Goal: Task Accomplishment & Management: Manage account settings

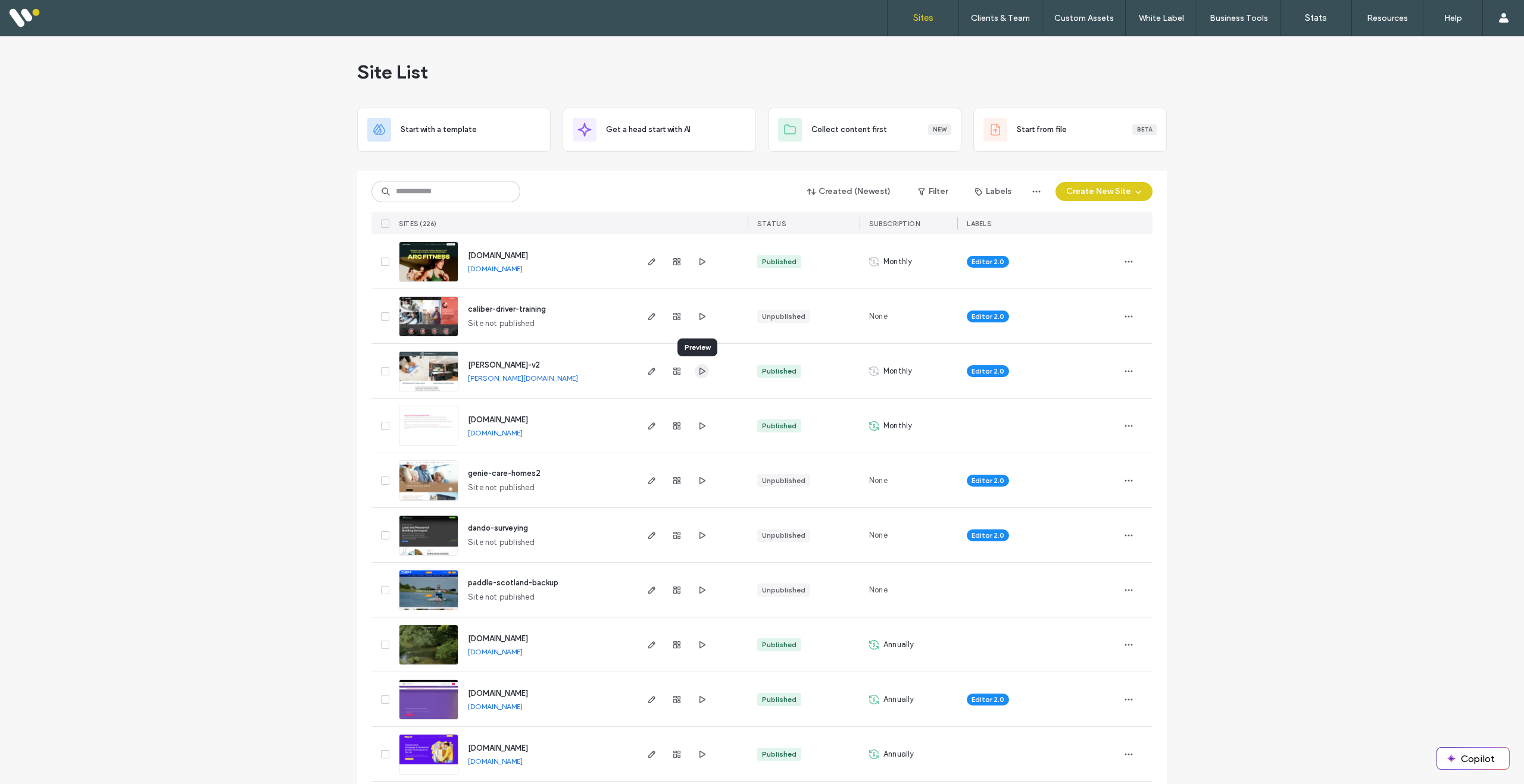
click at [697, 373] on icon "button" at bounding box center [702, 371] width 10 height 10
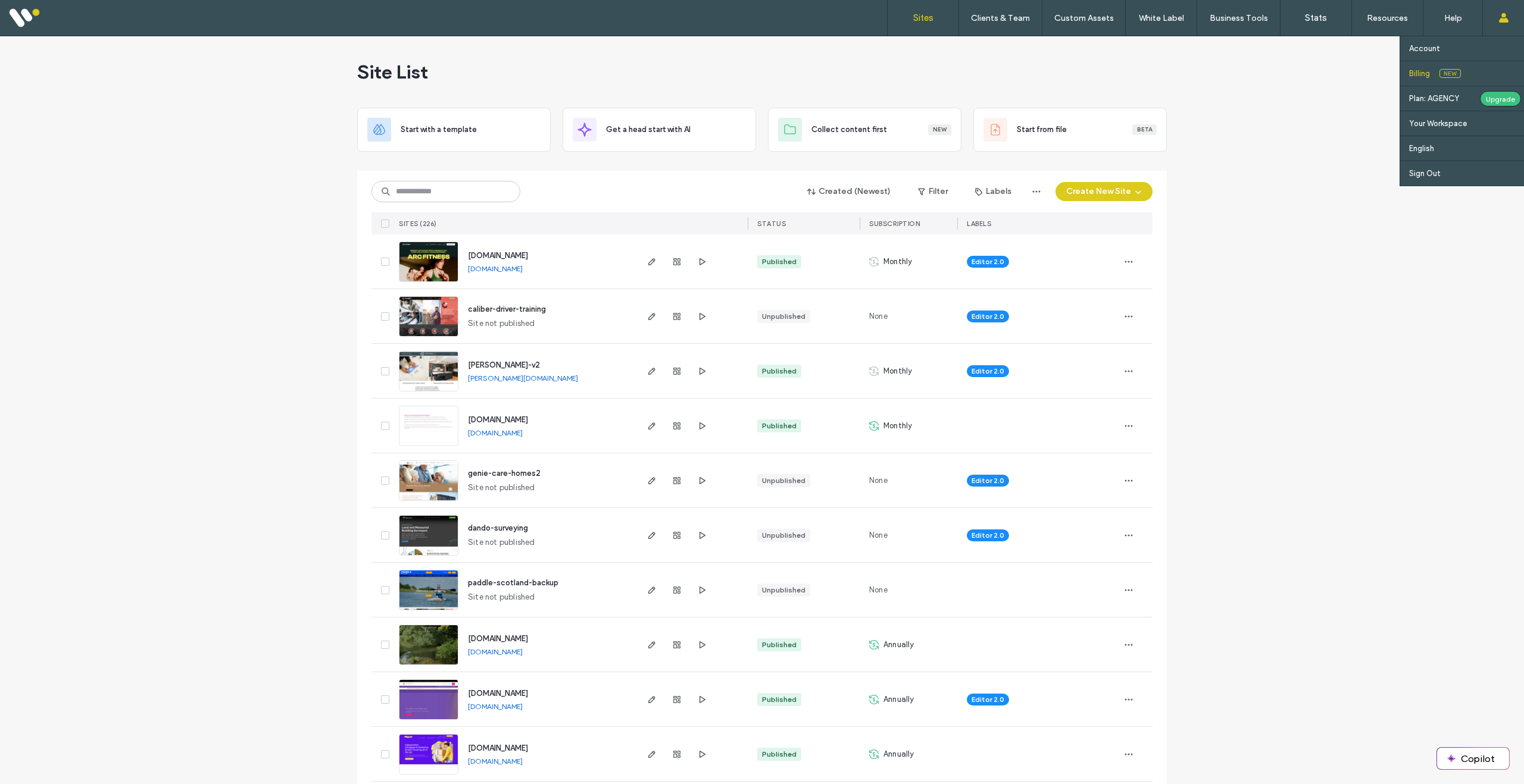
click at [1424, 74] on label "Billing" at bounding box center [1420, 73] width 21 height 9
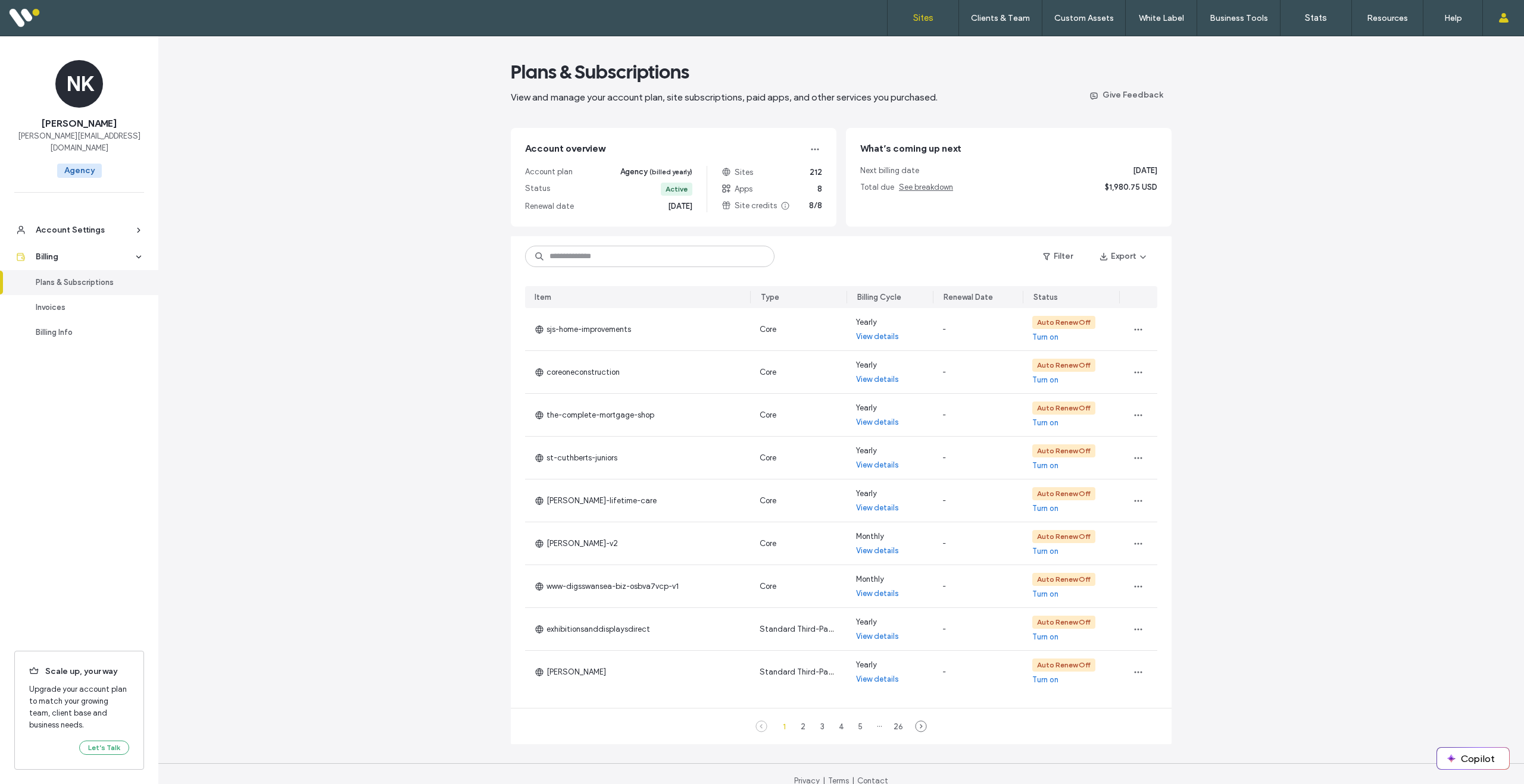
click at [919, 18] on label "Sites" at bounding box center [923, 18] width 20 height 10
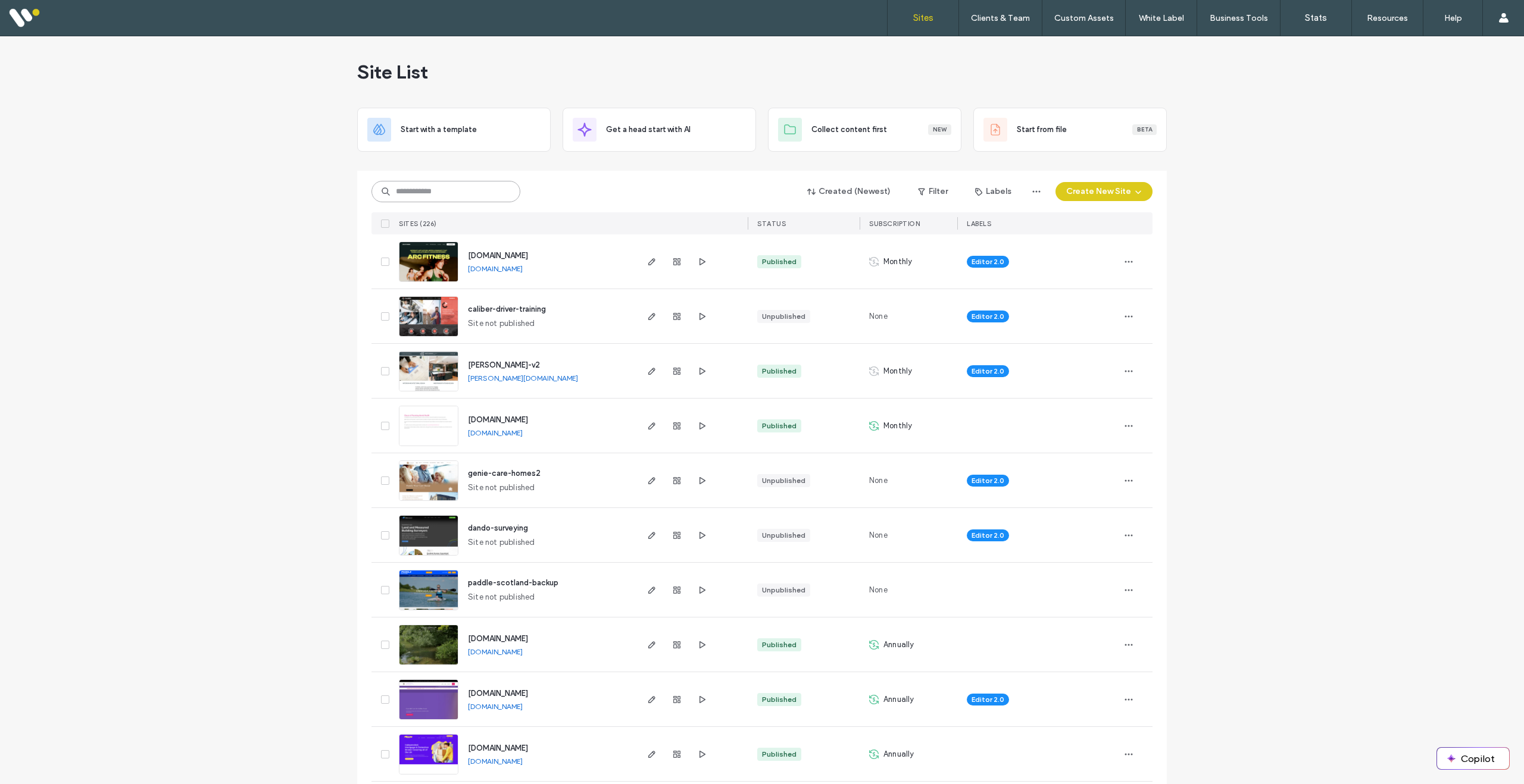
click at [466, 188] on input at bounding box center [446, 191] width 149 height 22
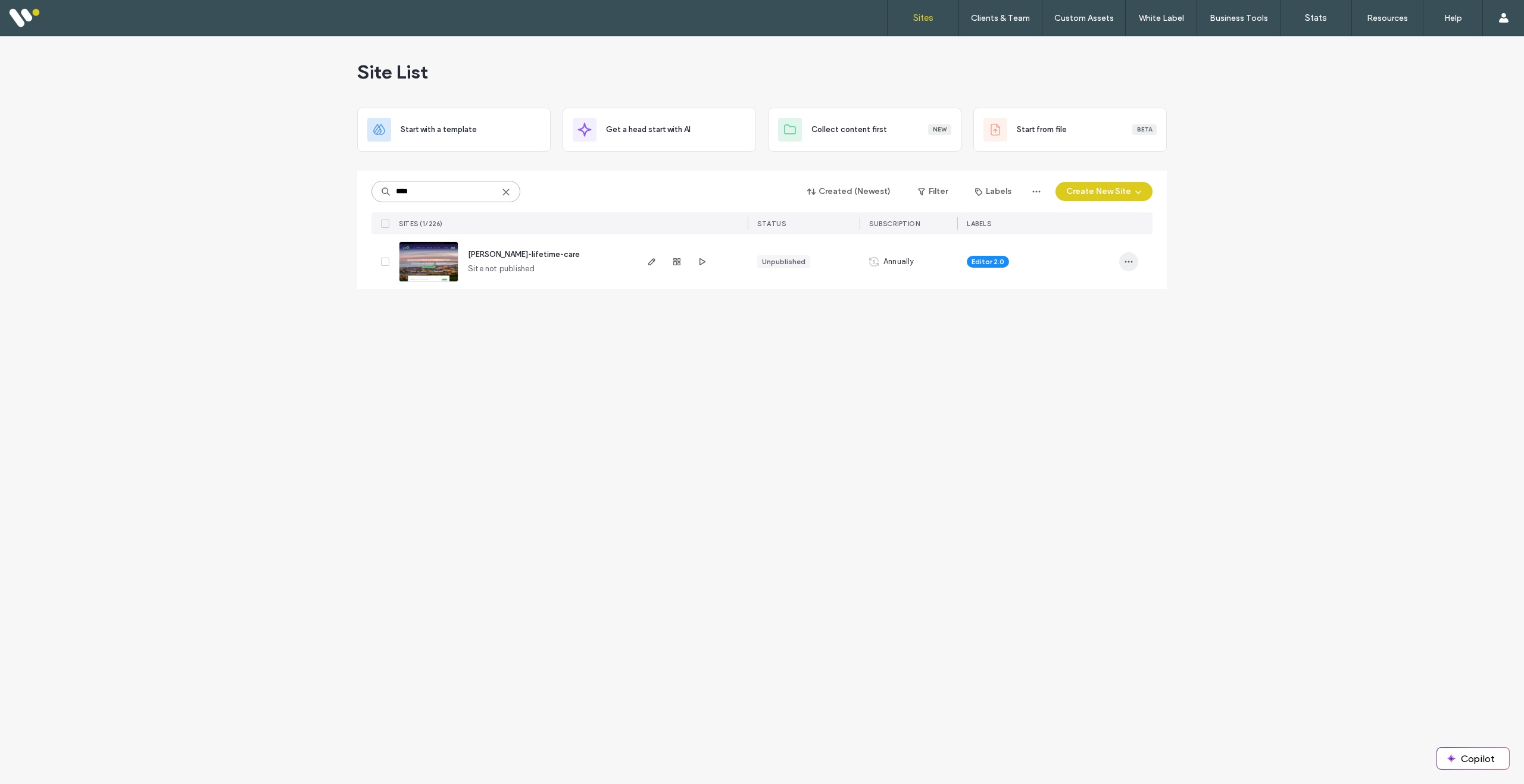
type input "****"
click at [1129, 264] on icon "button" at bounding box center [1129, 262] width 10 height 10
click at [1083, 413] on span "Delete Site" at bounding box center [1074, 413] width 39 height 12
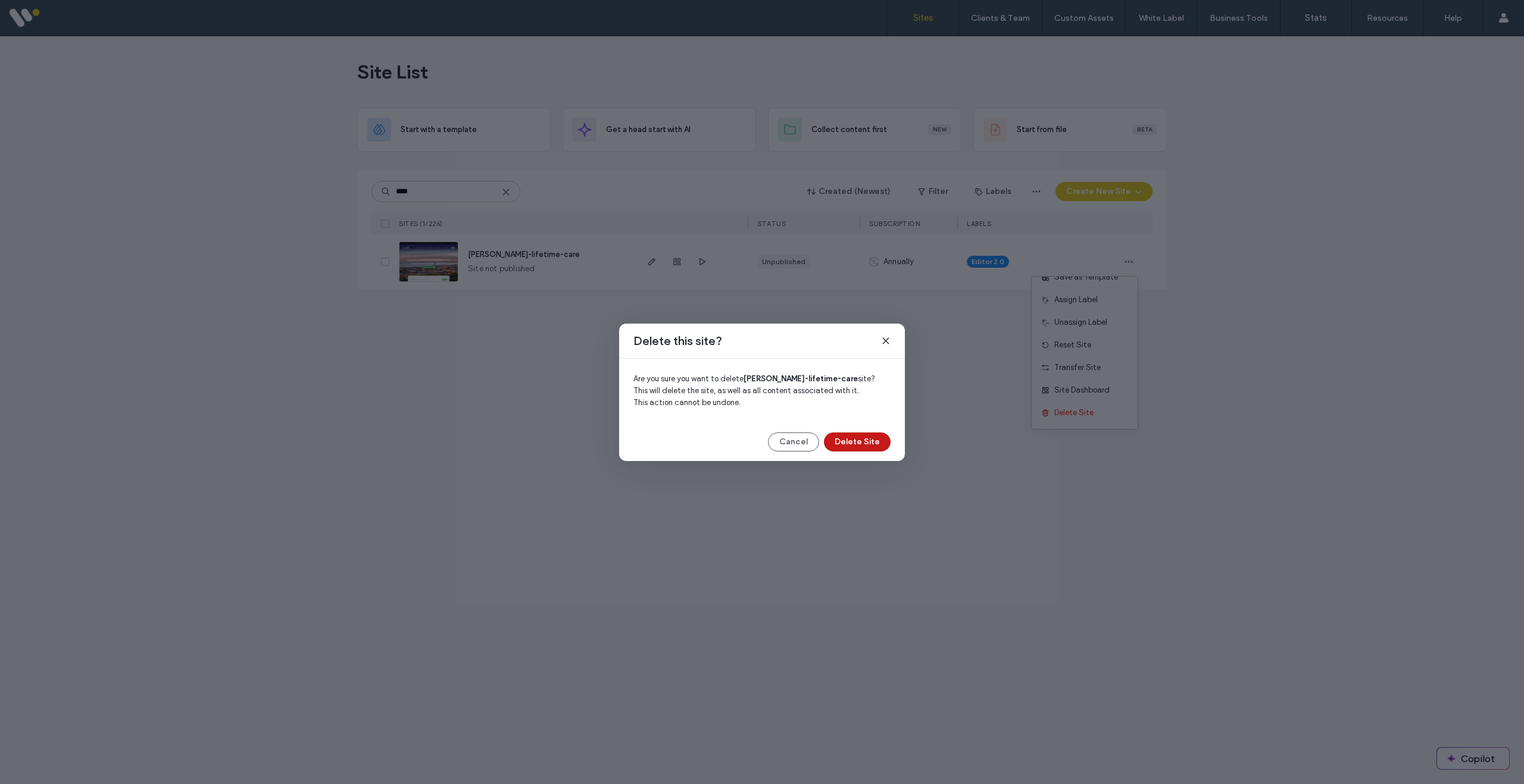
click at [862, 446] on button "Delete Site" at bounding box center [858, 442] width 67 height 19
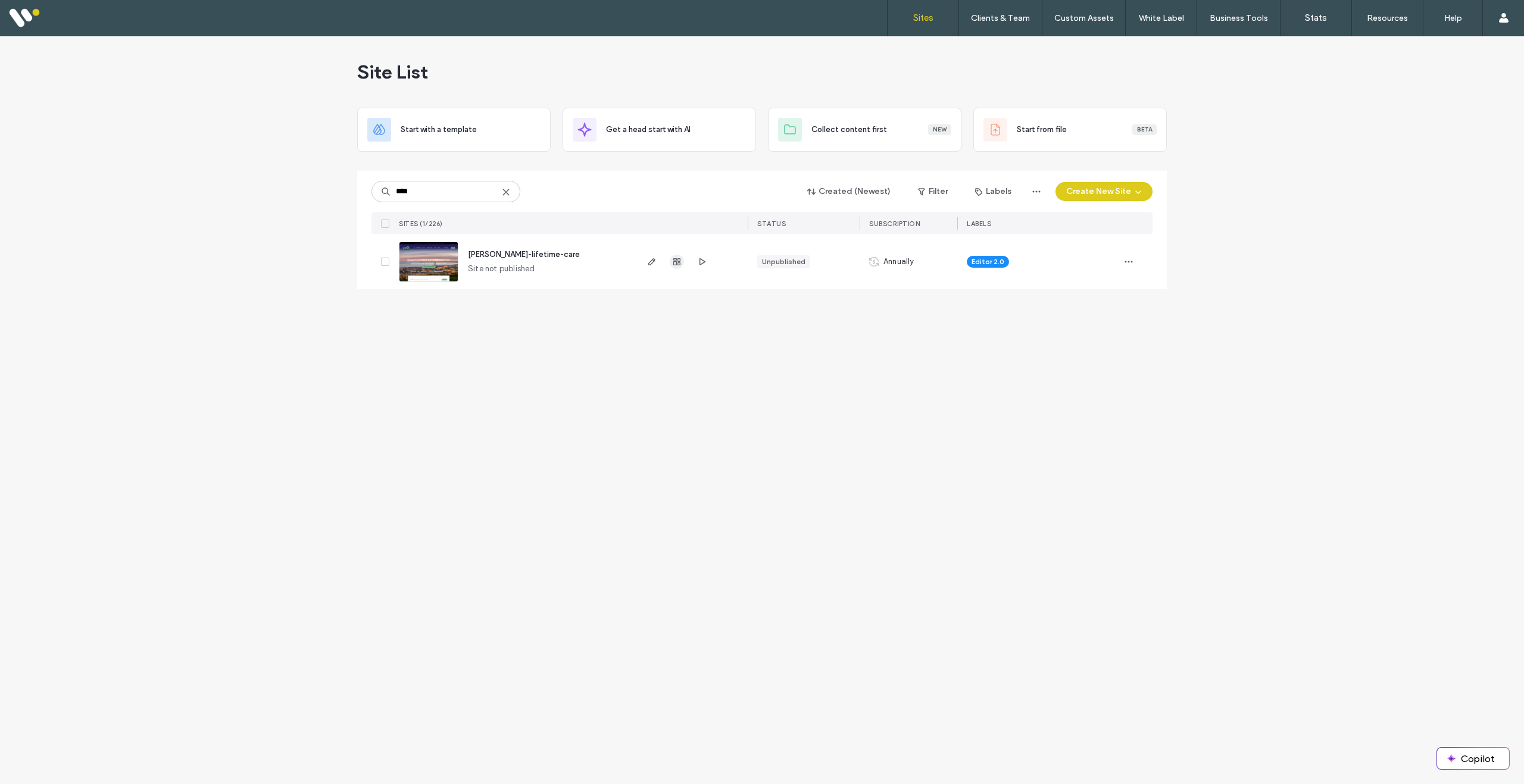
click at [681, 259] on icon "button" at bounding box center [677, 262] width 10 height 10
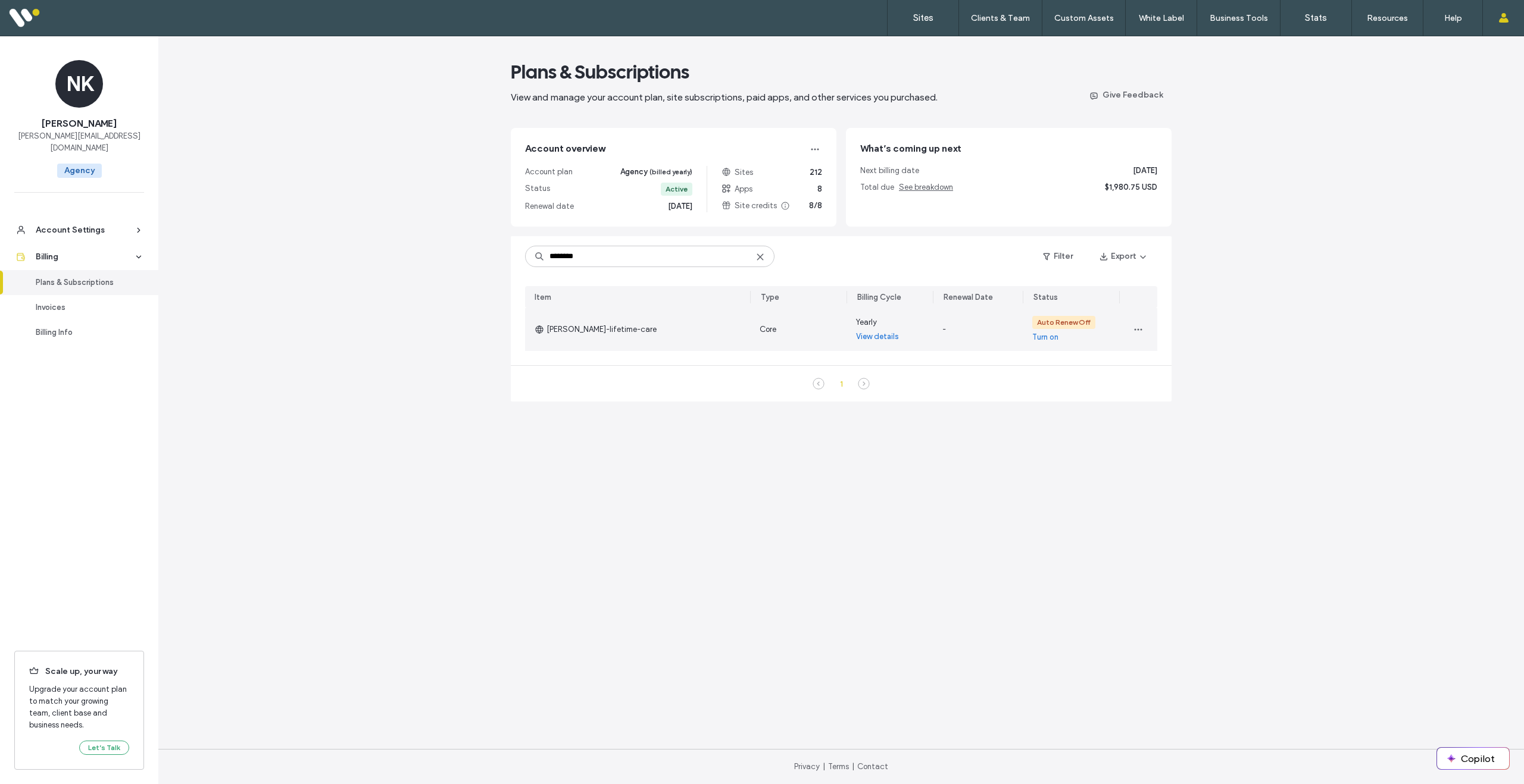
click at [878, 339] on link "View details" at bounding box center [878, 336] width 43 height 12
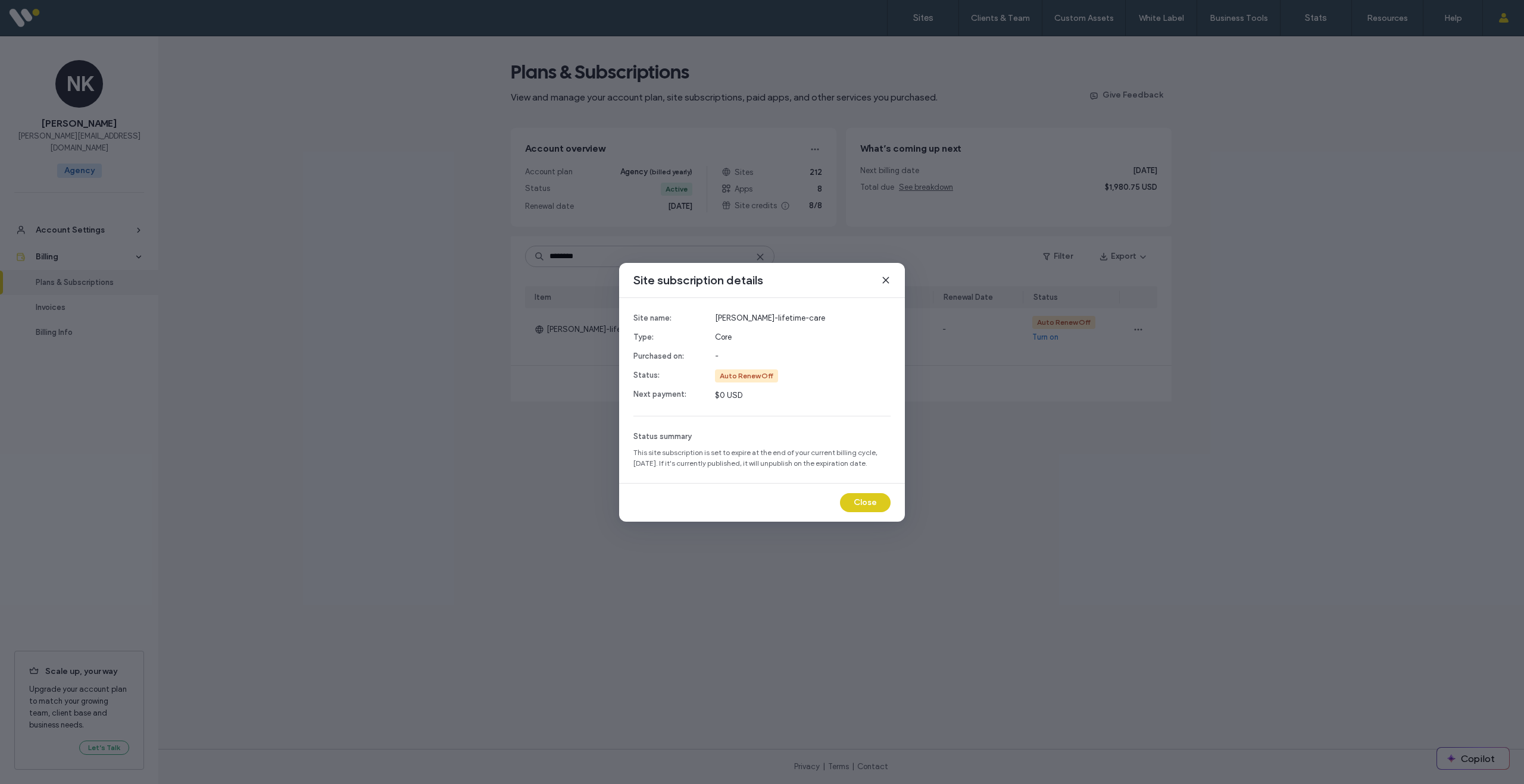
click at [887, 280] on icon at bounding box center [886, 280] width 10 height 10
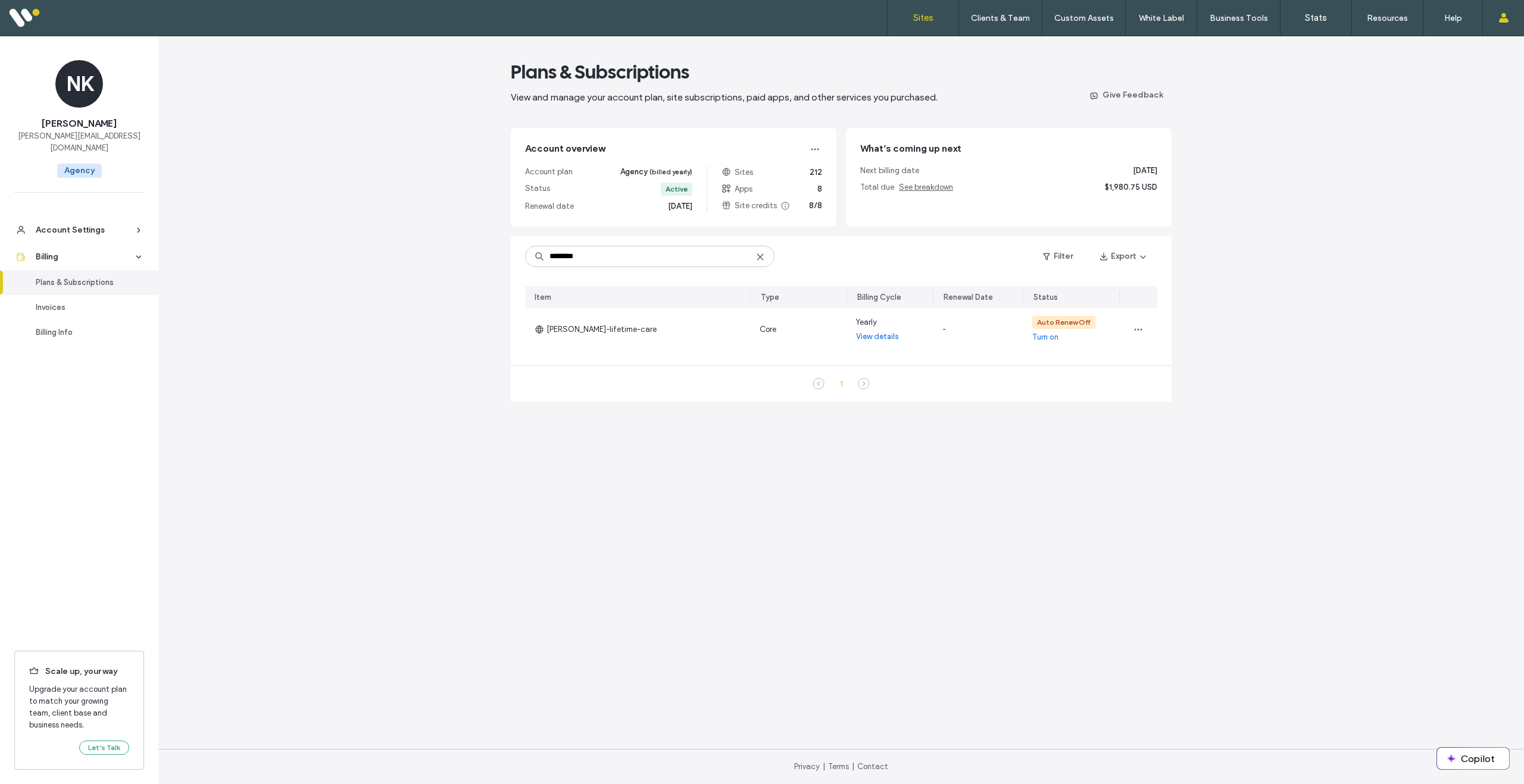
click at [918, 20] on label "Sites" at bounding box center [923, 18] width 20 height 10
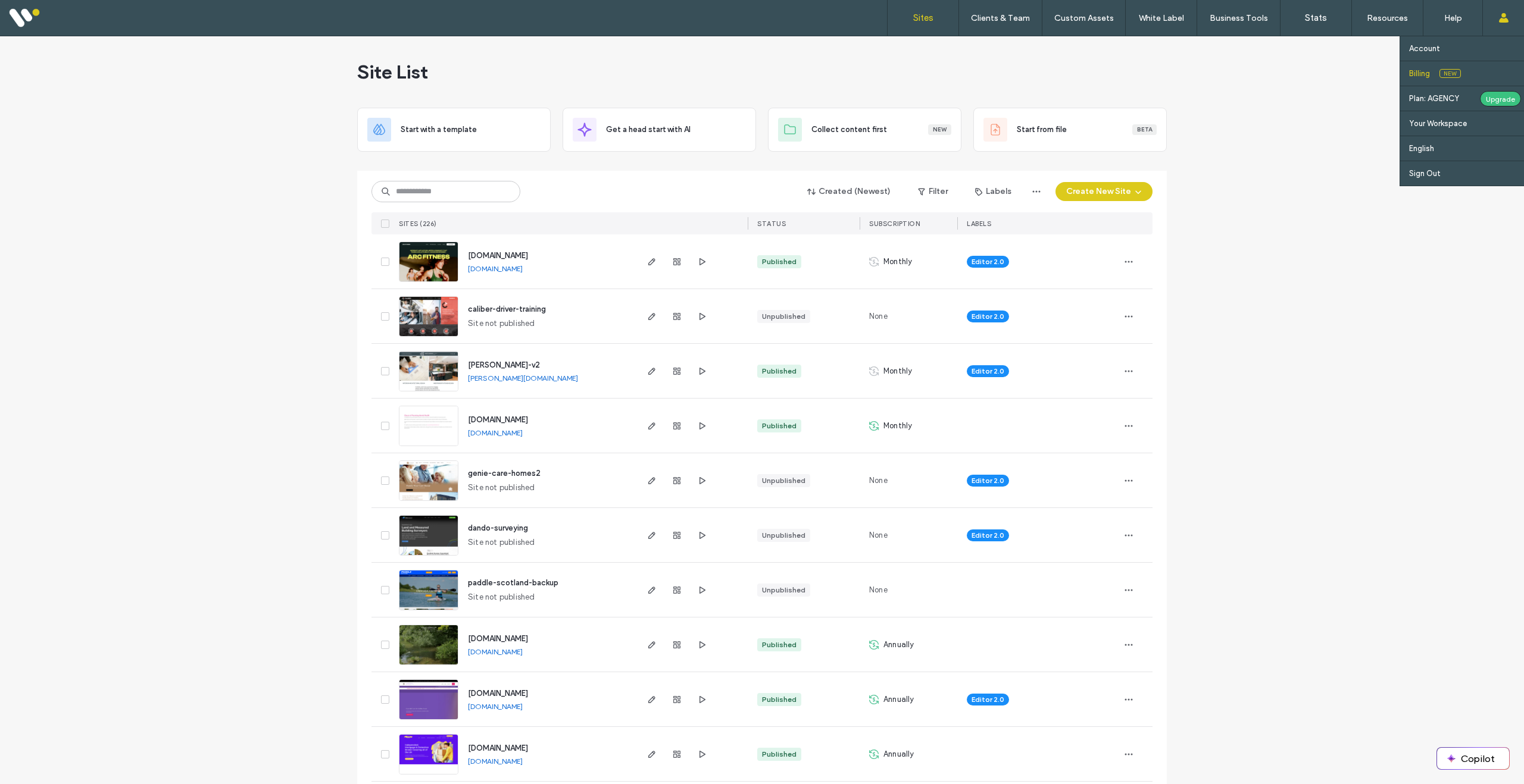
click at [1414, 73] on label "Billing" at bounding box center [1420, 73] width 21 height 9
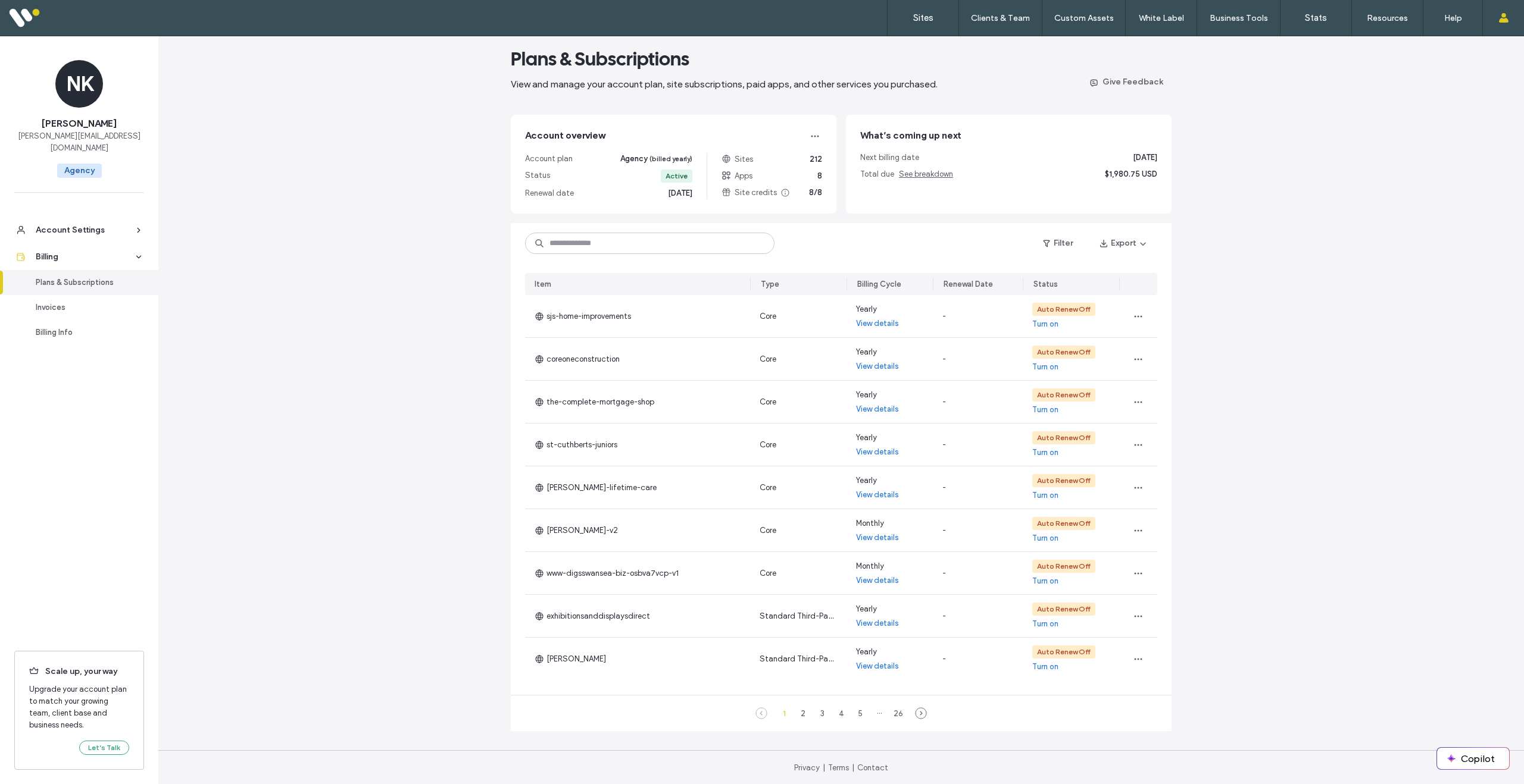
scroll to position [15, 0]
click at [927, 14] on label "Sites" at bounding box center [923, 18] width 20 height 10
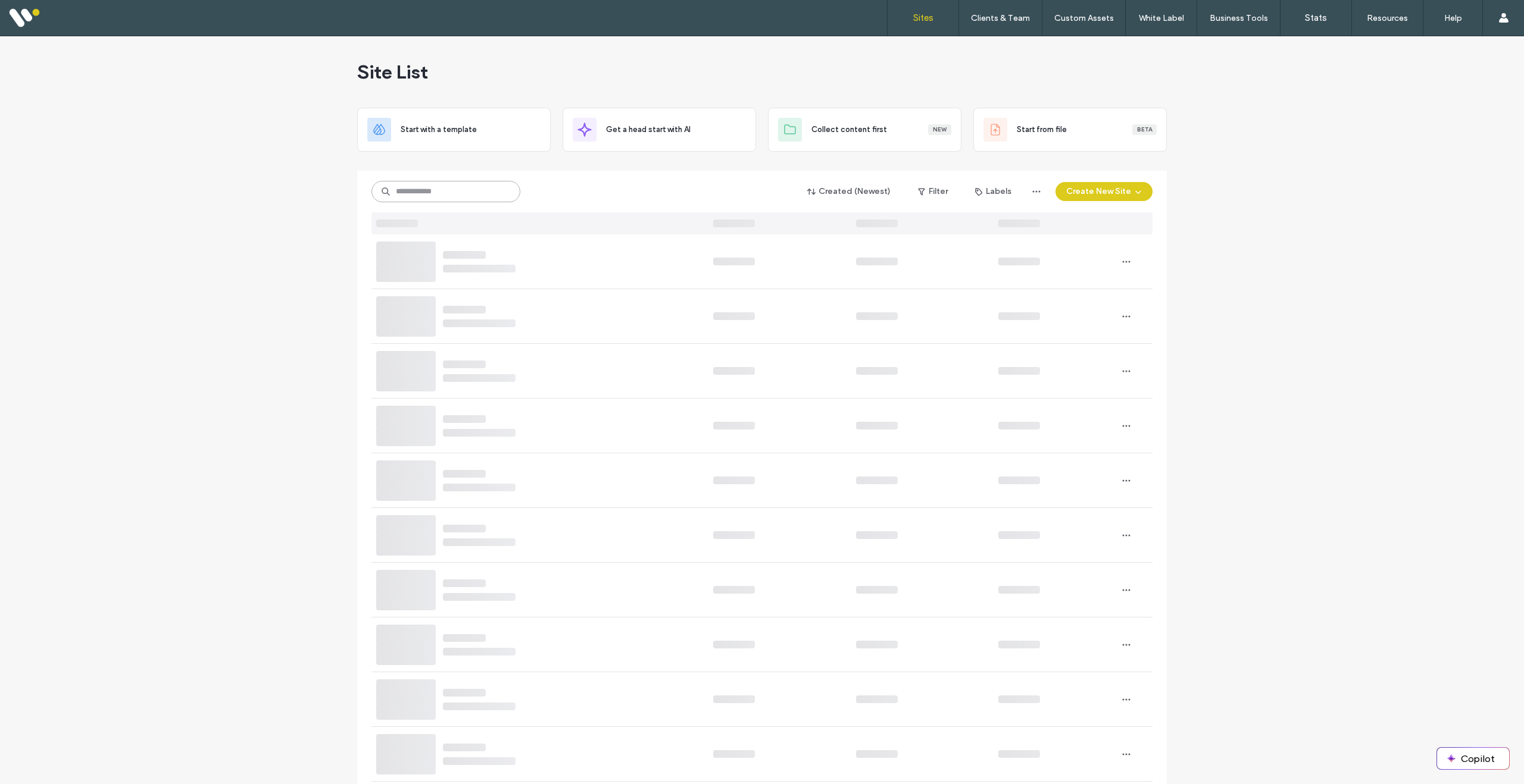
click at [486, 191] on input at bounding box center [446, 191] width 149 height 22
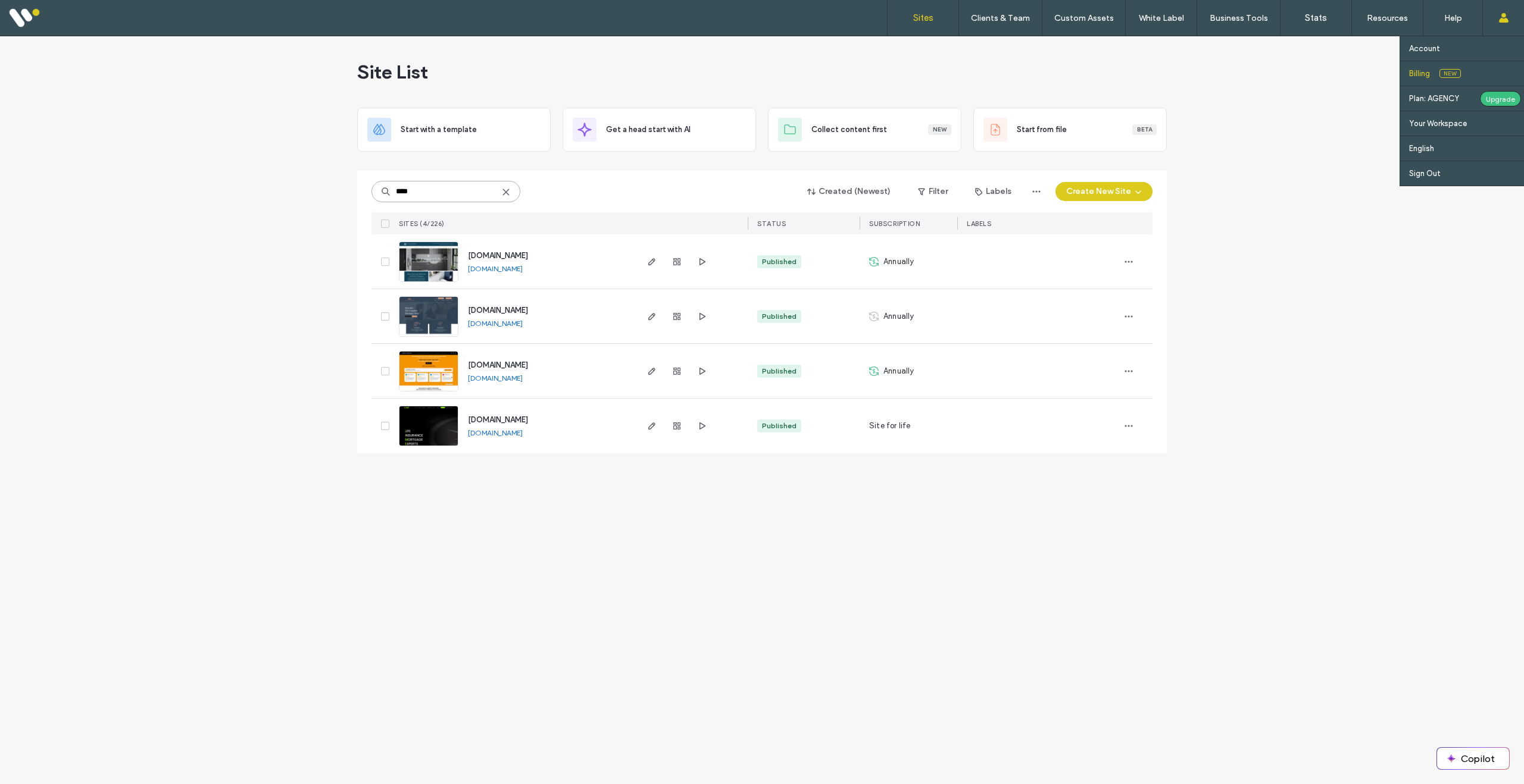
type input "****"
click at [1422, 73] on label "Billing" at bounding box center [1420, 73] width 21 height 9
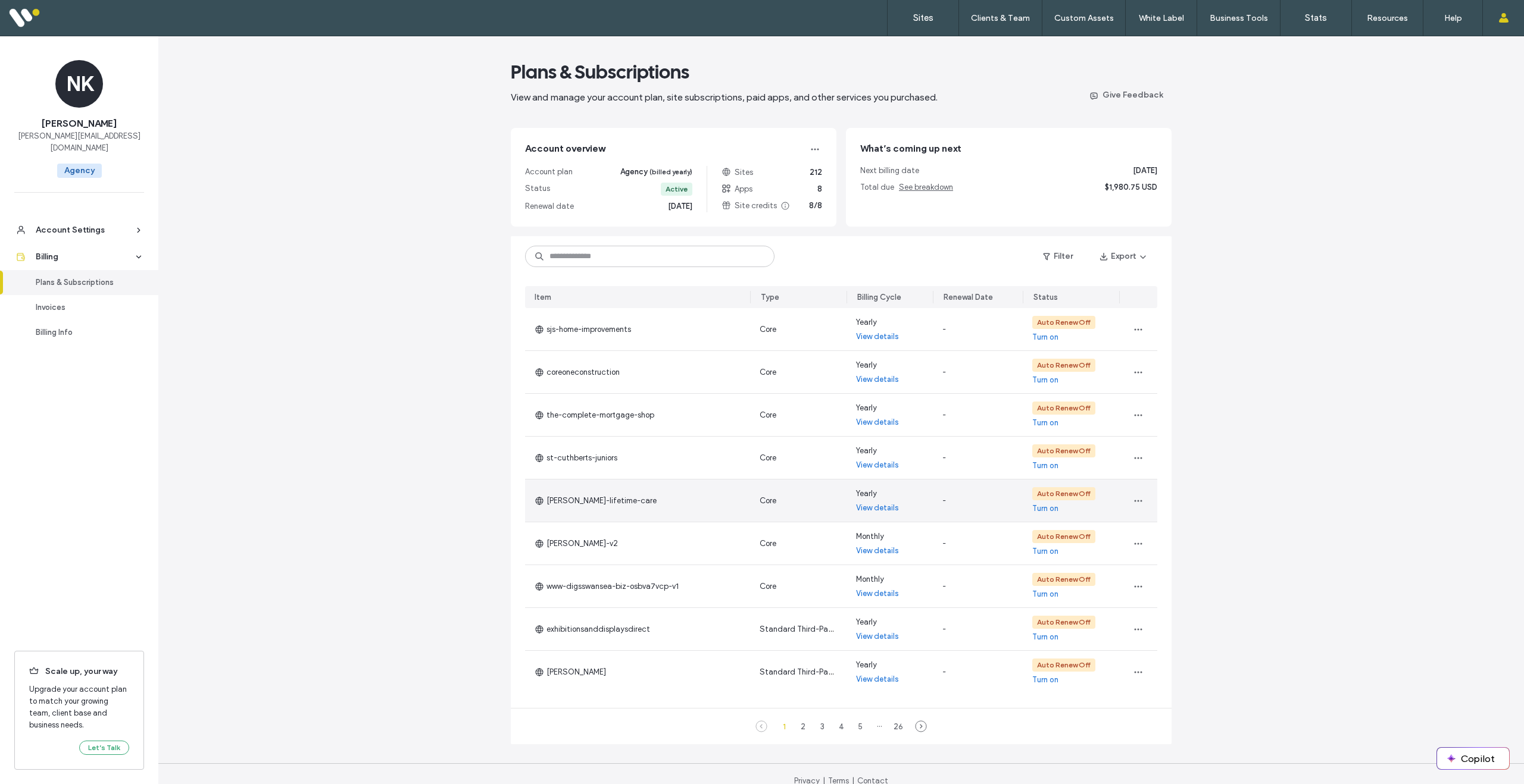
scroll to position [2, 0]
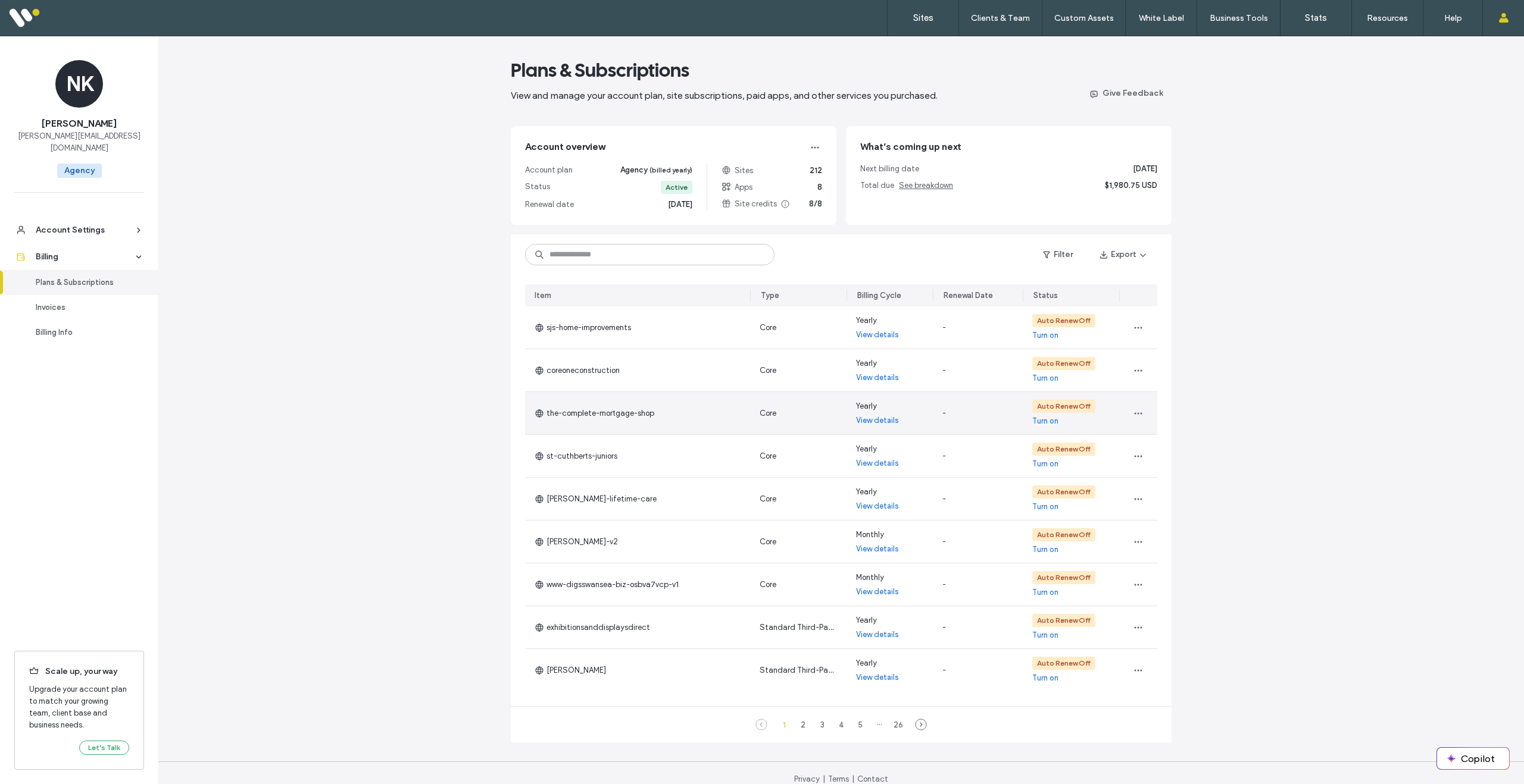
click at [874, 421] on link "View details" at bounding box center [878, 421] width 43 height 12
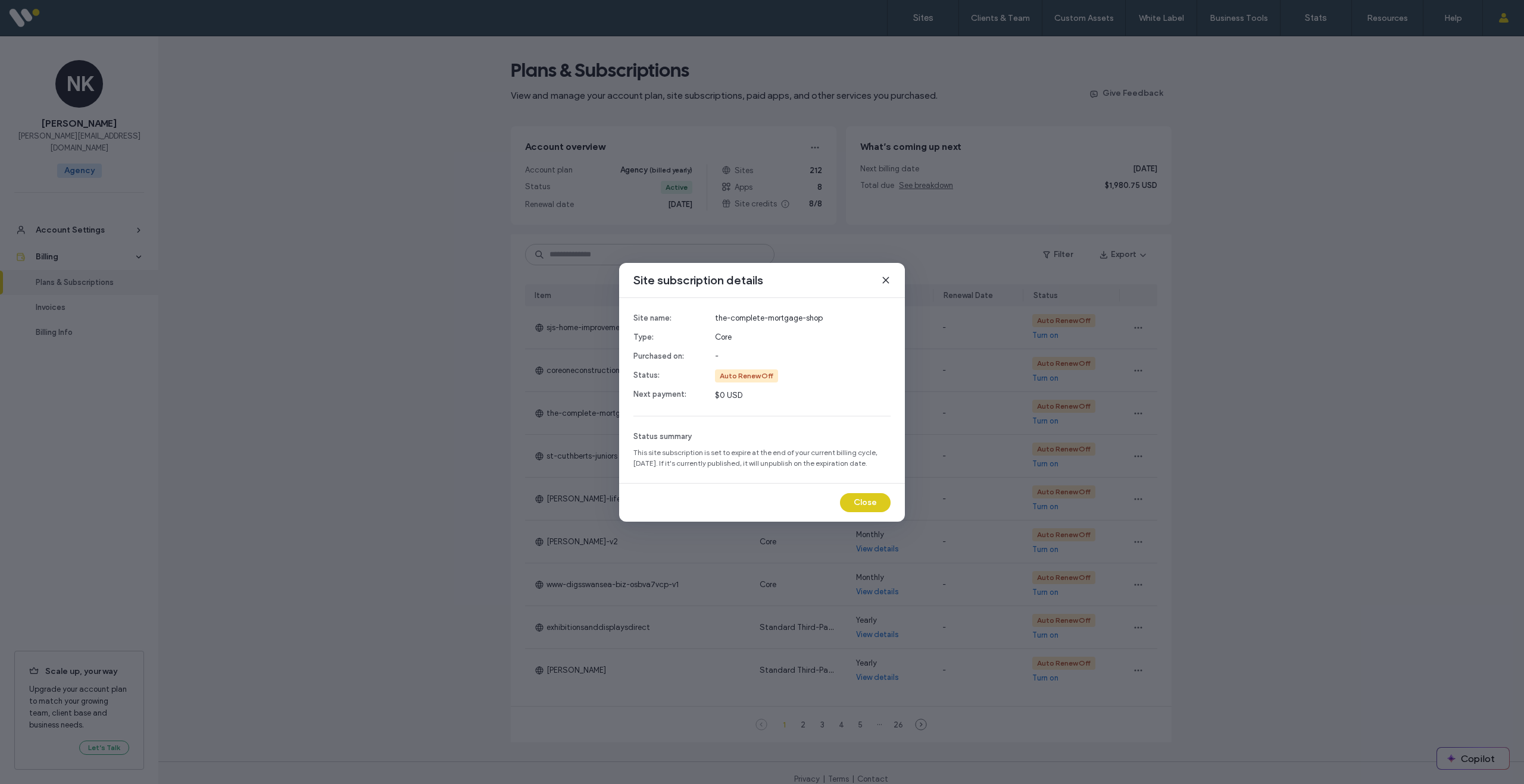
click at [882, 280] on icon at bounding box center [886, 280] width 10 height 10
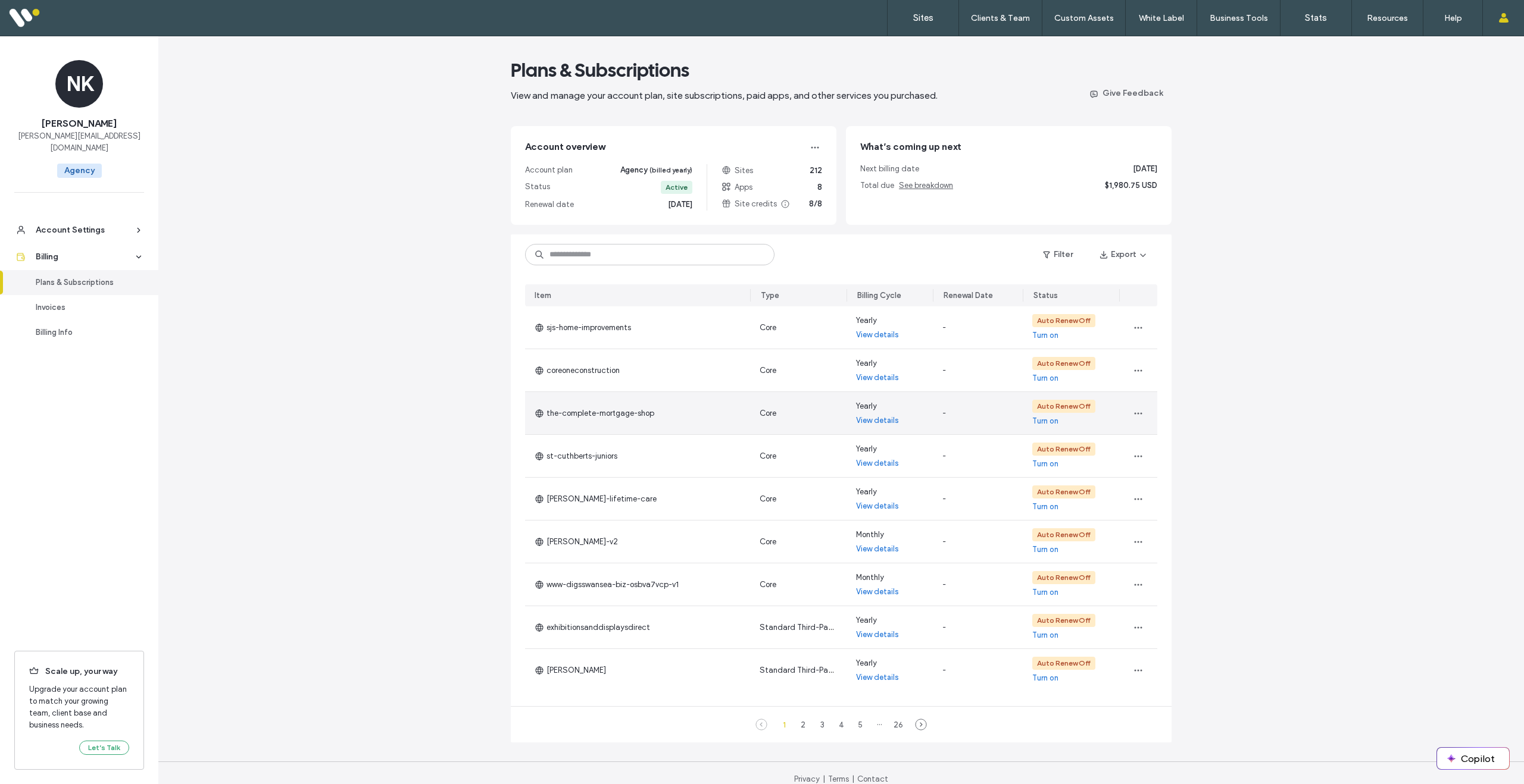
click at [1043, 421] on link "Turn on" at bounding box center [1045, 421] width 26 height 12
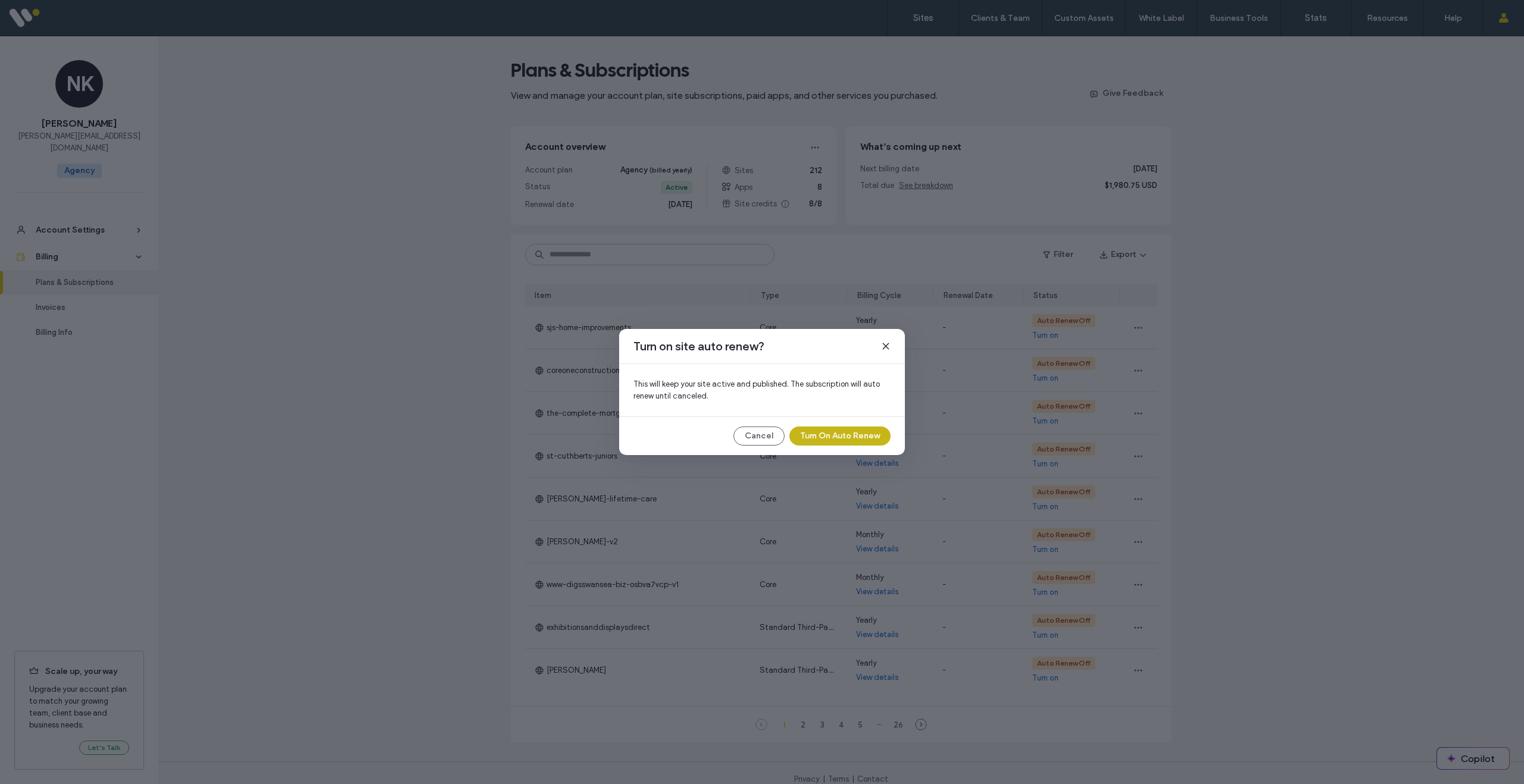
click at [853, 436] on button "Turn On Auto Renew" at bounding box center [839, 436] width 101 height 19
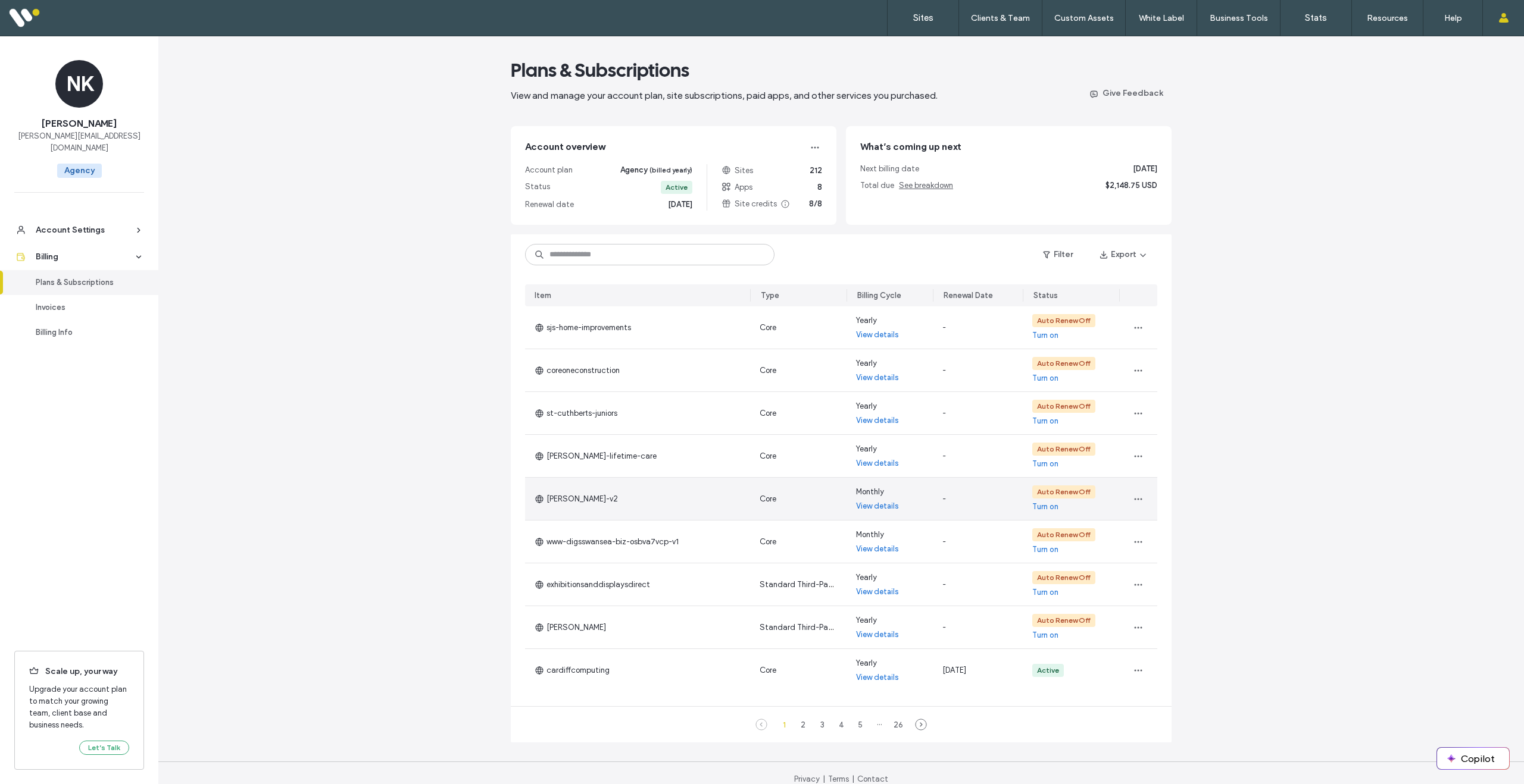
scroll to position [15, 0]
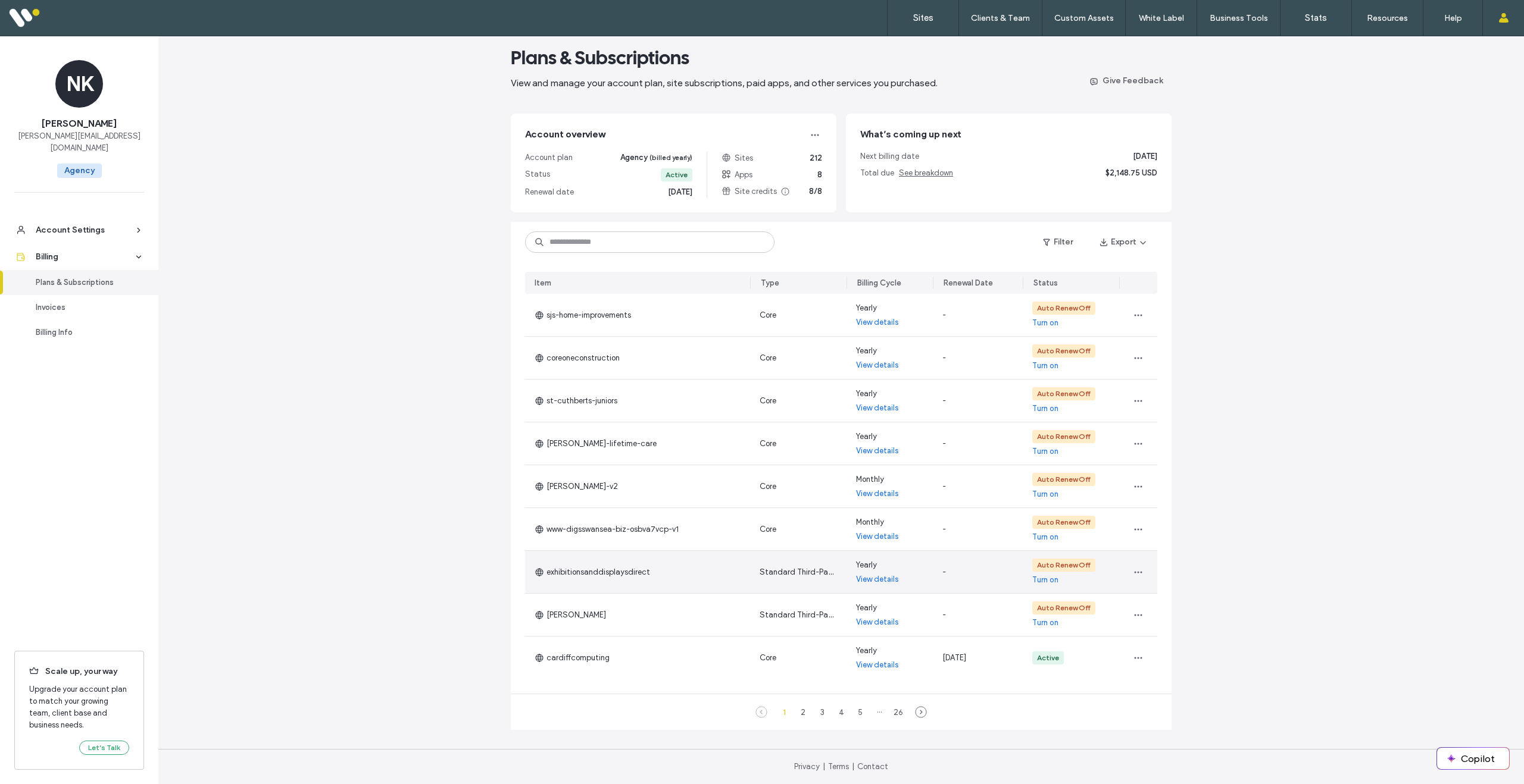
click at [876, 578] on link "View details" at bounding box center [878, 579] width 43 height 12
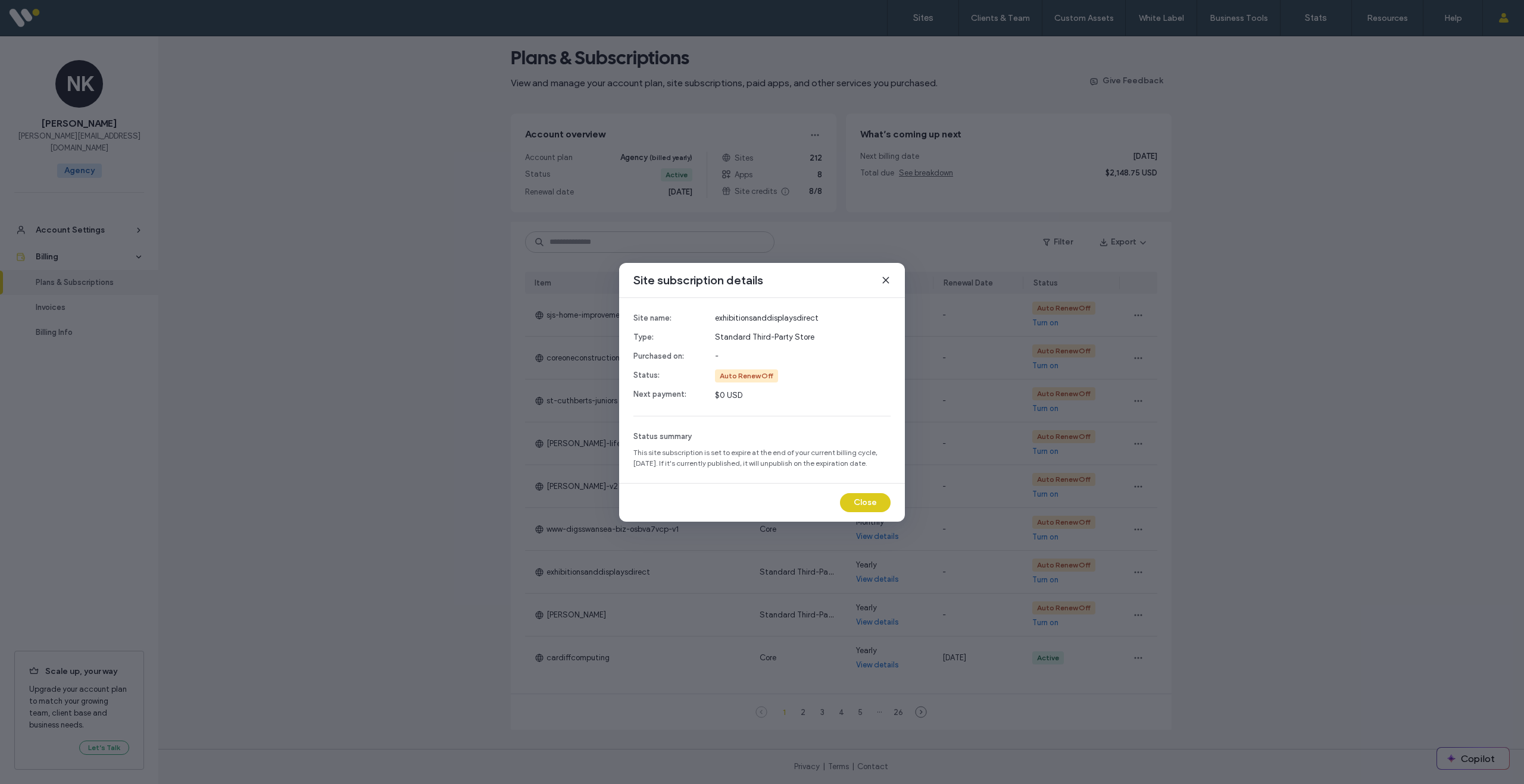
click at [878, 515] on div "Site subscription details Site name: Type: Purchased on: Status: Next payment: …" at bounding box center [762, 392] width 285 height 259
click at [859, 500] on button "Close" at bounding box center [865, 503] width 50 height 19
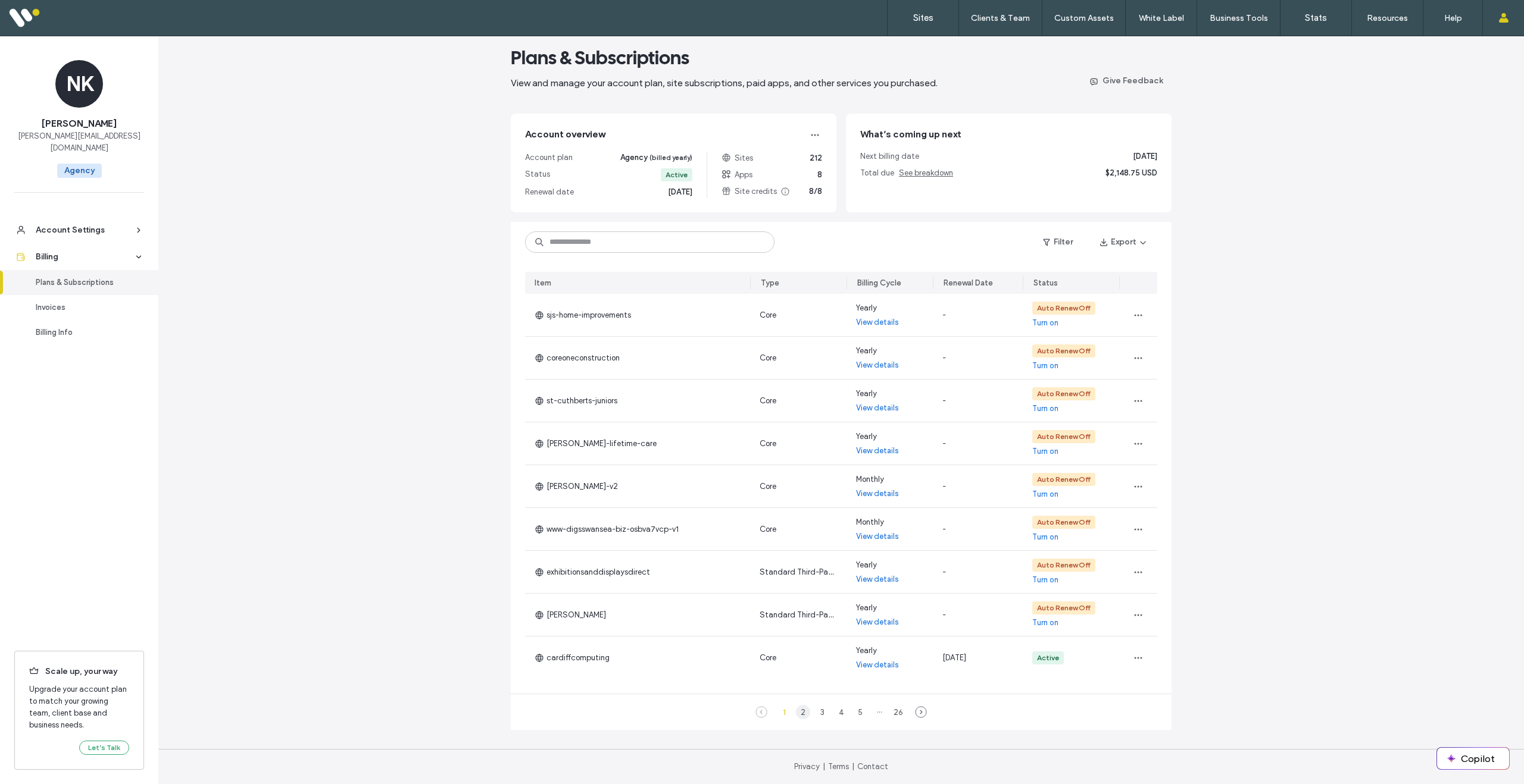
click at [800, 711] on div "2" at bounding box center [803, 712] width 14 height 14
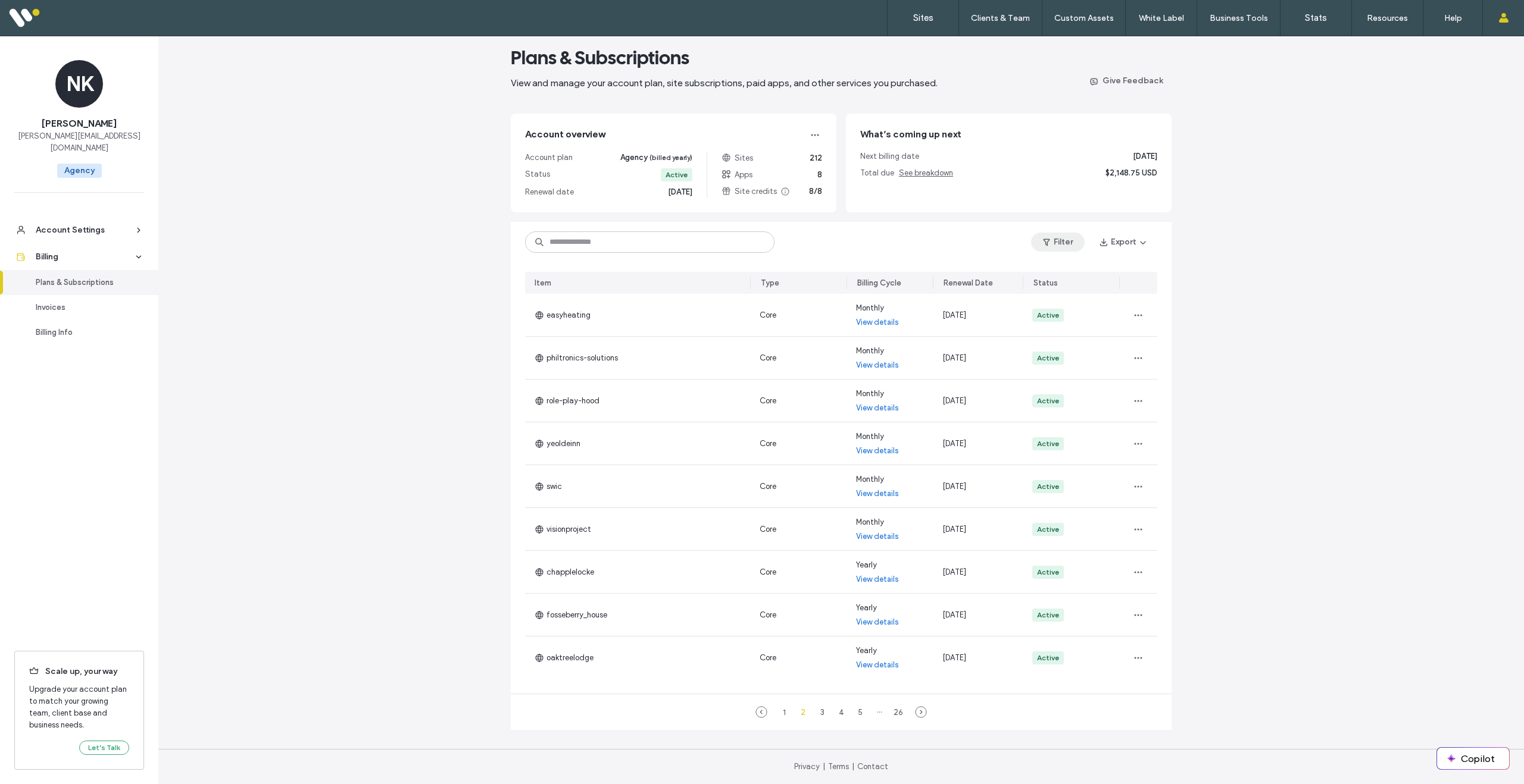
click at [1063, 246] on button "Filter" at bounding box center [1057, 242] width 53 height 19
click at [909, 316] on span at bounding box center [906, 316] width 10 height 10
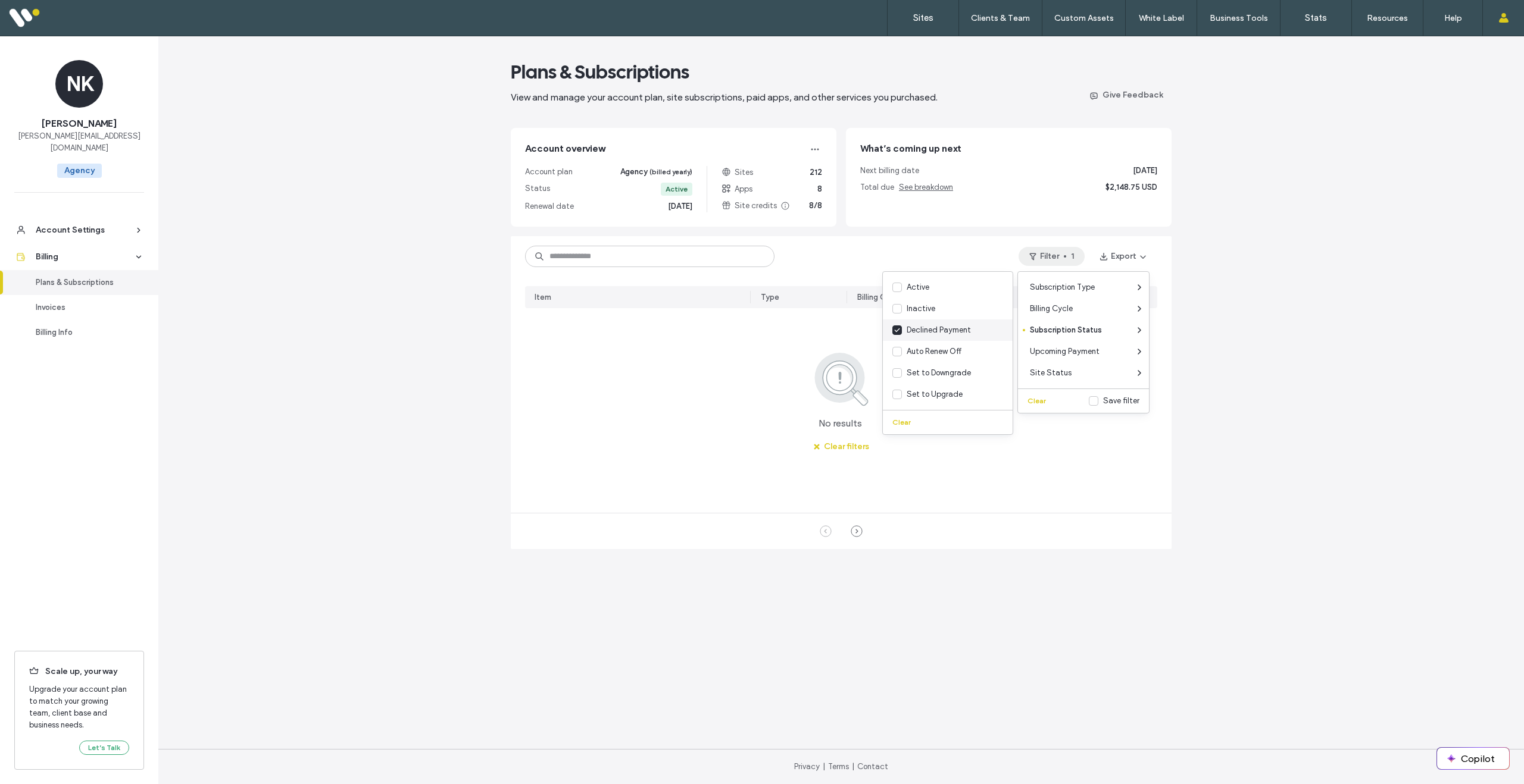
scroll to position [0, 0]
click at [898, 328] on icon at bounding box center [897, 330] width 6 height 5
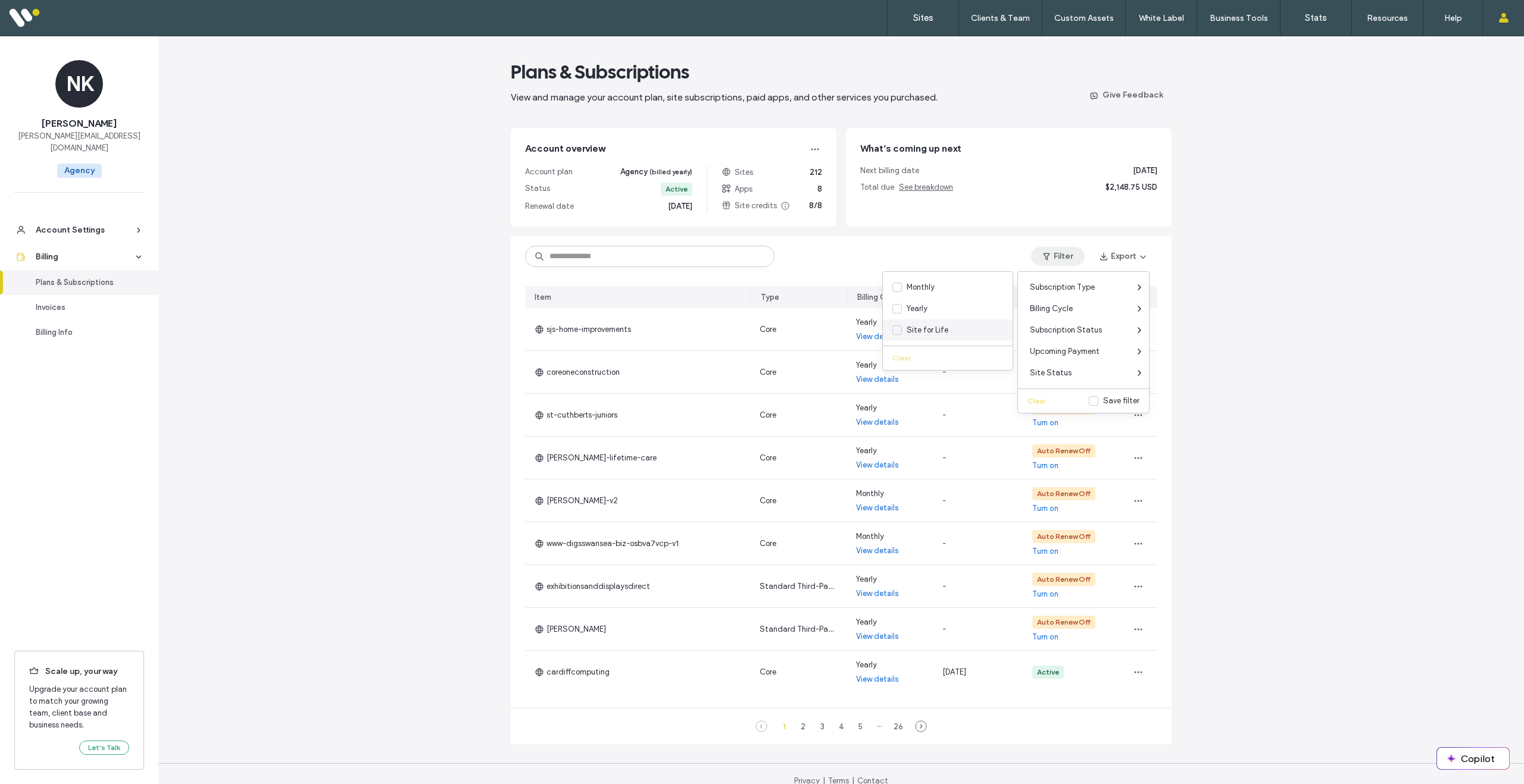
click at [899, 331] on icon at bounding box center [897, 330] width 6 height 5
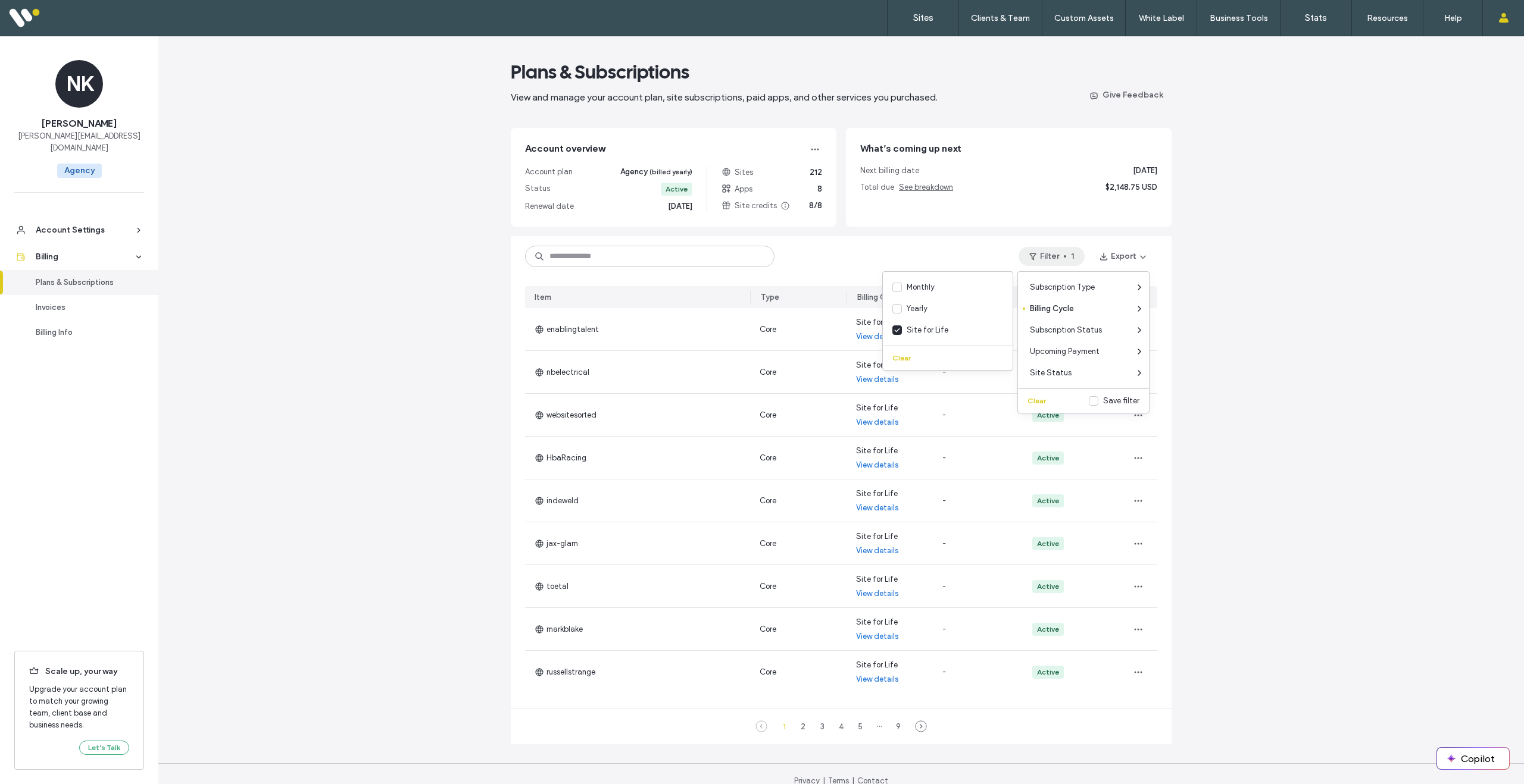
click at [1238, 392] on div "Plans & Subscriptions View and manage your account plan, site subscriptions, pa…" at bounding box center [841, 417] width 1365 height 762
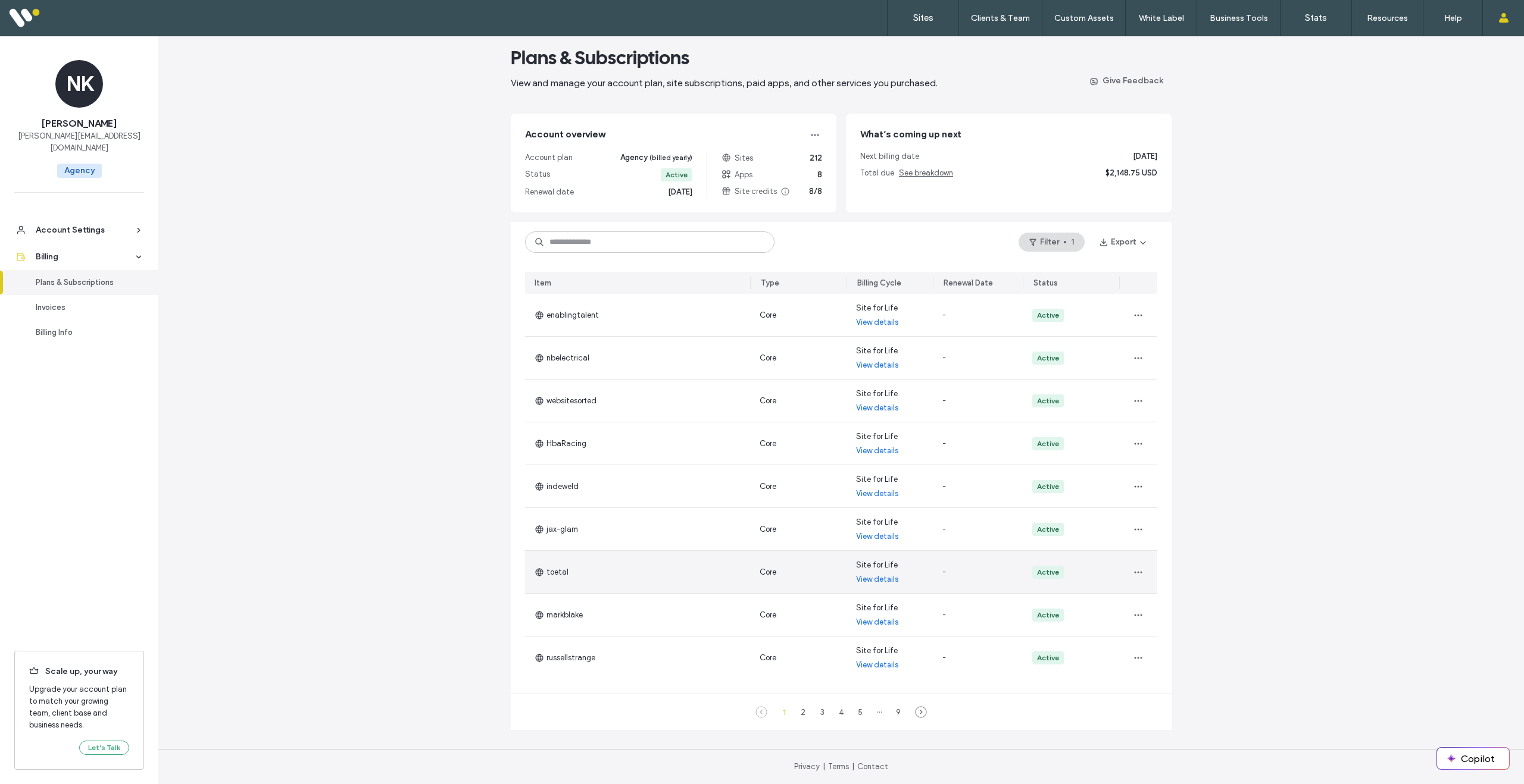
scroll to position [6, 0]
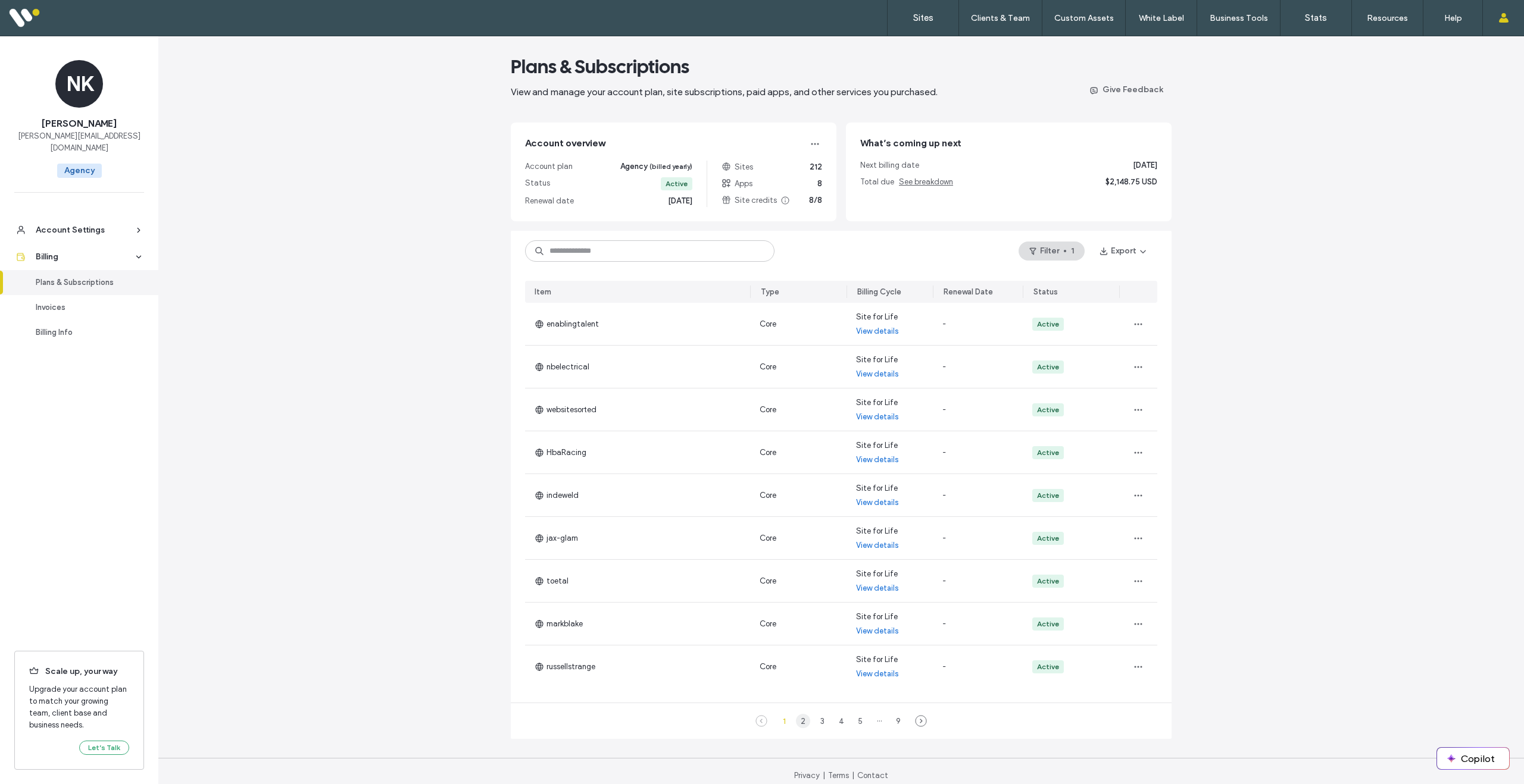
click at [803, 723] on div "2" at bounding box center [803, 721] width 14 height 14
click at [803, 723] on div "2" at bounding box center [803, 719] width 14 height 14
click at [820, 723] on div "3" at bounding box center [822, 719] width 14 height 14
click at [839, 722] on div "4" at bounding box center [841, 719] width 14 height 14
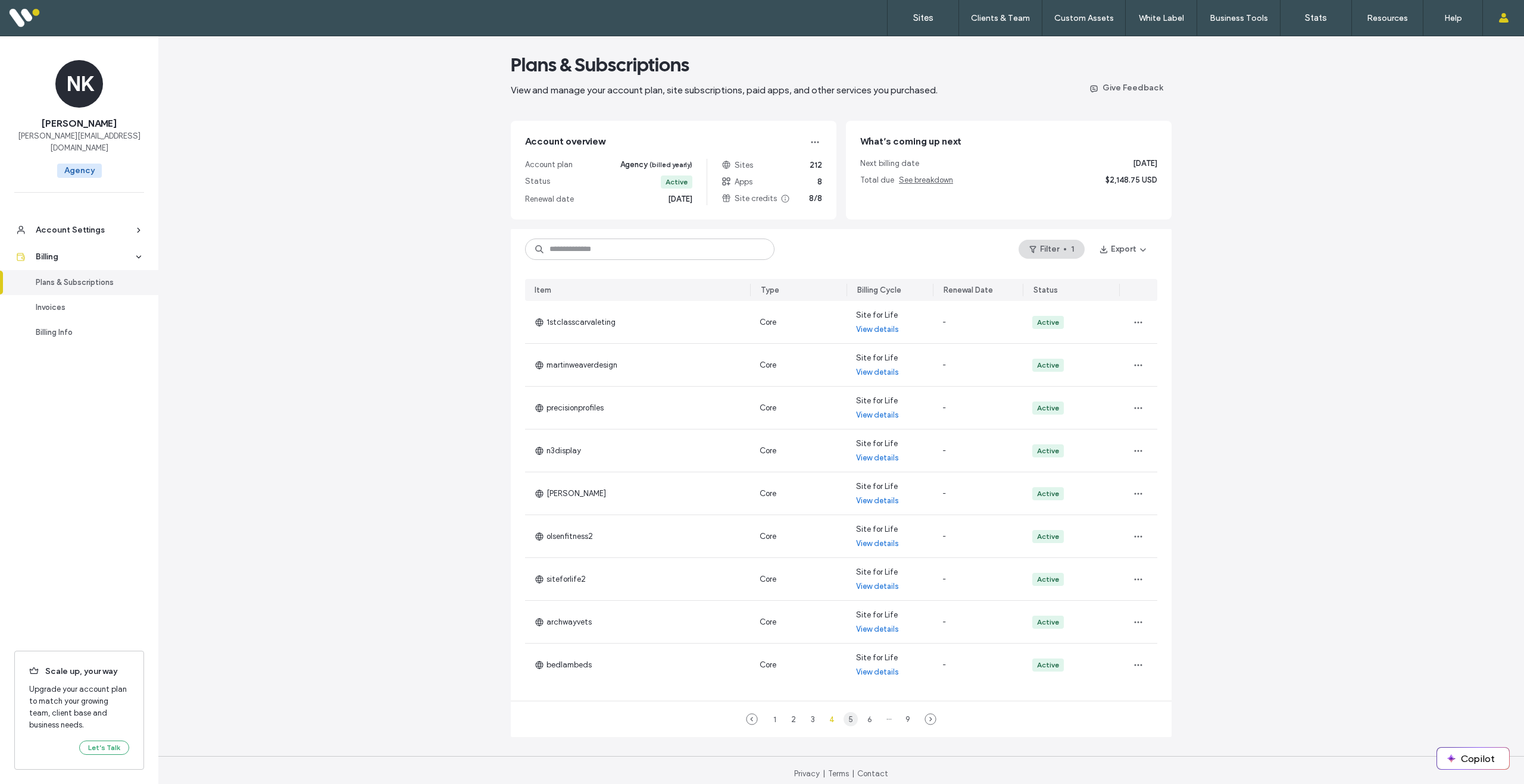
click at [848, 720] on div "5" at bounding box center [850, 719] width 14 height 14
click at [858, 723] on div "6" at bounding box center [860, 719] width 14 height 14
click at [866, 720] on div "7" at bounding box center [870, 719] width 14 height 14
click at [876, 721] on div "8" at bounding box center [879, 719] width 14 height 14
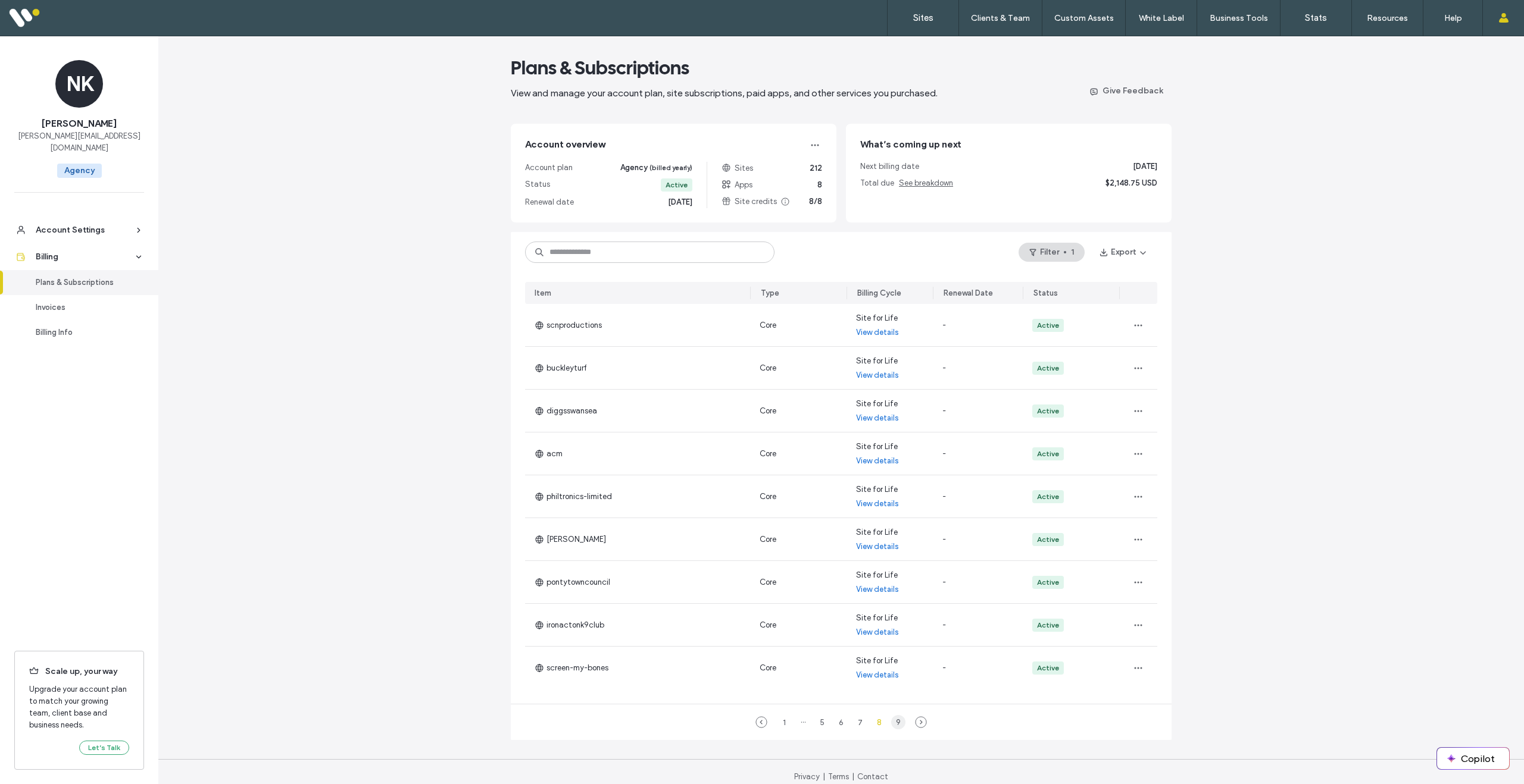
click at [897, 723] on div "9" at bounding box center [898, 723] width 14 height 14
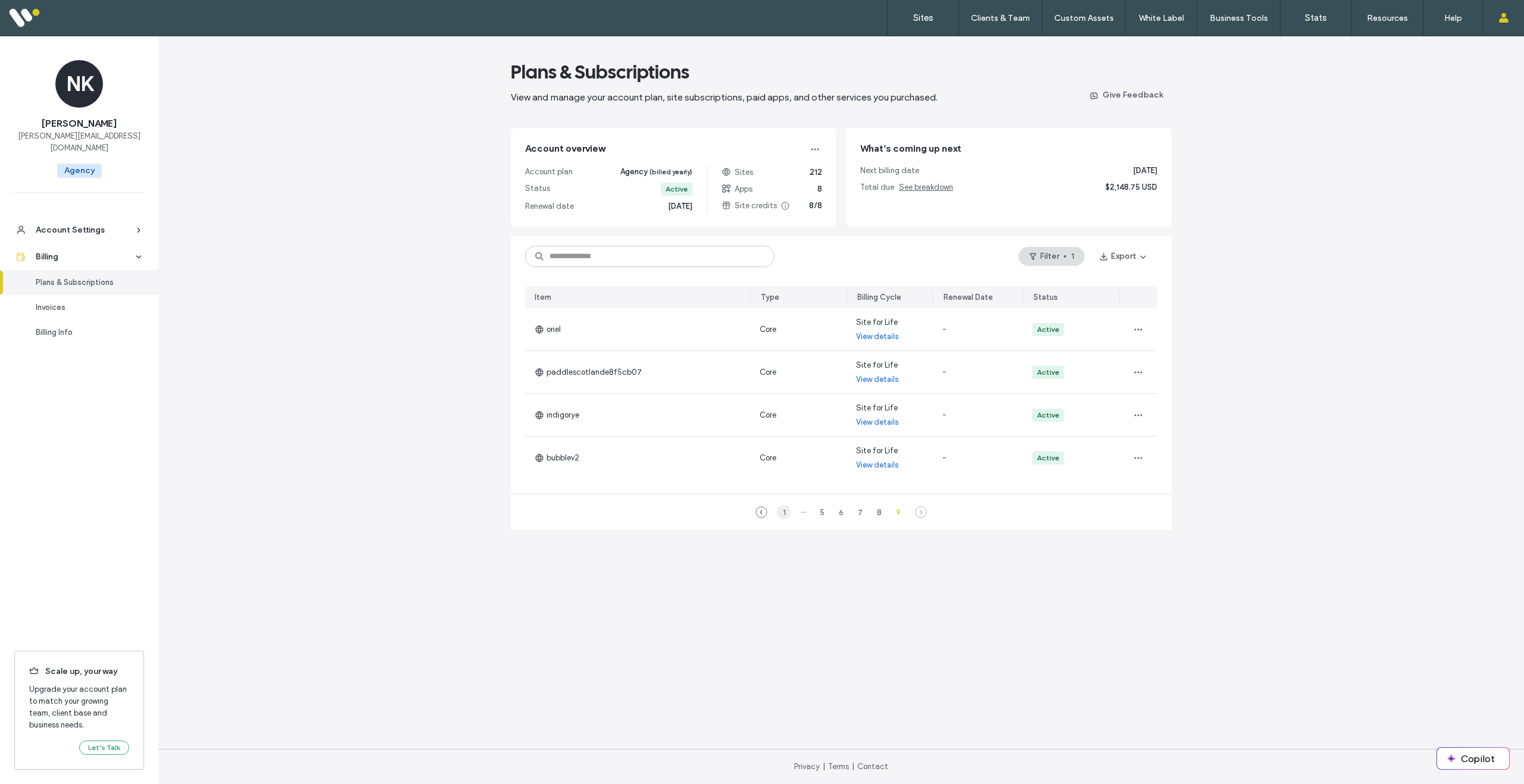
click at [782, 512] on div "1" at bounding box center [784, 512] width 14 height 14
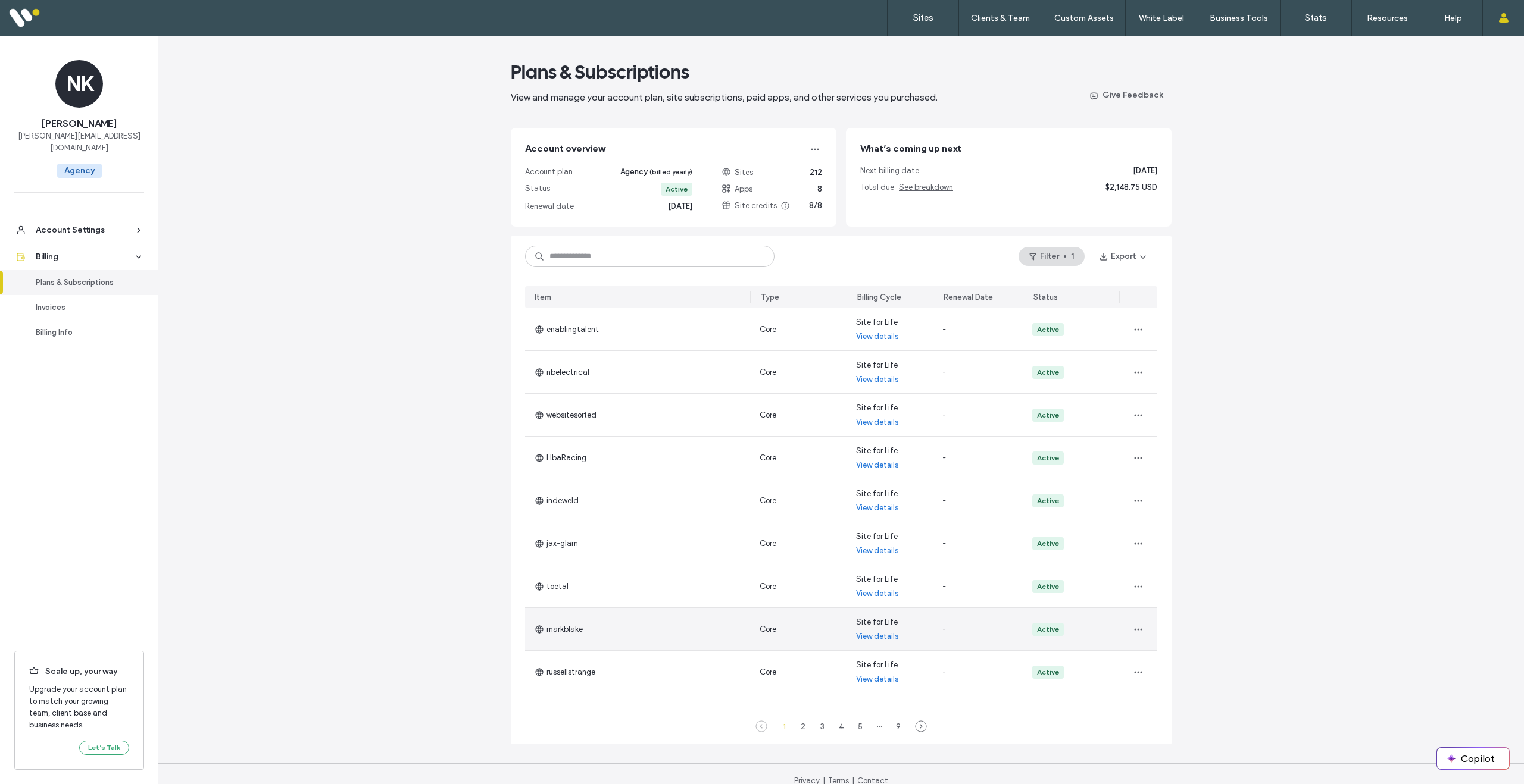
scroll to position [15, 0]
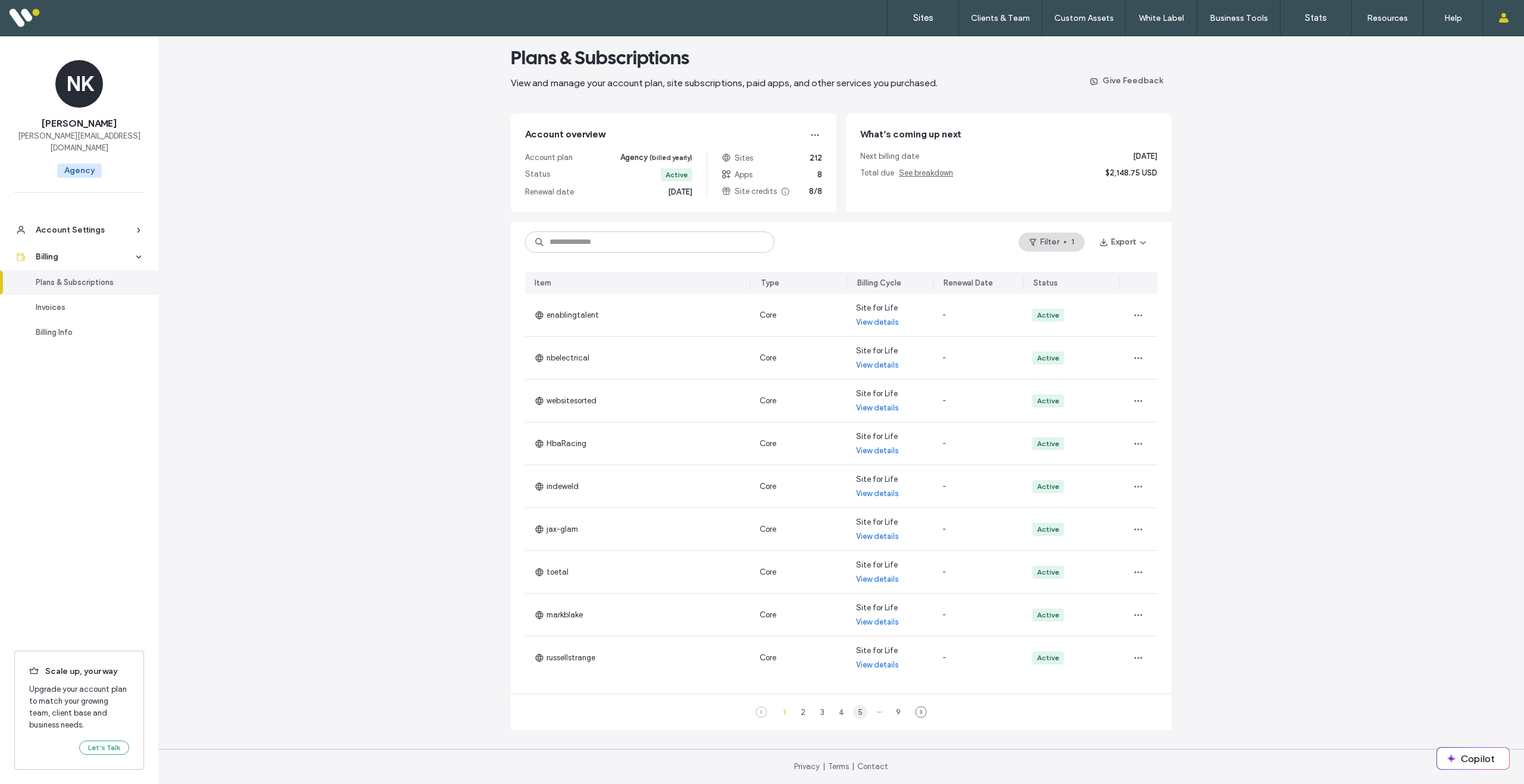
click at [854, 713] on div "5" at bounding box center [860, 712] width 14 height 14
click at [876, 711] on div "7" at bounding box center [879, 712] width 14 height 14
click at [876, 713] on div "8" at bounding box center [879, 712] width 14 height 14
click at [899, 711] on div "9" at bounding box center [898, 712] width 14 height 14
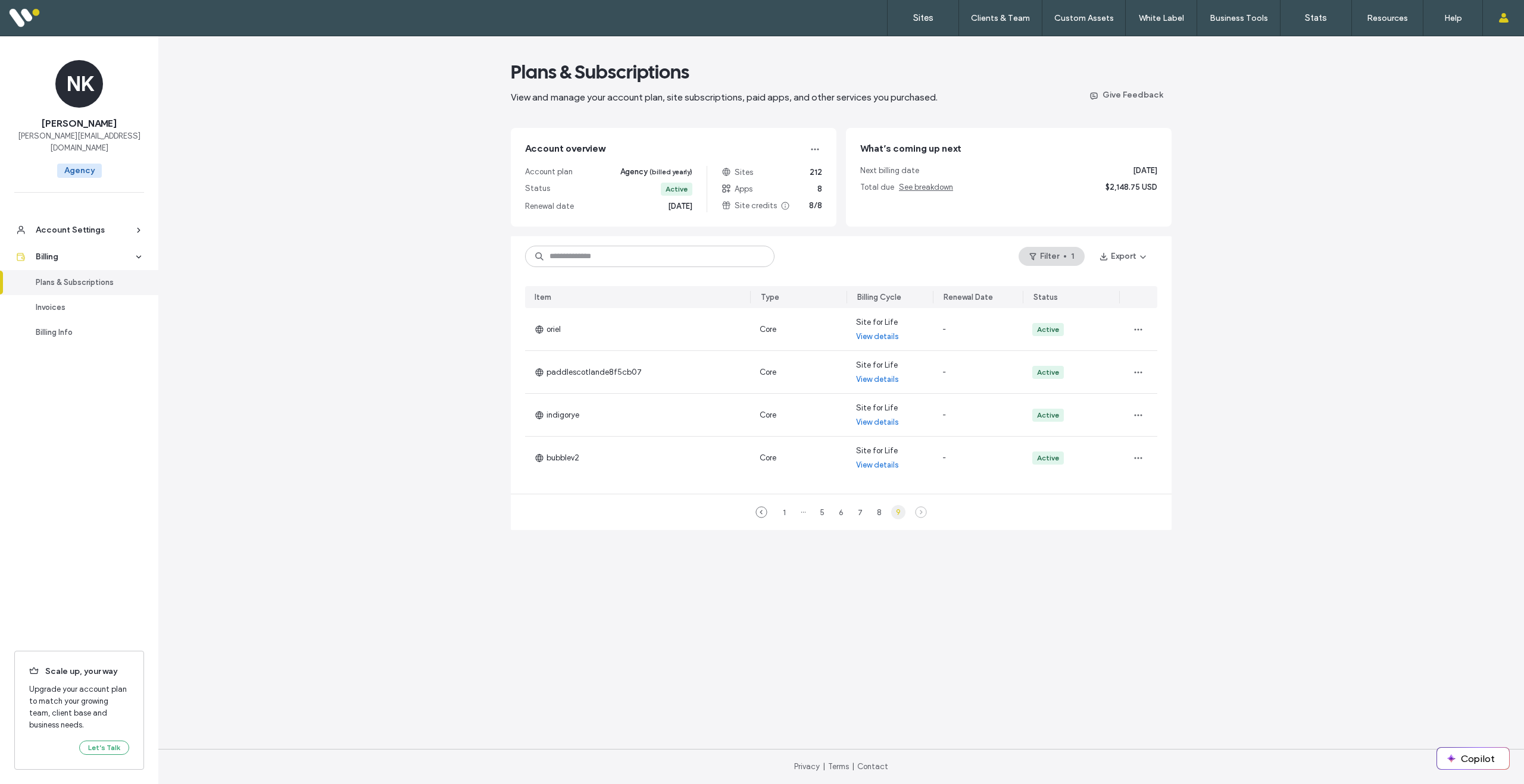
scroll to position [0, 0]
click at [930, 189] on span "See breakdown" at bounding box center [926, 186] width 54 height 9
click at [1066, 256] on button "Filter 1" at bounding box center [1051, 257] width 66 height 19
click at [904, 359] on button "Clear" at bounding box center [903, 359] width 30 height 14
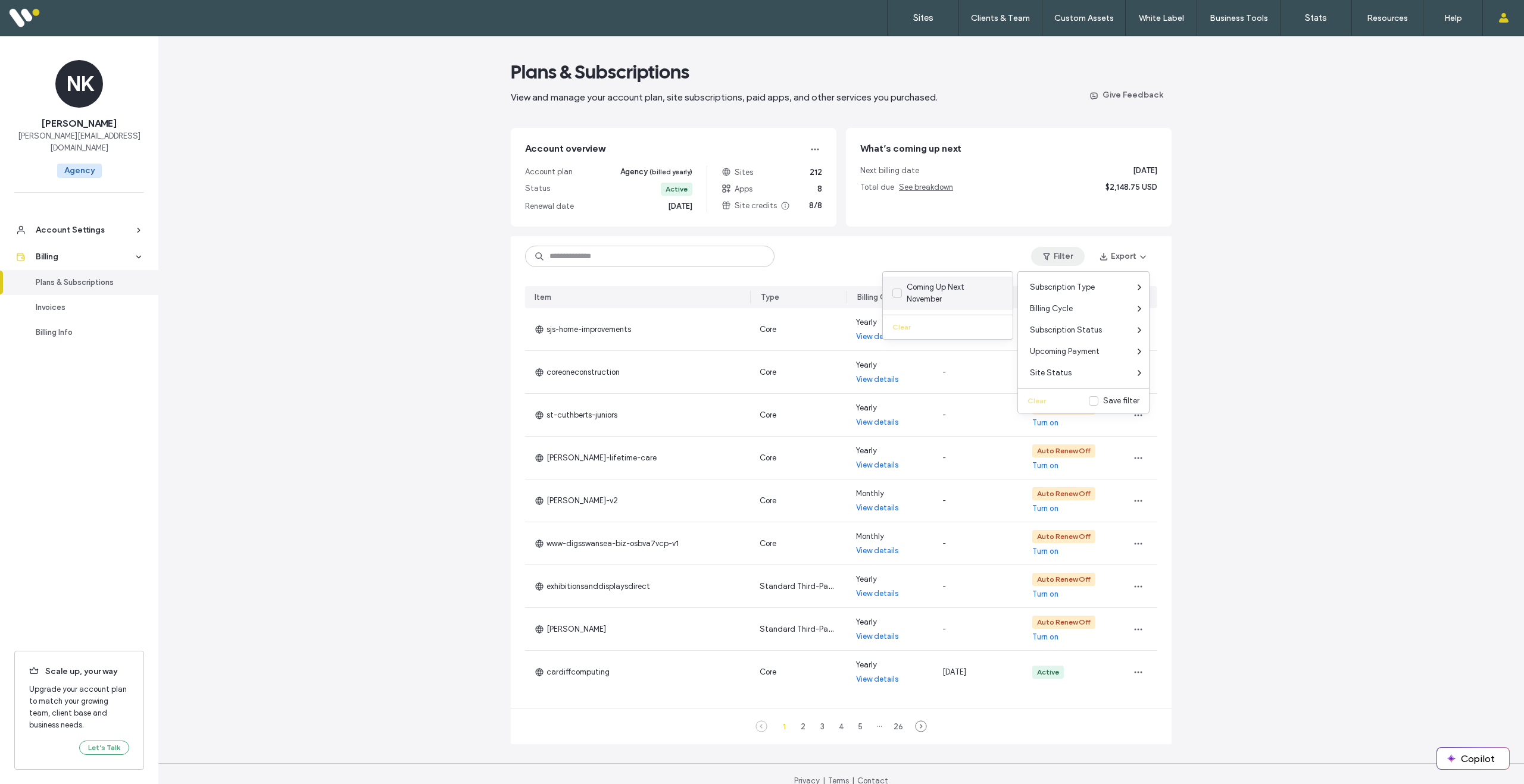
click at [898, 296] on span at bounding box center [897, 293] width 10 height 10
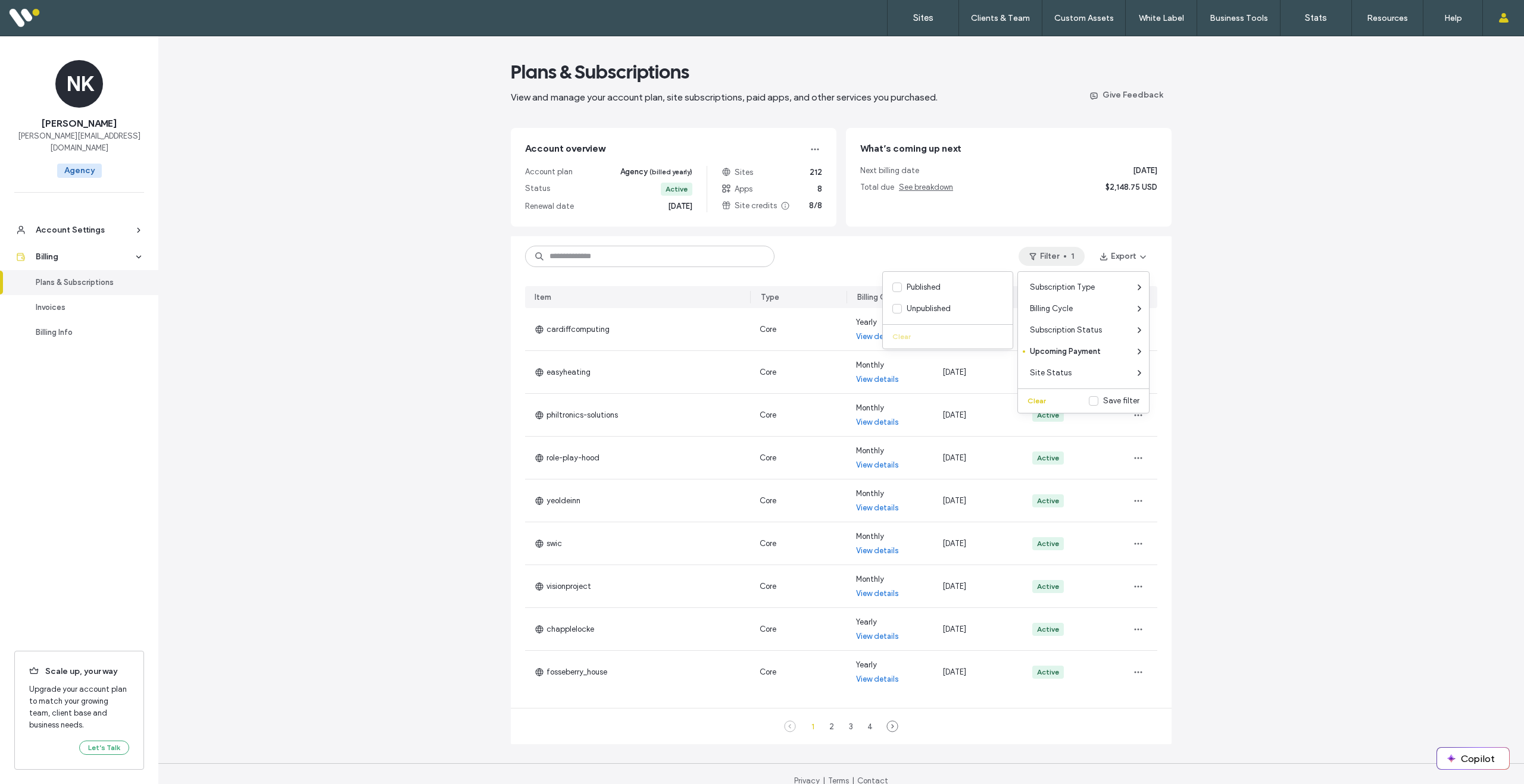
click at [1204, 373] on div "Plans & Subscriptions View and manage your account plan, site subscriptions, pa…" at bounding box center [841, 417] width 1365 height 762
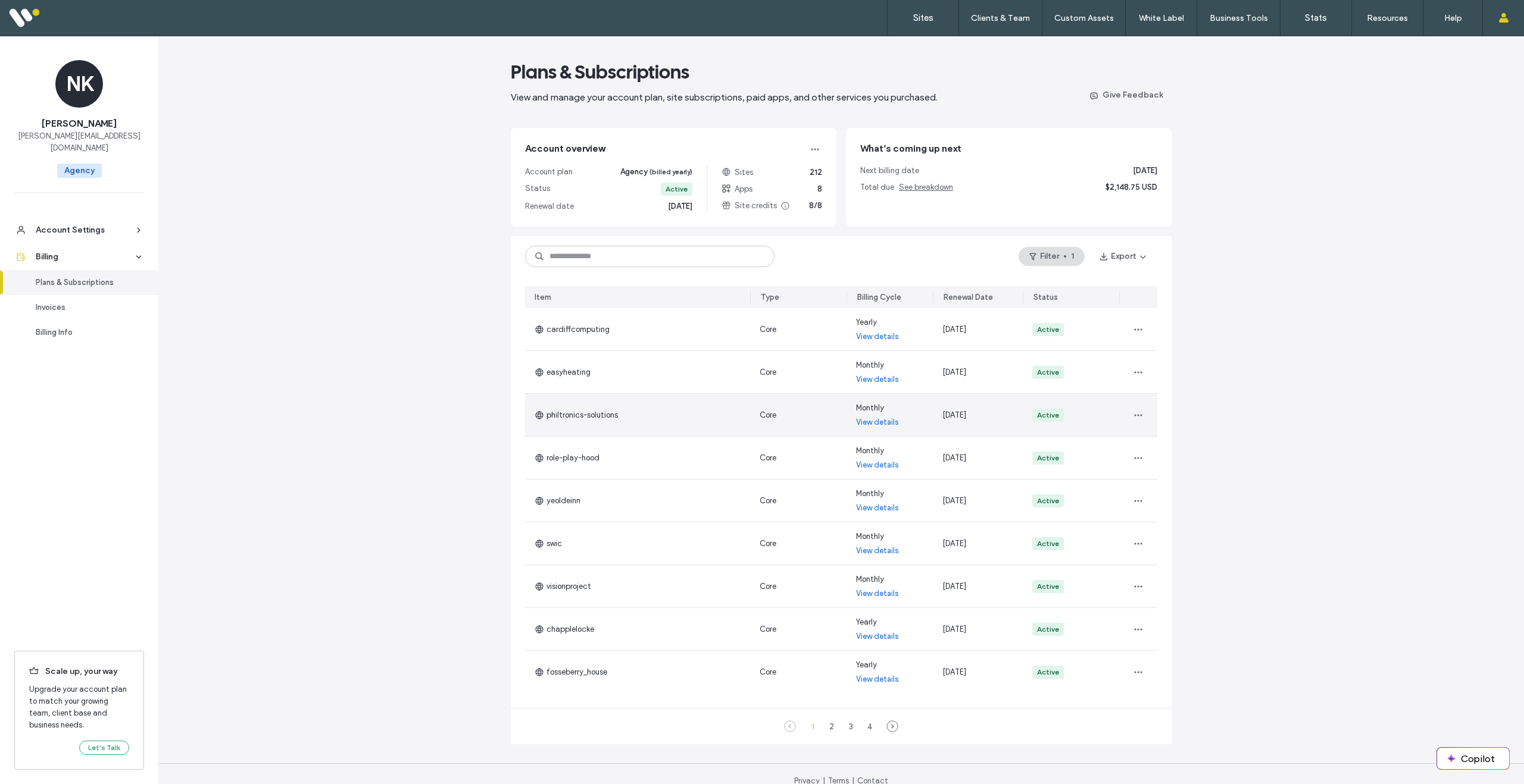
scroll to position [15, 0]
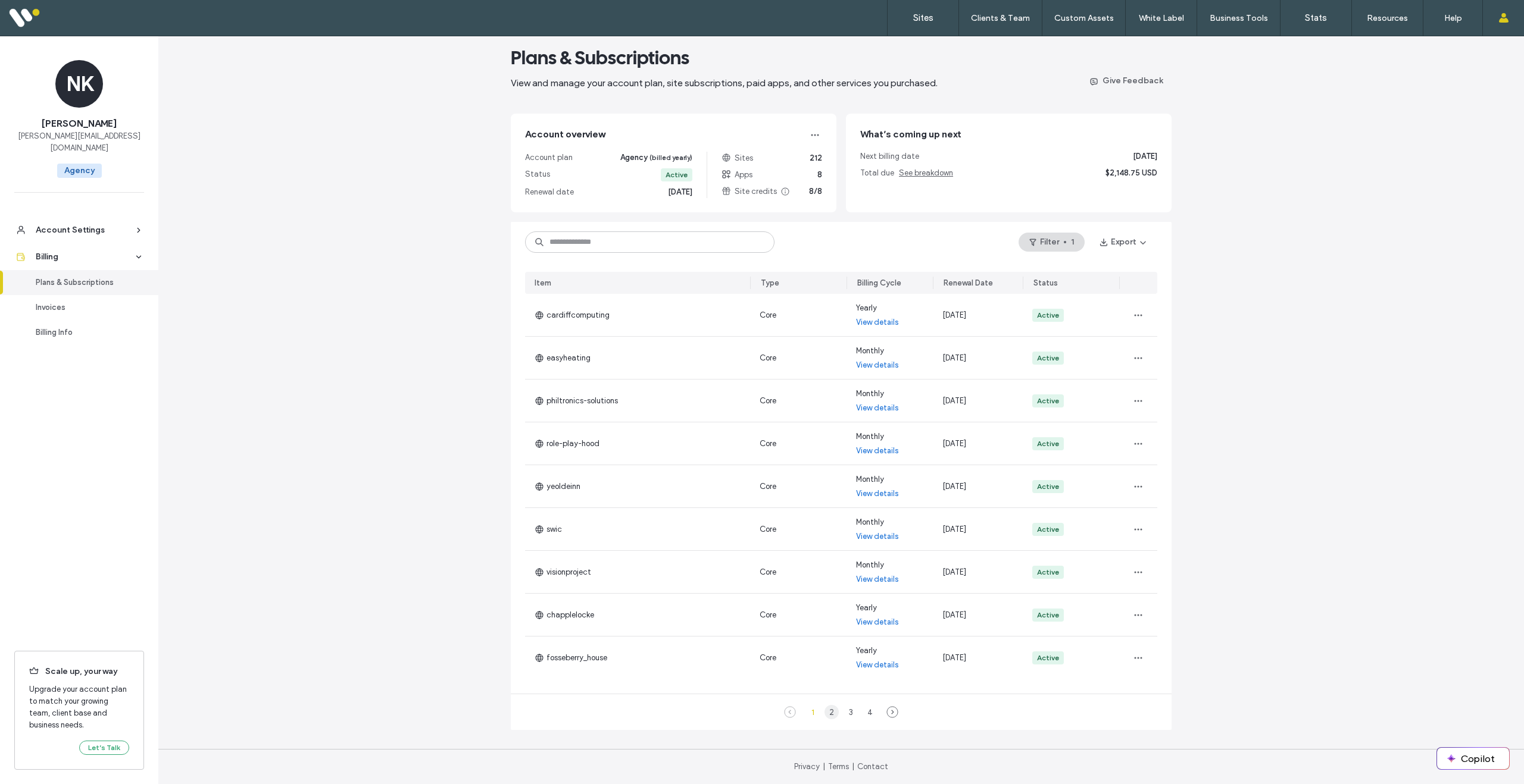
click at [830, 713] on div "2" at bounding box center [831, 712] width 14 height 14
click at [846, 715] on div "3" at bounding box center [850, 713] width 14 height 14
click at [867, 712] on div "4" at bounding box center [870, 712] width 14 height 14
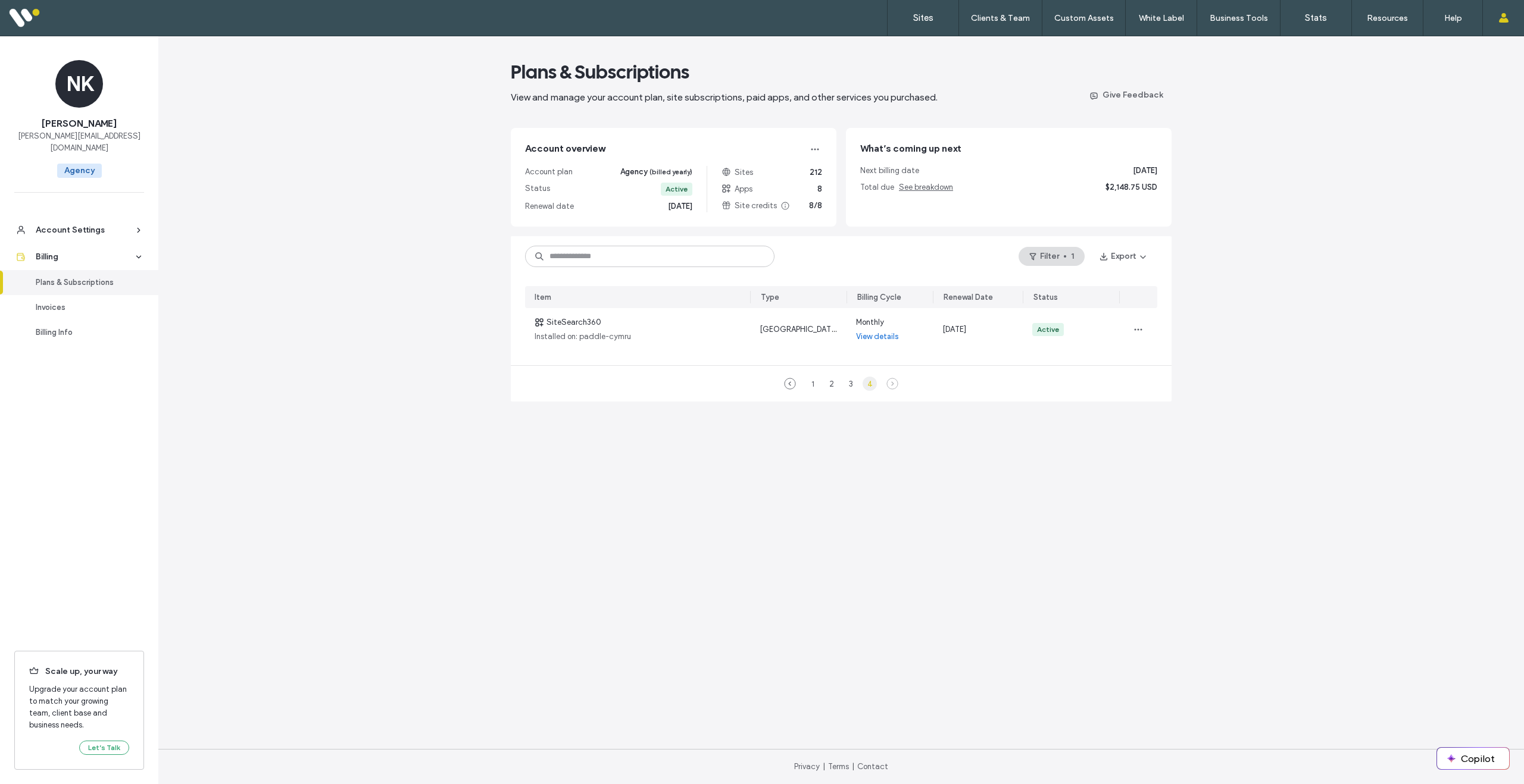
scroll to position [0, 0]
click at [788, 382] on icon at bounding box center [790, 383] width 12 height 12
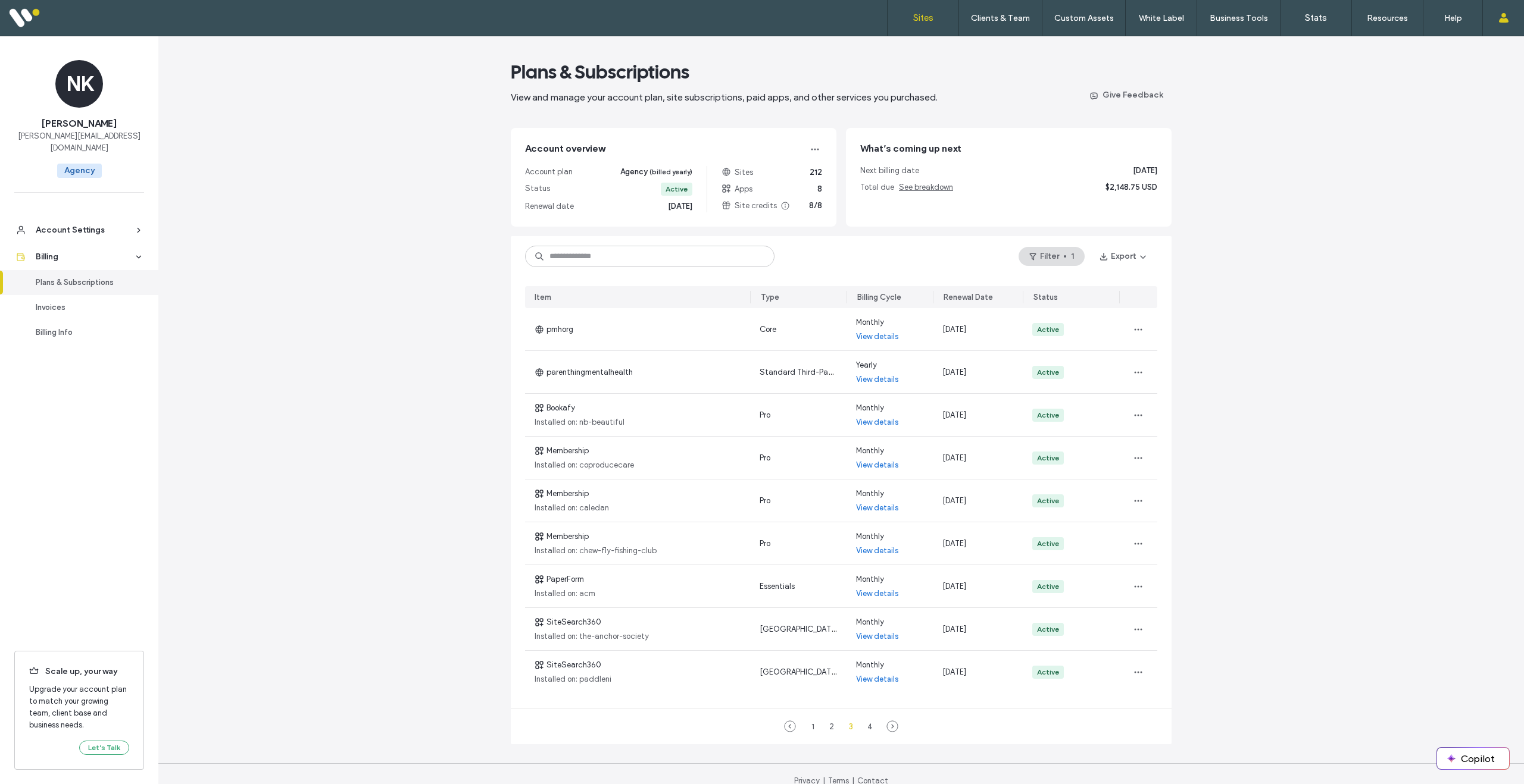
click at [925, 22] on label "Sites" at bounding box center [923, 18] width 20 height 10
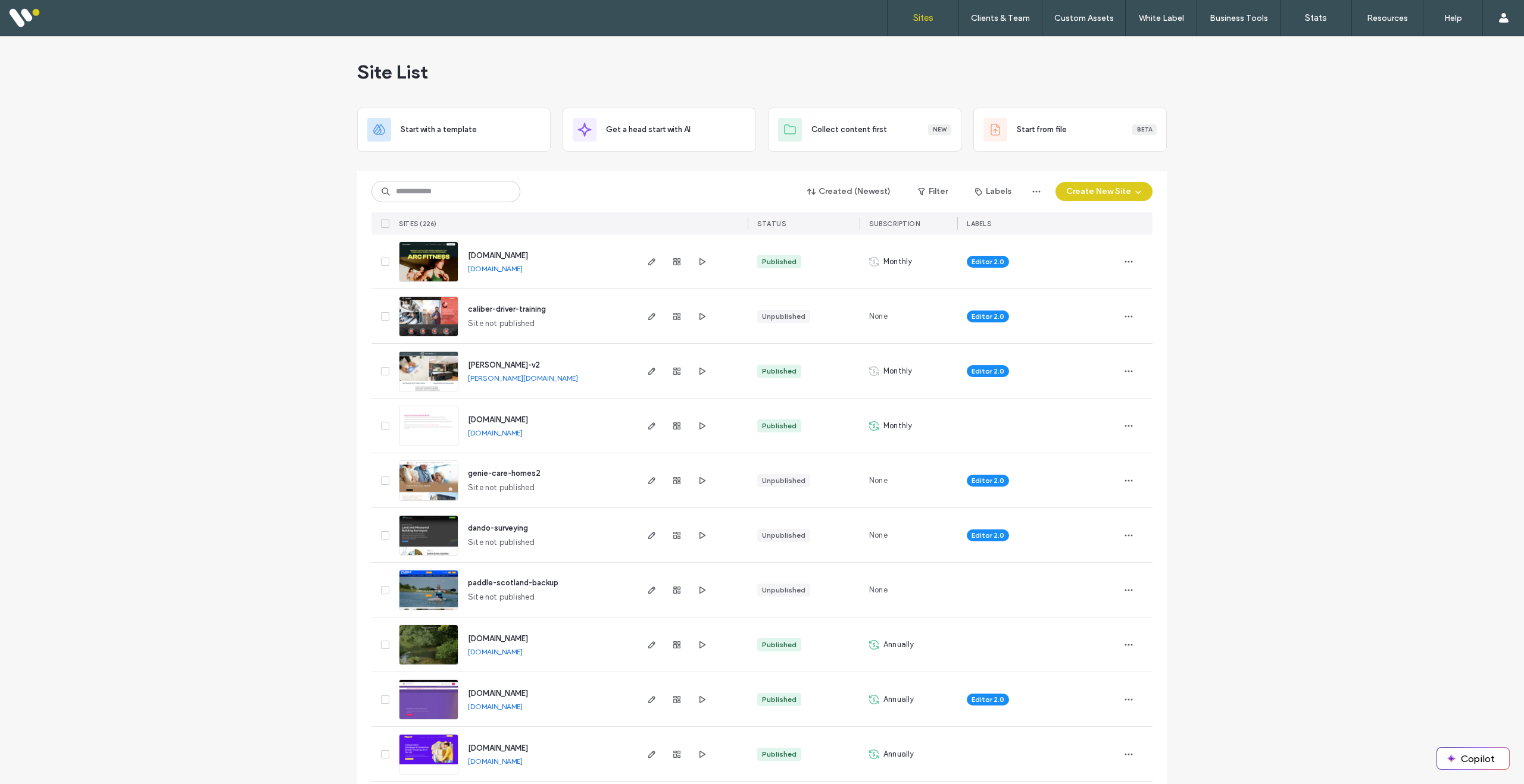
click at [418, 263] on img at bounding box center [428, 283] width 58 height 81
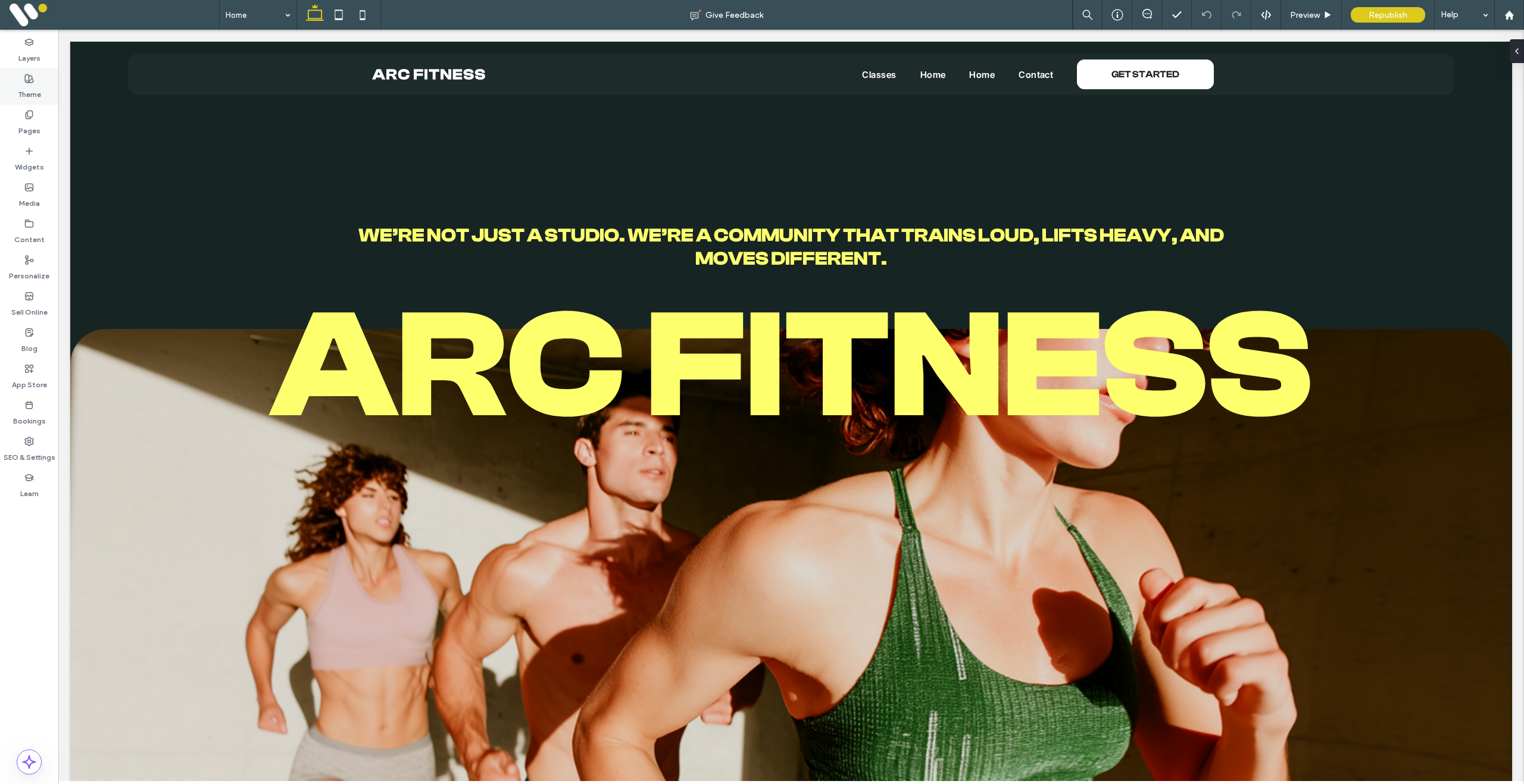
click at [35, 81] on div "Theme" at bounding box center [29, 87] width 58 height 37
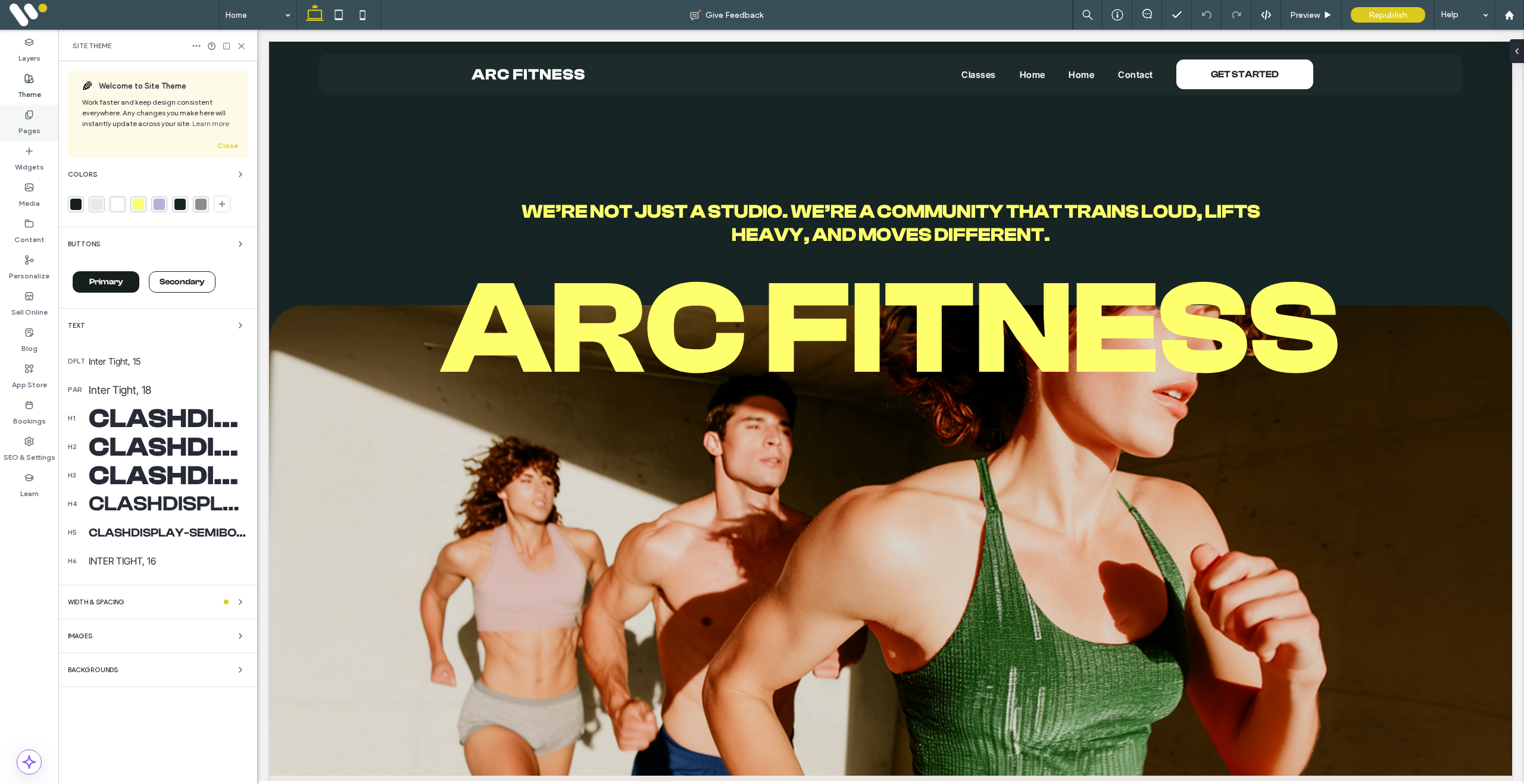
click at [26, 122] on label "Pages" at bounding box center [29, 127] width 22 height 17
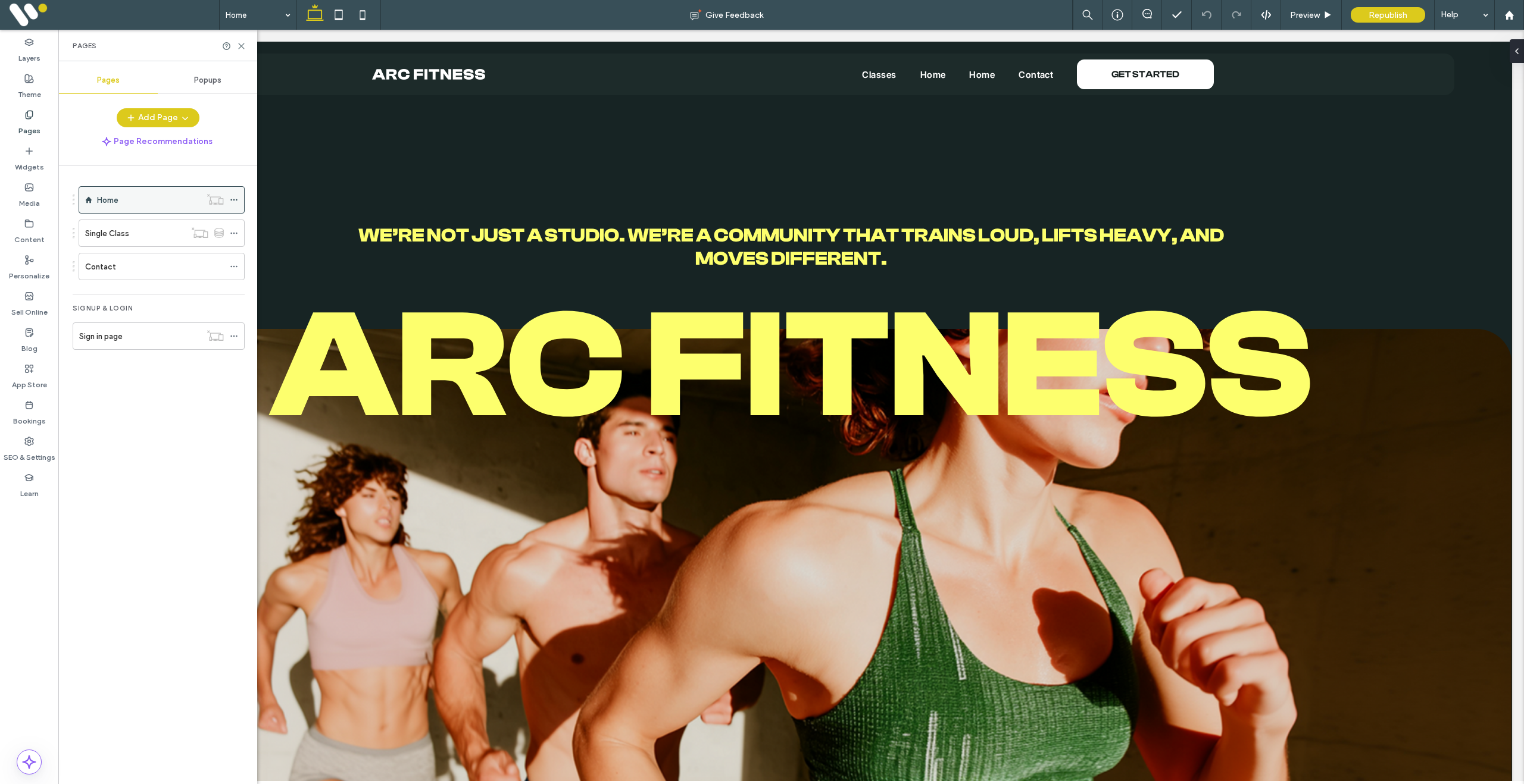
click at [233, 198] on icon at bounding box center [234, 200] width 8 height 8
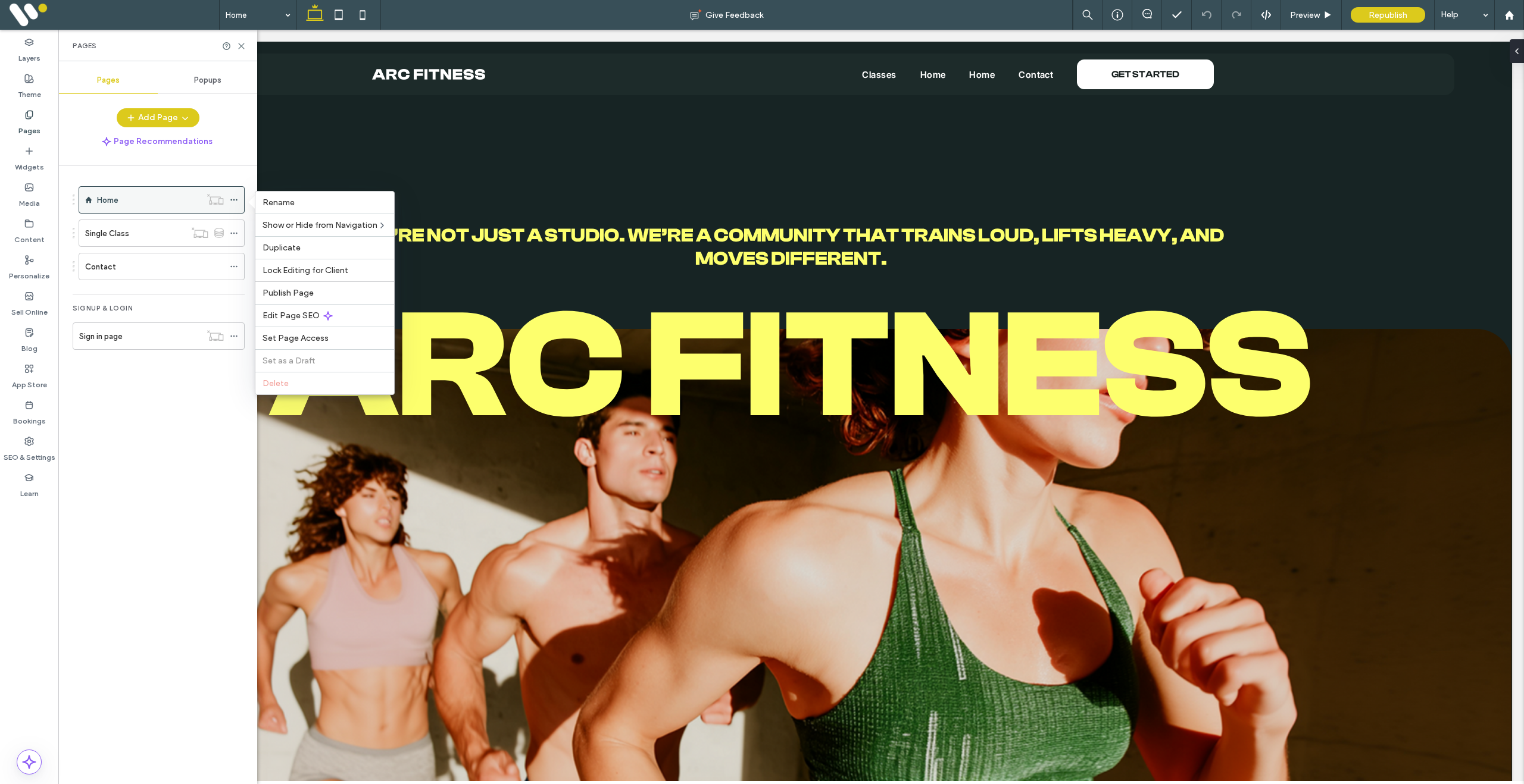
click at [233, 198] on icon at bounding box center [234, 200] width 8 height 8
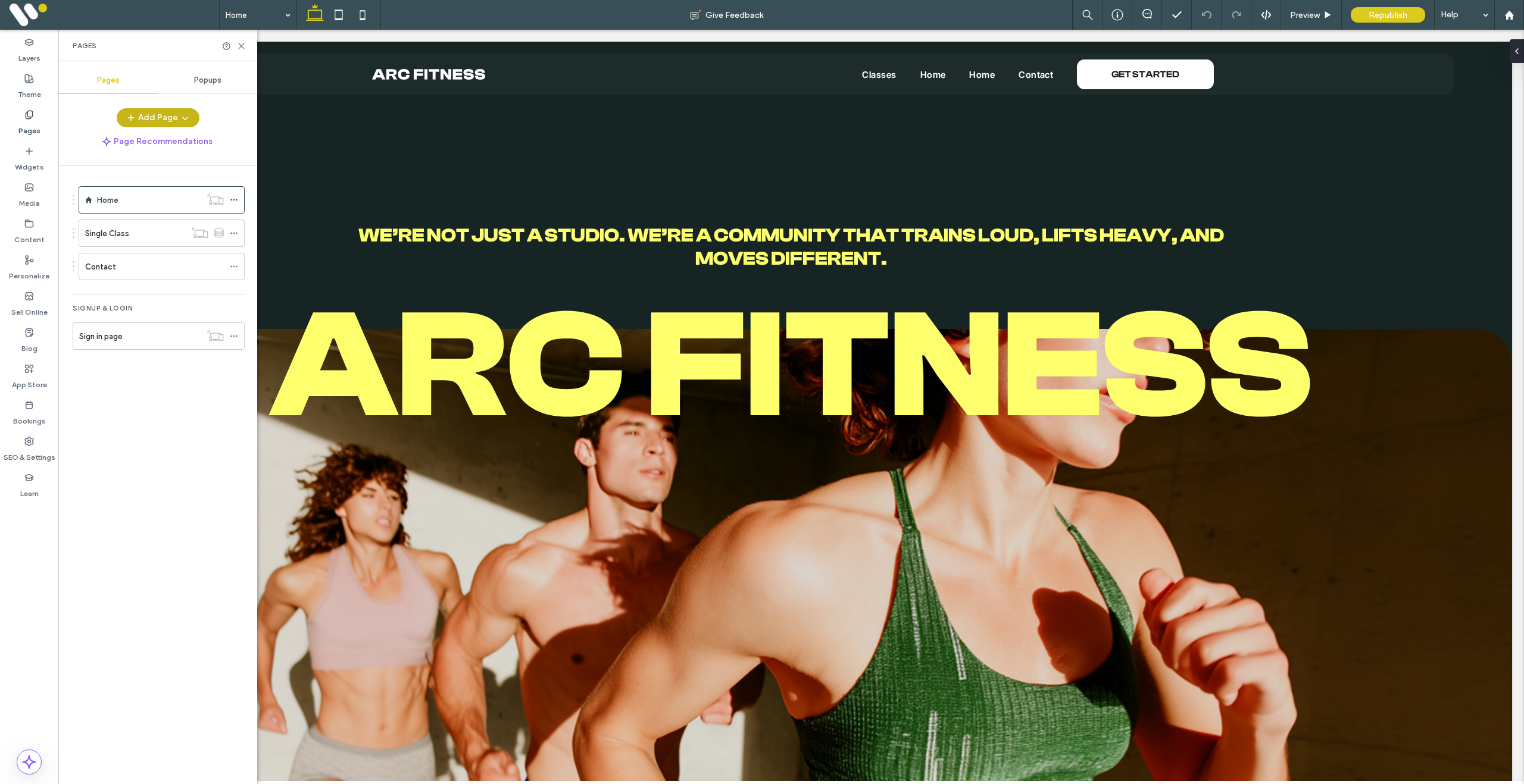
click at [164, 118] on button "Add Page" at bounding box center [158, 118] width 83 height 19
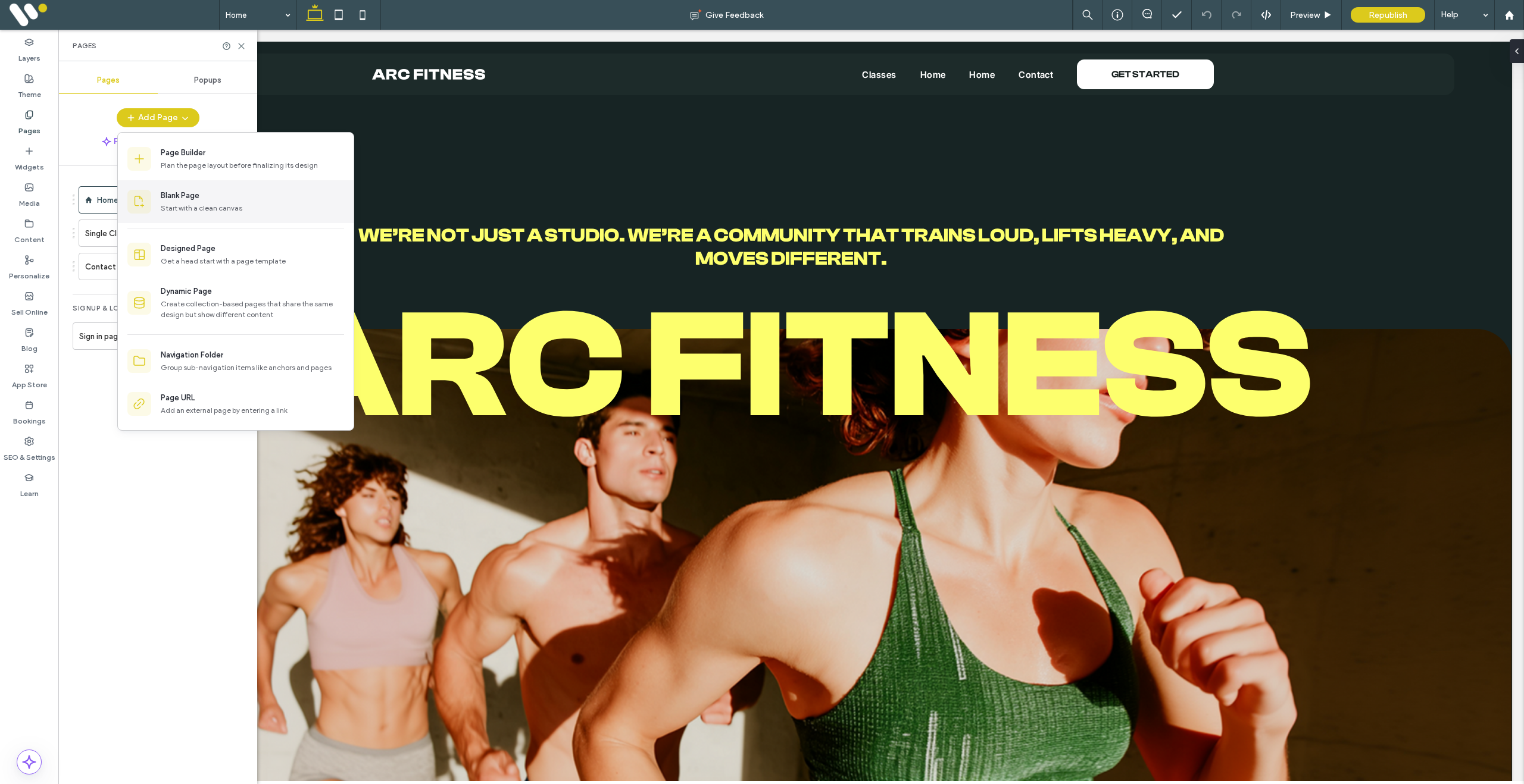
click at [201, 203] on div "Start with a clean canvas" at bounding box center [253, 208] width 183 height 10
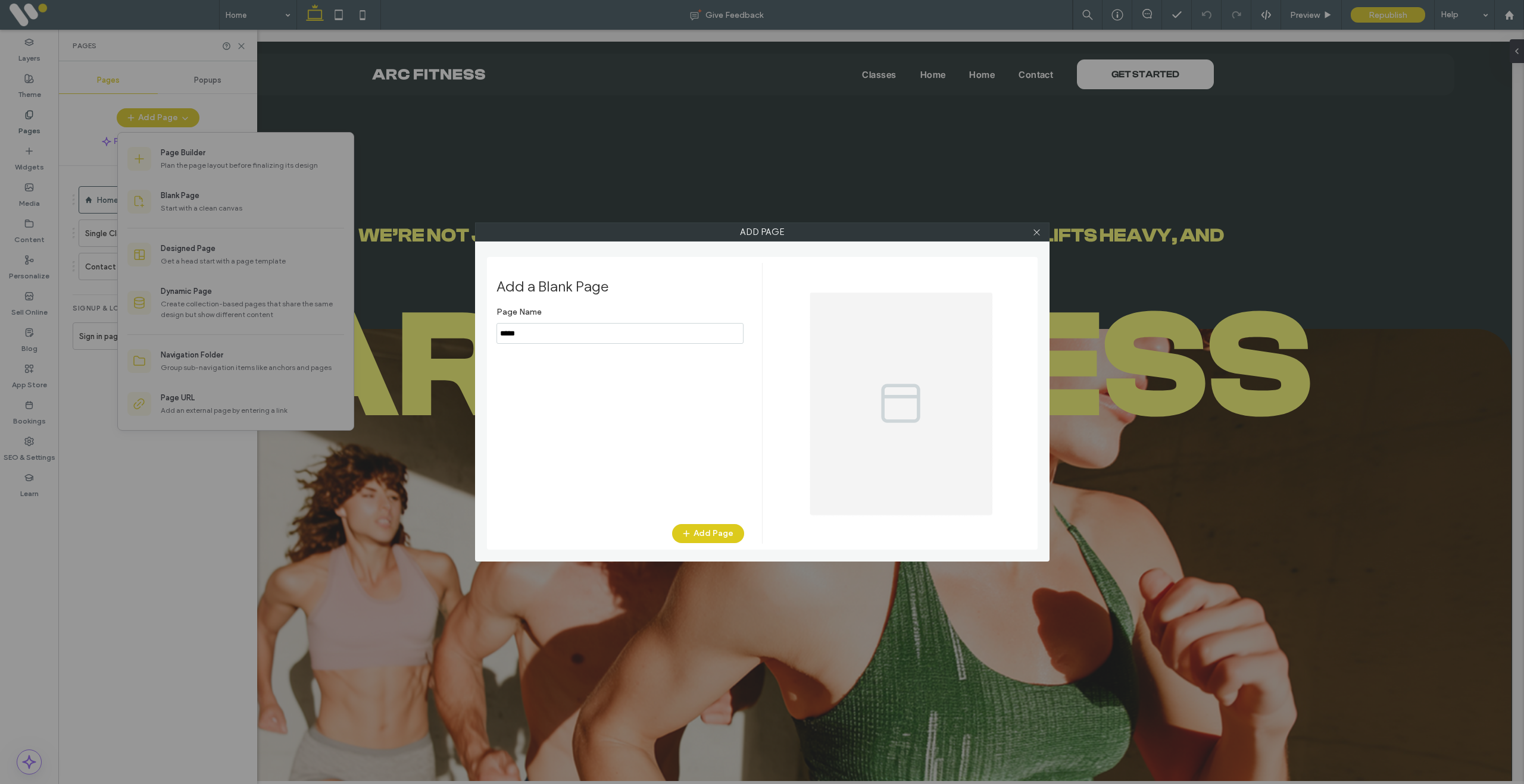
drag, startPoint x: 524, startPoint y: 332, endPoint x: 472, endPoint y: 330, distance: 52.0
click at [472, 330] on div "Add Page Add a Blank Page Page Name Add Page" at bounding box center [762, 392] width 1524 height 784
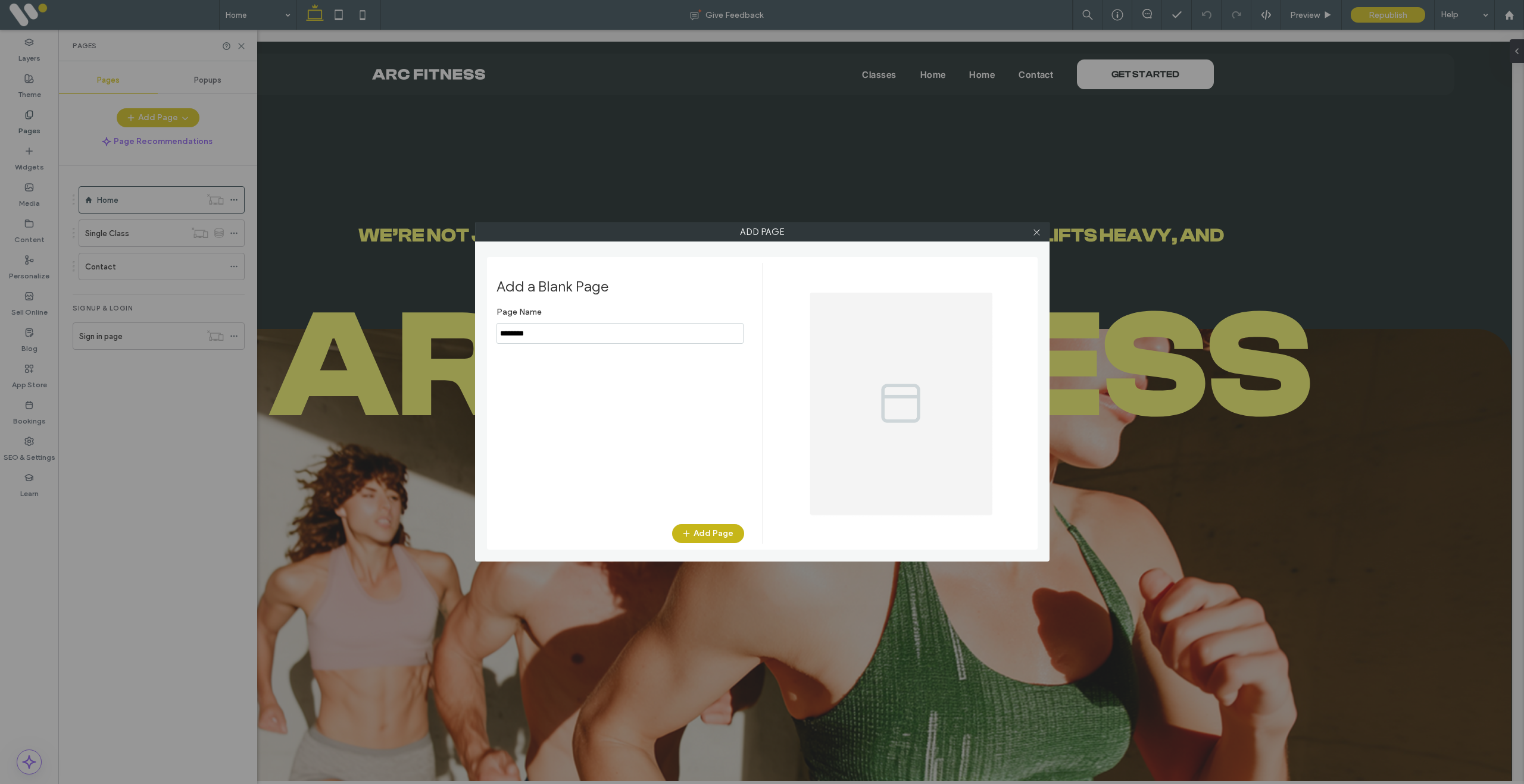
type input "********"
click at [706, 528] on button "Add Page" at bounding box center [708, 534] width 72 height 19
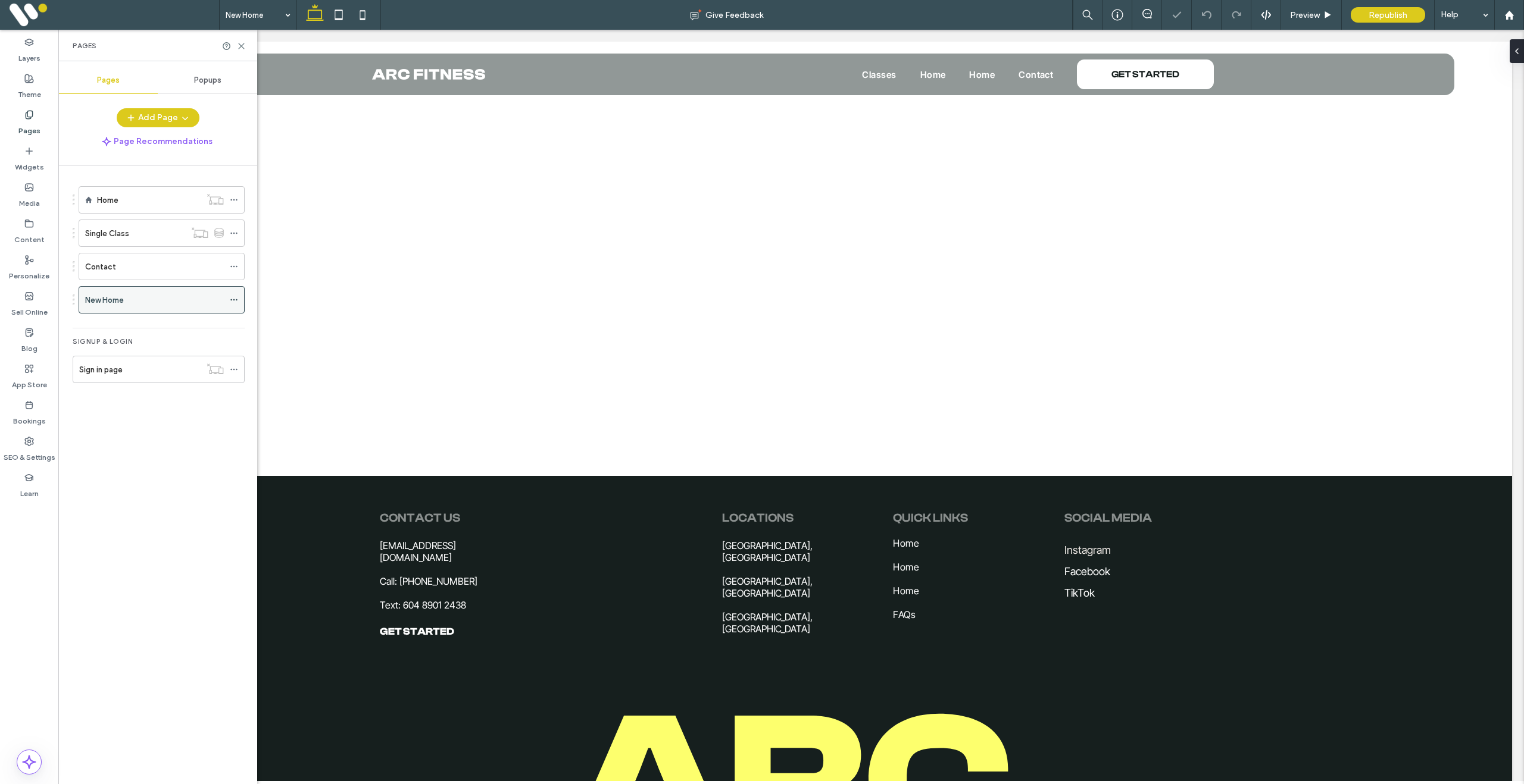
click at [132, 300] on div "New Home" at bounding box center [155, 300] width 139 height 13
click at [243, 44] on icon at bounding box center [241, 45] width 9 height 9
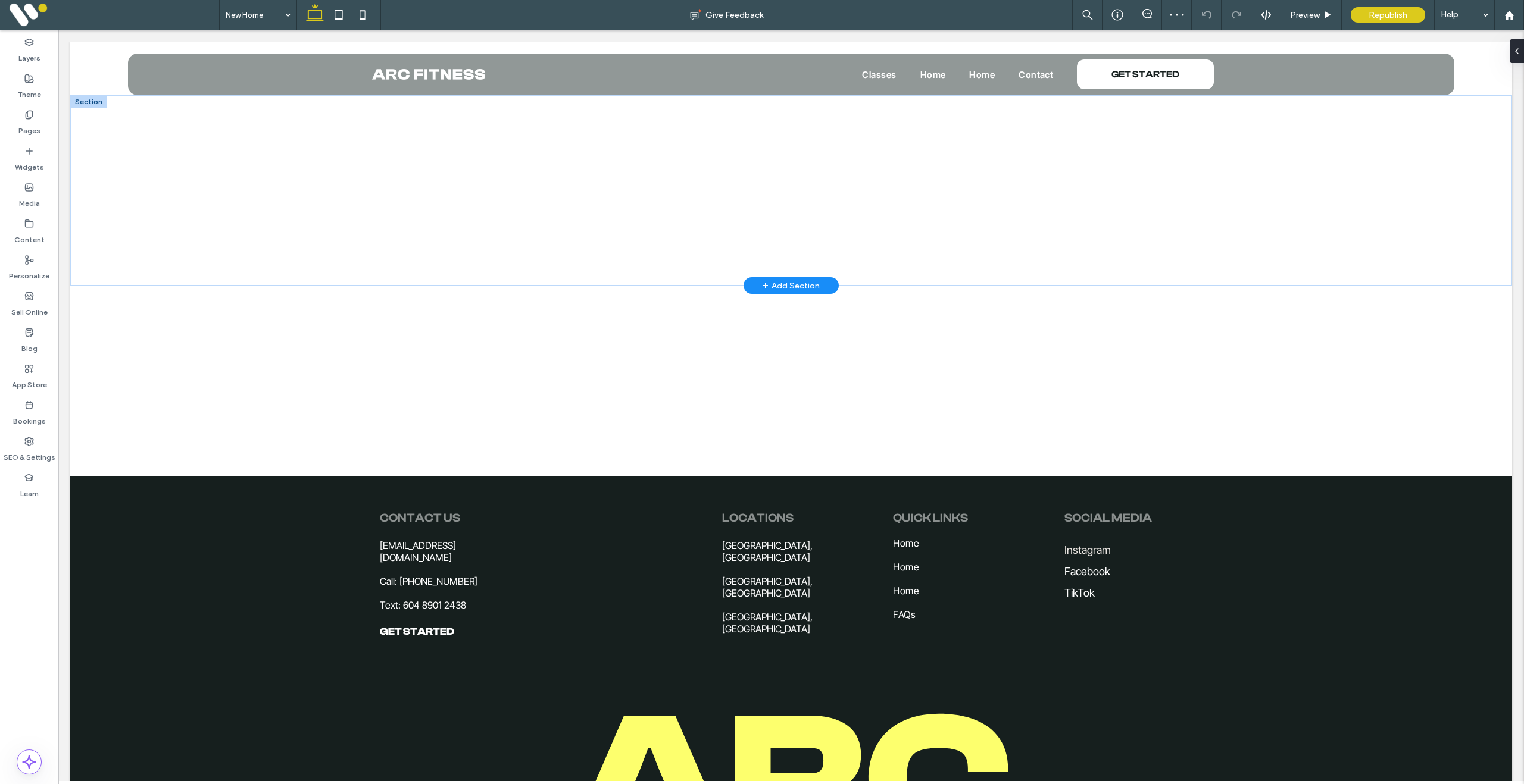
click at [86, 102] on div at bounding box center [88, 101] width 37 height 13
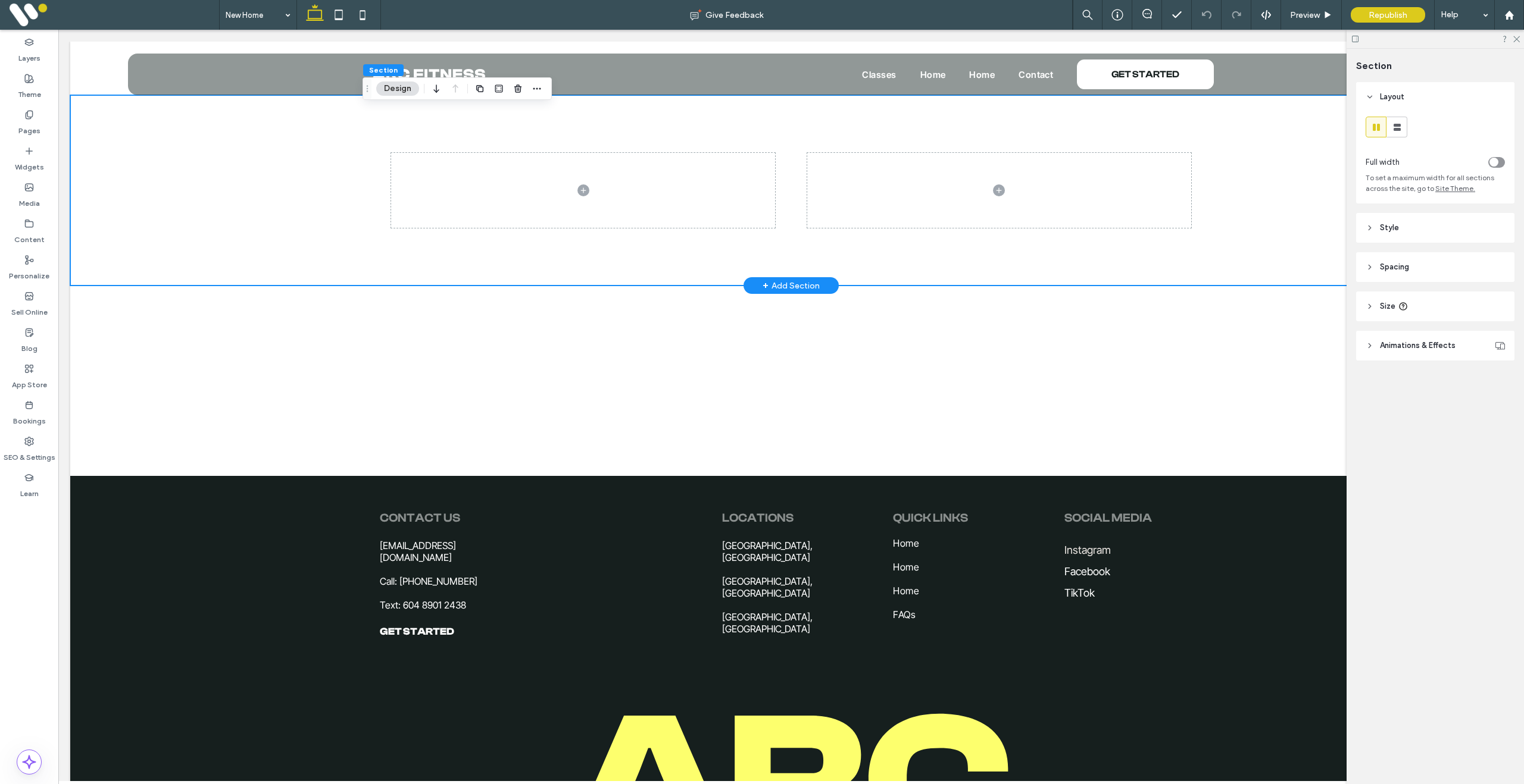
click at [784, 282] on div "+ Add Section" at bounding box center [791, 285] width 57 height 13
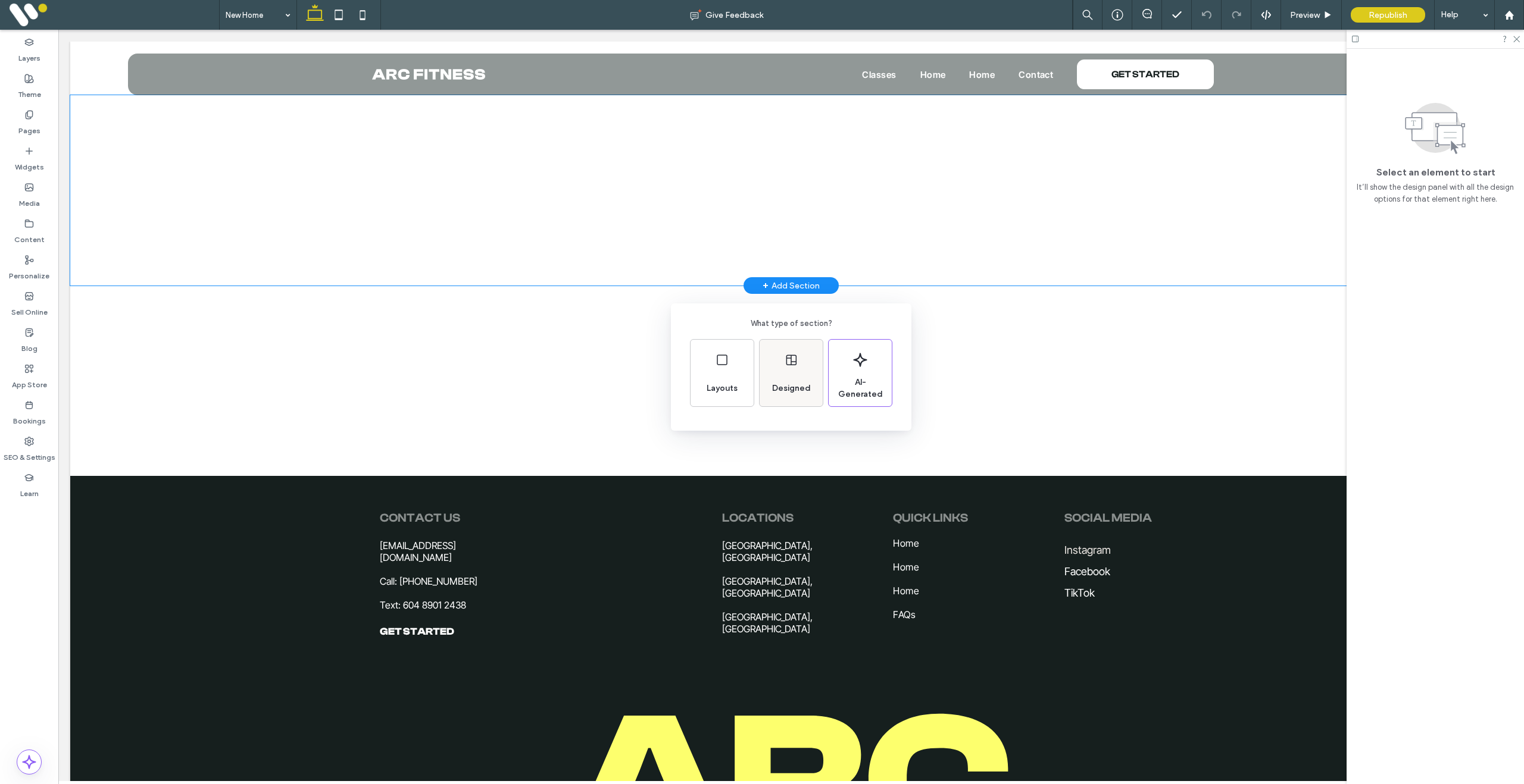
click at [806, 373] on div "Designed" at bounding box center [791, 373] width 63 height 67
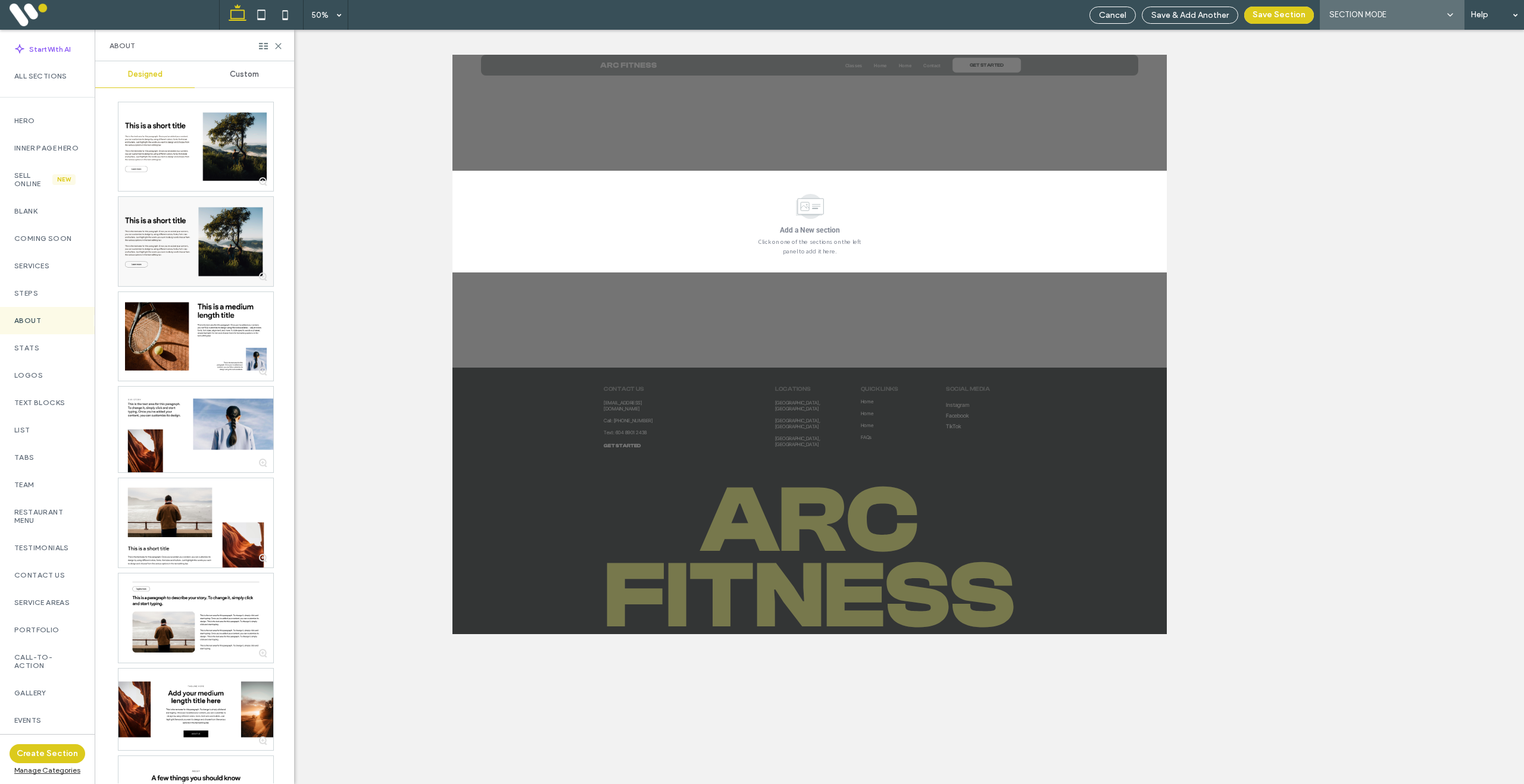
click at [246, 80] on div "Custom" at bounding box center [244, 74] width 100 height 26
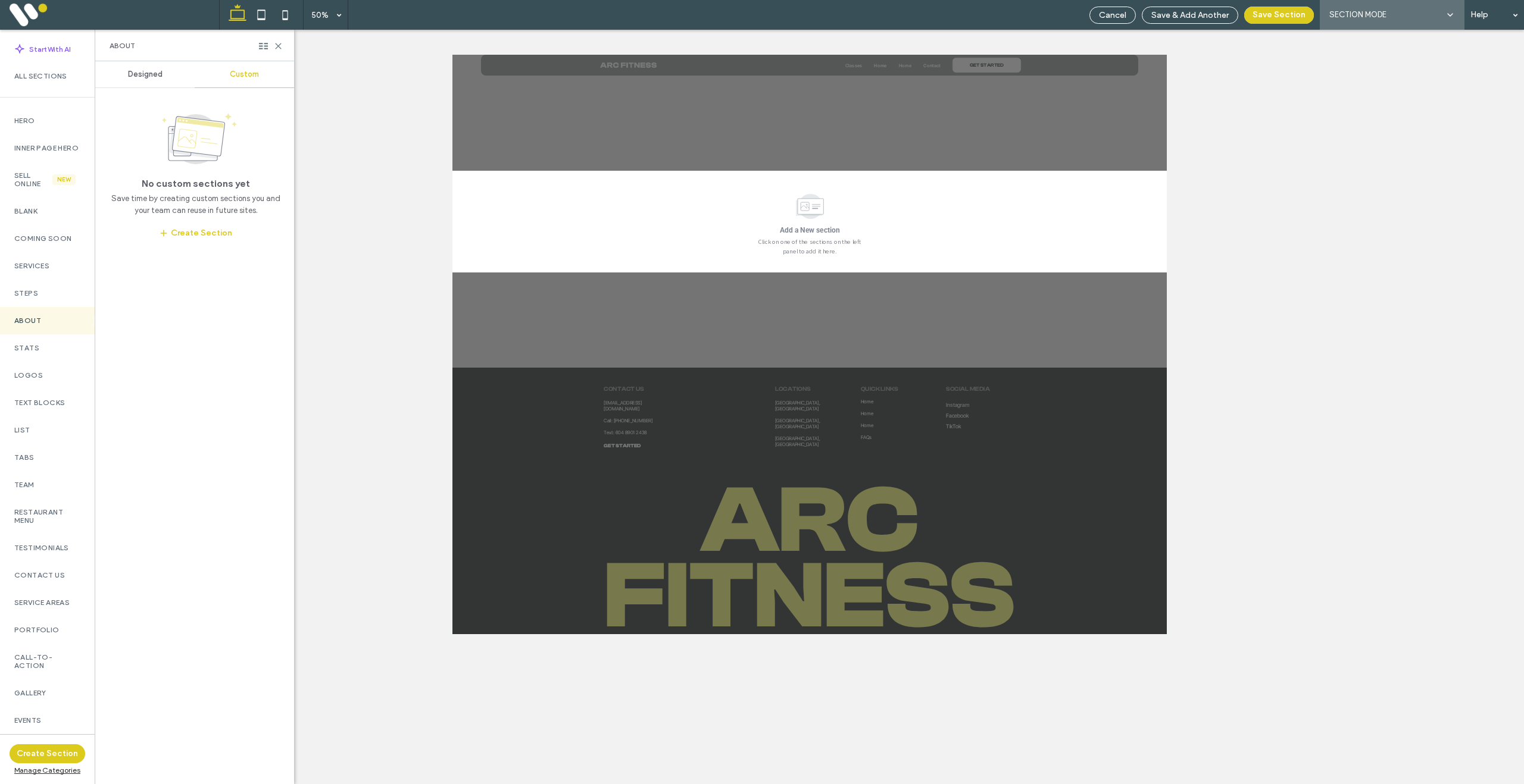
click at [151, 76] on span "Designed" at bounding box center [145, 74] width 34 height 10
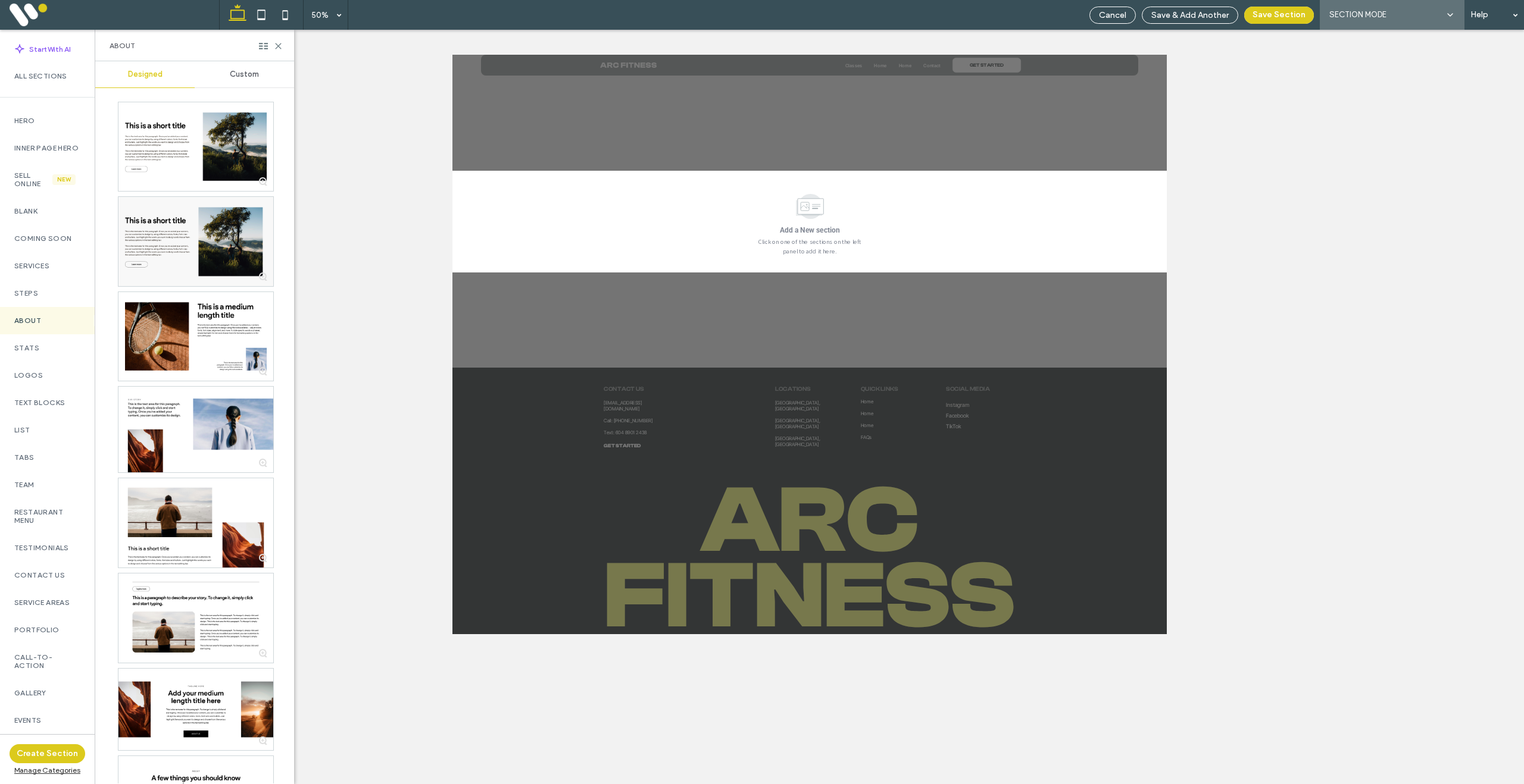
click at [250, 81] on div "Custom" at bounding box center [244, 74] width 100 height 26
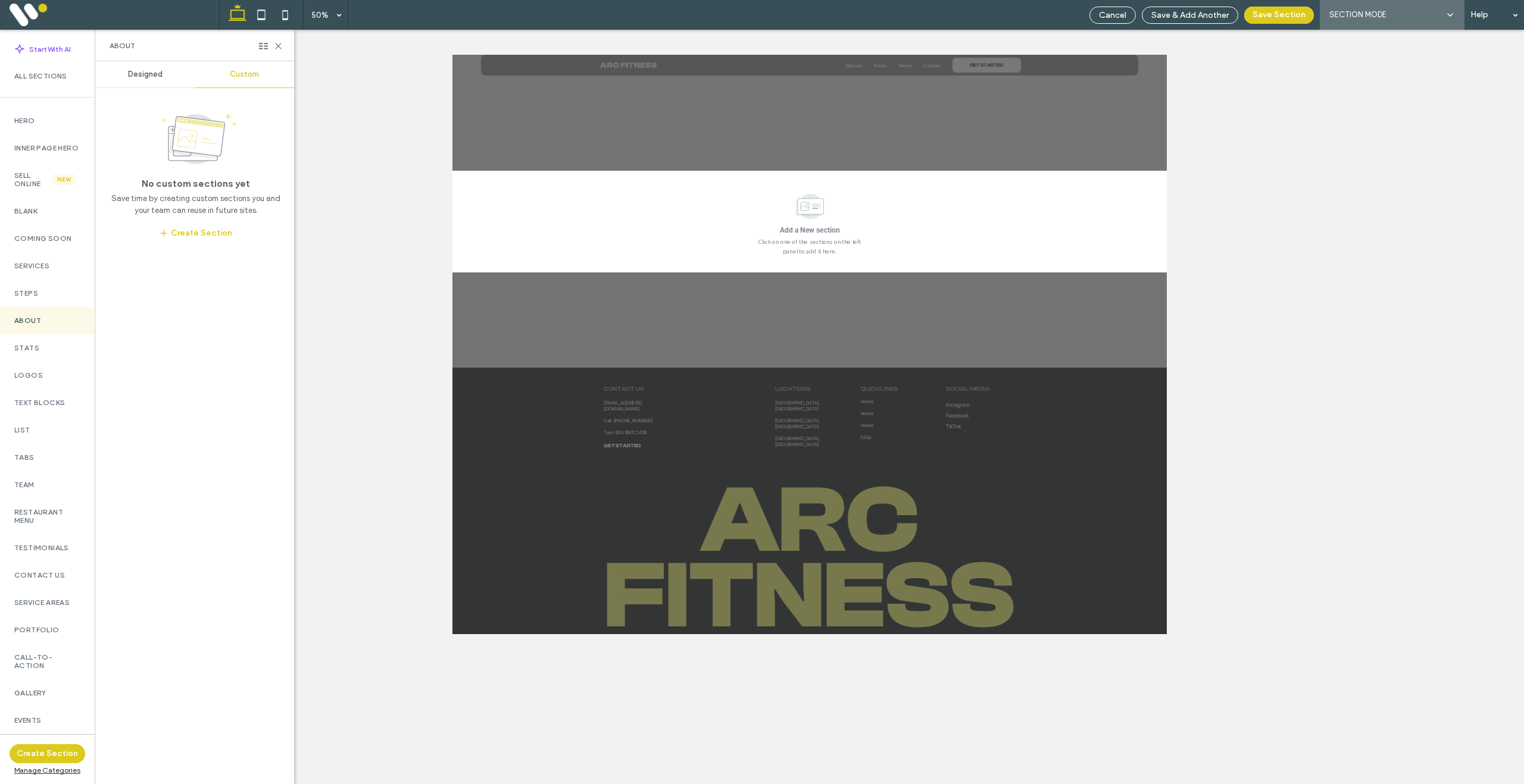
click at [136, 74] on span "Designed" at bounding box center [145, 74] width 34 height 10
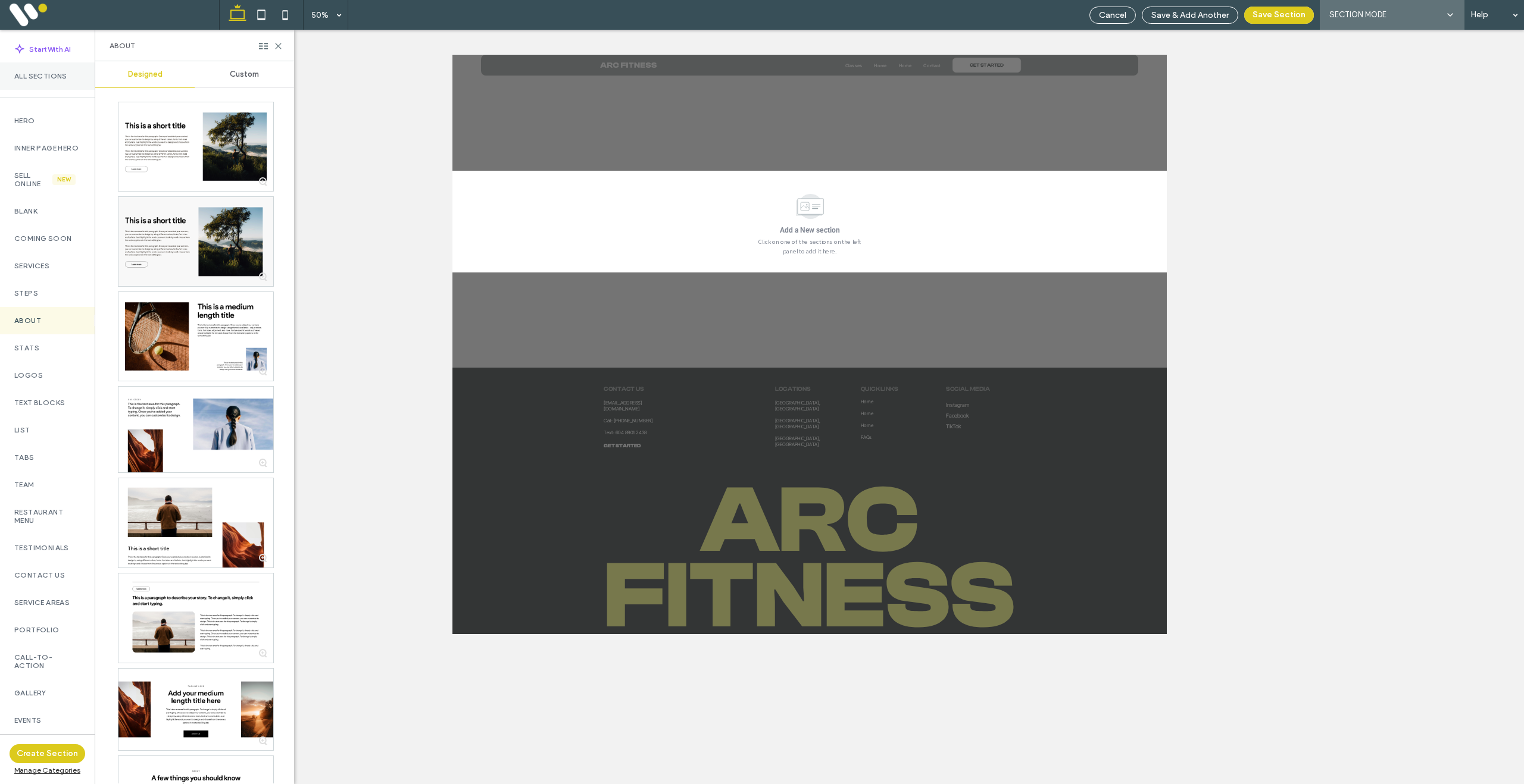
click at [41, 76] on label "All Sections" at bounding box center [47, 76] width 66 height 8
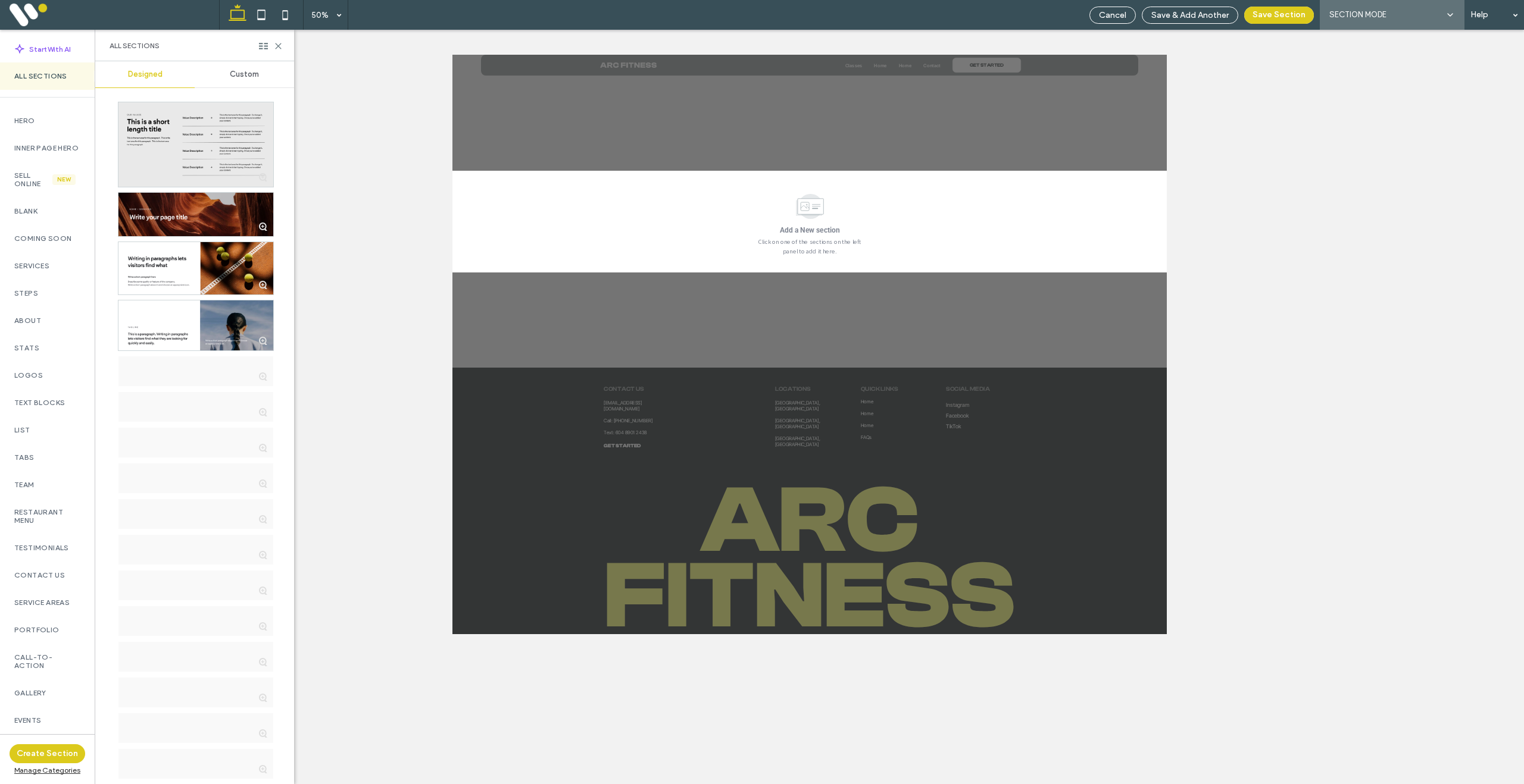
click at [233, 71] on span "Custom" at bounding box center [244, 74] width 29 height 10
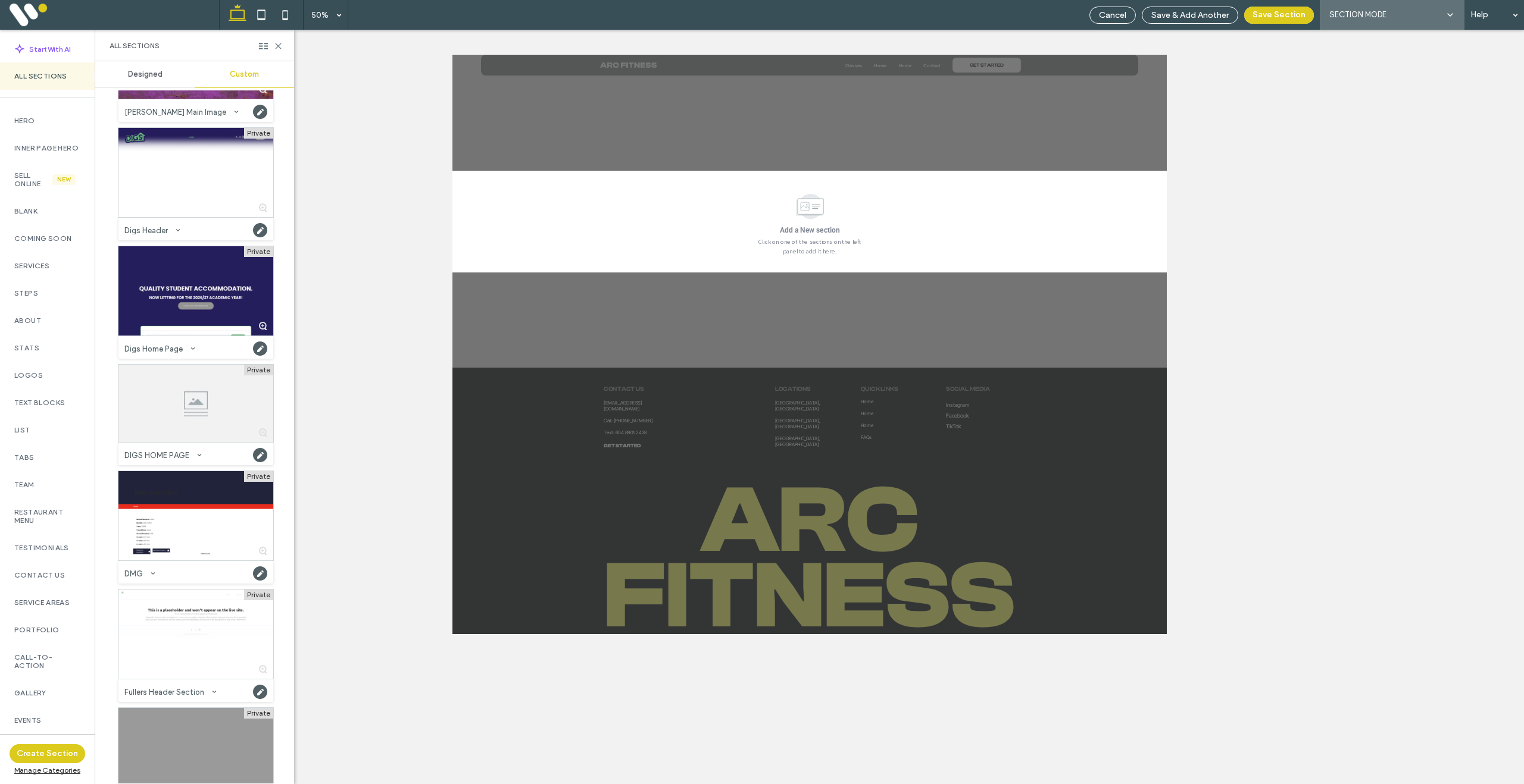
scroll to position [3345, 0]
click at [180, 286] on div at bounding box center [196, 290] width 155 height 89
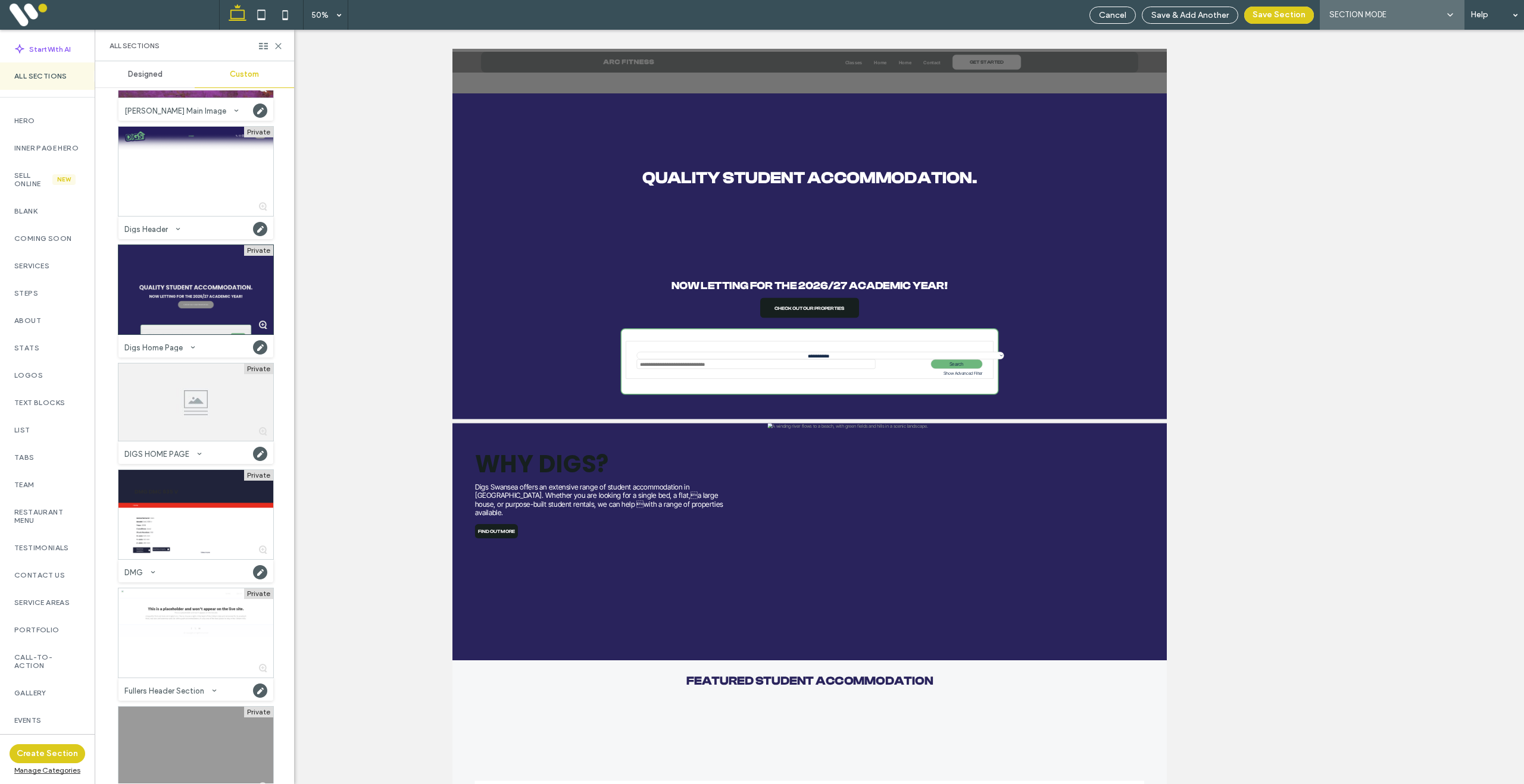
scroll to position [149, 0]
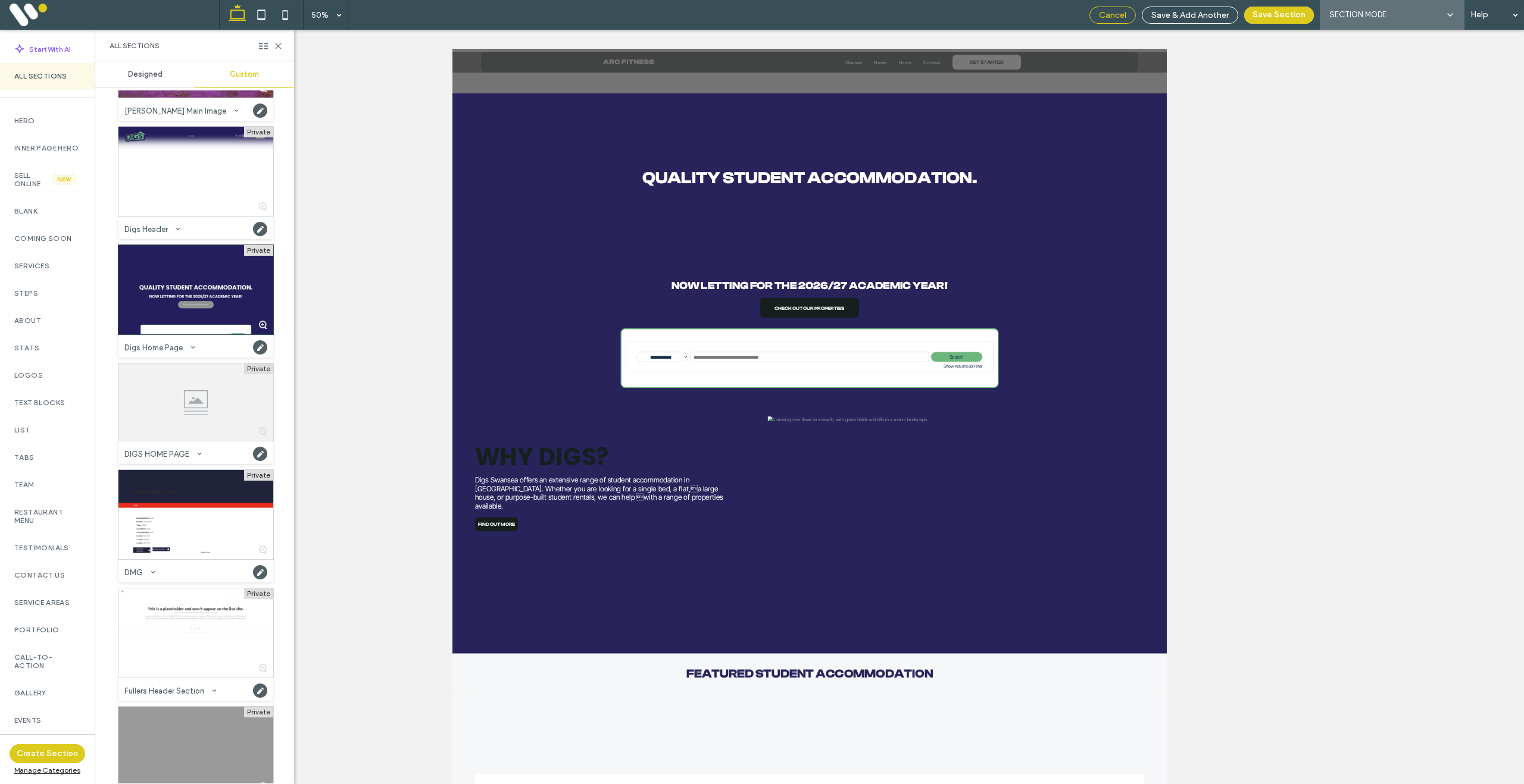
click at [1116, 15] on span "Cancel" at bounding box center [1113, 15] width 27 height 10
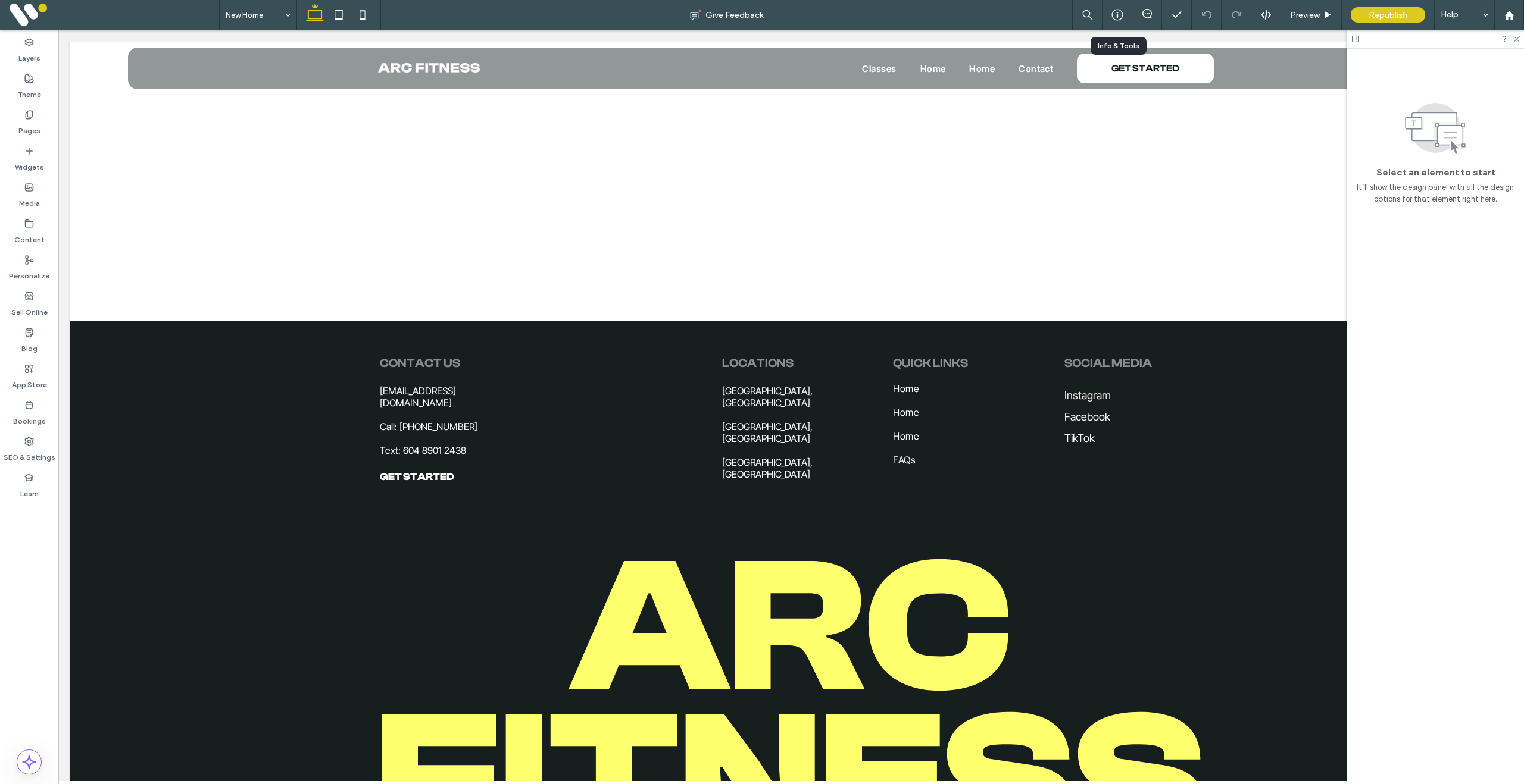
scroll to position [159, 0]
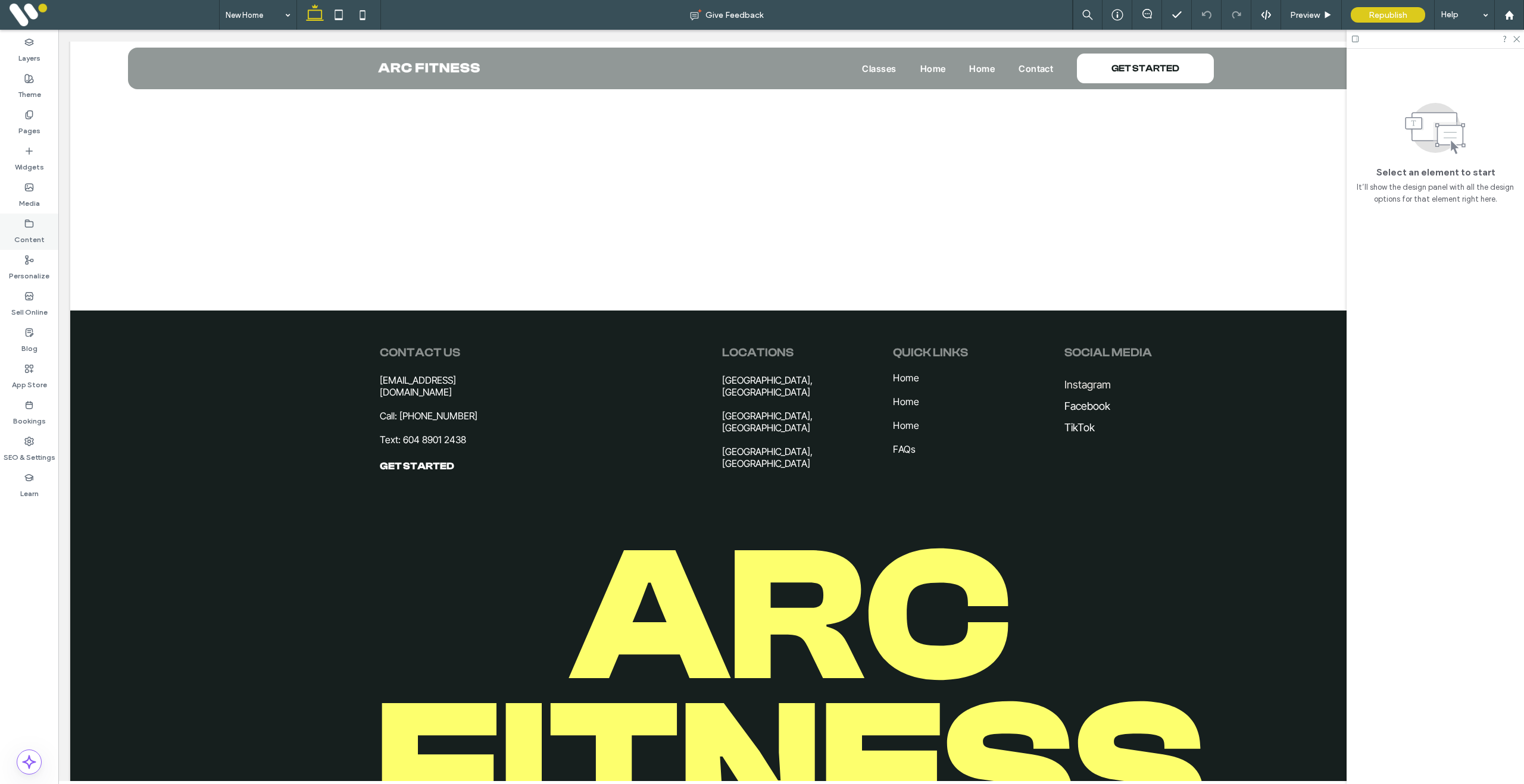
click at [30, 227] on use at bounding box center [29, 223] width 8 height 7
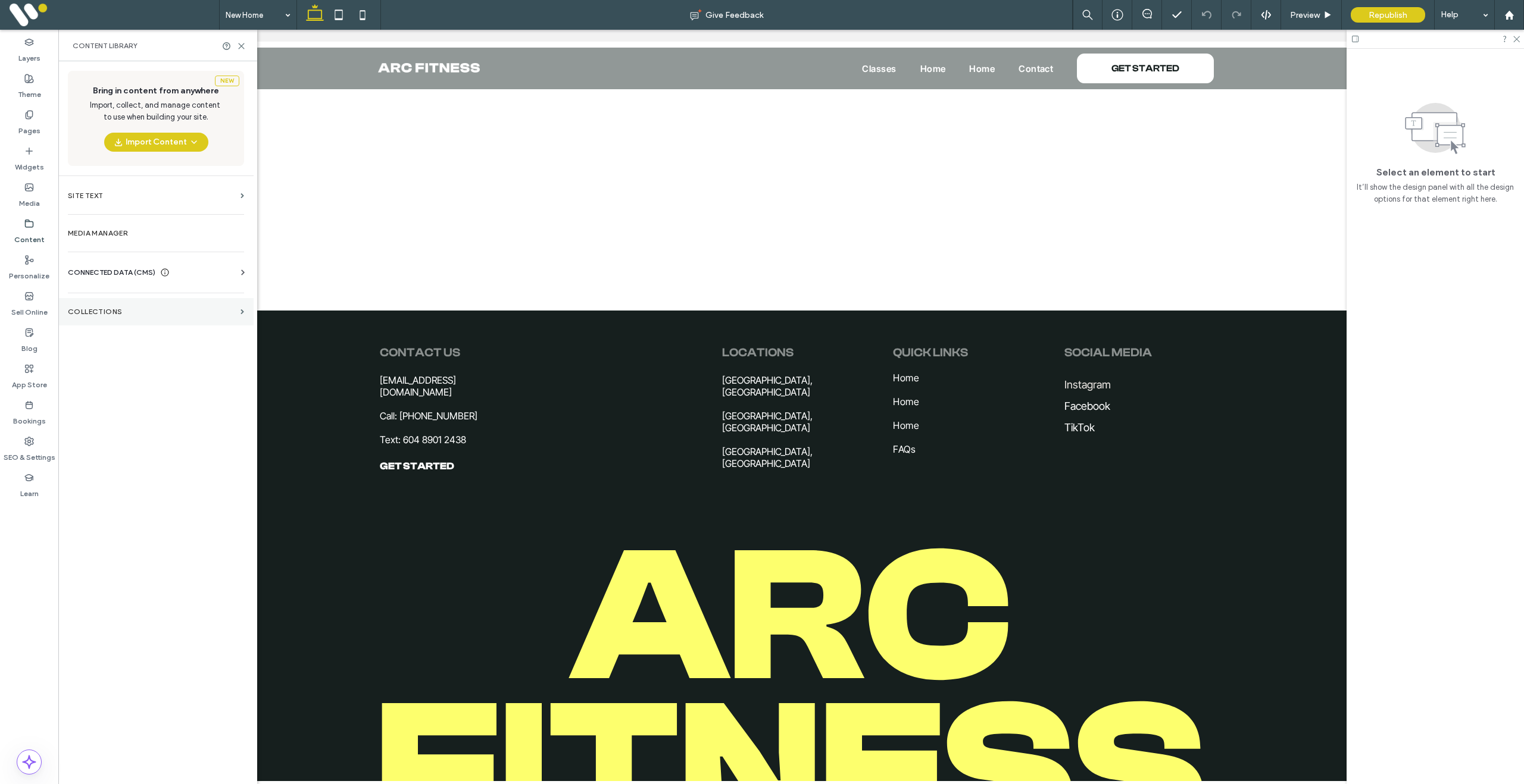
click at [95, 316] on label "Collections" at bounding box center [151, 312] width 168 height 8
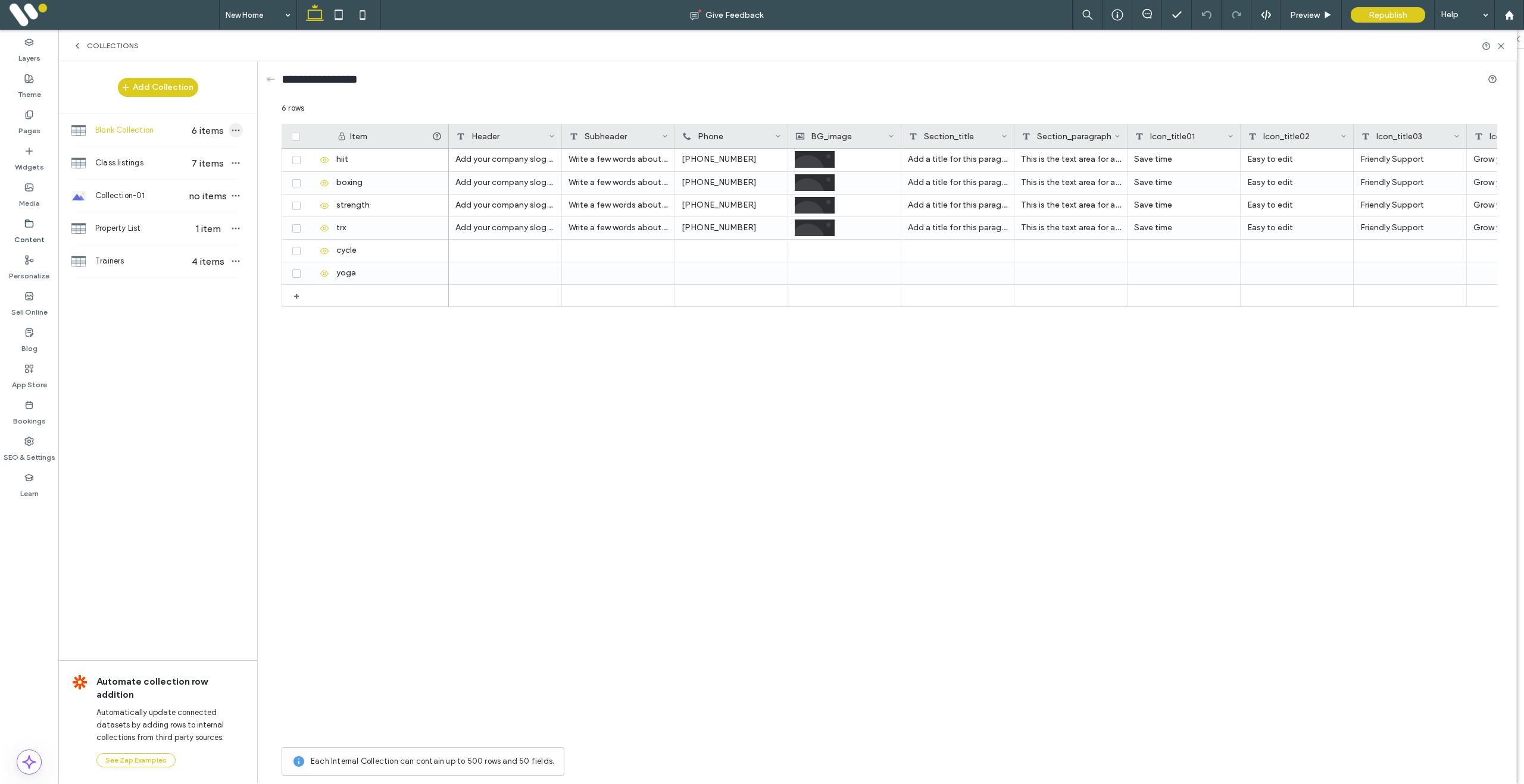
click at [242, 130] on span "button" at bounding box center [236, 131] width 14 height 14
click at [300, 194] on span "Delete Collection" at bounding box center [303, 190] width 62 height 12
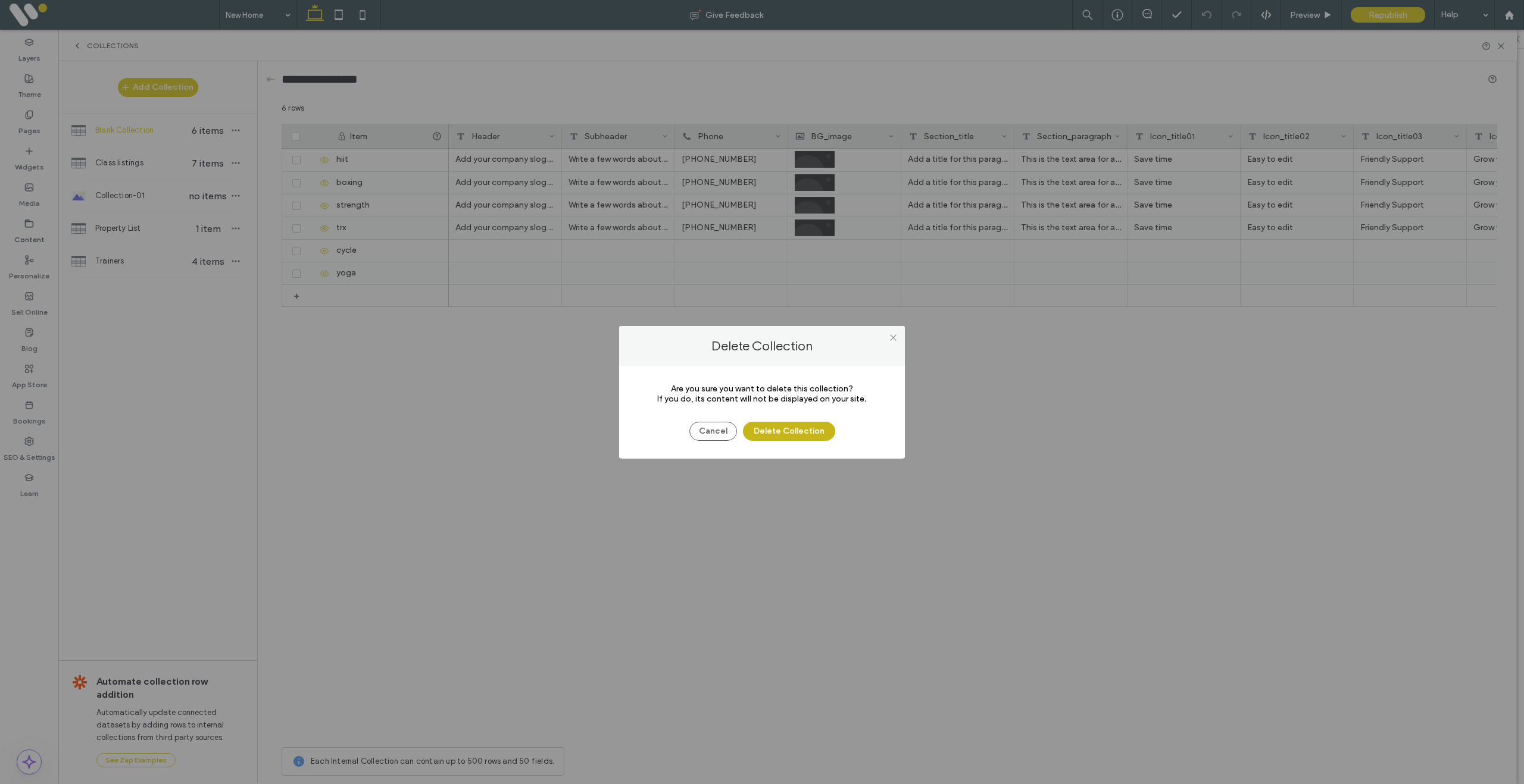
click at [787, 429] on button "Delete Collection" at bounding box center [789, 431] width 92 height 19
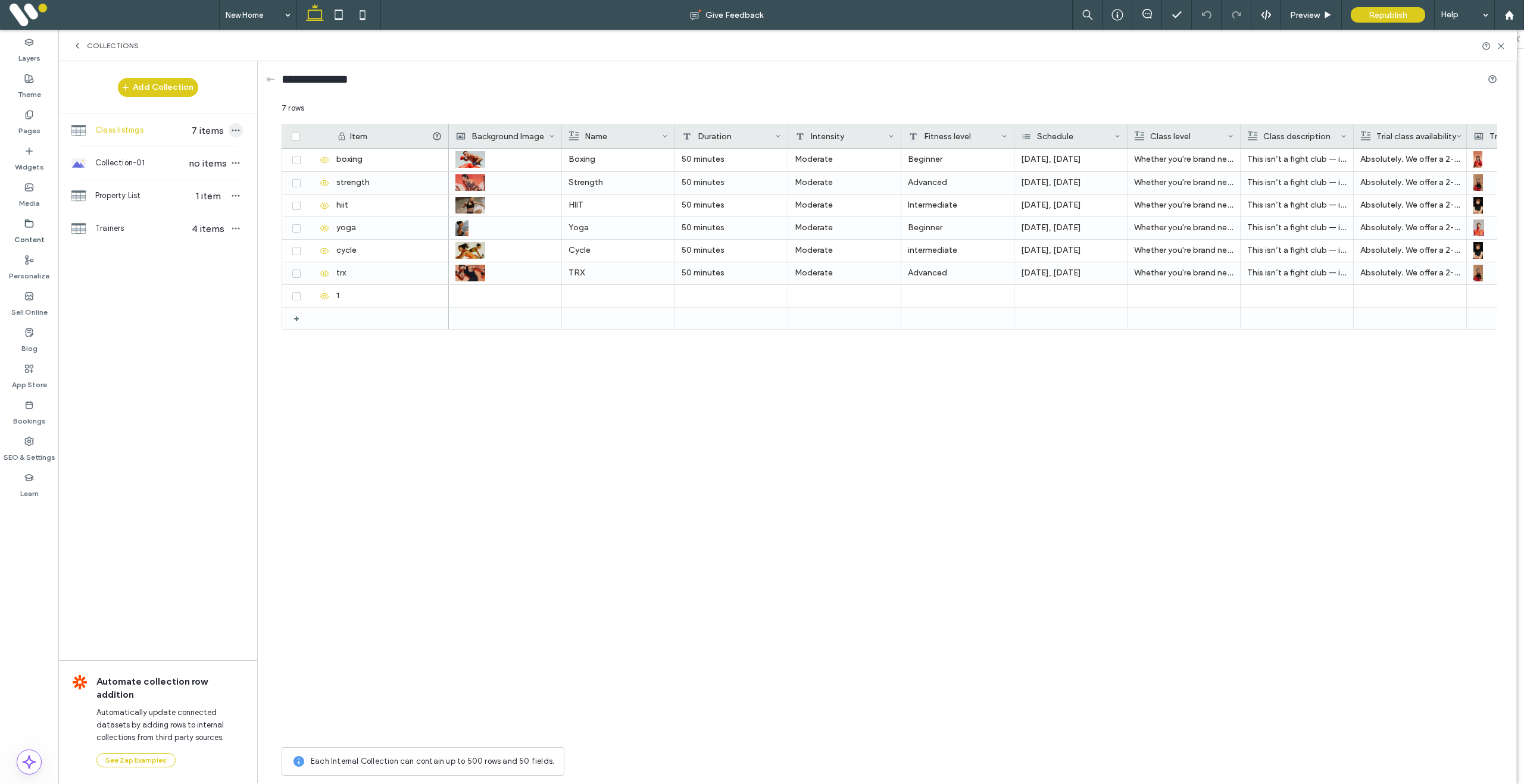
click at [238, 127] on icon "button" at bounding box center [236, 131] width 10 height 10
click at [293, 204] on span "Delete Collection" at bounding box center [303, 206] width 62 height 12
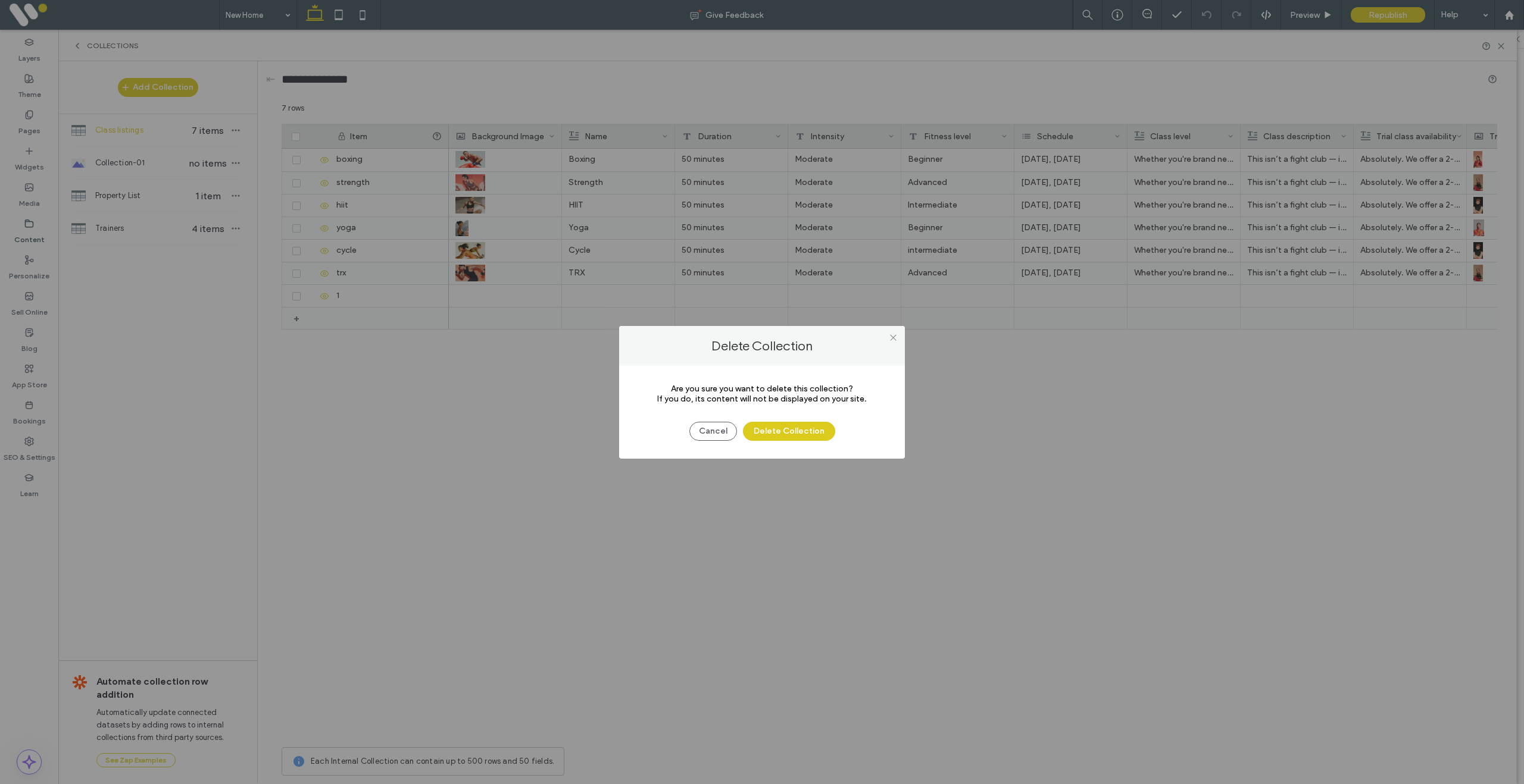
drag, startPoint x: 780, startPoint y: 426, endPoint x: 735, endPoint y: 410, distance: 47.8
click at [780, 426] on button "Delete Collection" at bounding box center [789, 431] width 92 height 19
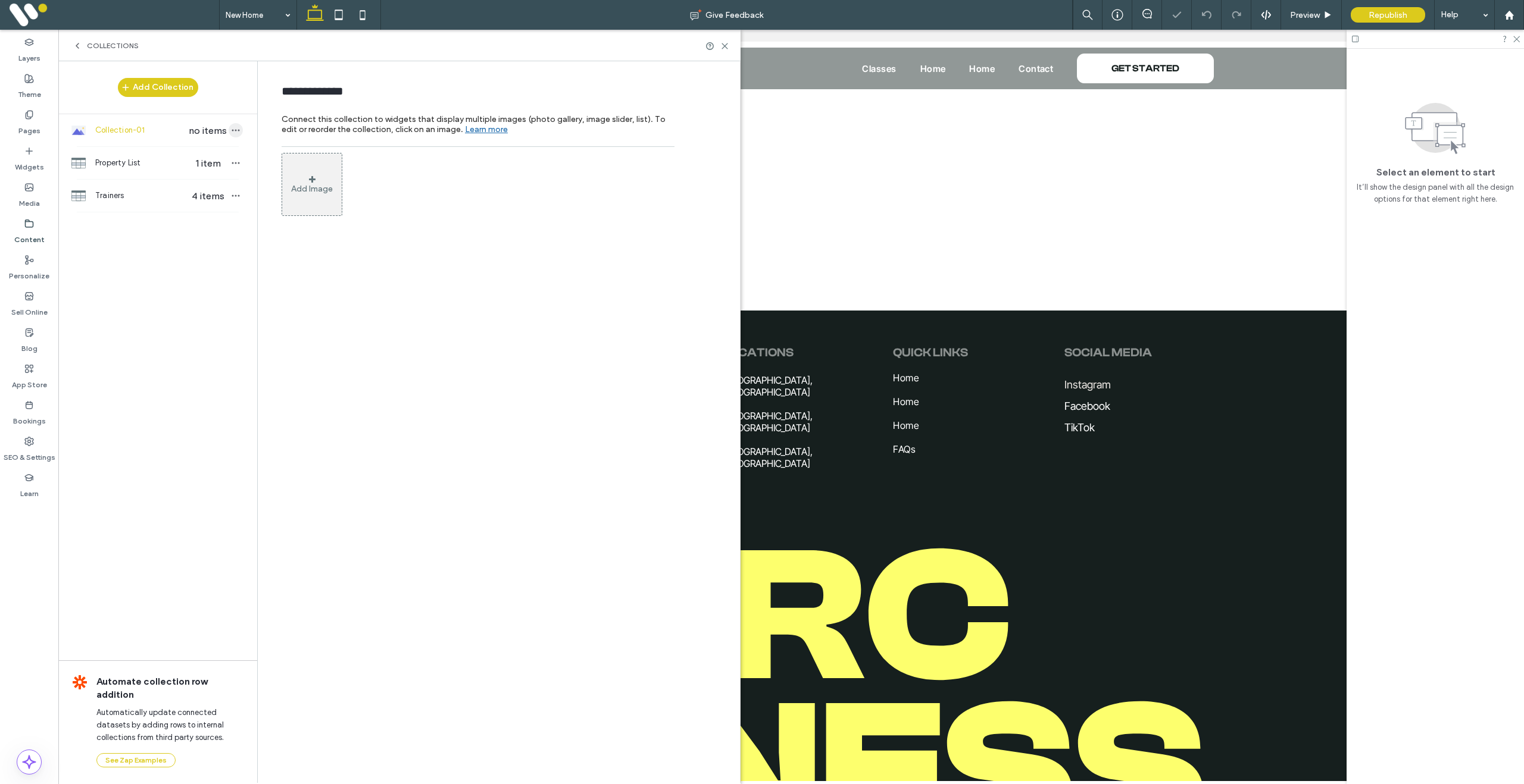
click at [233, 135] on icon "button" at bounding box center [236, 131] width 10 height 10
click at [290, 162] on span "Delete Collection" at bounding box center [303, 159] width 62 height 12
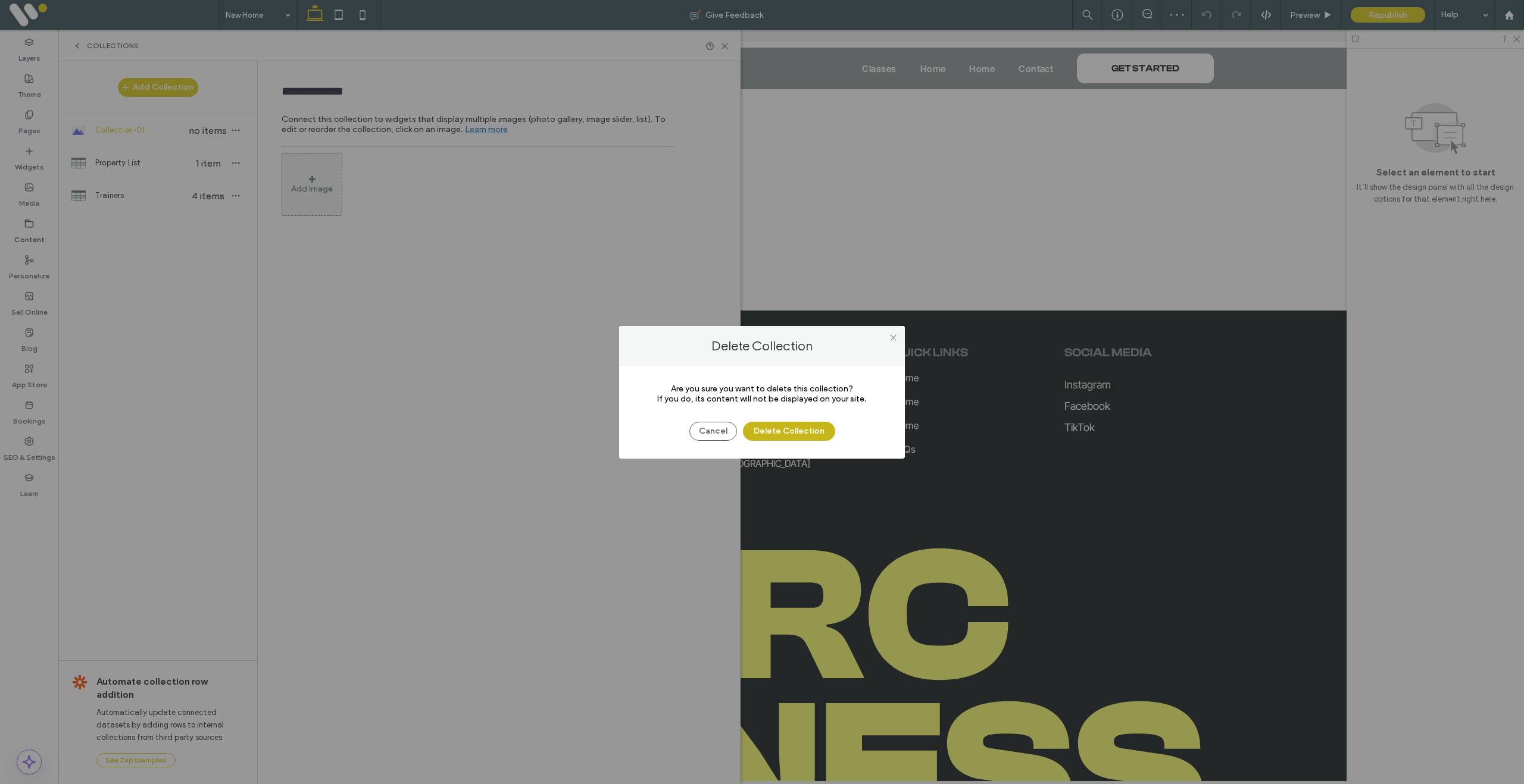
click at [791, 432] on button "Delete Collection" at bounding box center [789, 431] width 92 height 19
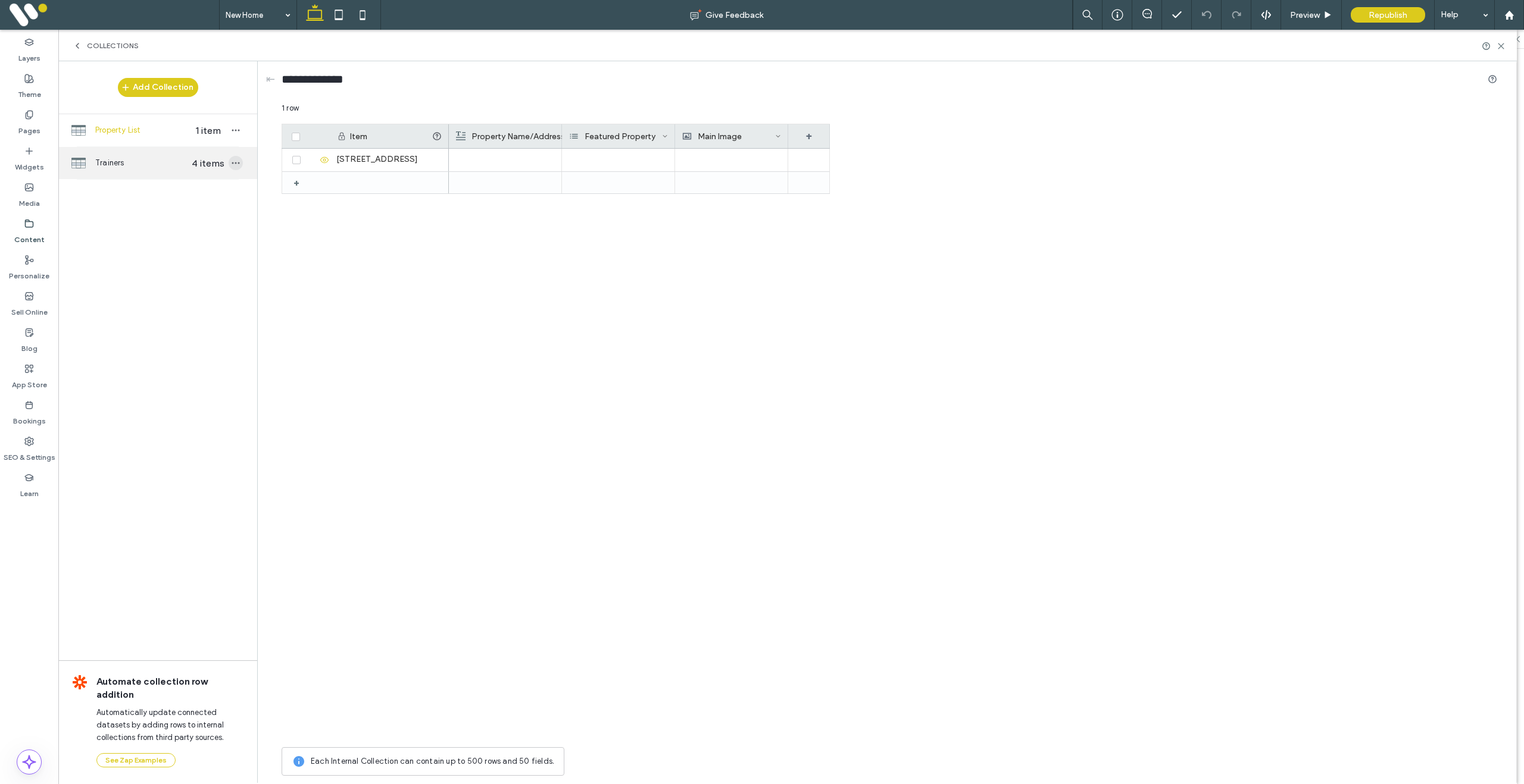
click at [235, 161] on icon "button" at bounding box center [236, 163] width 10 height 10
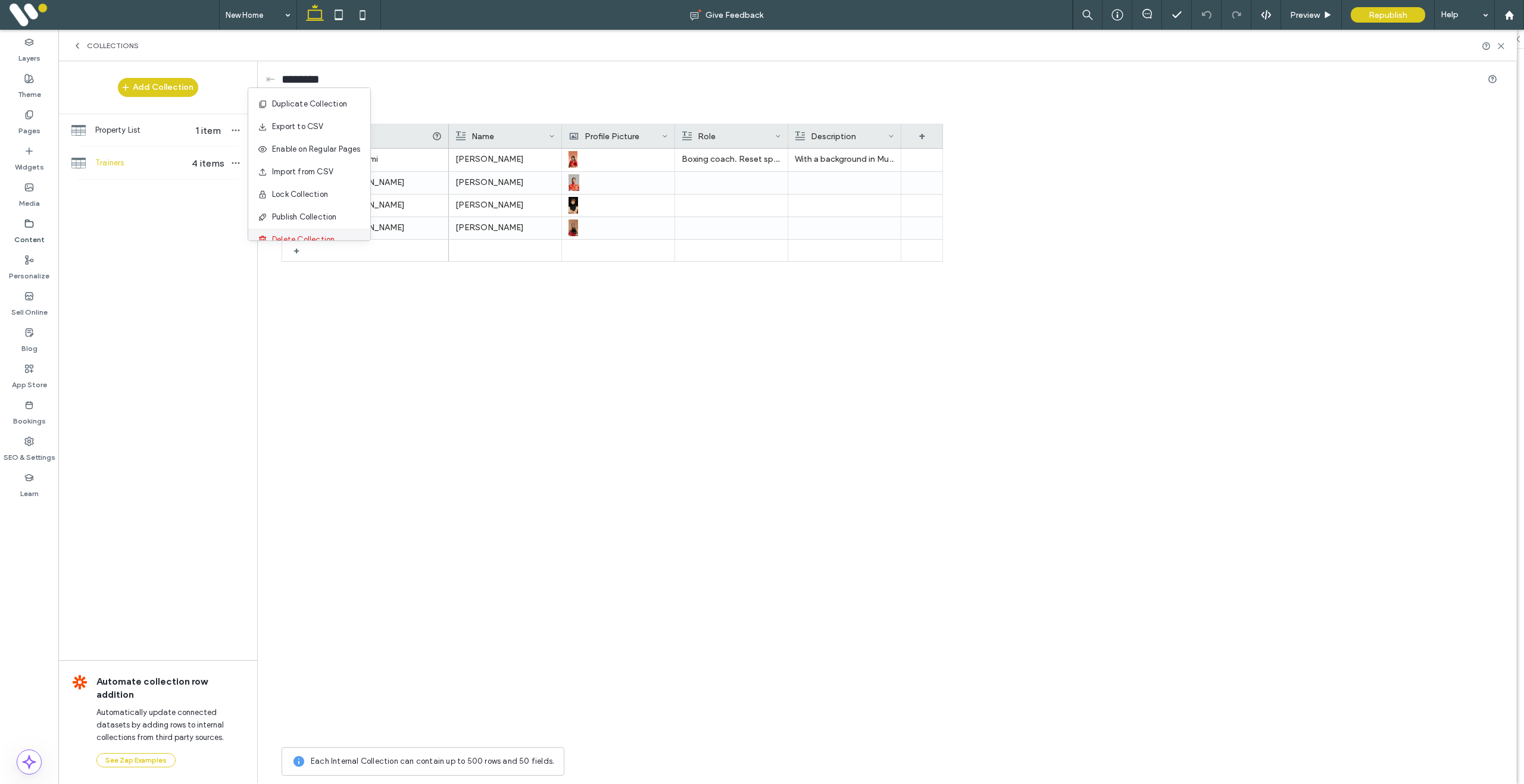
click at [304, 236] on span "Delete Collection" at bounding box center [303, 240] width 62 height 12
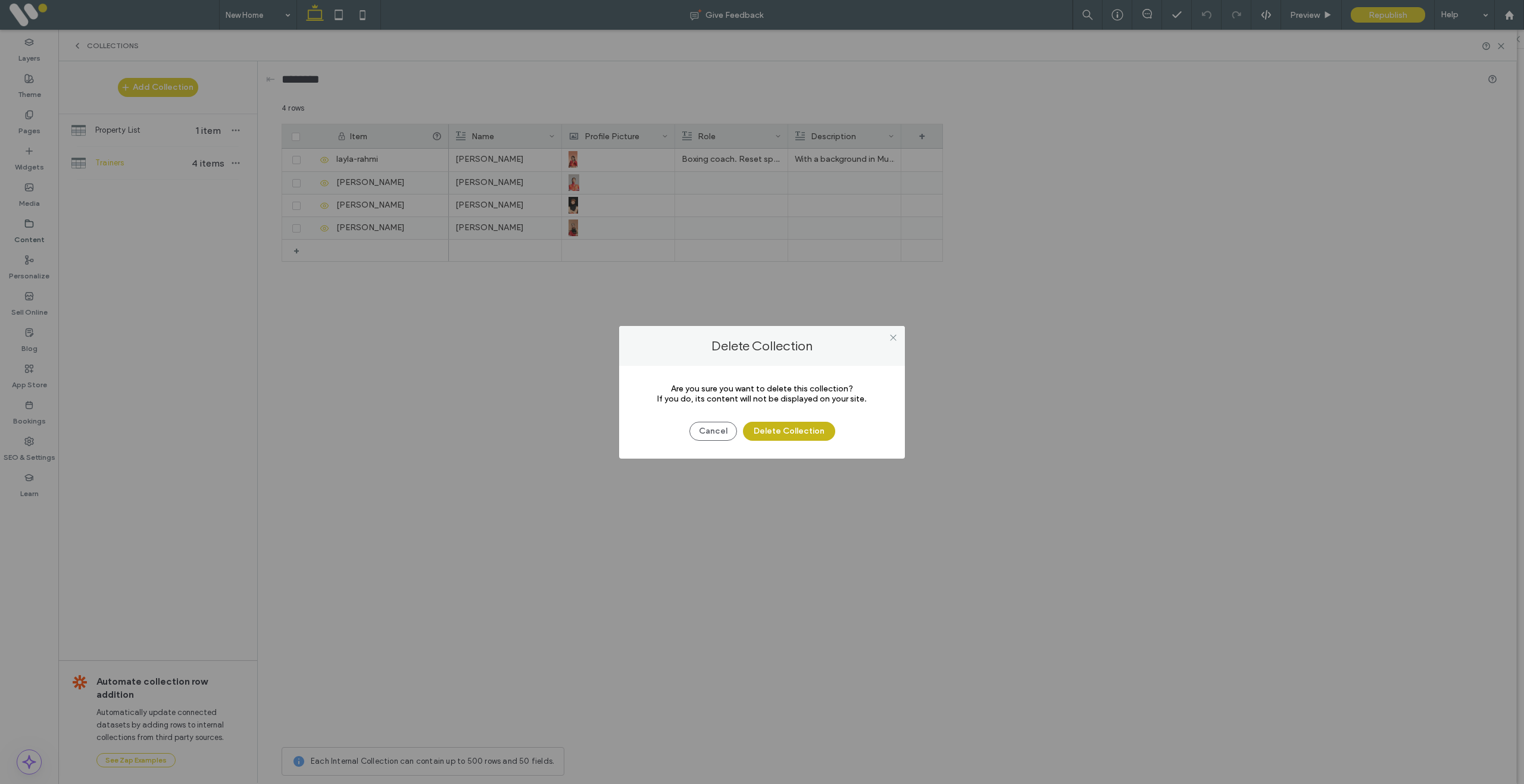
click at [796, 430] on button "Delete Collection" at bounding box center [789, 431] width 92 height 19
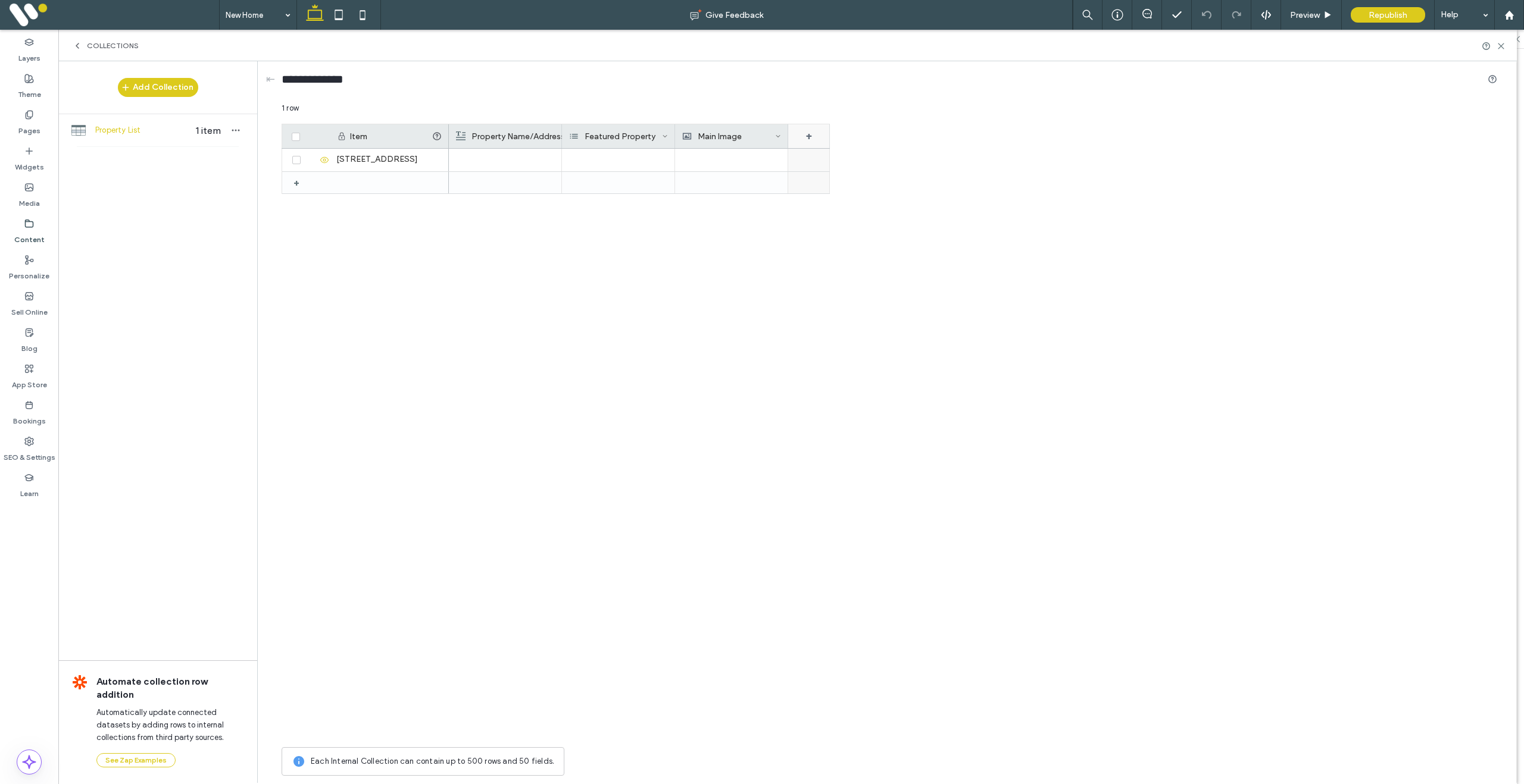
click at [810, 141] on div "+" at bounding box center [809, 136] width 41 height 24
drag, startPoint x: 853, startPoint y: 159, endPoint x: 761, endPoint y: 155, distance: 92.1
click at [761, 155] on div "******* Rich Text Save ****** 1 row Drag here to set row groups Drag here to se…" at bounding box center [889, 441] width 1216 height 680
drag, startPoint x: 761, startPoint y: 155, endPoint x: 812, endPoint y: 161, distance: 51.4
click at [770, 153] on div at bounding box center [732, 159] width 99 height 22
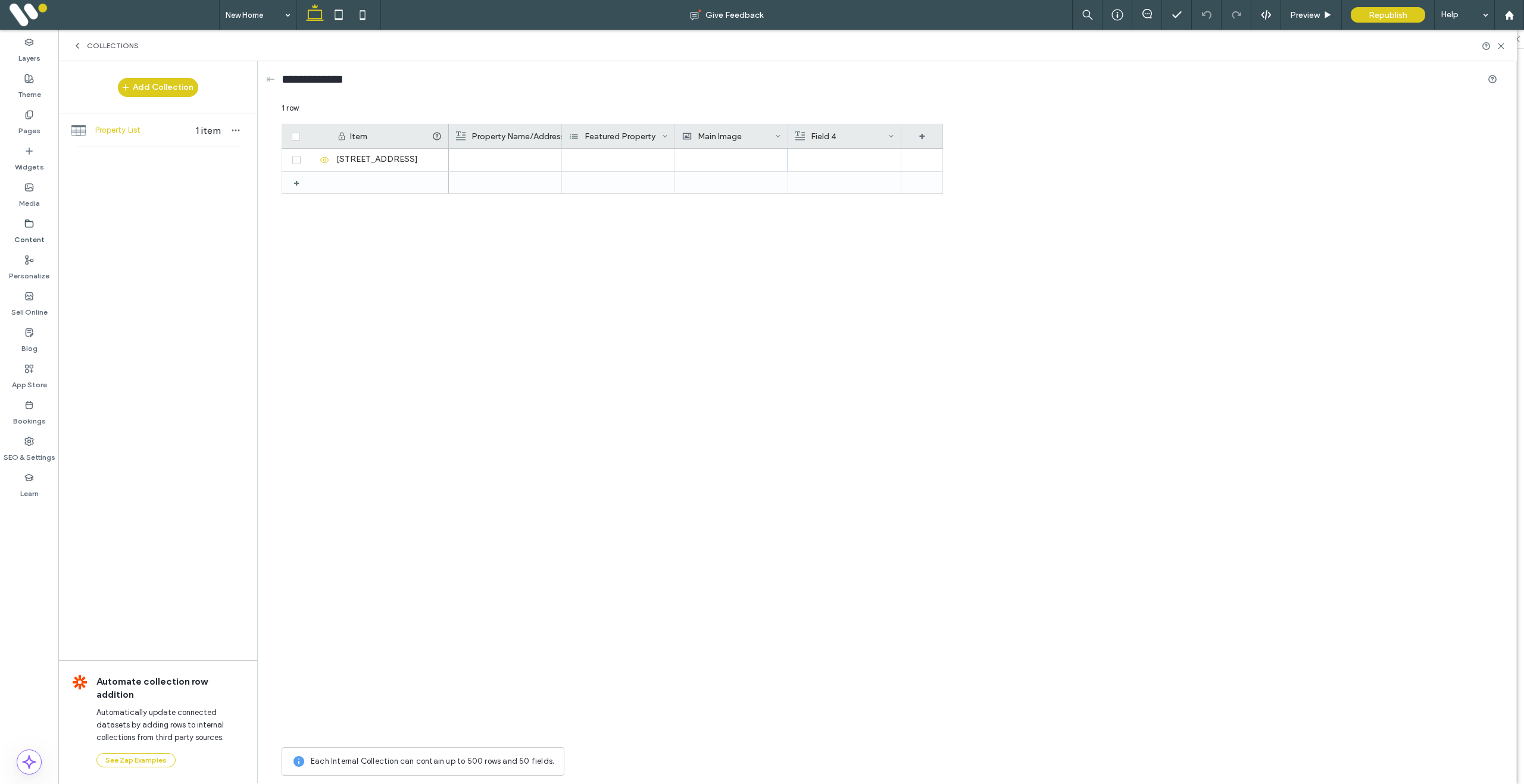
click at [843, 142] on div "Field 4" at bounding box center [842, 136] width 93 height 24
click at [837, 155] on input "*******" at bounding box center [865, 155] width 136 height 21
drag, startPoint x: 798, startPoint y: 156, endPoint x: 788, endPoint y: 155, distance: 10.0
click at [788, 155] on form "******* Rich Text Save ******" at bounding box center [865, 182] width 155 height 112
type input "**********"
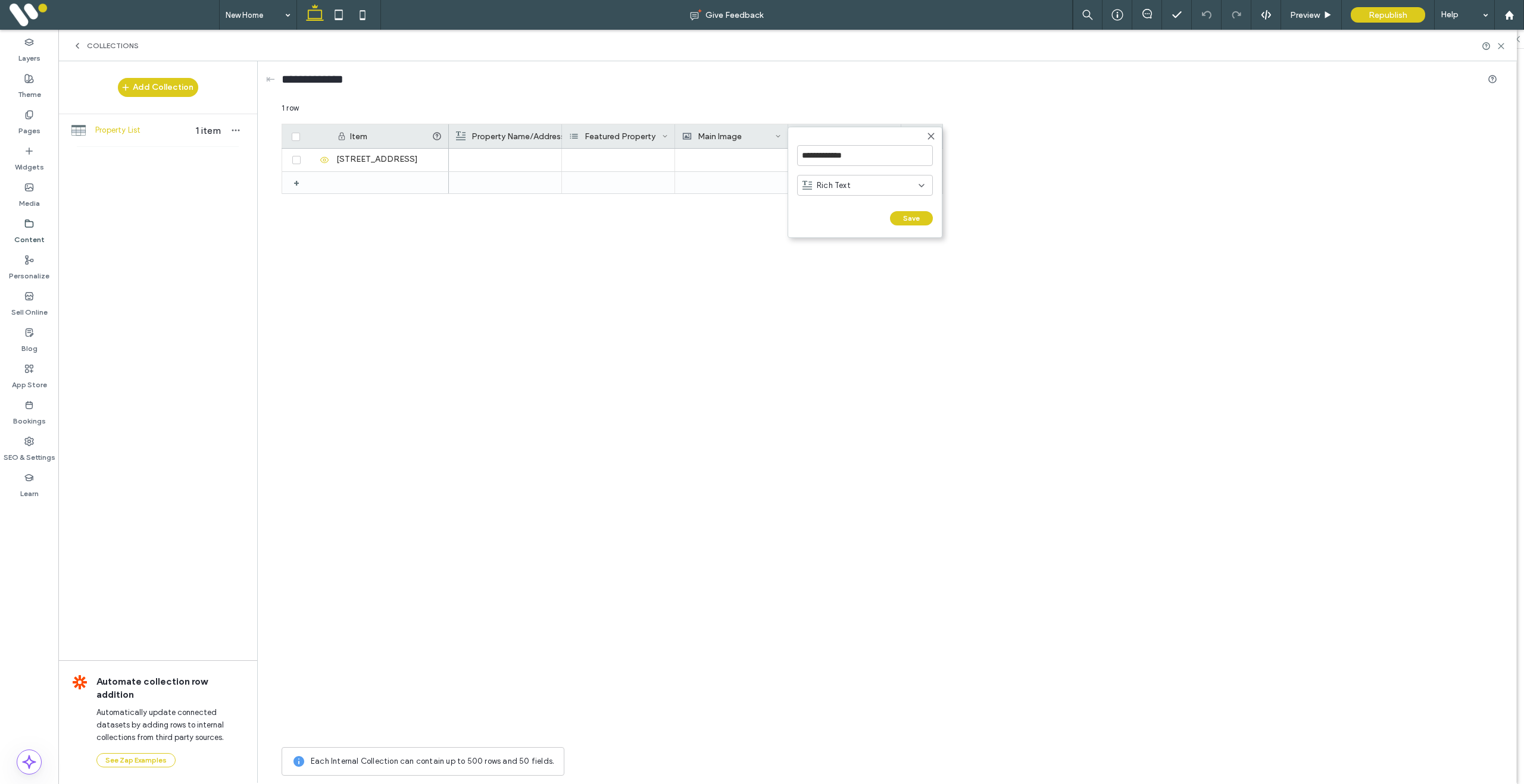
click at [864, 187] on div "Rich Text" at bounding box center [861, 186] width 116 height 12
click at [924, 172] on div "Rich Text" at bounding box center [865, 186] width 136 height 29
click at [1004, 243] on div "Item Property Name/Address Featured Property Main Image Field 4 + 63a-eversley-…" at bounding box center [889, 432] width 1216 height 617
click at [844, 135] on div "Field 4" at bounding box center [842, 136] width 93 height 24
drag, startPoint x: 845, startPoint y: 157, endPoint x: 783, endPoint y: 152, distance: 62.2
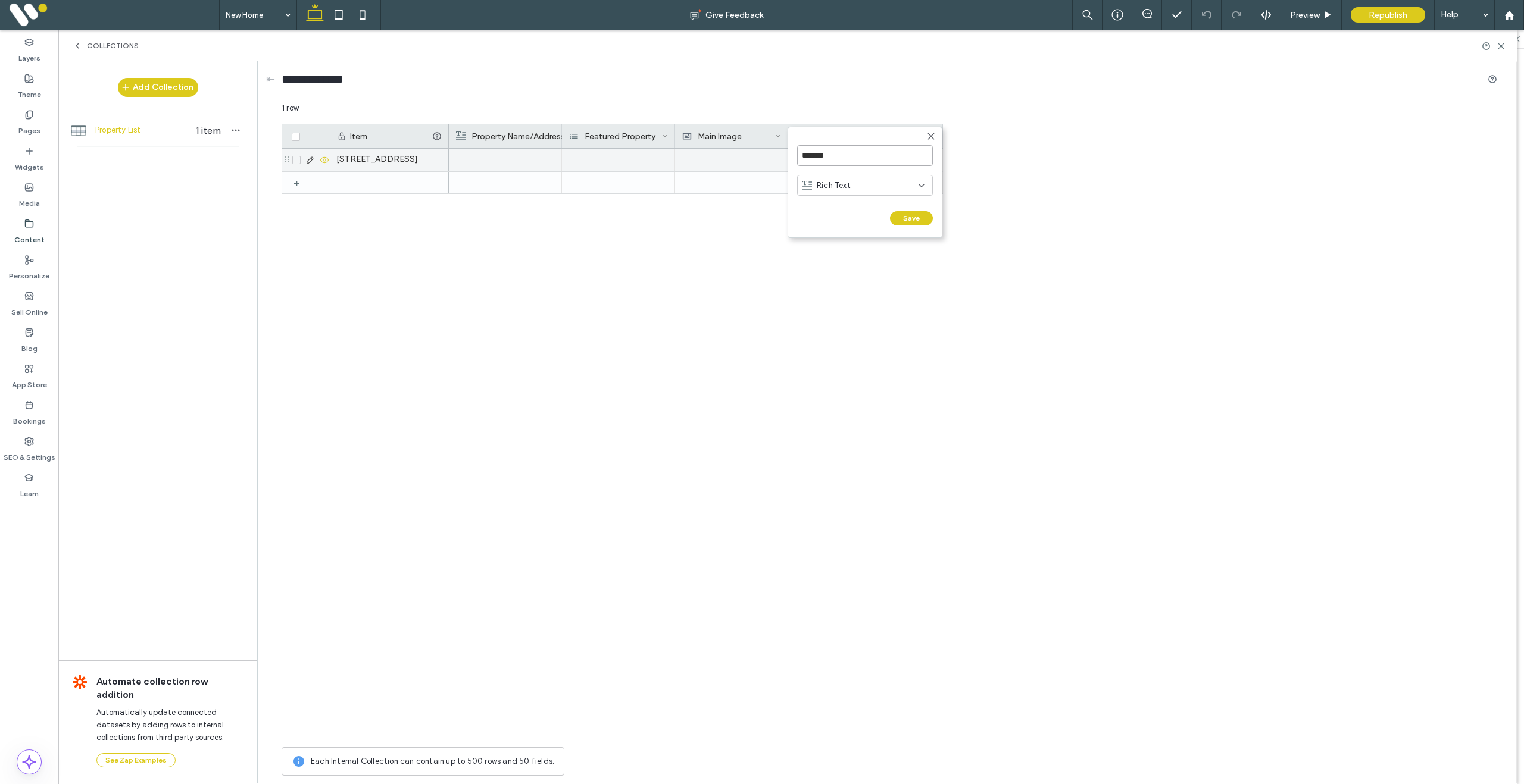
click at [783, 152] on div "******* Rich Text Save ****** 1 row Drag here to set row groups Drag here to se…" at bounding box center [889, 441] width 1216 height 680
drag, startPoint x: 850, startPoint y: 159, endPoint x: 793, endPoint y: 155, distance: 57.1
click at [793, 155] on form "******* Rich Text Save ******" at bounding box center [865, 182] width 155 height 112
type input "**********"
click at [910, 216] on button "Save" at bounding box center [911, 218] width 43 height 14
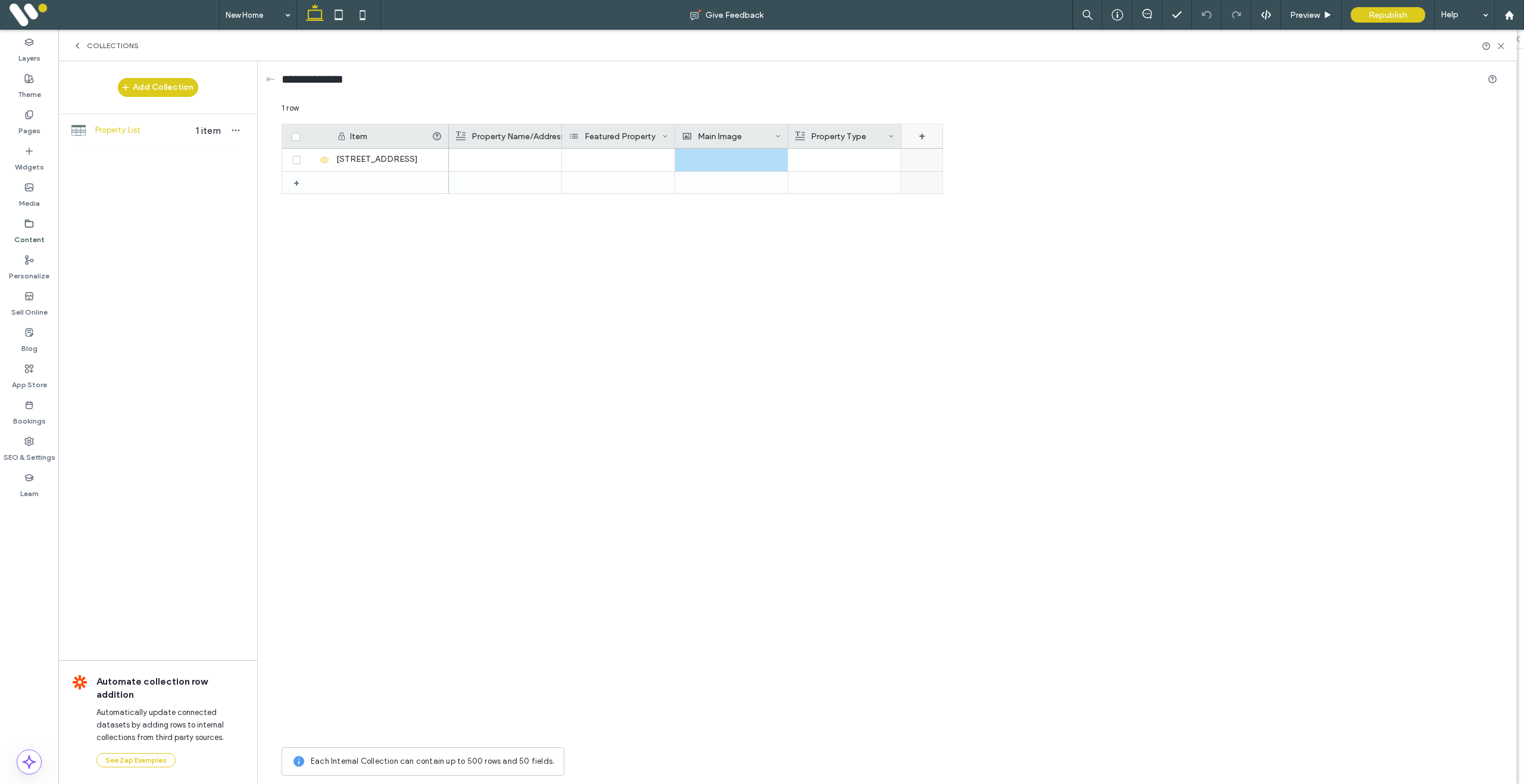
click at [921, 138] on div "+" at bounding box center [922, 136] width 41 height 24
drag, startPoint x: 947, startPoint y: 159, endPoint x: 886, endPoint y: 155, distance: 61.1
click at [886, 155] on div "******* Rich Text Save ****** 1 row Drag here to set row groups Drag here to se…" at bounding box center [889, 441] width 1216 height 680
drag, startPoint x: 941, startPoint y: 156, endPoint x: 906, endPoint y: 155, distance: 35.0
click at [906, 155] on input "*******" at bounding box center [971, 155] width 136 height 21
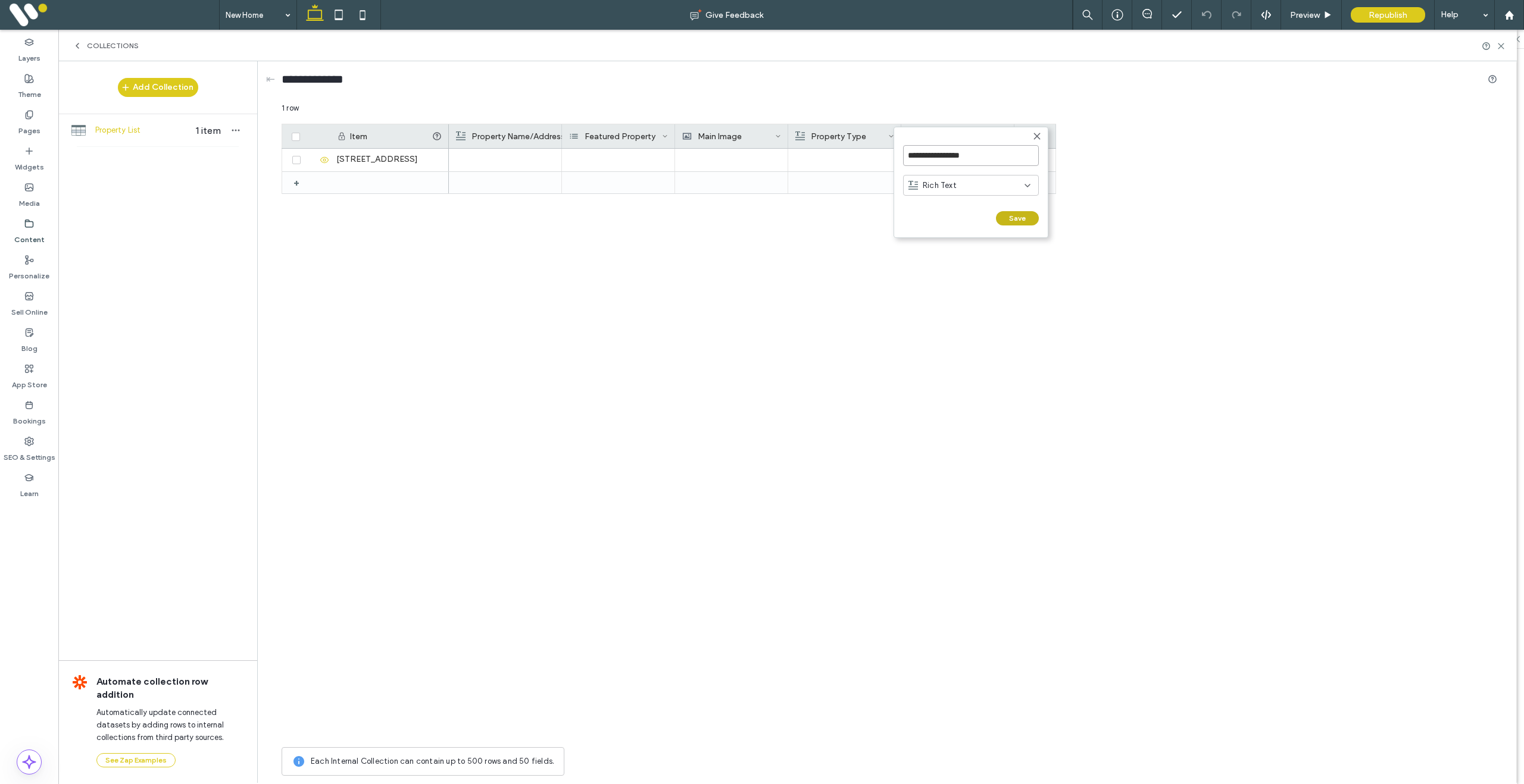
type input "**********"
click at [1010, 222] on button "Save" at bounding box center [1017, 218] width 43 height 14
click at [1040, 135] on div "+" at bounding box center [1035, 136] width 41 height 24
drag, startPoint x: 1078, startPoint y: 159, endPoint x: 1015, endPoint y: 155, distance: 63.1
click at [1015, 155] on form "******* Rich Text Save ******" at bounding box center [1084, 182] width 155 height 112
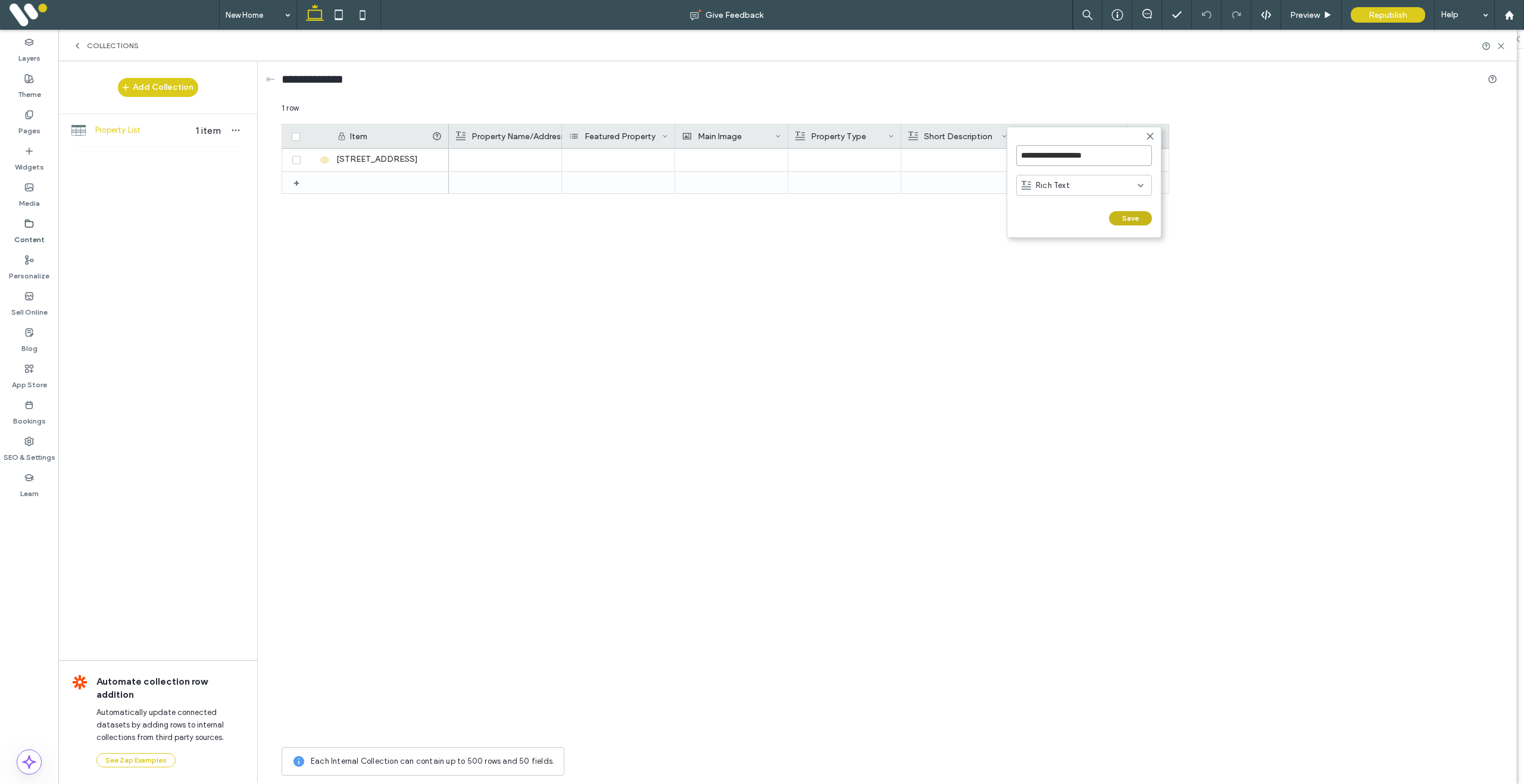
type input "**********"
click at [1128, 218] on button "Save" at bounding box center [1130, 218] width 43 height 14
click at [1153, 144] on div "+" at bounding box center [1148, 136] width 41 height 24
drag, startPoint x: 1137, startPoint y: 151, endPoint x: 1120, endPoint y: 151, distance: 17.0
click at [1120, 151] on form "******* Rich Text Save ******" at bounding box center [1197, 182] width 155 height 112
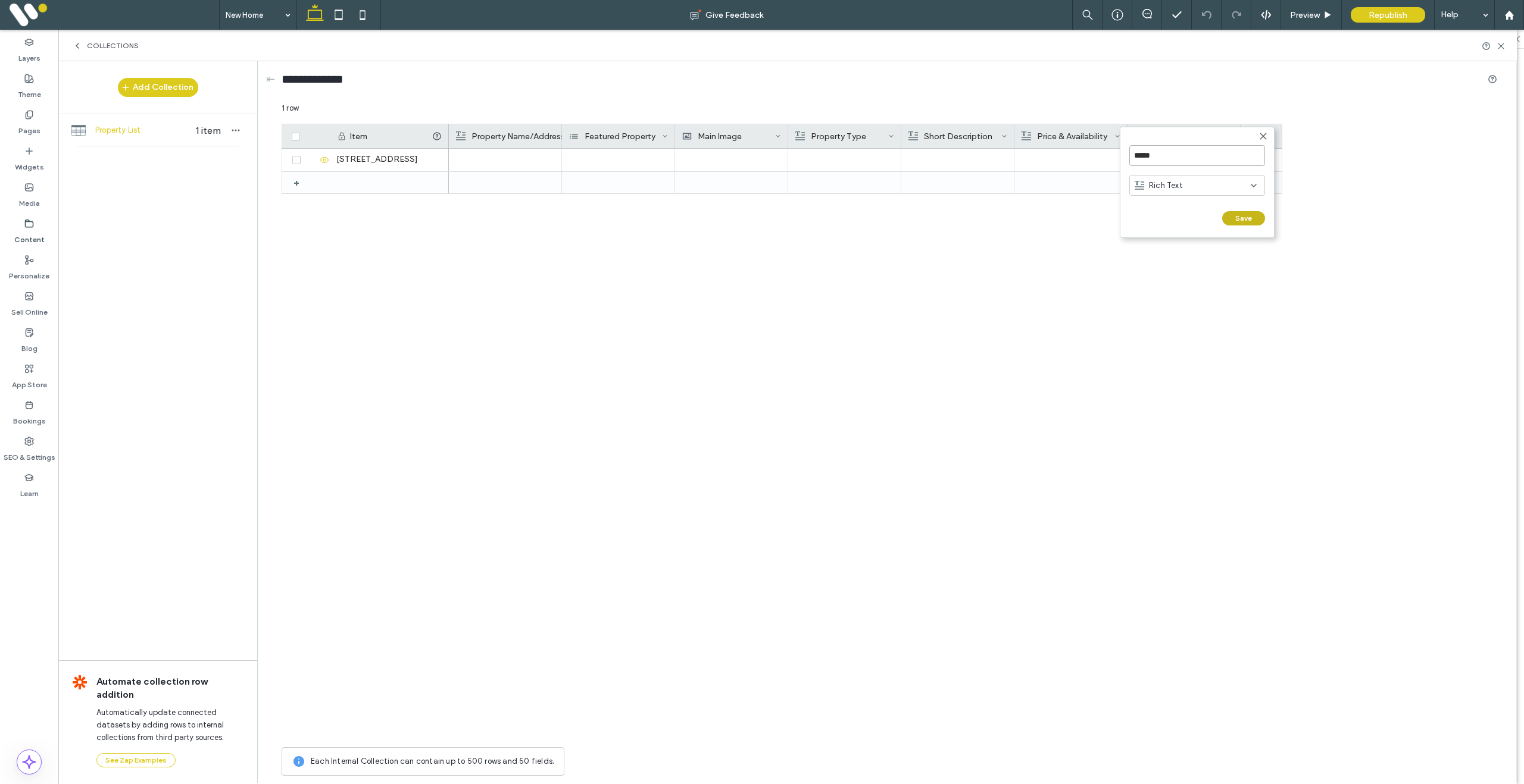
type input "*****"
click at [1245, 219] on button "Save" at bounding box center [1243, 218] width 43 height 14
click at [1174, 166] on div at bounding box center [1184, 159] width 99 height 22
click at [1082, 161] on div at bounding box center [1070, 160] width 100 height 22
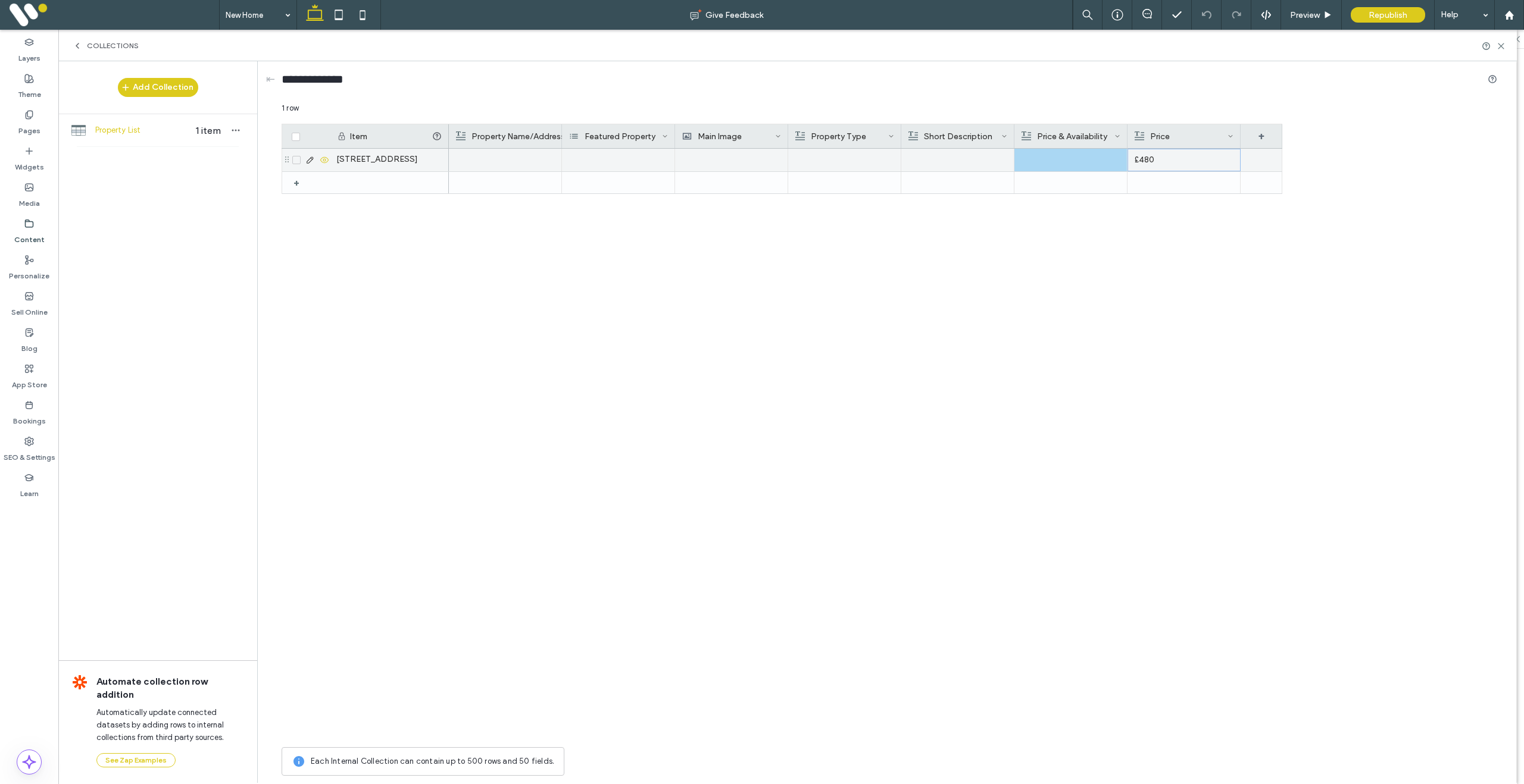
click at [1075, 159] on div at bounding box center [1070, 160] width 100 height 22
click at [1075, 159] on div at bounding box center [1071, 159] width 99 height 22
click at [968, 158] on div at bounding box center [957, 160] width 100 height 22
click at [858, 160] on div at bounding box center [845, 159] width 99 height 22
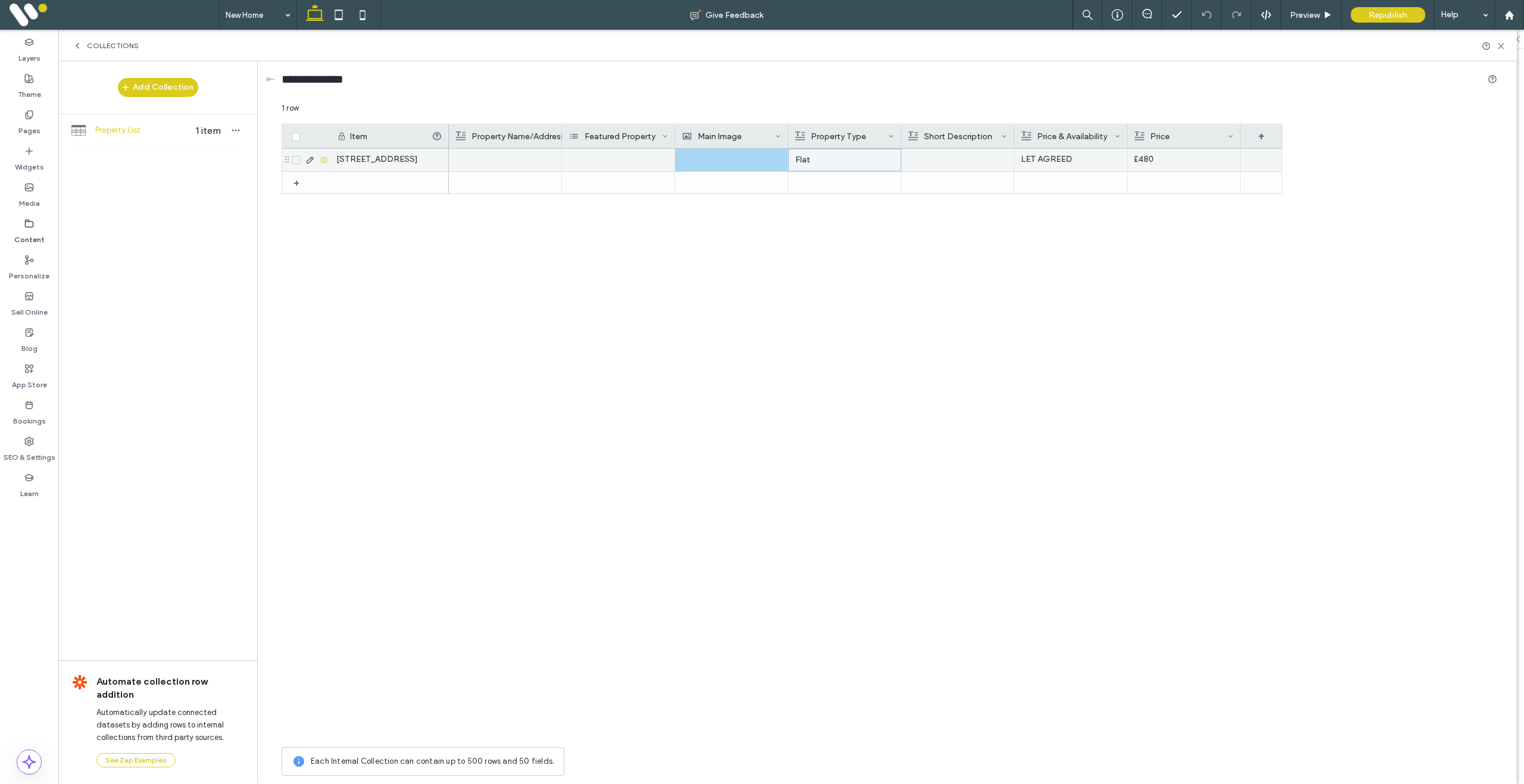
click at [725, 160] on div at bounding box center [731, 160] width 100 height 22
click at [626, 156] on div at bounding box center [619, 160] width 113 height 22
click at [624, 157] on div at bounding box center [619, 160] width 113 height 22
click at [616, 159] on input at bounding box center [607, 160] width 82 height 10
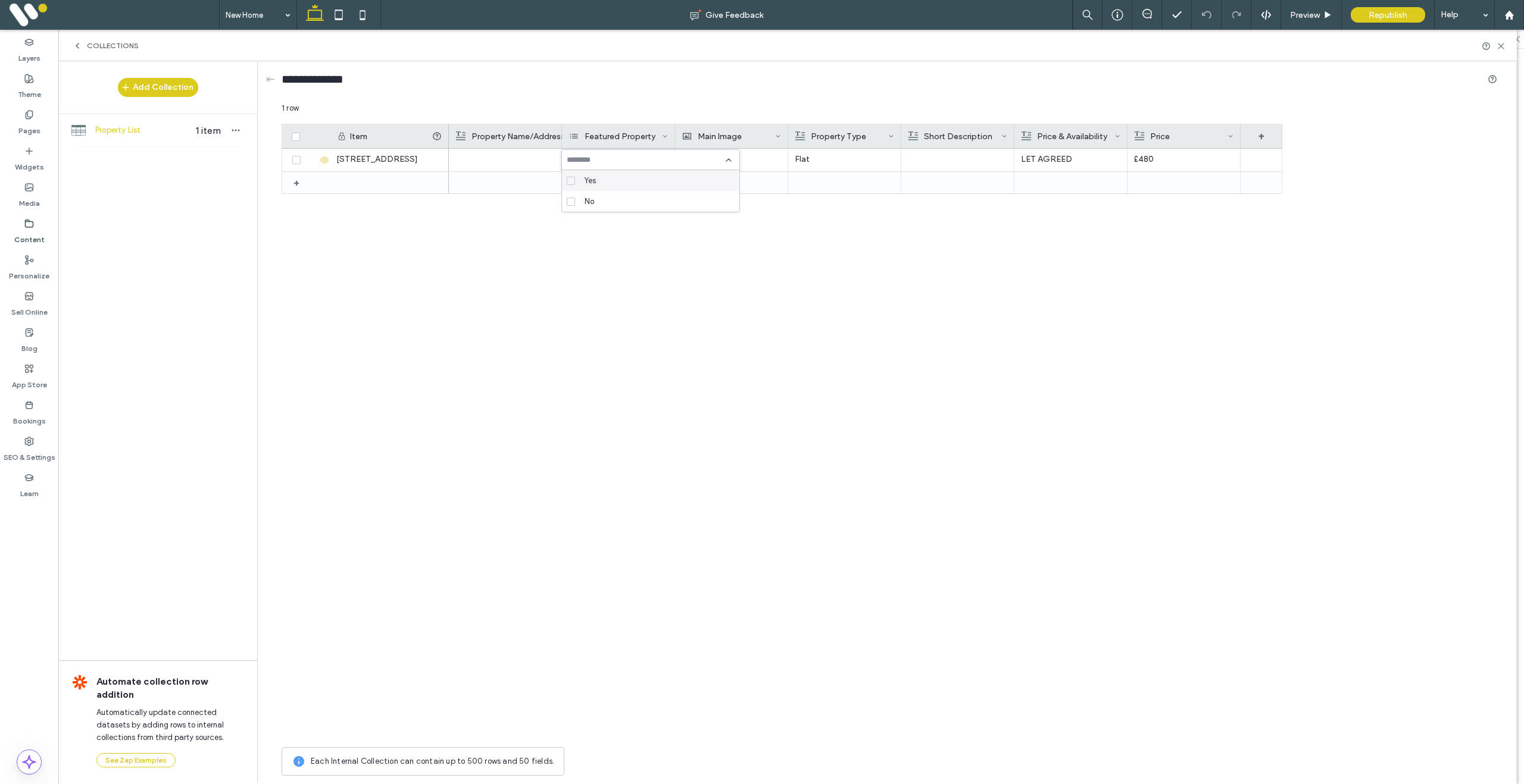
click at [575, 182] on span at bounding box center [571, 181] width 8 height 8
click at [643, 274] on div "Flat LET AGREED £480" at bounding box center [866, 445] width 834 height 593
click at [596, 163] on div "Yes" at bounding box center [619, 160] width 113 height 22
click at [601, 160] on input at bounding box center [634, 160] width 82 height 10
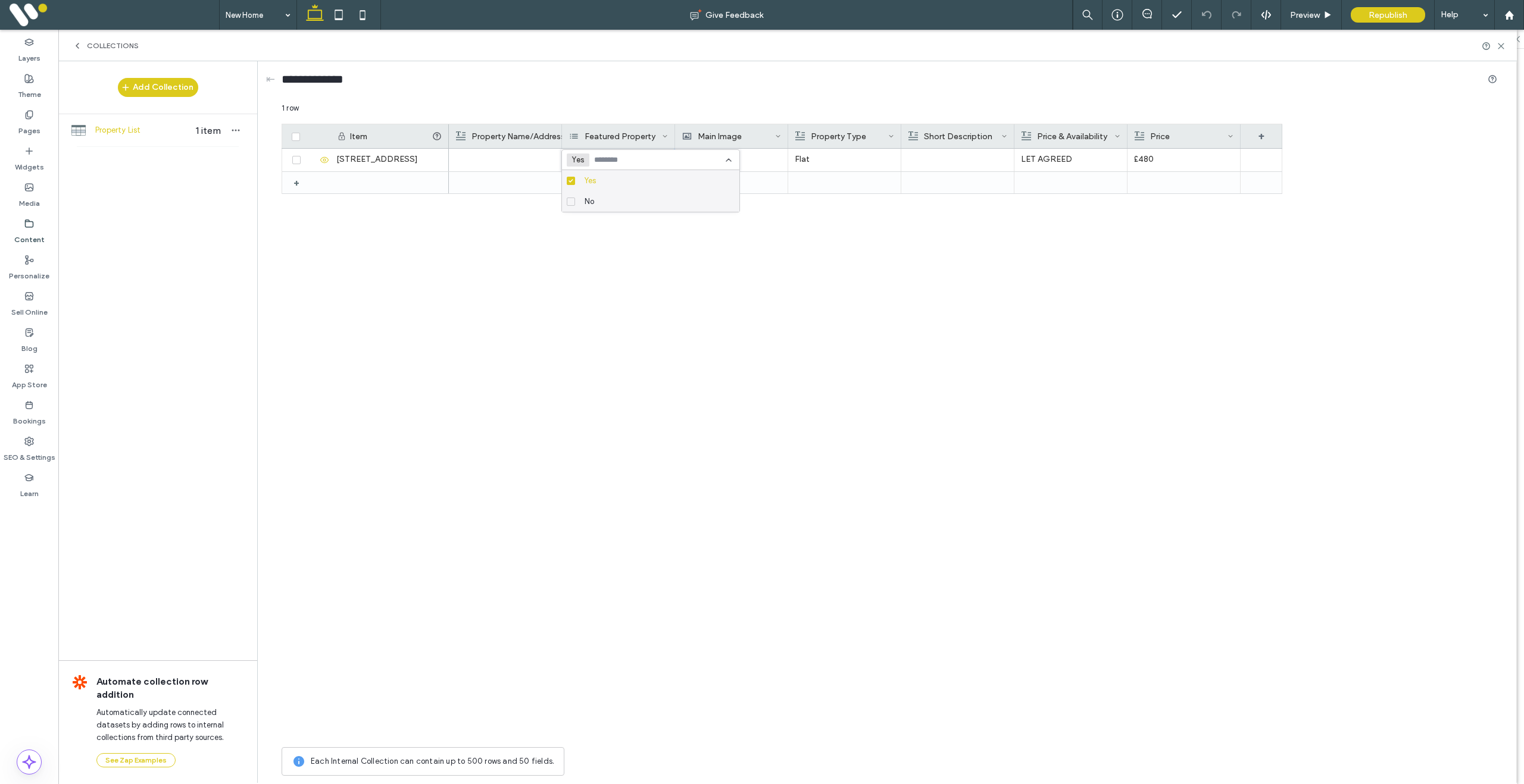
click at [570, 200] on icon at bounding box center [571, 202] width 5 height 3
click at [571, 175] on label "Yes" at bounding box center [648, 181] width 163 height 21
click at [630, 253] on div "No Flat LET AGREED £480" at bounding box center [866, 445] width 834 height 593
click at [1264, 139] on div "+" at bounding box center [1261, 136] width 41 height 24
drag, startPoint x: 1286, startPoint y: 151, endPoint x: 1243, endPoint y: 153, distance: 43.0
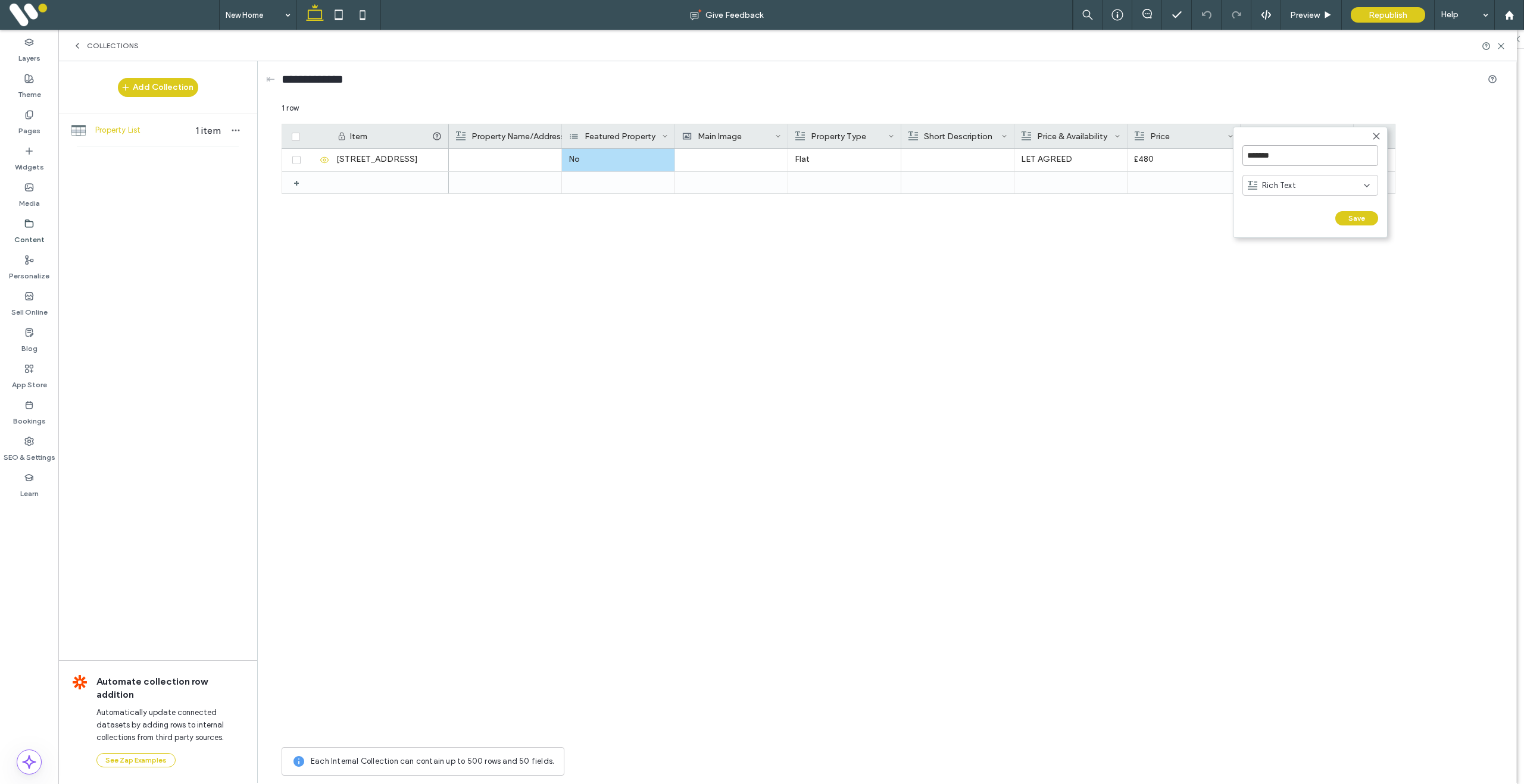
click at [1243, 153] on input "*******" at bounding box center [1310, 155] width 136 height 21
type input "**********"
click at [1304, 182] on div "Rich Text" at bounding box center [1306, 186] width 116 height 12
click at [1306, 263] on div "Location" at bounding box center [1310, 272] width 135 height 21
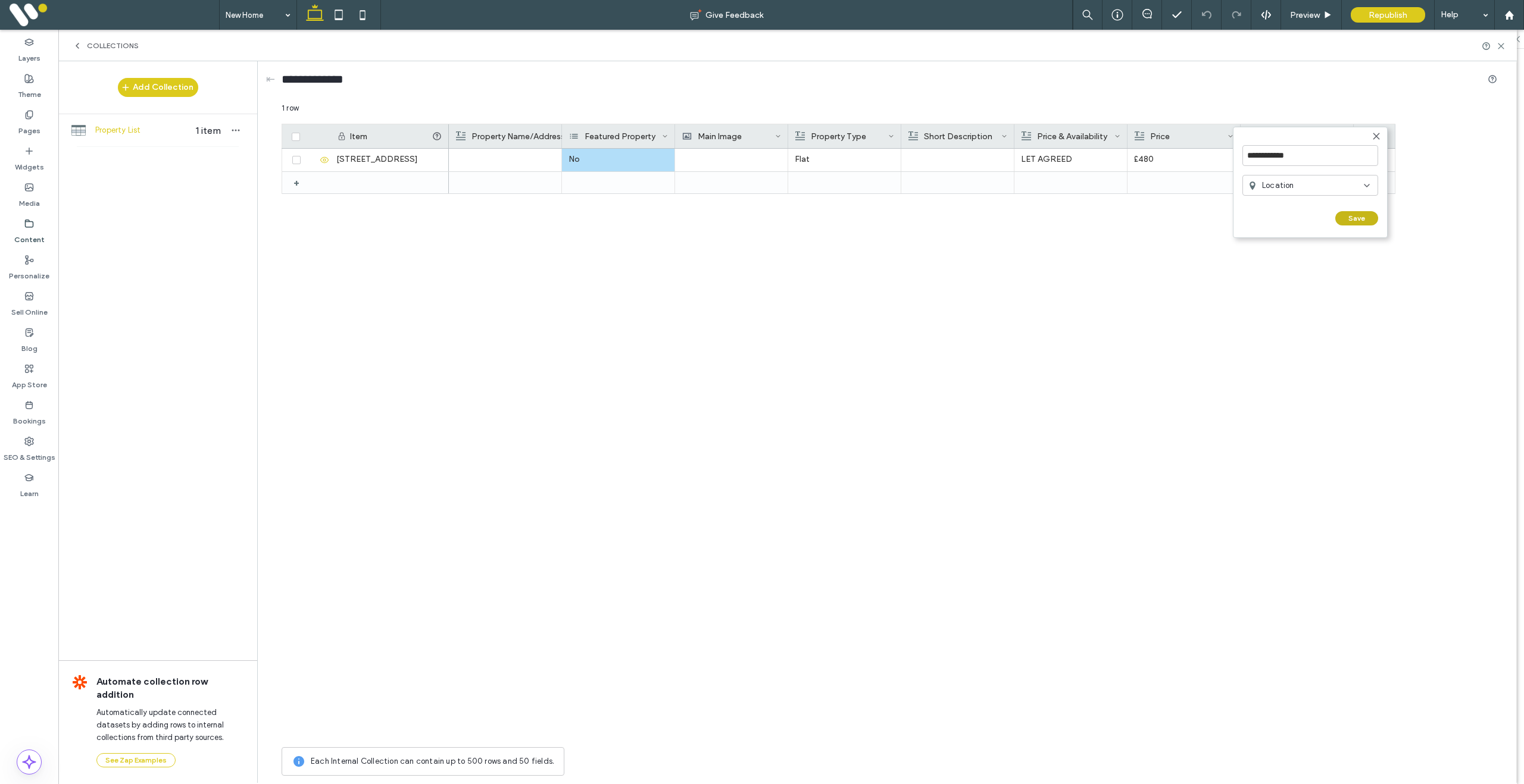
click at [1351, 220] on button "Save" at bounding box center [1357, 218] width 43 height 14
click at [1377, 138] on div "+" at bounding box center [1374, 136] width 41 height 24
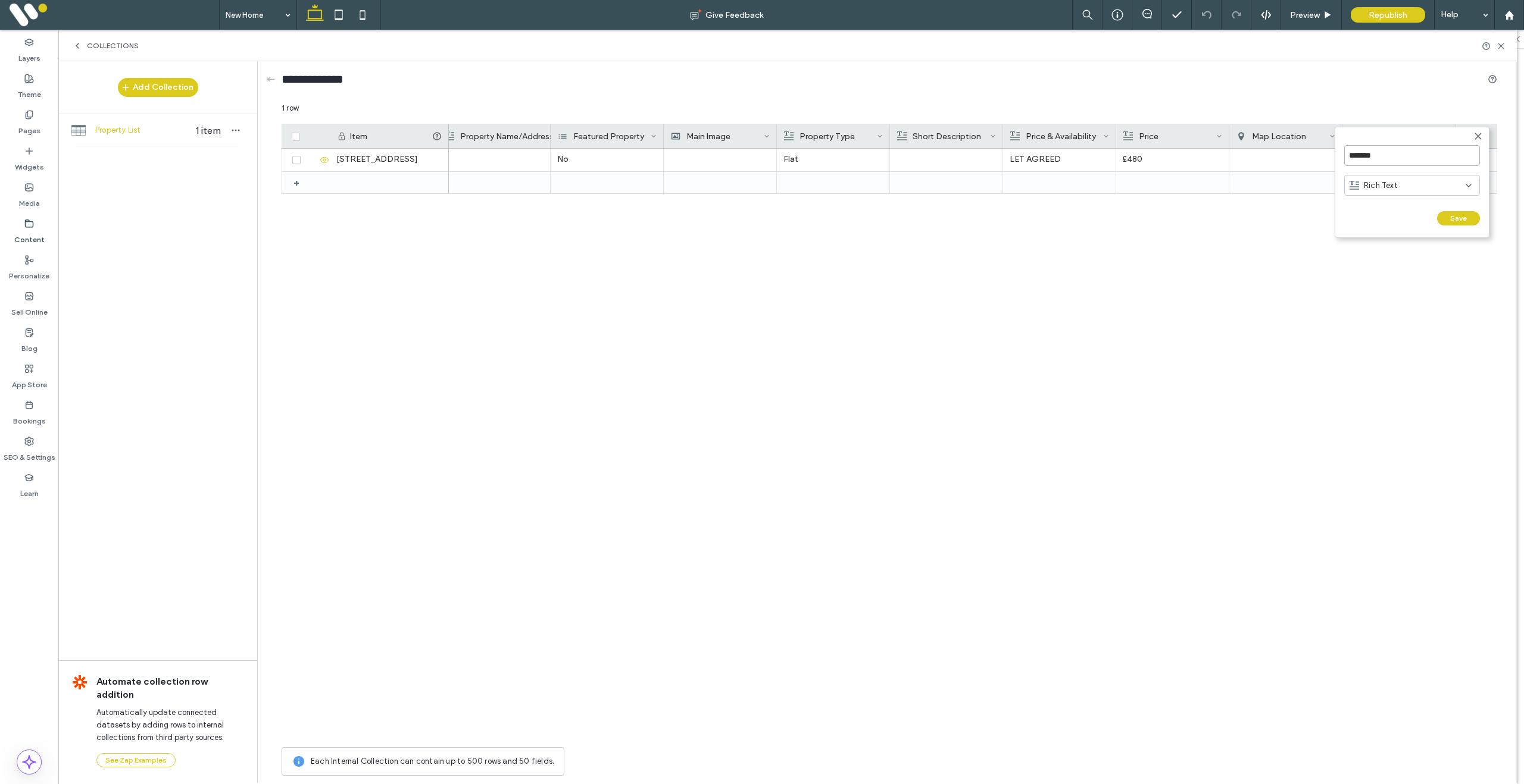
drag, startPoint x: 1396, startPoint y: 160, endPoint x: 1346, endPoint y: 154, distance: 50.4
click at [1346, 154] on input "*******" at bounding box center [1412, 155] width 136 height 21
type input "**********"
click at [1467, 225] on form "**********" at bounding box center [1412, 182] width 155 height 112
click at [1459, 220] on button "Save" at bounding box center [1459, 218] width 43 height 14
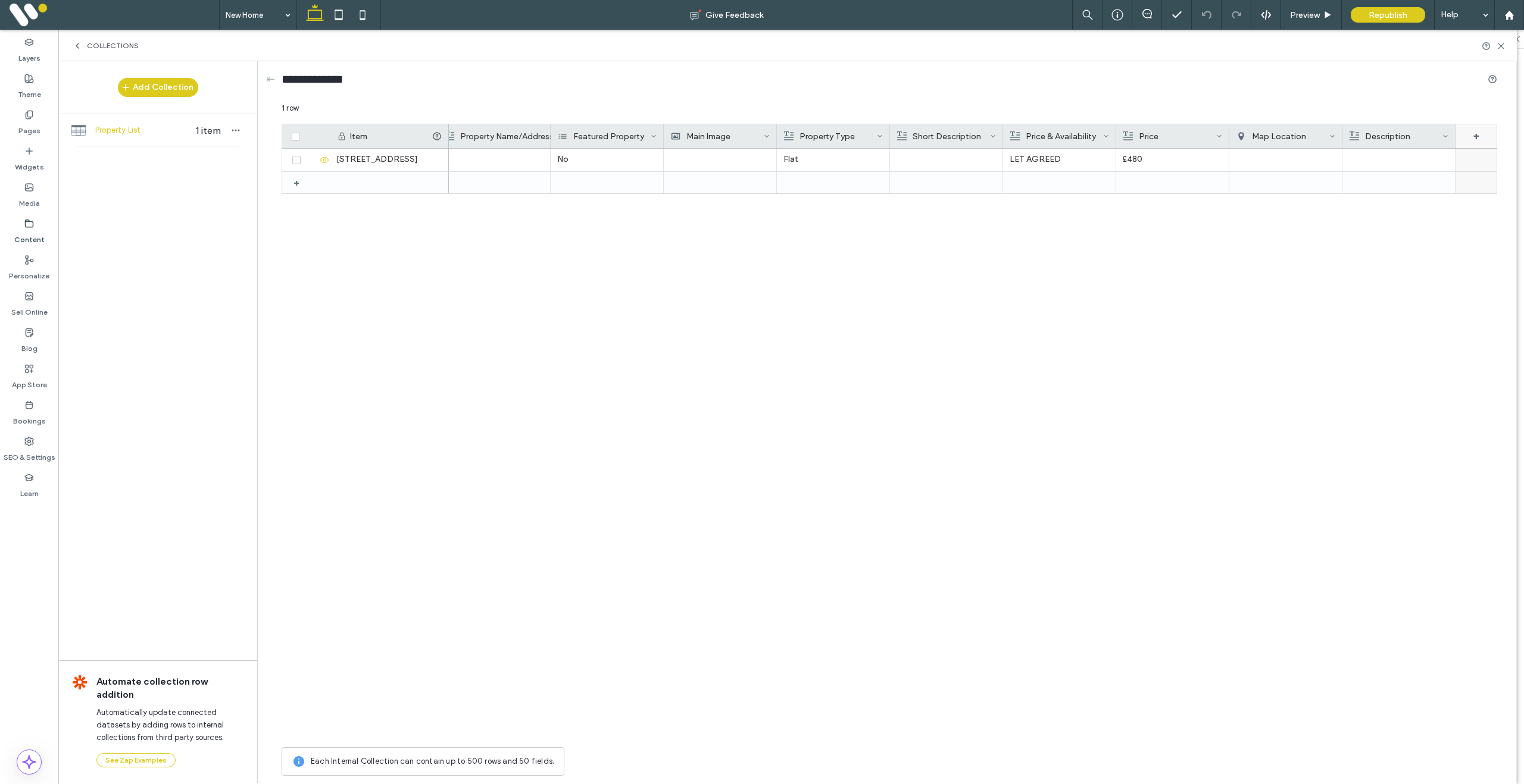
click at [1478, 138] on div "+" at bounding box center [1476, 136] width 41 height 24
drag, startPoint x: 1414, startPoint y: 159, endPoint x: 1337, endPoint y: 153, distance: 77.2
click at [1337, 153] on form "******** Rich Text Save ******" at bounding box center [1412, 182] width 155 height 112
type input "**********"
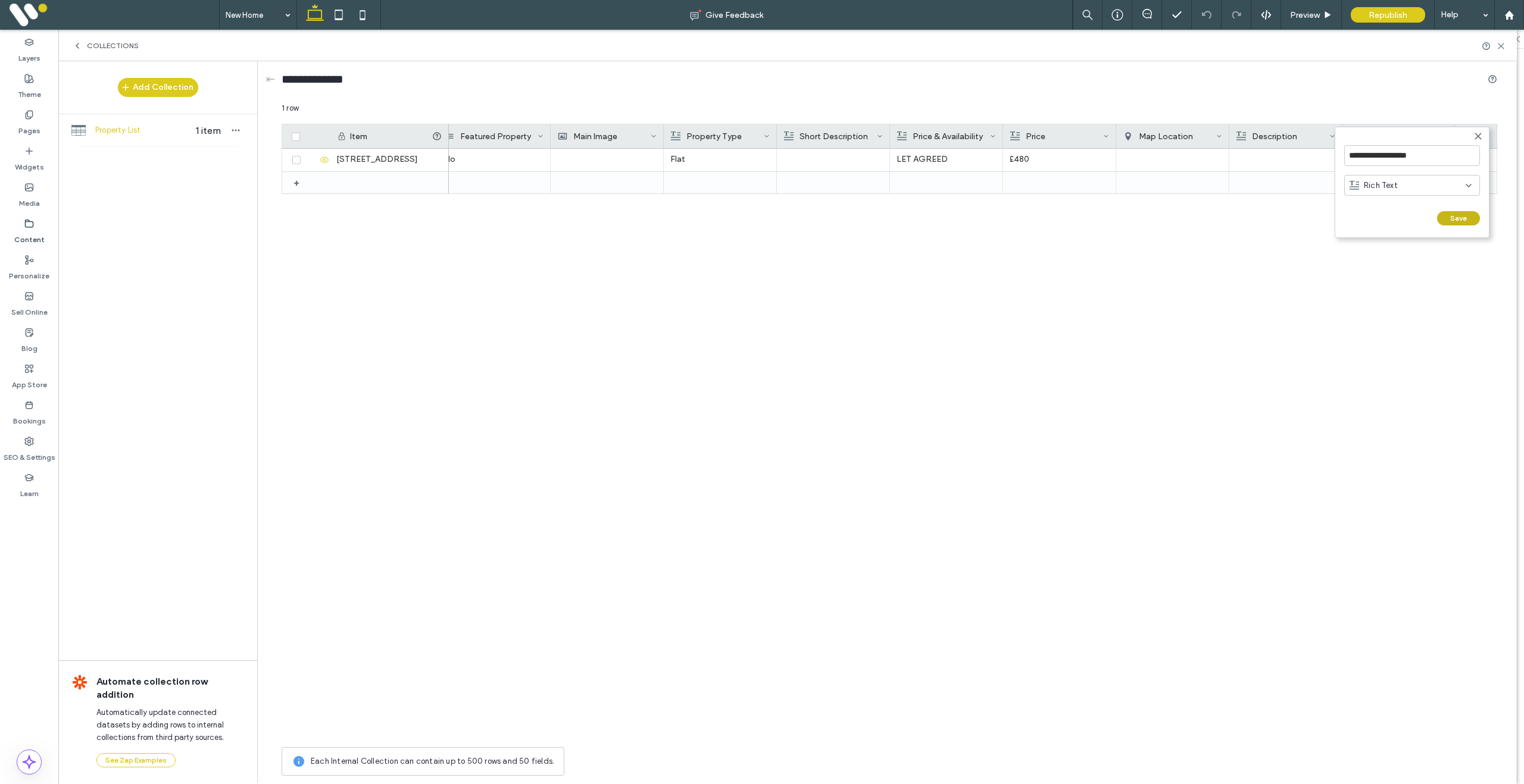
click at [1450, 214] on button "Save" at bounding box center [1459, 218] width 43 height 14
click at [1479, 139] on div "+" at bounding box center [1476, 136] width 41 height 24
drag, startPoint x: 1421, startPoint y: 156, endPoint x: 1349, endPoint y: 155, distance: 72.0
click at [1349, 155] on input "********" at bounding box center [1412, 155] width 136 height 21
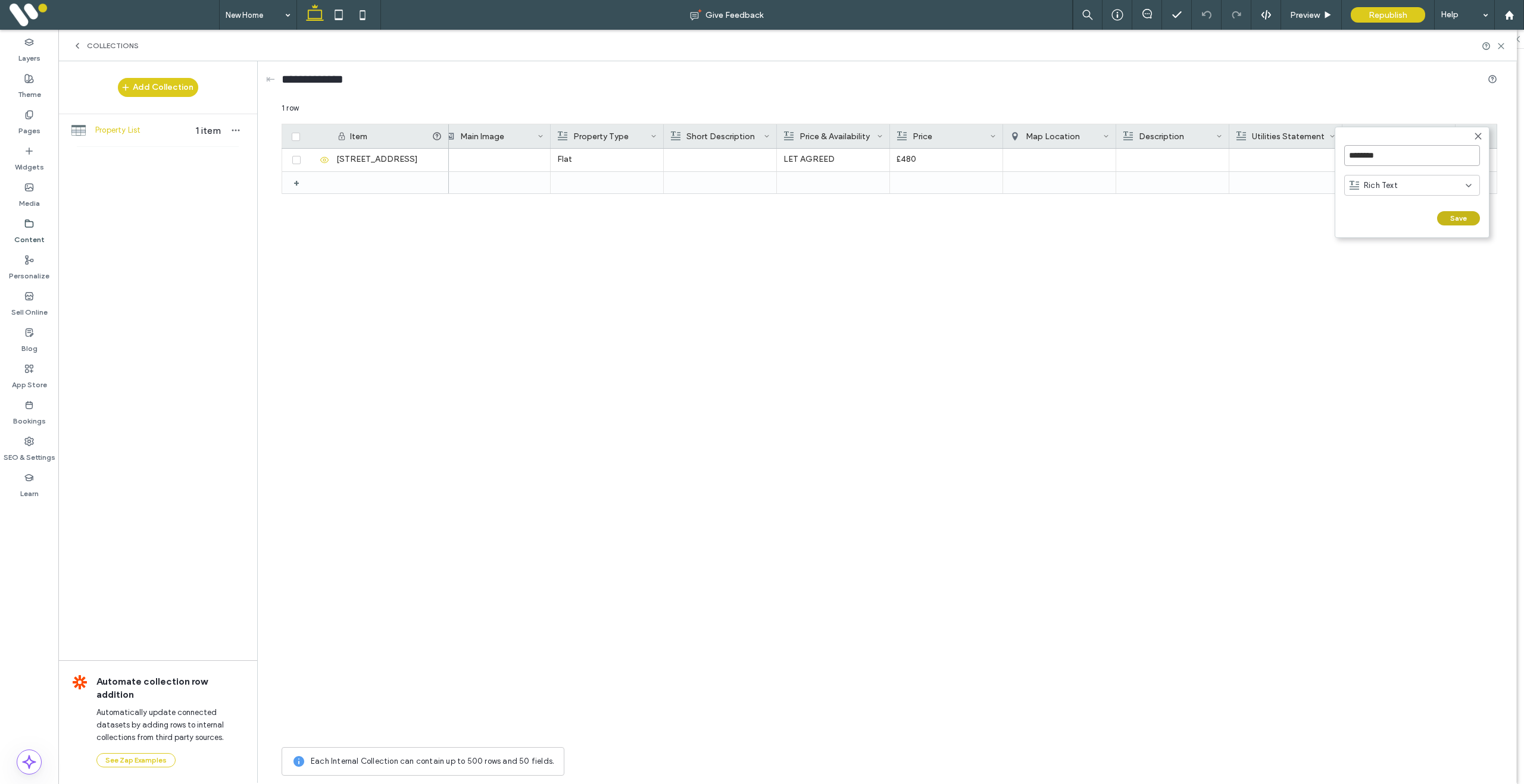
type input "********"
click at [1450, 220] on button "Save" at bounding box center [1459, 218] width 43 height 14
click at [1476, 134] on div "+" at bounding box center [1476, 136] width 41 height 24
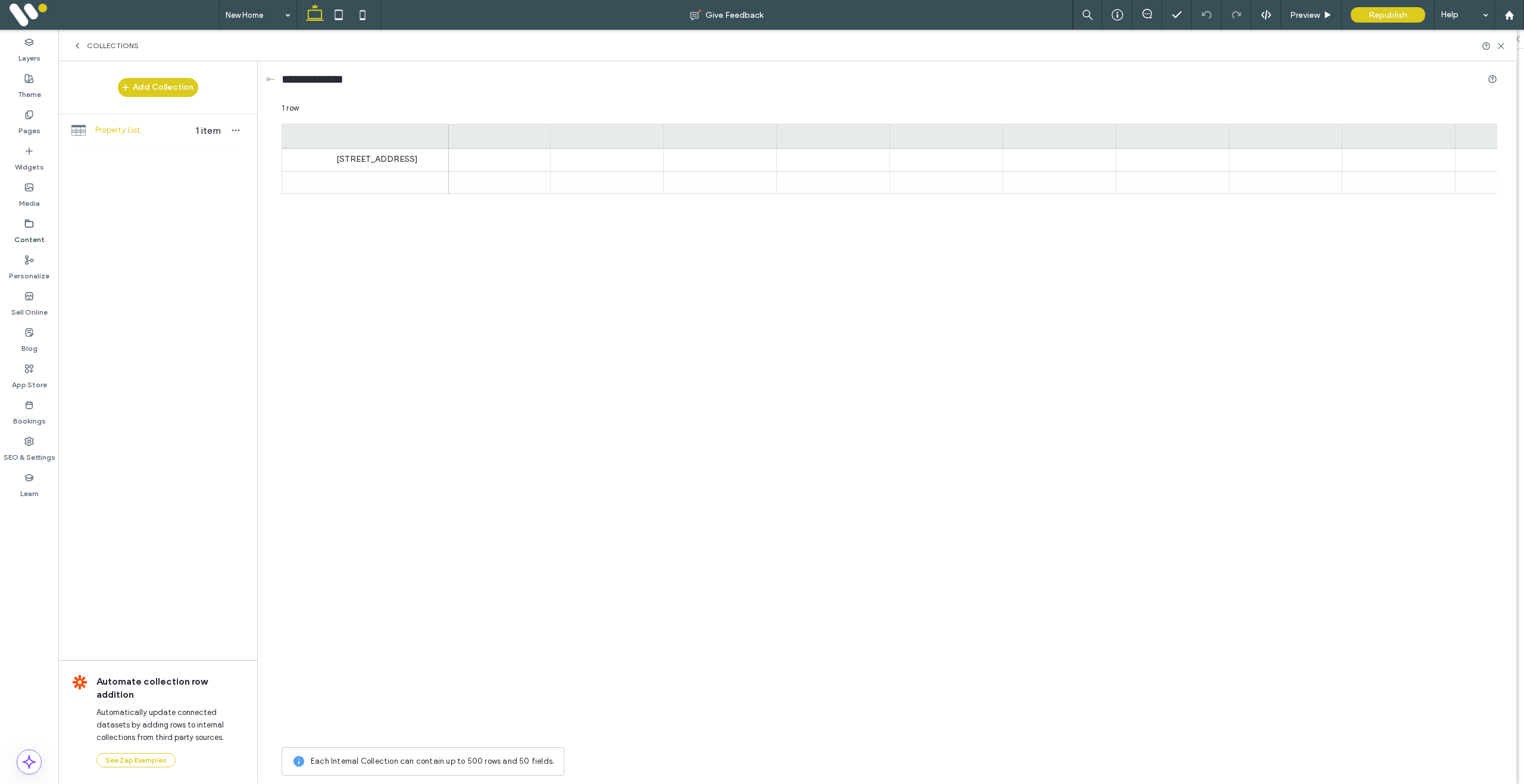
scroll to position [0, 351]
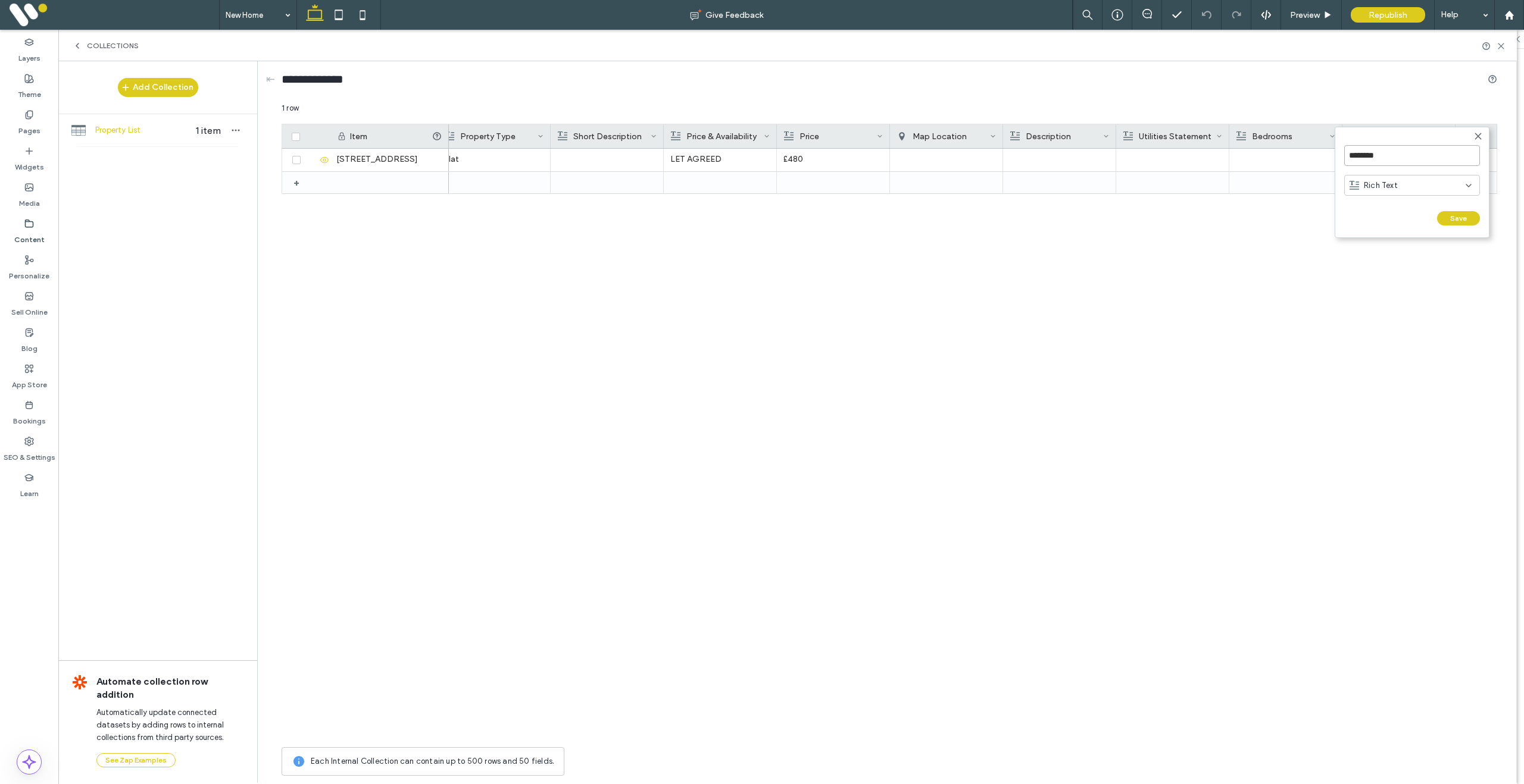
drag, startPoint x: 1358, startPoint y: 153, endPoint x: 1337, endPoint y: 151, distance: 21.1
click at [1337, 151] on form "******** Rich Text Save ******" at bounding box center [1412, 182] width 155 height 112
type input "*********"
click at [1459, 213] on button "Save" at bounding box center [1459, 218] width 43 height 14
click at [1475, 140] on div "+" at bounding box center [1476, 136] width 41 height 24
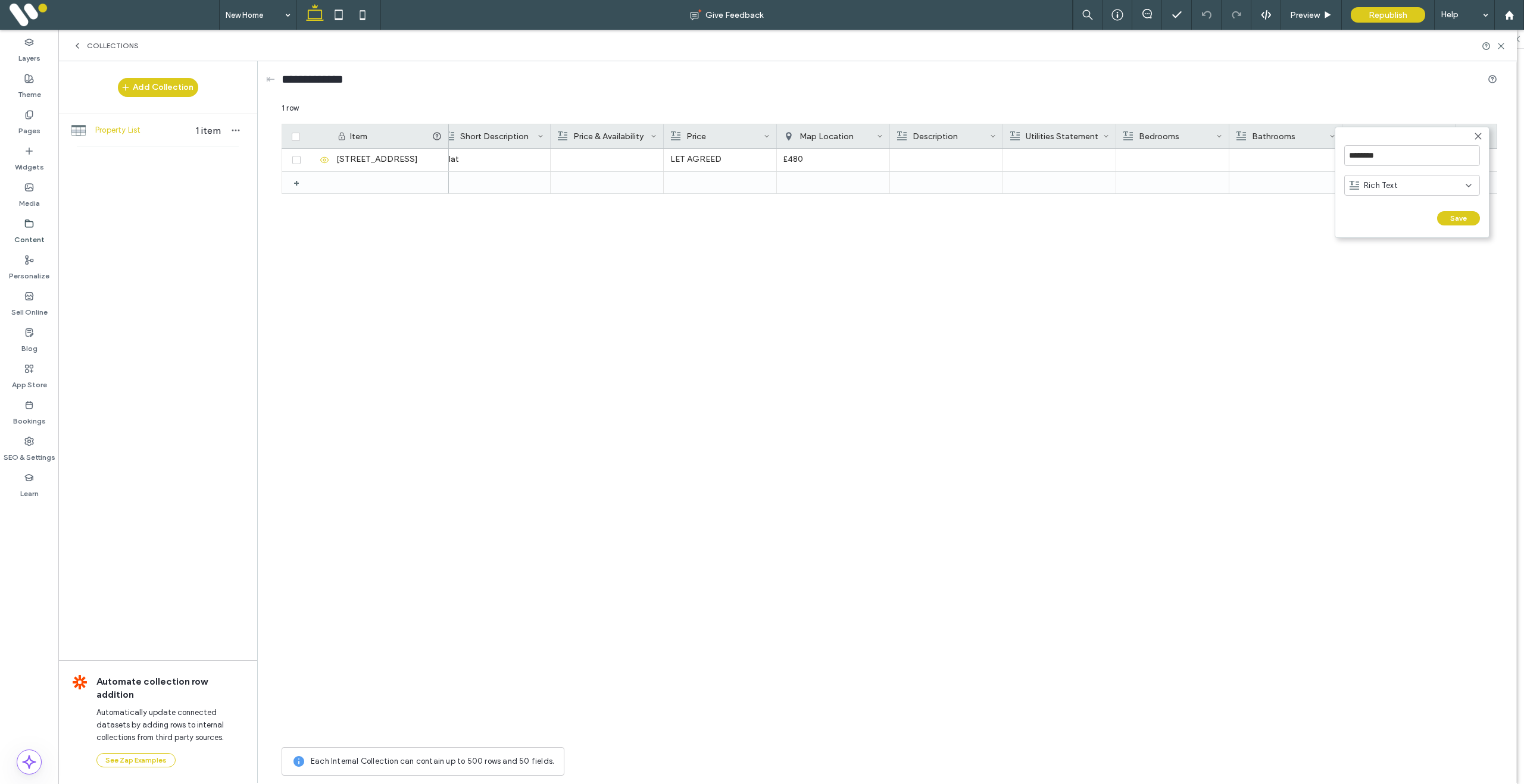
scroll to position [0, 464]
drag, startPoint x: 1402, startPoint y: 159, endPoint x: 1313, endPoint y: 156, distance: 89.1
click at [1313, 156] on div "******** Rich Text Save ****** 1 row Drag here to set row groups Drag here to s…" at bounding box center [889, 441] width 1216 height 680
drag, startPoint x: 1313, startPoint y: 156, endPoint x: 1337, endPoint y: 157, distance: 24.0
click at [1319, 152] on div at bounding box center [1285, 160] width 100 height 22
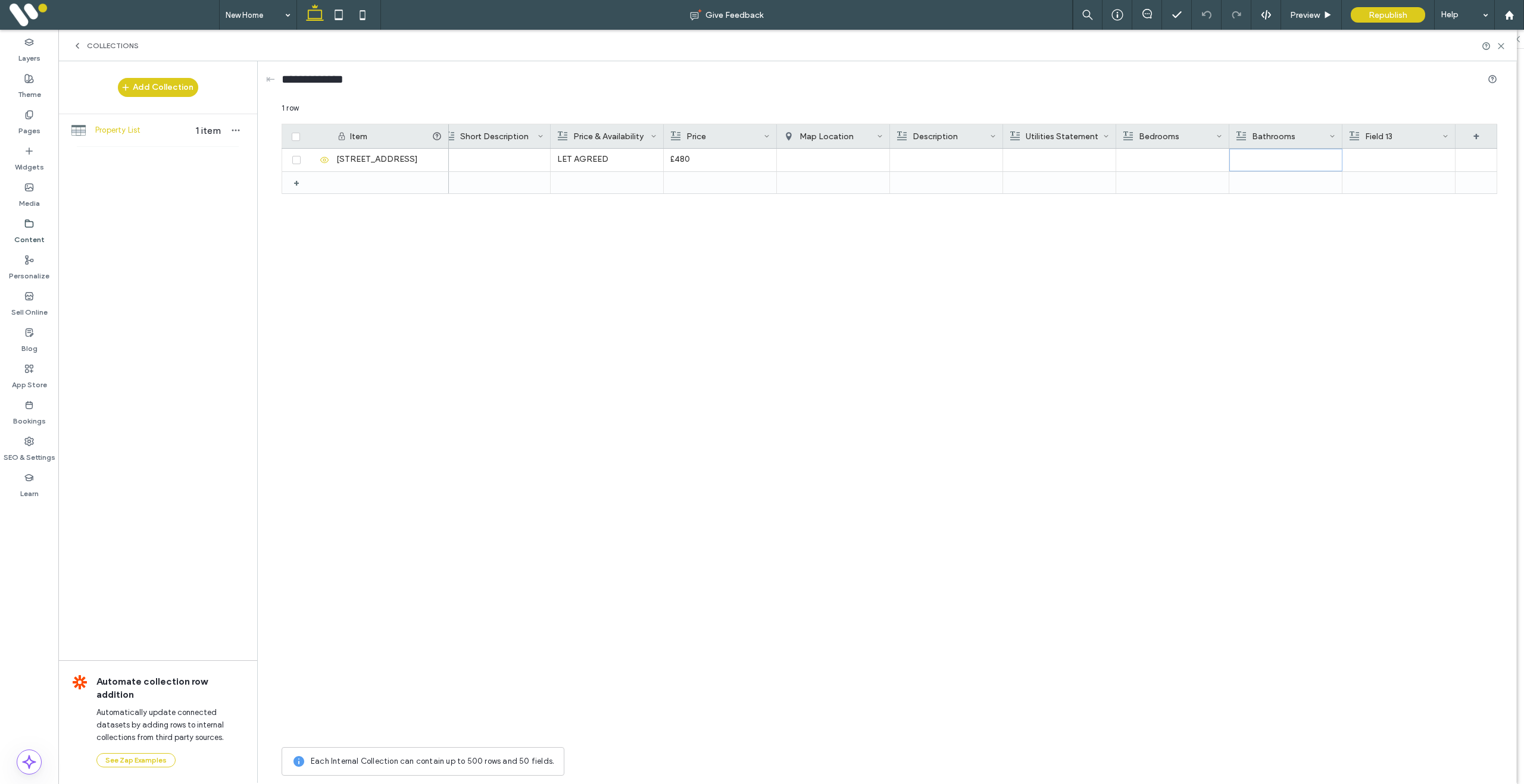
click at [1409, 146] on div "Field 13" at bounding box center [1396, 136] width 93 height 24
drag, startPoint x: 1408, startPoint y: 159, endPoint x: 1356, endPoint y: 155, distance: 52.2
click at [1356, 155] on input "********" at bounding box center [1419, 155] width 136 height 21
type input "*******"
click at [1396, 180] on span "Rich Text" at bounding box center [1388, 186] width 34 height 12
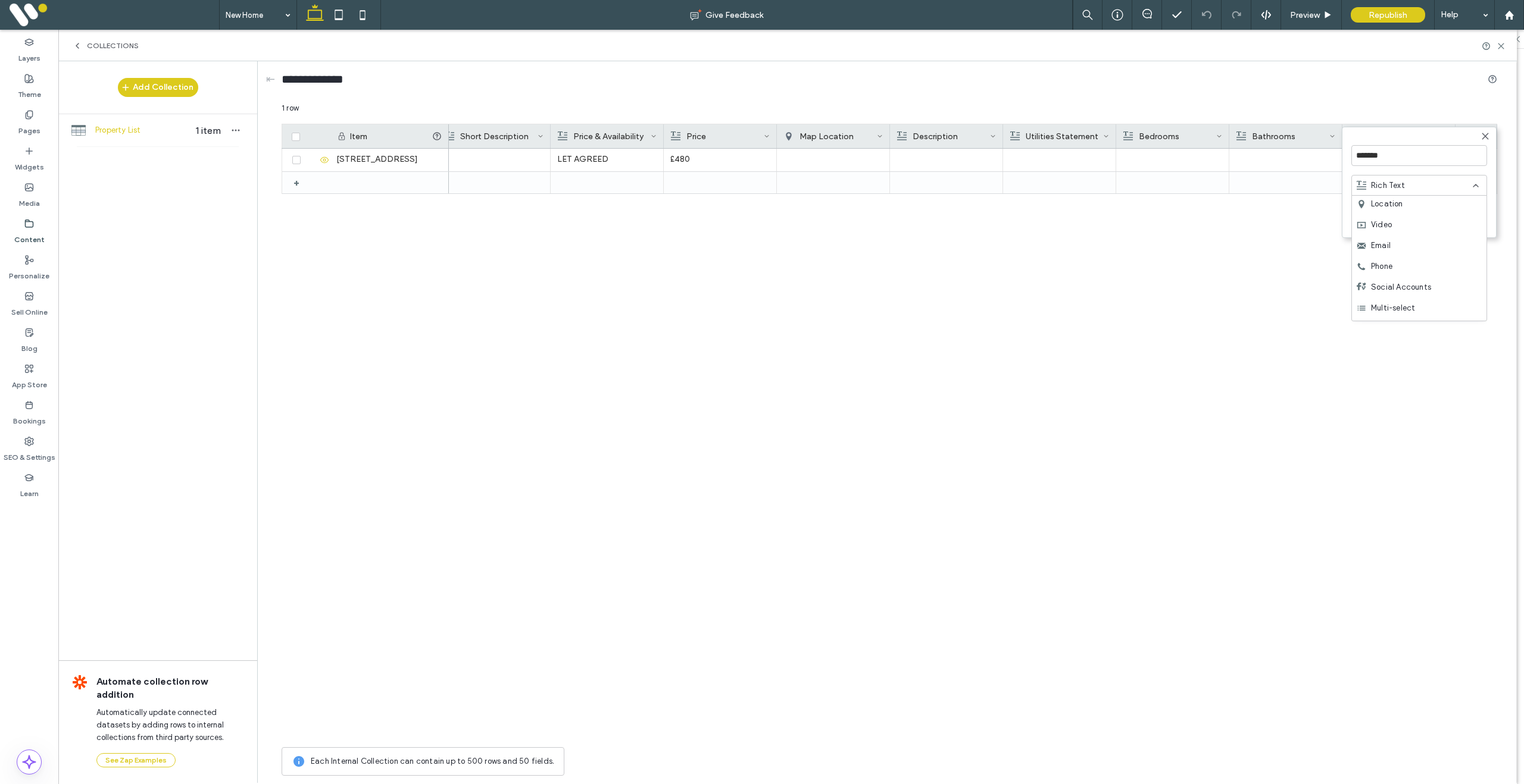
scroll to position [167, 0]
click at [1419, 307] on span "Image Collection" at bounding box center [1402, 310] width 62 height 12
click at [1474, 215] on button "Save" at bounding box center [1466, 218] width 43 height 14
click at [1478, 138] on div "+" at bounding box center [1476, 136] width 41 height 24
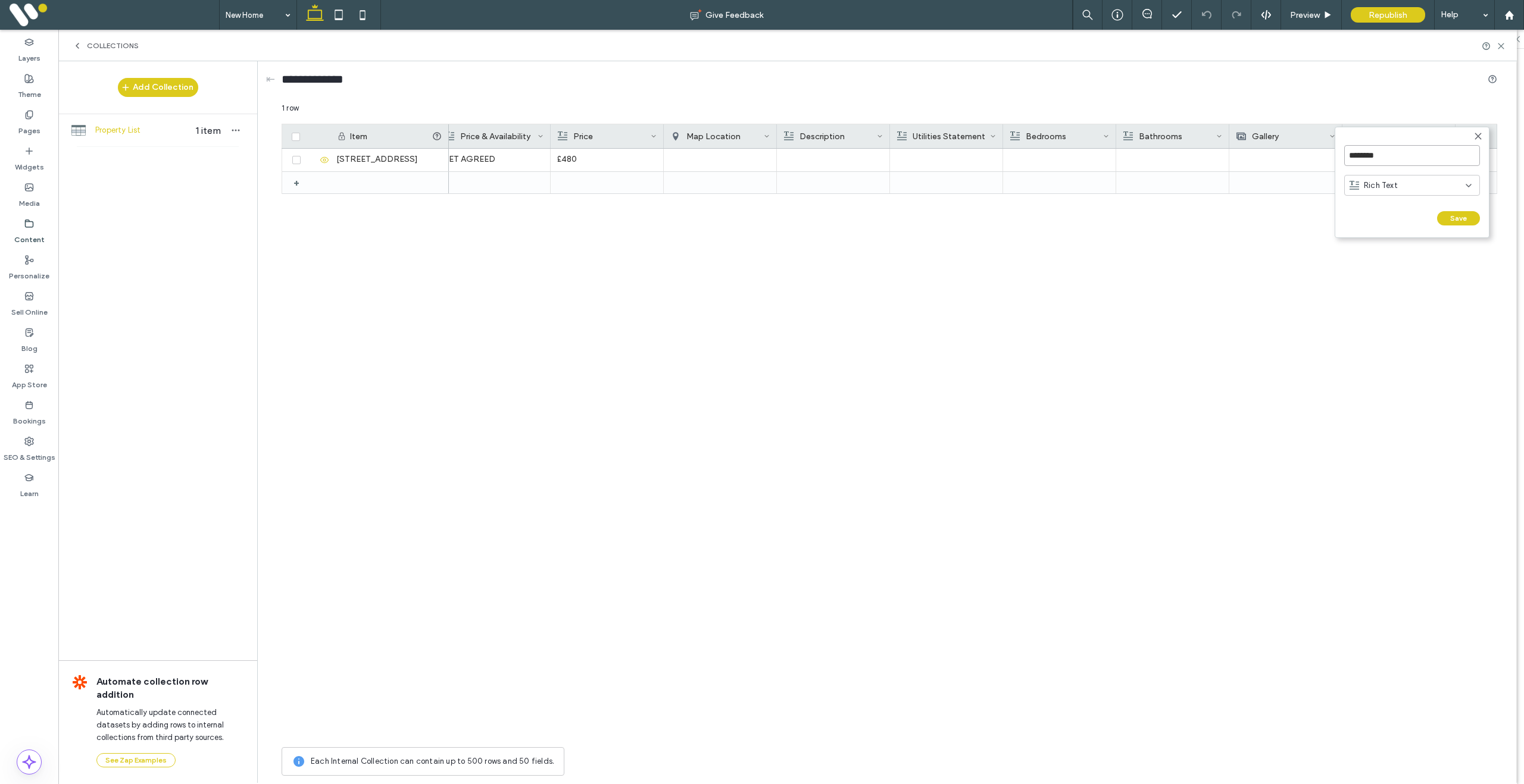
drag, startPoint x: 1396, startPoint y: 159, endPoint x: 1334, endPoint y: 150, distance: 62.6
click at [1334, 150] on form "******** Rich Text Save ******" at bounding box center [1412, 182] width 155 height 112
type input "**********"
click at [1390, 185] on span "Rich Text" at bounding box center [1381, 186] width 34 height 12
click at [1404, 288] on div "Number" at bounding box center [1412, 289] width 135 height 21
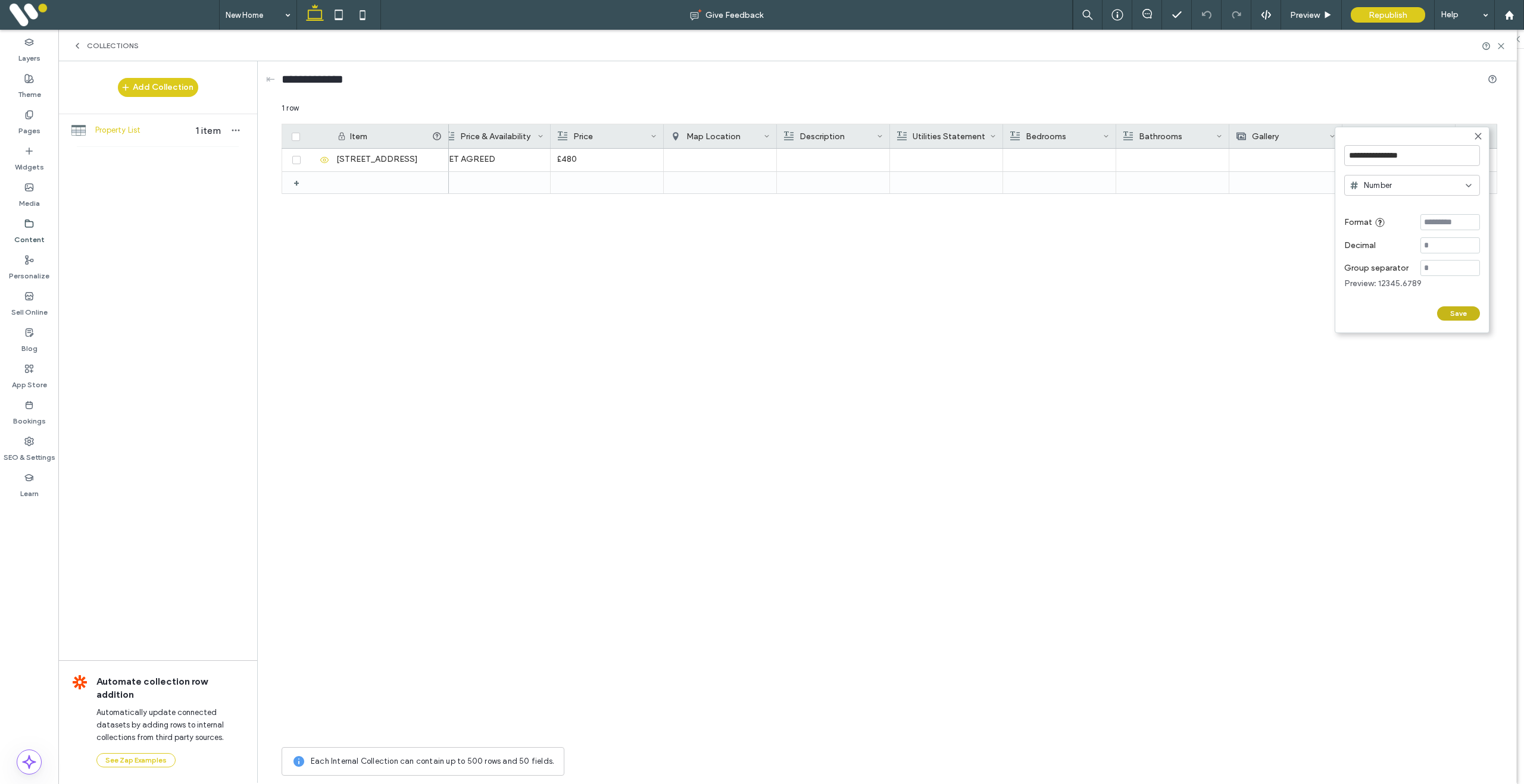
click at [1457, 319] on button "Save" at bounding box center [1459, 314] width 43 height 14
click at [1395, 155] on div at bounding box center [1399, 159] width 99 height 22
type input "***"
click at [1434, 201] on div "LET AGREED £480 ***" at bounding box center [972, 445] width 1048 height 593
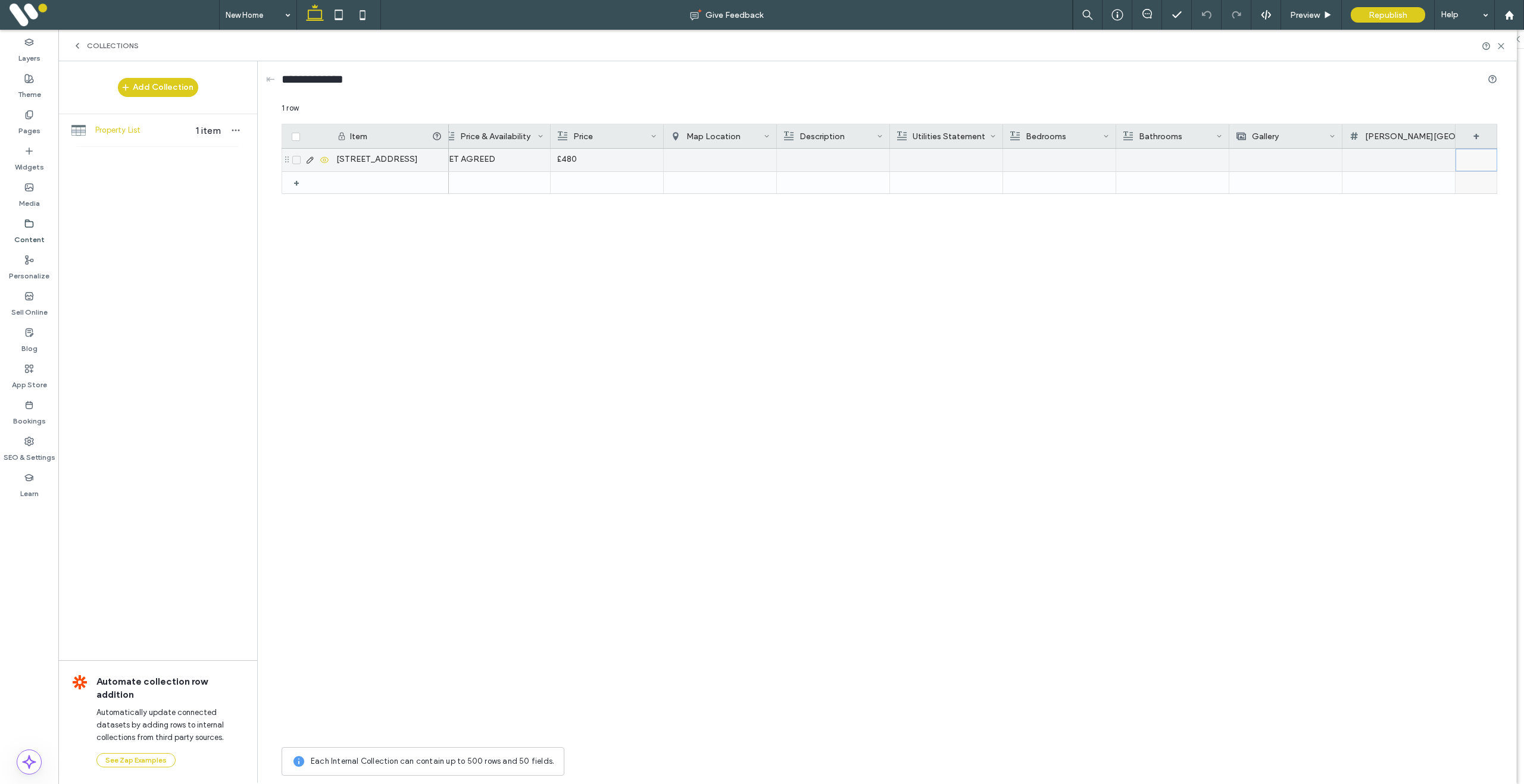
click at [1483, 163] on div at bounding box center [1476, 160] width 41 height 22
click at [1051, 161] on div at bounding box center [1063, 160] width 100 height 22
click at [1051, 161] on div at bounding box center [1064, 159] width 99 height 22
drag, startPoint x: 1124, startPoint y: 210, endPoint x: 1134, endPoint y: 200, distance: 14.1
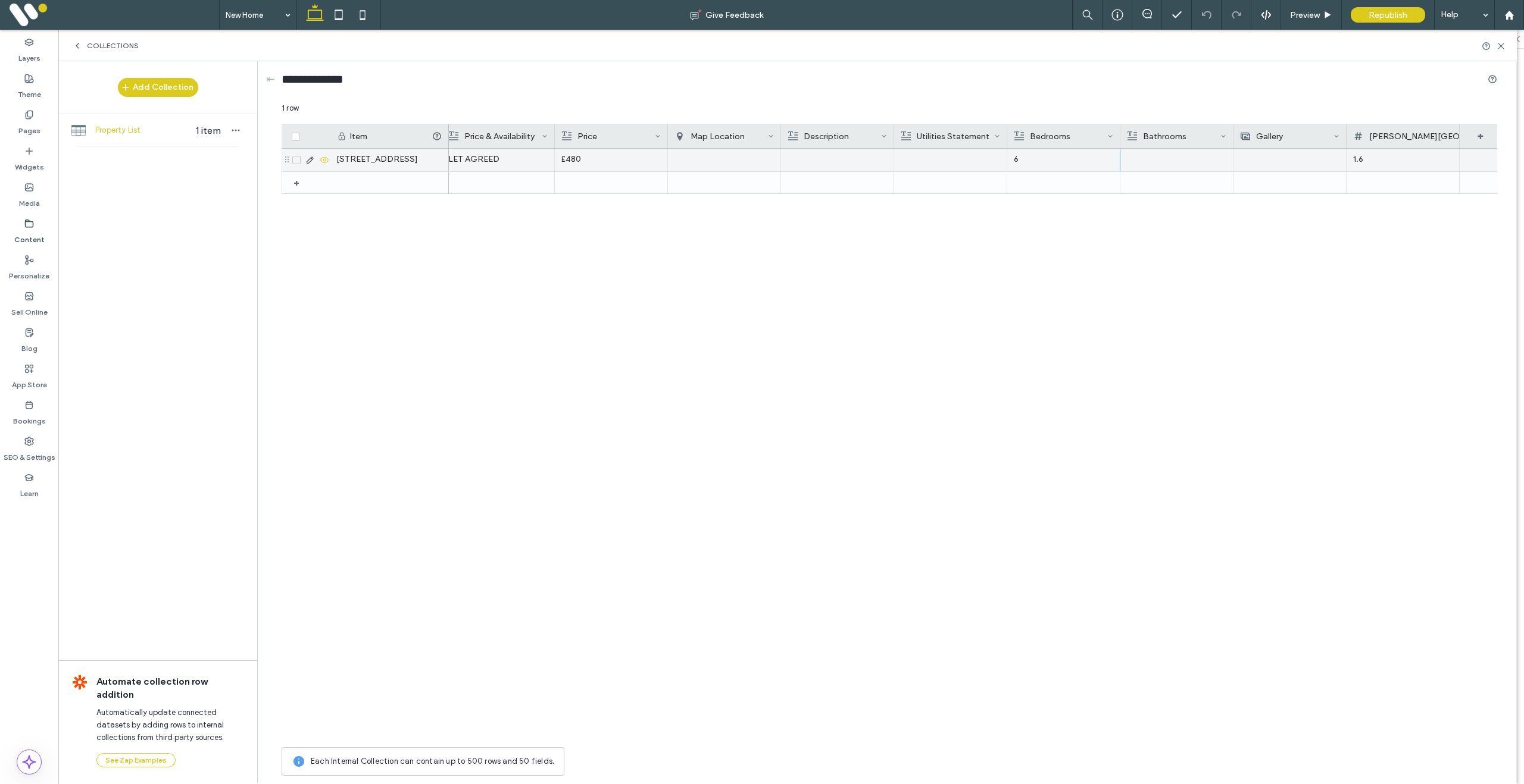
click at [1125, 210] on div "LET AGREED £480 6 1.6" at bounding box center [972, 445] width 1048 height 593
click at [1162, 159] on div at bounding box center [1176, 160] width 100 height 22
click at [1162, 159] on div at bounding box center [1176, 159] width 99 height 22
drag, startPoint x: 1219, startPoint y: 249, endPoint x: 1224, endPoint y: 244, distance: 7.1
click at [1219, 248] on div "LET AGREED £480 6 1.6" at bounding box center [972, 445] width 1048 height 593
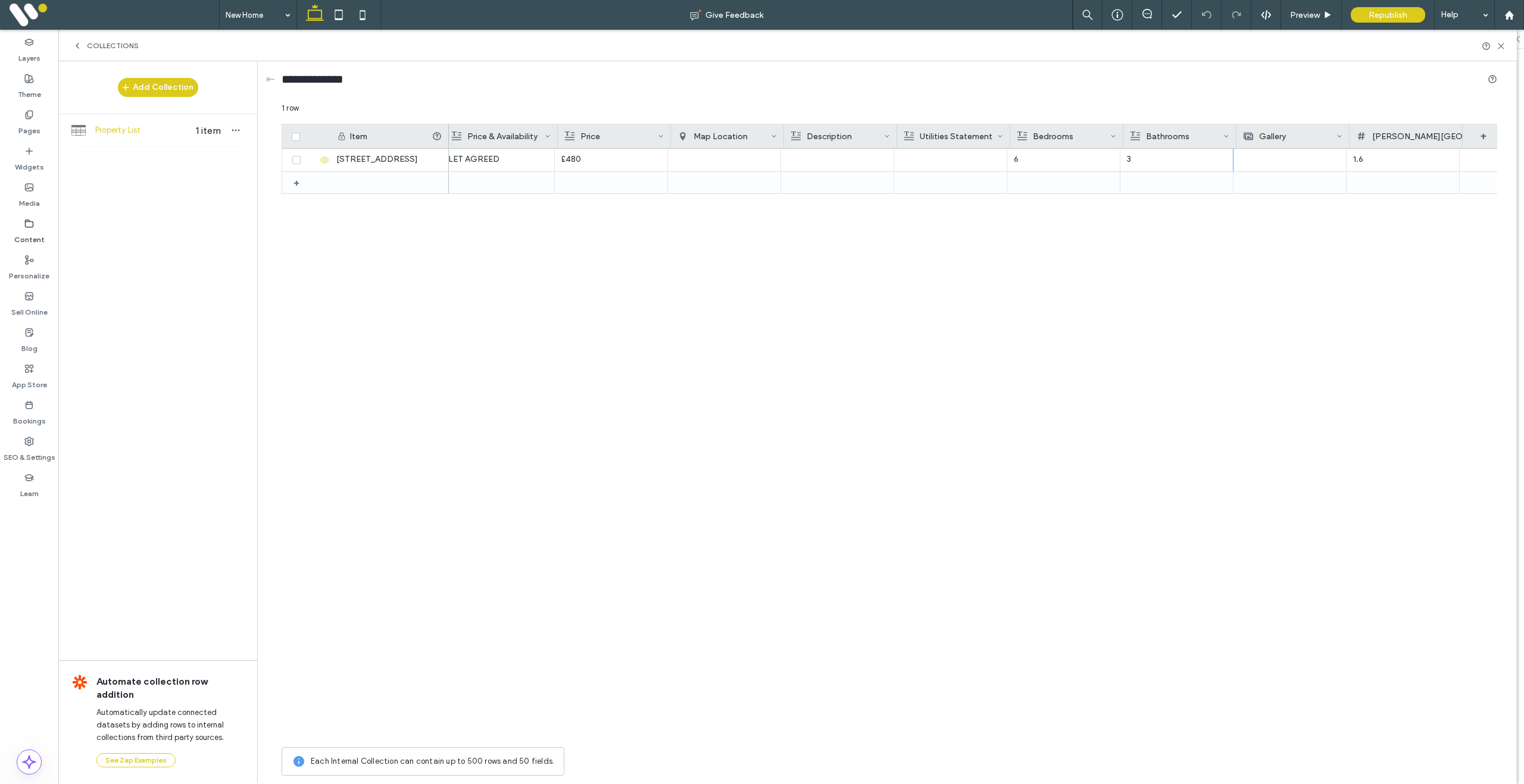
scroll to position [0, 570]
click at [1486, 136] on div "+" at bounding box center [1483, 136] width 41 height 24
drag, startPoint x: 1391, startPoint y: 154, endPoint x: 1334, endPoint y: 154, distance: 57.0
click at [1334, 154] on form "******** Rich Text Save ******" at bounding box center [1412, 182] width 155 height 112
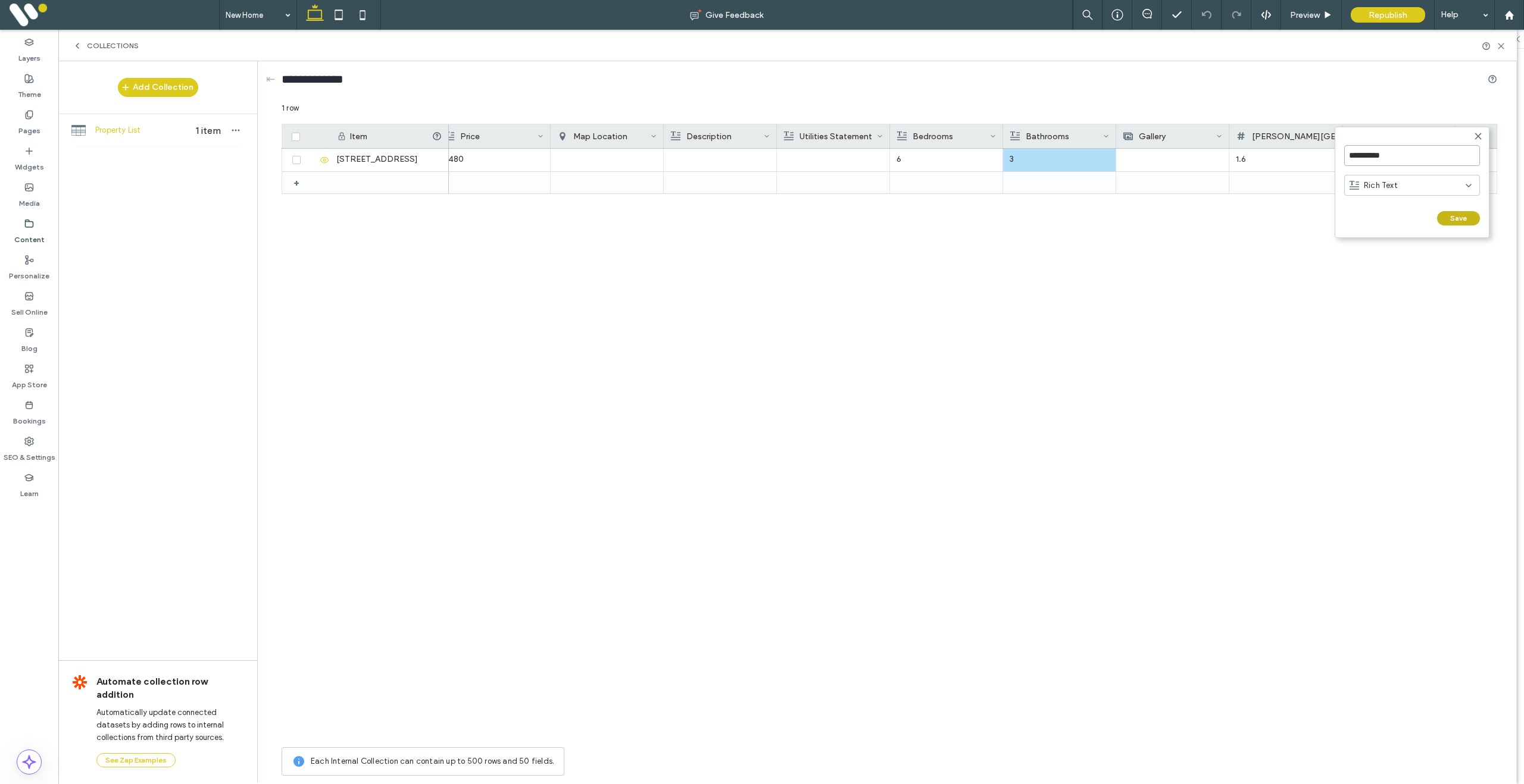
type input "**********"
click at [1448, 216] on button "Save" at bounding box center [1459, 218] width 43 height 14
click at [1425, 135] on div "Bay Campus" at bounding box center [1402, 136] width 106 height 24
click at [1424, 192] on div "Rich Text" at bounding box center [1419, 186] width 136 height 21
click at [1407, 287] on div "Number" at bounding box center [1419, 289] width 135 height 21
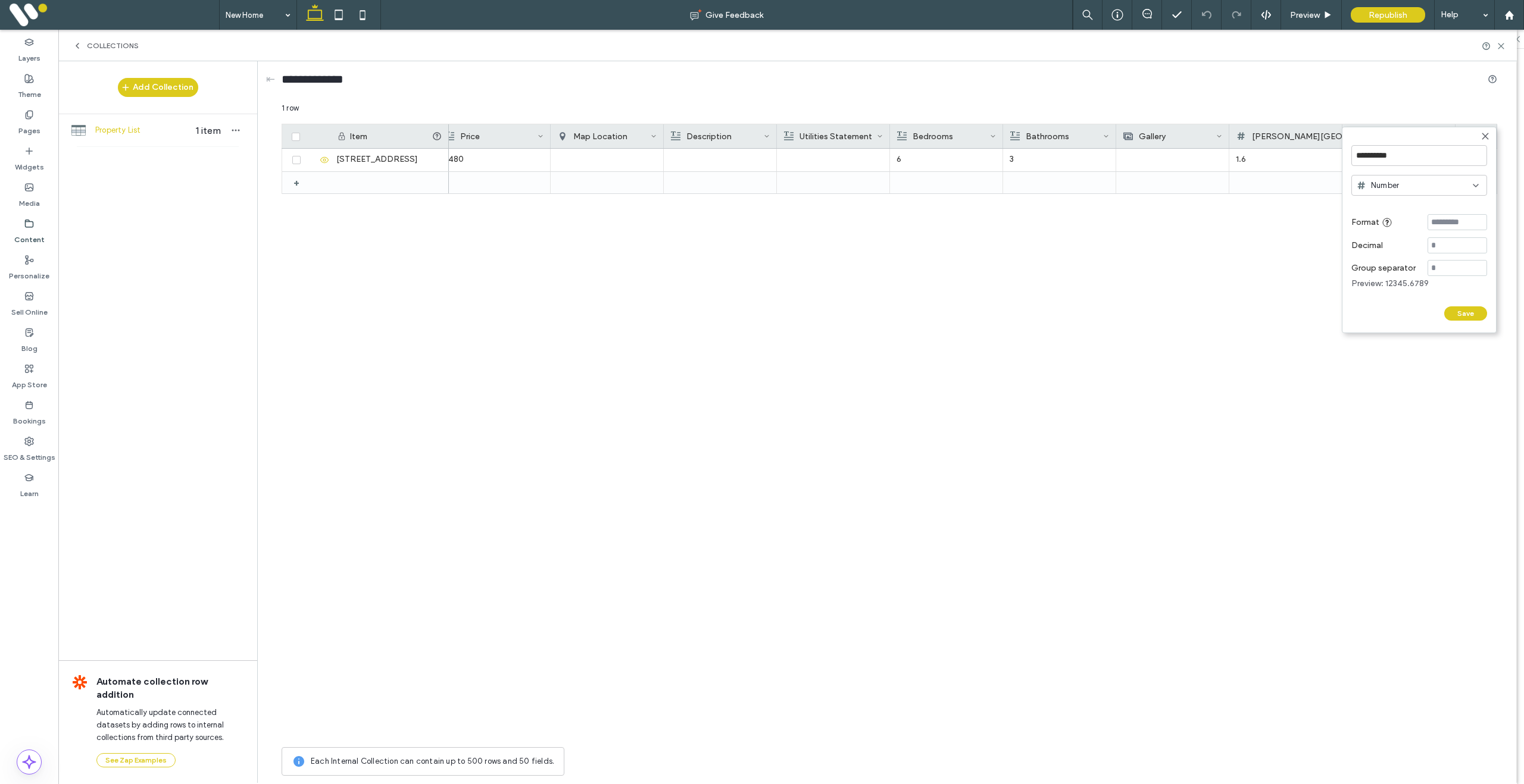
click at [1463, 313] on button "Save" at bounding box center [1466, 314] width 43 height 14
click at [1379, 159] on div at bounding box center [1398, 160] width 100 height 22
click at [1379, 159] on div at bounding box center [1399, 159] width 99 height 22
type input "*"
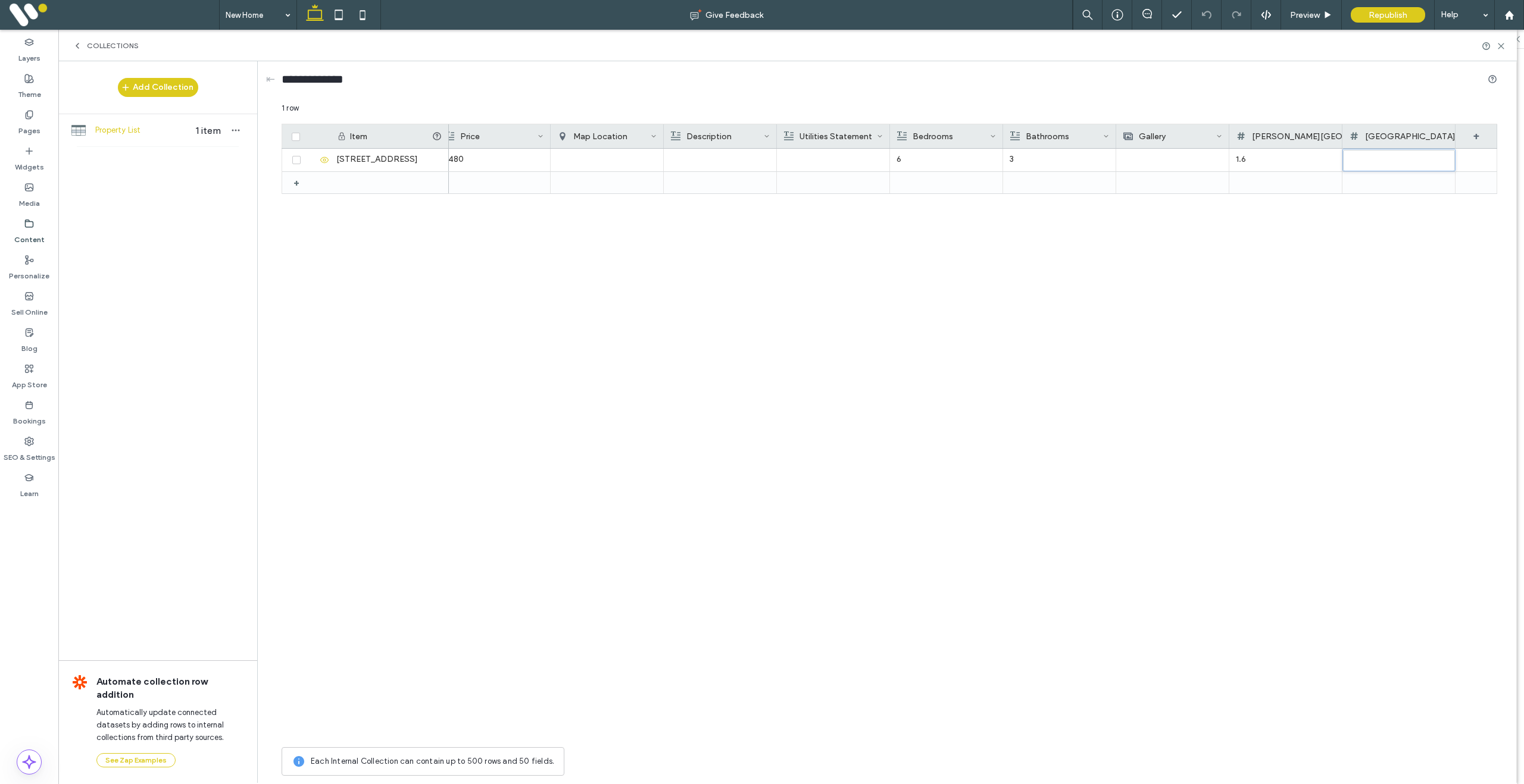
drag, startPoint x: 1412, startPoint y: 224, endPoint x: 1435, endPoint y: 200, distance: 33.2
click at [1412, 224] on div "LET AGREED £480 6 3 1.6 *" at bounding box center [972, 445] width 1048 height 593
click at [1474, 158] on div at bounding box center [1476, 160] width 41 height 22
click at [1479, 135] on div "+" at bounding box center [1476, 136] width 41 height 24
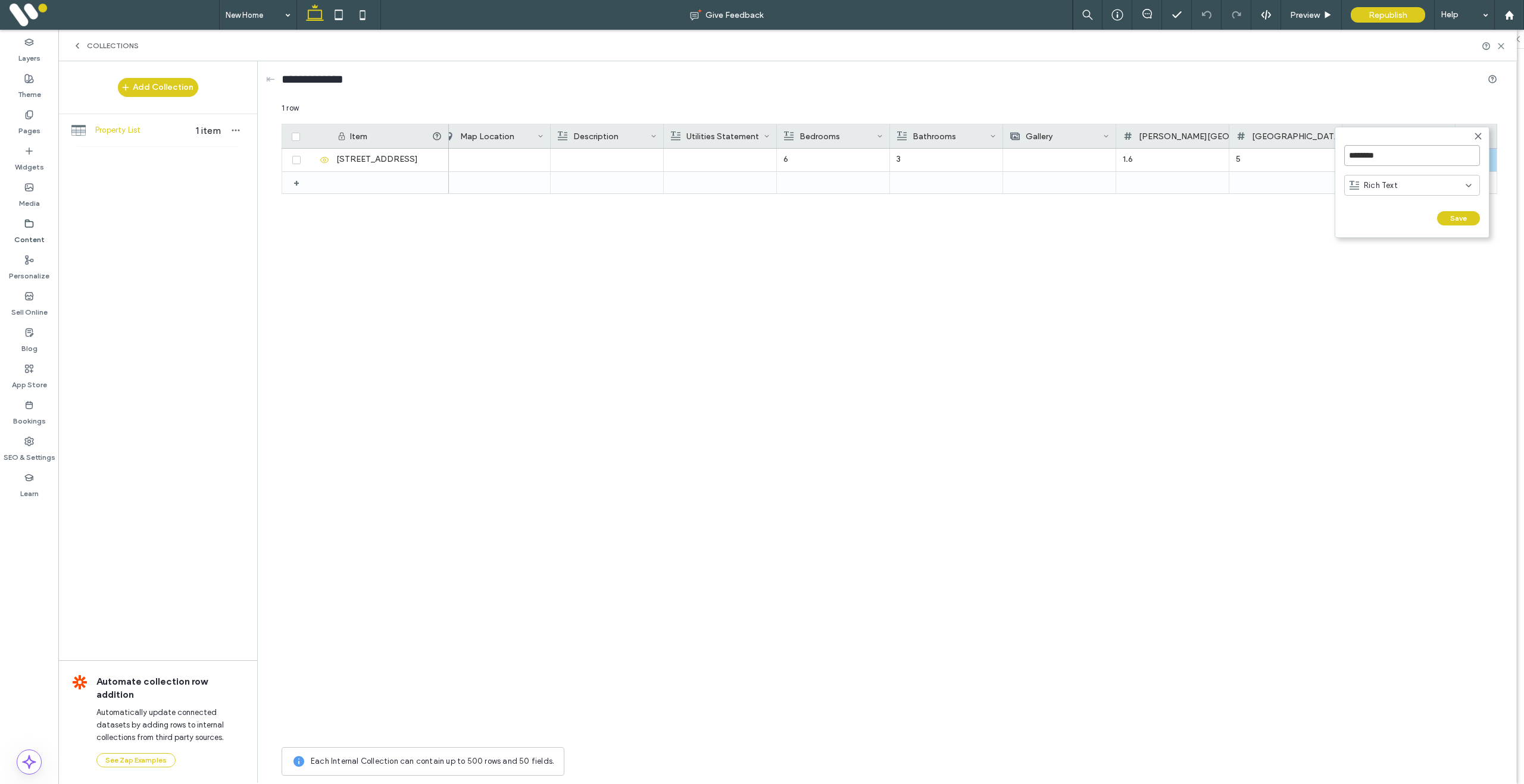
drag, startPoint x: 1405, startPoint y: 156, endPoint x: 1340, endPoint y: 155, distance: 65.0
click at [1340, 155] on form "******** Rich Text Save ******" at bounding box center [1412, 182] width 155 height 112
type input "**********"
click at [1386, 182] on span "Rich Text" at bounding box center [1381, 186] width 34 height 12
click at [1396, 288] on div "Number" at bounding box center [1412, 289] width 135 height 21
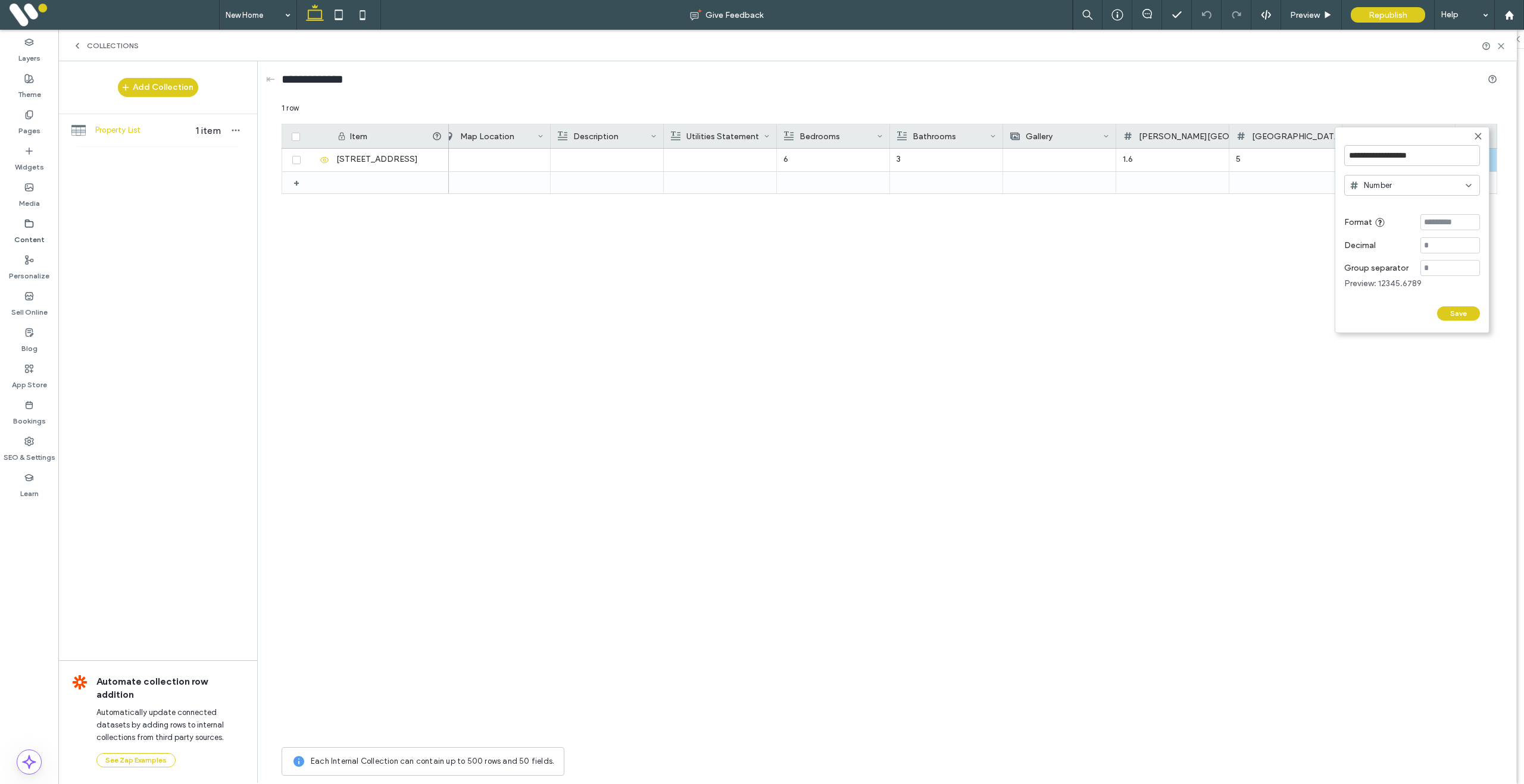
click at [1447, 315] on button "Save" at bounding box center [1459, 314] width 43 height 14
click at [1396, 156] on div at bounding box center [1399, 159] width 99 height 22
type input "***"
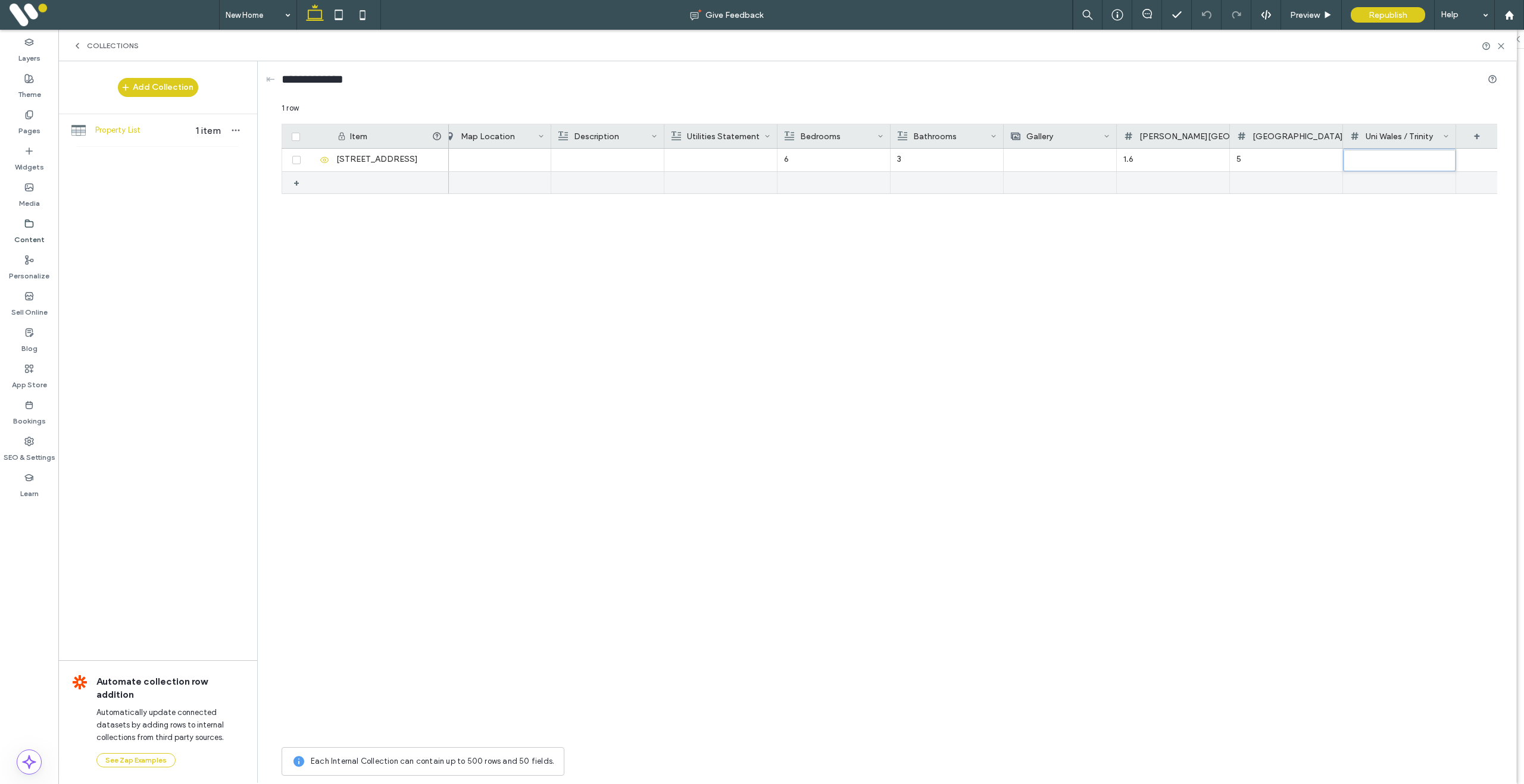
click at [1404, 203] on div "£480 6 3 1.6 5 ***" at bounding box center [972, 445] width 1048 height 593
click at [1478, 140] on div "+" at bounding box center [1477, 136] width 41 height 24
click at [1407, 155] on input "********" at bounding box center [1412, 155] width 136 height 21
drag, startPoint x: 1407, startPoint y: 155, endPoint x: 1331, endPoint y: 154, distance: 76.0
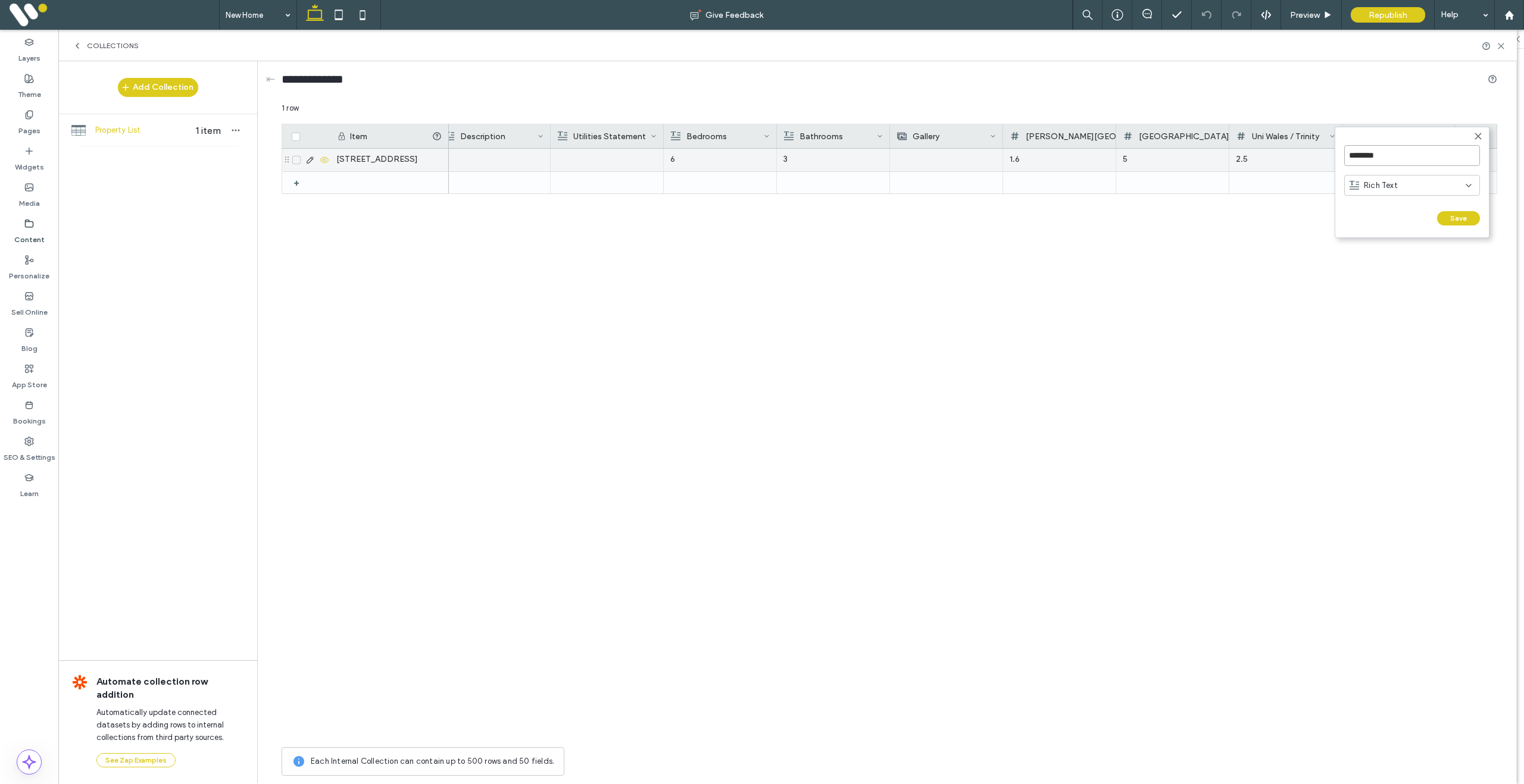
click at [1331, 154] on div "******** Rich Text Save ****** 1 row Drag here to set row groups Drag here to s…" at bounding box center [889, 441] width 1216 height 680
click at [1400, 159] on input "********" at bounding box center [1412, 155] width 136 height 21
drag, startPoint x: 1381, startPoint y: 155, endPoint x: 1351, endPoint y: 152, distance: 30.1
click at [1352, 152] on input "********" at bounding box center [1412, 155] width 136 height 21
type input "*****"
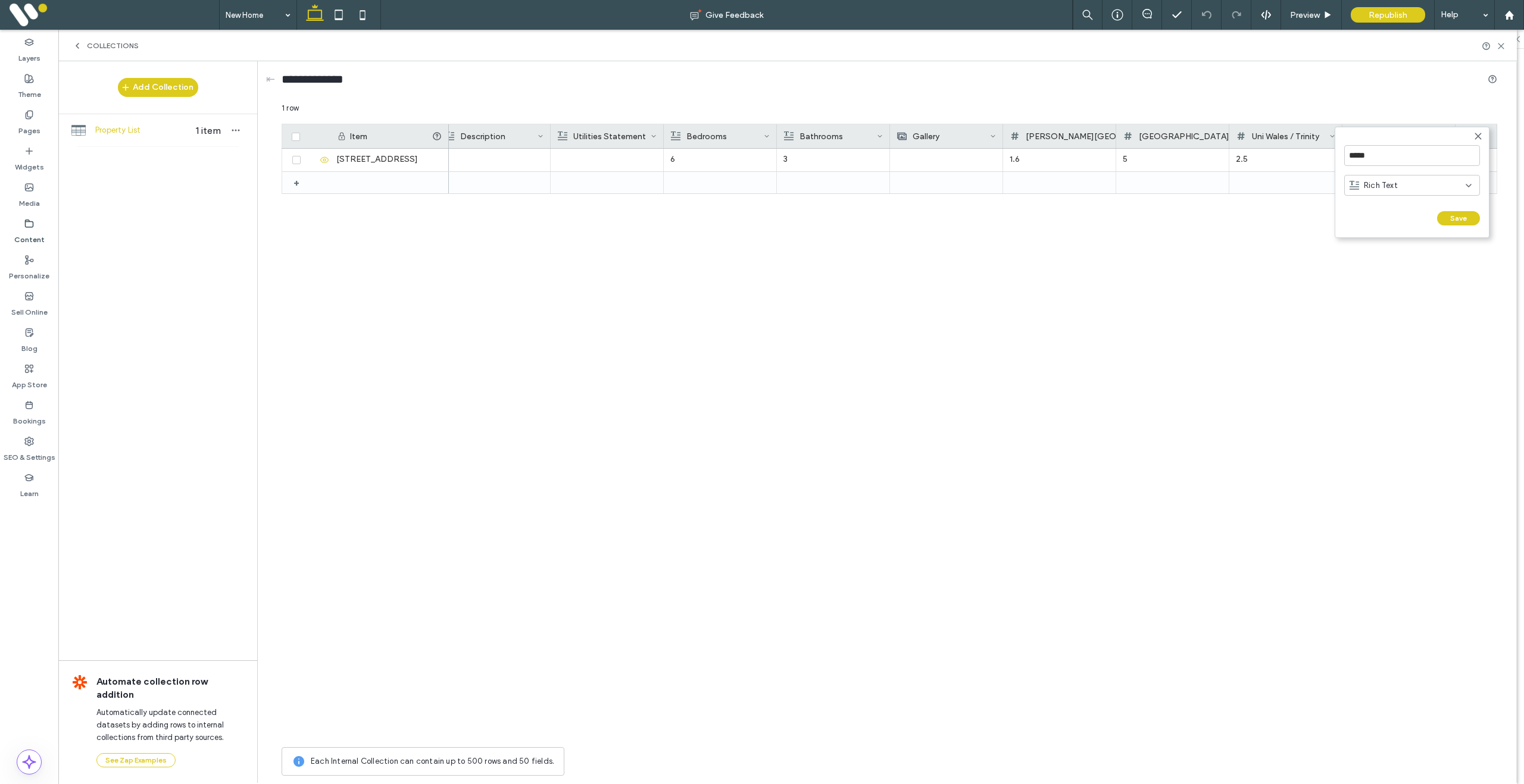
click at [1420, 182] on div "Rich Text" at bounding box center [1408, 186] width 116 height 12
click at [1404, 258] on div "Video" at bounding box center [1412, 260] width 135 height 21
click at [1451, 229] on button "Save" at bounding box center [1460, 229] width 43 height 14
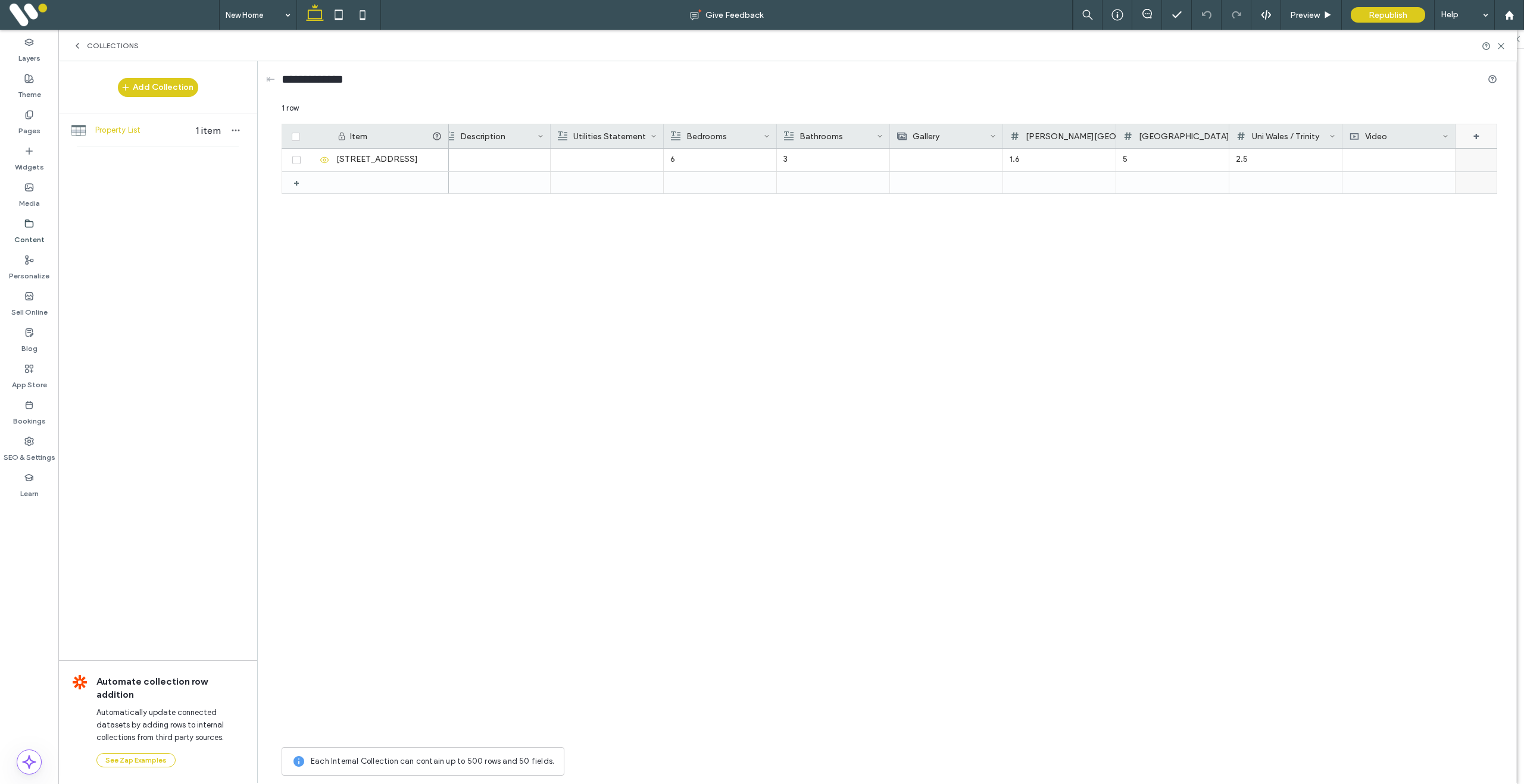
click at [1477, 137] on div "+" at bounding box center [1476, 136] width 41 height 24
drag, startPoint x: 1400, startPoint y: 159, endPoint x: 1333, endPoint y: 153, distance: 67.3
click at [1333, 153] on div "******** Rich Text Save ****** 1 row Drag here to set row groups Drag here to s…" at bounding box center [889, 441] width 1216 height 680
drag, startPoint x: 1333, startPoint y: 153, endPoint x: 1377, endPoint y: 155, distance: 44.0
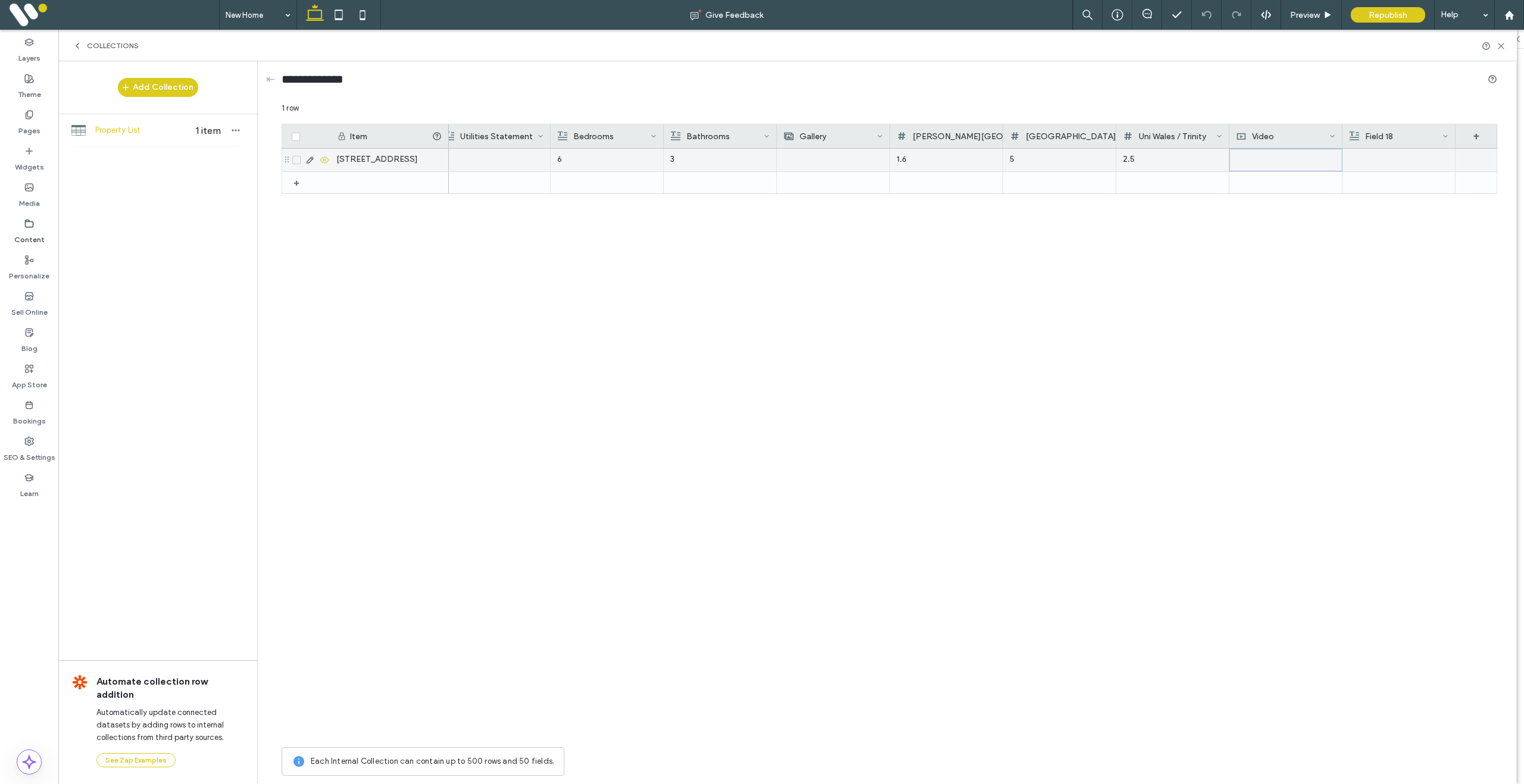
click at [1345, 149] on div "6 3 1.6 5 2.5" at bounding box center [458, 160] width 2077 height 22
click at [1400, 138] on div "Field 18" at bounding box center [1396, 136] width 93 height 24
drag, startPoint x: 1395, startPoint y: 155, endPoint x: 1356, endPoint y: 154, distance: 39.0
click at [1356, 154] on input "********" at bounding box center [1419, 155] width 136 height 21
type input "**********"
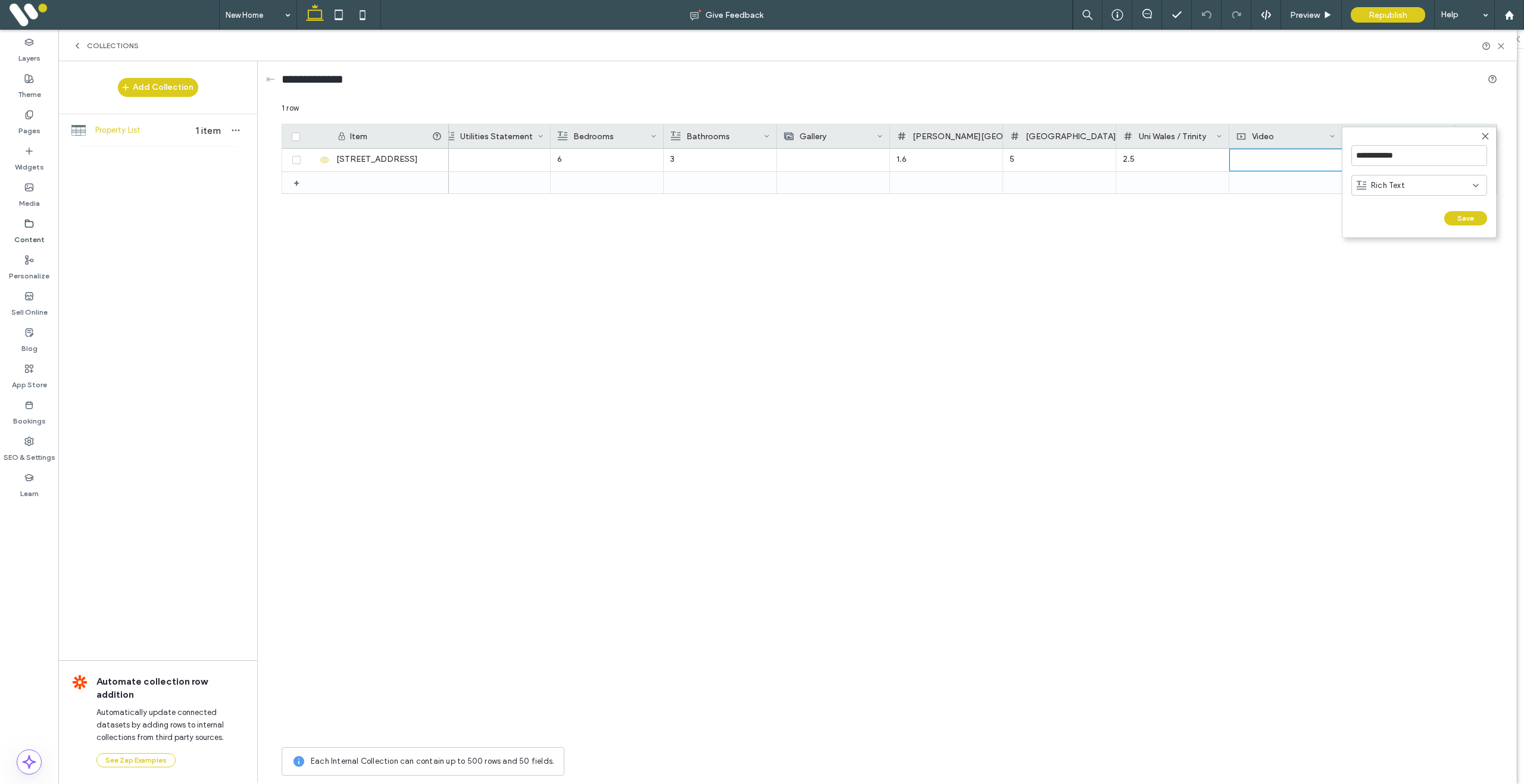
click at [1406, 187] on div "Rich Text" at bounding box center [1415, 186] width 116 height 12
click at [1436, 272] on div "Link" at bounding box center [1419, 269] width 135 height 21
click at [1466, 221] on button "Save" at bounding box center [1466, 218] width 43 height 14
click at [1477, 137] on div "+" at bounding box center [1476, 136] width 41 height 24
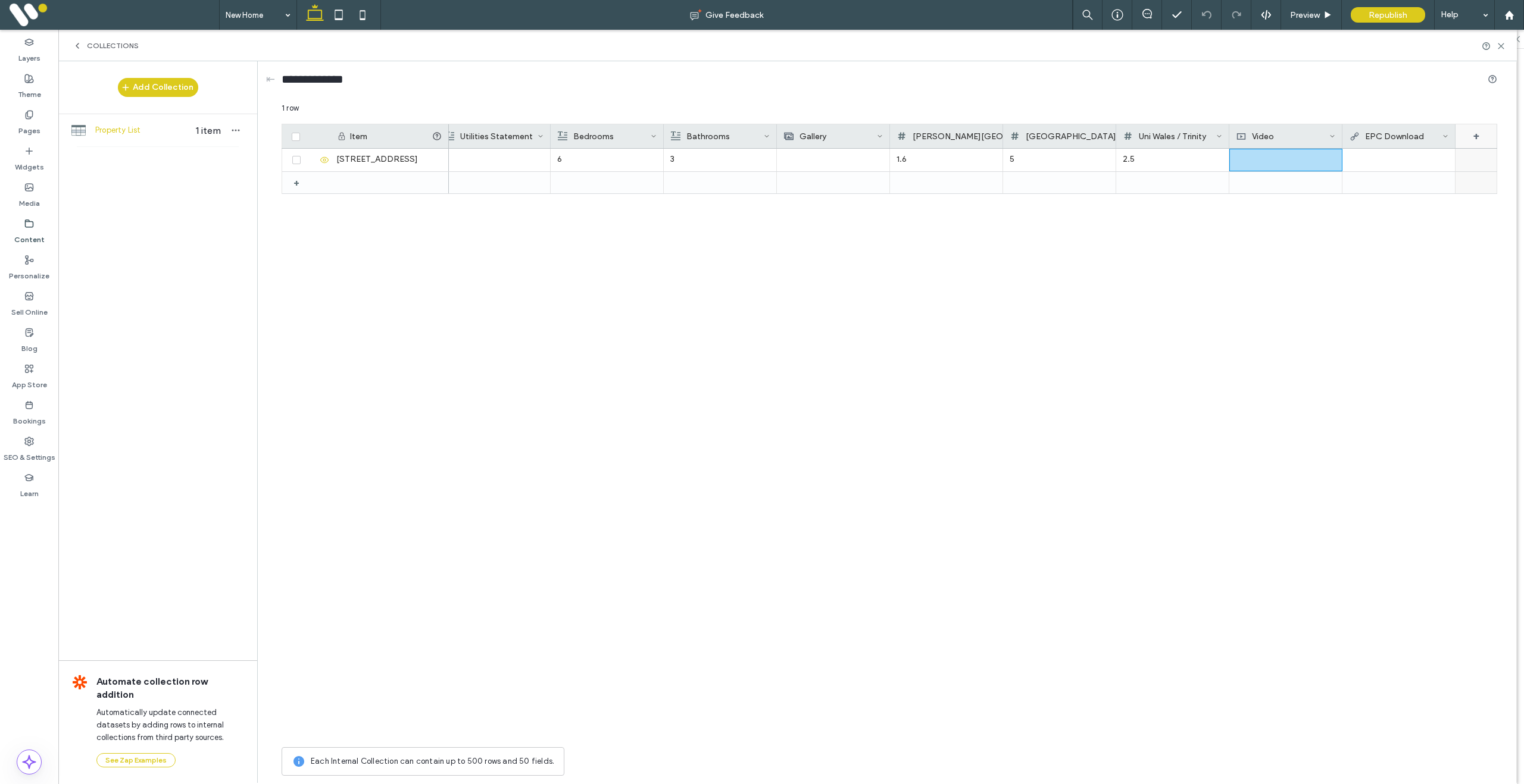
scroll to position [0, 1142]
drag, startPoint x: 1416, startPoint y: 154, endPoint x: 1334, endPoint y: 148, distance: 82.2
click at [1334, 148] on form "******** Rich Text Save ******" at bounding box center [1412, 182] width 155 height 112
type input "**********"
click at [1403, 189] on div "Rich Text" at bounding box center [1408, 186] width 116 height 12
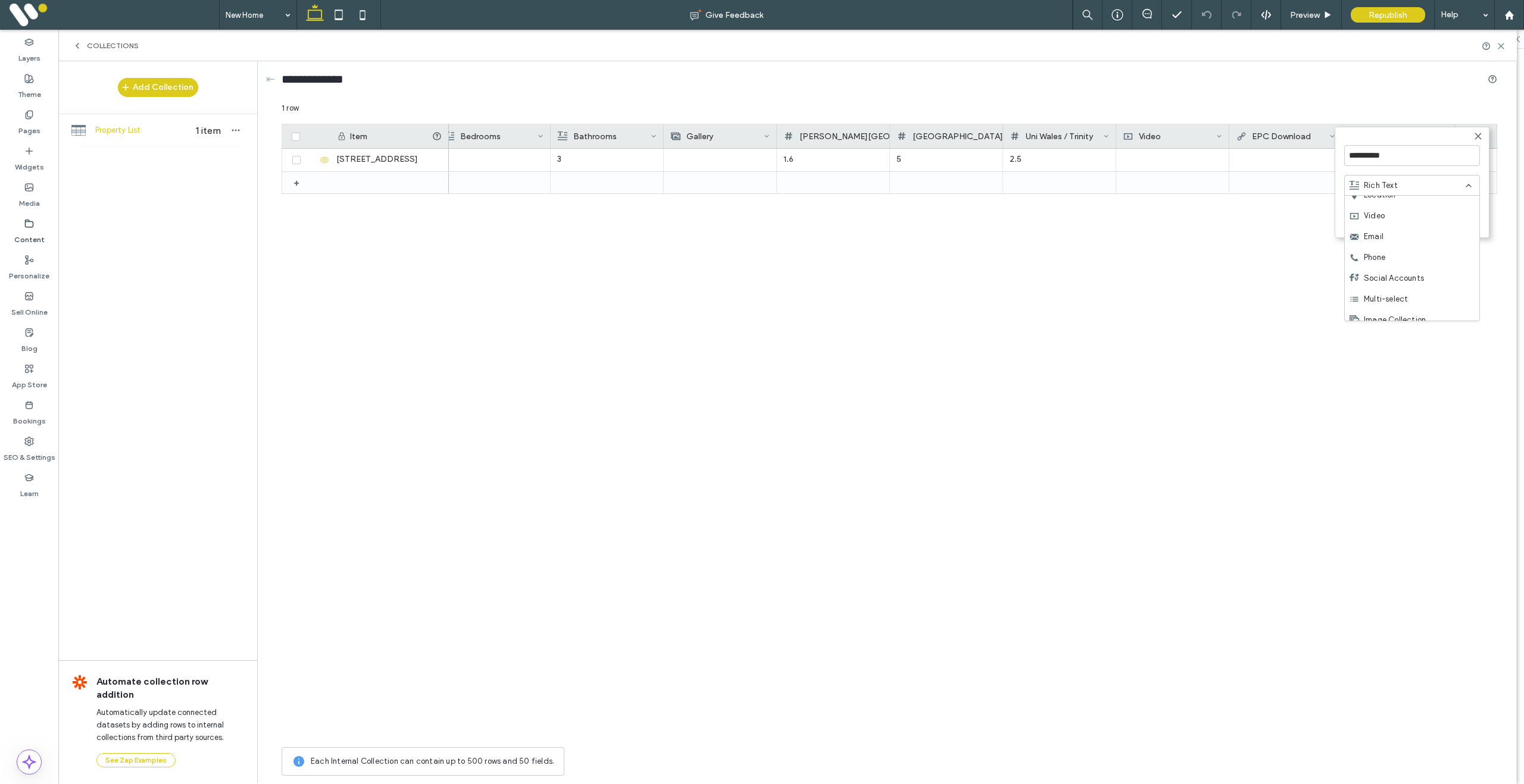
scroll to position [167, 0]
click at [1412, 285] on div "Multi-select" at bounding box center [1412, 289] width 135 height 21
click at [1379, 257] on div "Add option" at bounding box center [1417, 259] width 147 height 9
click at [1382, 260] on input at bounding box center [1401, 259] width 116 height 21
type input "*"
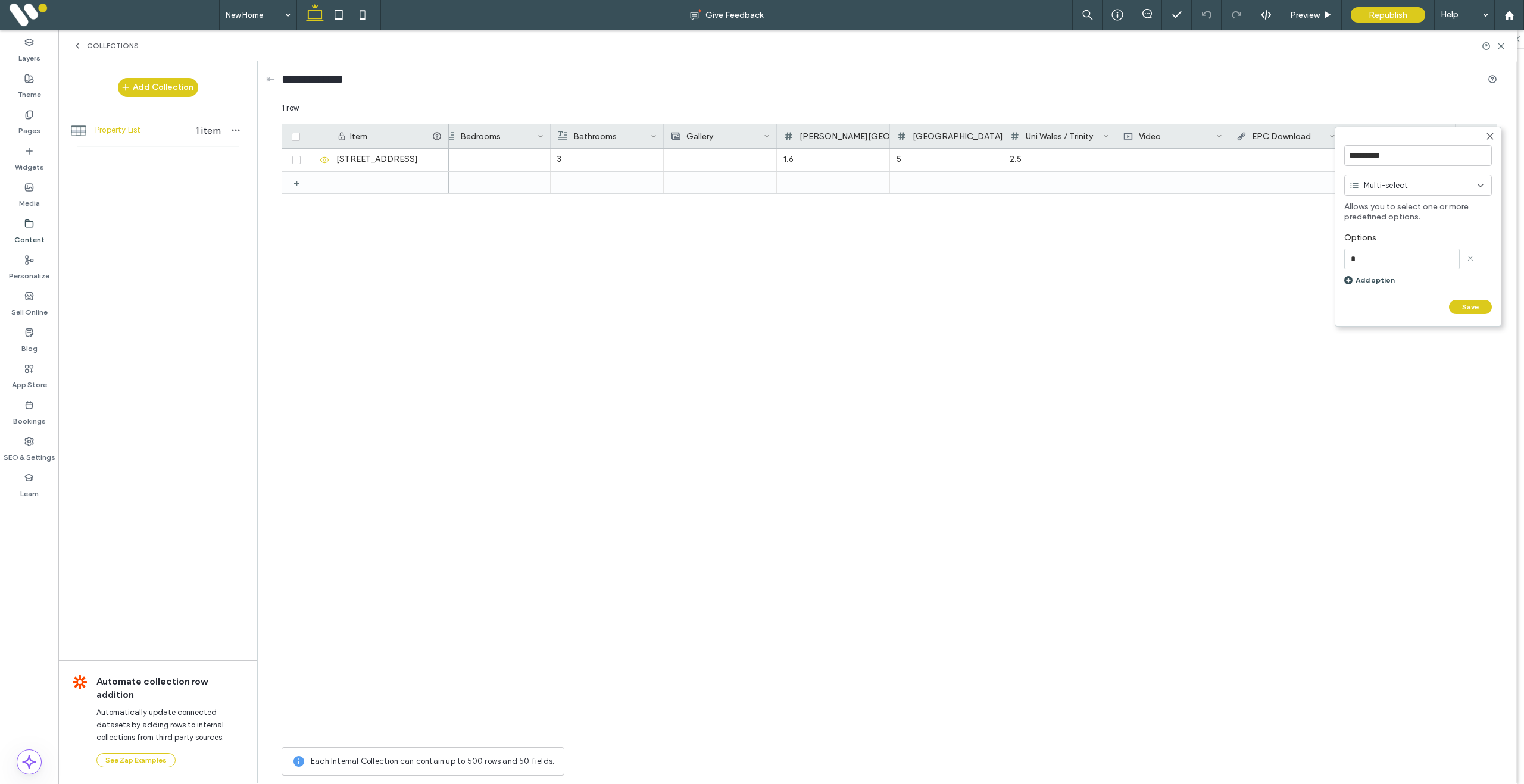
click at [1382, 279] on div "Add option" at bounding box center [1417, 280] width 147 height 9
click at [1372, 280] on input at bounding box center [1401, 286] width 116 height 21
type input "*"
click at [1377, 308] on div "Add option" at bounding box center [1417, 306] width 147 height 9
click at [1372, 313] on input at bounding box center [1401, 312] width 116 height 21
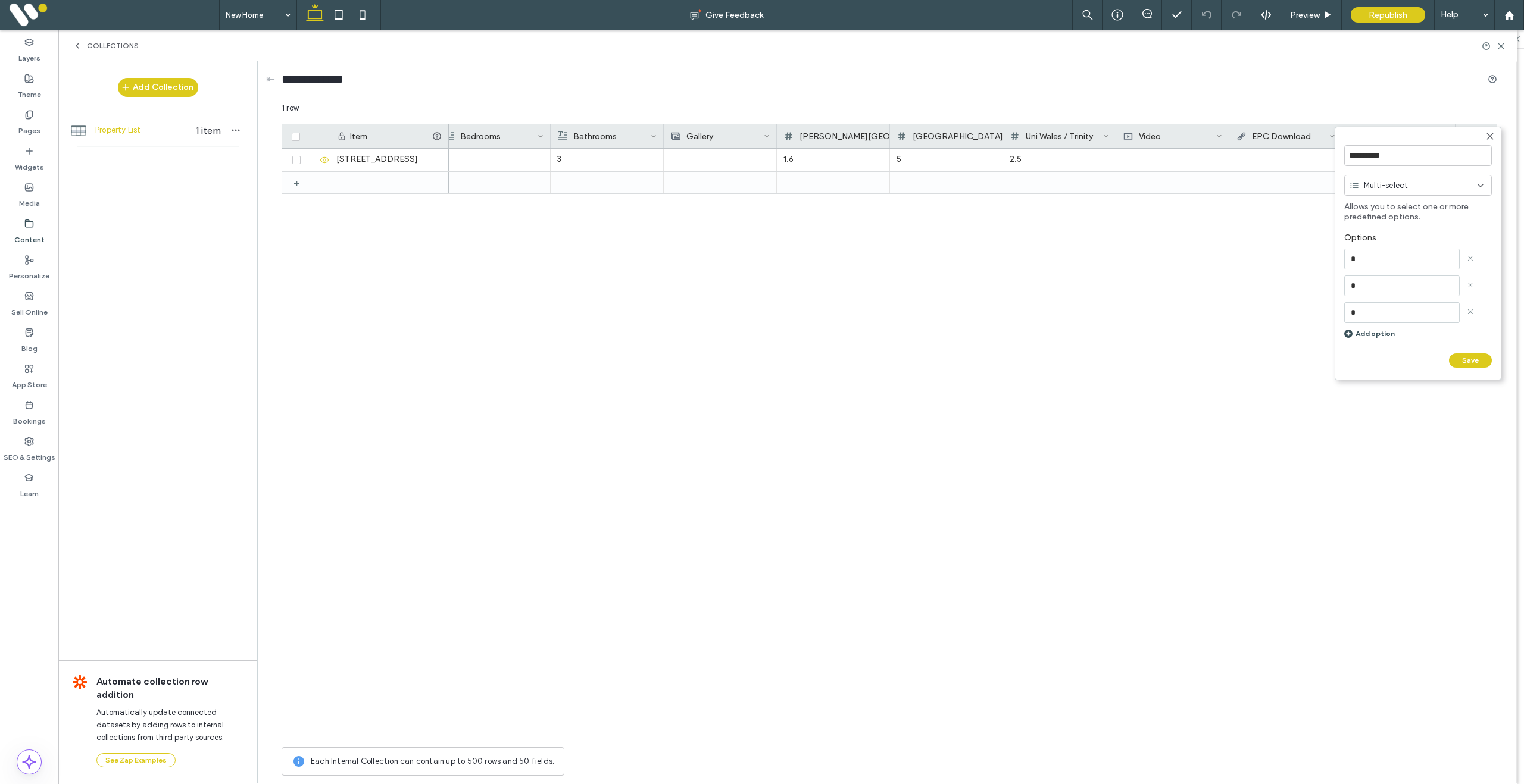
type input "*"
click at [1372, 333] on div "Add option" at bounding box center [1417, 333] width 147 height 9
click at [1369, 338] on input at bounding box center [1401, 339] width 116 height 21
type input "*"
click at [1377, 359] on div "Add option" at bounding box center [1417, 360] width 147 height 9
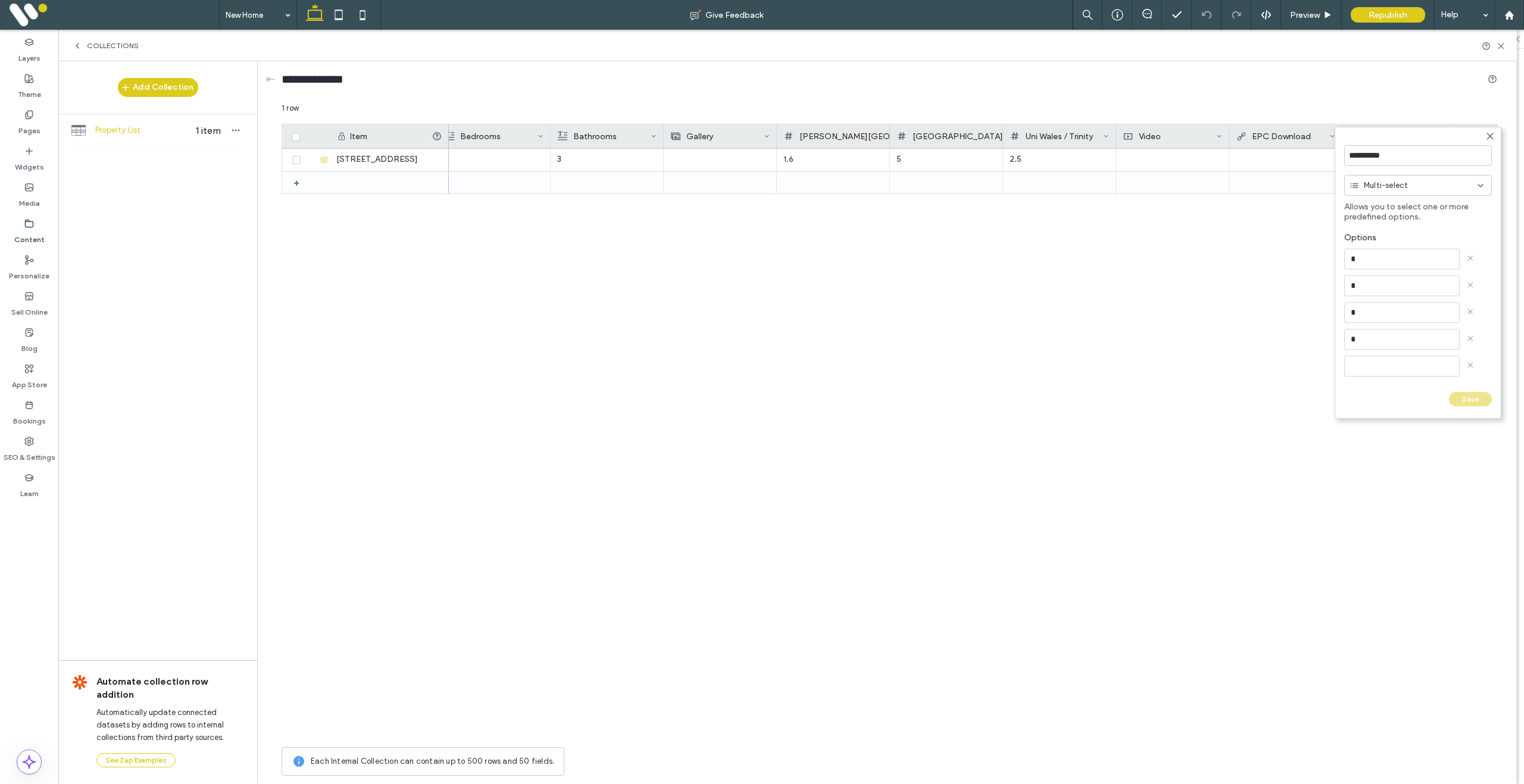
click at [1371, 363] on input at bounding box center [1401, 367] width 116 height 21
type input "*"
click at [1388, 384] on div "Add option" at bounding box center [1417, 386] width 147 height 9
click at [1386, 391] on input at bounding box center [1401, 393] width 116 height 21
type input "*"
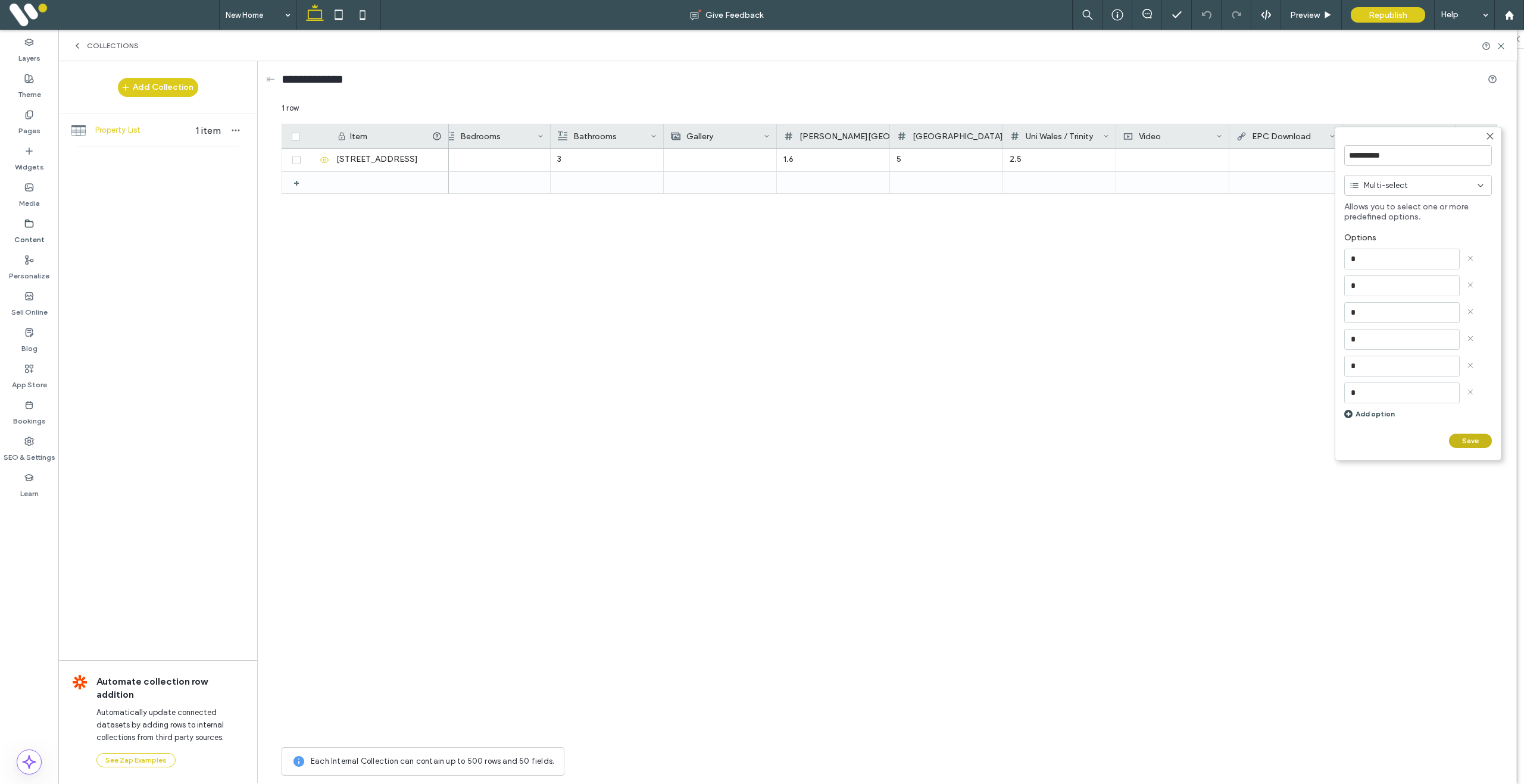
click at [1463, 437] on button "Save" at bounding box center [1471, 441] width 43 height 14
click at [1476, 135] on div "+" at bounding box center [1476, 136] width 41 height 24
drag, startPoint x: 1396, startPoint y: 159, endPoint x: 1336, endPoint y: 149, distance: 60.8
click at [1336, 149] on form "******** Rich Text Save ******" at bounding box center [1412, 182] width 155 height 112
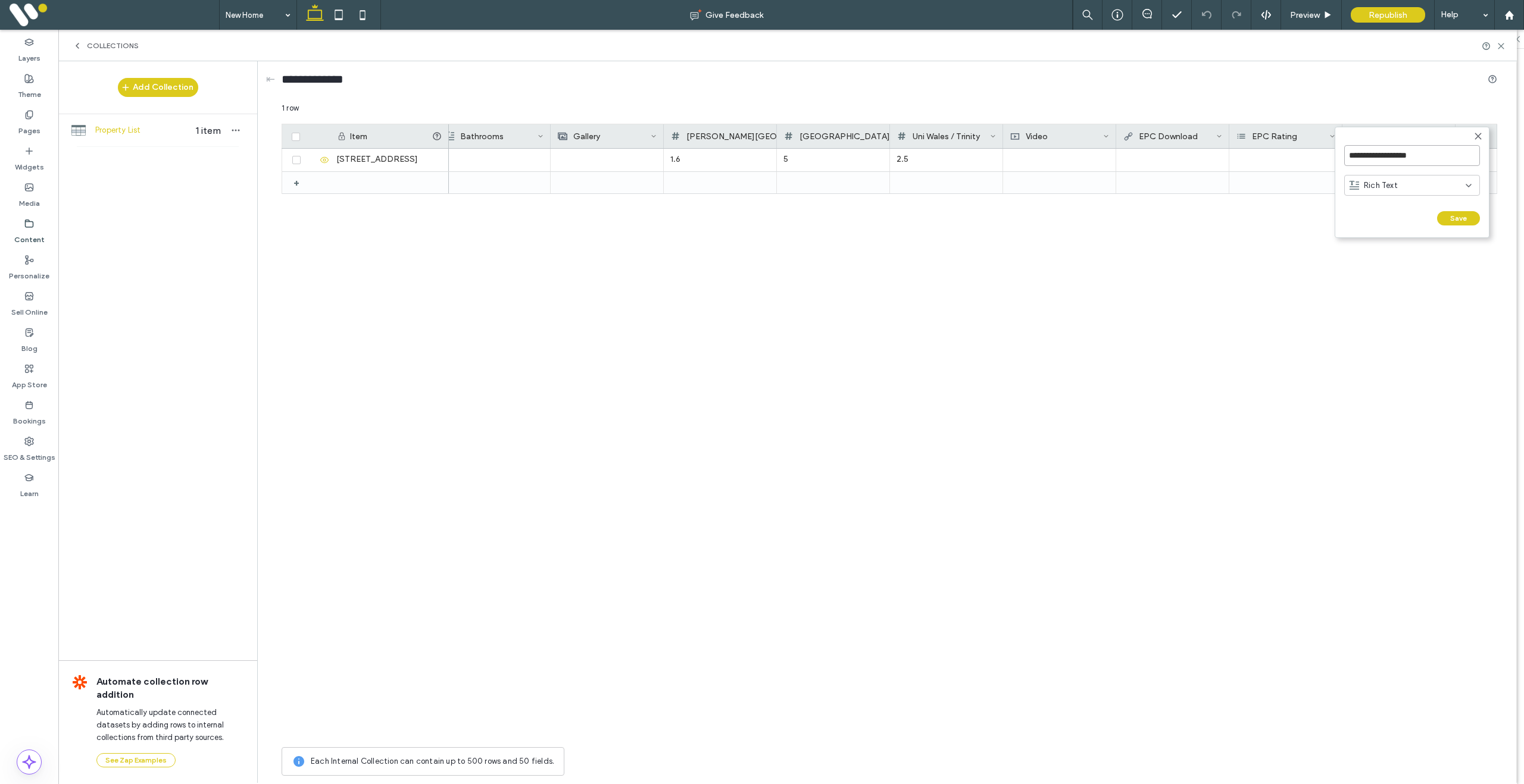
type input "**********"
click at [1396, 185] on div "Rich Text" at bounding box center [1408, 186] width 116 height 12
click at [1386, 274] on div "Link" at bounding box center [1412, 269] width 135 height 21
click at [1452, 218] on button "Save" at bounding box center [1459, 218] width 43 height 14
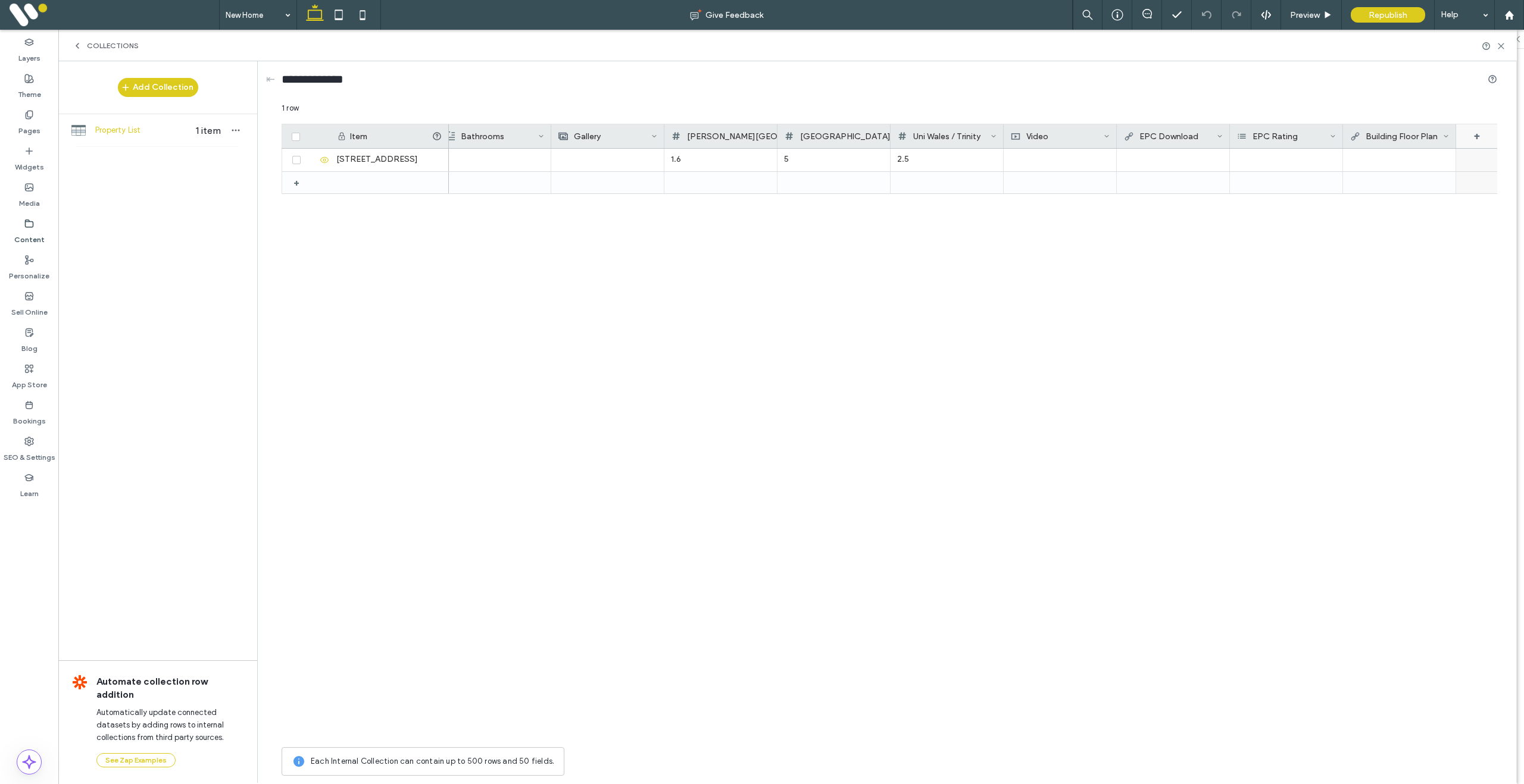
click at [1478, 139] on div "+" at bounding box center [1477, 136] width 41 height 24
drag, startPoint x: 1392, startPoint y: 158, endPoint x: 1333, endPoint y: 152, distance: 59.3
click at [1333, 152] on div "******** Rich Text Save ****** 1 row Drag here to set row groups Drag here to s…" at bounding box center [889, 441] width 1216 height 680
drag, startPoint x: 1386, startPoint y: 154, endPoint x: 1345, endPoint y: 149, distance: 41.3
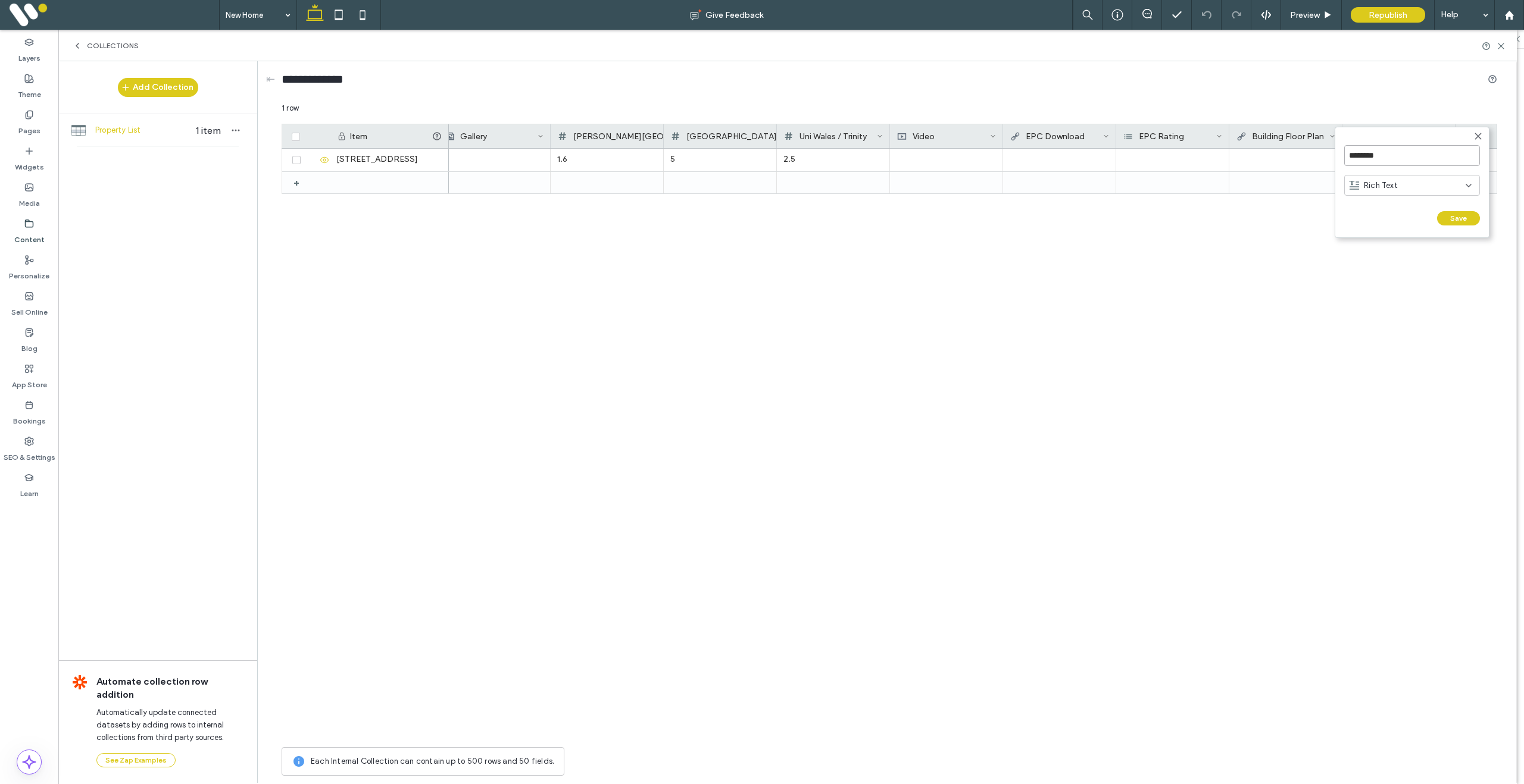
click at [1345, 149] on input "********" at bounding box center [1412, 155] width 136 height 21
type input "**********"
click at [1466, 218] on button "Save" at bounding box center [1459, 218] width 43 height 14
click at [1475, 135] on div "+" at bounding box center [1476, 136] width 41 height 24
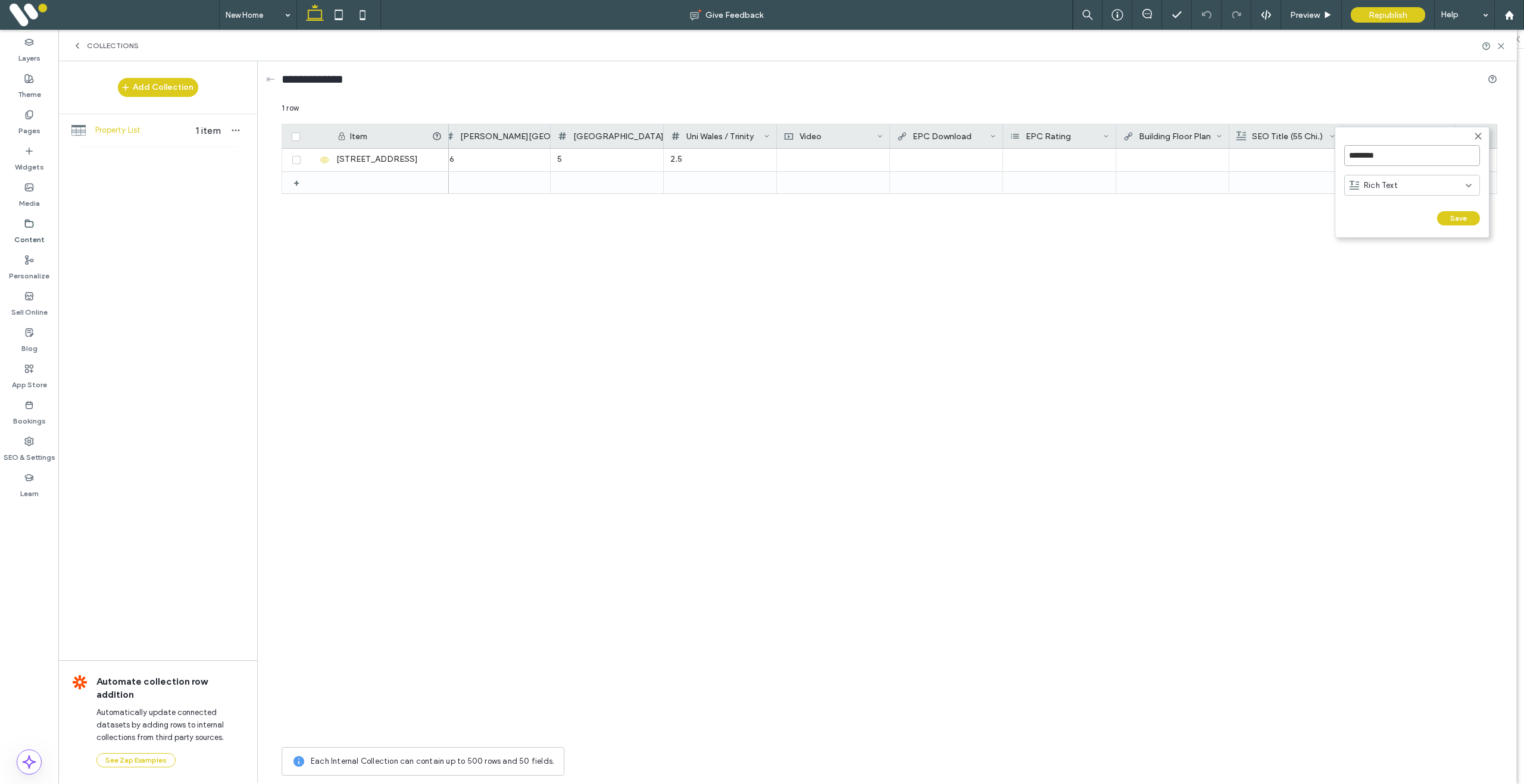
drag, startPoint x: 1415, startPoint y: 159, endPoint x: 1339, endPoint y: 152, distance: 76.3
click at [1339, 152] on form "******** Rich Text Save ******" at bounding box center [1412, 182] width 155 height 112
type input "**********"
click at [1456, 216] on button "Save" at bounding box center [1459, 218] width 43 height 14
click at [1042, 151] on div at bounding box center [1059, 160] width 113 height 22
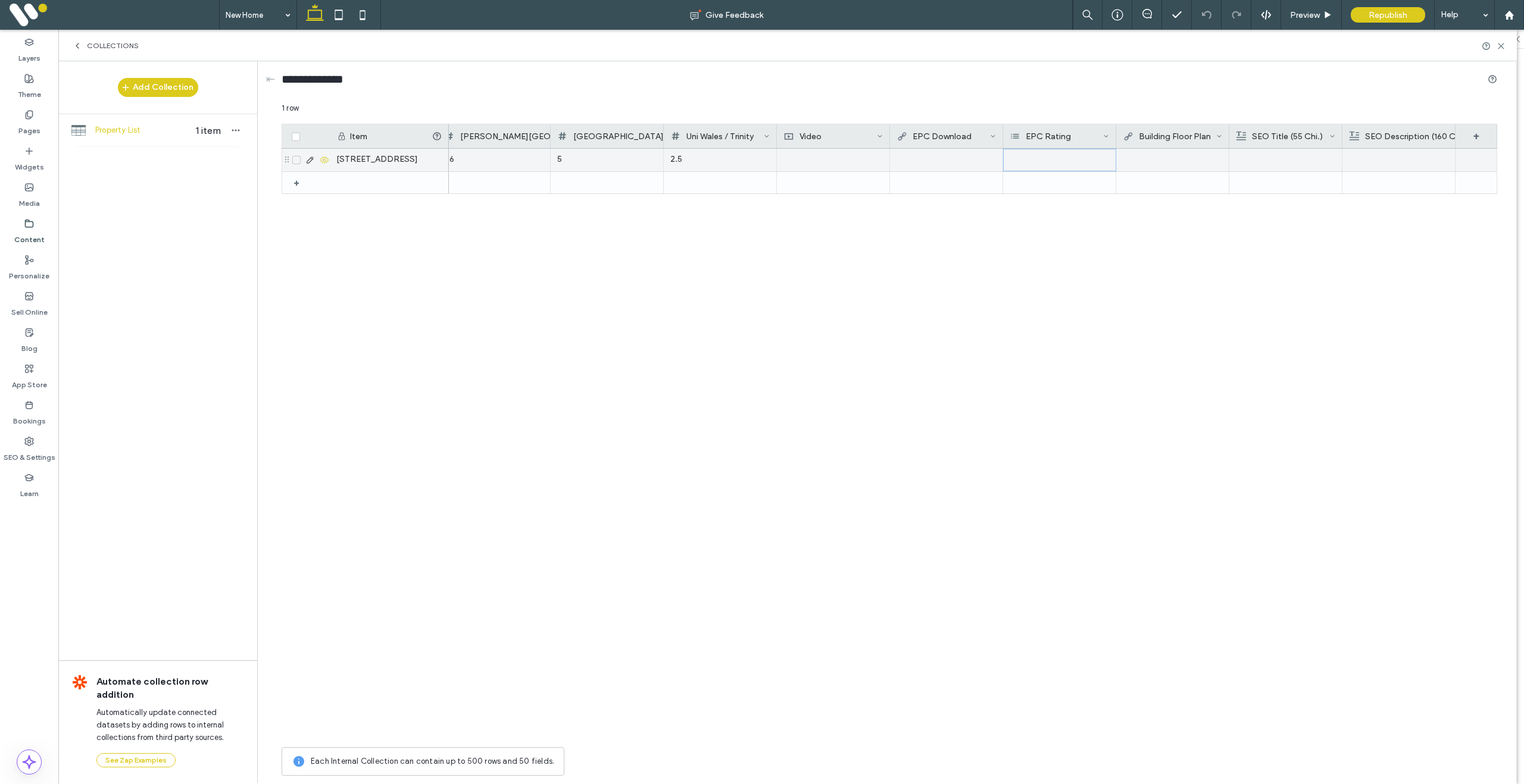
click at [1045, 156] on div at bounding box center [1059, 160] width 113 height 22
click at [1037, 160] on div at bounding box center [1059, 160] width 113 height 22
click at [1037, 160] on input at bounding box center [1048, 160] width 82 height 10
click at [1011, 243] on icon at bounding box center [1012, 243] width 5 height 3
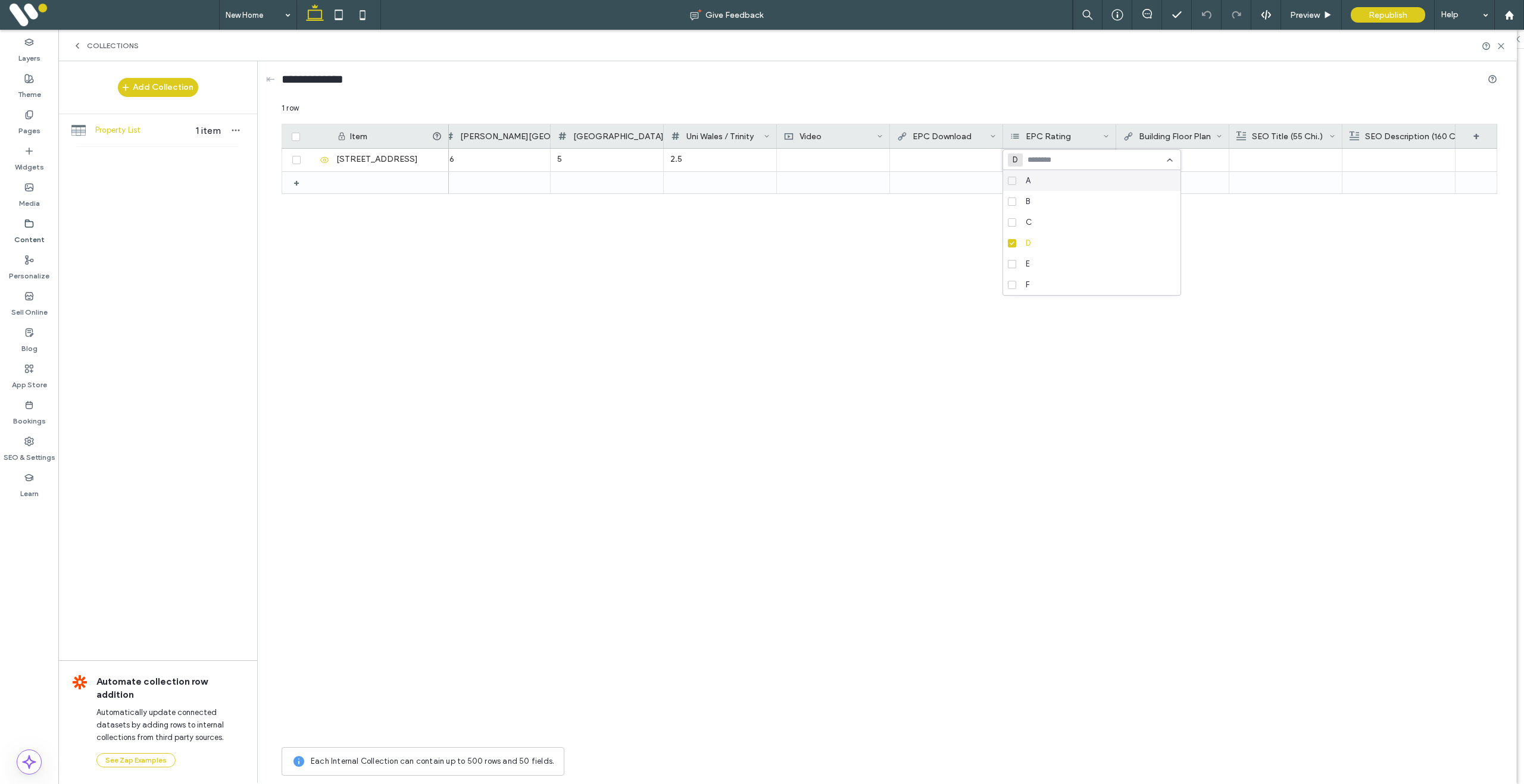
click at [933, 253] on div "1.6 5 2.5" at bounding box center [972, 445] width 1048 height 593
click at [1502, 45] on use at bounding box center [1501, 46] width 6 height 6
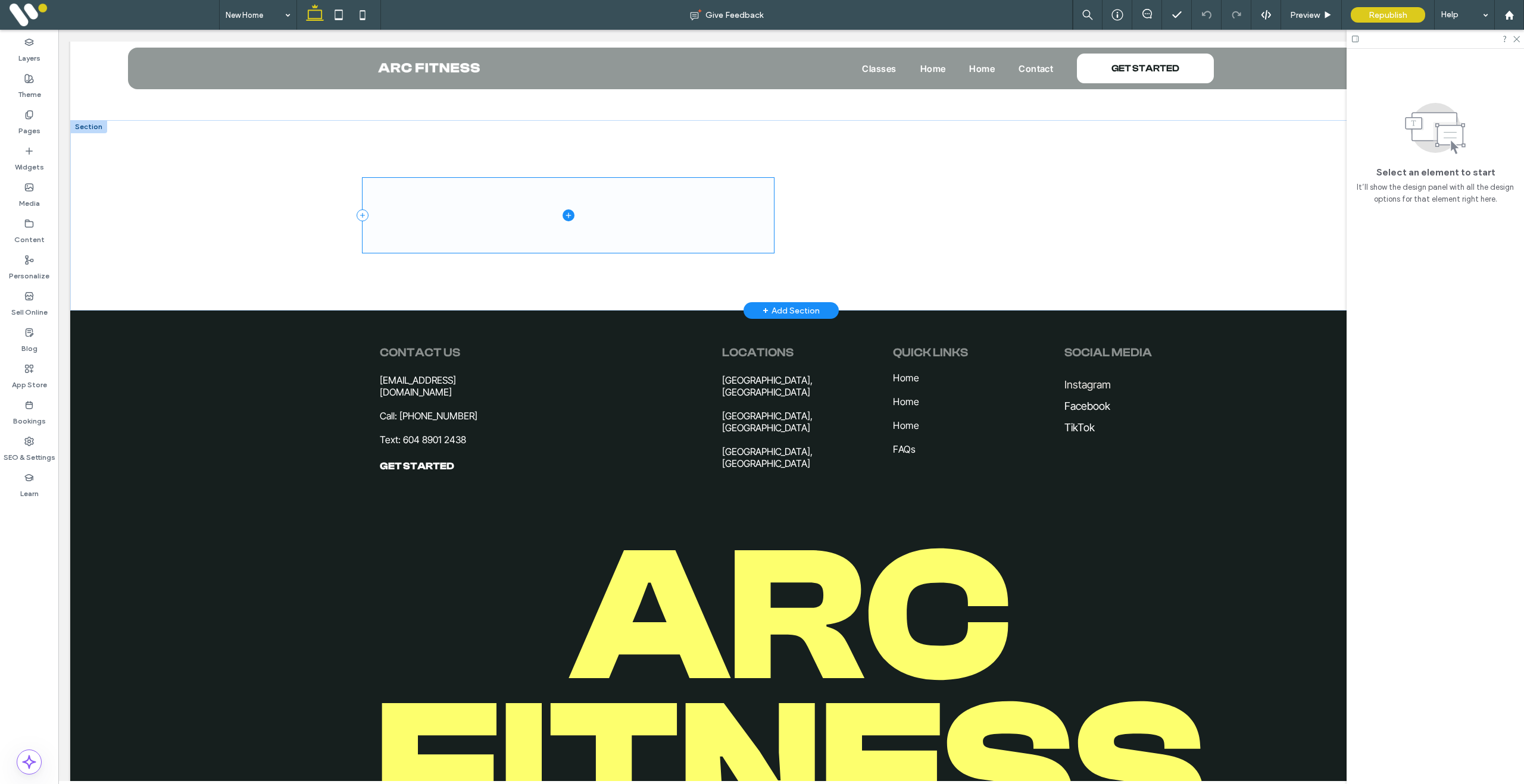
scroll to position [0, 0]
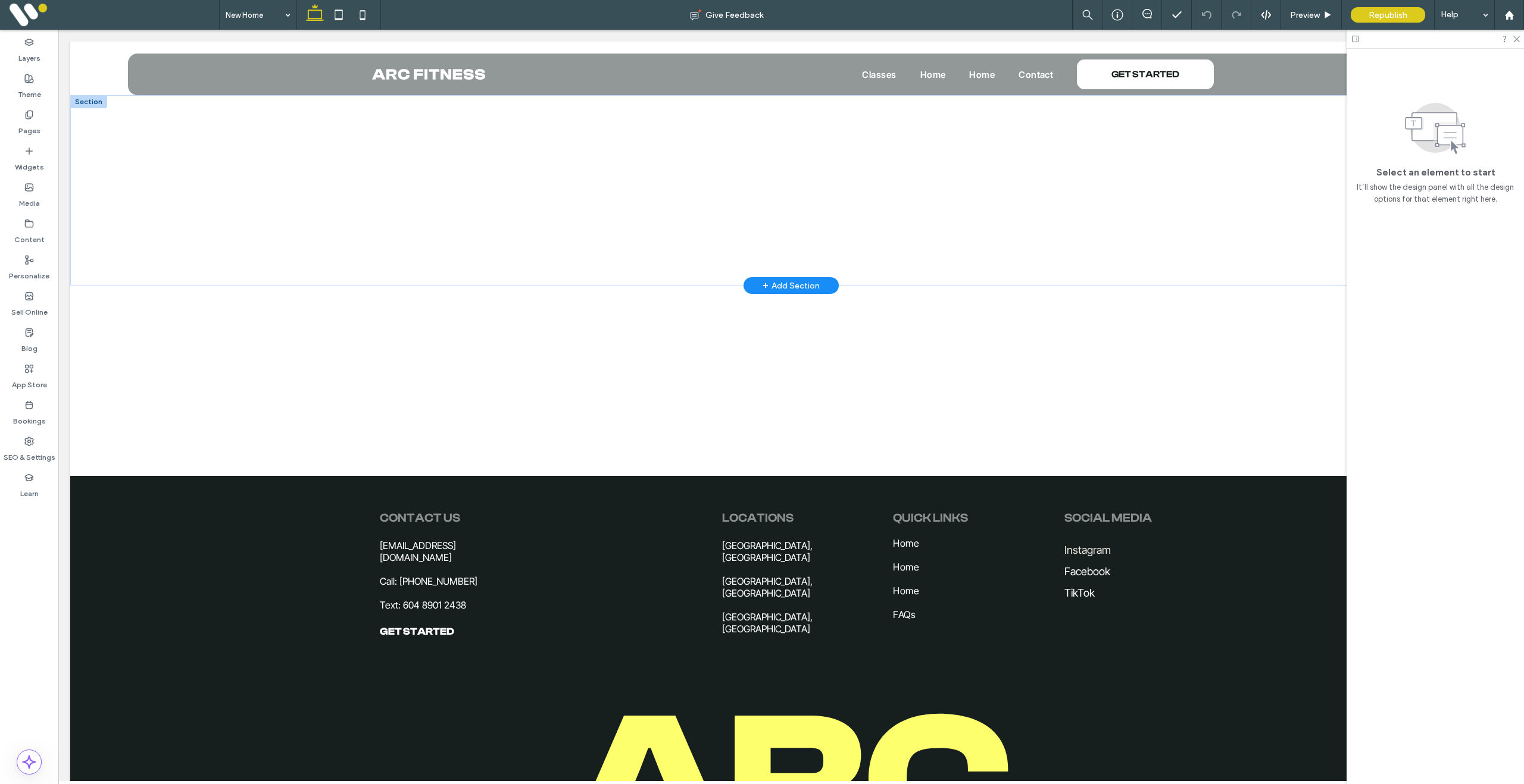
click at [789, 290] on div "+ Add Section" at bounding box center [791, 285] width 57 height 13
click at [799, 382] on div "Designed" at bounding box center [791, 388] width 48 height 26
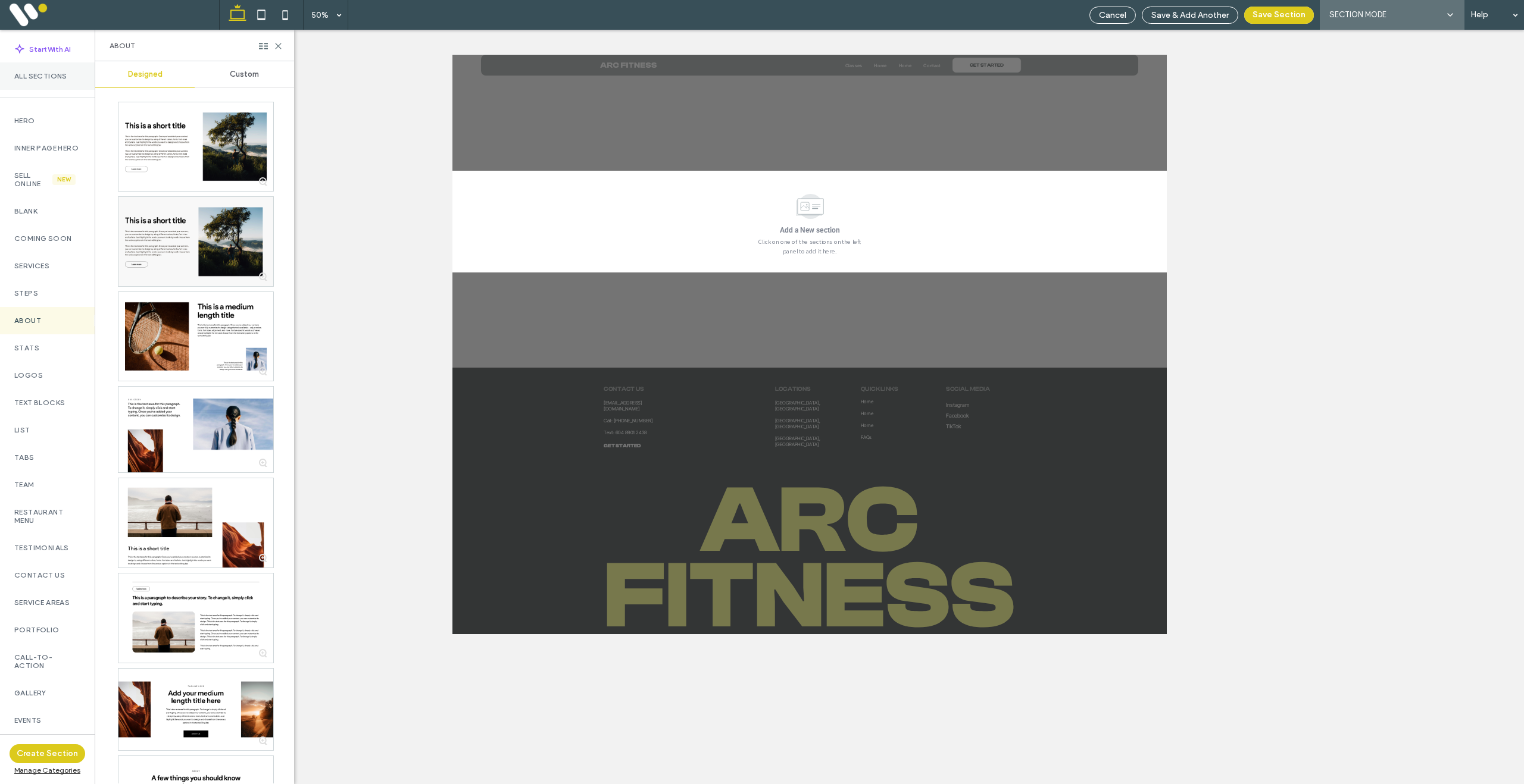
click at [39, 79] on label "All Sections" at bounding box center [47, 76] width 66 height 8
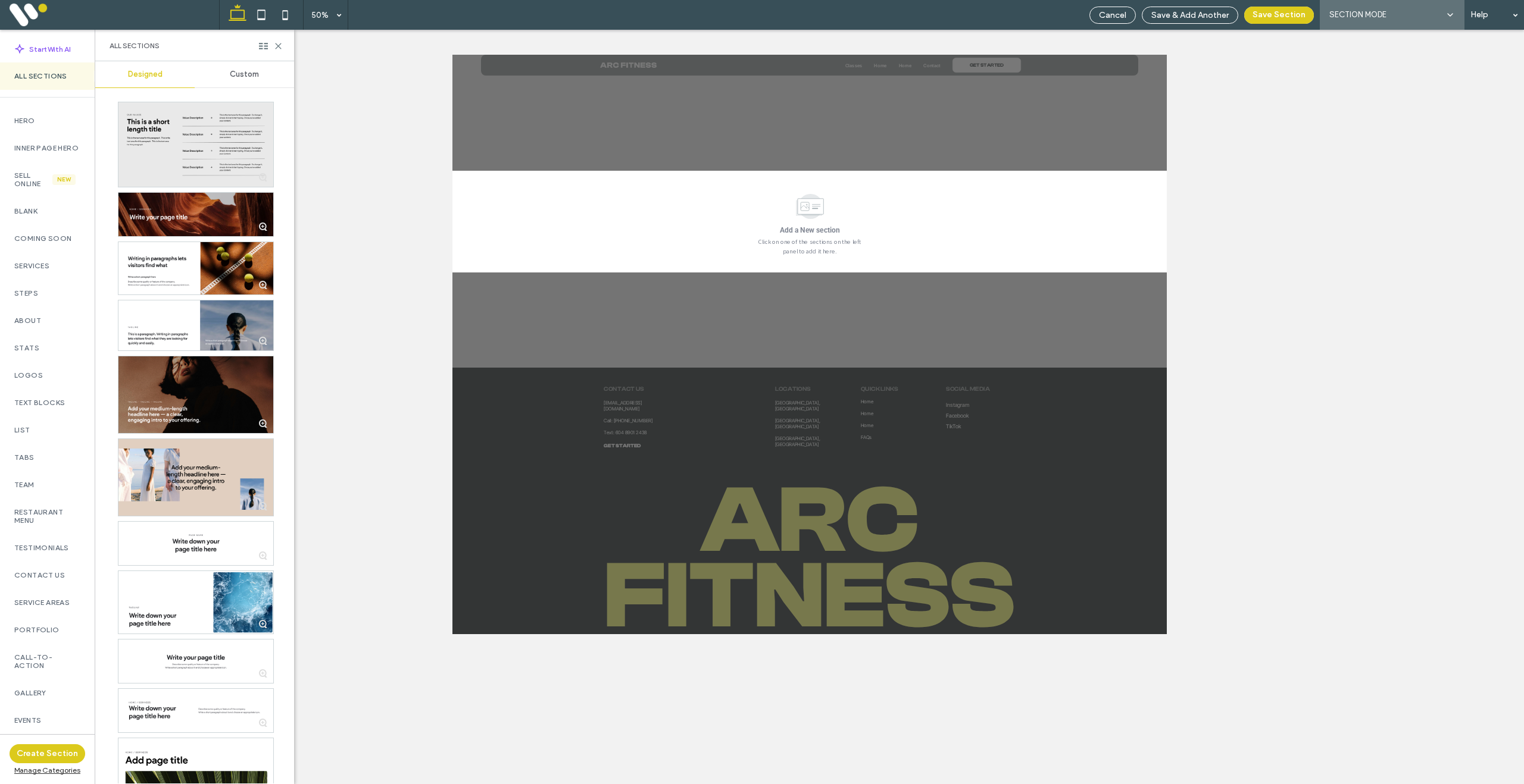
click at [240, 74] on span "Custom" at bounding box center [244, 74] width 29 height 10
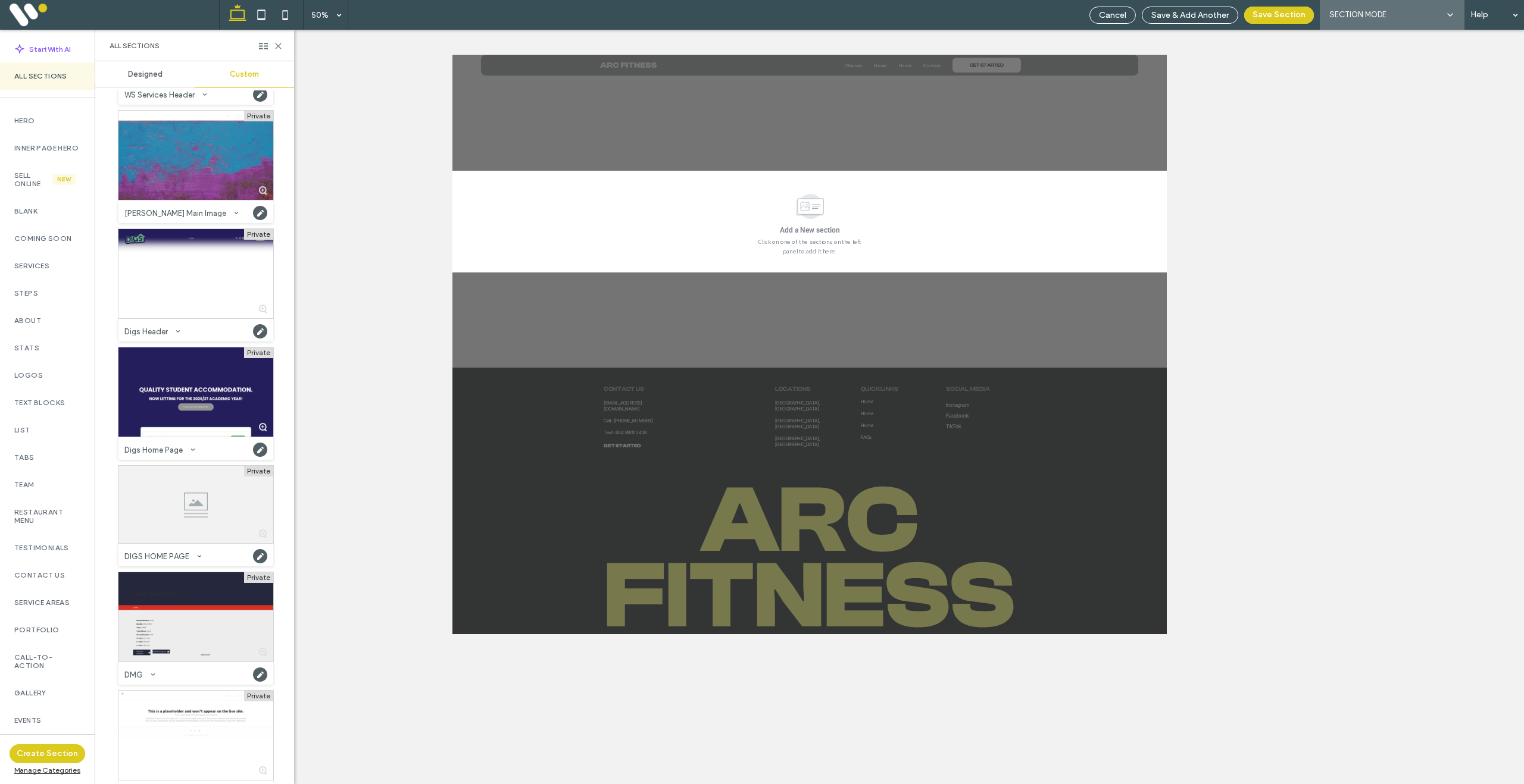
scroll to position [3243, 0]
click at [200, 557] on icon at bounding box center [199, 556] width 5 height 5
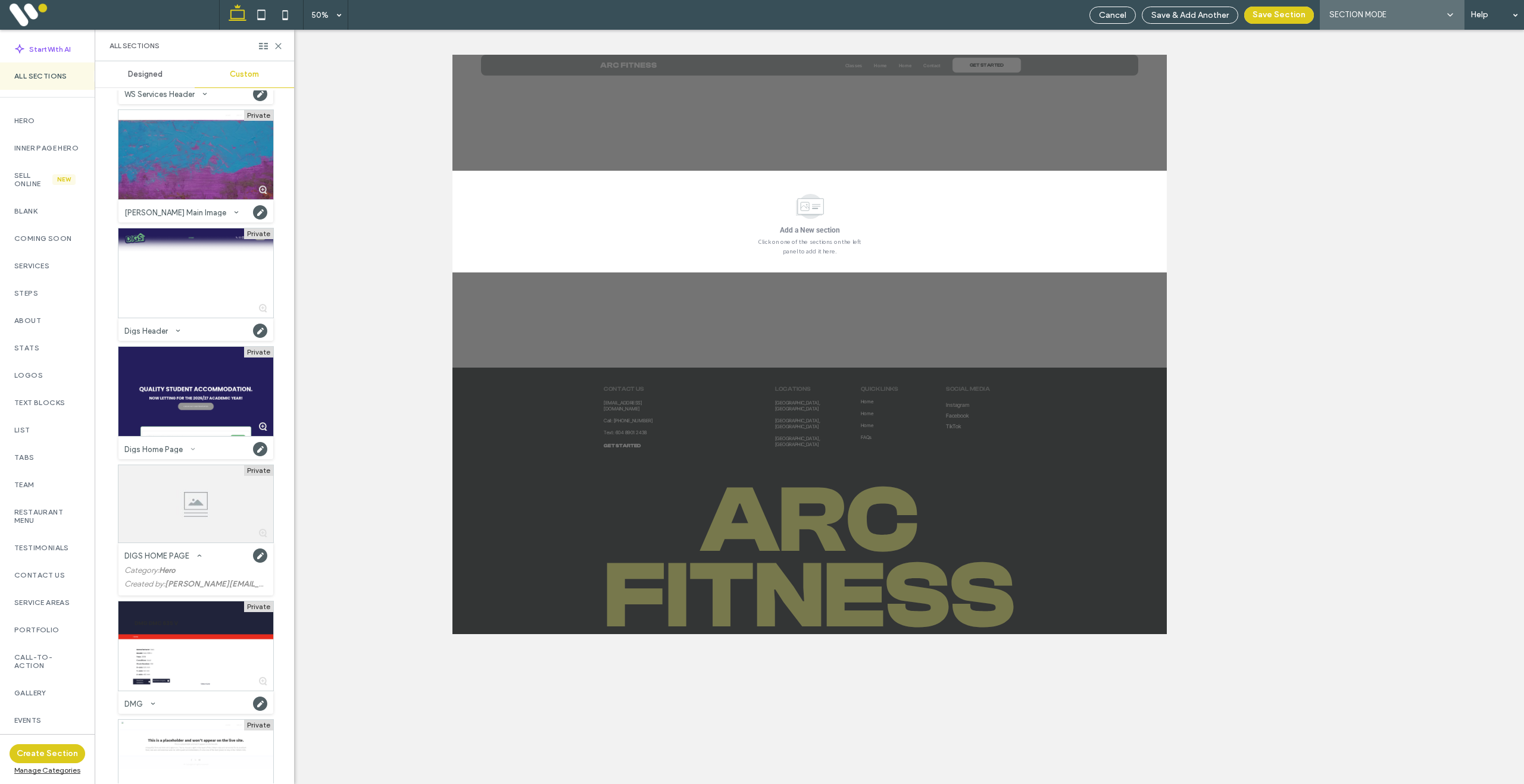
click at [190, 445] on span at bounding box center [193, 449] width 5 height 14
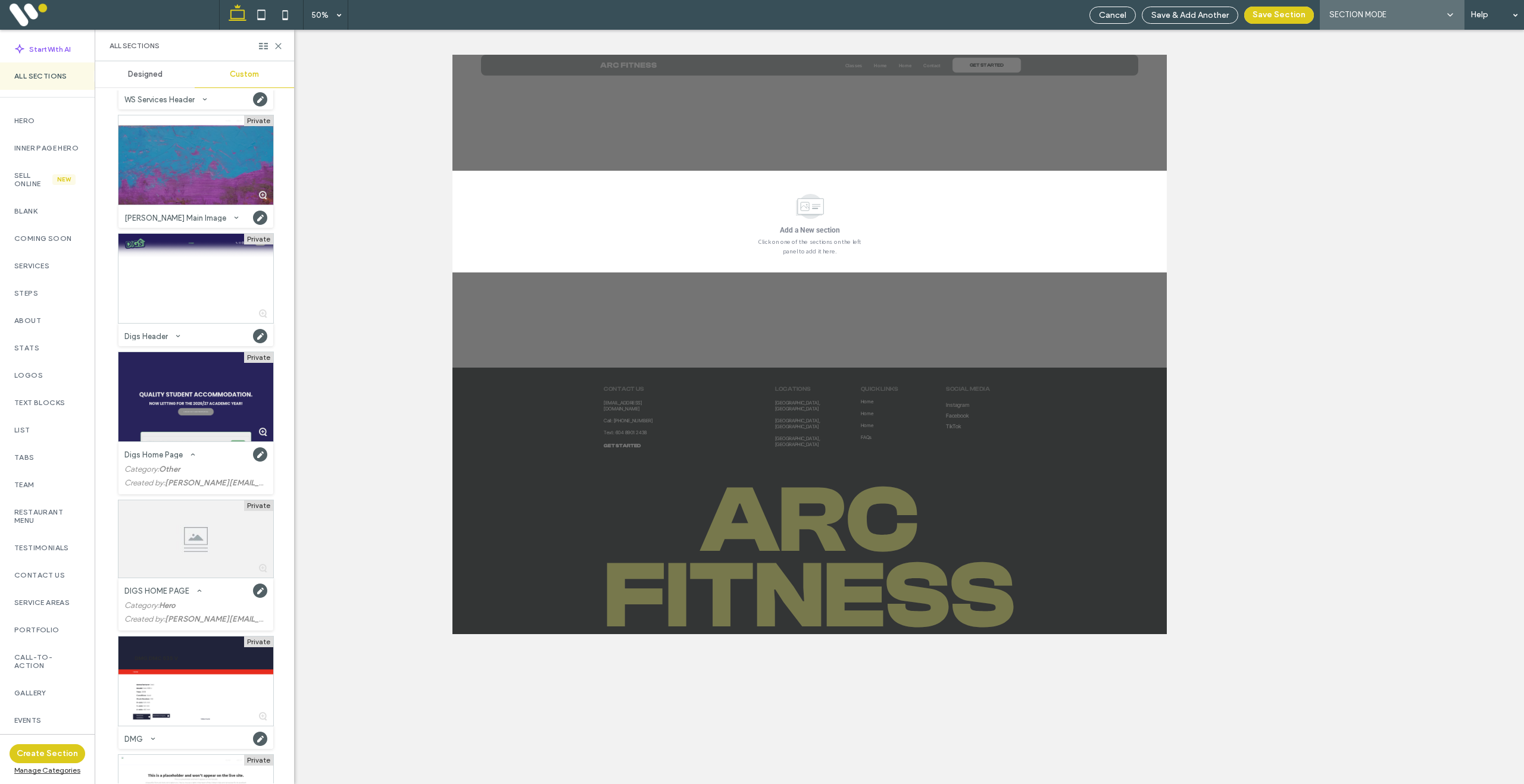
scroll to position [3236, 0]
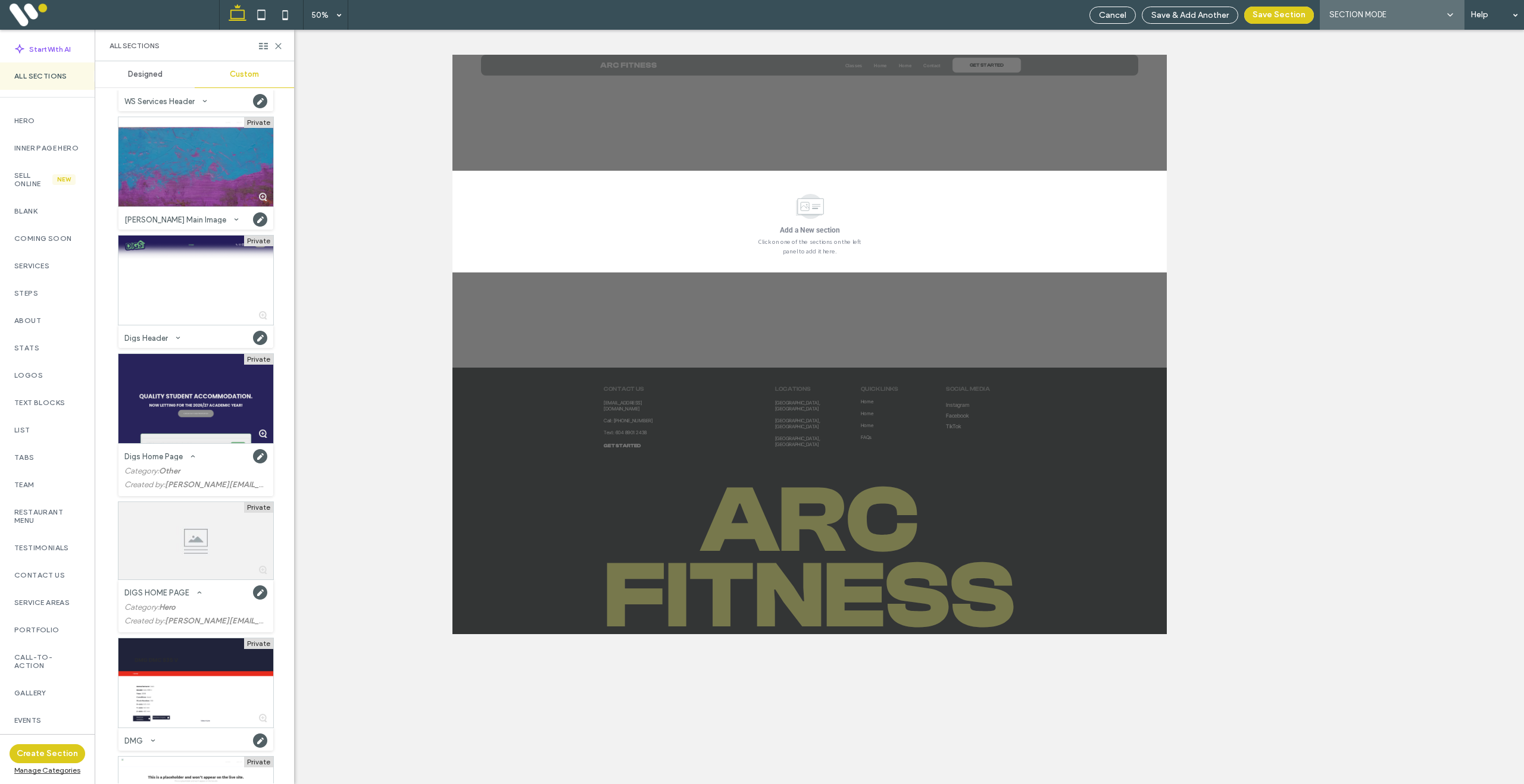
click at [223, 406] on div at bounding box center [196, 398] width 155 height 89
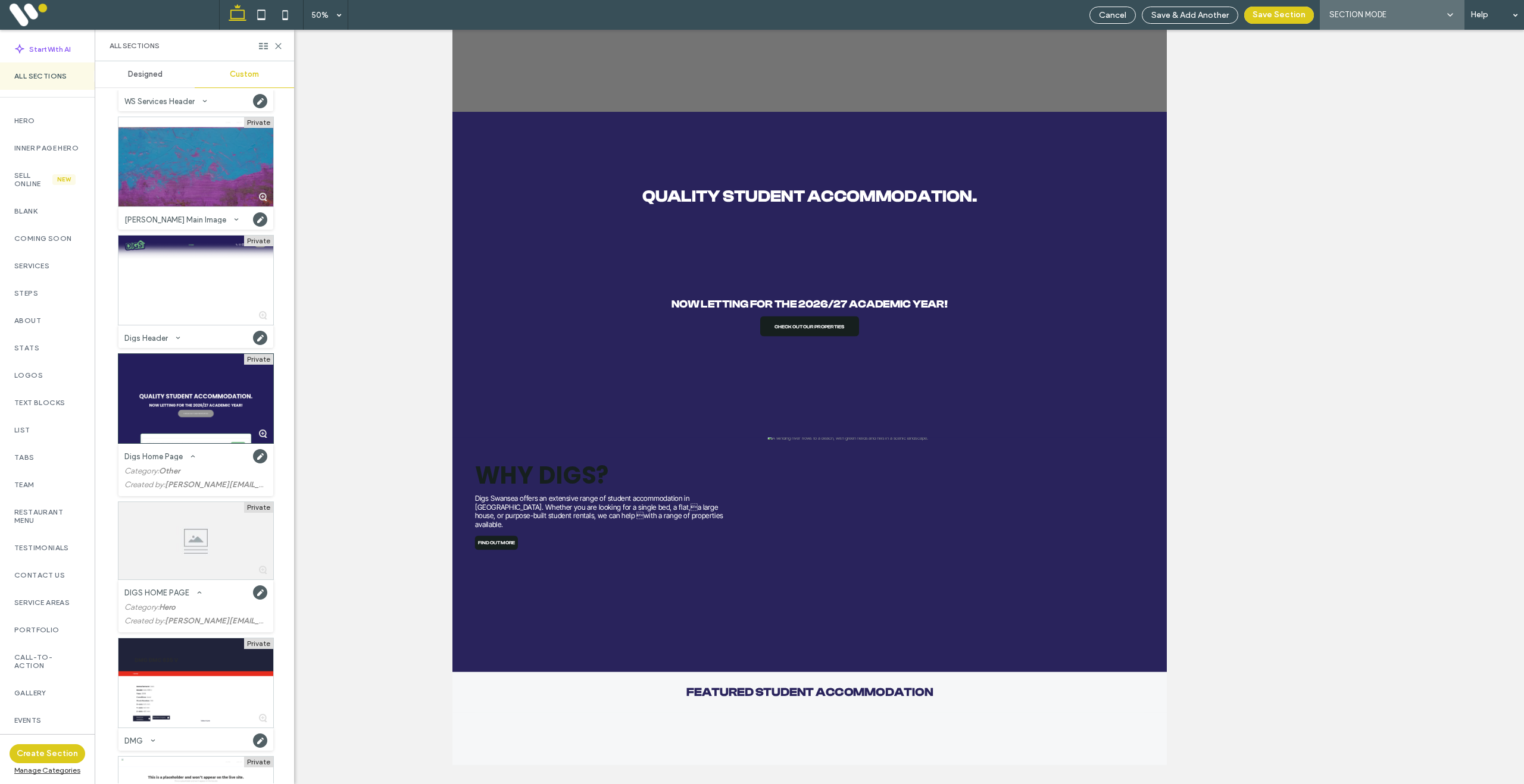
scroll to position [0, 0]
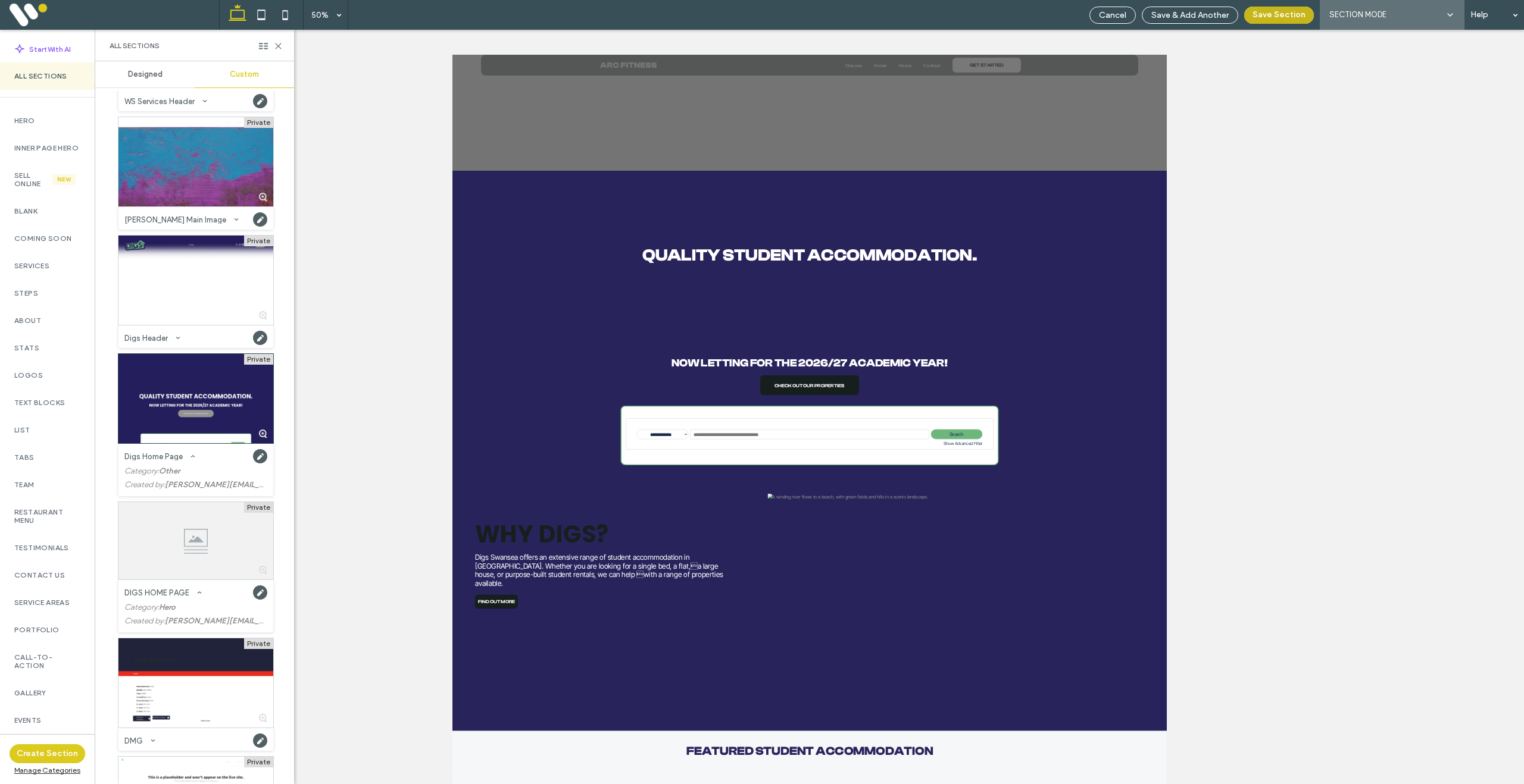
click at [1278, 14] on button "Save Section" at bounding box center [1279, 15] width 69 height 18
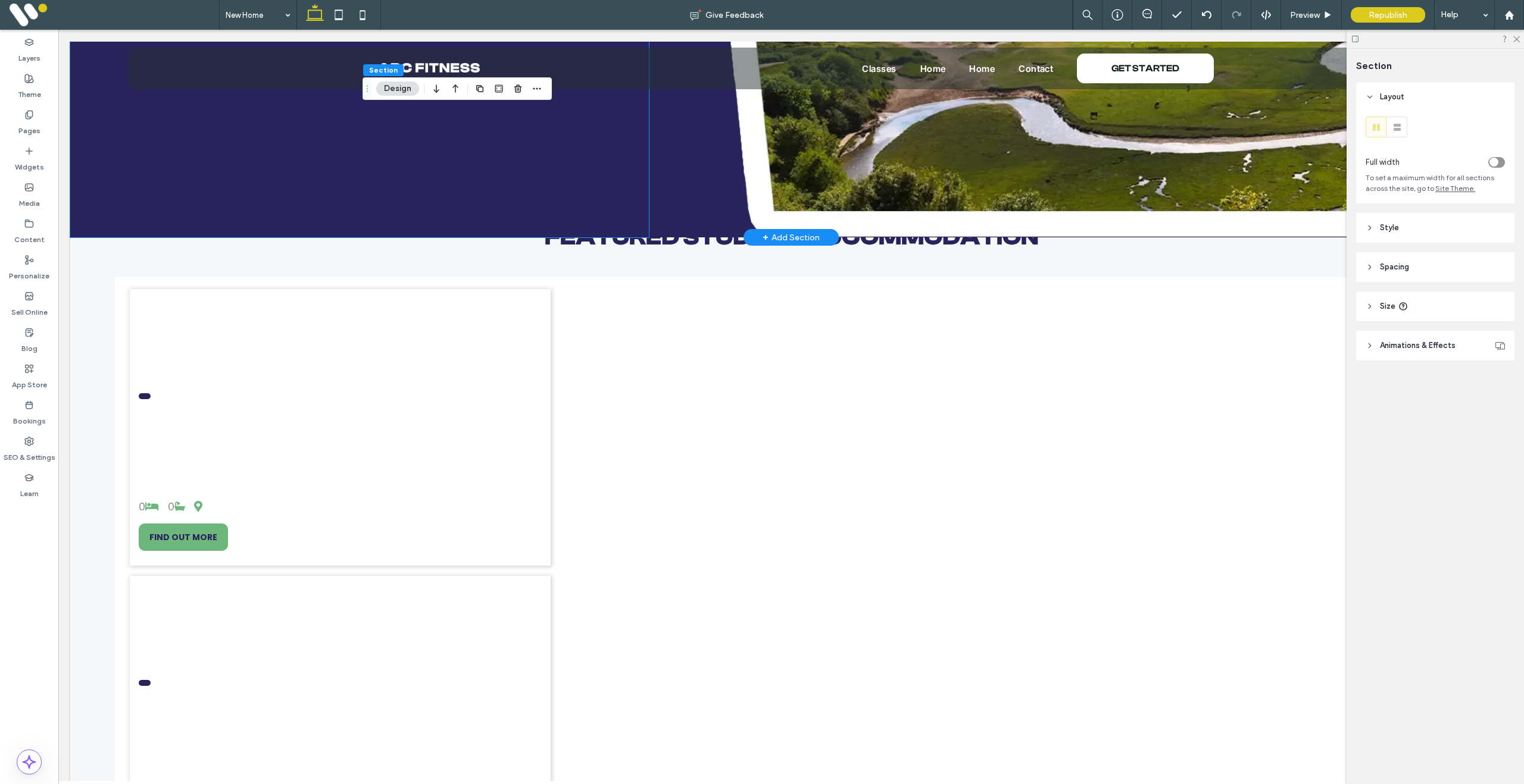
scroll to position [1301, 0]
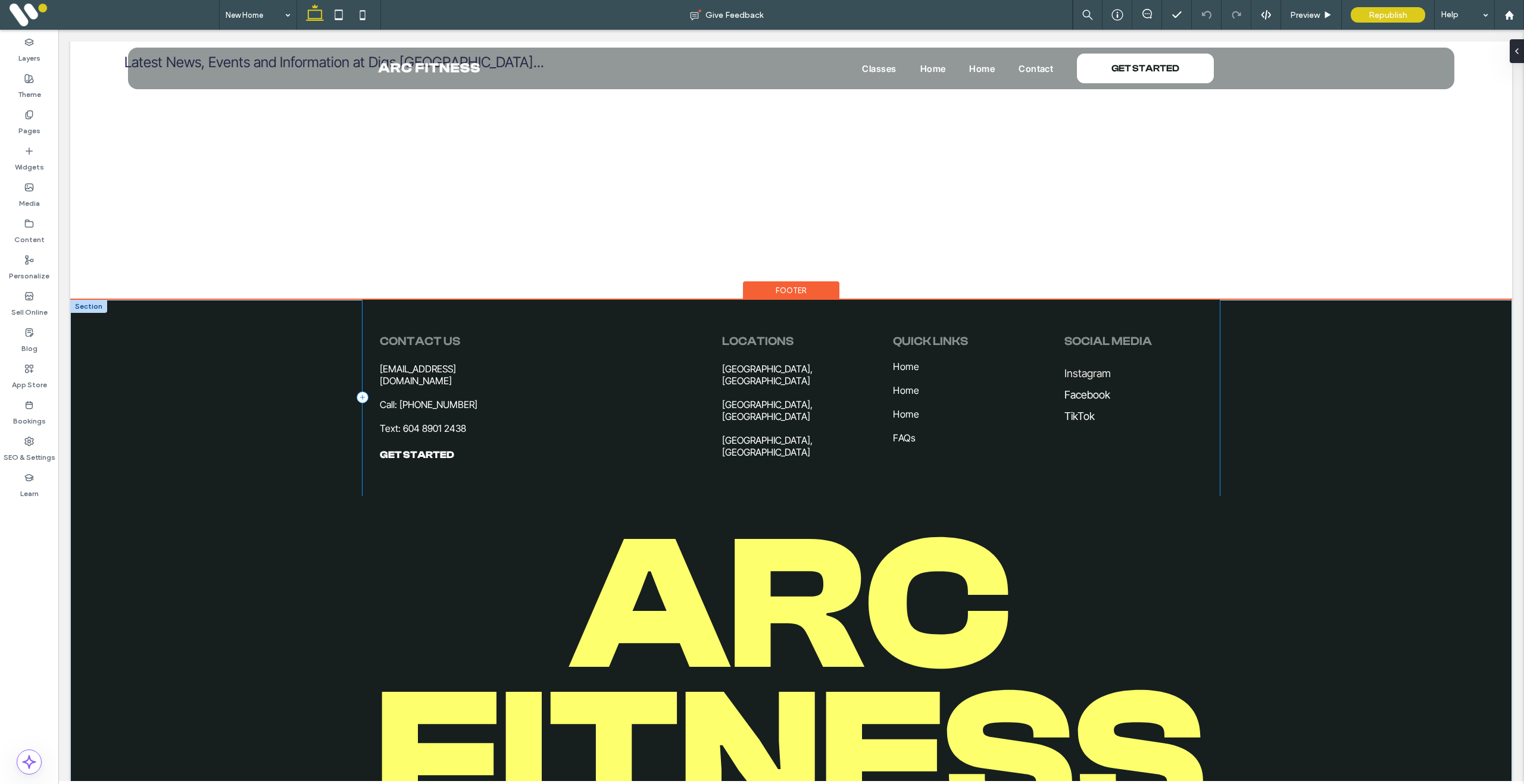
scroll to position [2680, 0]
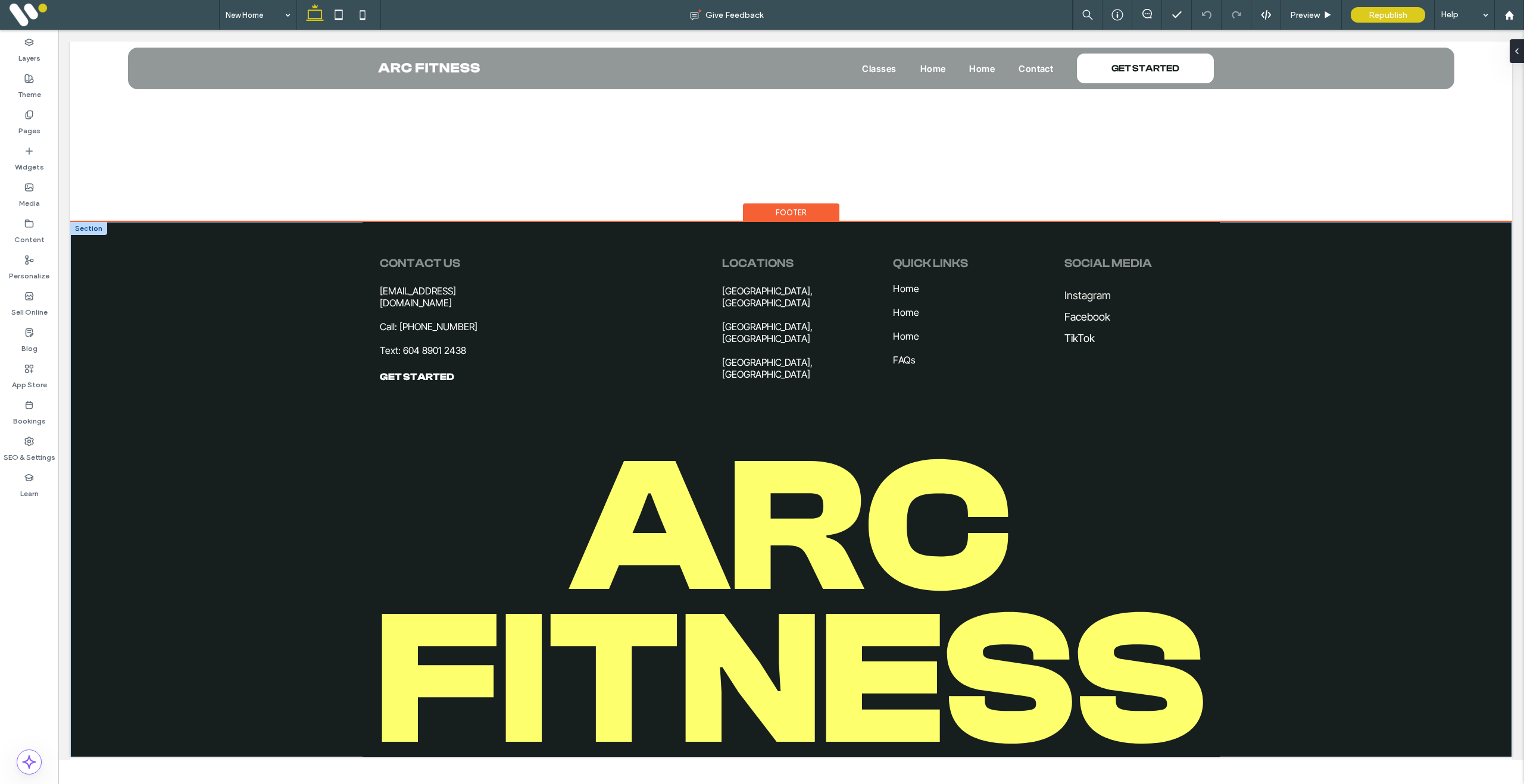
click at [97, 230] on div at bounding box center [88, 229] width 37 height 13
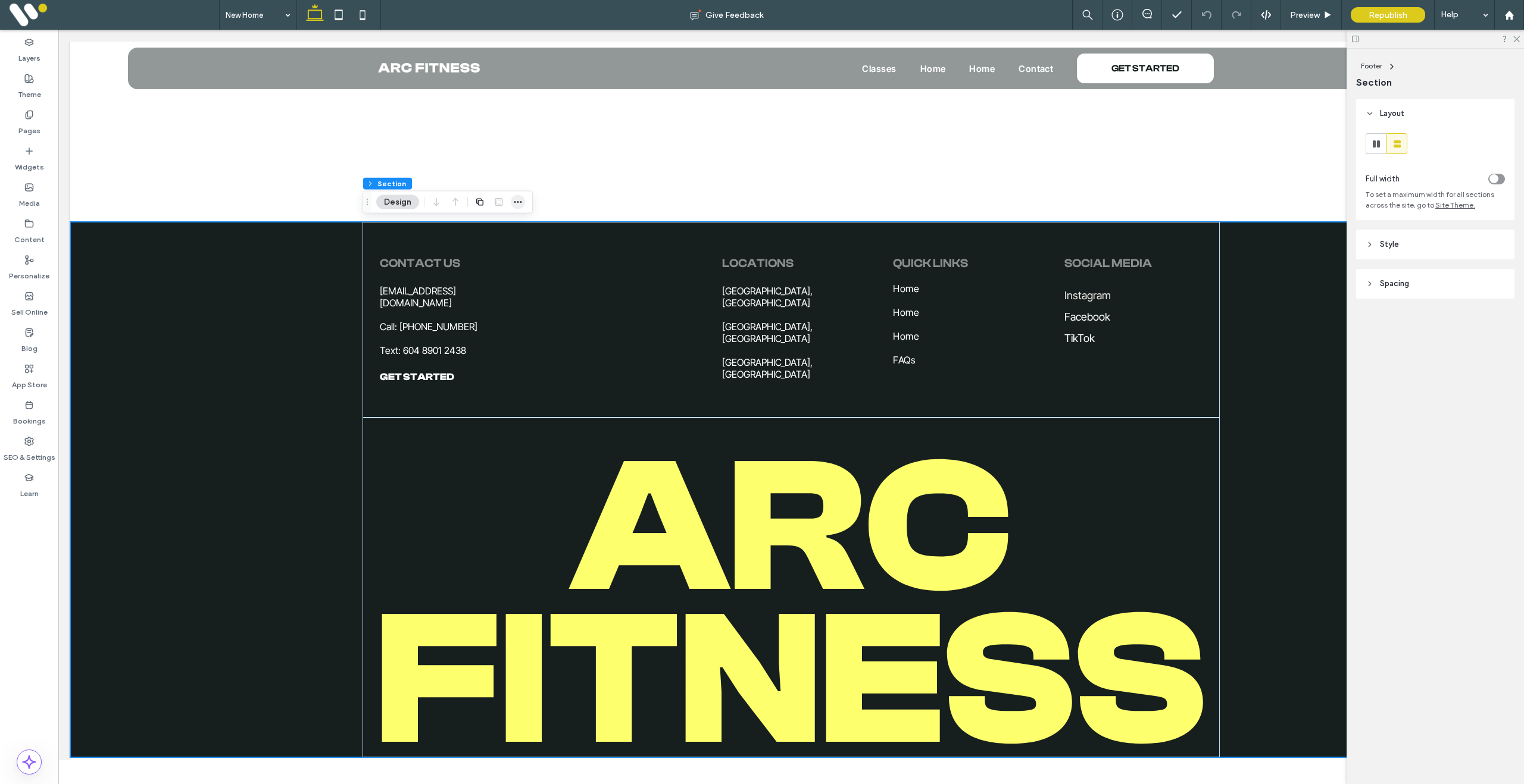
click at [521, 202] on icon "button" at bounding box center [518, 202] width 10 height 10
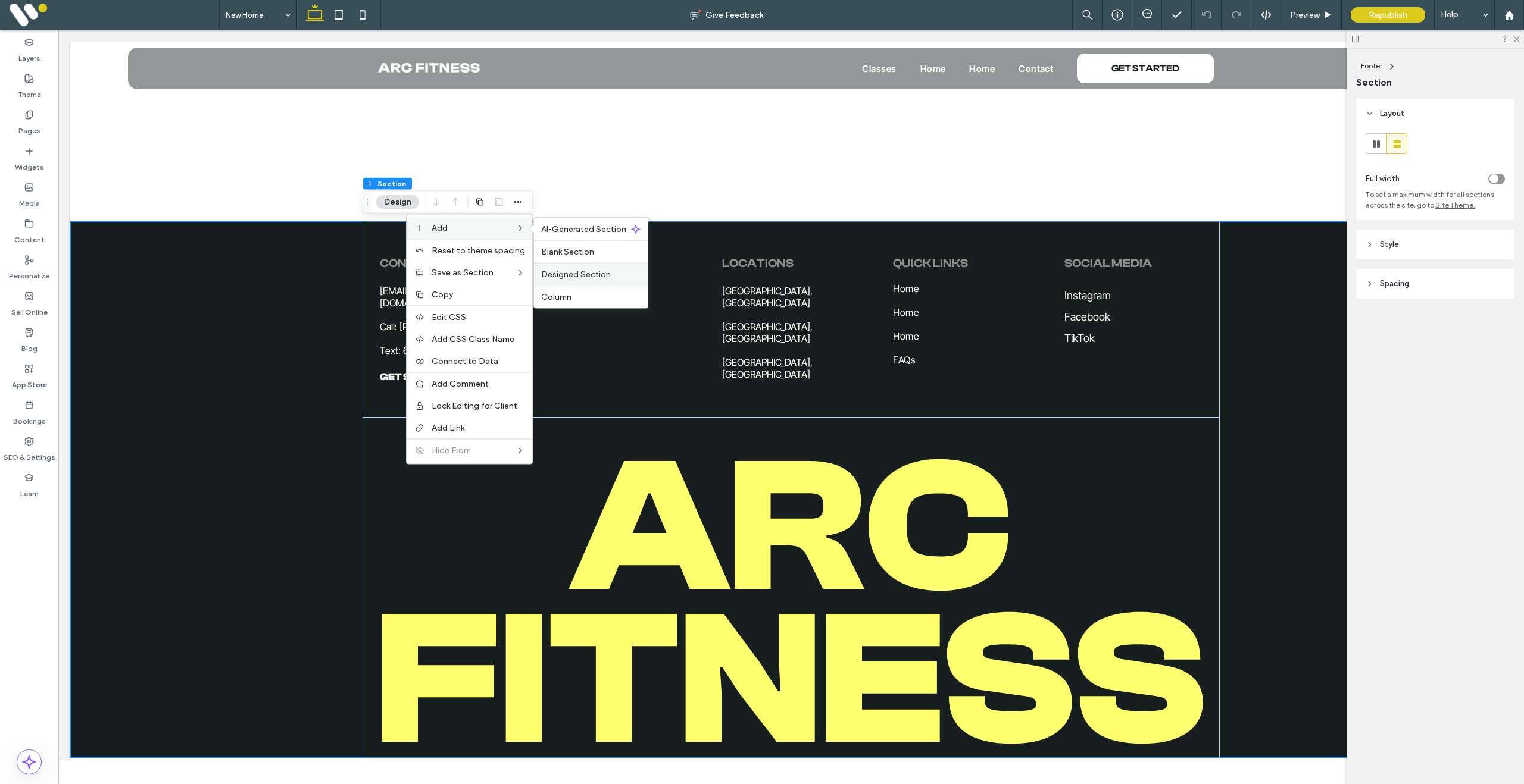
click at [594, 277] on span "Designed Section" at bounding box center [575, 274] width 69 height 10
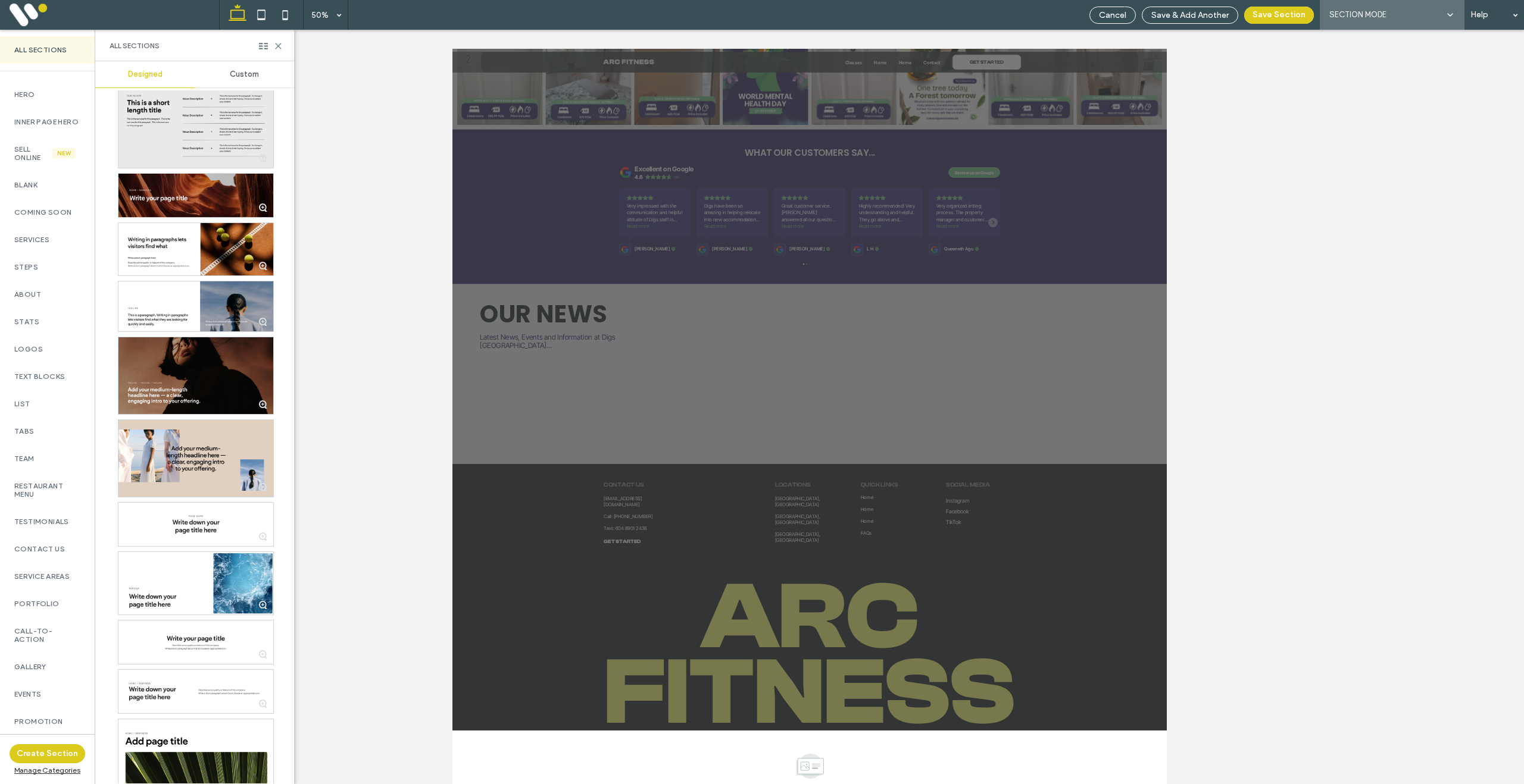
scroll to position [20, 0]
click at [242, 74] on span "Custom" at bounding box center [244, 74] width 29 height 10
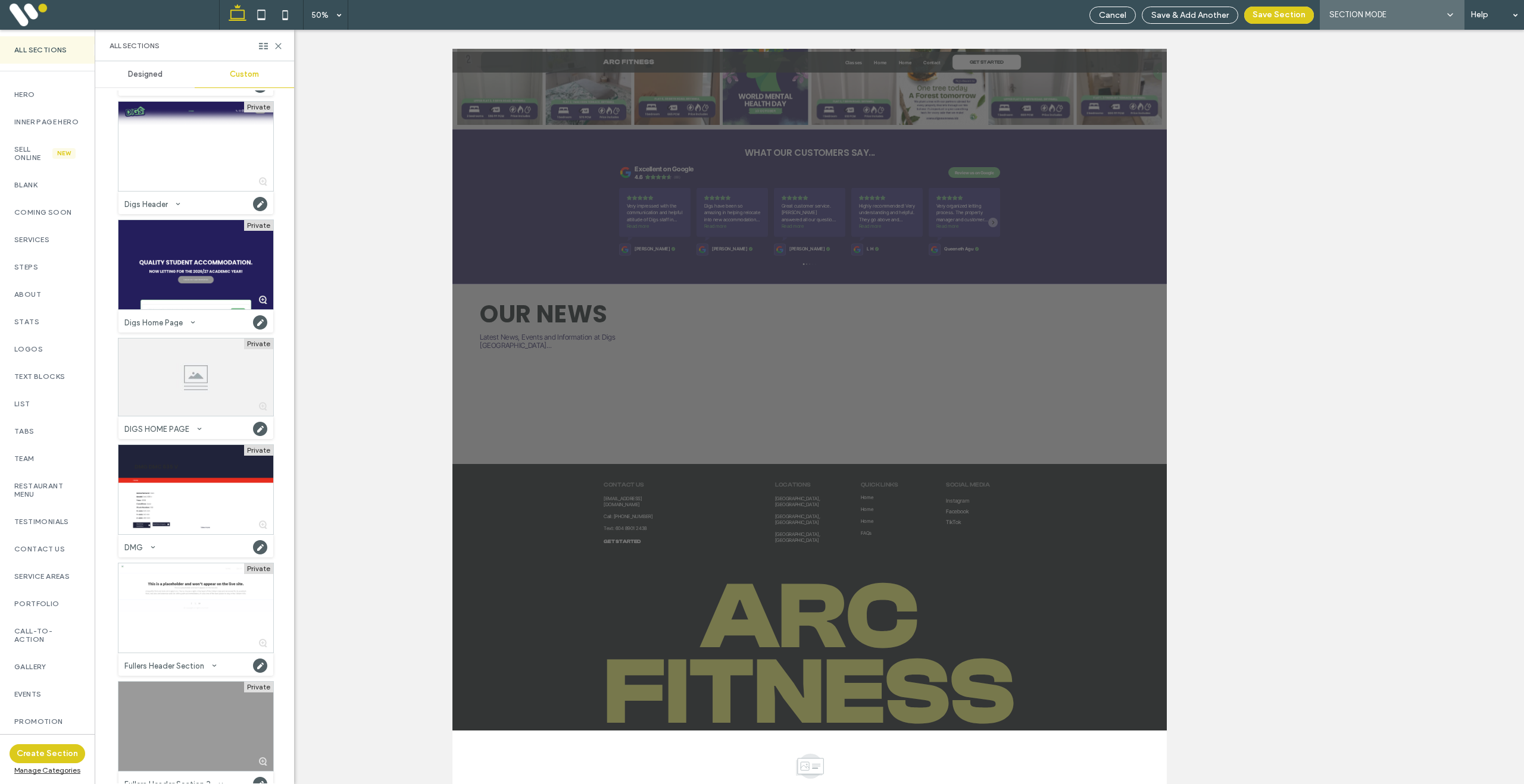
scroll to position [3371, 0]
click at [1125, 17] on span "Cancel" at bounding box center [1113, 15] width 27 height 10
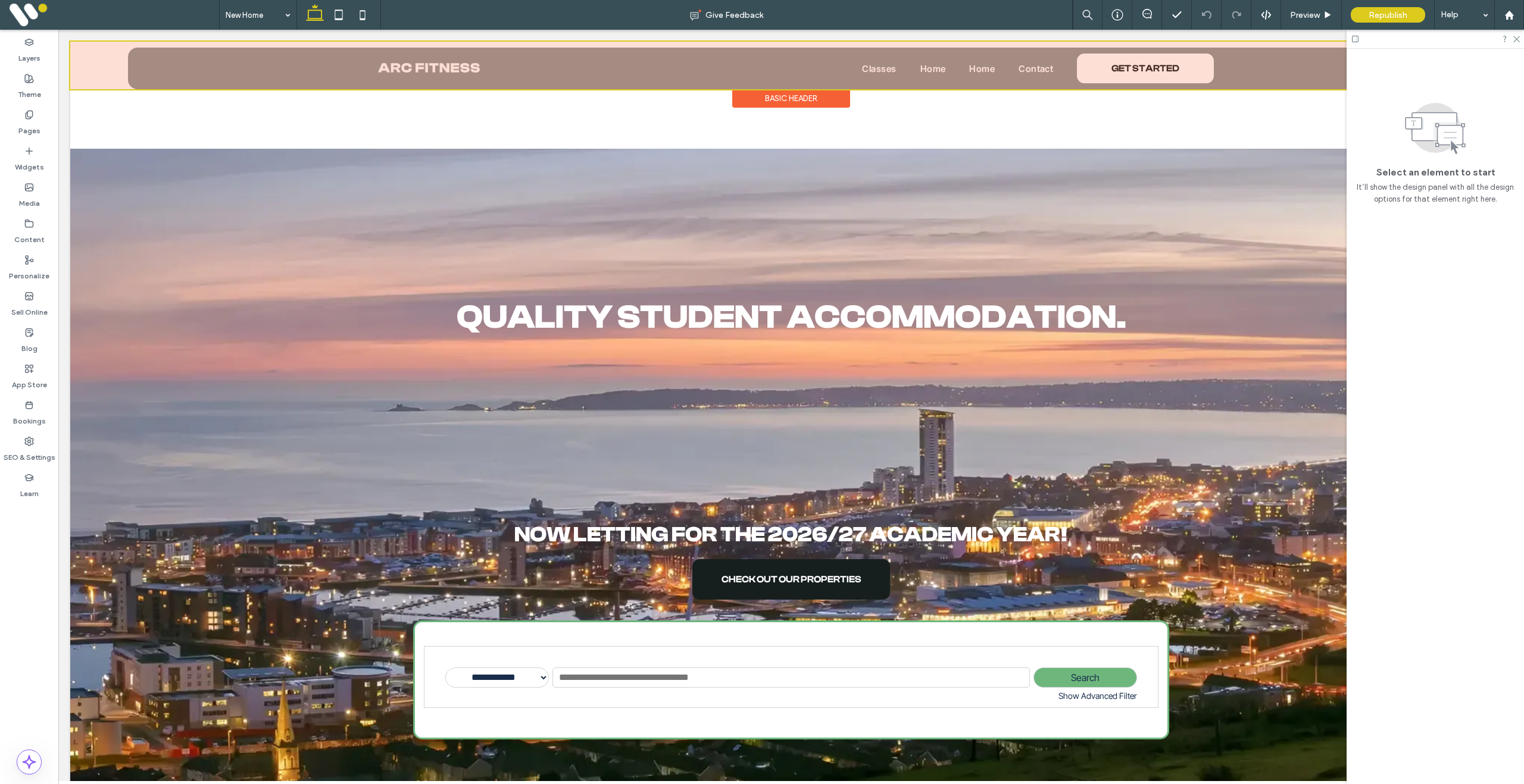
scroll to position [0, 0]
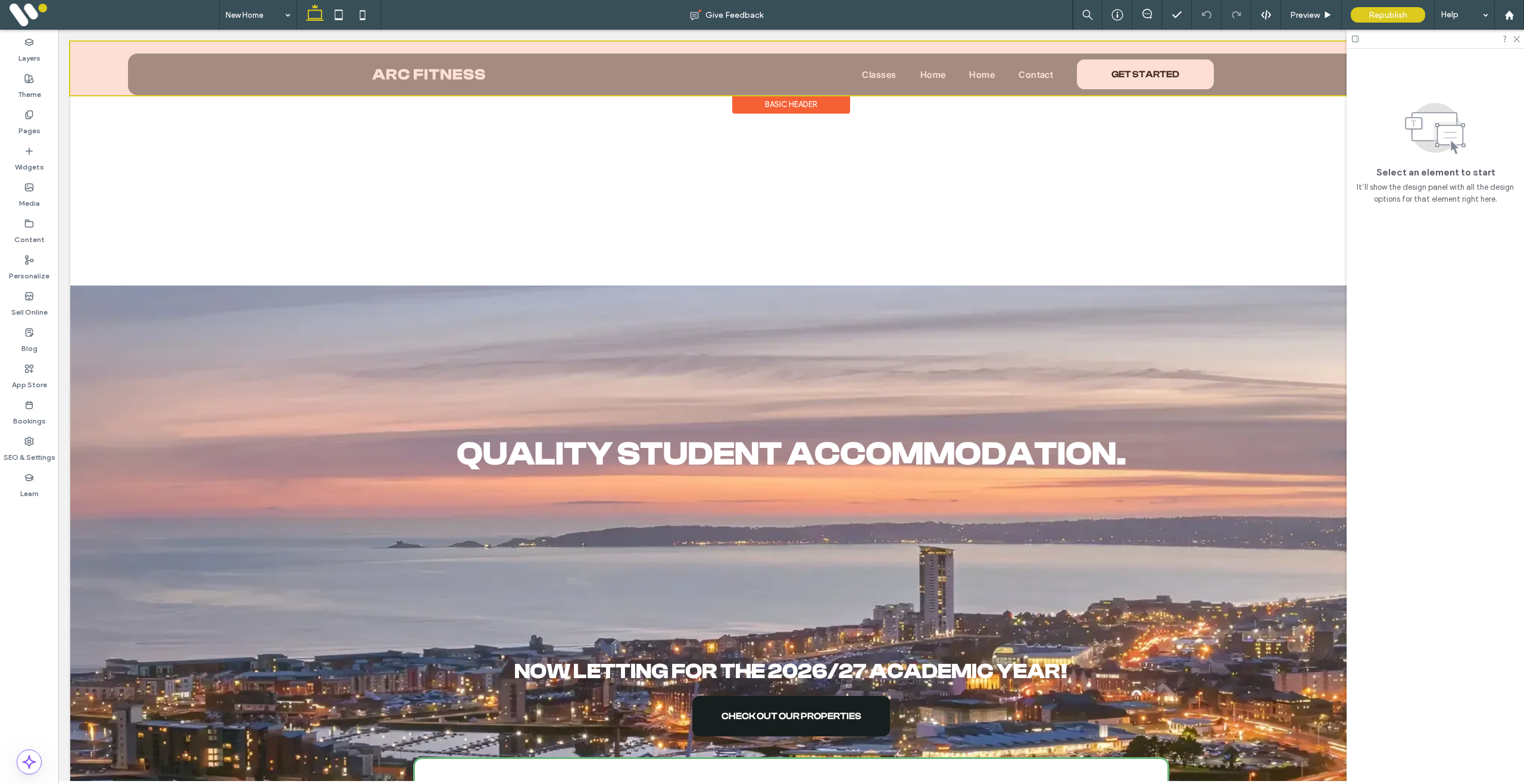
click at [784, 100] on div "Basic Header" at bounding box center [791, 104] width 118 height 18
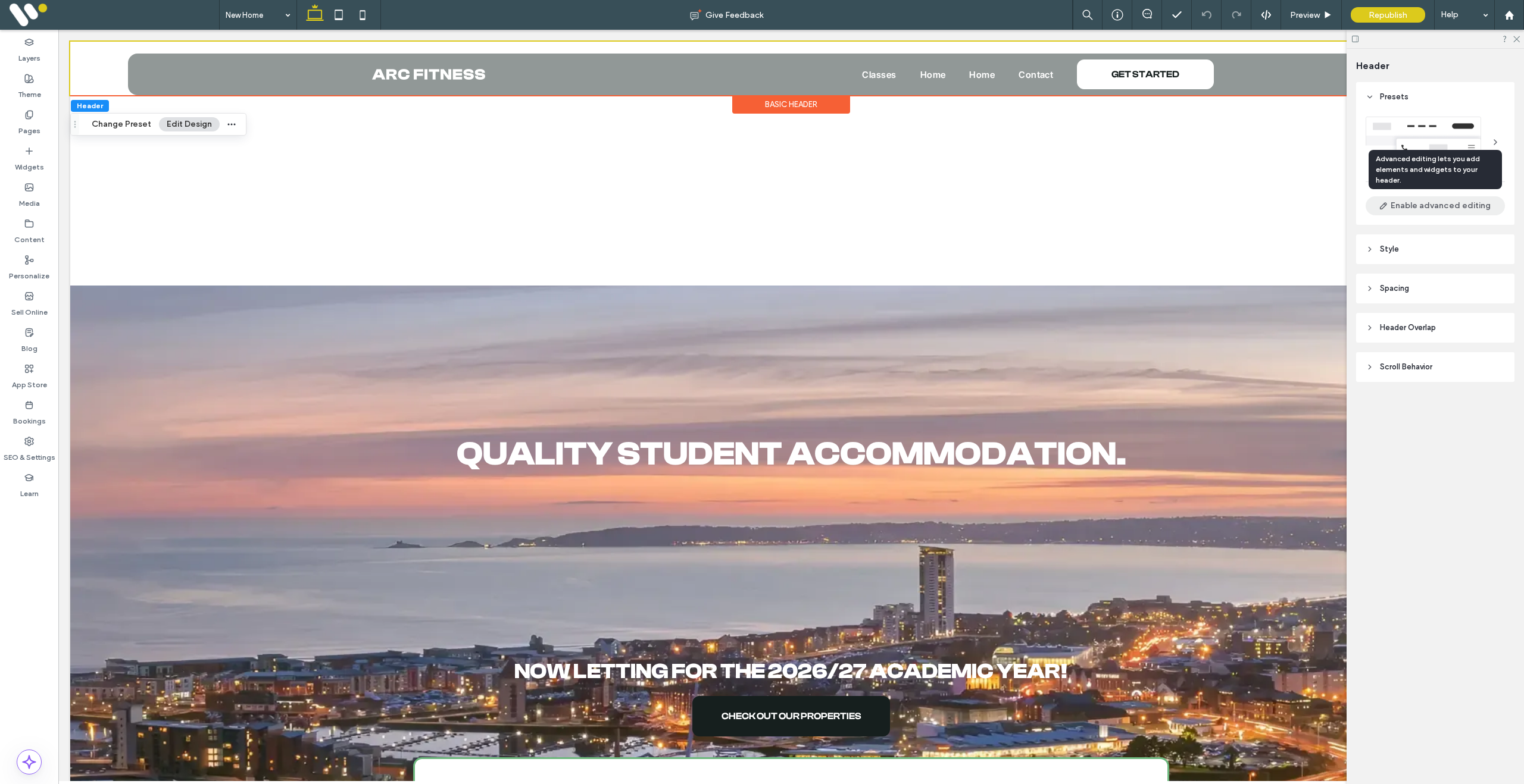
click at [1427, 207] on button "Enable advanced editing" at bounding box center [1435, 206] width 139 height 19
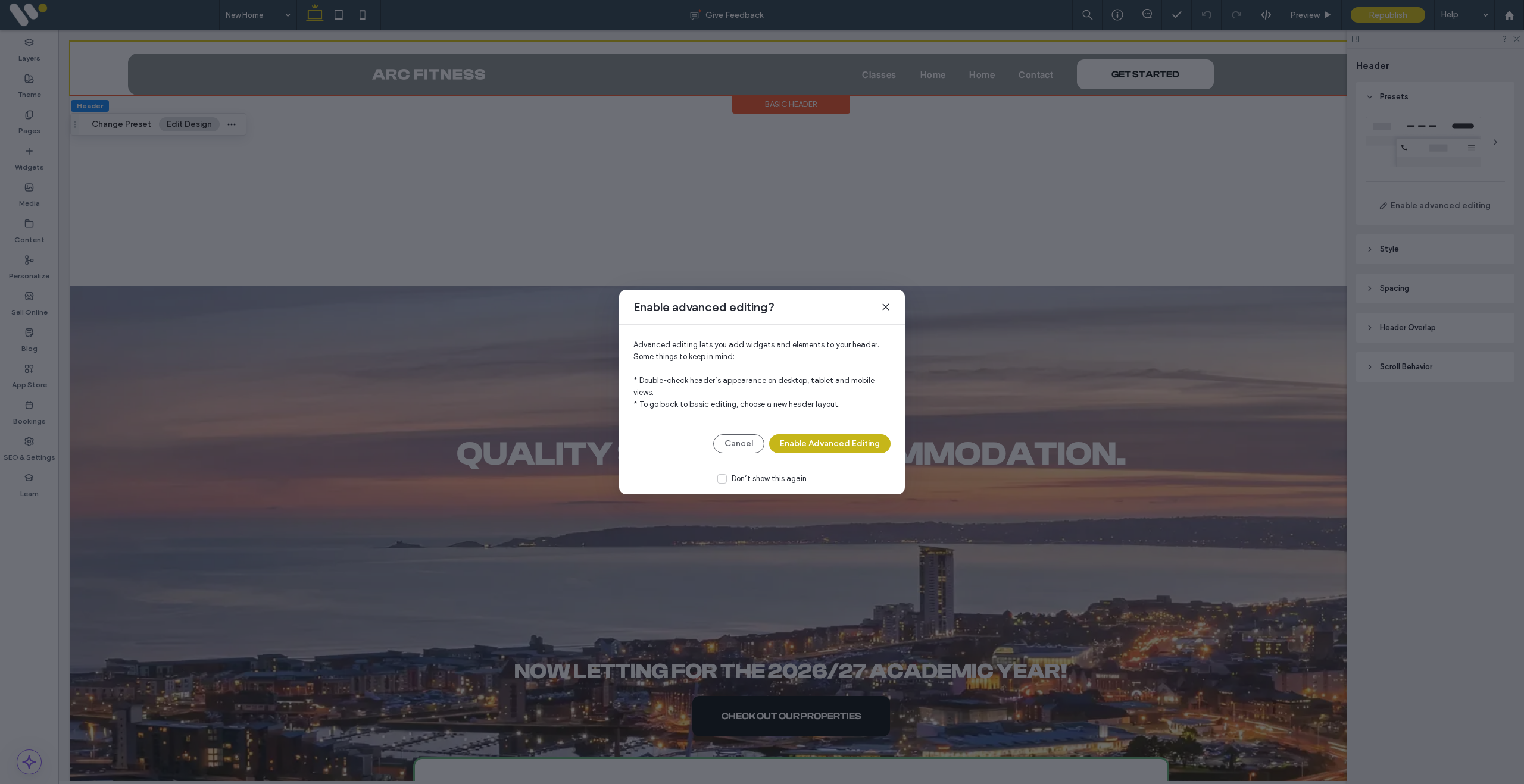
click at [827, 442] on button "Enable Advanced Editing" at bounding box center [830, 444] width 121 height 19
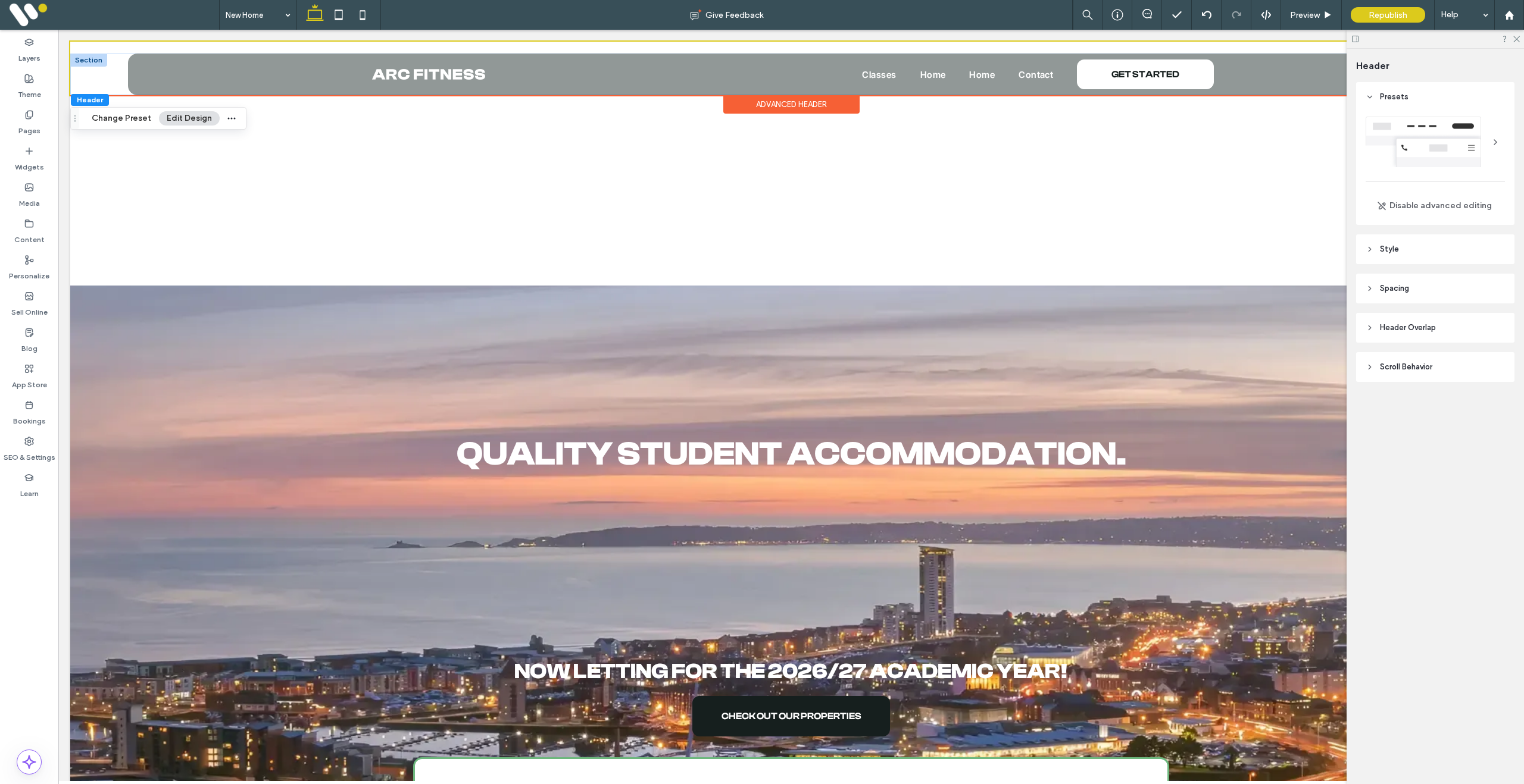
click at [90, 57] on div at bounding box center [88, 60] width 37 height 13
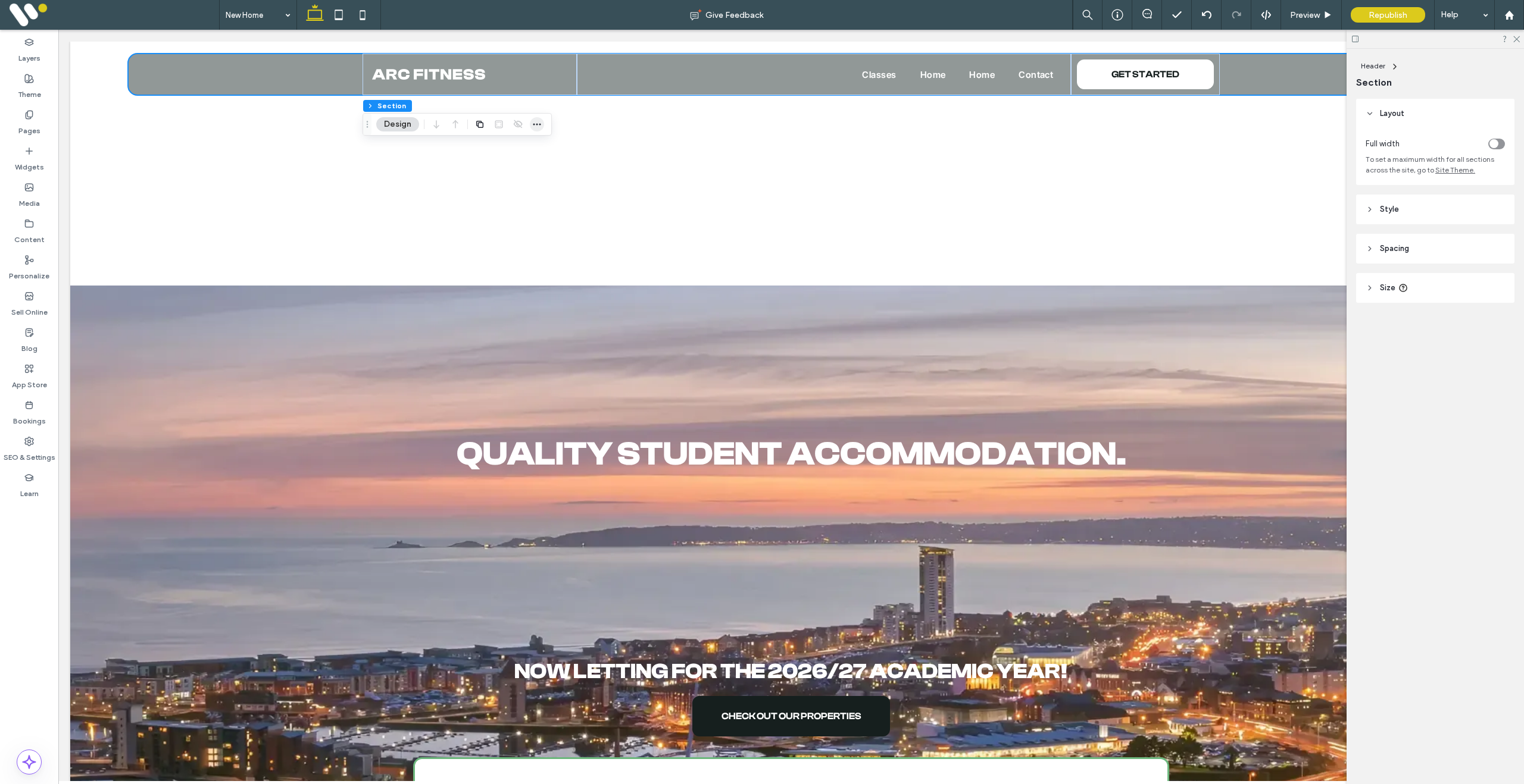
click at [540, 124] on icon "button" at bounding box center [537, 124] width 10 height 10
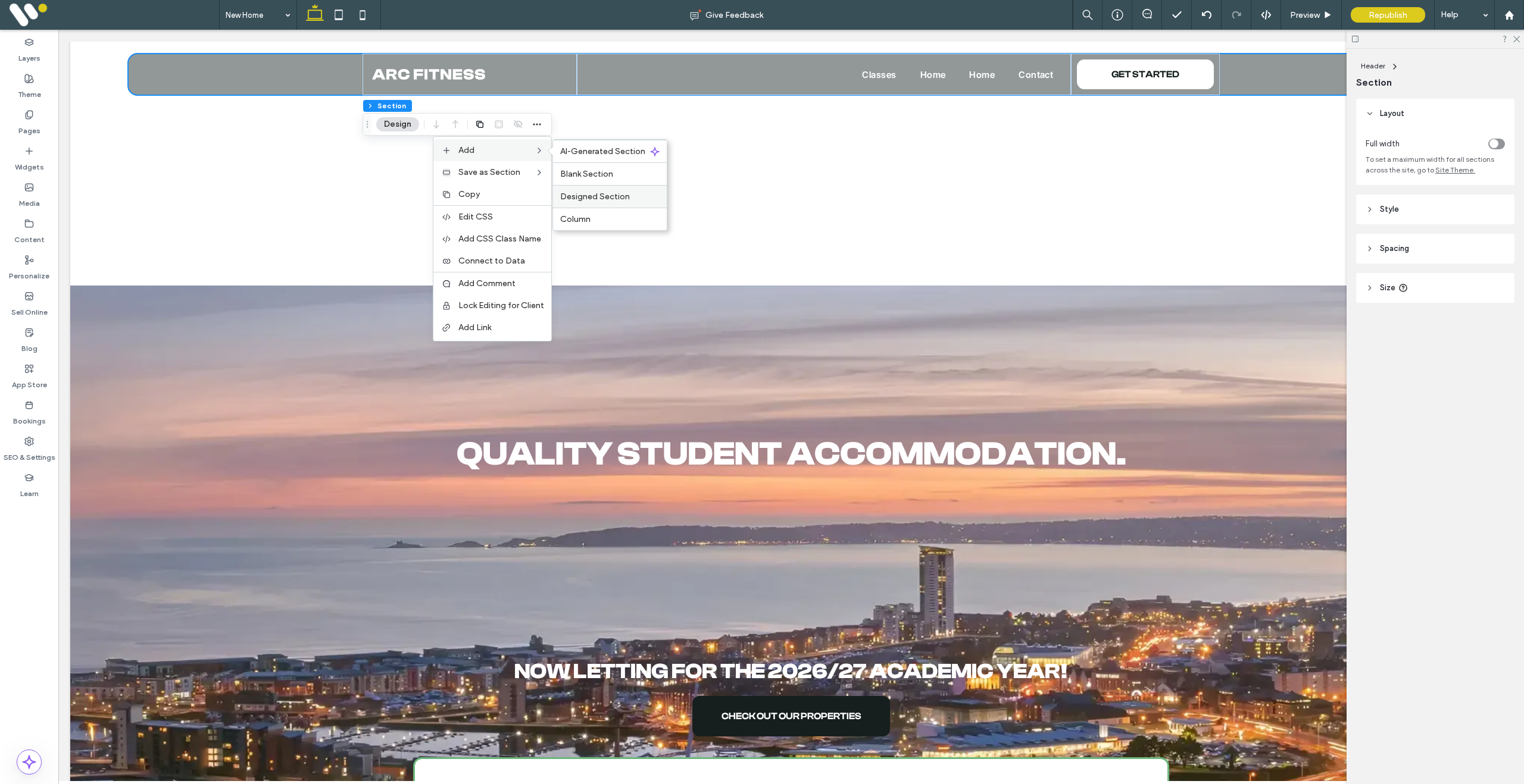
click at [611, 196] on span "Designed Section" at bounding box center [595, 196] width 69 height 10
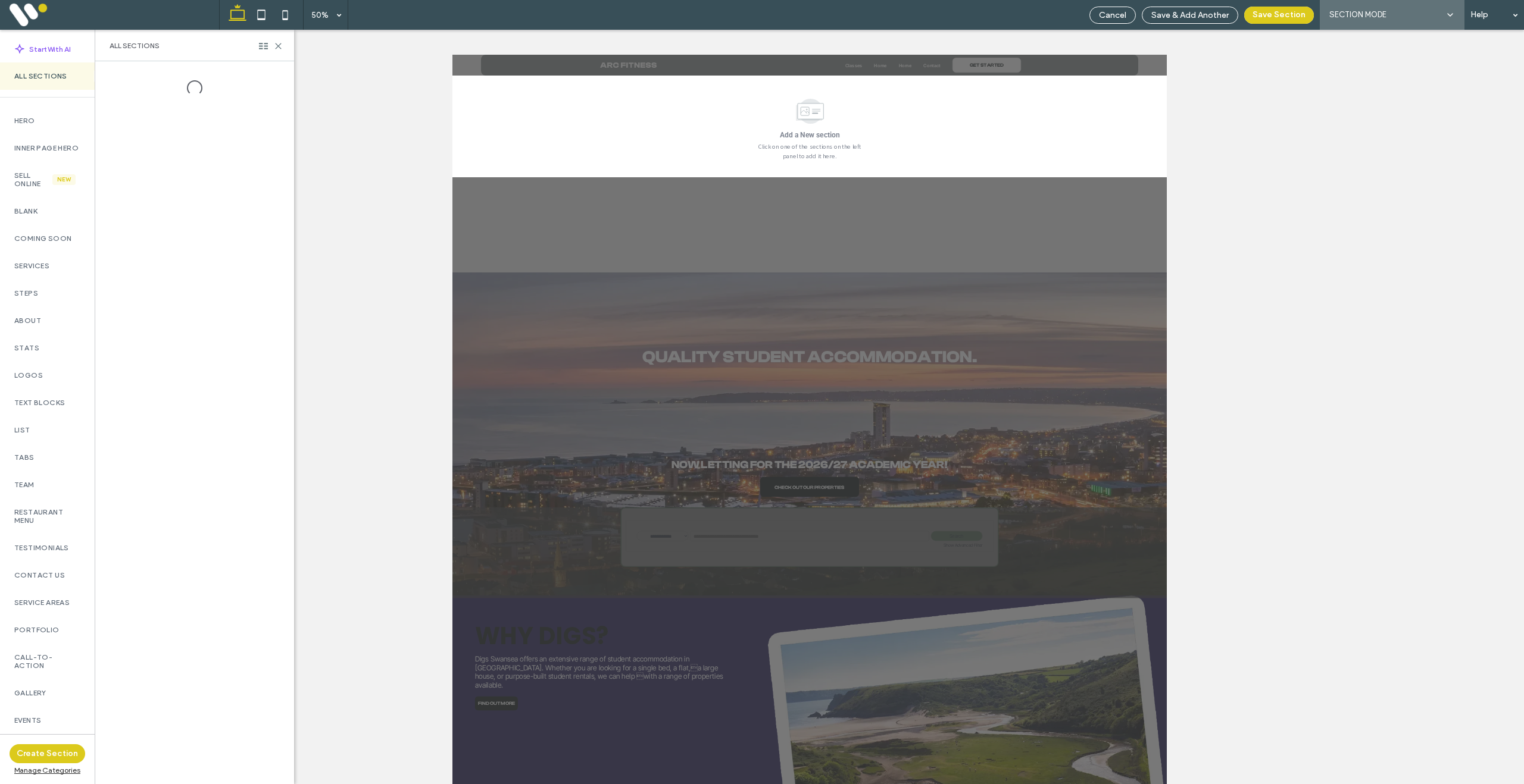
scroll to position [26, 0]
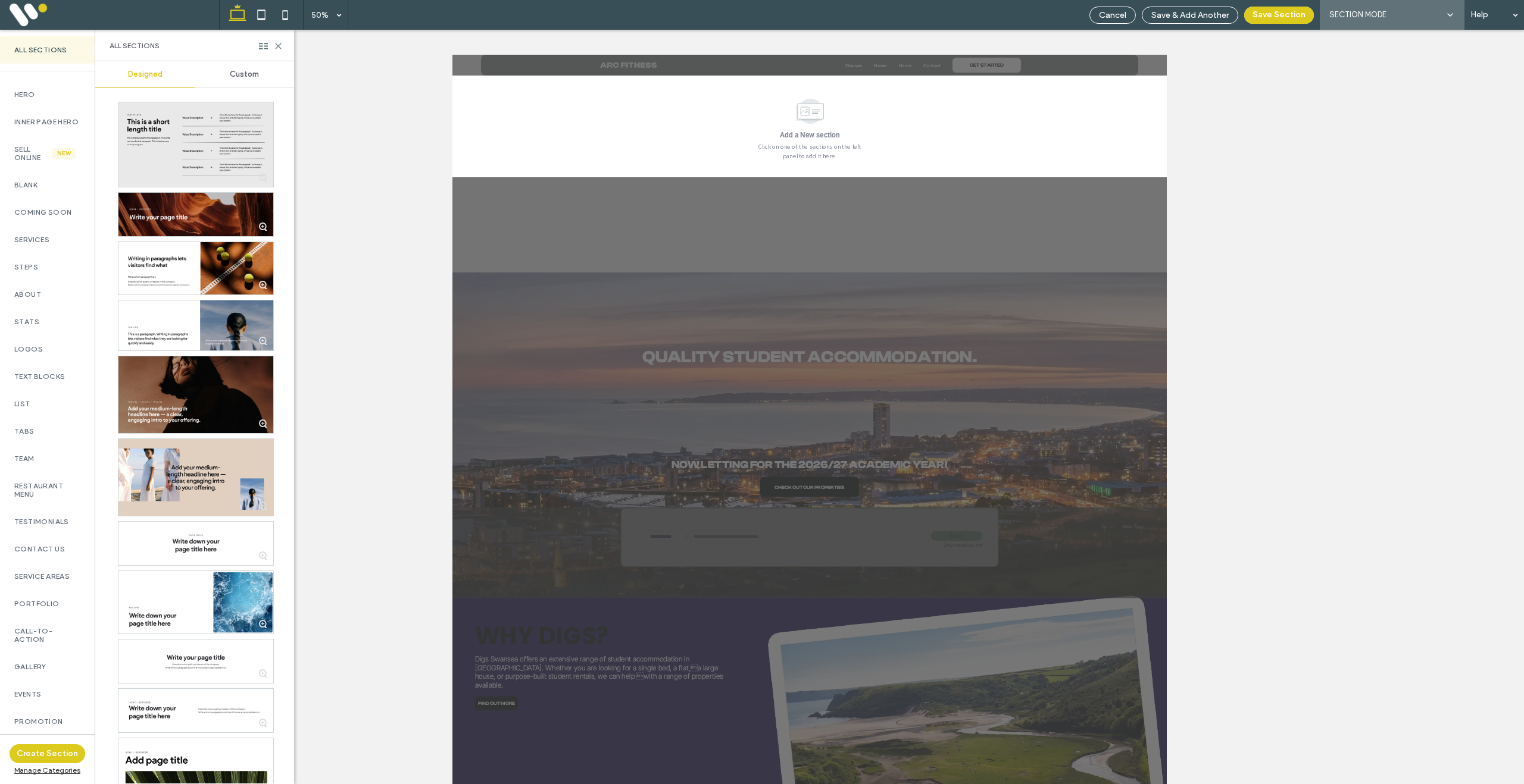
click at [52, 55] on div "All Sections" at bounding box center [47, 50] width 95 height 27
click at [249, 74] on span "Custom" at bounding box center [244, 74] width 29 height 10
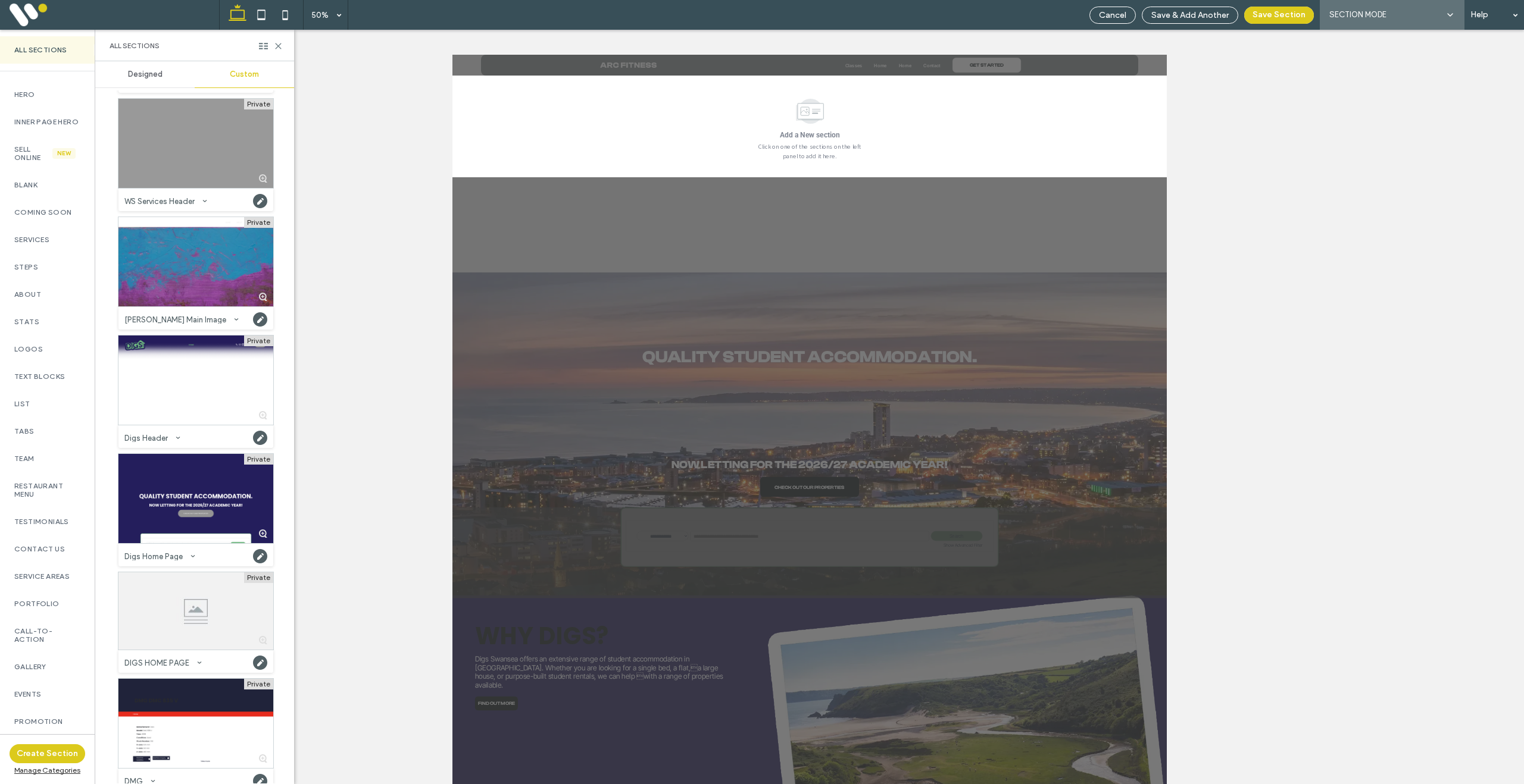
scroll to position [3177, 0]
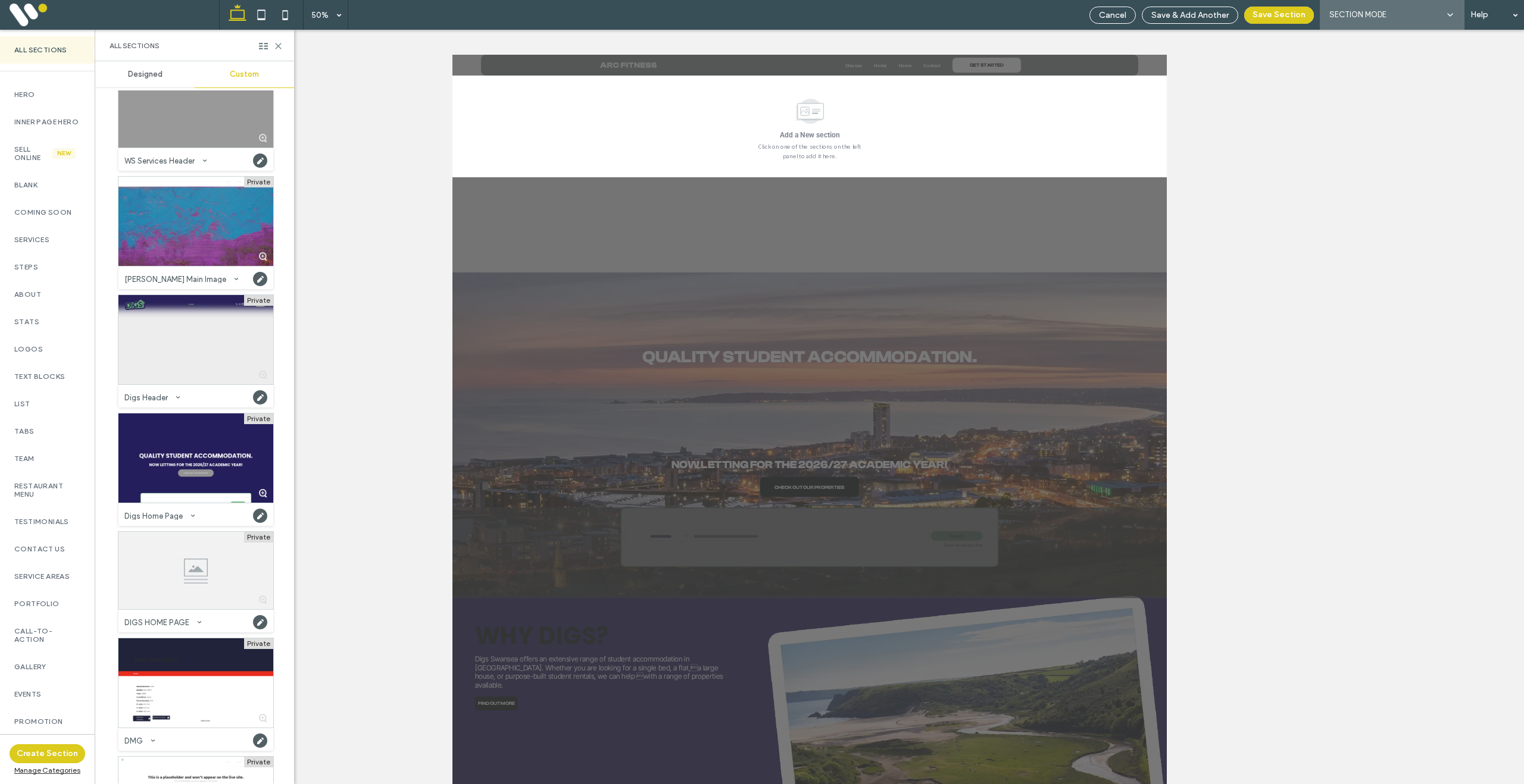
click at [227, 347] on div at bounding box center [196, 339] width 155 height 89
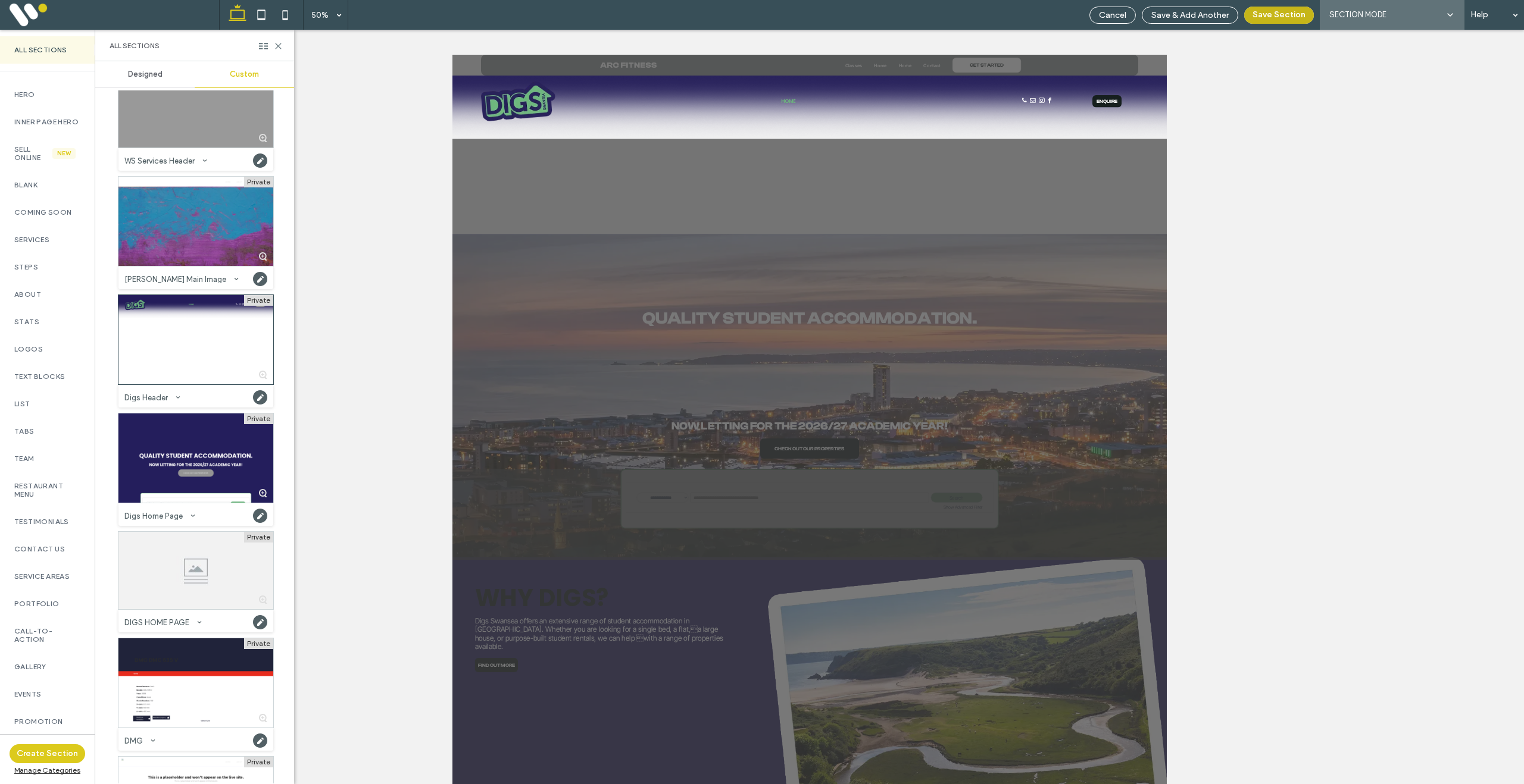
click at [1273, 22] on button "Save Section" at bounding box center [1279, 15] width 69 height 18
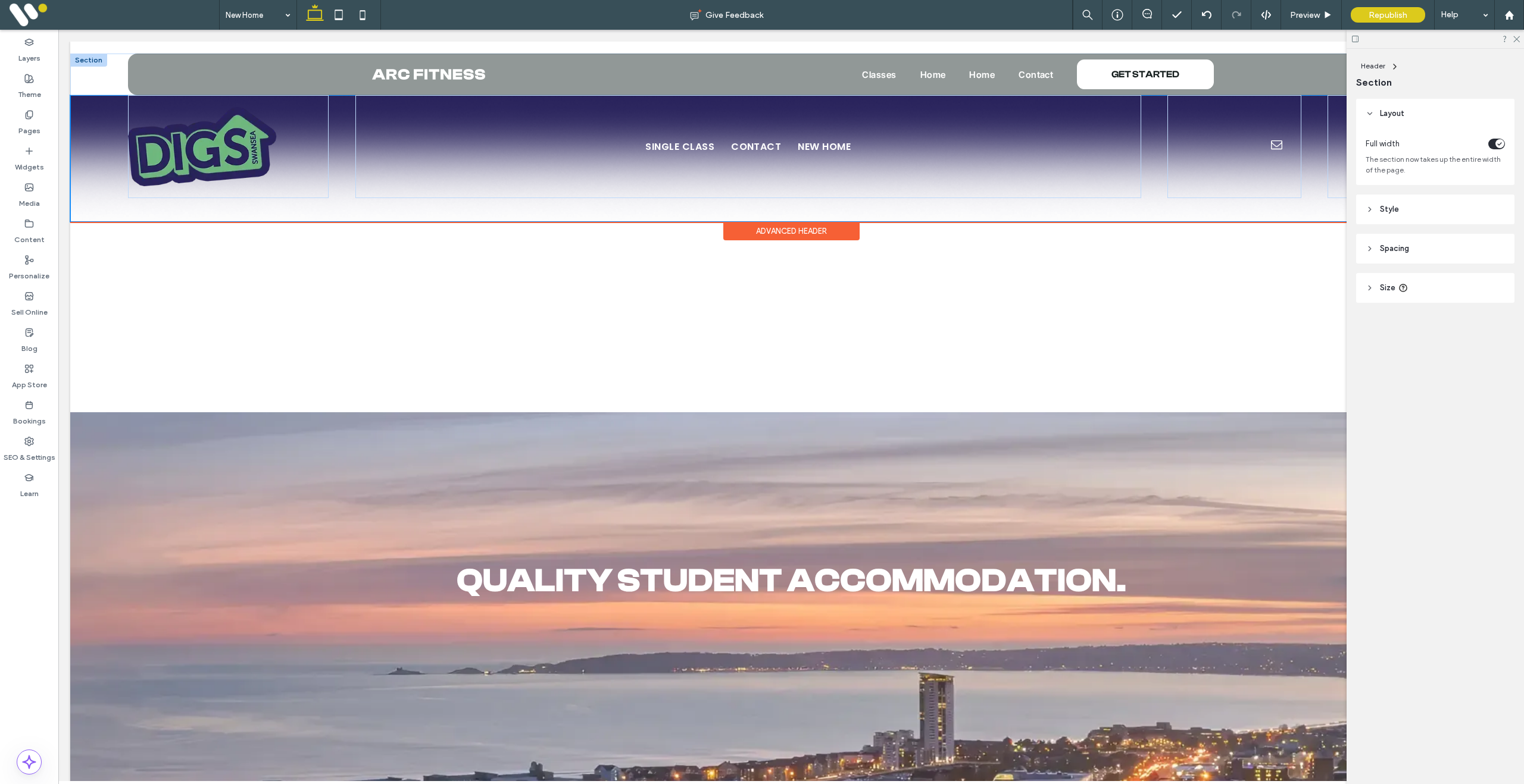
click at [86, 60] on div at bounding box center [88, 60] width 37 height 13
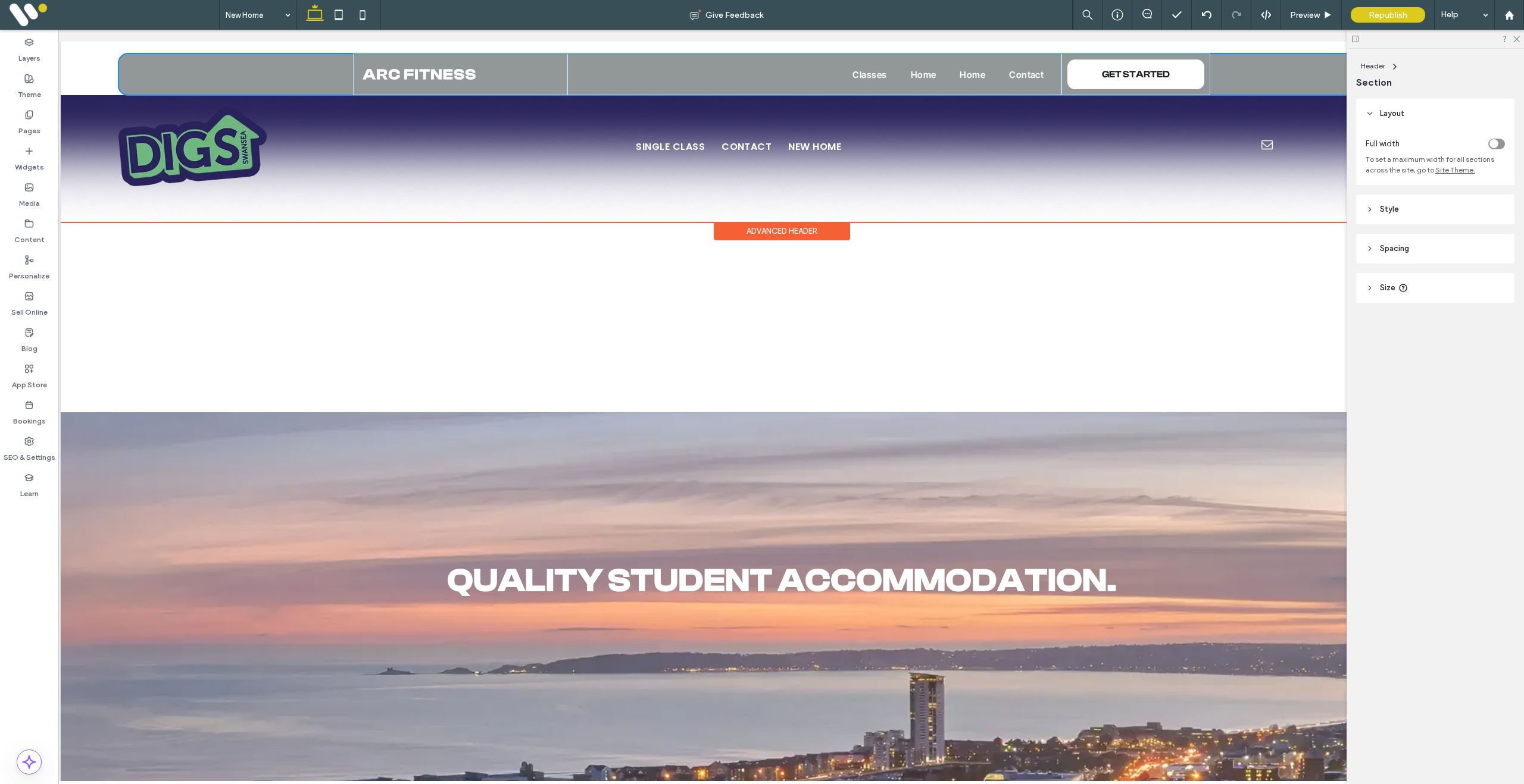
scroll to position [0, 10]
click at [88, 69] on div "Classes Home Home Contact GET STARTED Section" at bounding box center [780, 74] width 1442 height 41
click at [94, 61] on div "Classes Home Home Contact GET STARTED Section" at bounding box center [780, 74] width 1442 height 41
click at [81, 158] on div "Single Class Contact New Home ENQUIRE" at bounding box center [780, 158] width 1442 height 127
click at [84, 60] on div at bounding box center [78, 60] width 37 height 13
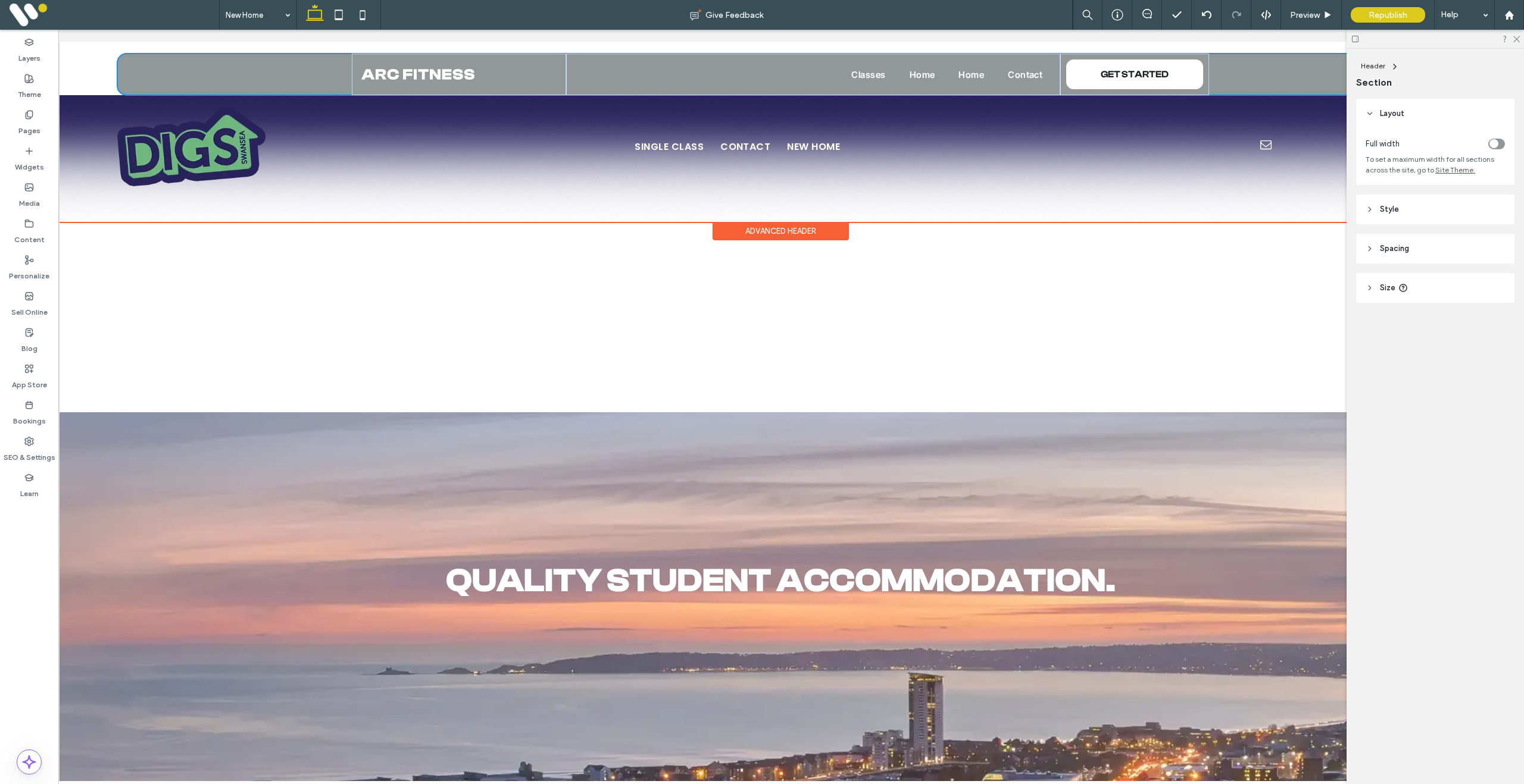
click at [77, 63] on div "Classes Home Home Contact GET STARTED Section" at bounding box center [780, 74] width 1442 height 41
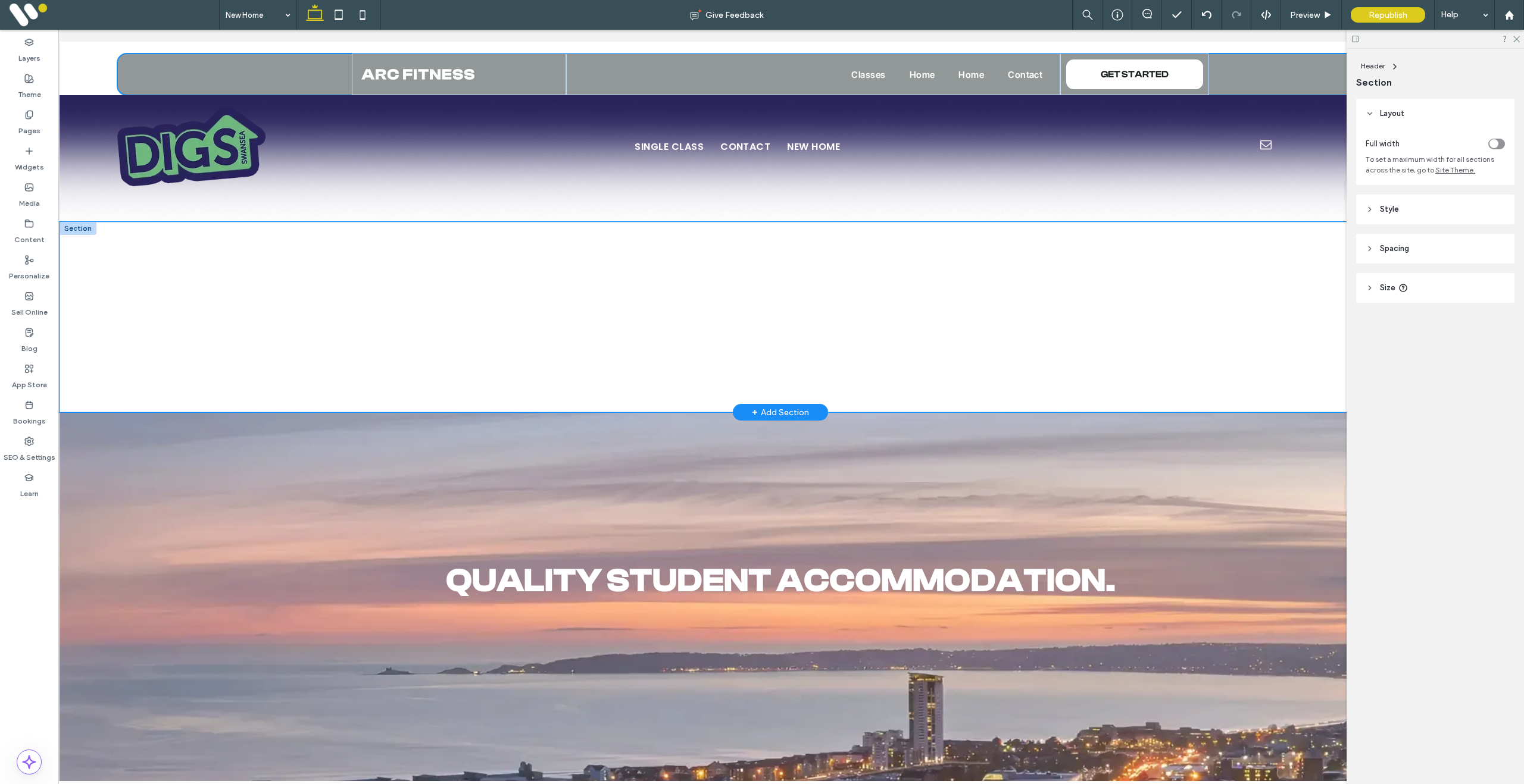
click at [136, 312] on div at bounding box center [780, 317] width 1442 height 190
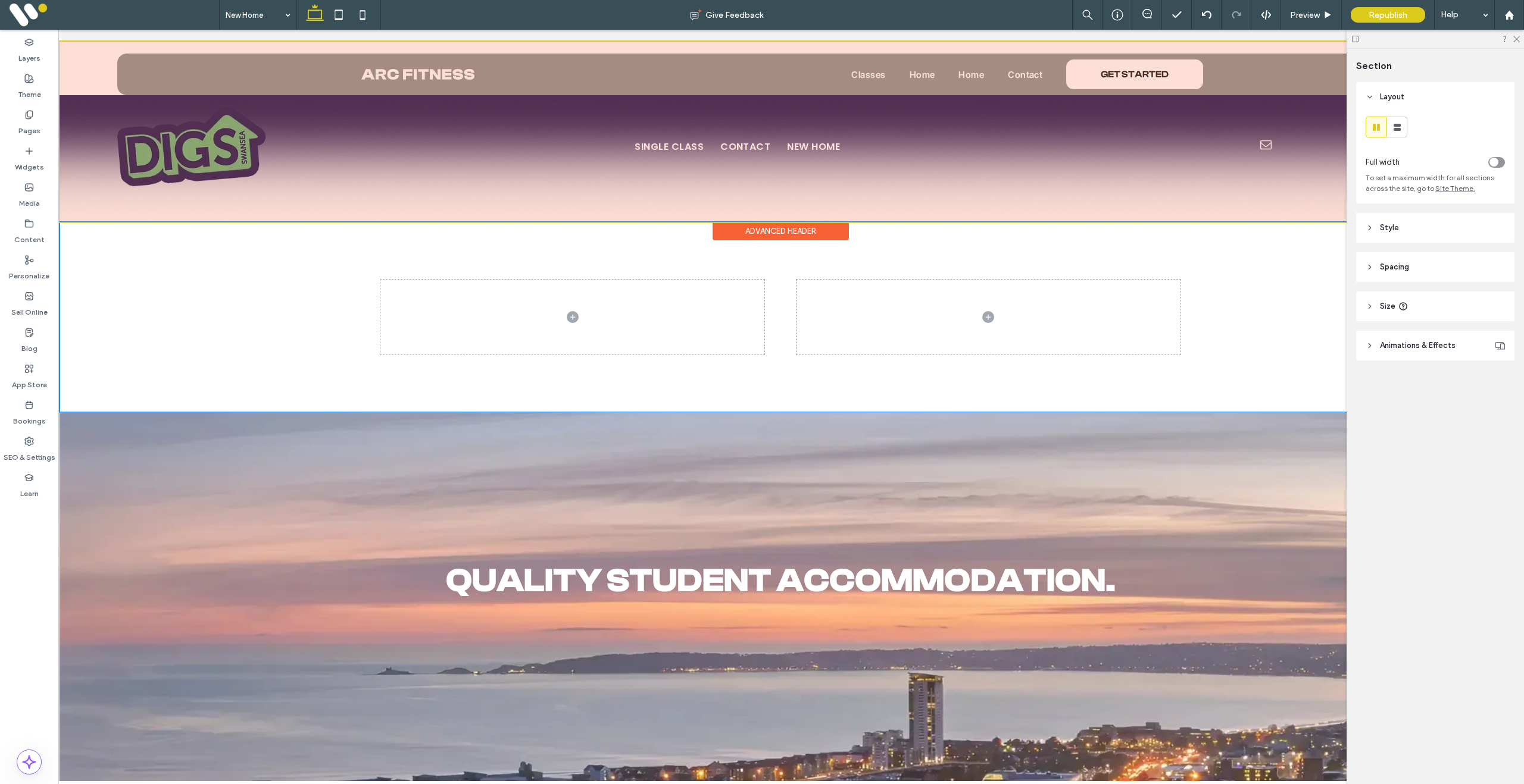
click at [104, 65] on div at bounding box center [780, 131] width 1442 height 180
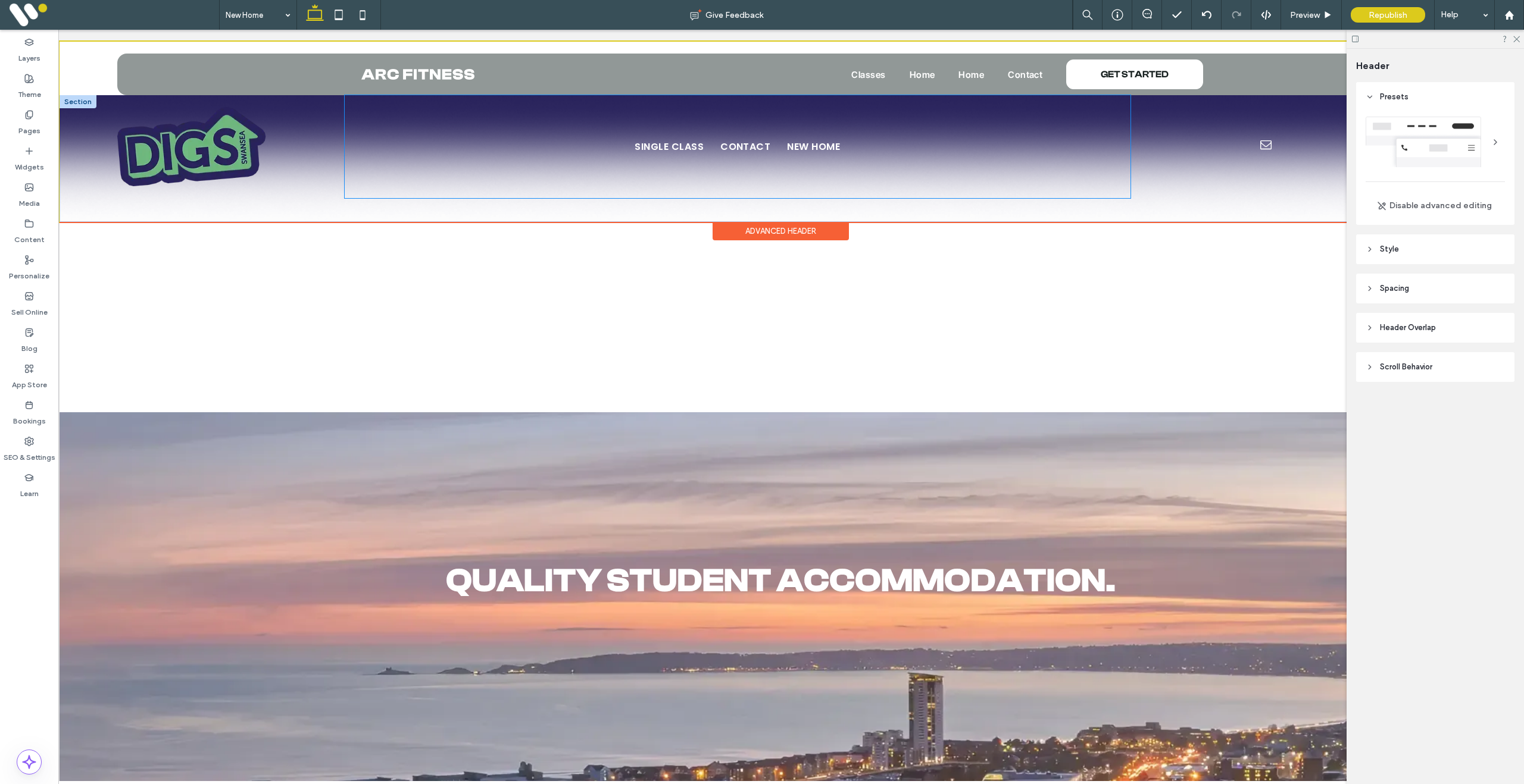
scroll to position [0, 8]
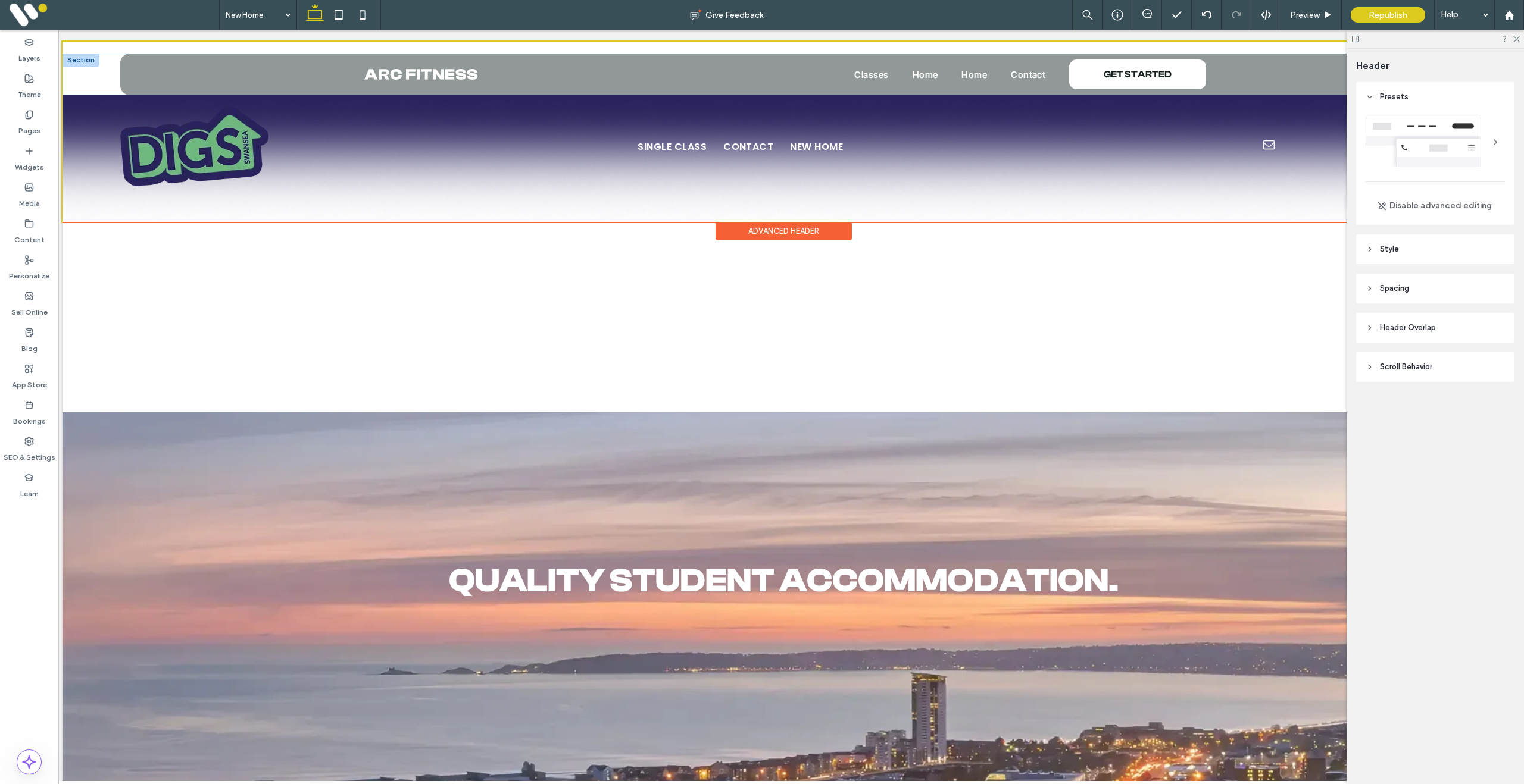
click at [84, 60] on div at bounding box center [81, 60] width 37 height 13
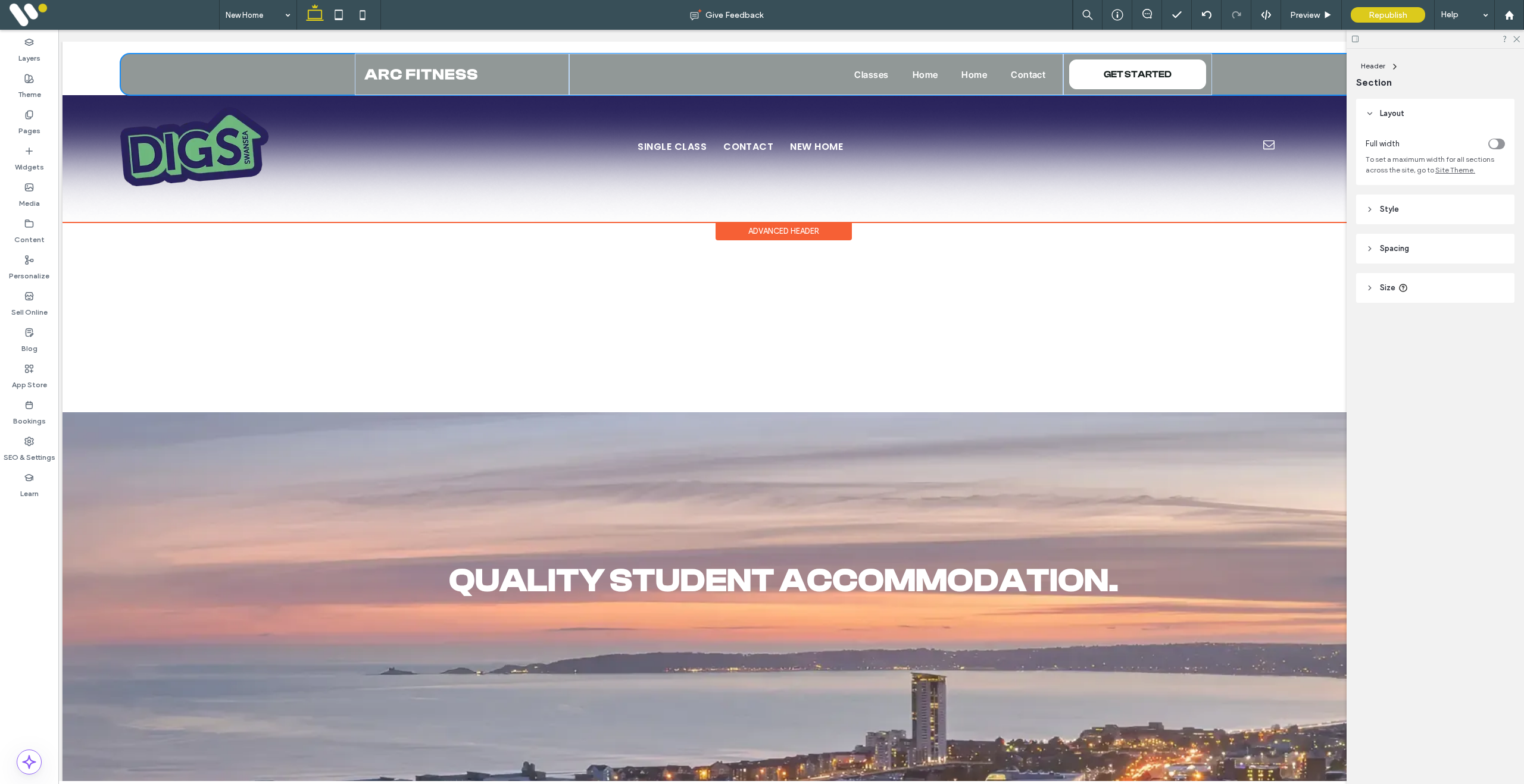
click at [87, 67] on div "Classes Home Home Contact GET STARTED Section" at bounding box center [783, 74] width 1442 height 41
click at [100, 196] on div "Single Class Contact New Home ENQUIRE" at bounding box center [783, 158] width 1442 height 127
click at [80, 61] on div "Classes Home Home Contact GET STARTED Section" at bounding box center [783, 74] width 1442 height 41
click at [297, 65] on div "Classes Home Home Contact GET STARTED" at bounding box center [784, 74] width 1326 height 41
drag, startPoint x: 154, startPoint y: 73, endPoint x: 74, endPoint y: 71, distance: 80.0
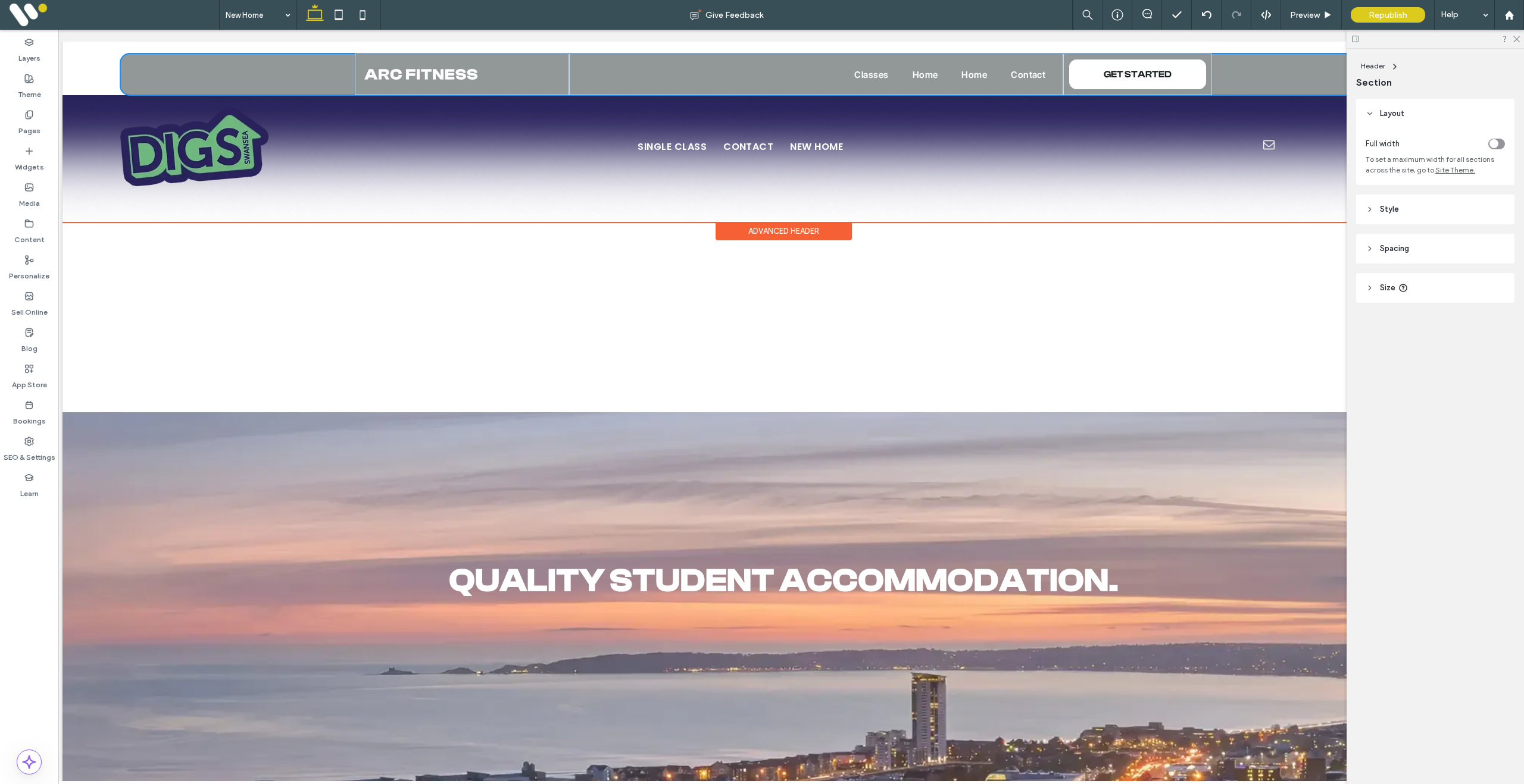
click at [153, 73] on div "Classes Home Home Contact GET STARTED" at bounding box center [784, 74] width 1326 height 41
click at [74, 71] on div "Classes Home Home Contact GET STARTED Section" at bounding box center [783, 74] width 1442 height 41
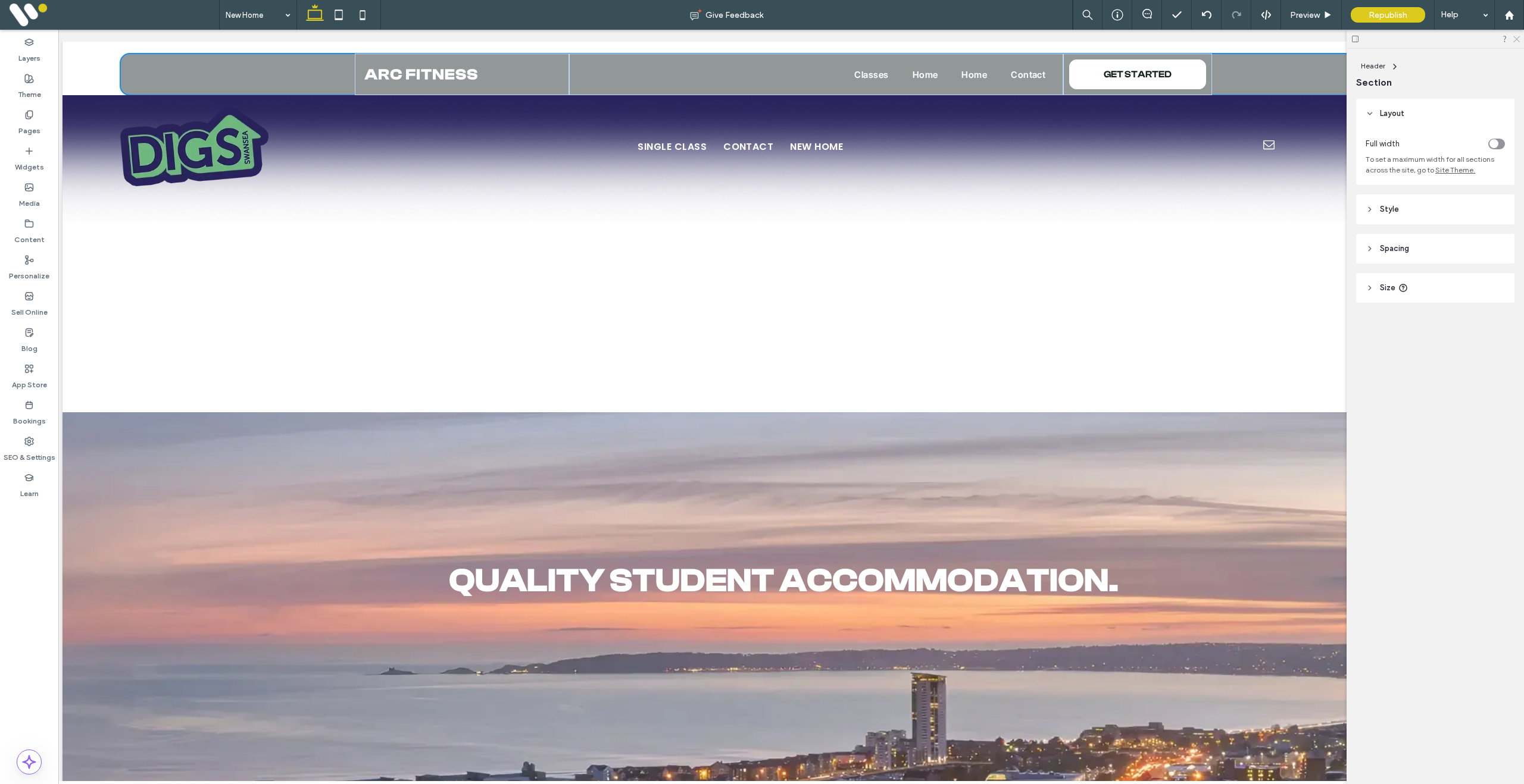
click at [1517, 38] on use at bounding box center [1516, 40] width 6 height 6
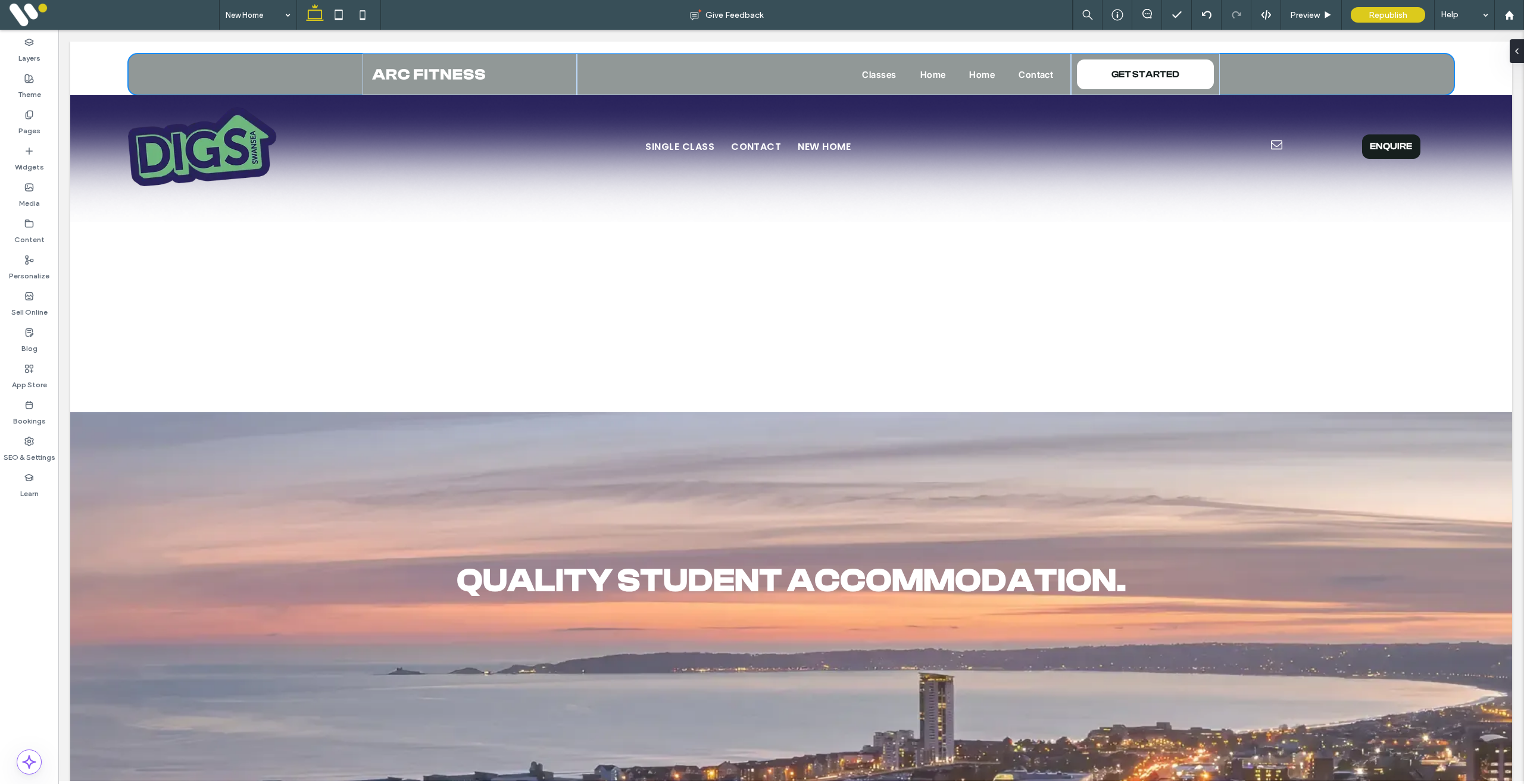
click at [1518, 46] on div at bounding box center [1519, 51] width 19 height 24
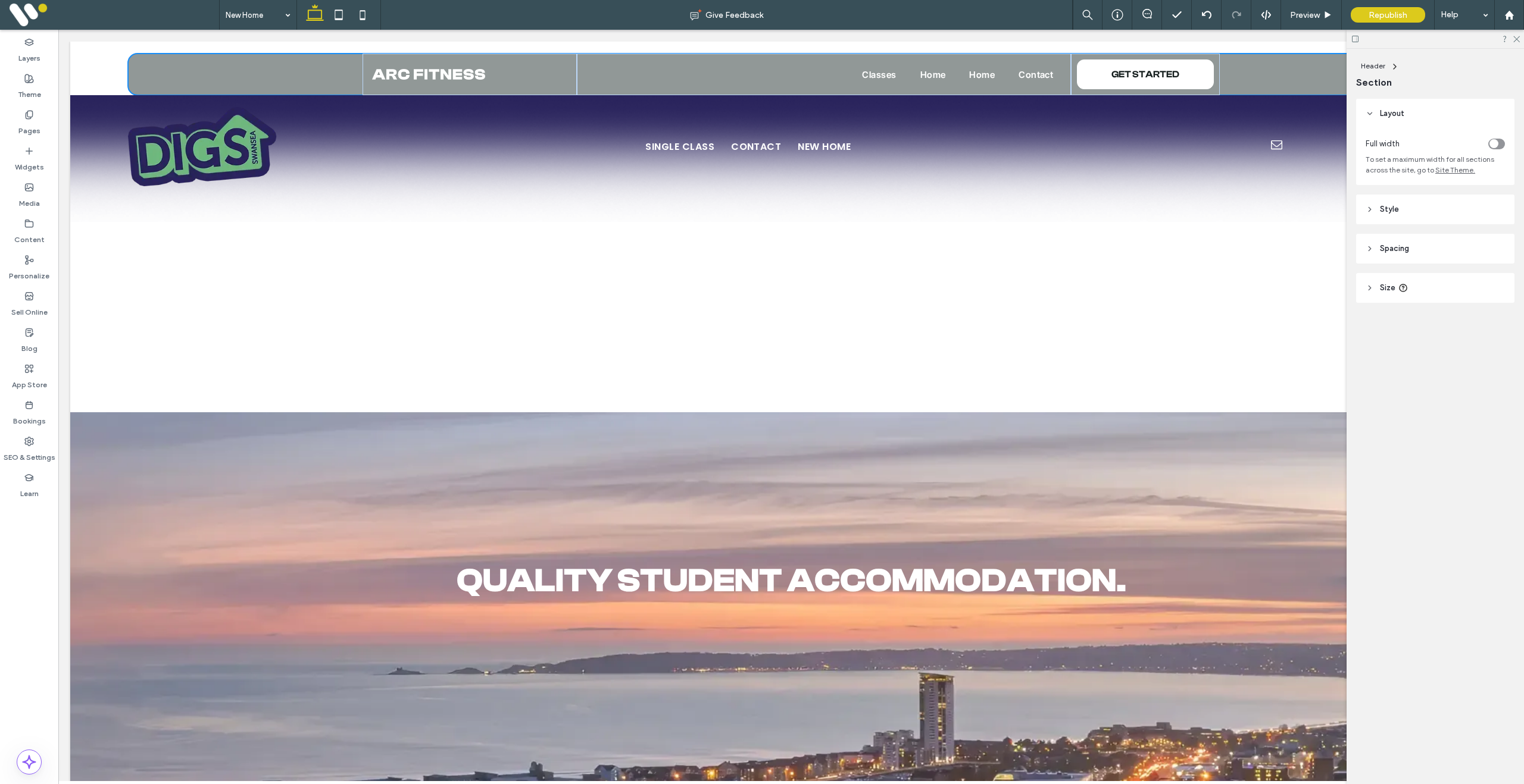
click at [1392, 66] on icon at bounding box center [1395, 67] width 10 height 10
click at [1365, 66] on span "Header" at bounding box center [1373, 65] width 25 height 9
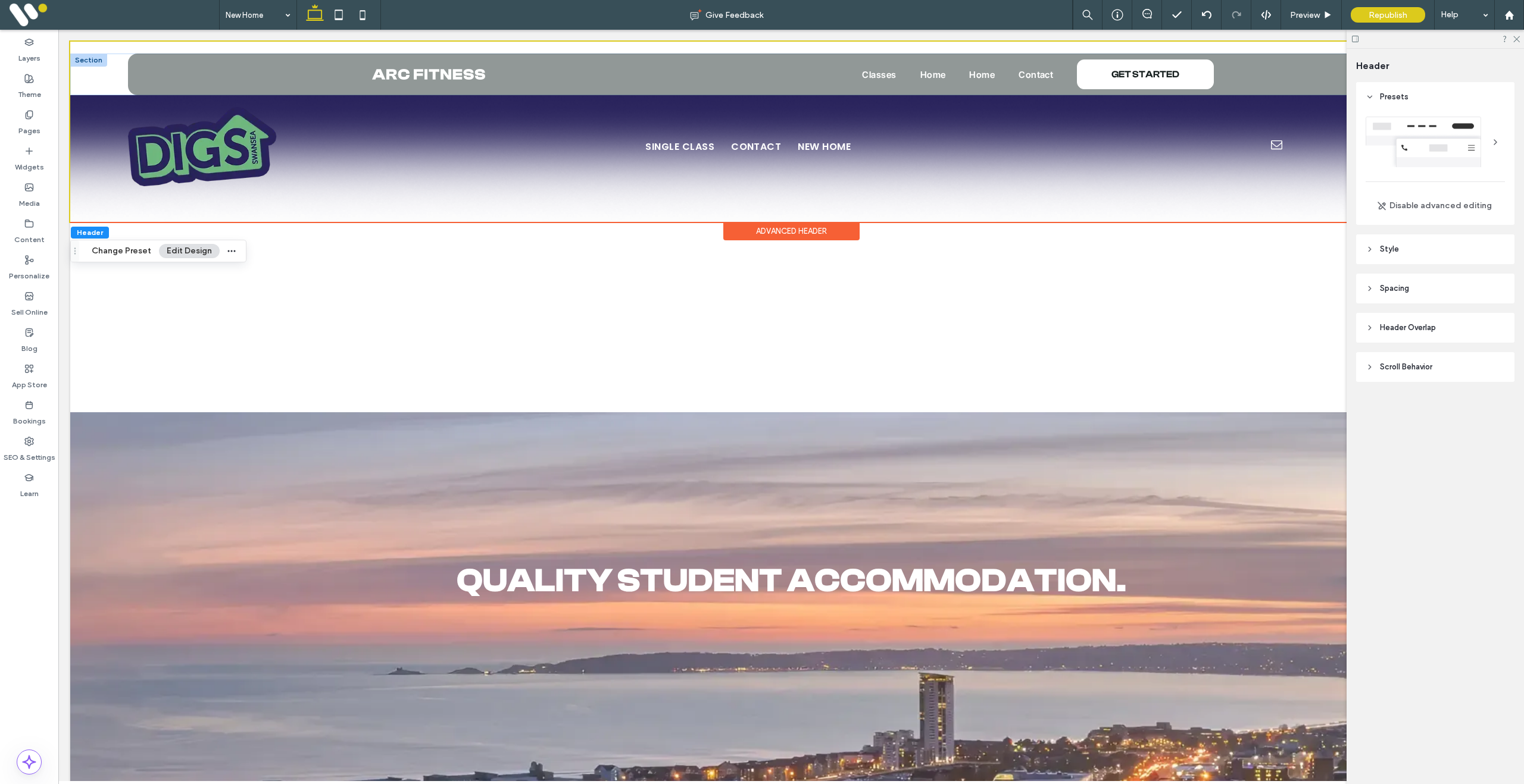
click at [90, 60] on div at bounding box center [88, 60] width 37 height 13
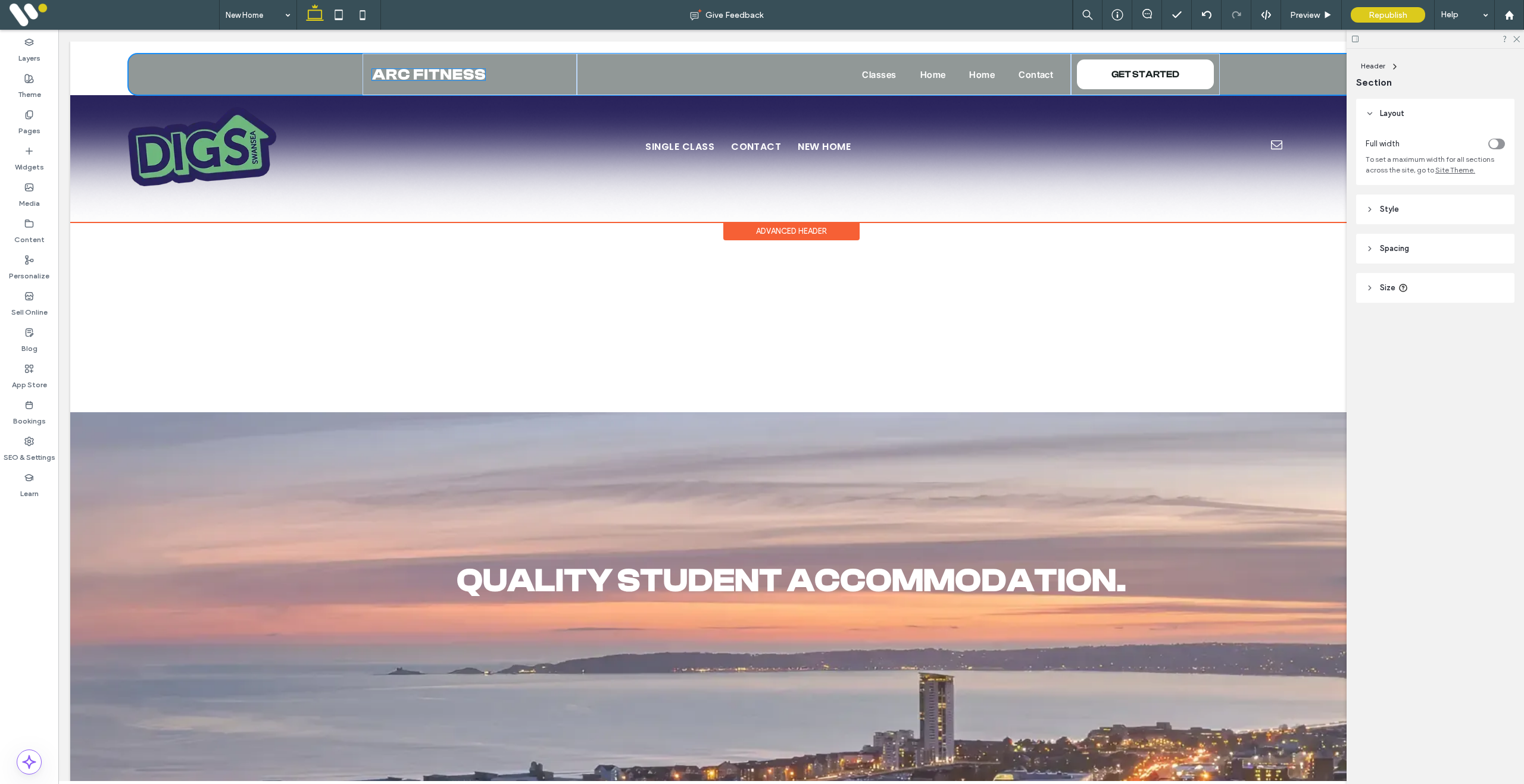
click at [441, 72] on img at bounding box center [429, 74] width 113 height 10
click at [96, 60] on div "Classes Home Home Contact GET STARTED Section" at bounding box center [791, 74] width 1442 height 41
click at [173, 102] on div at bounding box center [229, 146] width 201 height 103
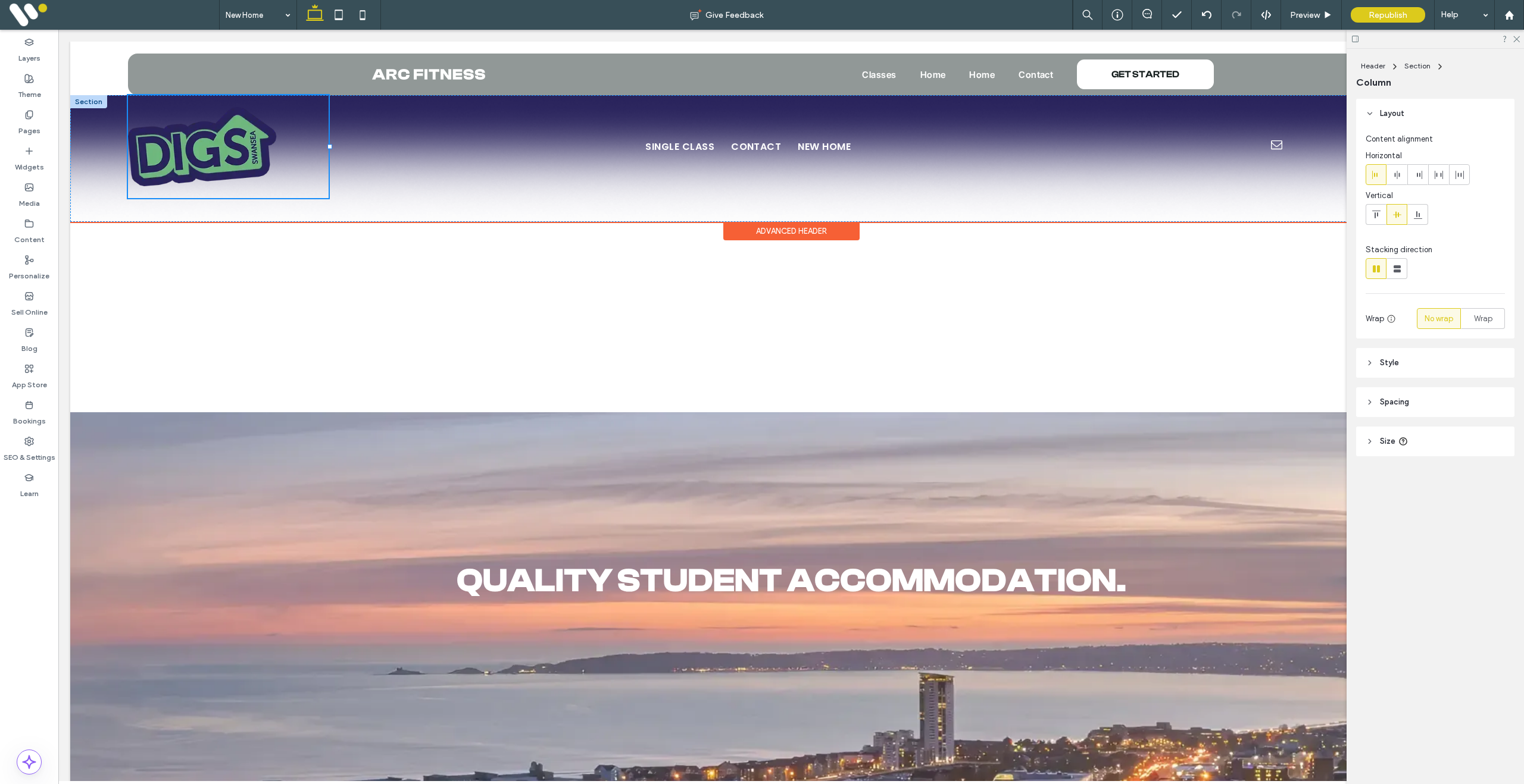
click at [89, 101] on div at bounding box center [88, 101] width 37 height 13
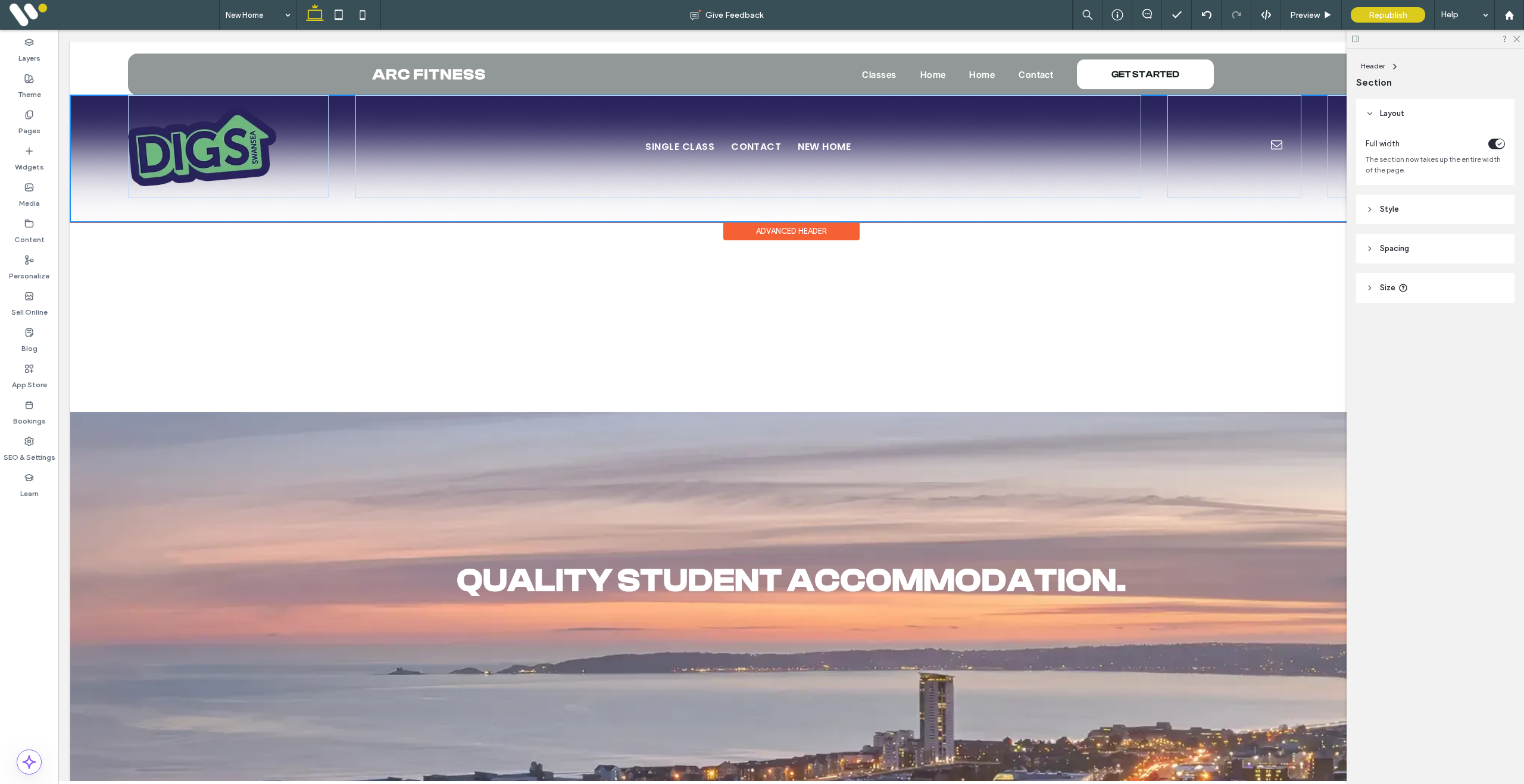
click at [90, 115] on div "Single Class Contact New Home ENQUIRE" at bounding box center [791, 158] width 1442 height 127
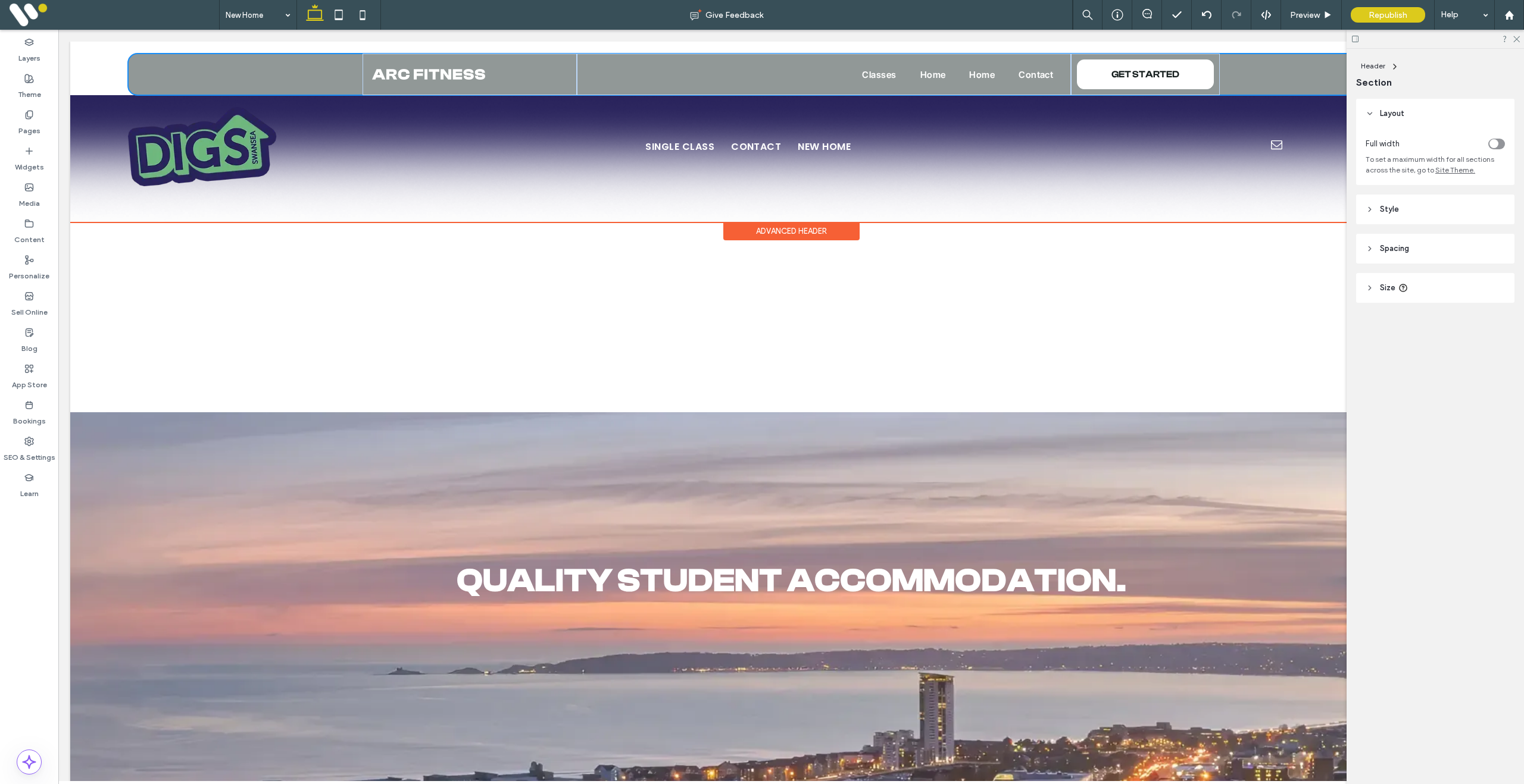
click at [102, 65] on div "Classes Home Home Contact GET STARTED Section" at bounding box center [791, 74] width 1442 height 41
click at [95, 66] on div "Classes Home Home Contact GET STARTED Section" at bounding box center [791, 74] width 1442 height 41
drag, startPoint x: 104, startPoint y: 67, endPoint x: 151, endPoint y: 87, distance: 51.1
click at [104, 125] on div "Classes Home Home Contact GET STARTED Section Single Class Contact New Home ENQ…" at bounding box center [791, 131] width 1442 height 180
click at [108, 133] on div "Single Class Contact New Home ENQUIRE" at bounding box center [791, 158] width 1442 height 127
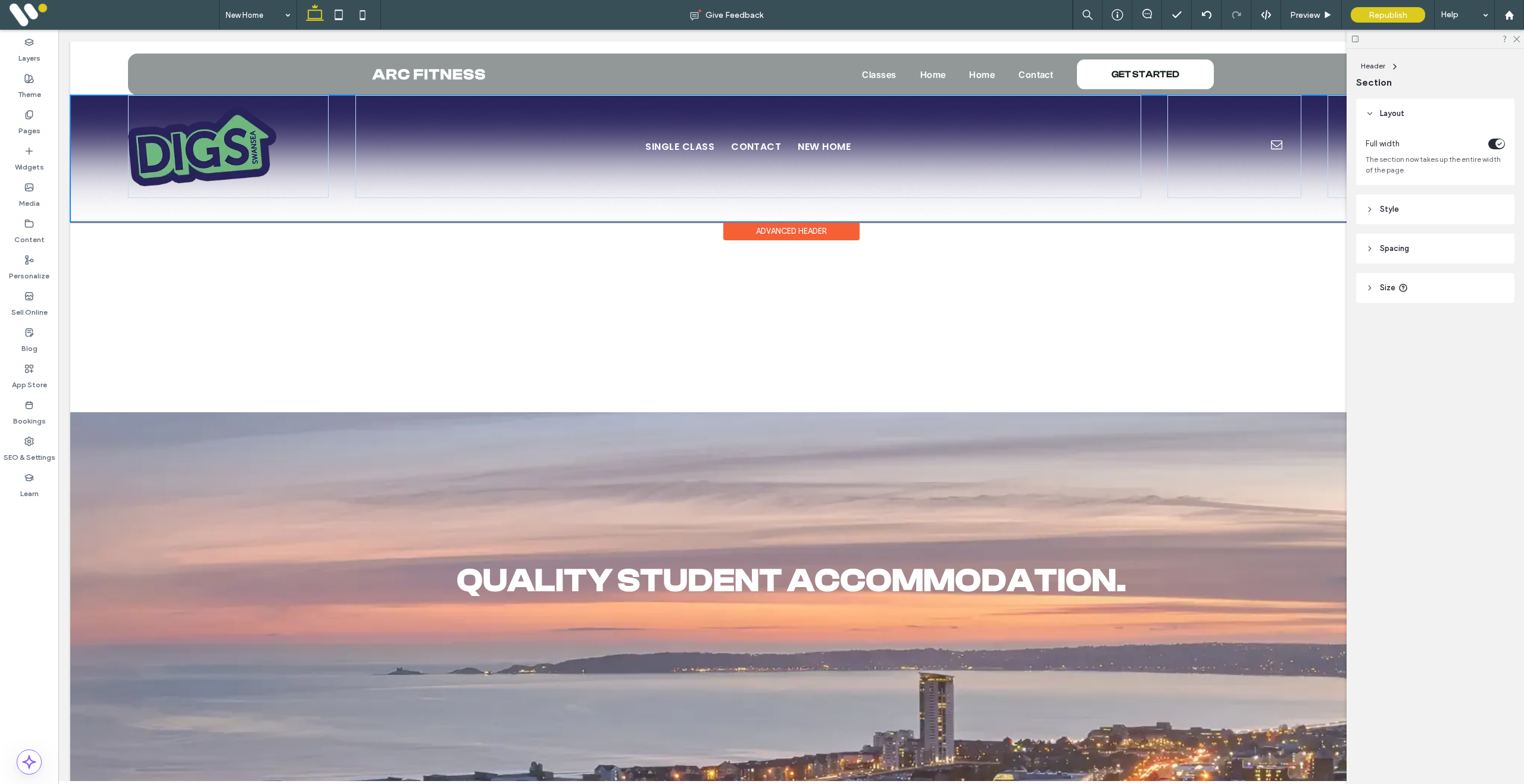
click at [94, 131] on div "Single Class Contact New Home ENQUIRE" at bounding box center [791, 158] width 1442 height 127
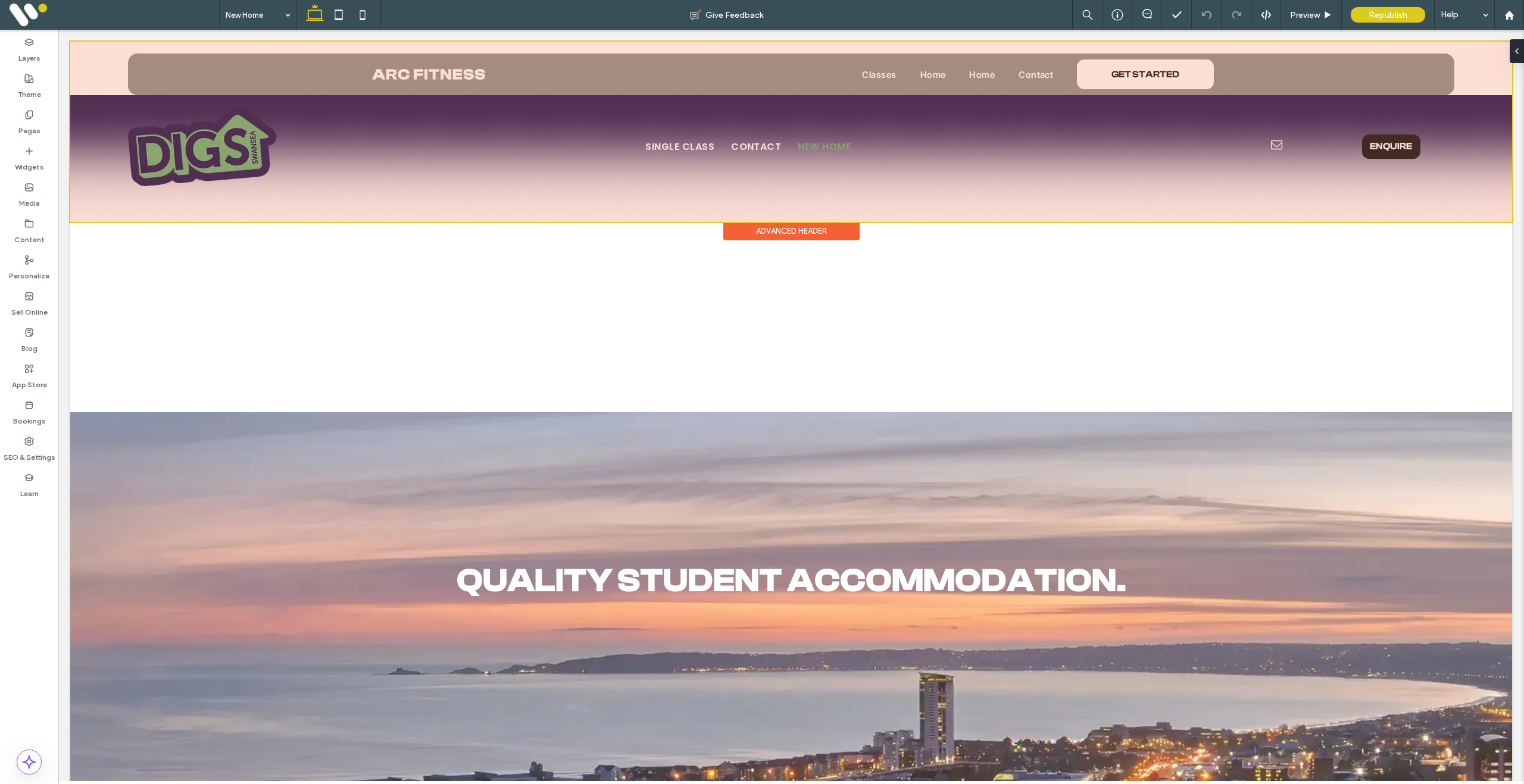
click at [110, 127] on div at bounding box center [791, 131] width 1442 height 180
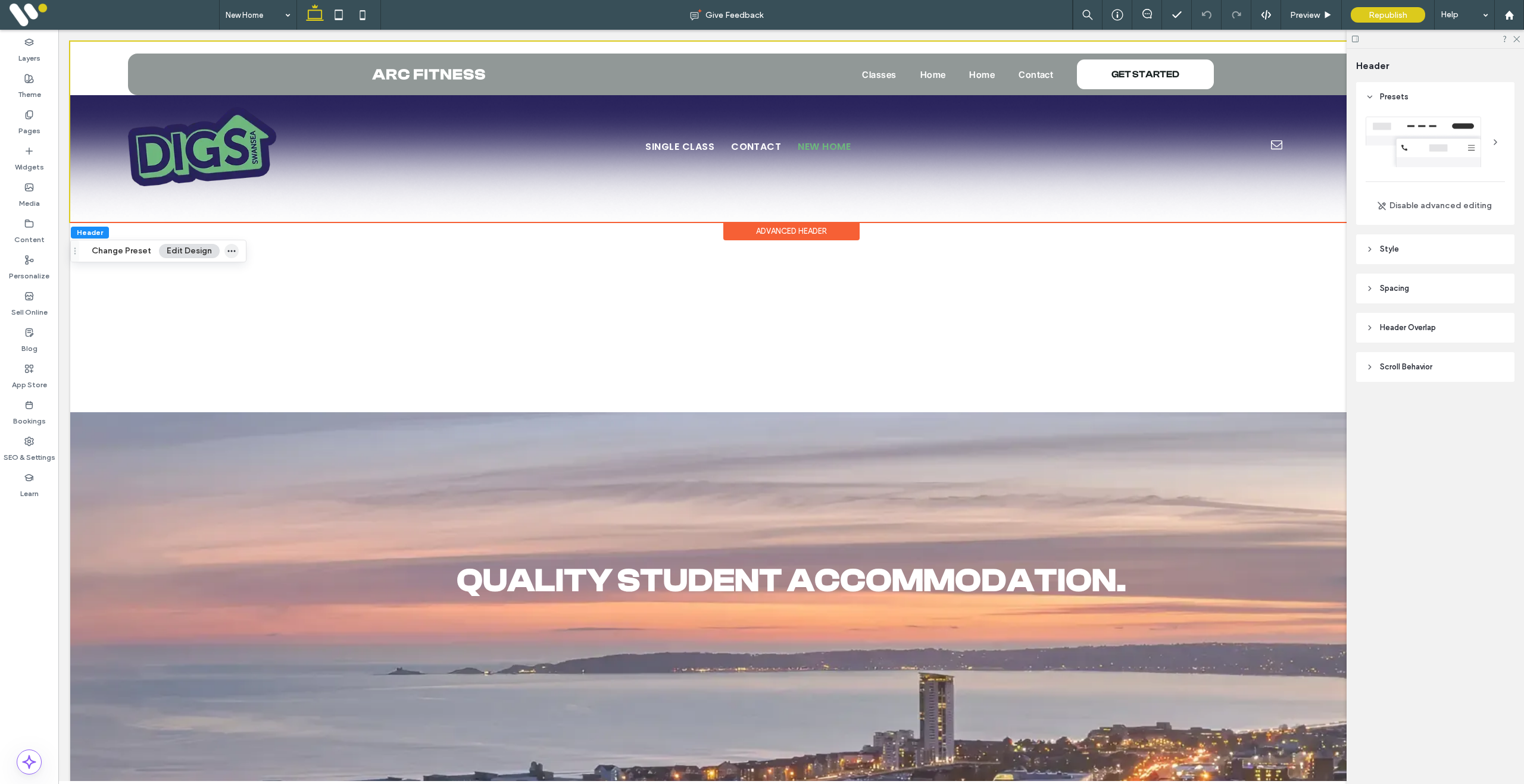
click at [227, 253] on icon "button" at bounding box center [232, 251] width 10 height 10
click at [228, 252] on icon "button" at bounding box center [232, 251] width 10 height 10
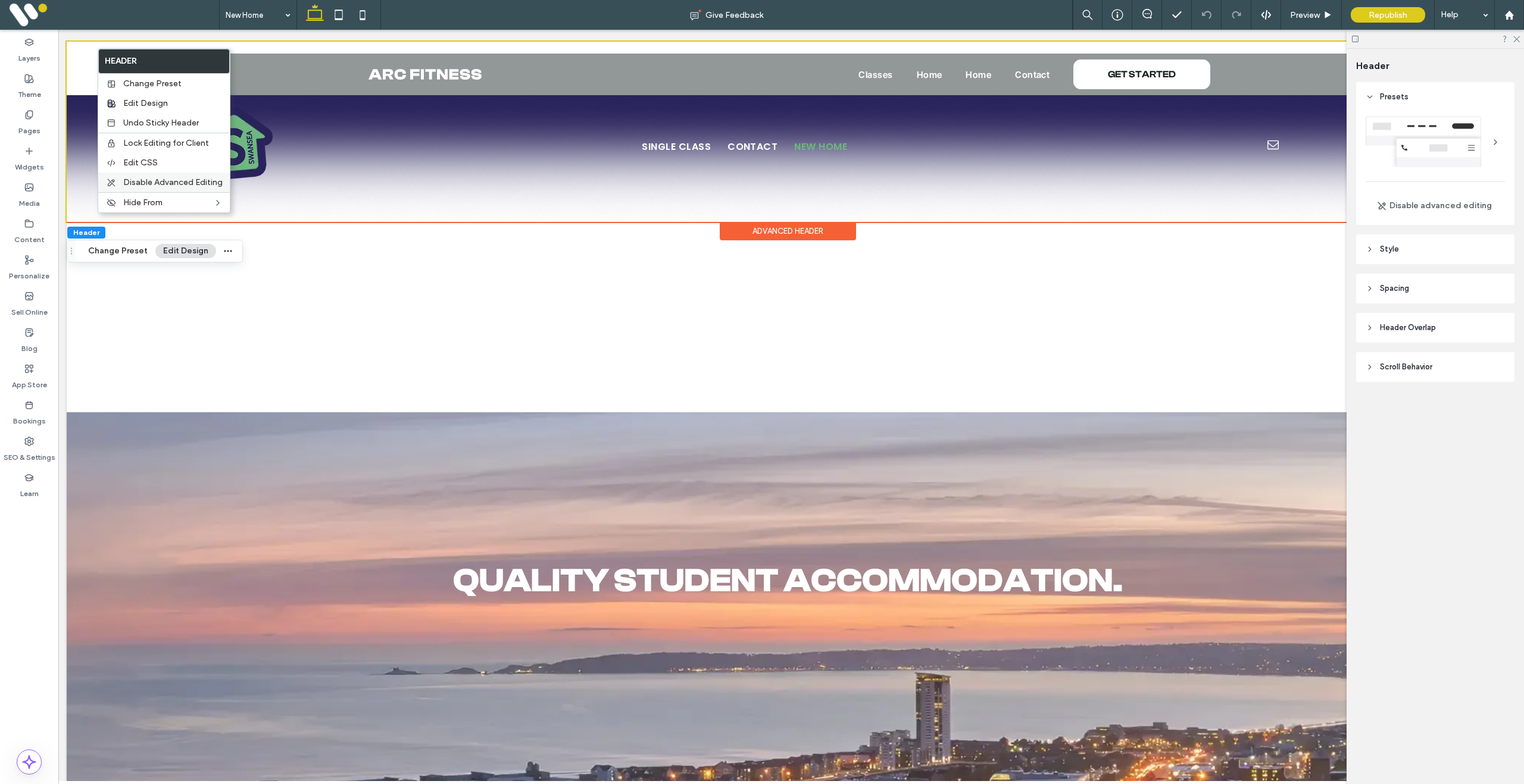
click at [166, 182] on span "Disable Advanced Editing" at bounding box center [173, 182] width 100 height 10
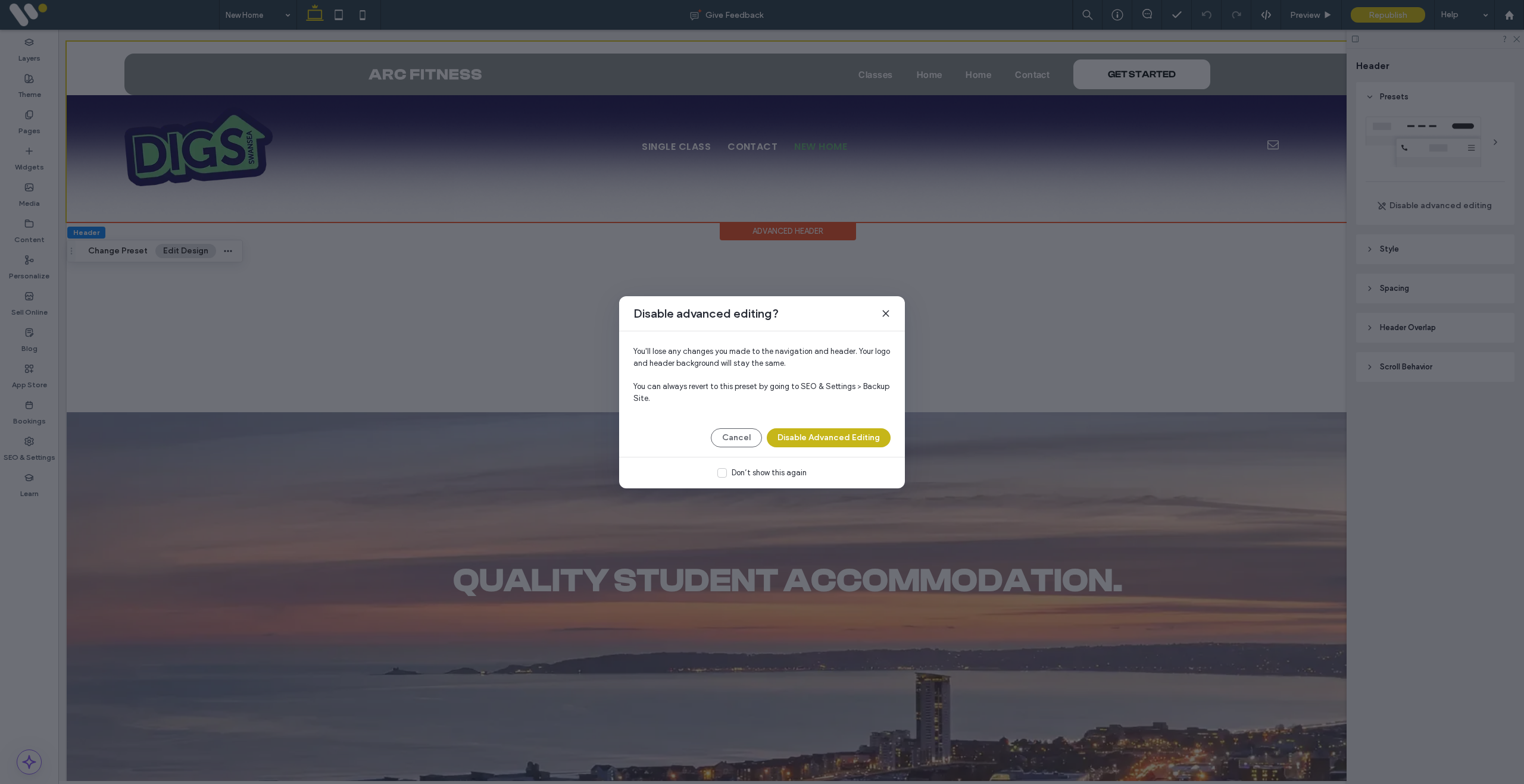
click at [807, 436] on button "Disable Advanced Editing" at bounding box center [828, 438] width 124 height 19
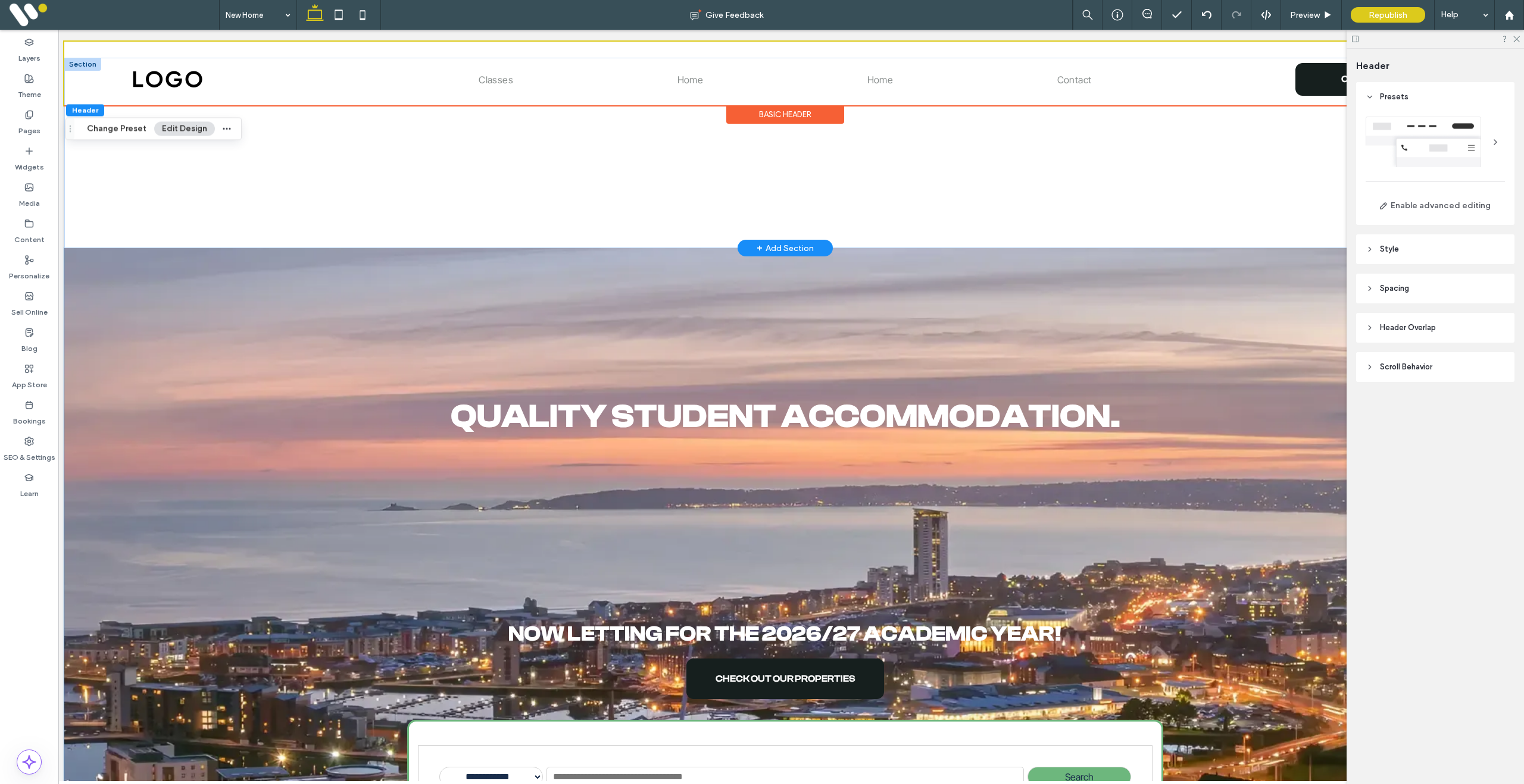
scroll to position [0, 0]
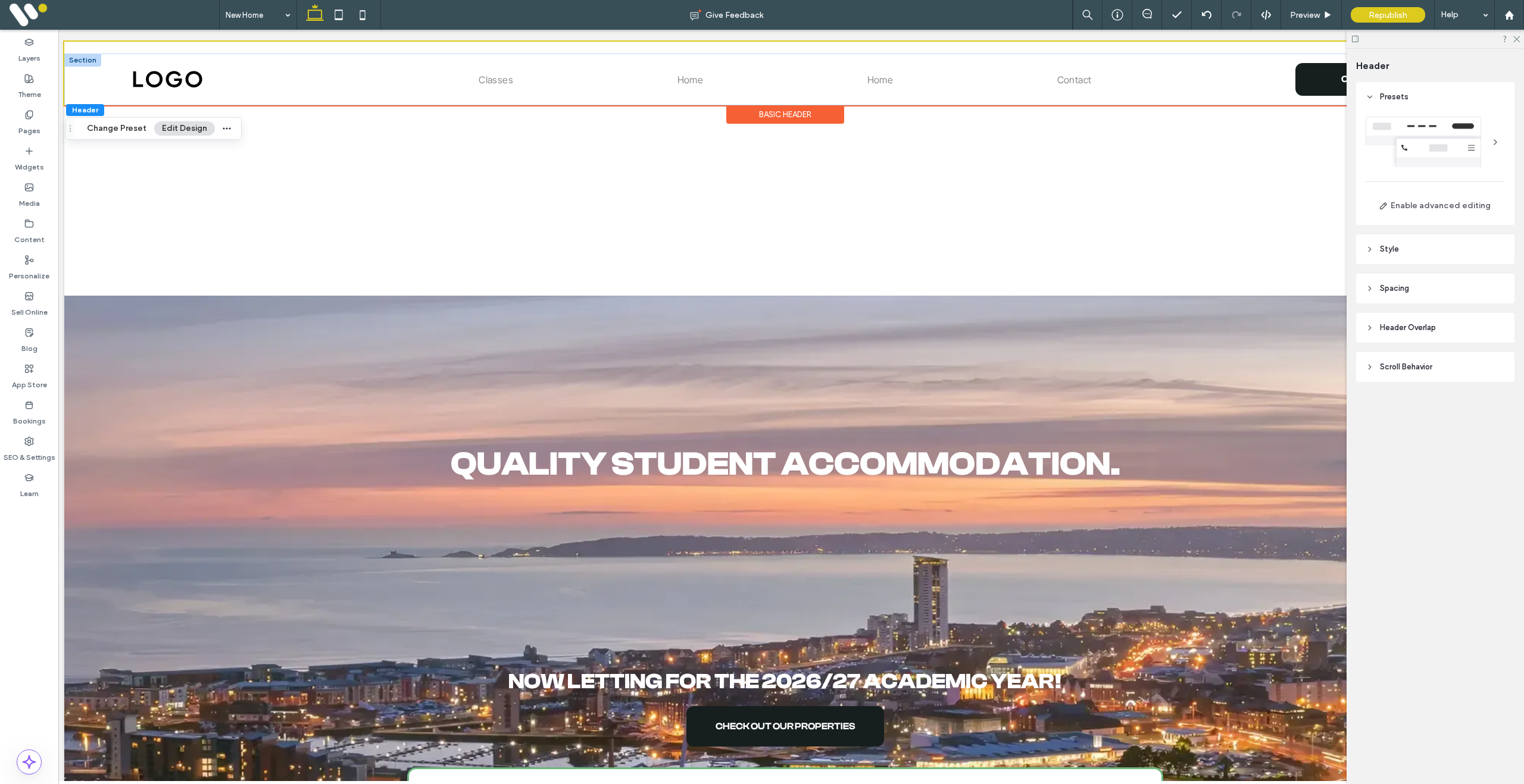
click at [87, 61] on div at bounding box center [83, 60] width 37 height 13
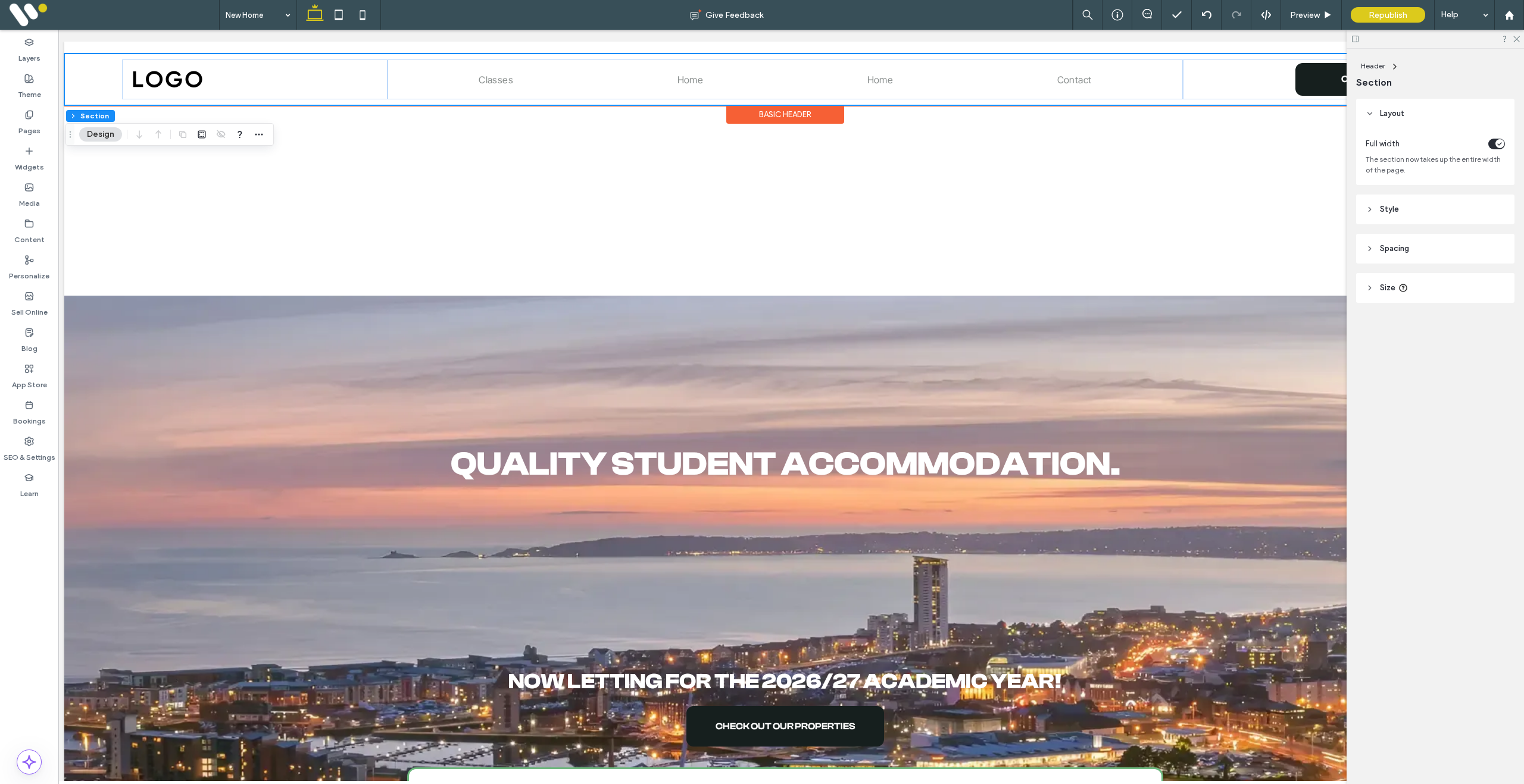
scroll to position [0, 10]
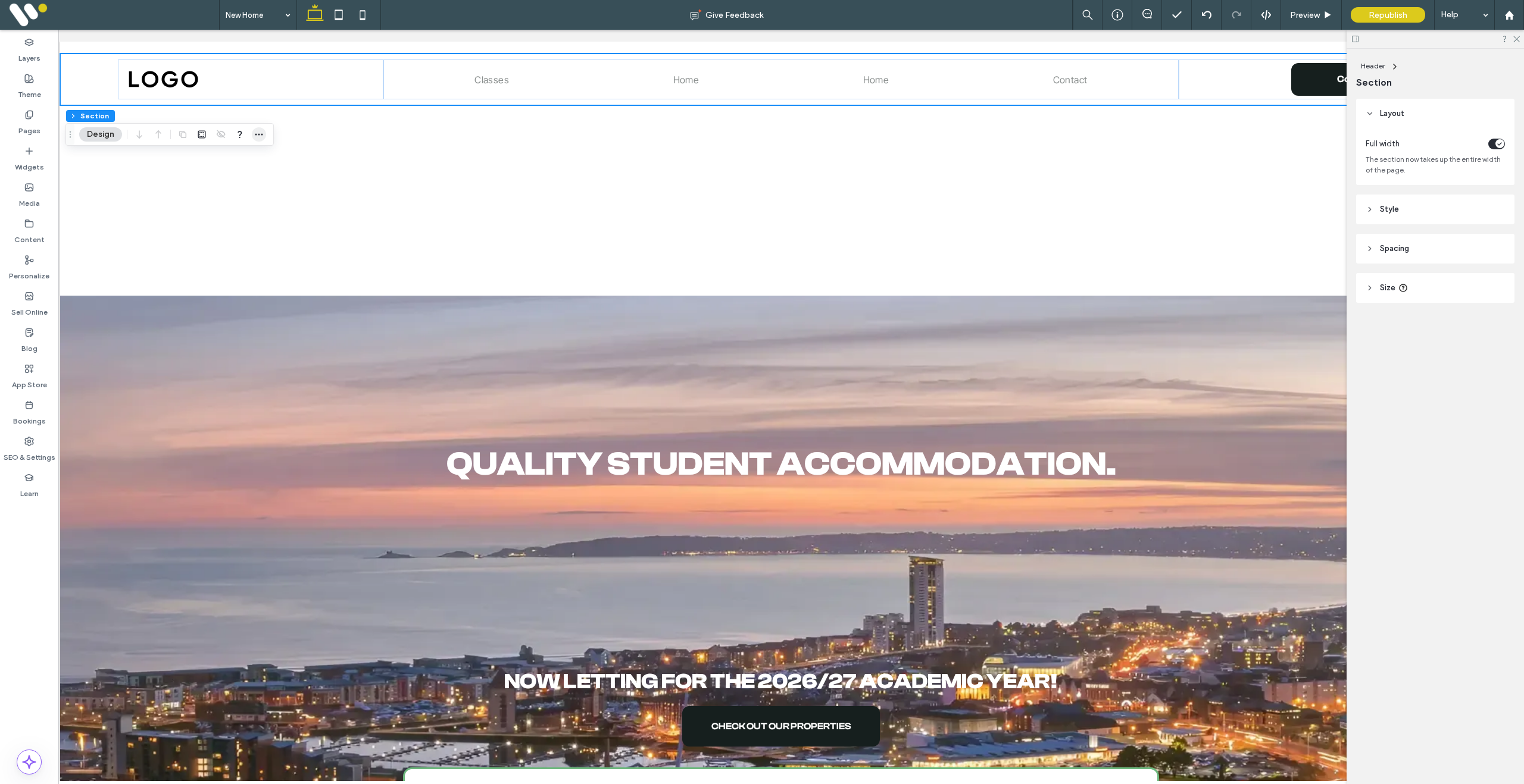
click at [257, 133] on icon "button" at bounding box center [259, 135] width 10 height 10
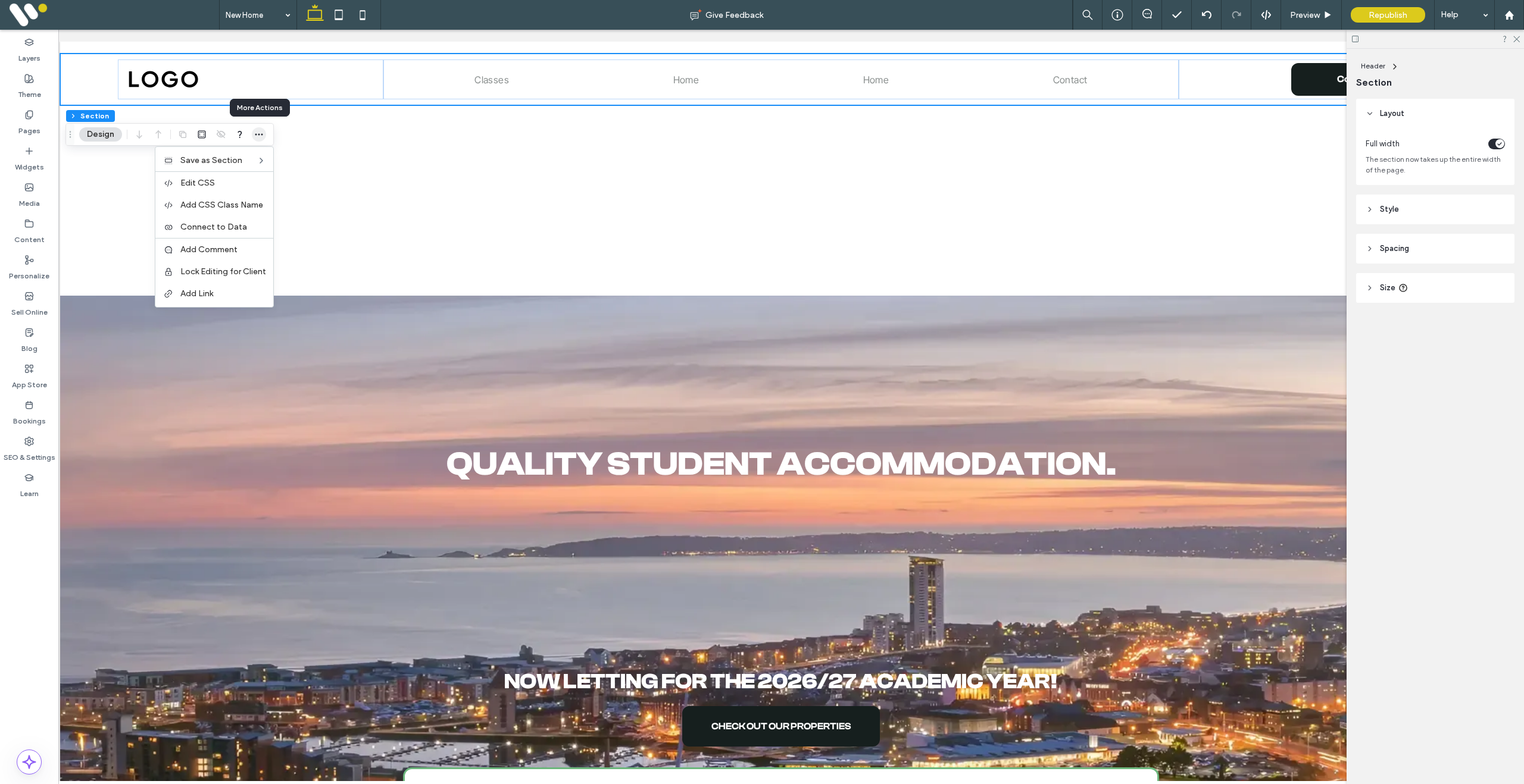
click at [257, 133] on icon "button" at bounding box center [259, 135] width 10 height 10
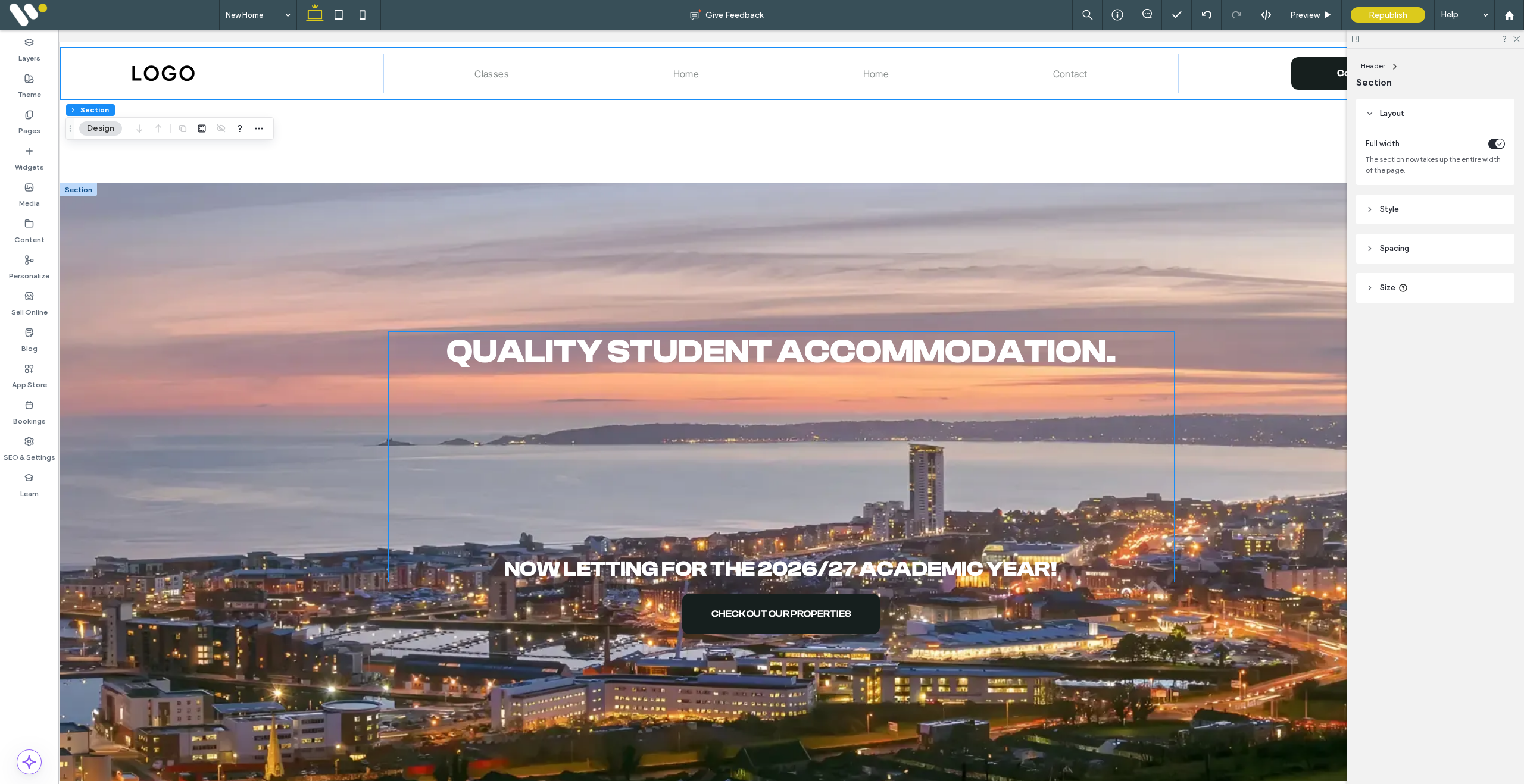
scroll to position [0, 0]
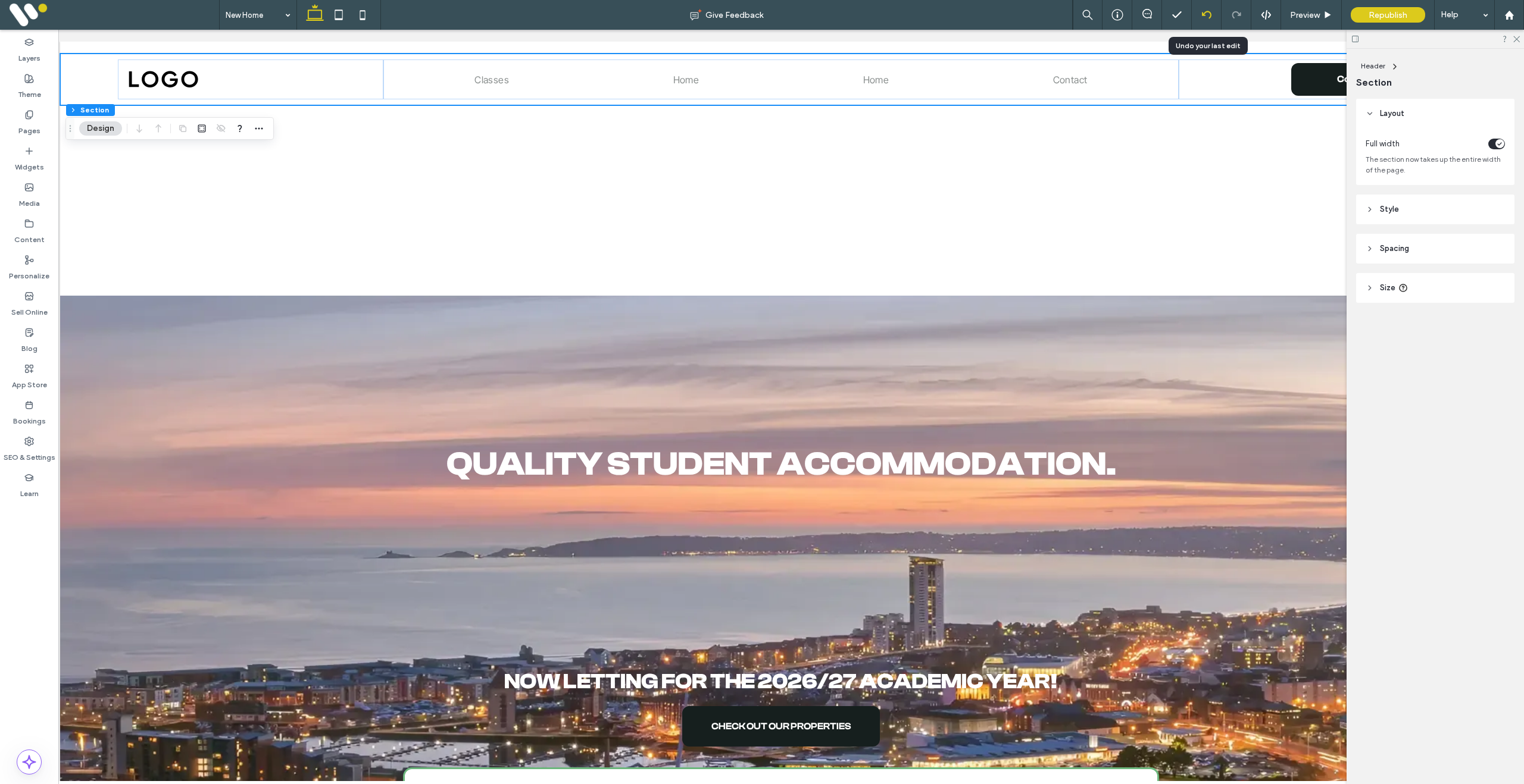
click at [1208, 16] on icon at bounding box center [1207, 15] width 10 height 10
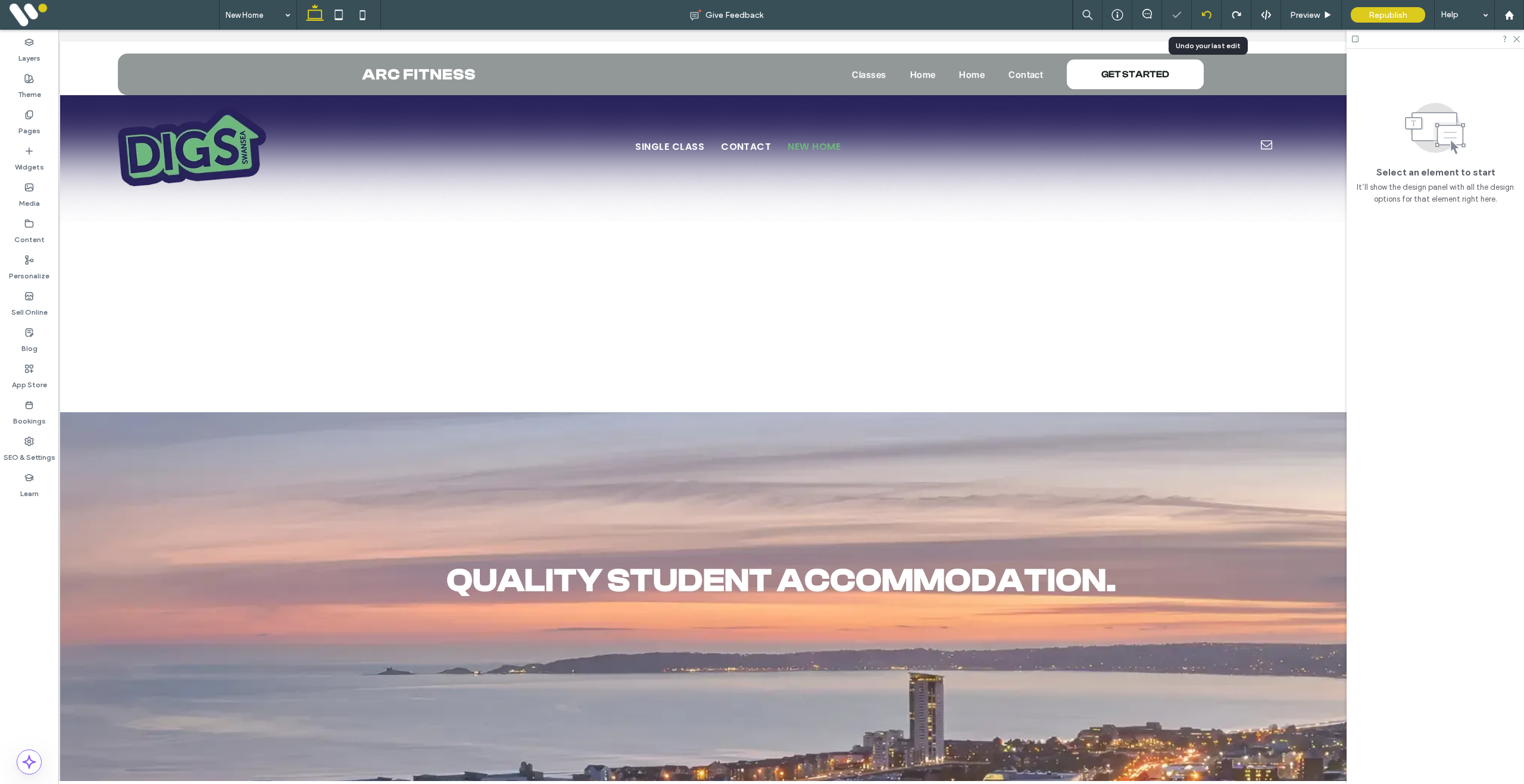
click at [1208, 16] on icon at bounding box center [1207, 15] width 10 height 10
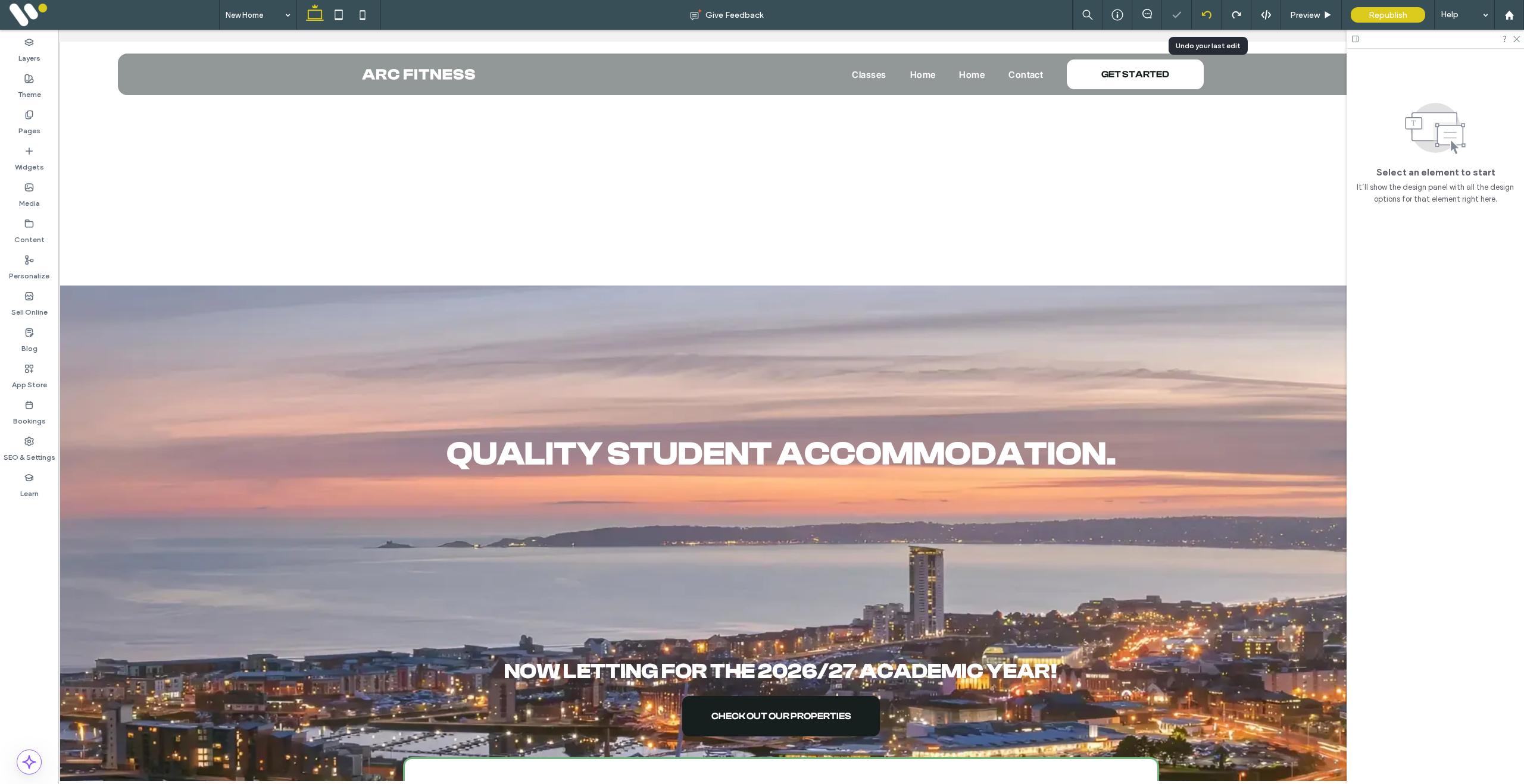
click at [1208, 16] on icon at bounding box center [1207, 15] width 10 height 10
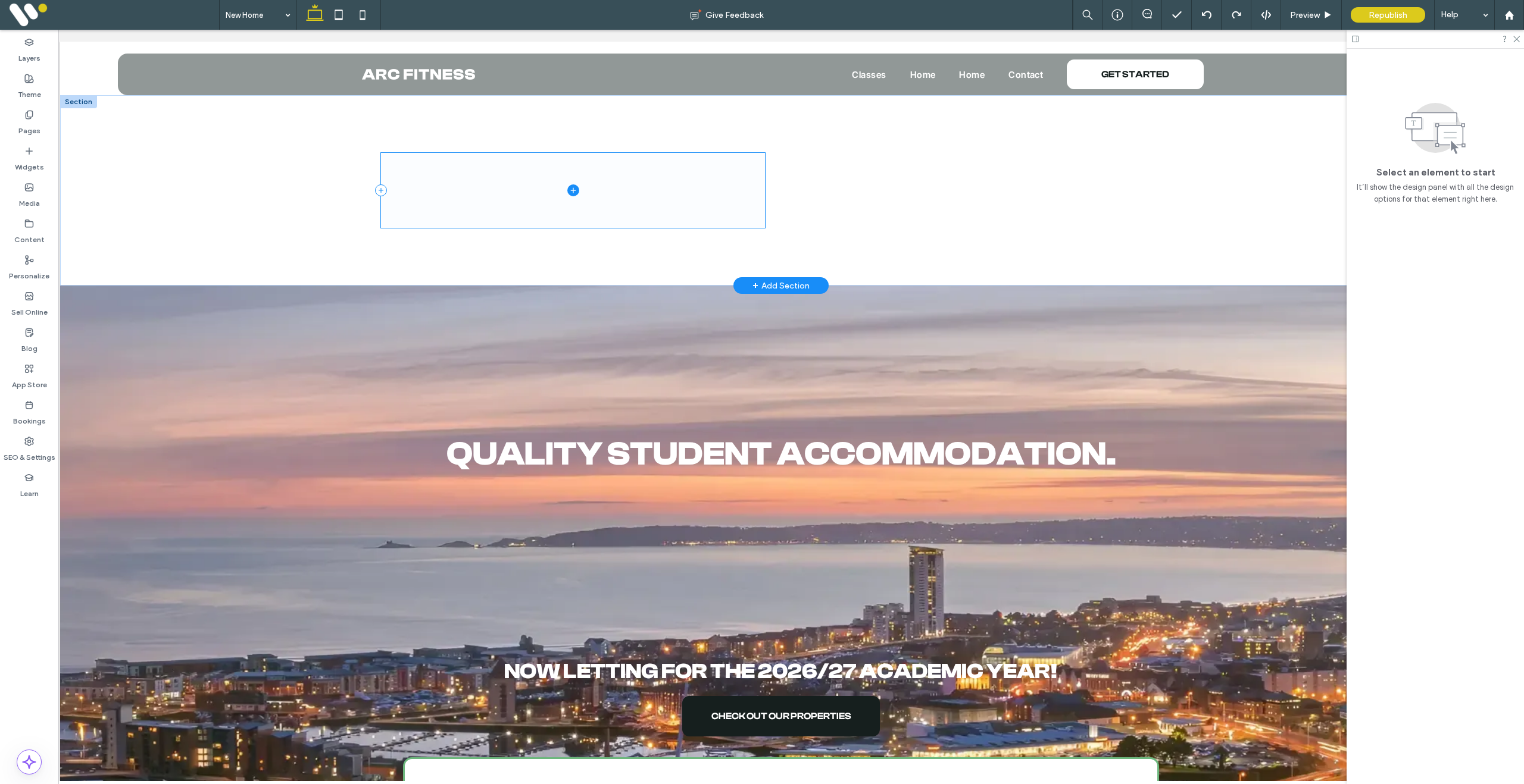
click at [634, 182] on span at bounding box center [573, 190] width 384 height 75
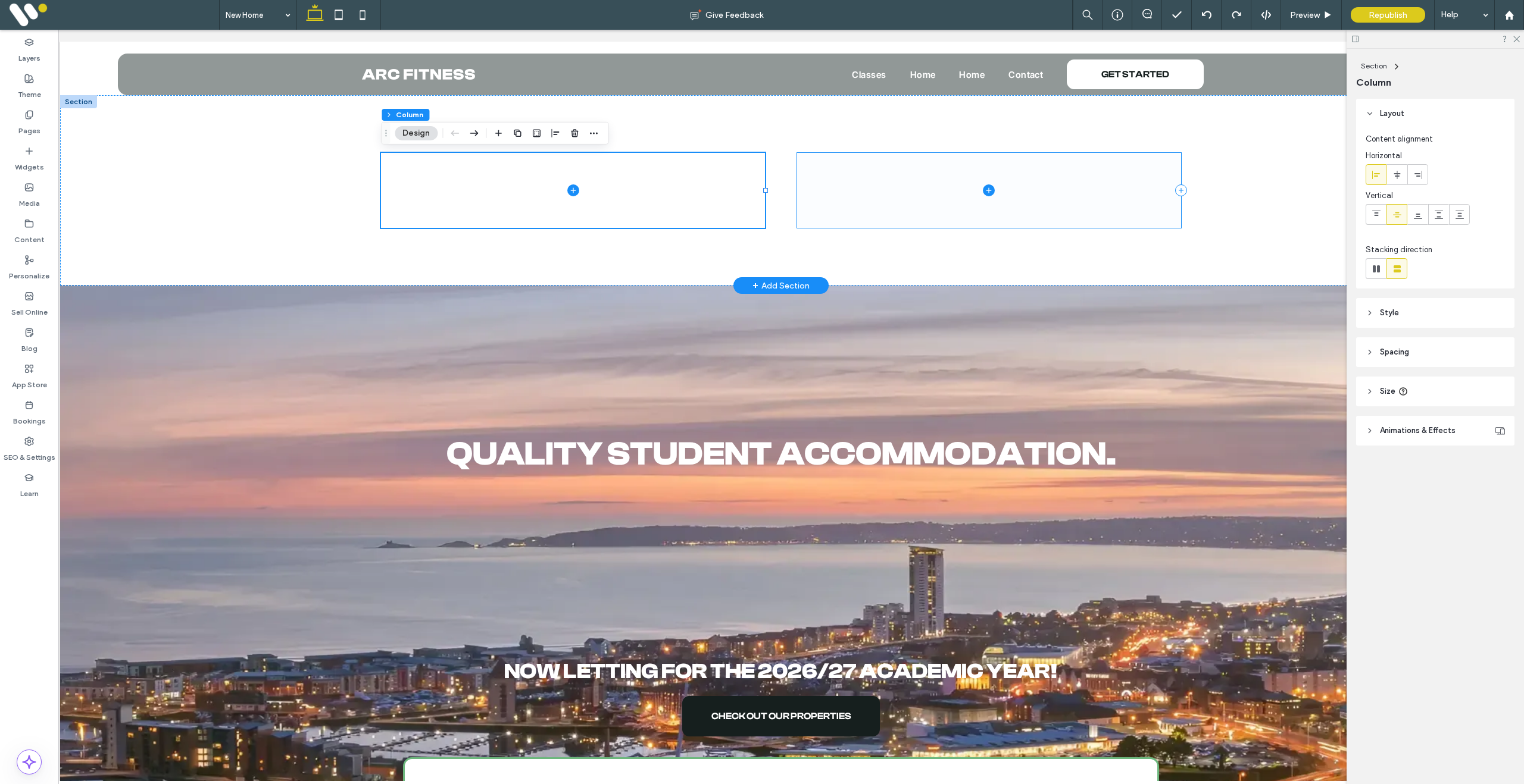
click at [949, 198] on span at bounding box center [989, 190] width 384 height 75
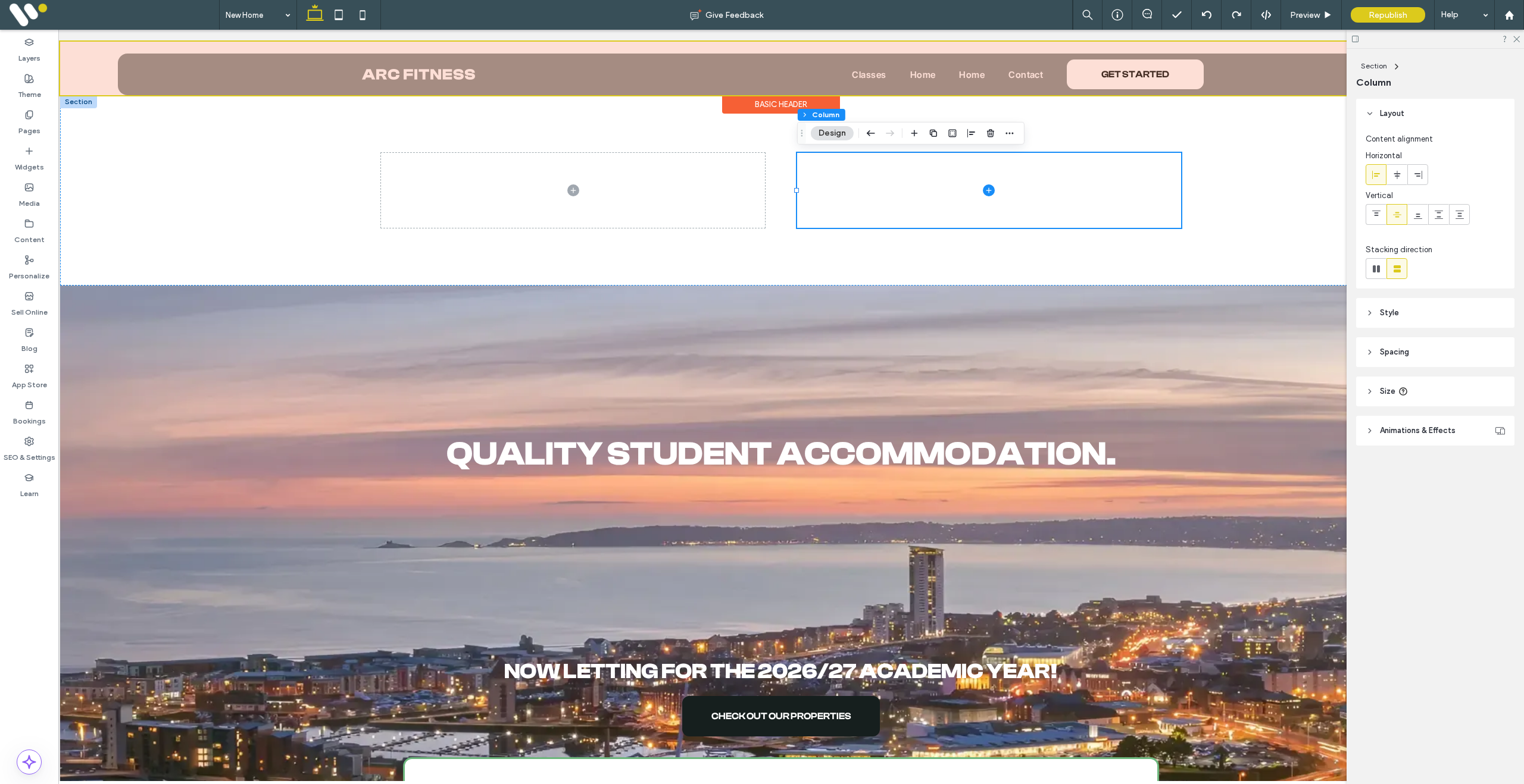
click at [100, 67] on div at bounding box center [780, 68] width 1442 height 53
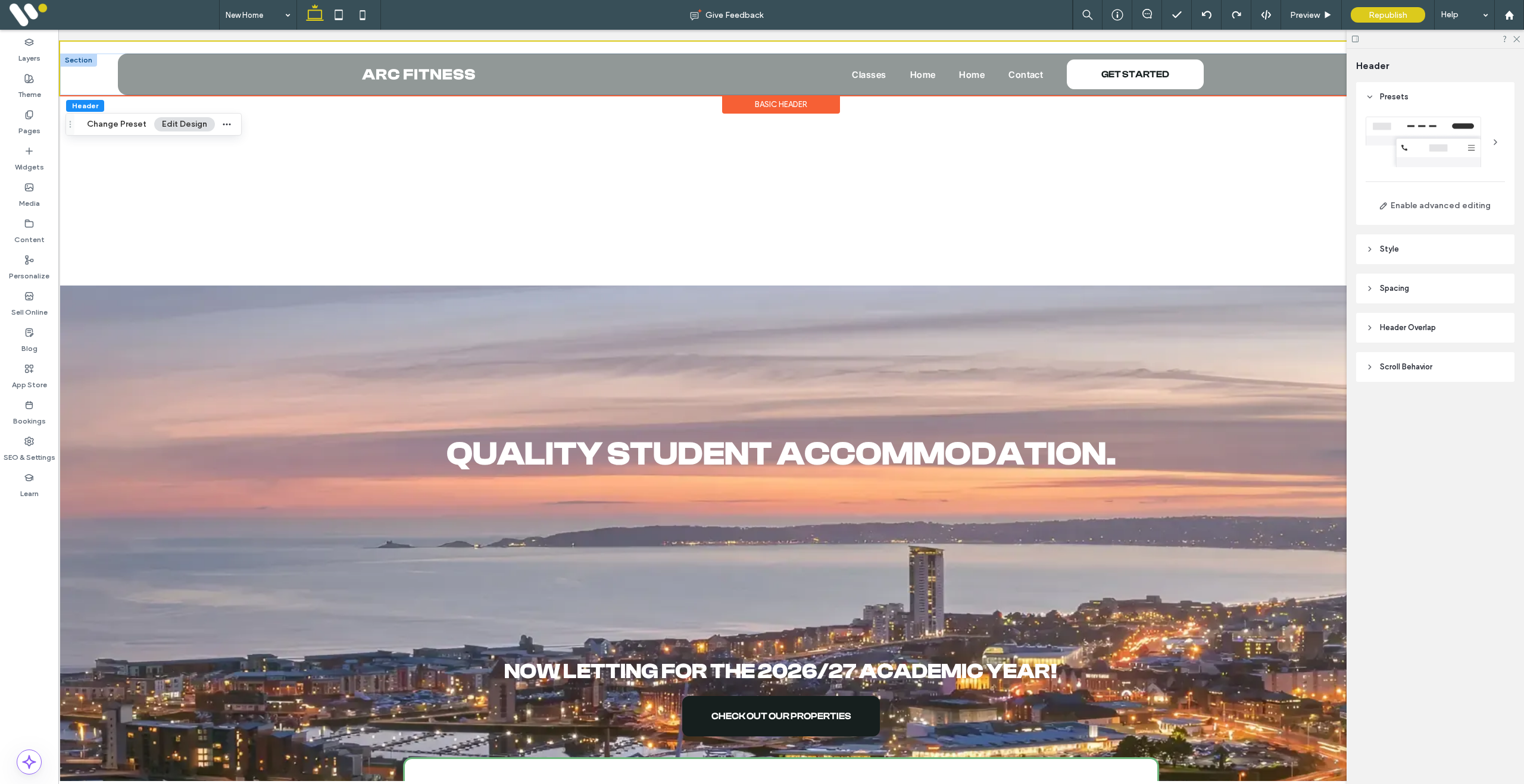
click at [85, 64] on div at bounding box center [78, 60] width 37 height 13
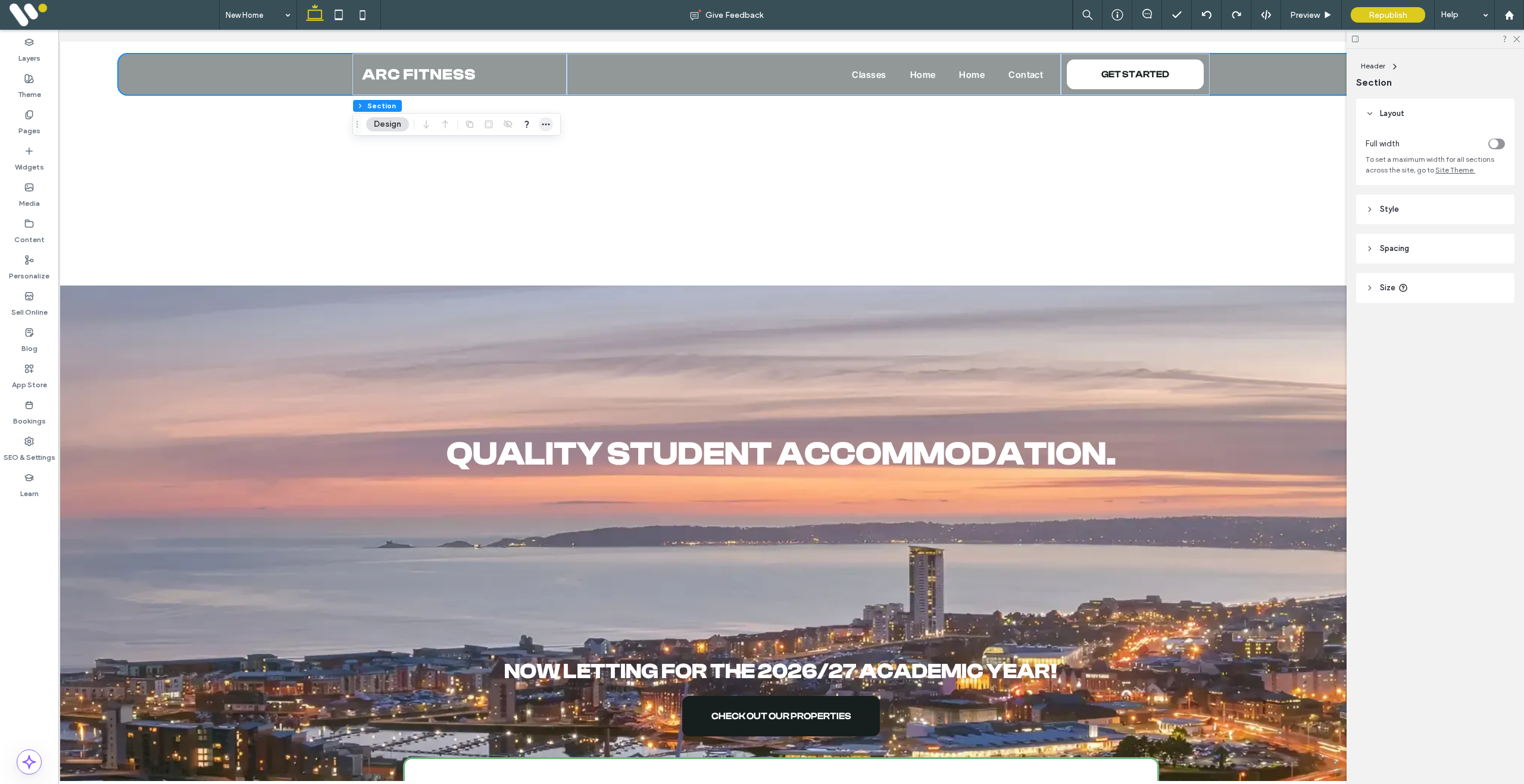
click at [549, 123] on use "button" at bounding box center [546, 124] width 8 height 2
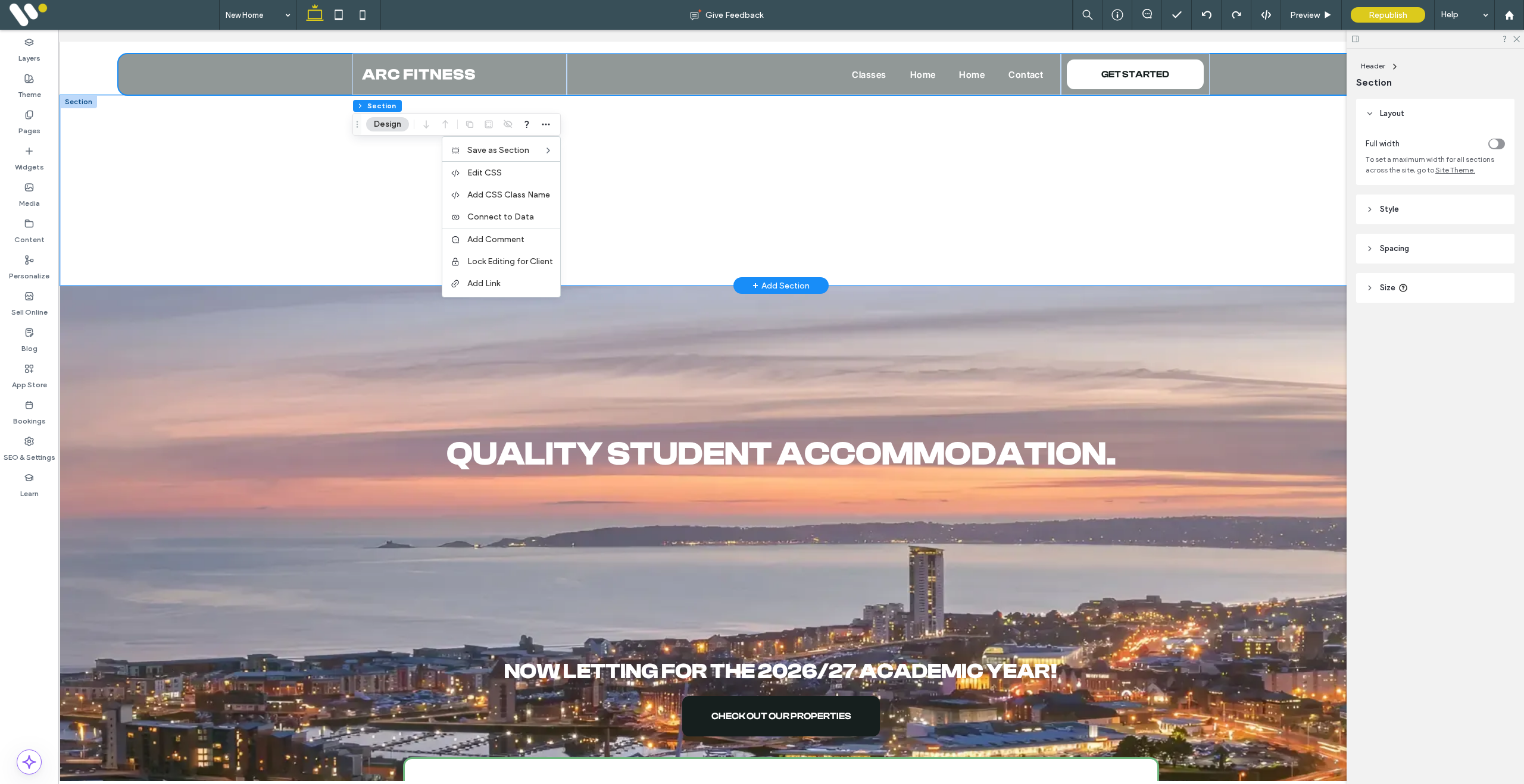
click at [297, 161] on div at bounding box center [780, 190] width 1442 height 190
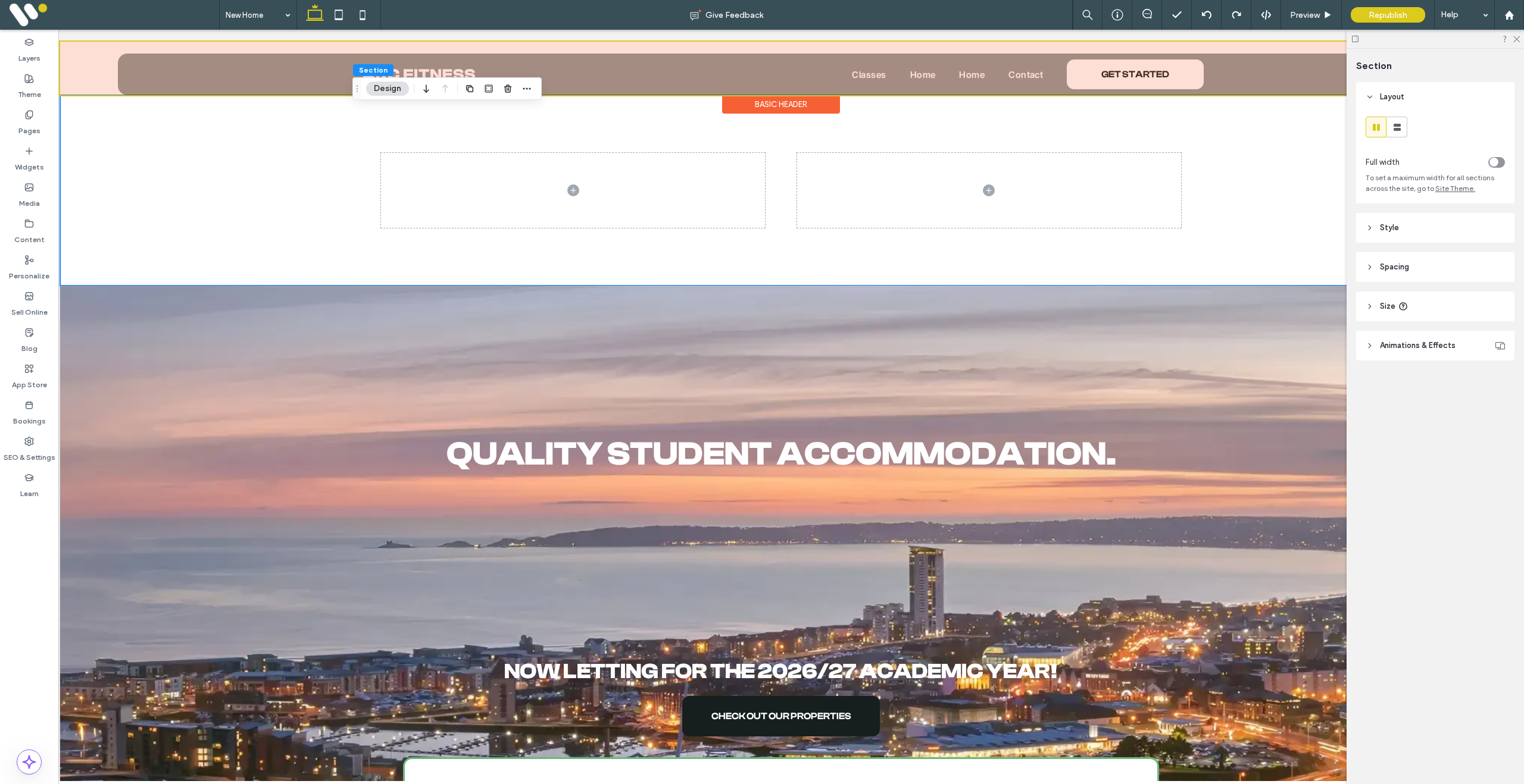
click at [92, 67] on div at bounding box center [780, 68] width 1442 height 53
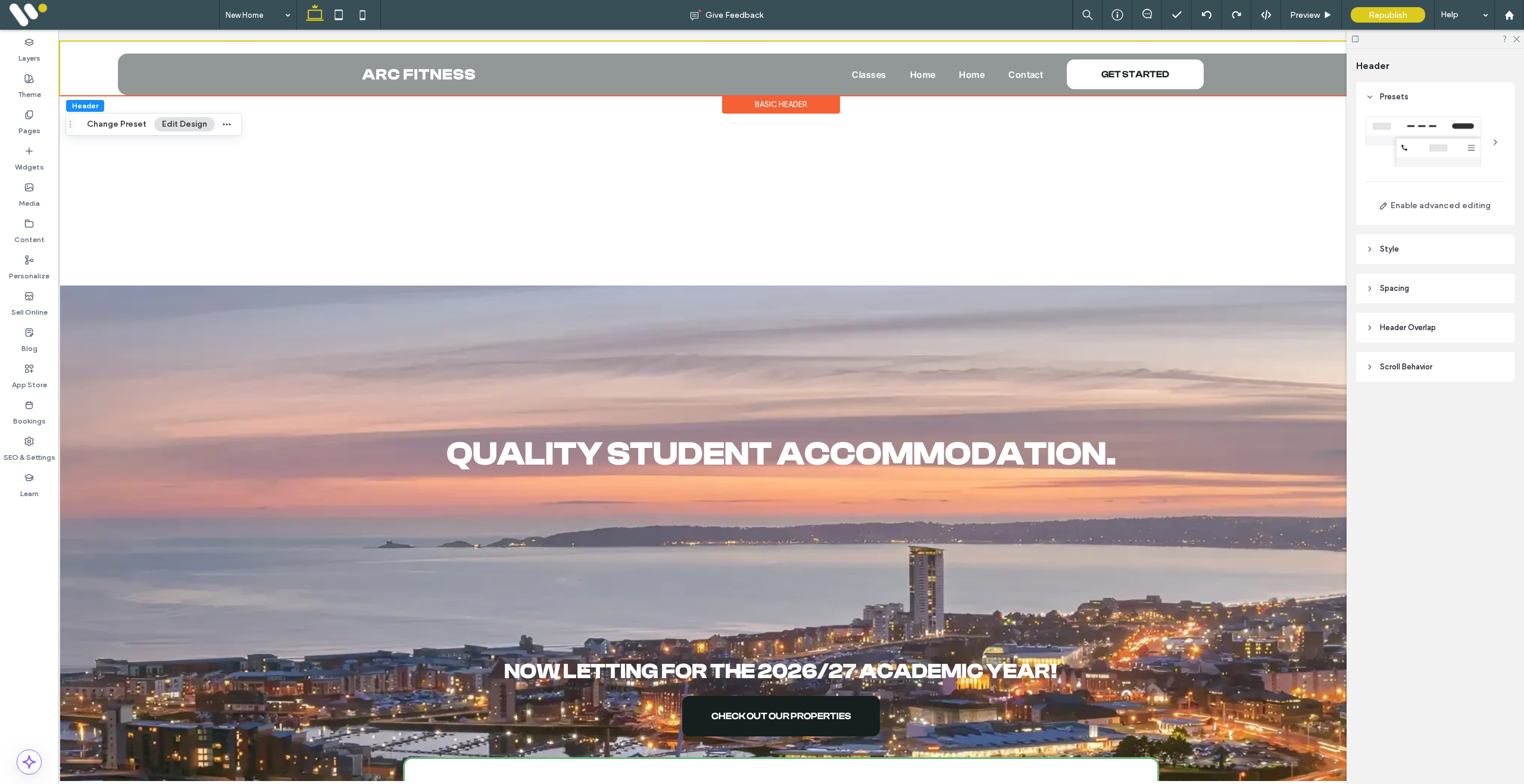
scroll to position [0, 15]
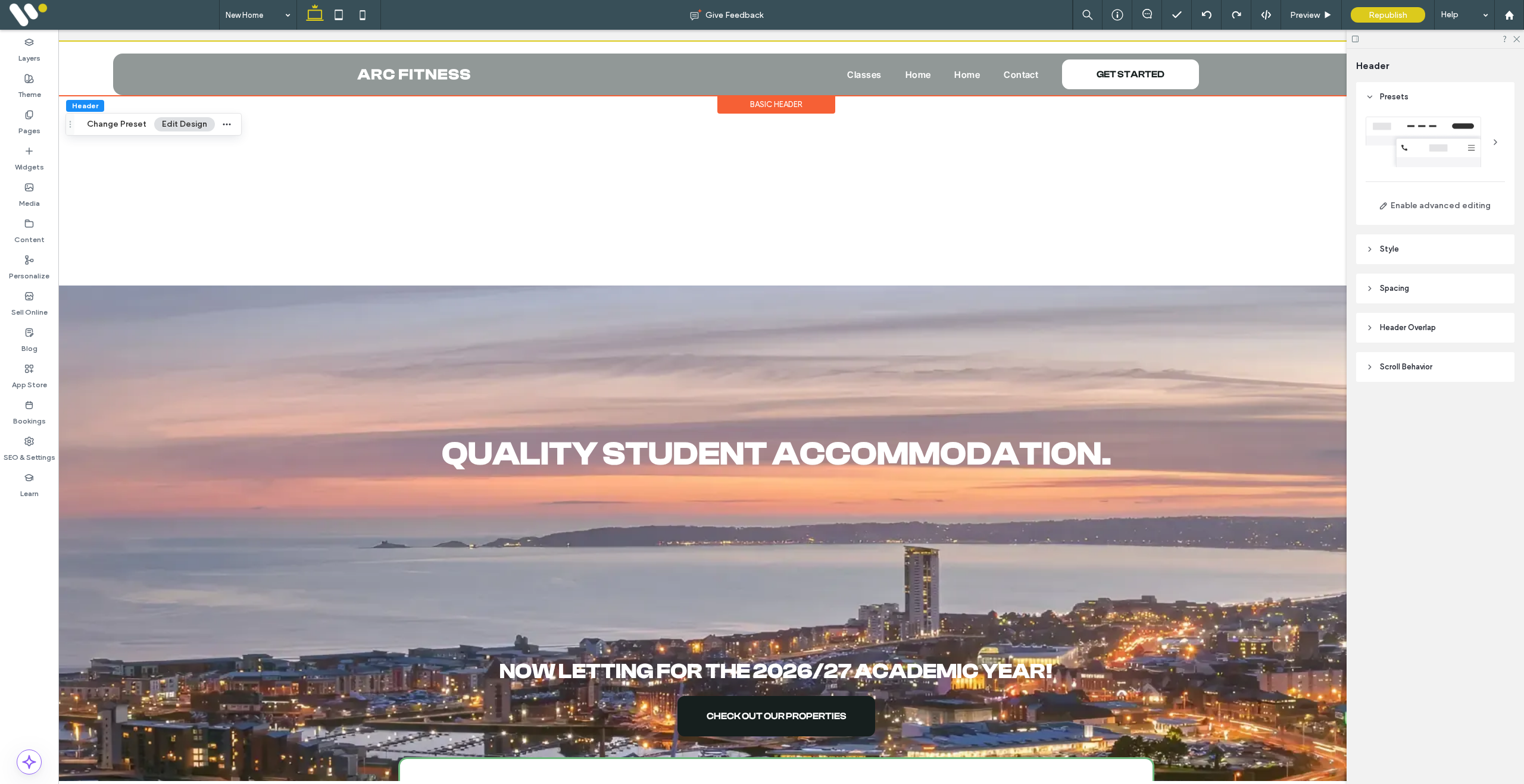
click at [784, 106] on div "Basic Header" at bounding box center [776, 104] width 118 height 18
click at [783, 109] on div "Basic Header" at bounding box center [776, 104] width 118 height 18
click at [1515, 41] on icon at bounding box center [1516, 38] width 8 height 8
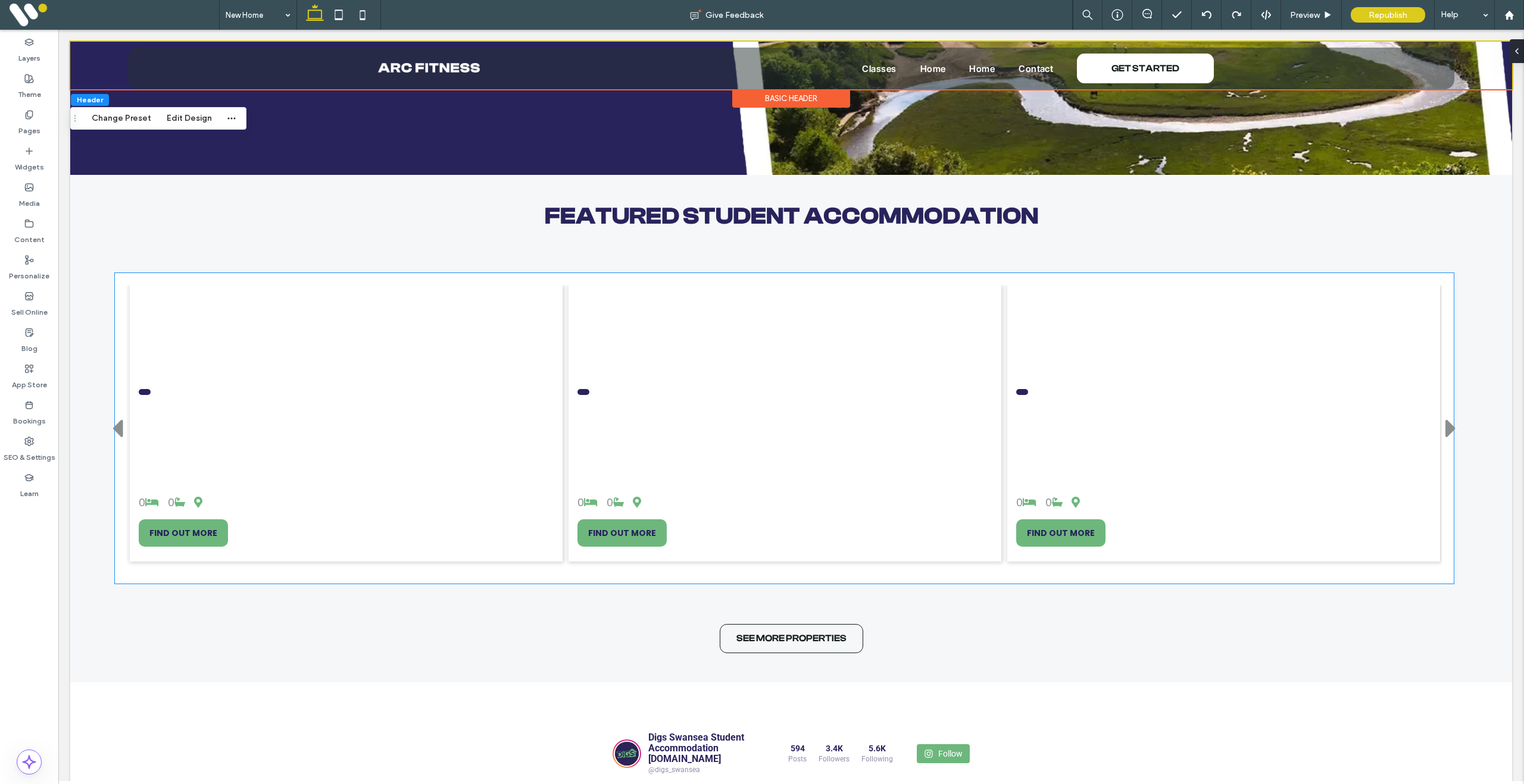
scroll to position [1234, 0]
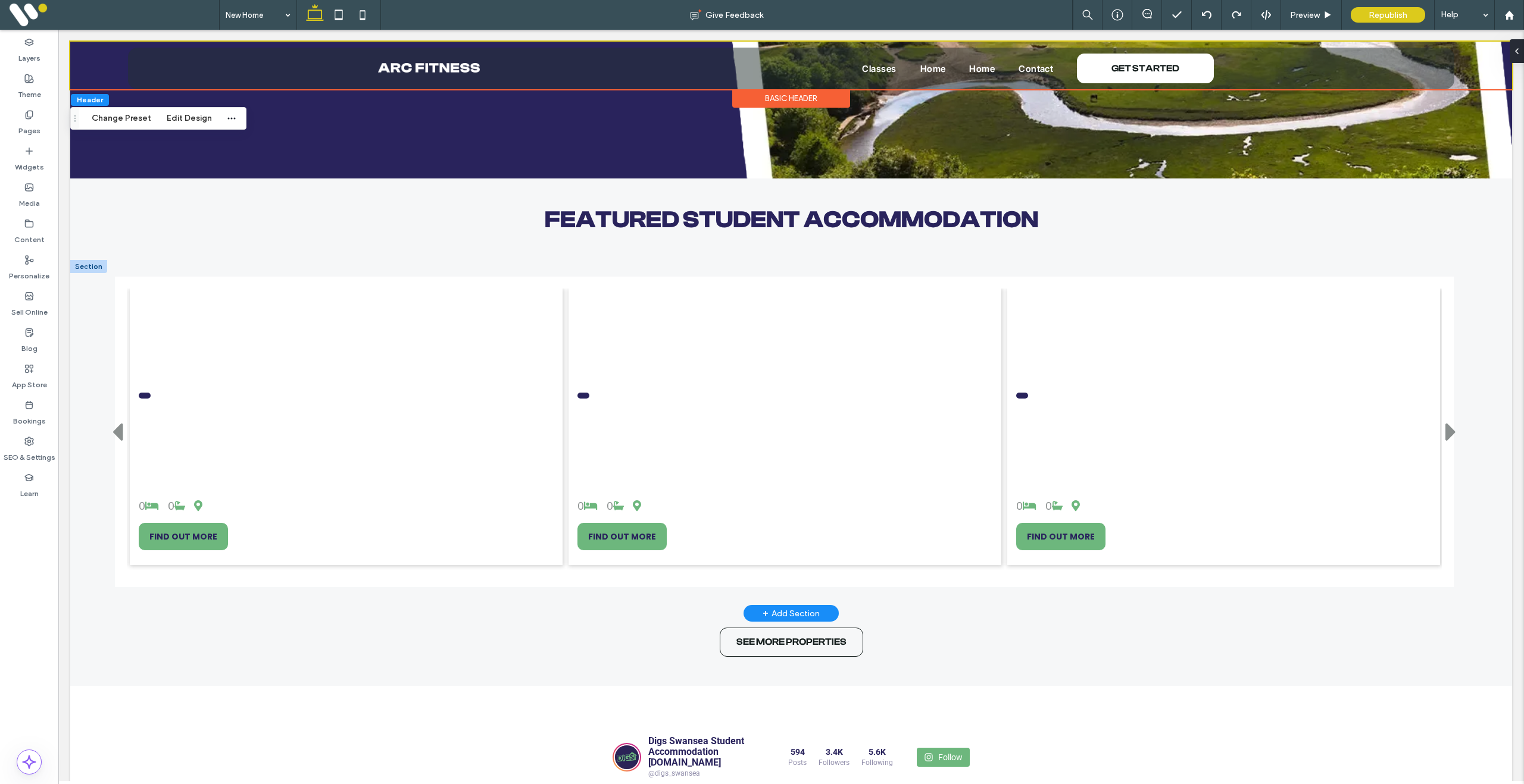
click at [97, 272] on div at bounding box center [88, 266] width 37 height 13
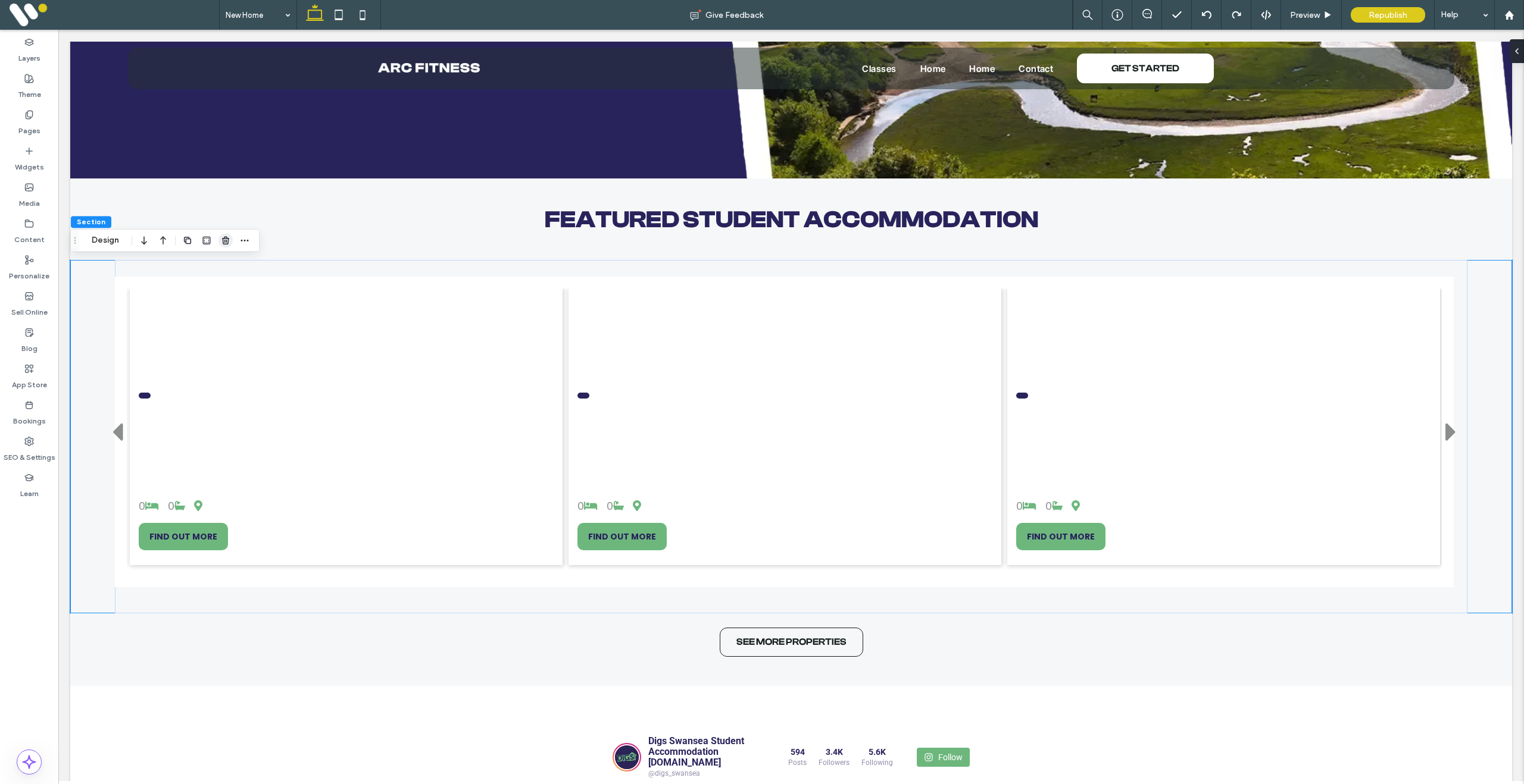
click at [227, 241] on icon "button" at bounding box center [226, 241] width 10 height 10
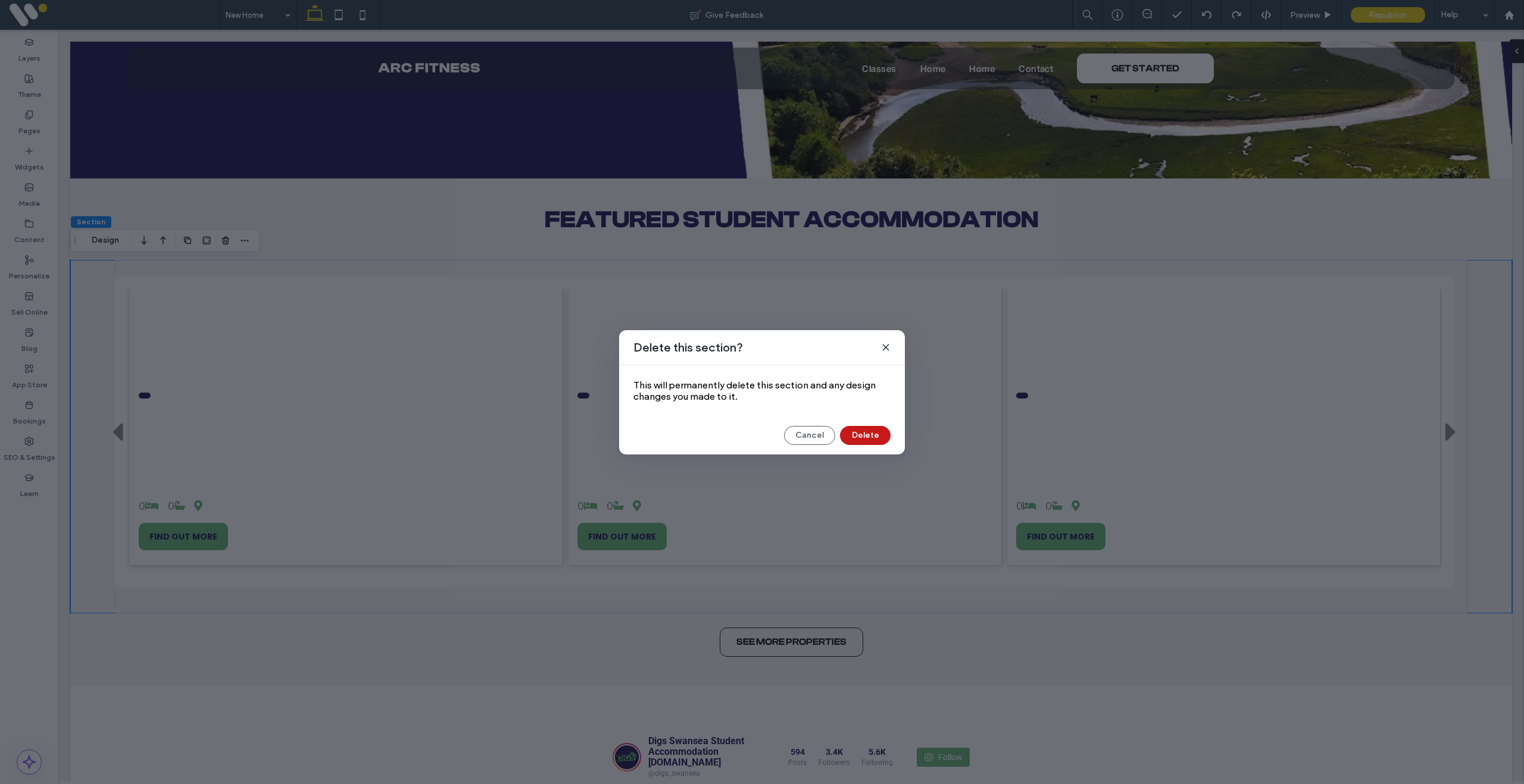
click at [858, 436] on button "Delete" at bounding box center [865, 436] width 50 height 19
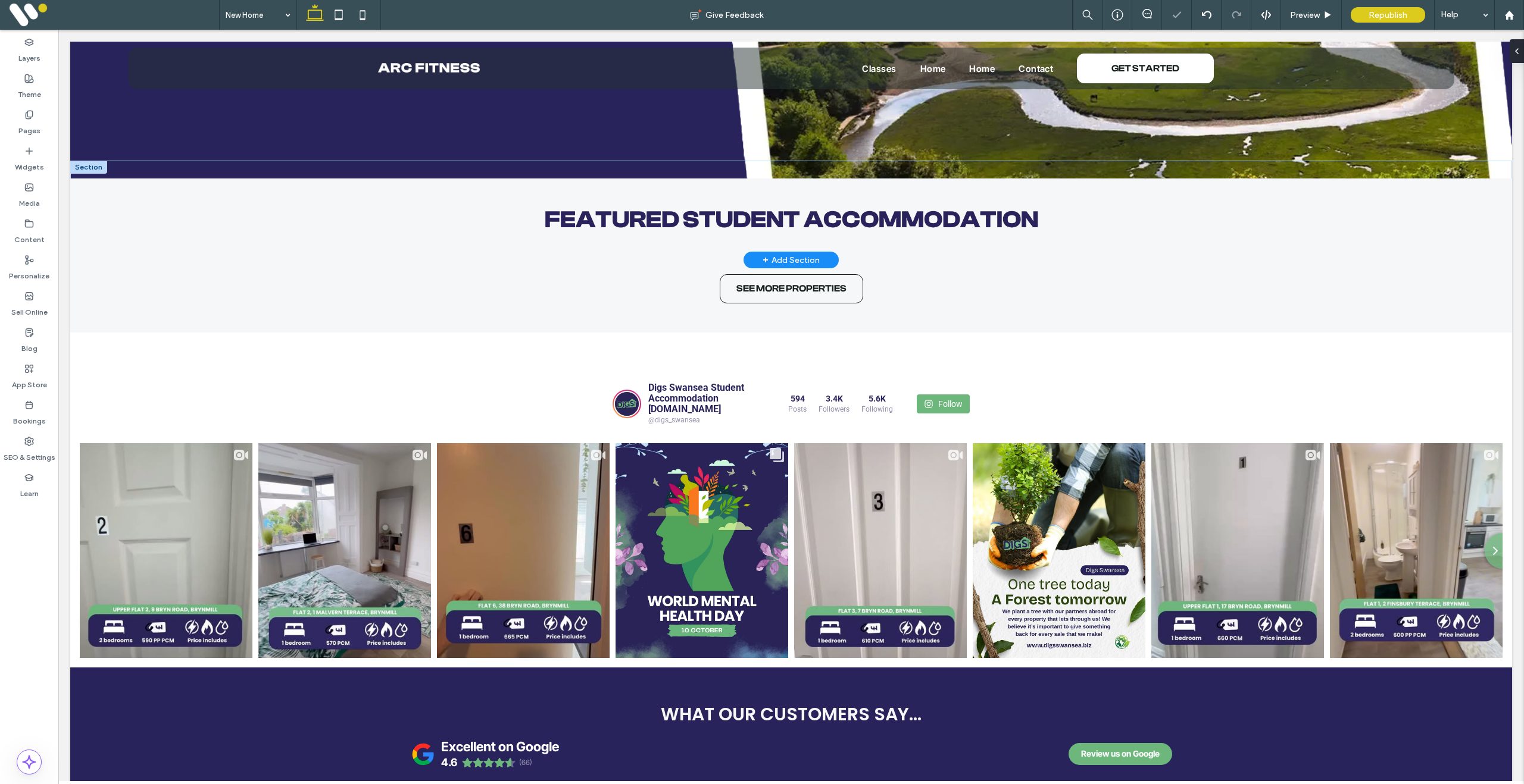
click at [95, 172] on div at bounding box center [88, 167] width 37 height 13
click at [226, 143] on use "button" at bounding box center [226, 142] width 7 height 8
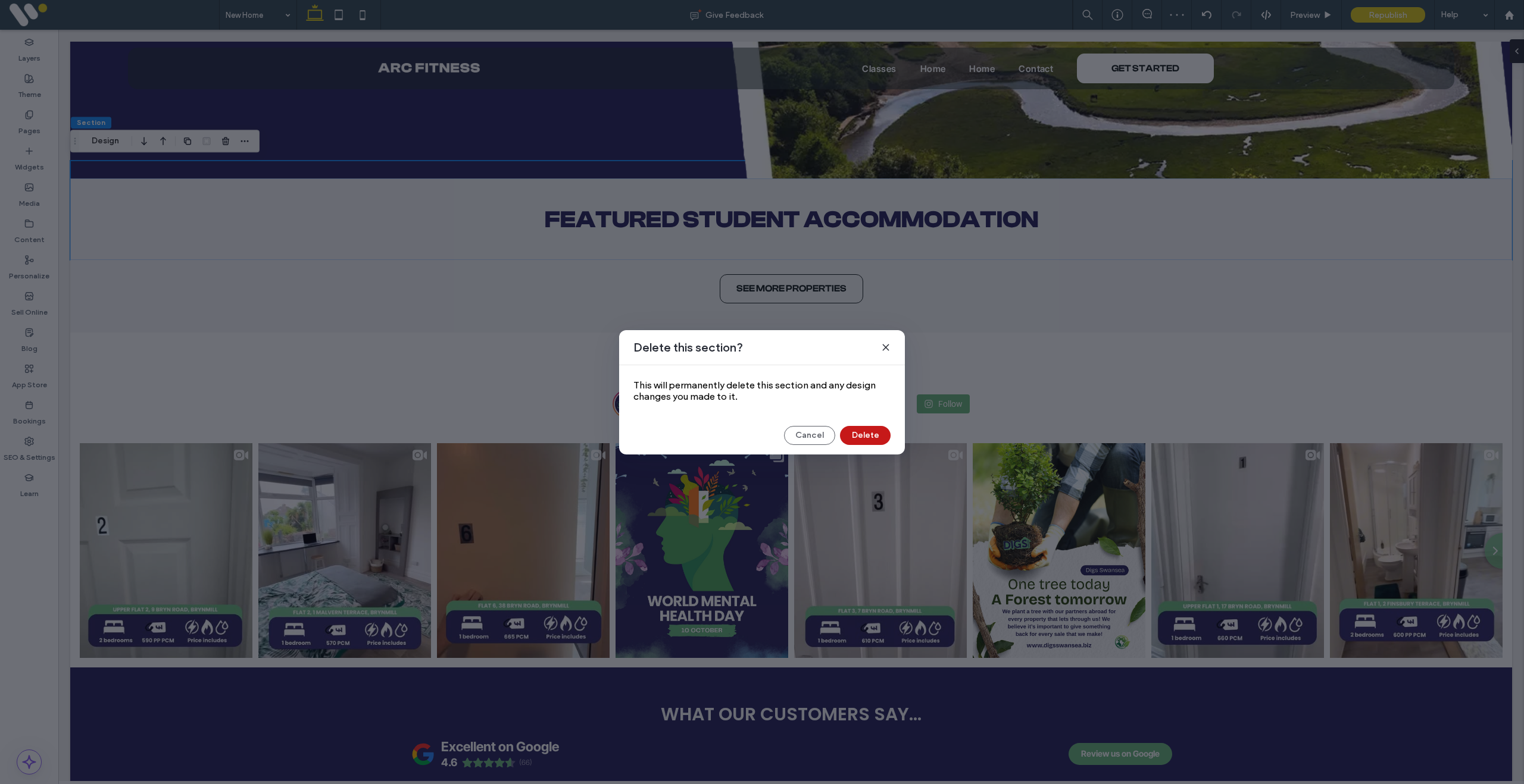
click at [859, 436] on button "Delete" at bounding box center [865, 436] width 50 height 19
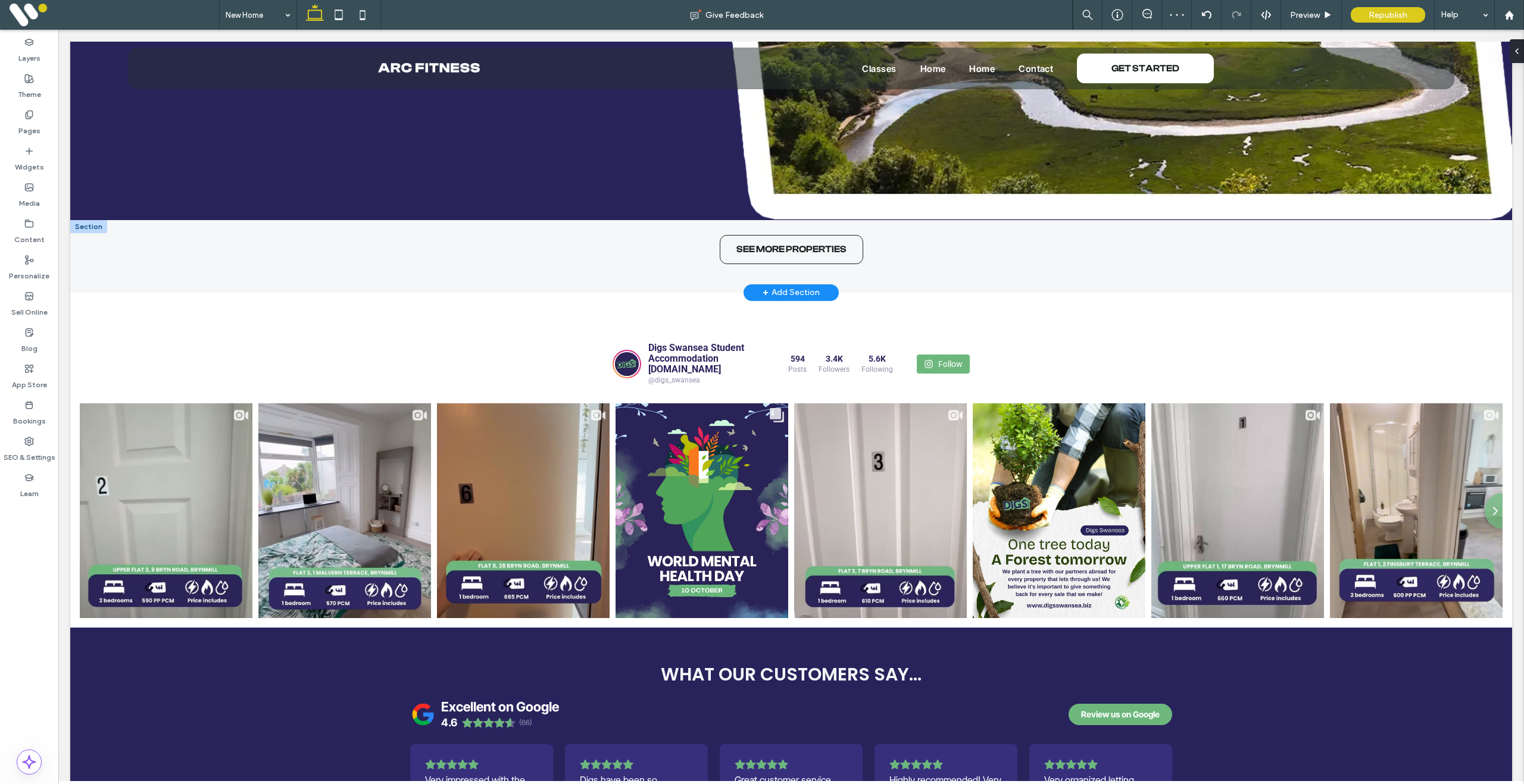
click at [82, 227] on div at bounding box center [88, 226] width 37 height 13
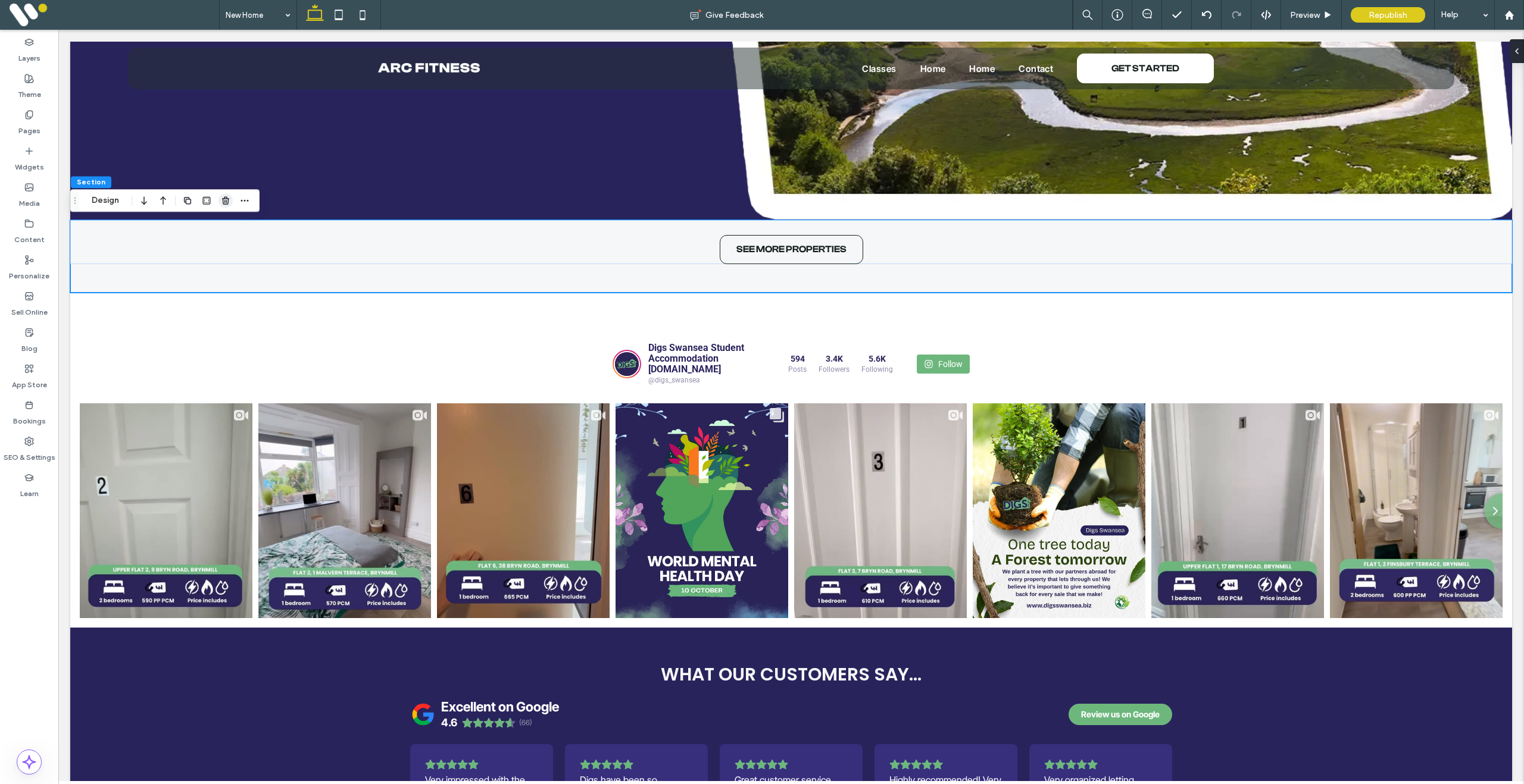
click at [224, 198] on use "button" at bounding box center [226, 201] width 7 height 8
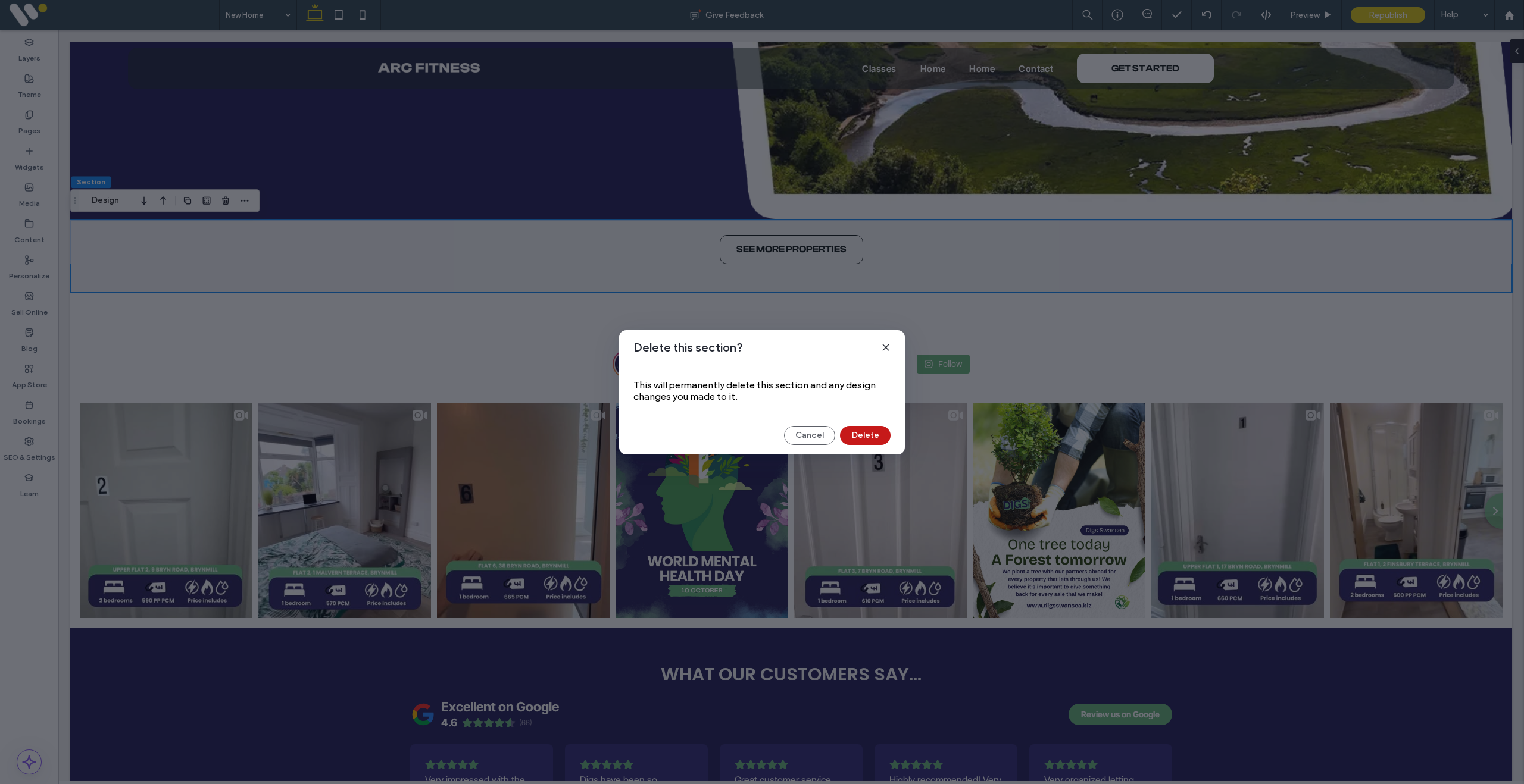
click at [859, 441] on button "Delete" at bounding box center [865, 436] width 50 height 19
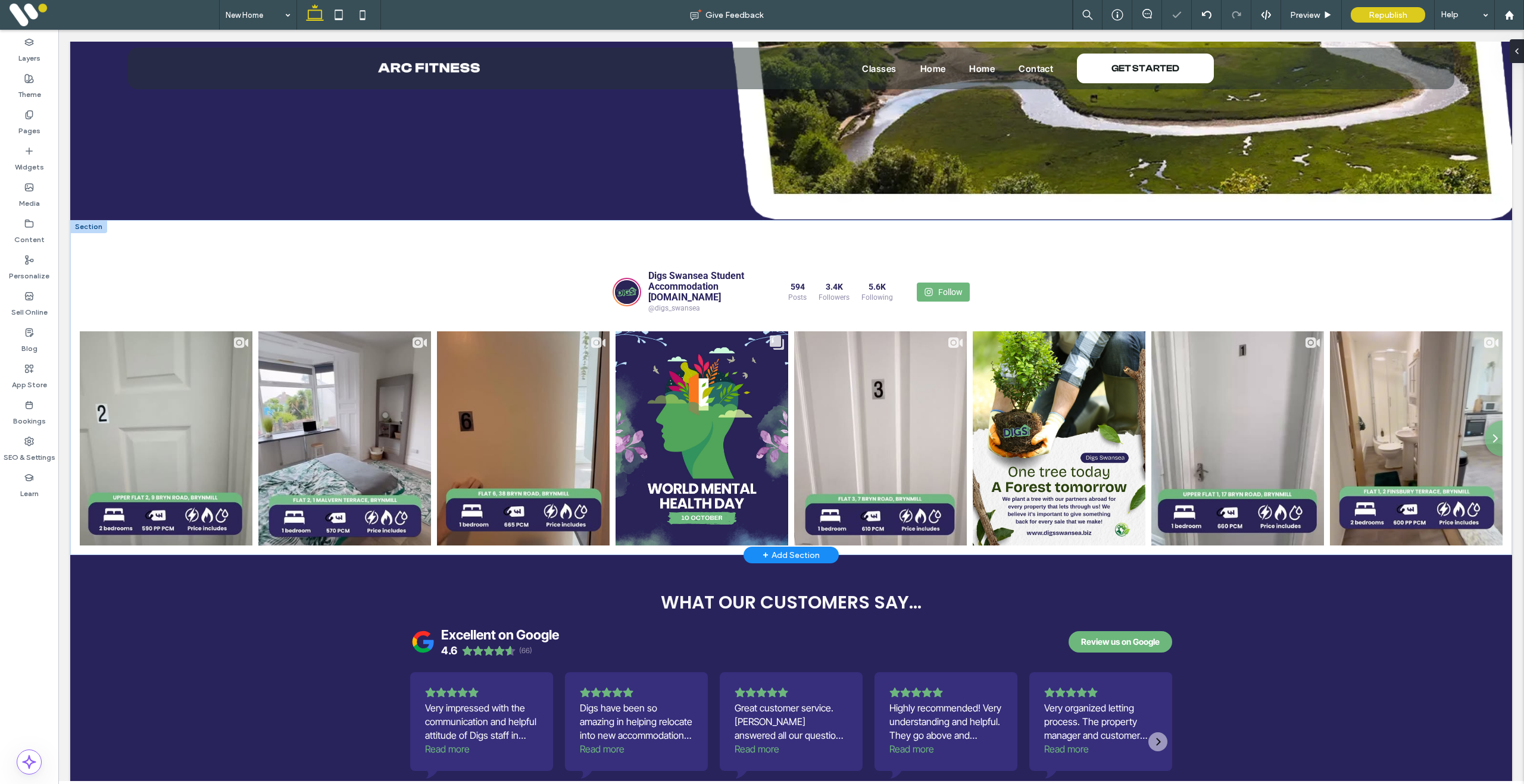
click at [93, 229] on div at bounding box center [88, 226] width 37 height 13
click at [223, 200] on icon "button" at bounding box center [226, 201] width 10 height 10
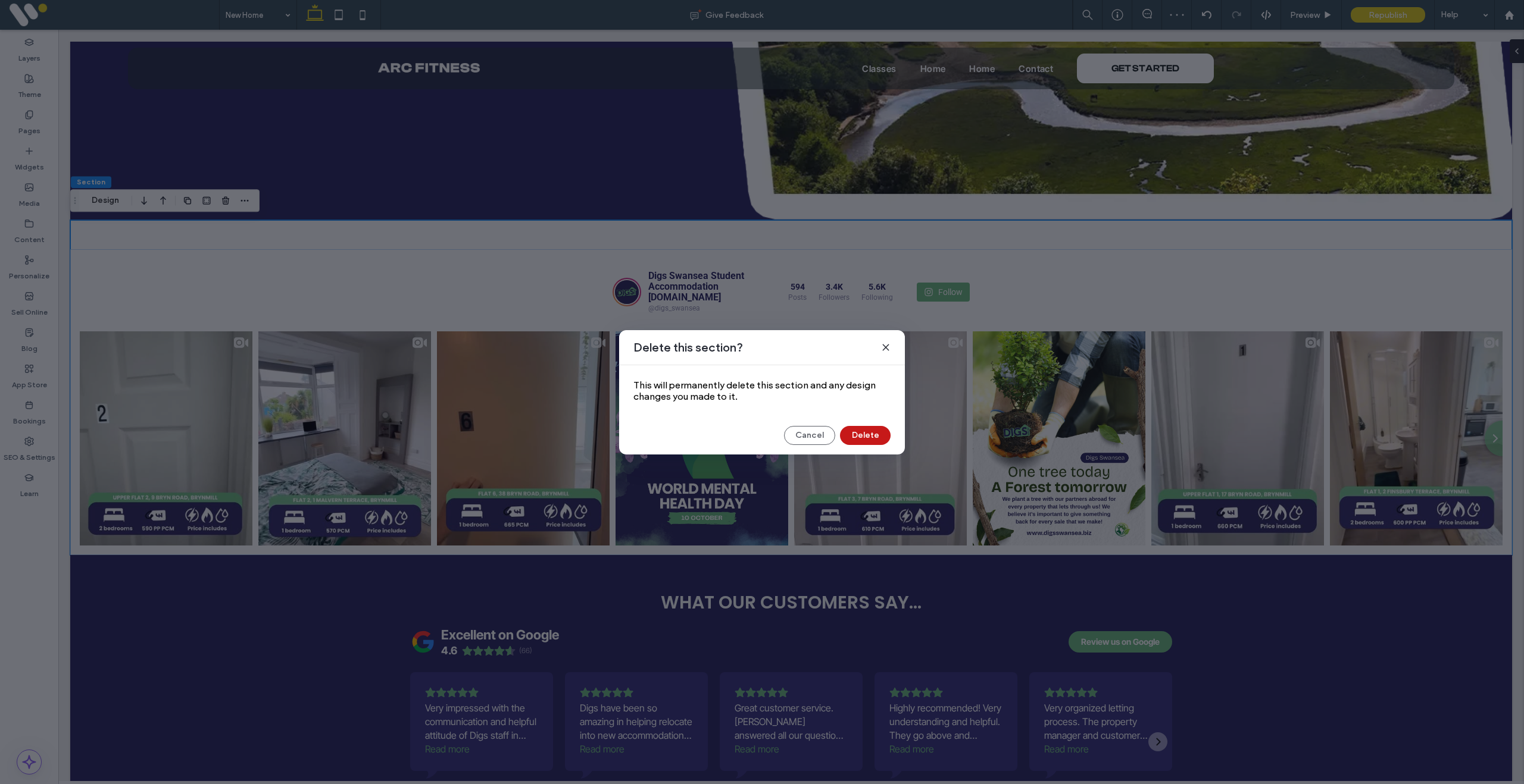
click at [862, 437] on button "Delete" at bounding box center [865, 436] width 50 height 19
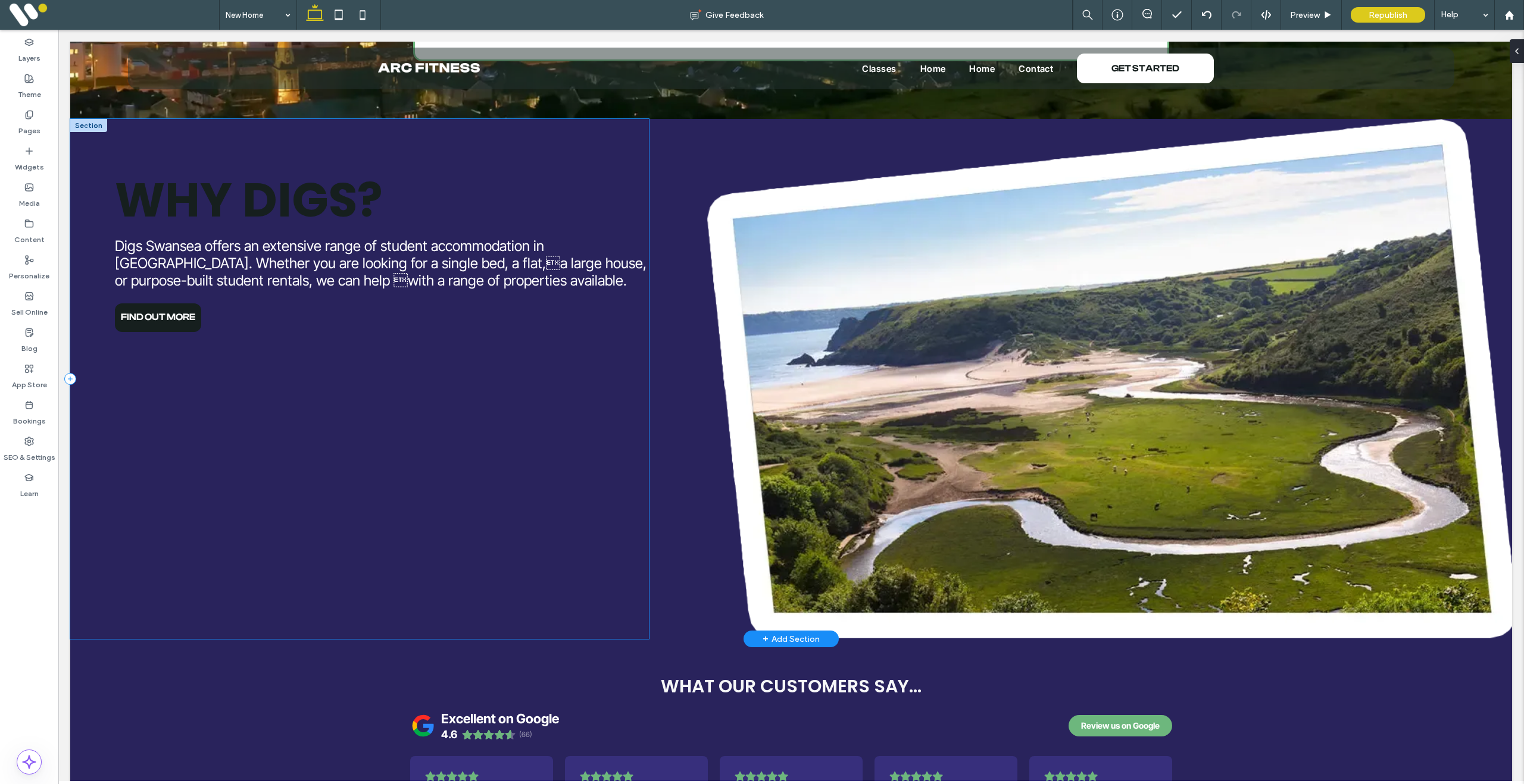
scroll to position [767, 0]
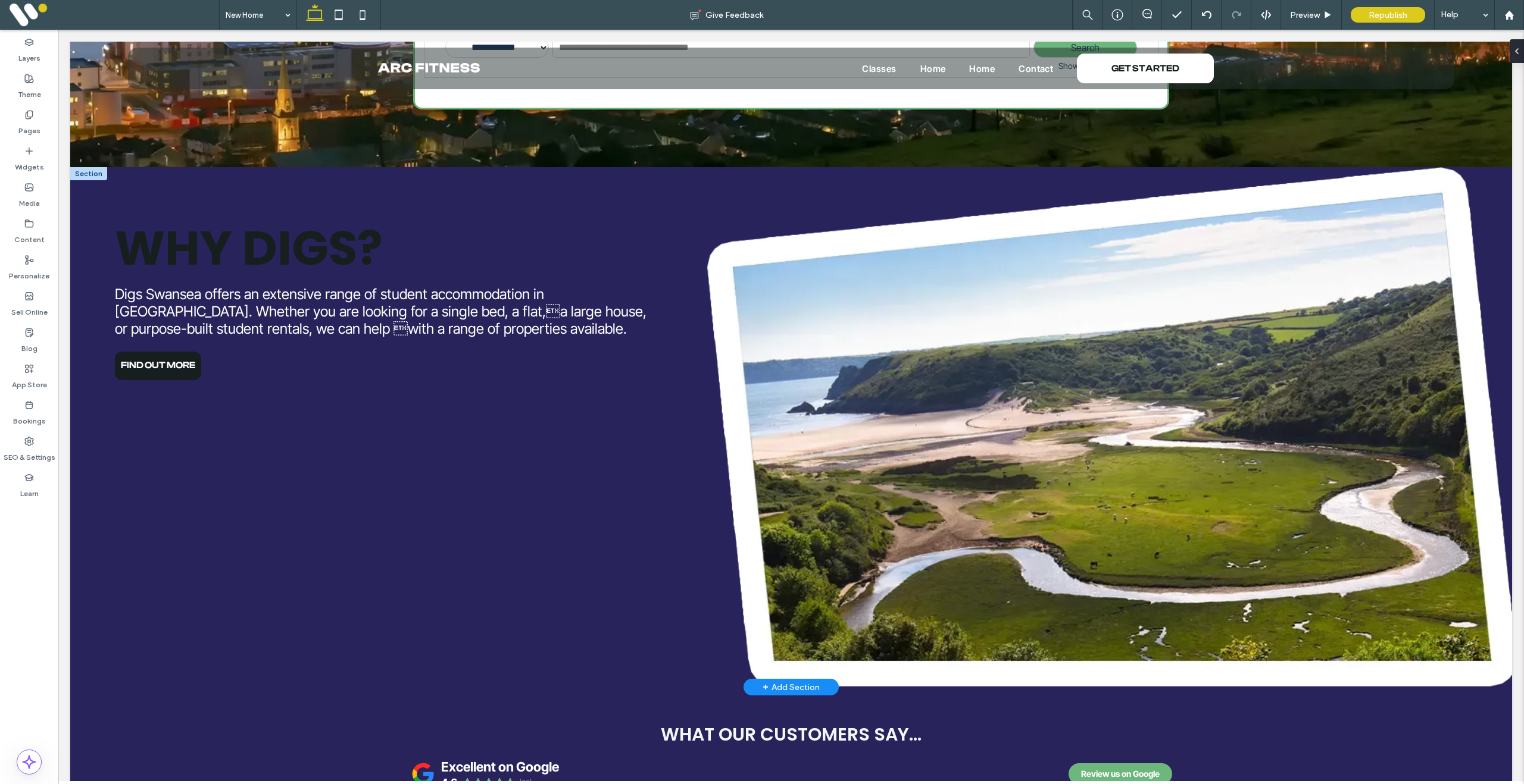
click at [92, 174] on div at bounding box center [88, 174] width 37 height 13
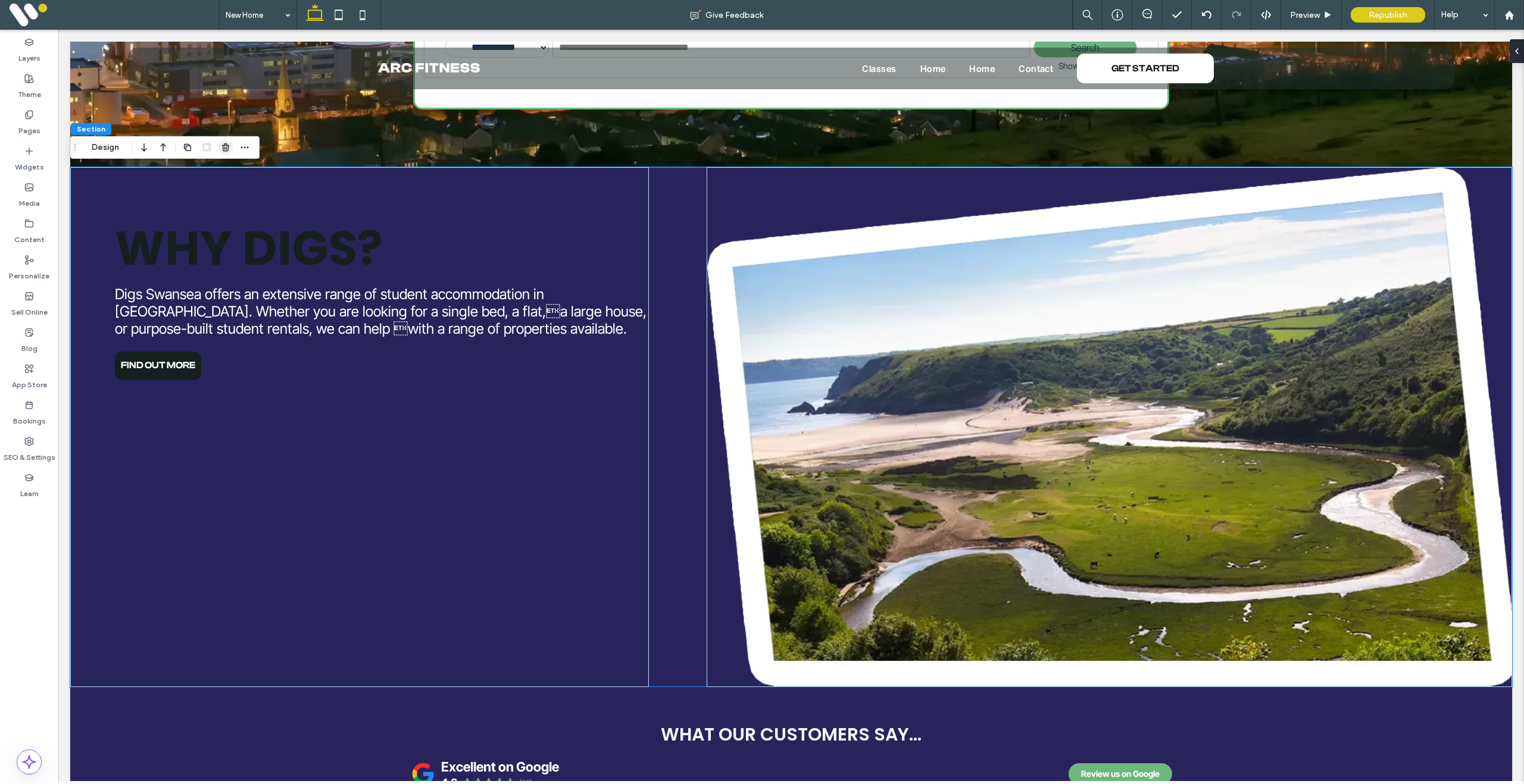
click at [230, 149] on span "button" at bounding box center [226, 147] width 14 height 14
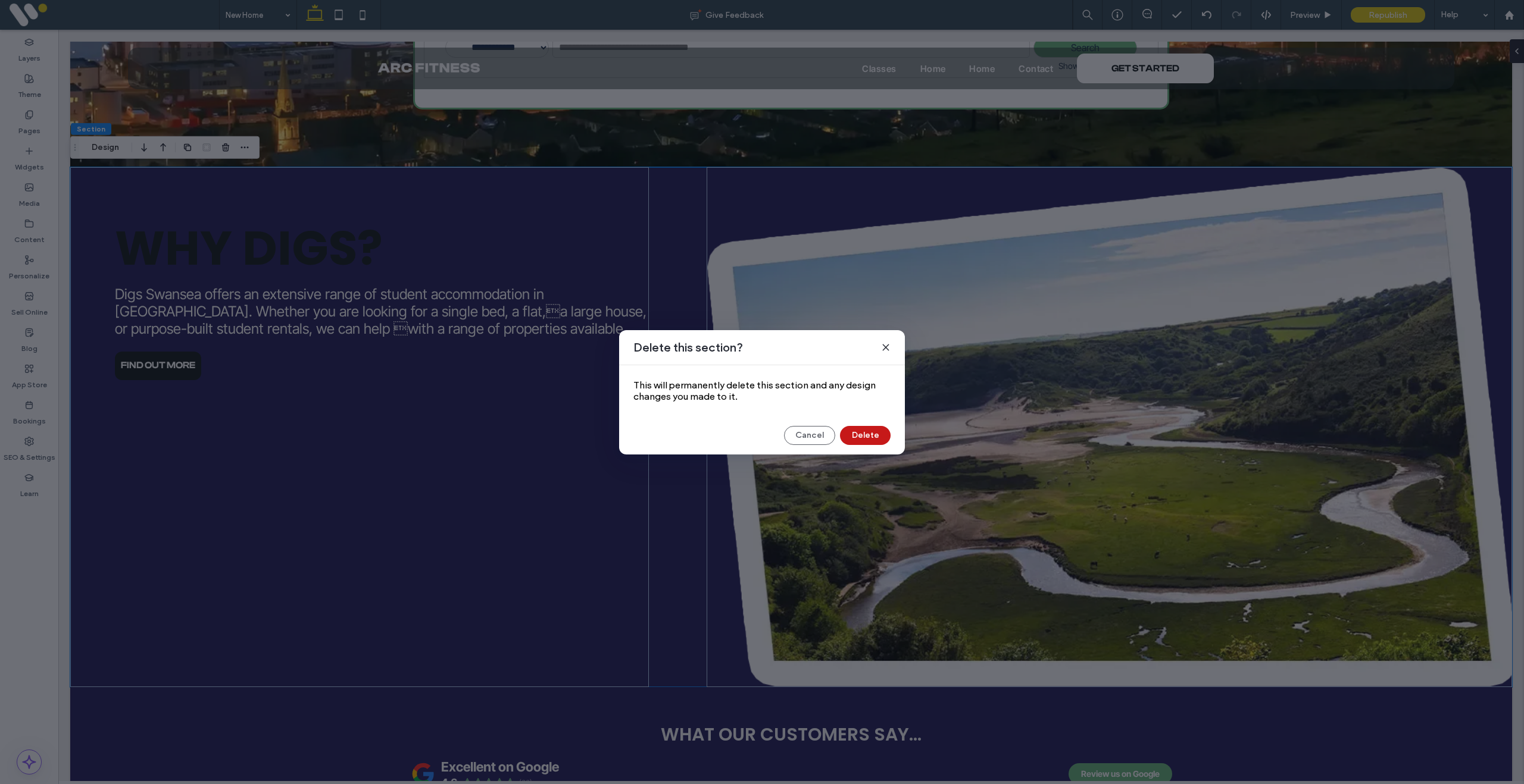
click at [864, 441] on button "Delete" at bounding box center [865, 436] width 50 height 19
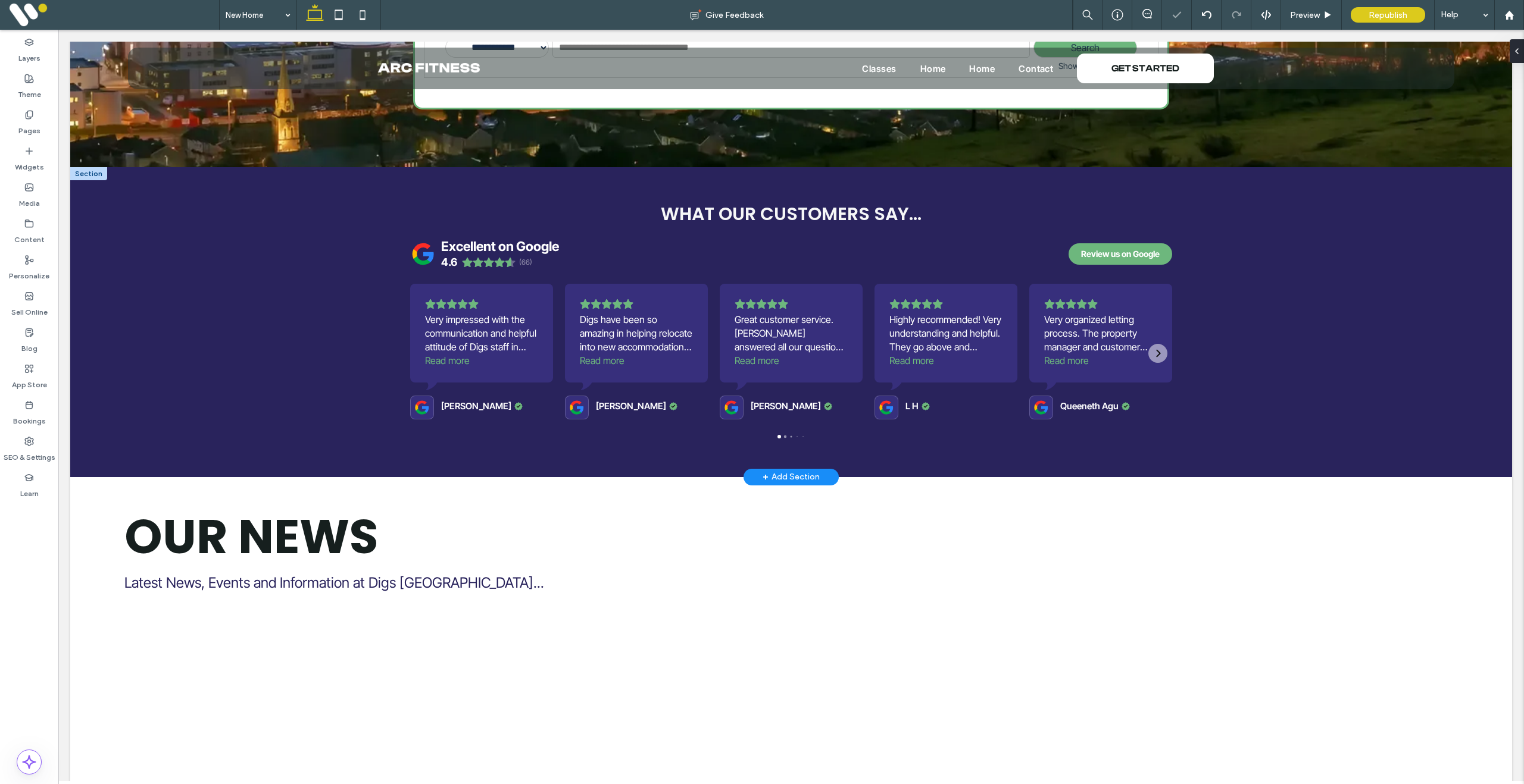
click at [90, 173] on div at bounding box center [88, 174] width 37 height 13
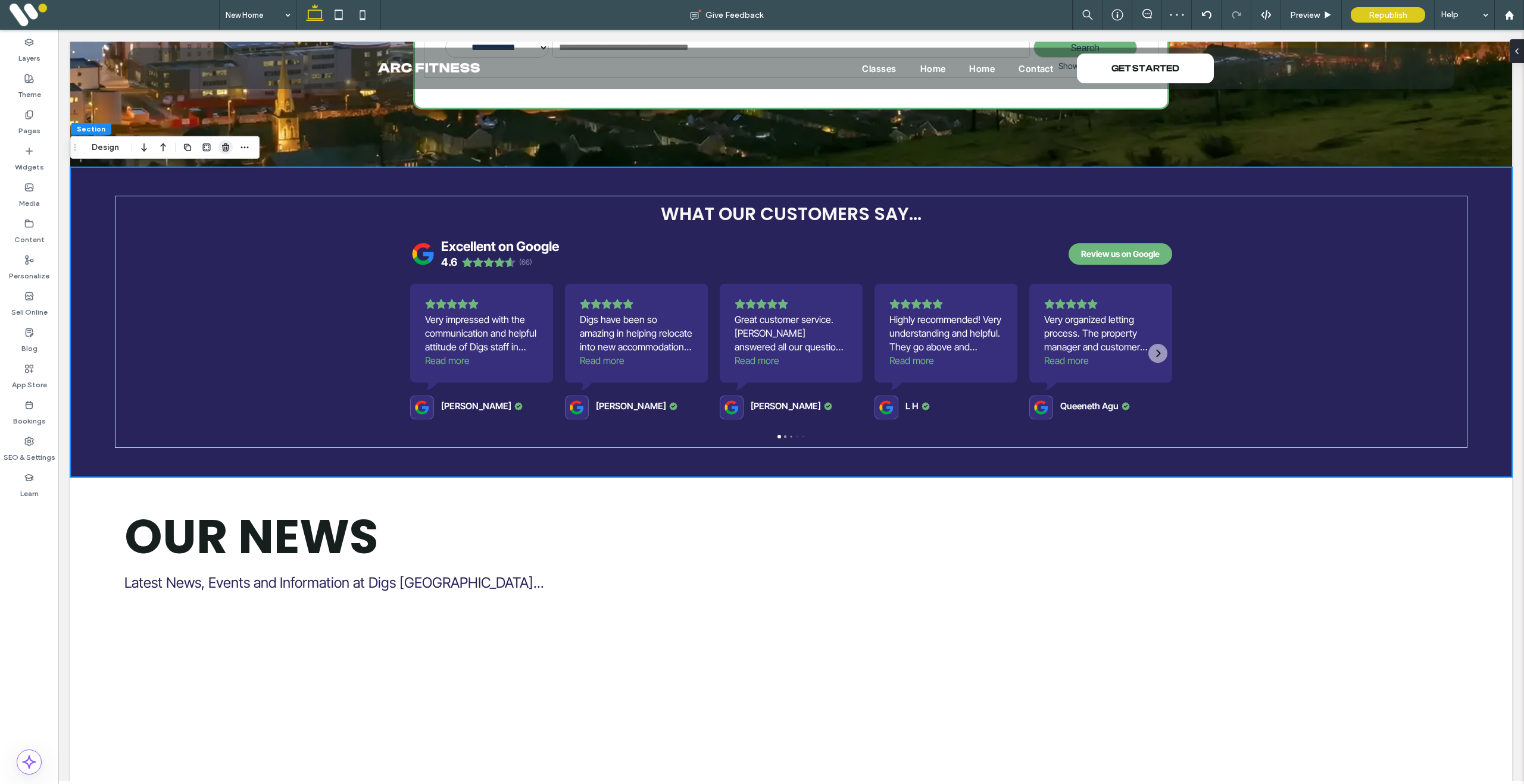
click at [230, 147] on icon "button" at bounding box center [226, 147] width 10 height 10
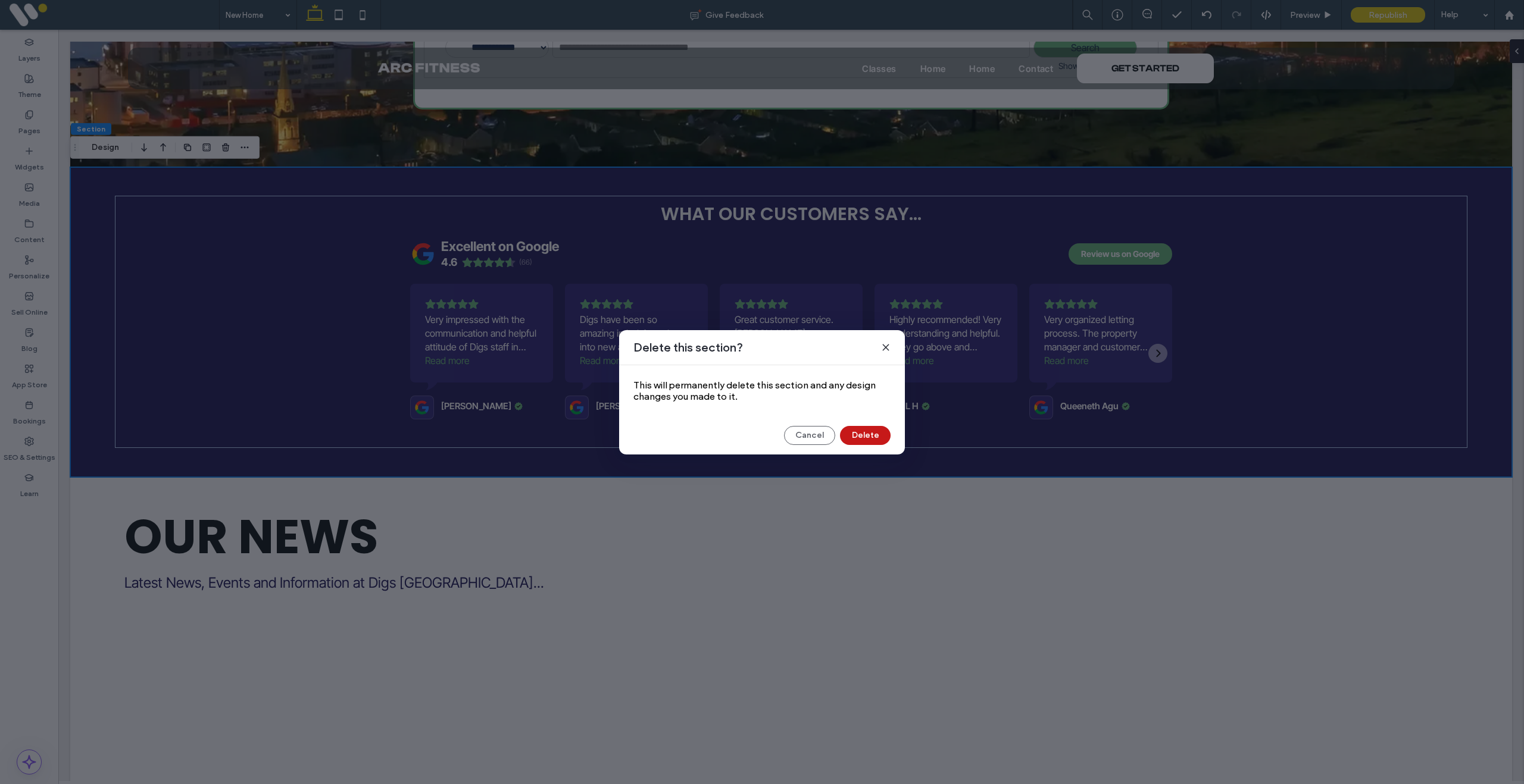
click at [868, 433] on button "Delete" at bounding box center [865, 436] width 50 height 19
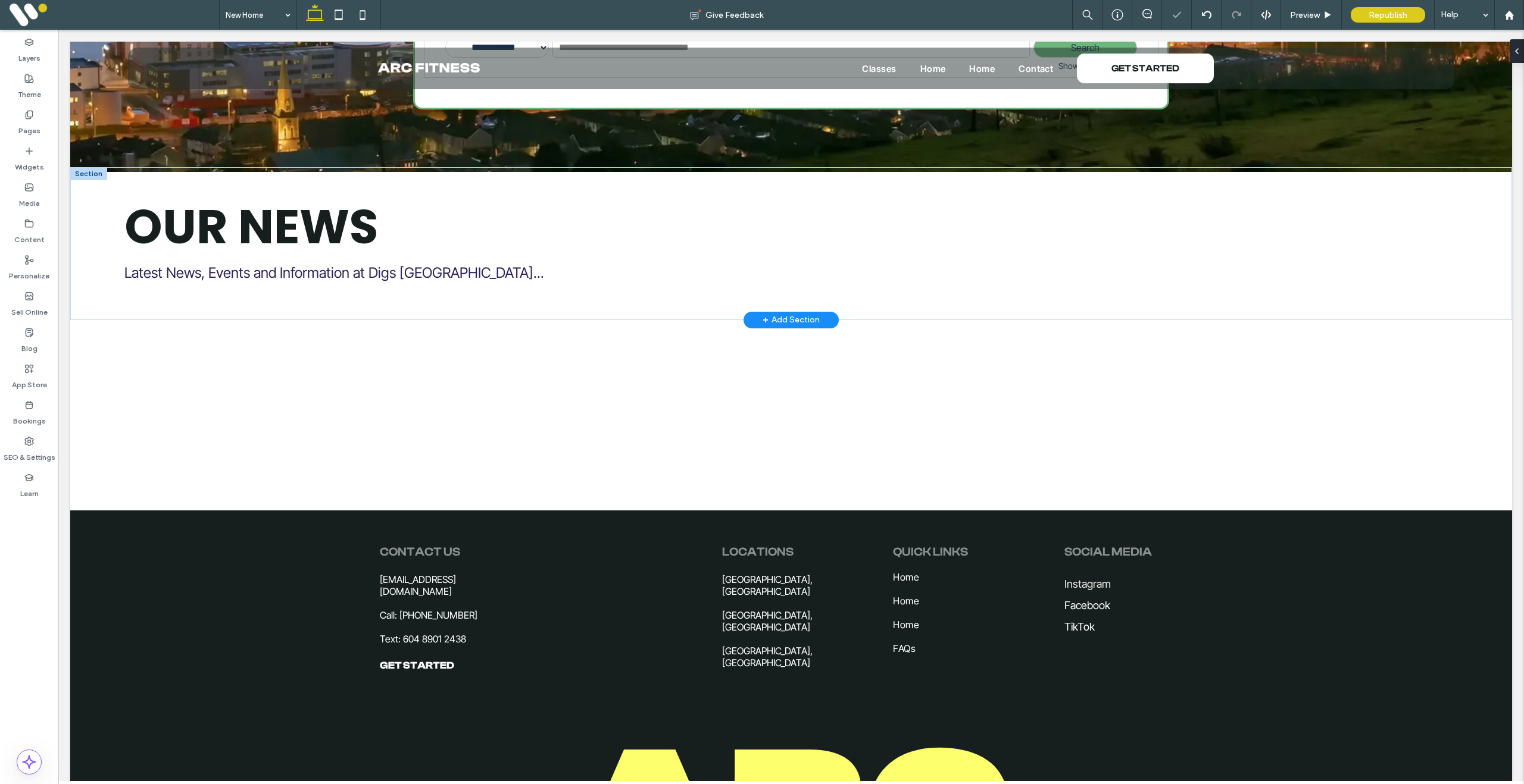
click at [96, 178] on div at bounding box center [88, 174] width 37 height 13
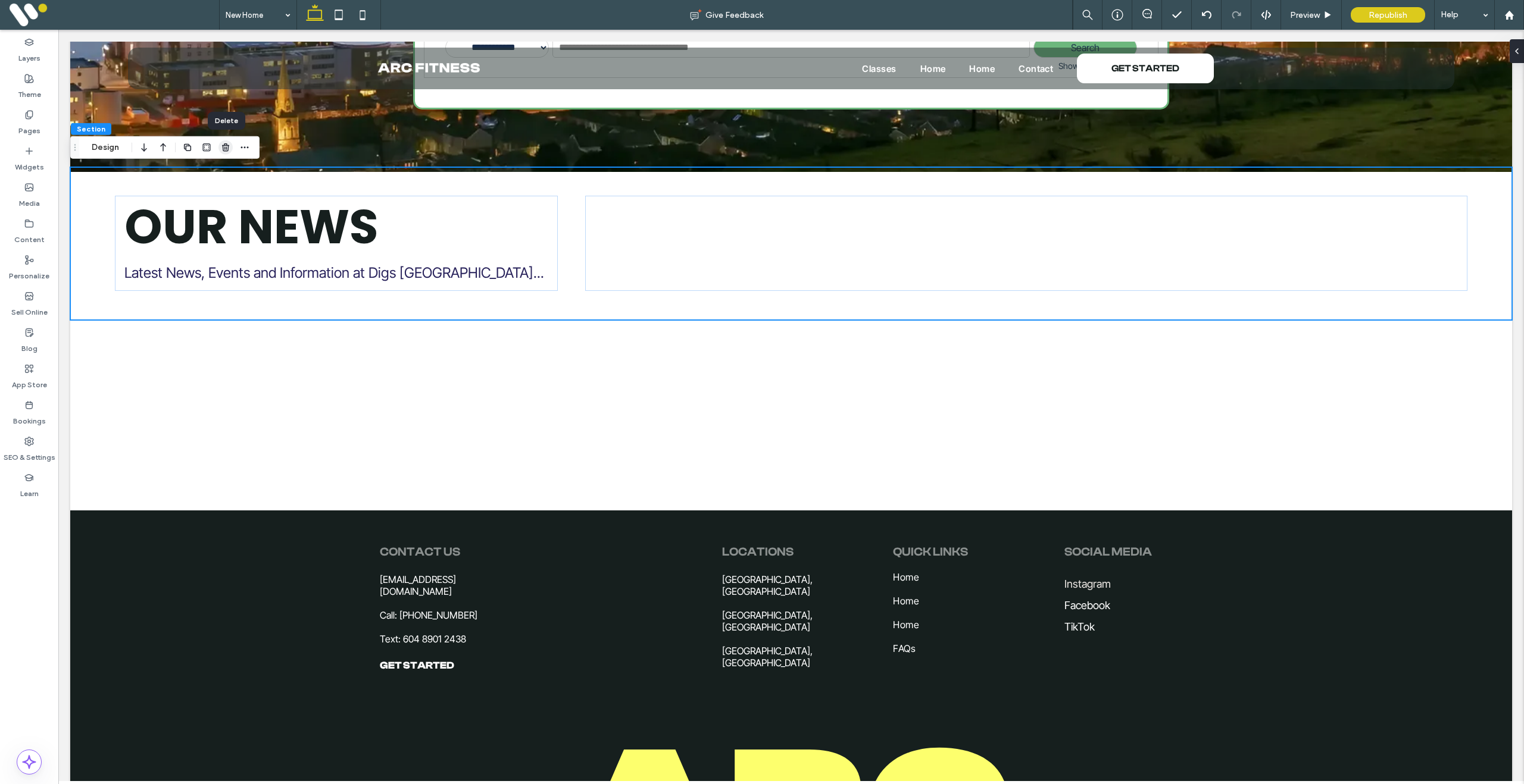
click at [224, 143] on icon "button" at bounding box center [226, 147] width 10 height 10
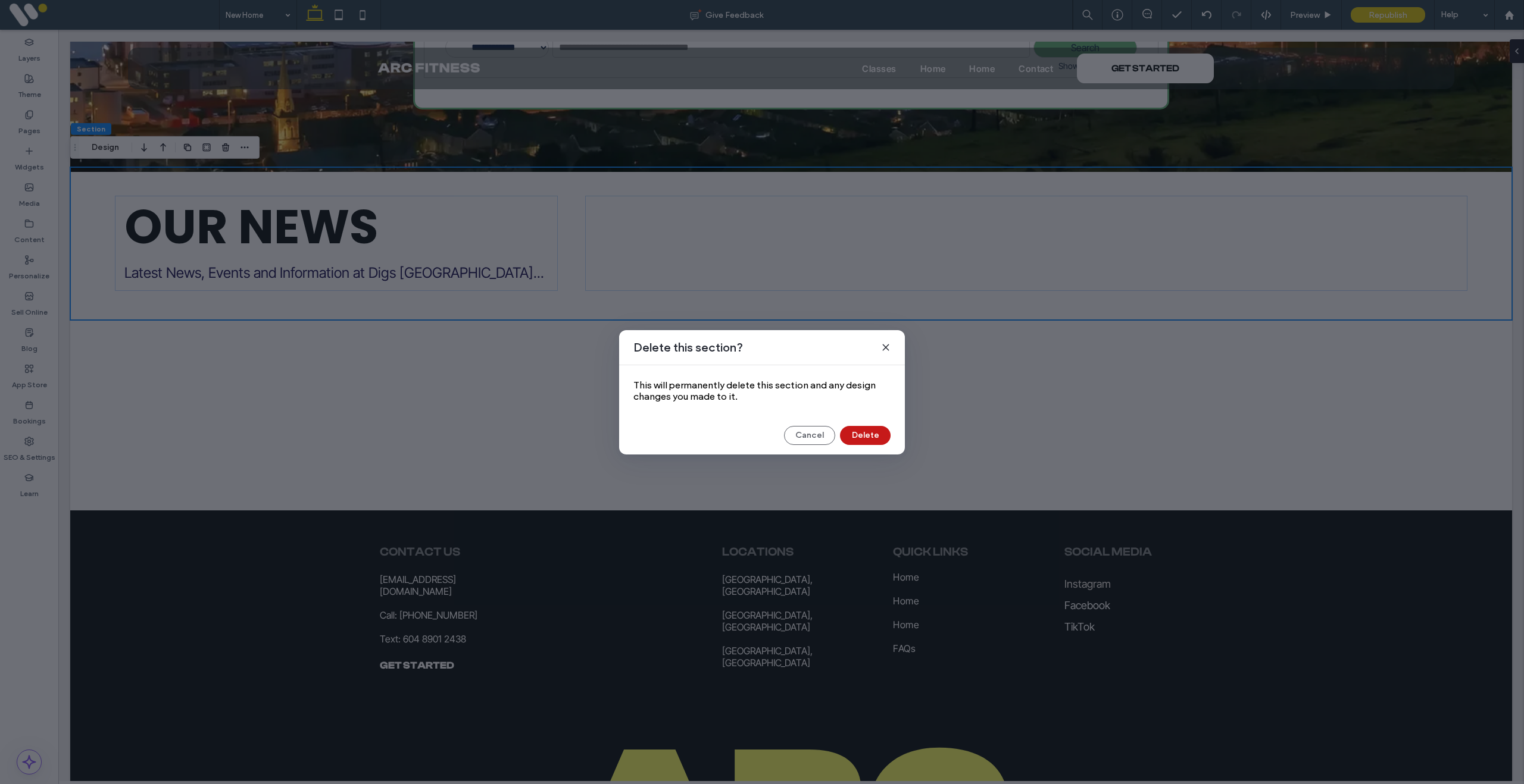
click at [862, 439] on button "Delete" at bounding box center [865, 436] width 50 height 19
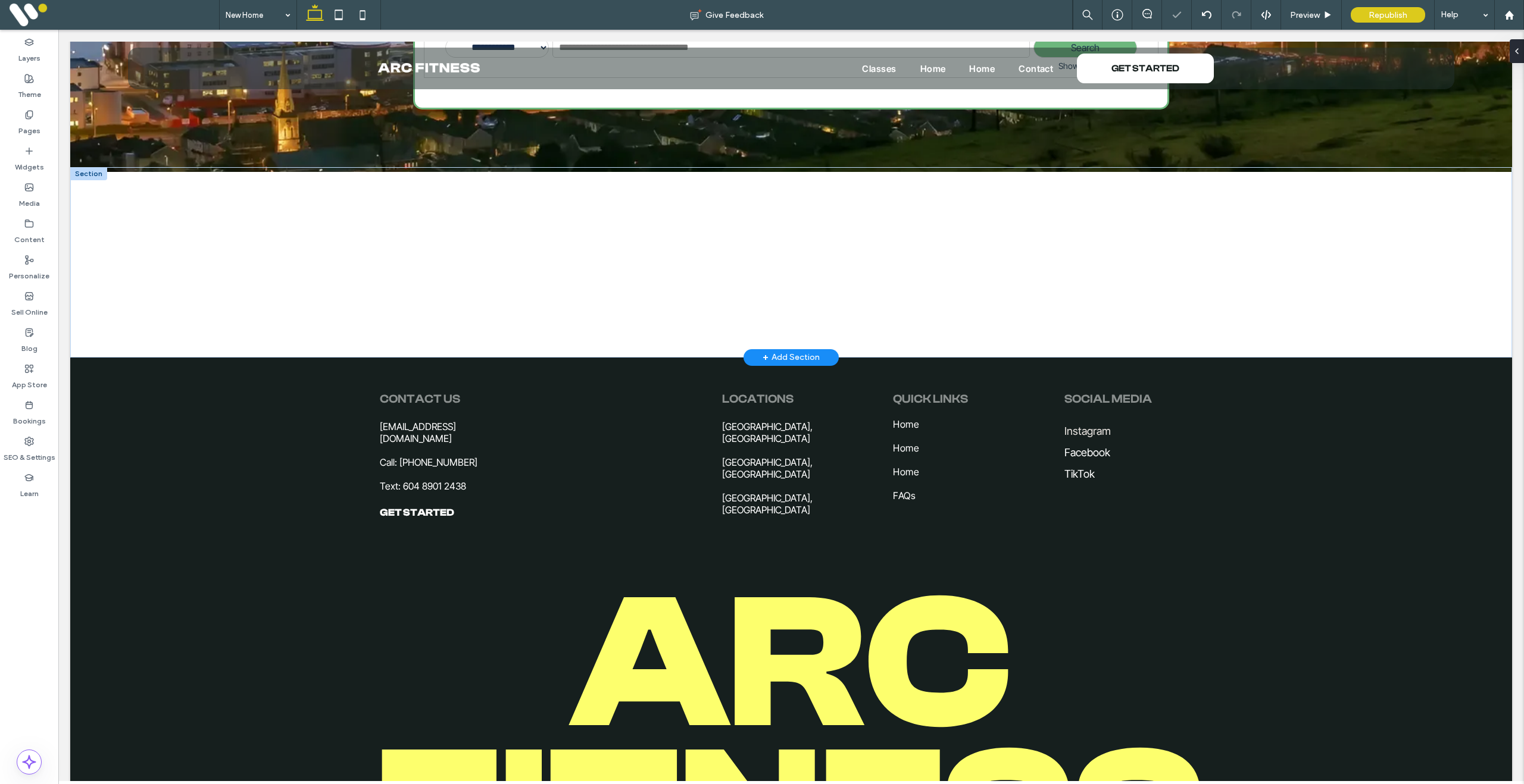
click at [82, 174] on div at bounding box center [88, 174] width 37 height 13
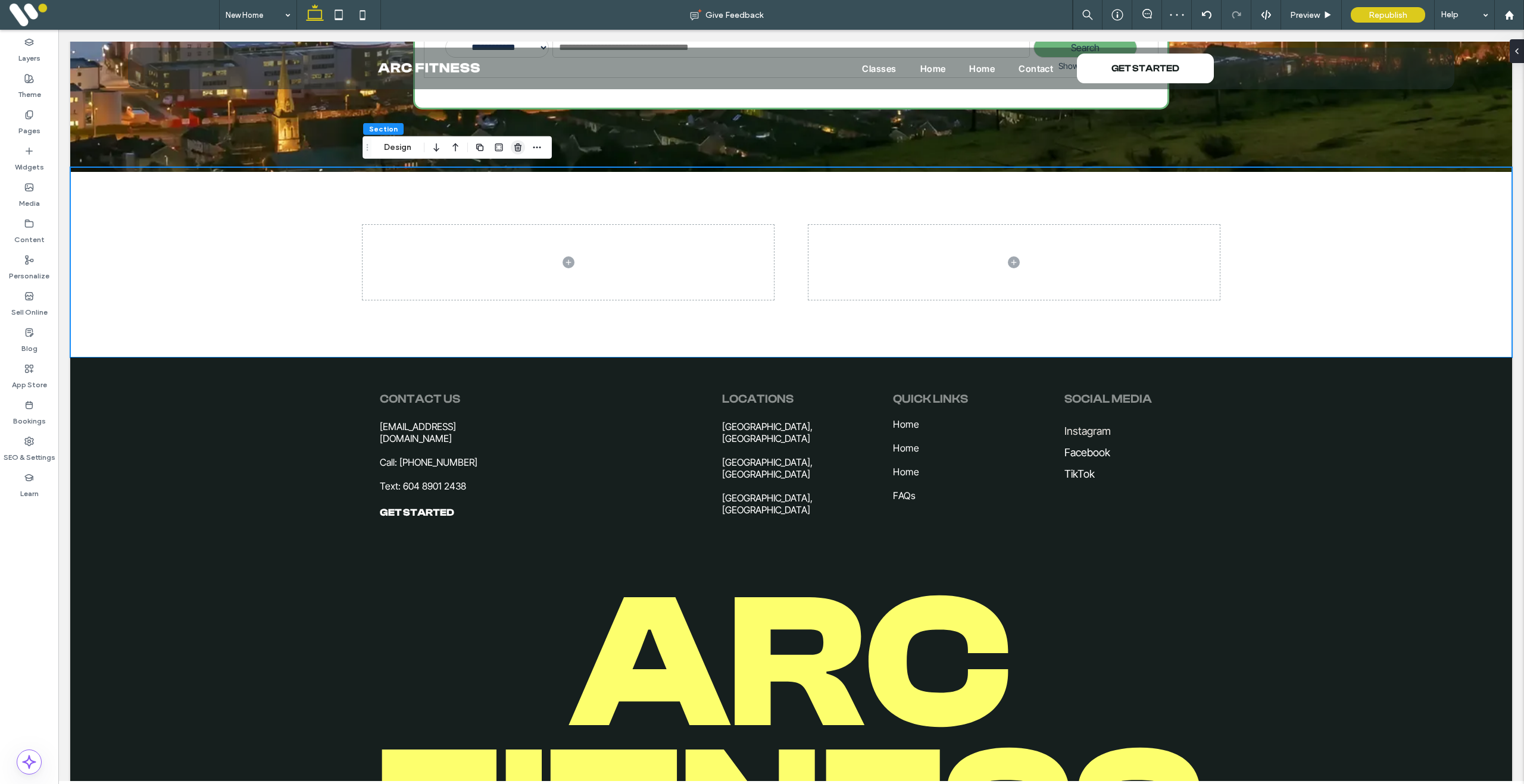
click at [513, 145] on icon "button" at bounding box center [518, 147] width 10 height 10
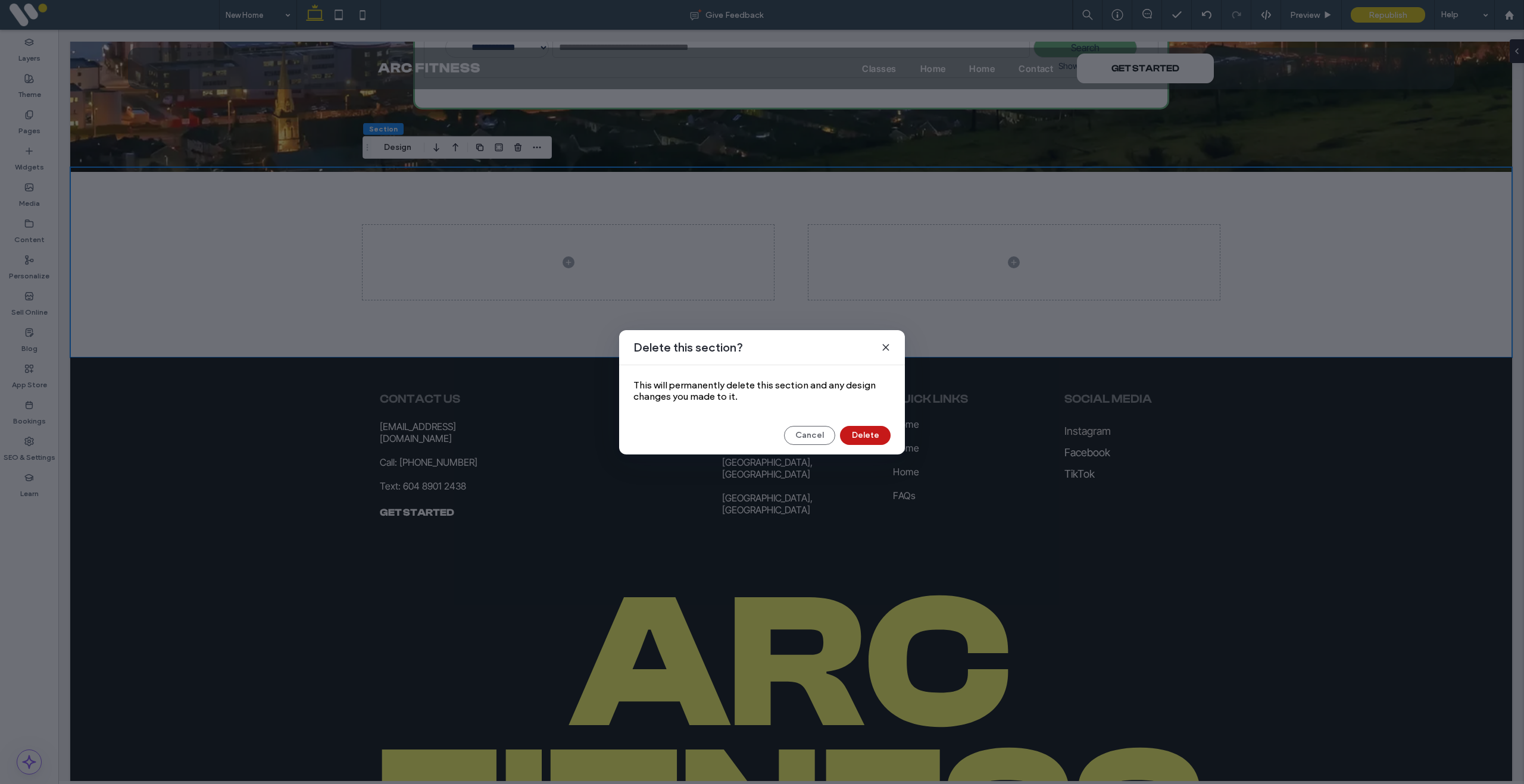
click at [866, 429] on button "Delete" at bounding box center [865, 436] width 50 height 19
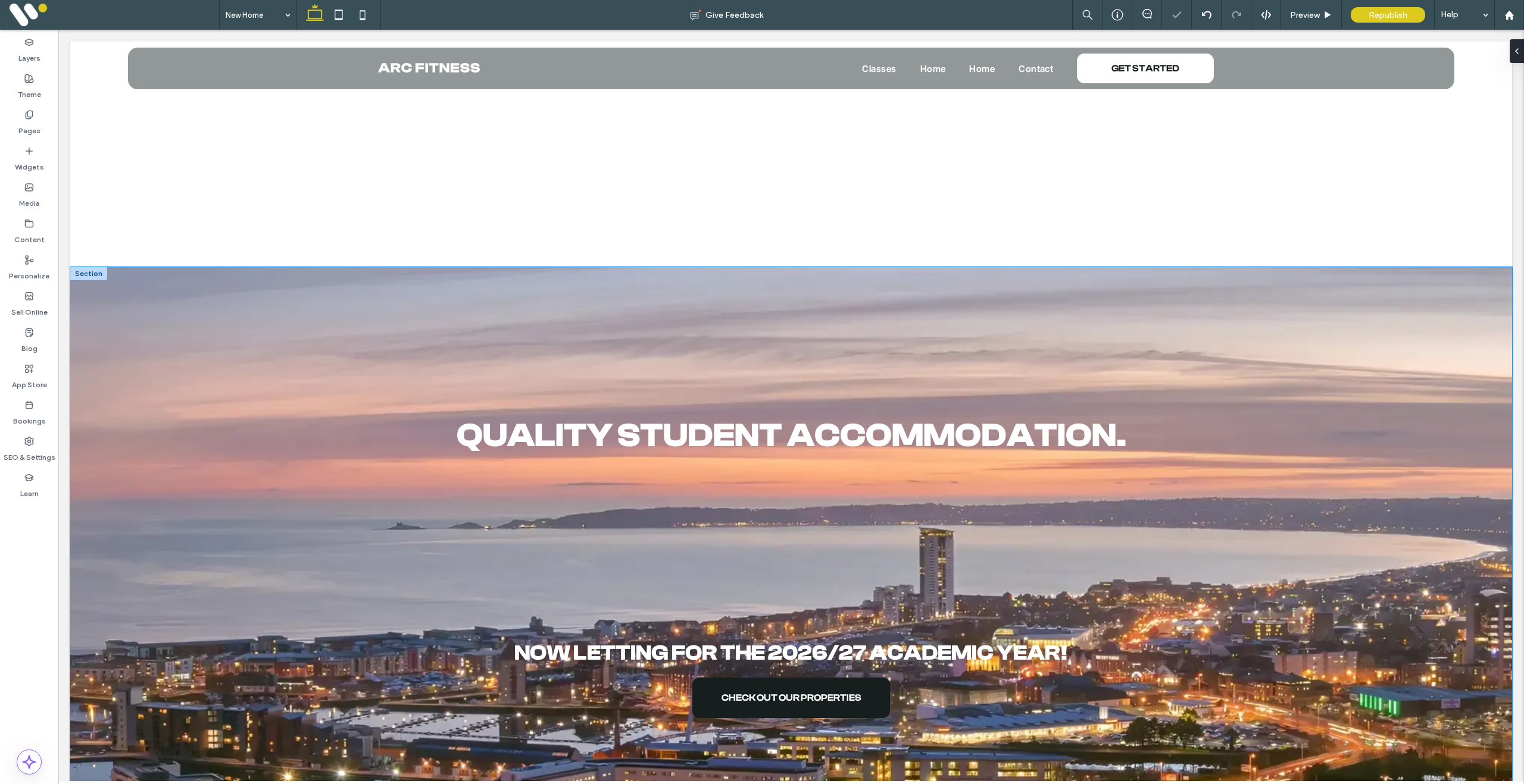
scroll to position [0, 0]
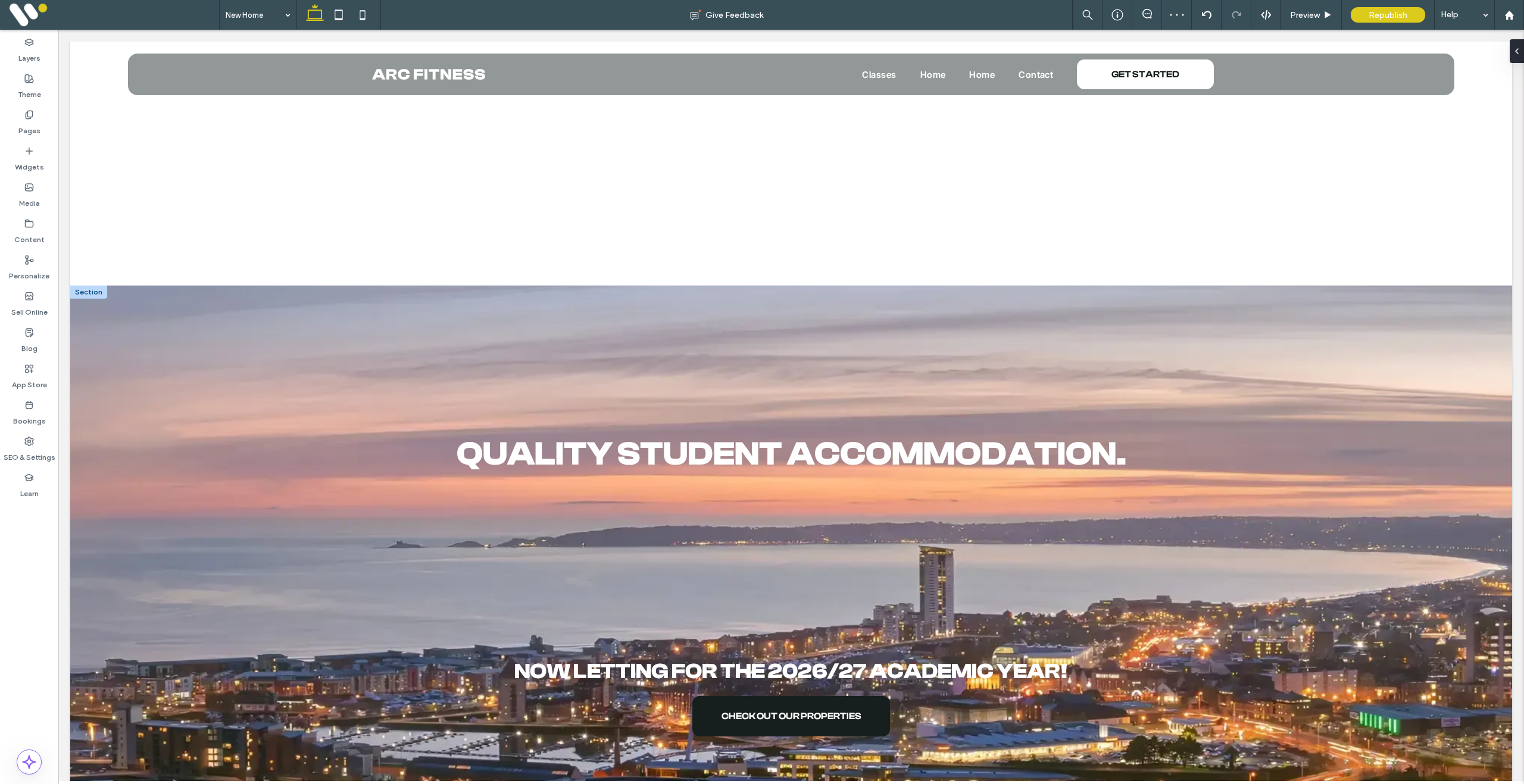
click at [88, 295] on div at bounding box center [88, 292] width 37 height 13
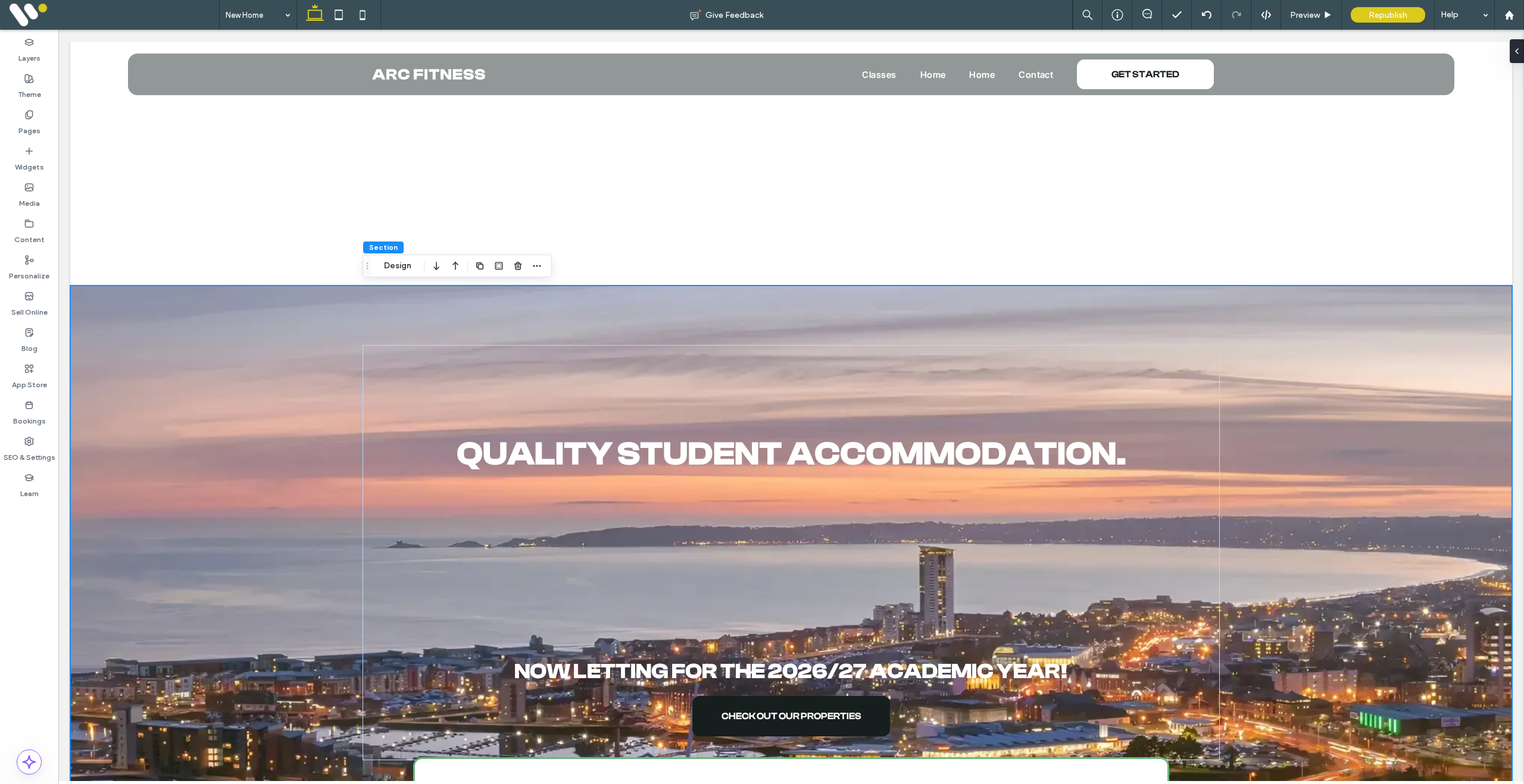
click at [526, 266] on div at bounding box center [509, 265] width 72 height 22
click at [520, 267] on use "button" at bounding box center [517, 266] width 7 height 8
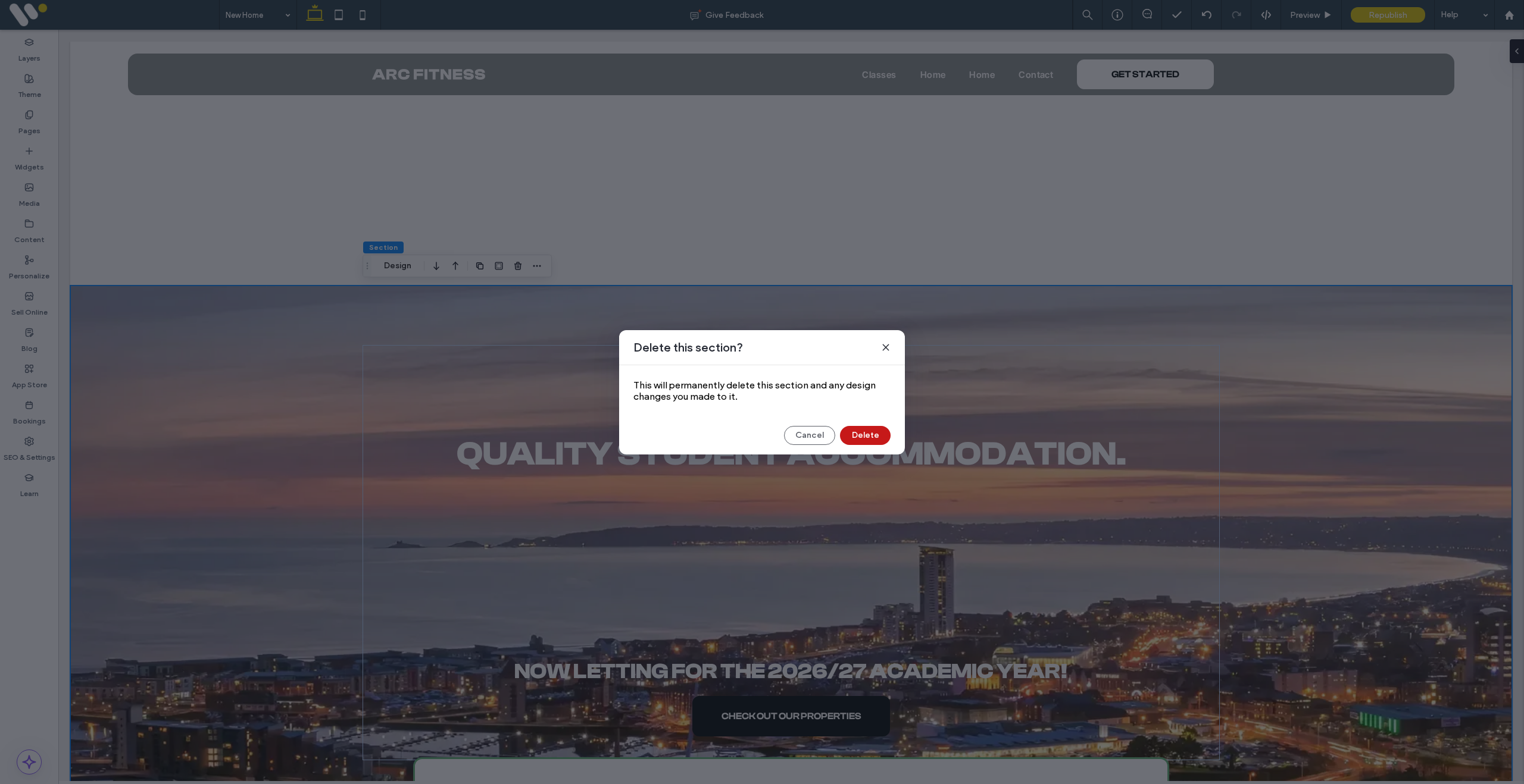
click at [870, 441] on button "Delete" at bounding box center [865, 436] width 50 height 19
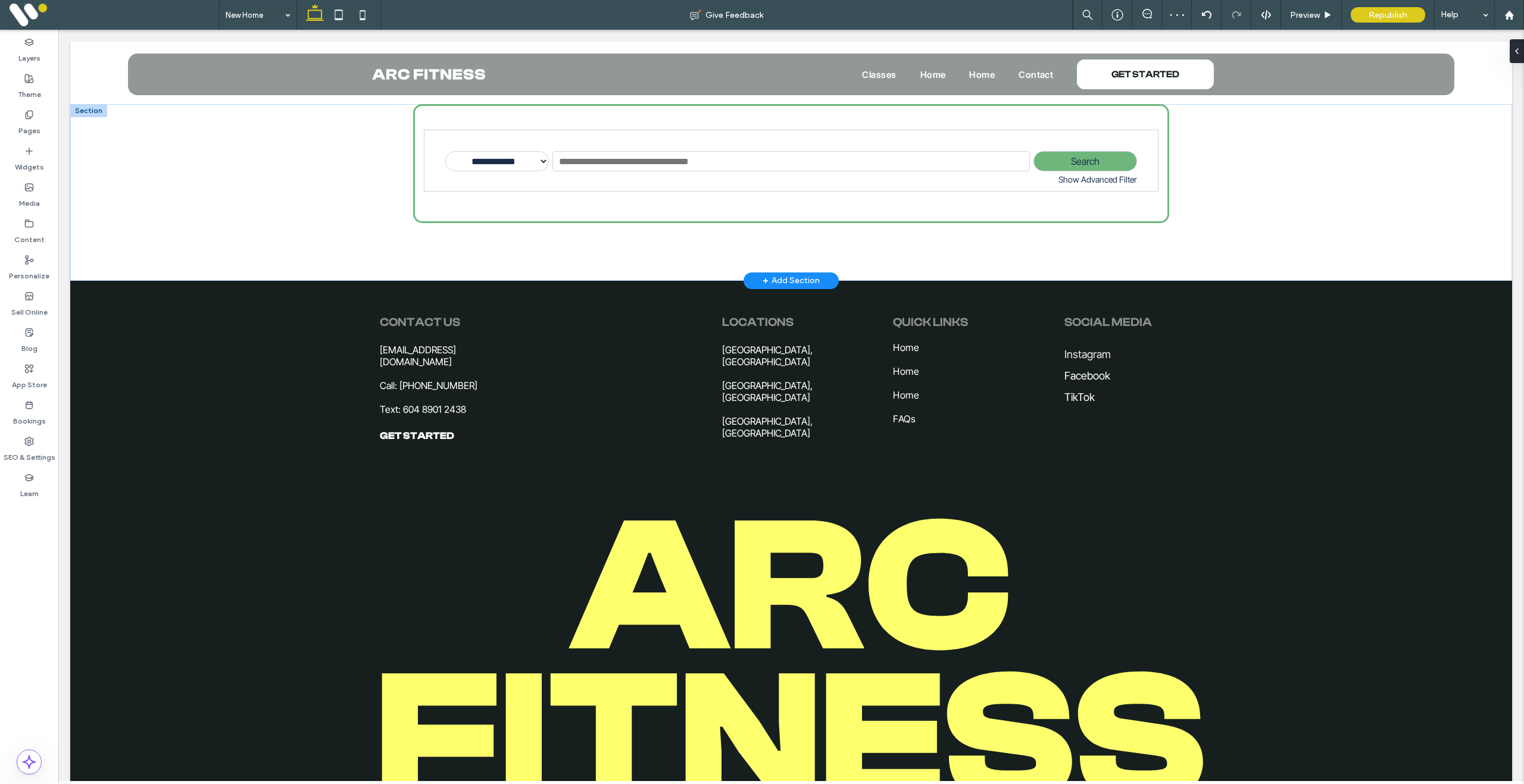
click at [97, 112] on div at bounding box center [88, 111] width 37 height 13
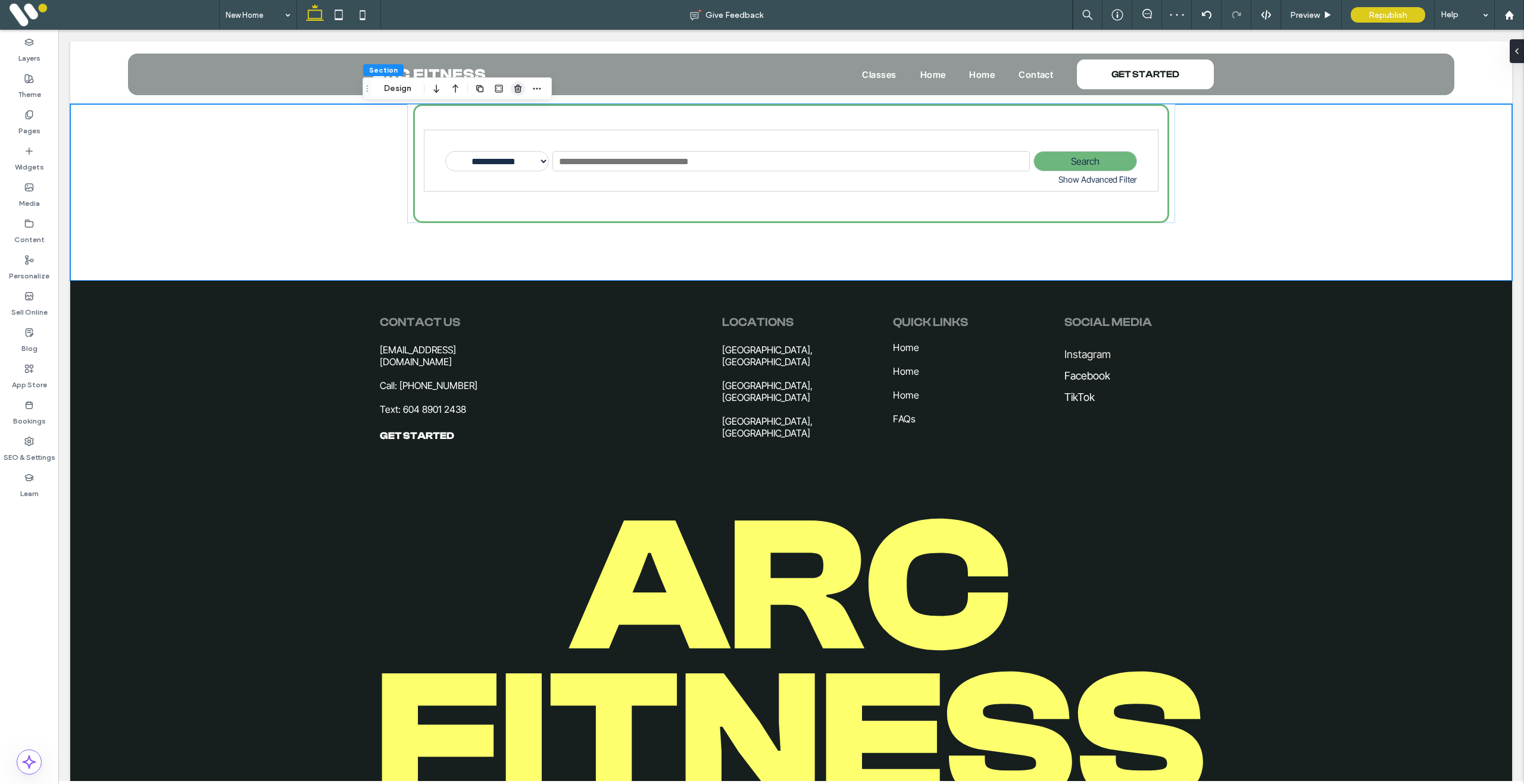
click at [517, 91] on icon "button" at bounding box center [518, 88] width 10 height 10
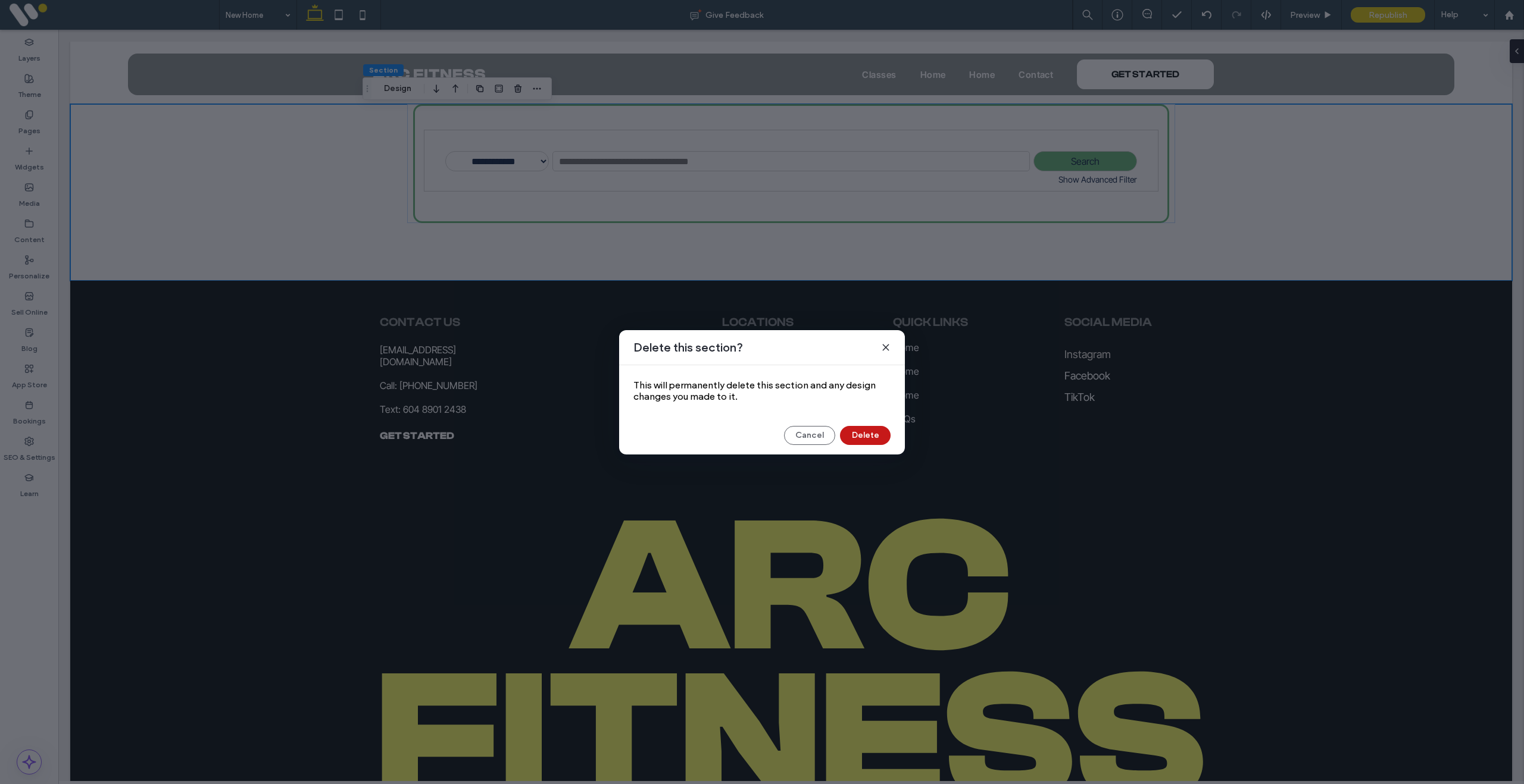
click at [874, 438] on button "Delete" at bounding box center [865, 436] width 50 height 19
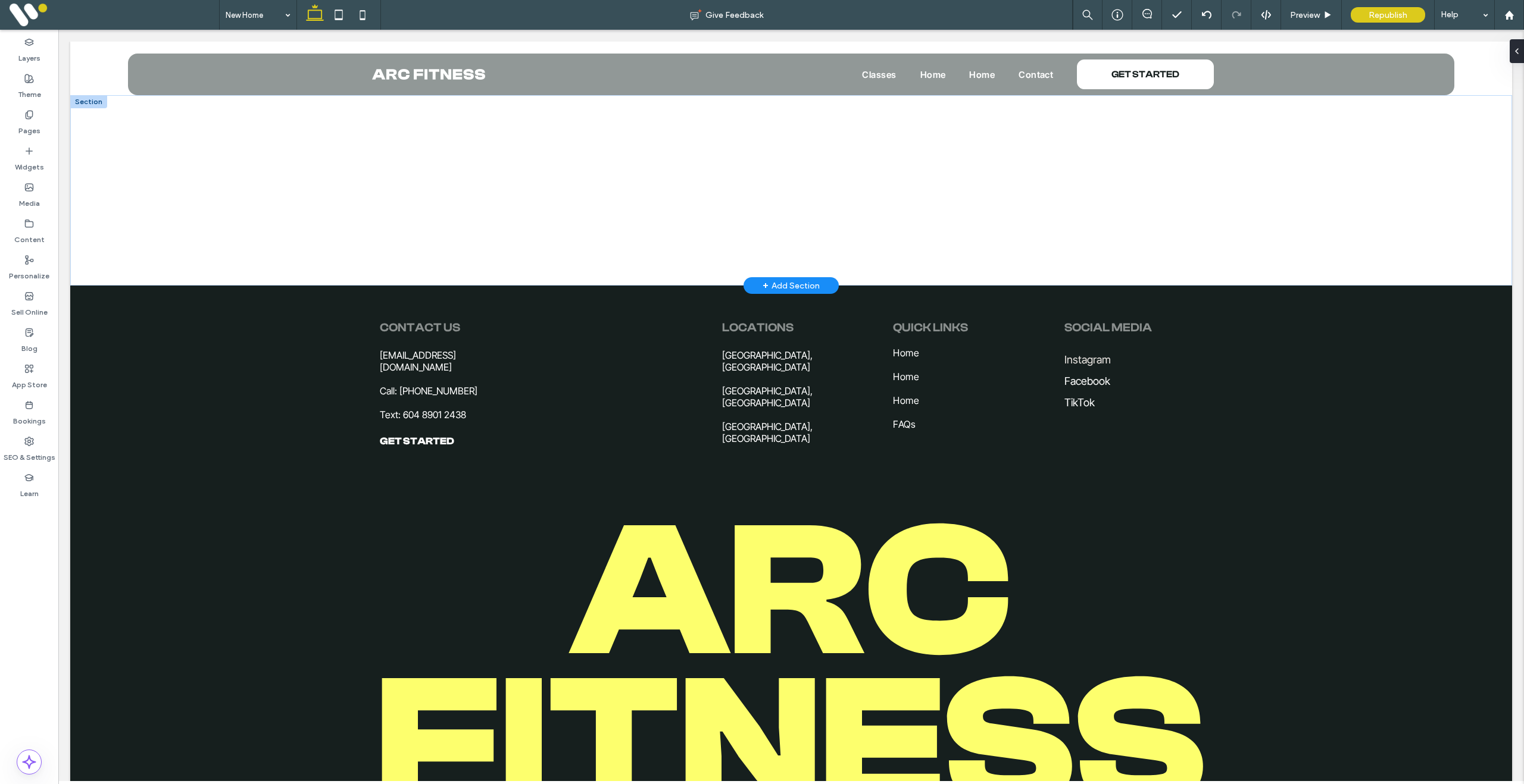
click at [88, 104] on div at bounding box center [88, 101] width 37 height 13
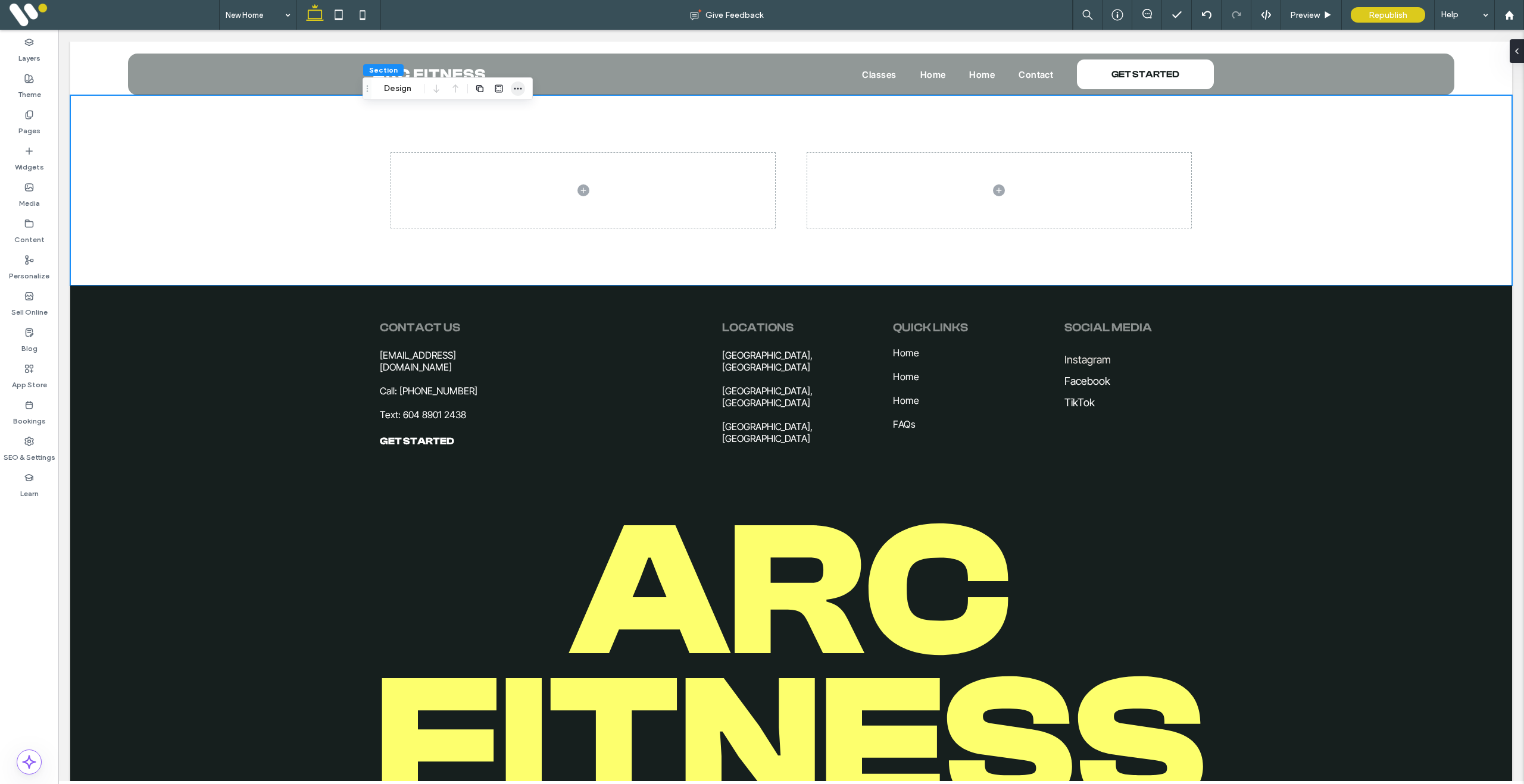
click at [518, 85] on icon "button" at bounding box center [518, 88] width 10 height 10
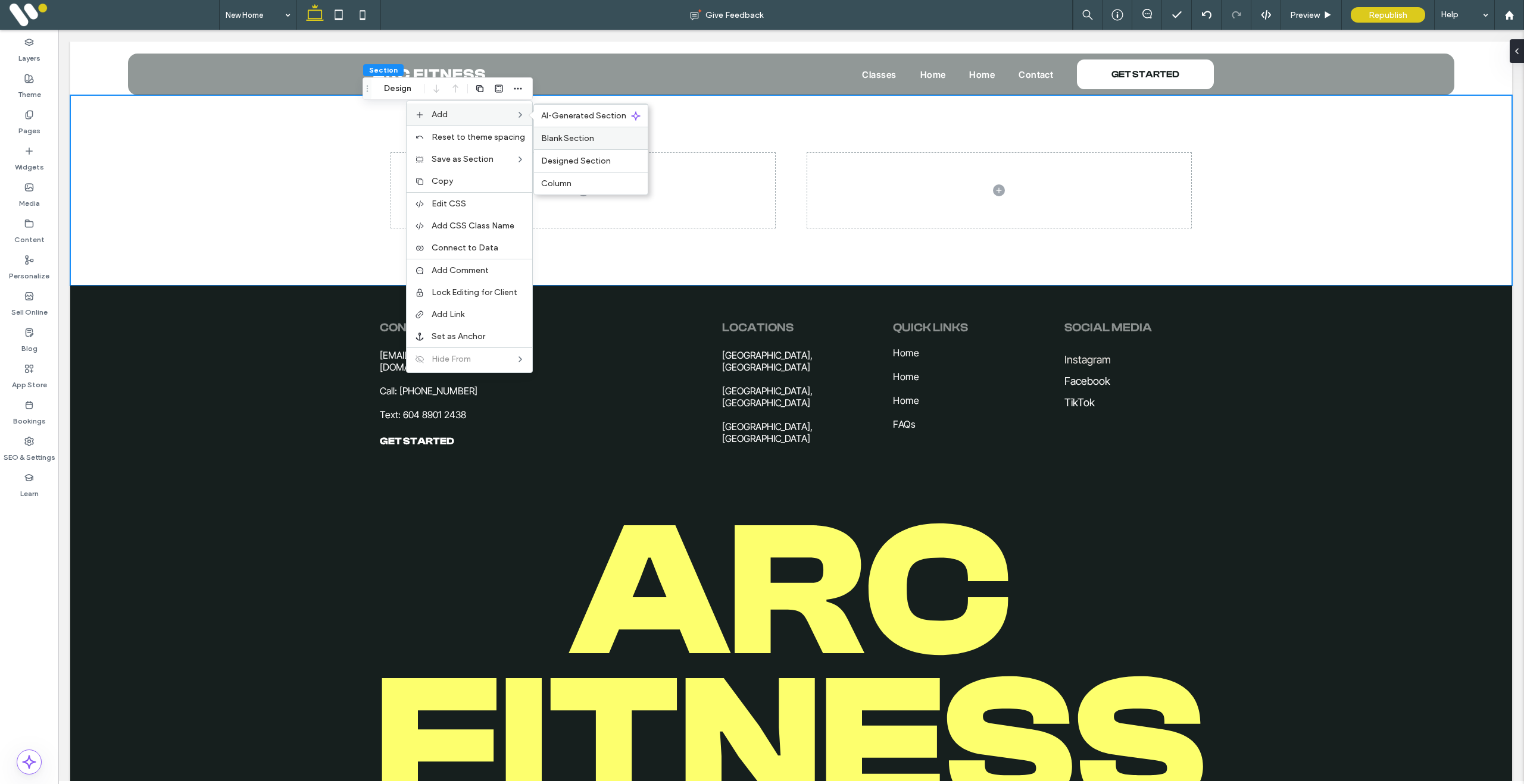
click at [583, 140] on span "Blank Section" at bounding box center [568, 138] width 53 height 10
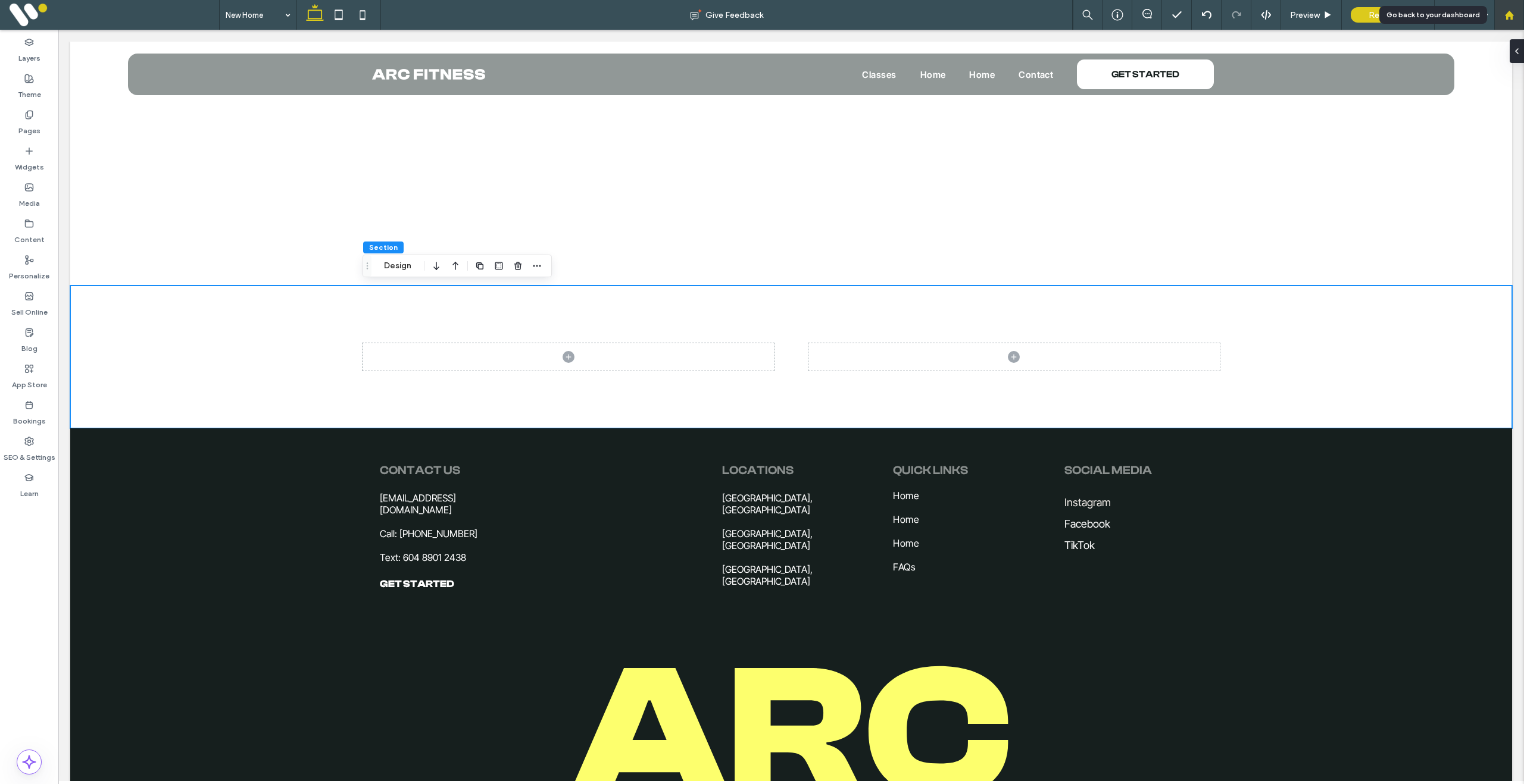
click at [1514, 17] on div at bounding box center [1509, 15] width 29 height 10
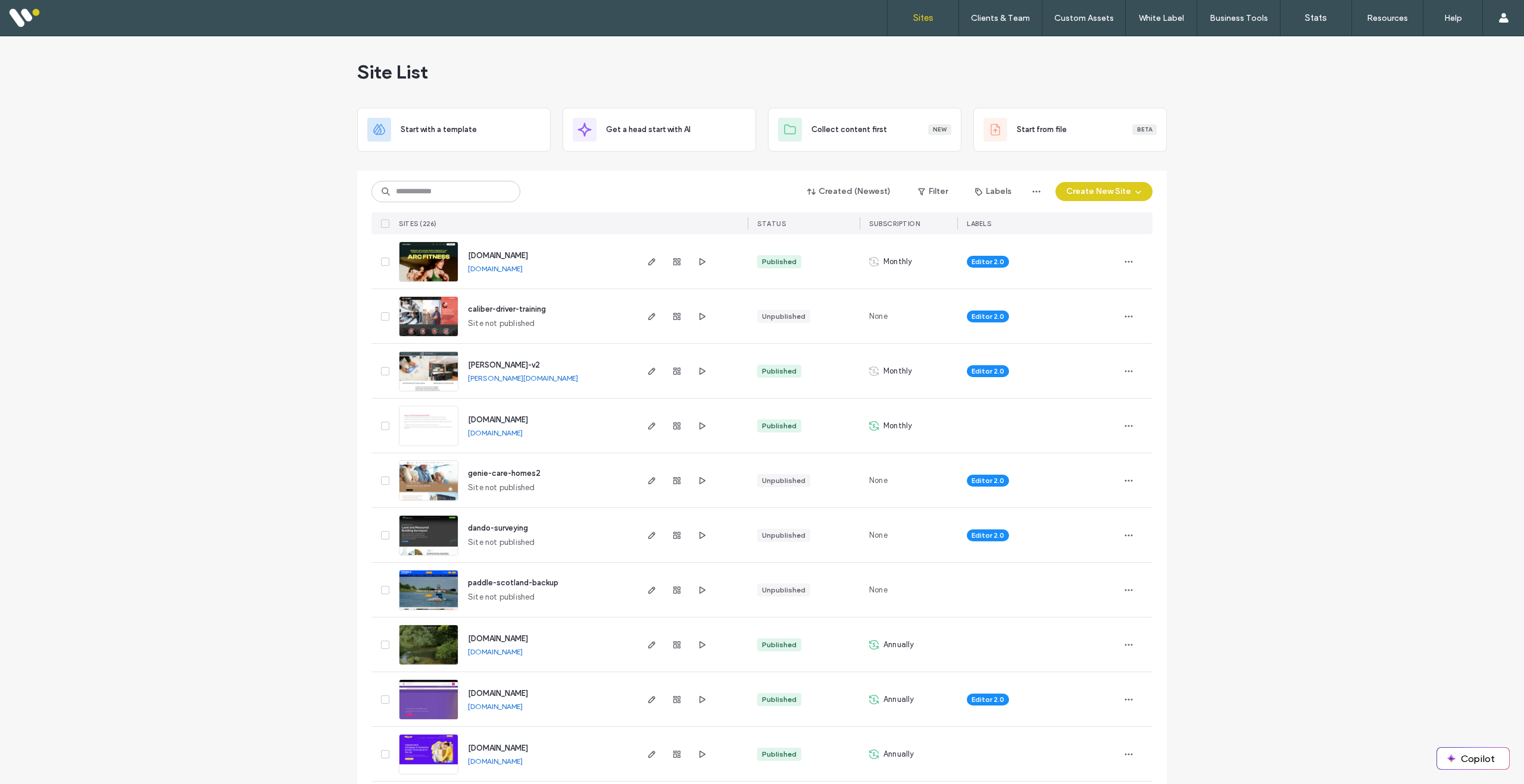
scroll to position [1, 0]
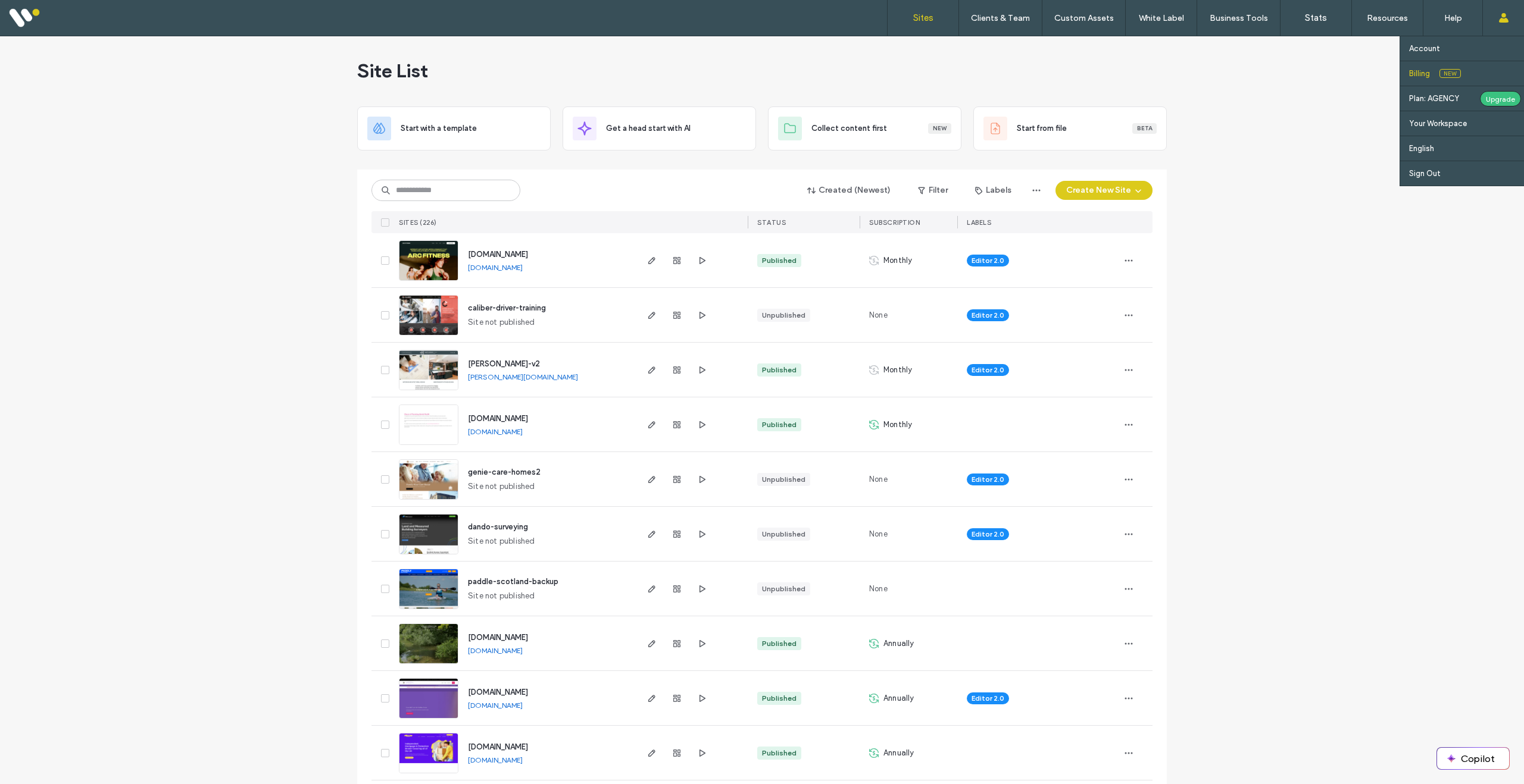
click at [1422, 73] on label "Billing" at bounding box center [1420, 73] width 21 height 9
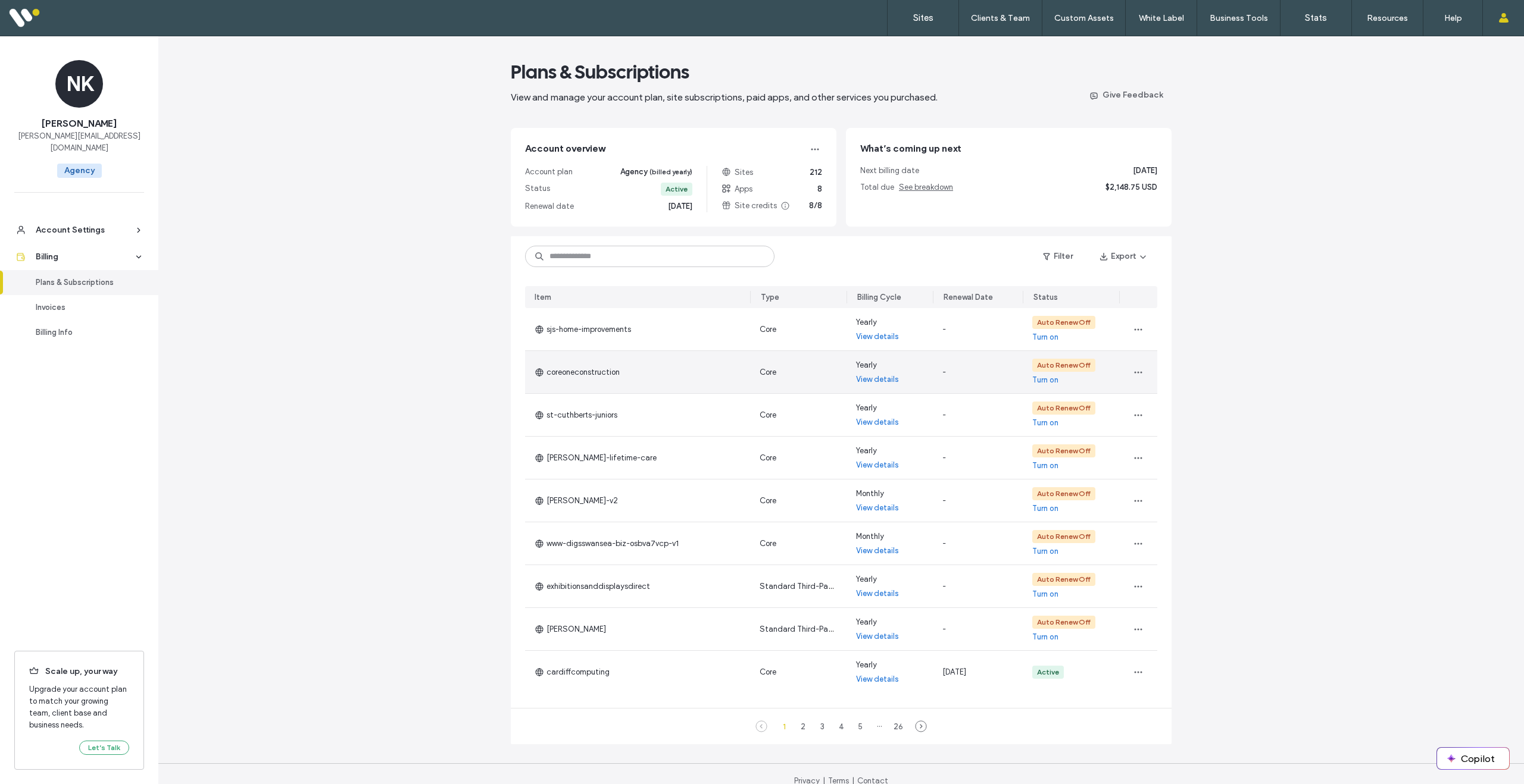
scroll to position [1, 0]
click at [1059, 260] on button "Filter" at bounding box center [1057, 255] width 53 height 19
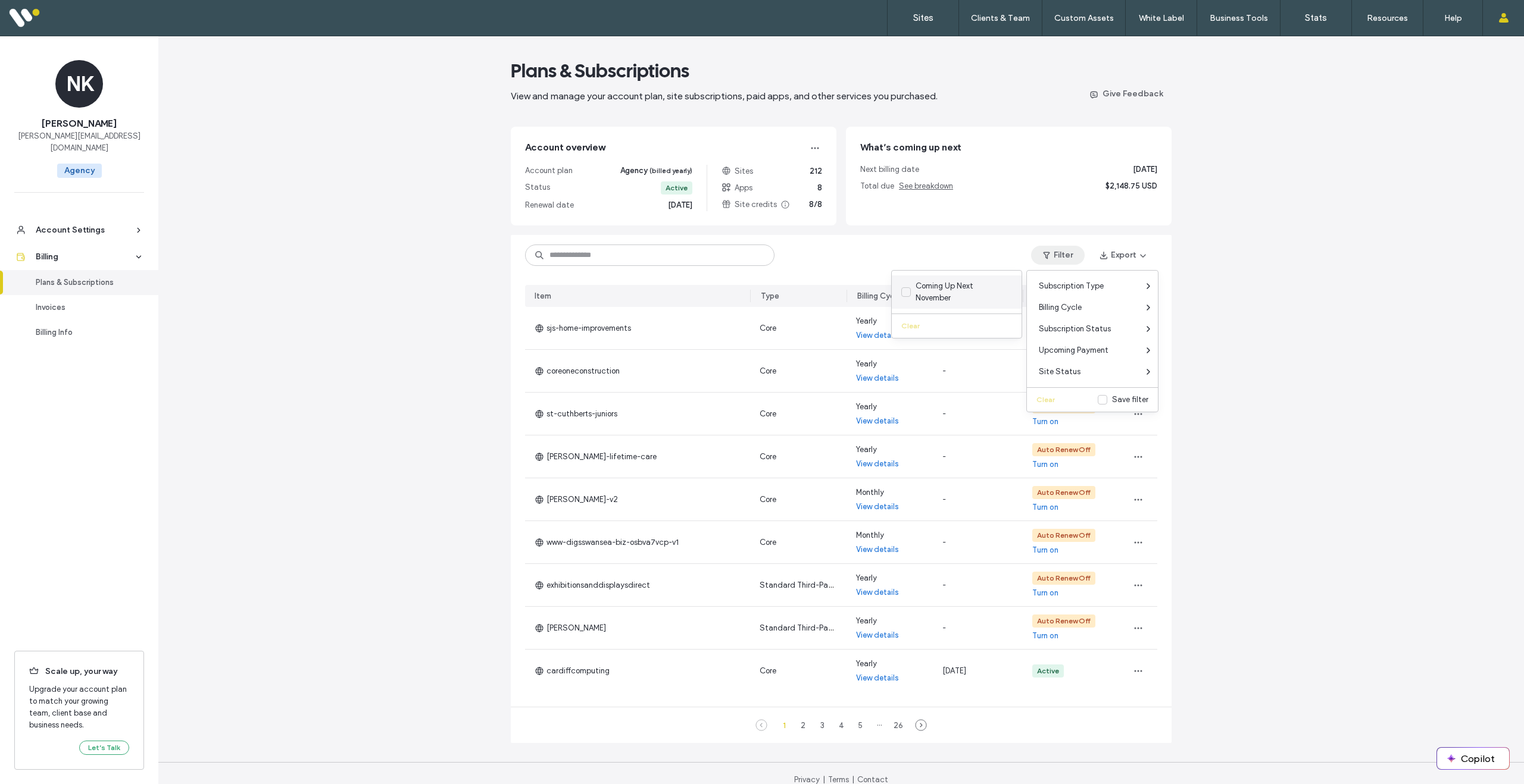
click at [906, 295] on span at bounding box center [906, 292] width 10 height 10
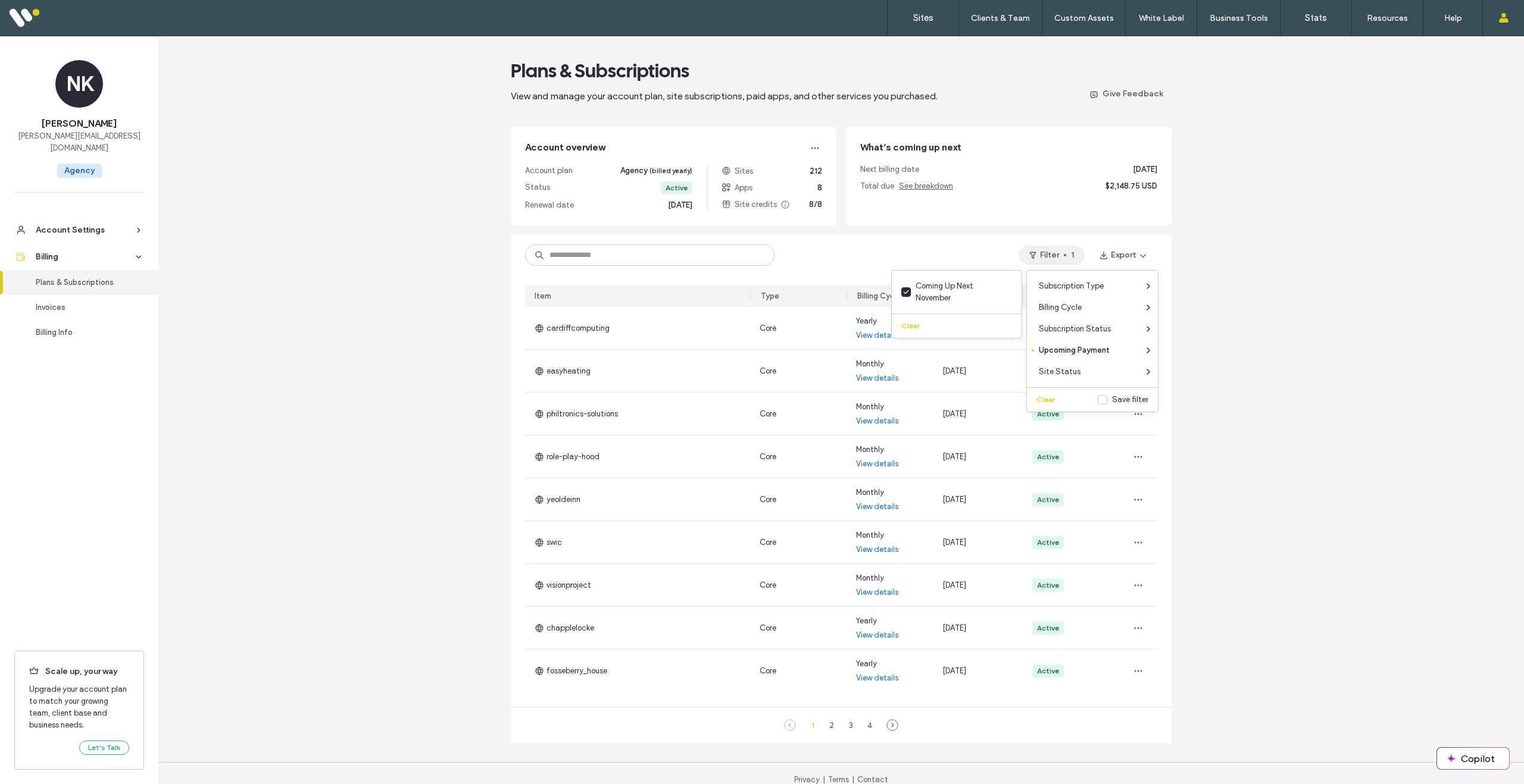
click at [1327, 499] on div "Plans & Subscriptions View and manage your account plan, site subscriptions, pa…" at bounding box center [841, 416] width 1365 height 762
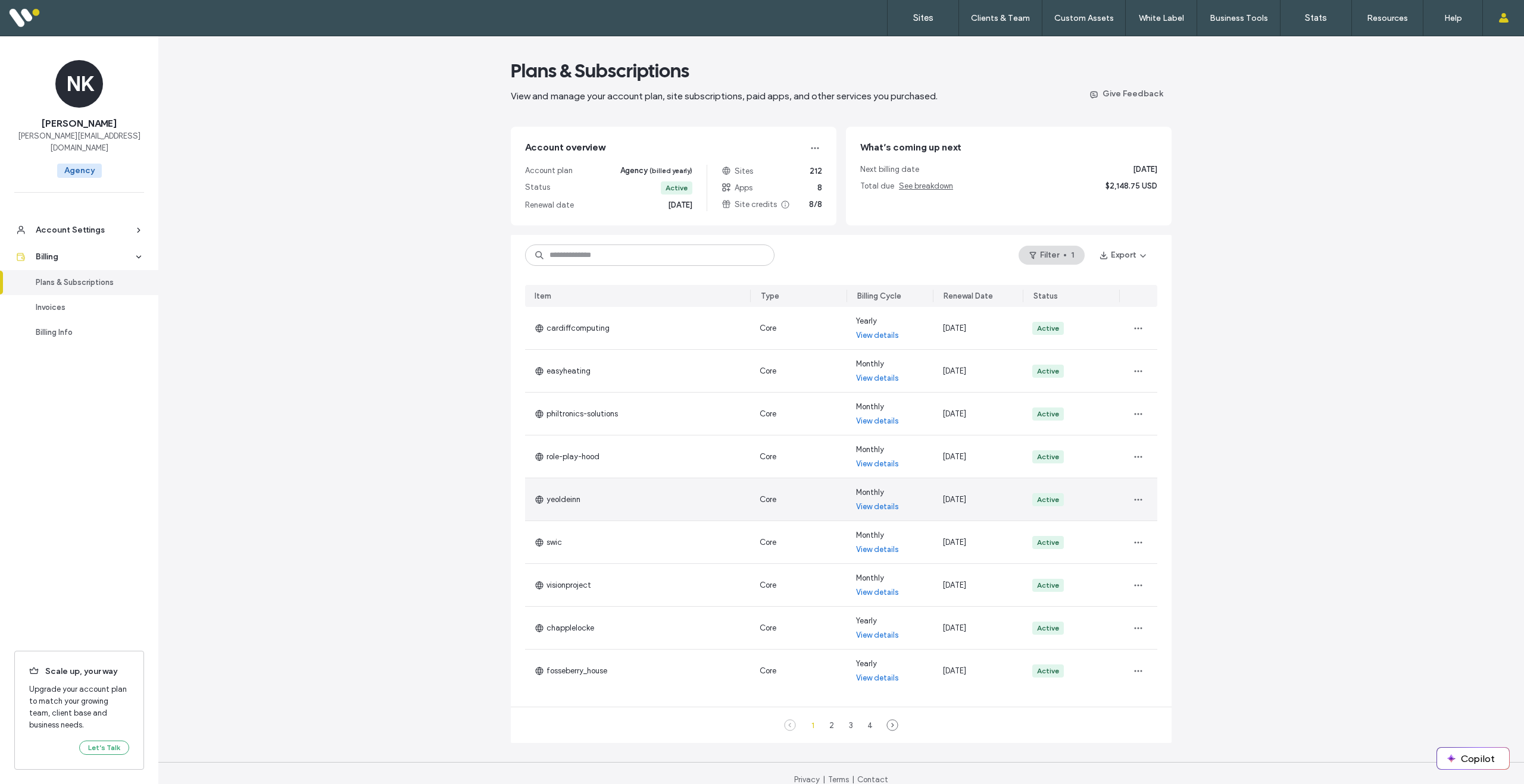
scroll to position [15, 0]
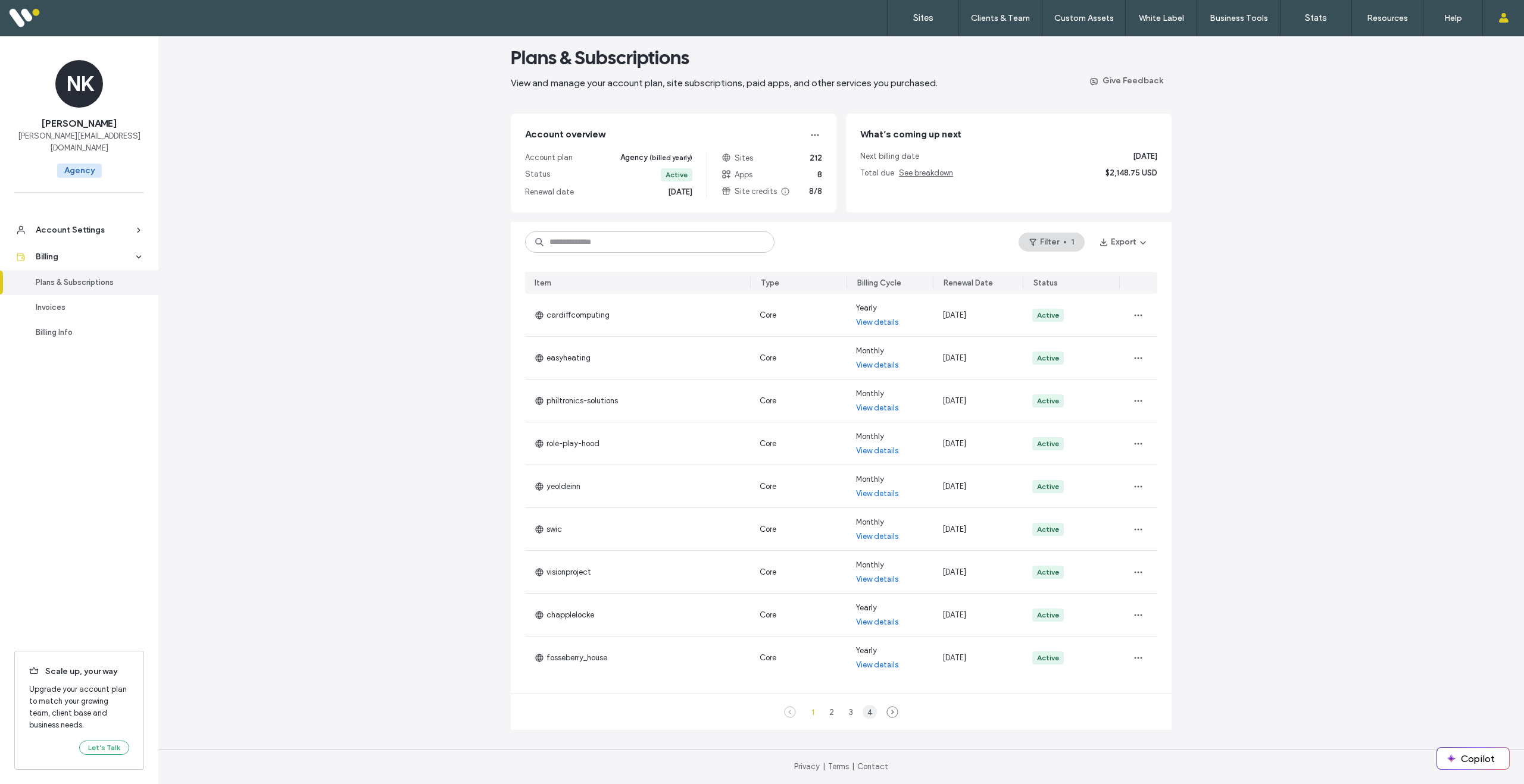
click at [870, 713] on div "4" at bounding box center [870, 712] width 14 height 14
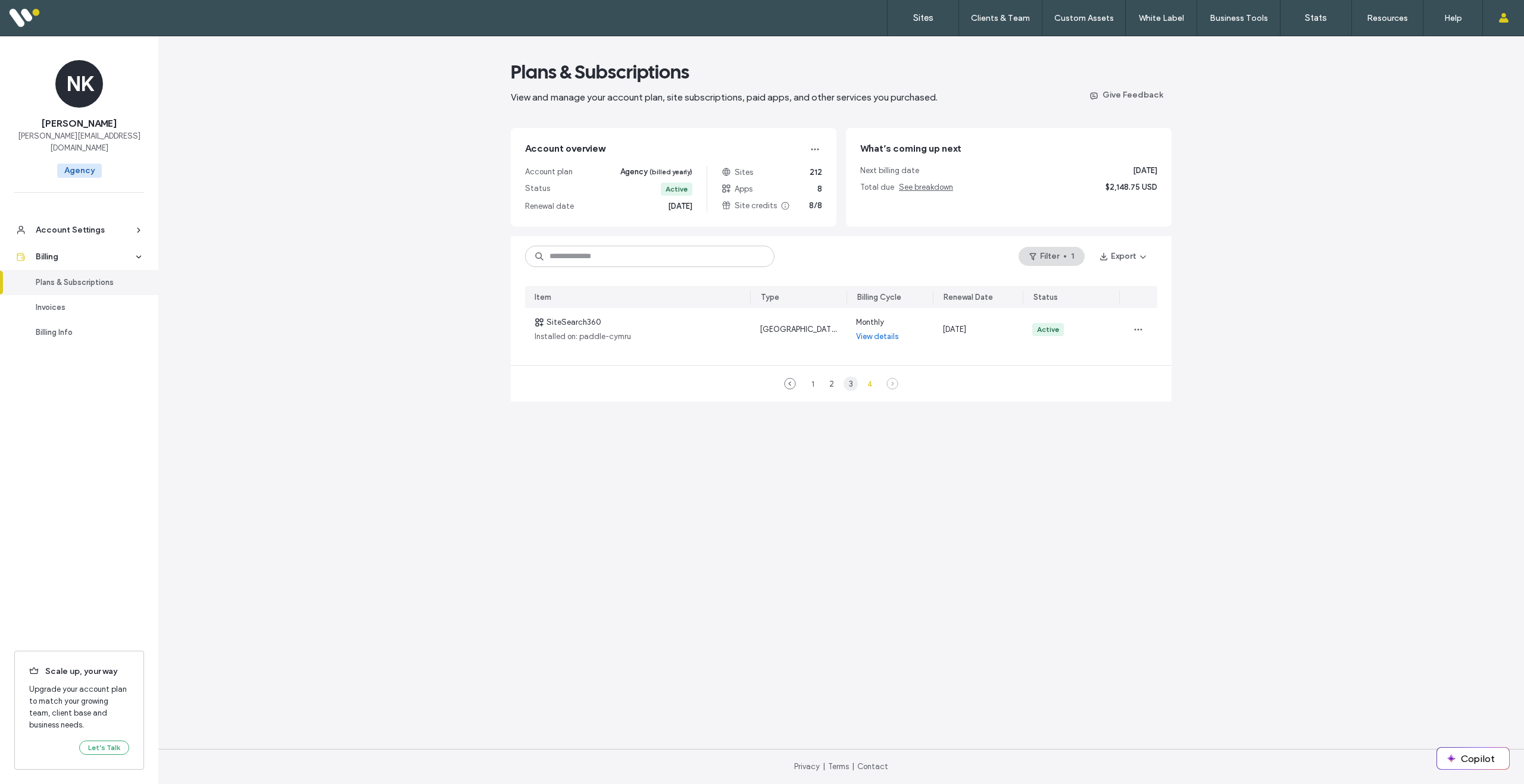
click at [852, 385] on div "3" at bounding box center [850, 384] width 14 height 14
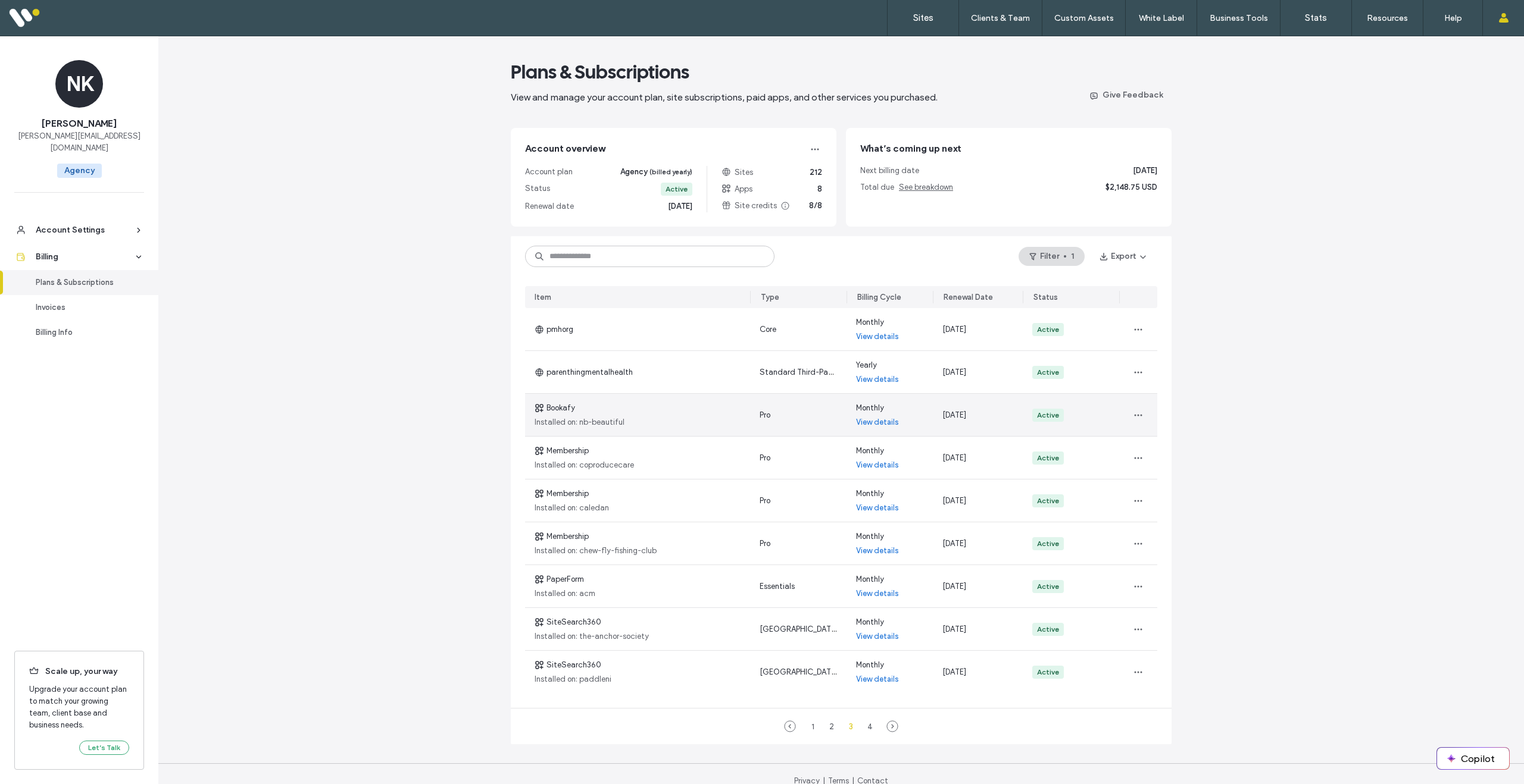
scroll to position [15, 0]
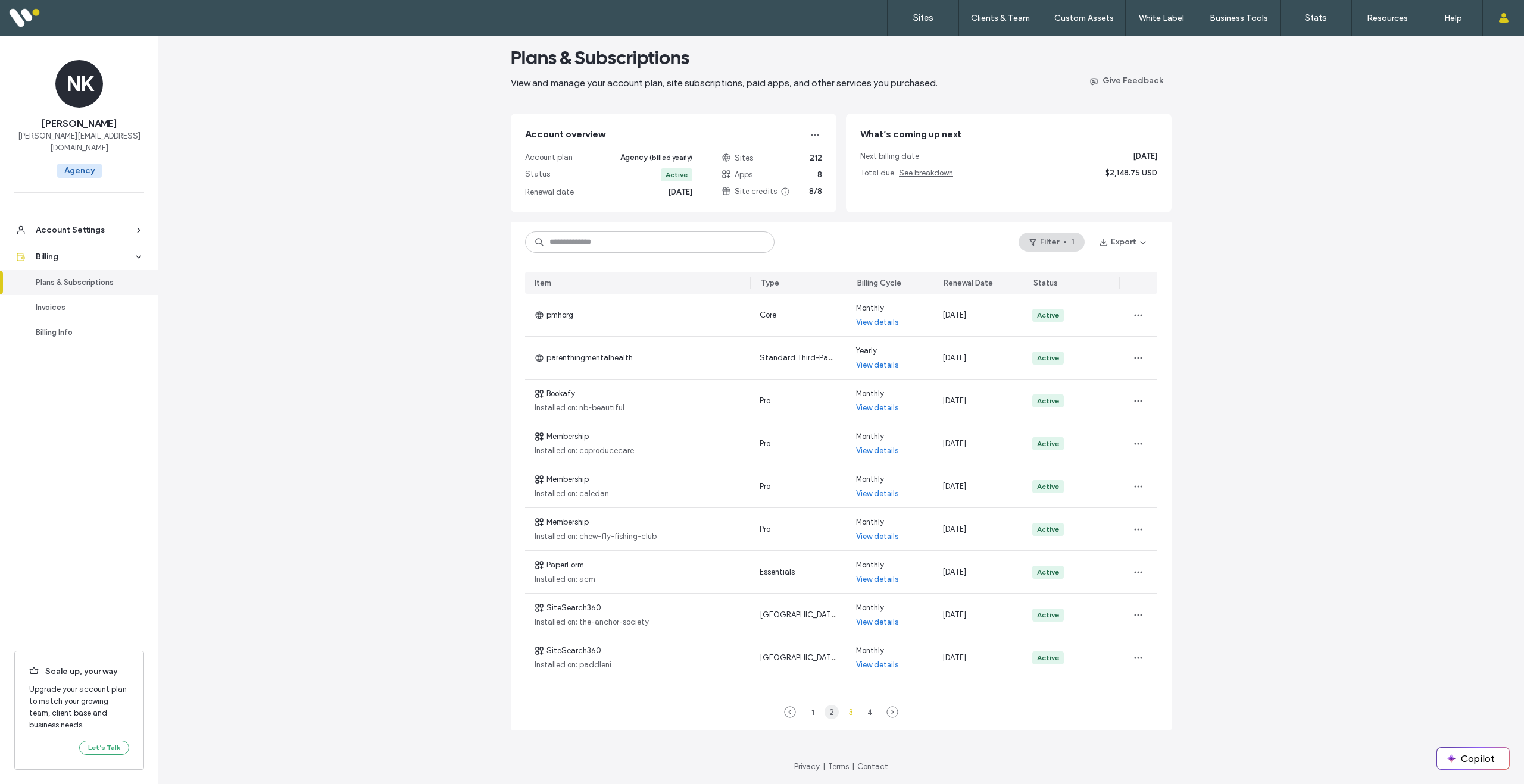
click at [827, 711] on div "2" at bounding box center [831, 712] width 14 height 14
click at [809, 711] on div "1" at bounding box center [812, 712] width 14 height 14
click at [810, 710] on div "1" at bounding box center [812, 712] width 14 height 14
click at [827, 709] on div "2" at bounding box center [831, 712] width 14 height 14
click at [847, 715] on div "3" at bounding box center [850, 712] width 14 height 14
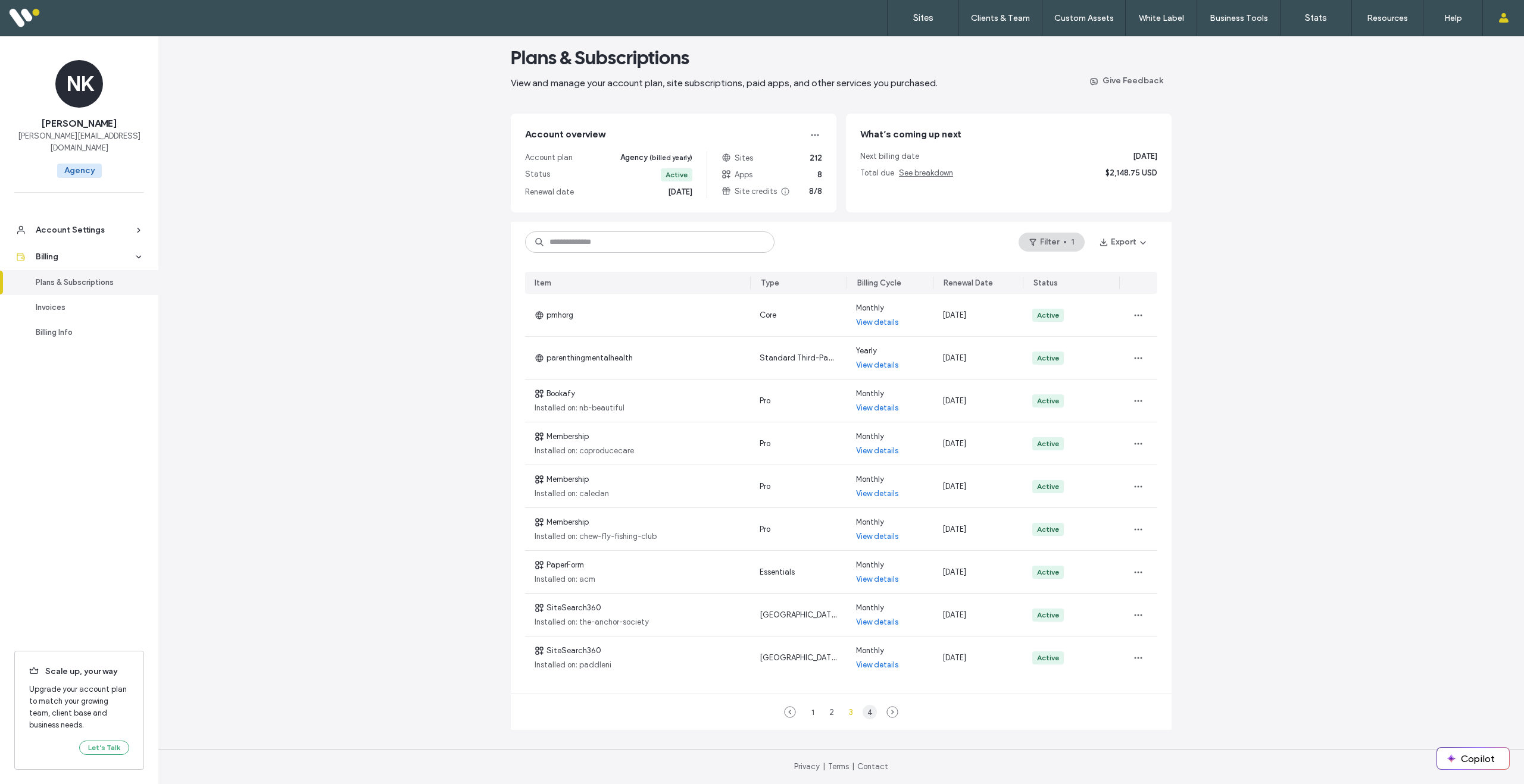
click at [864, 715] on div "4" at bounding box center [870, 712] width 14 height 14
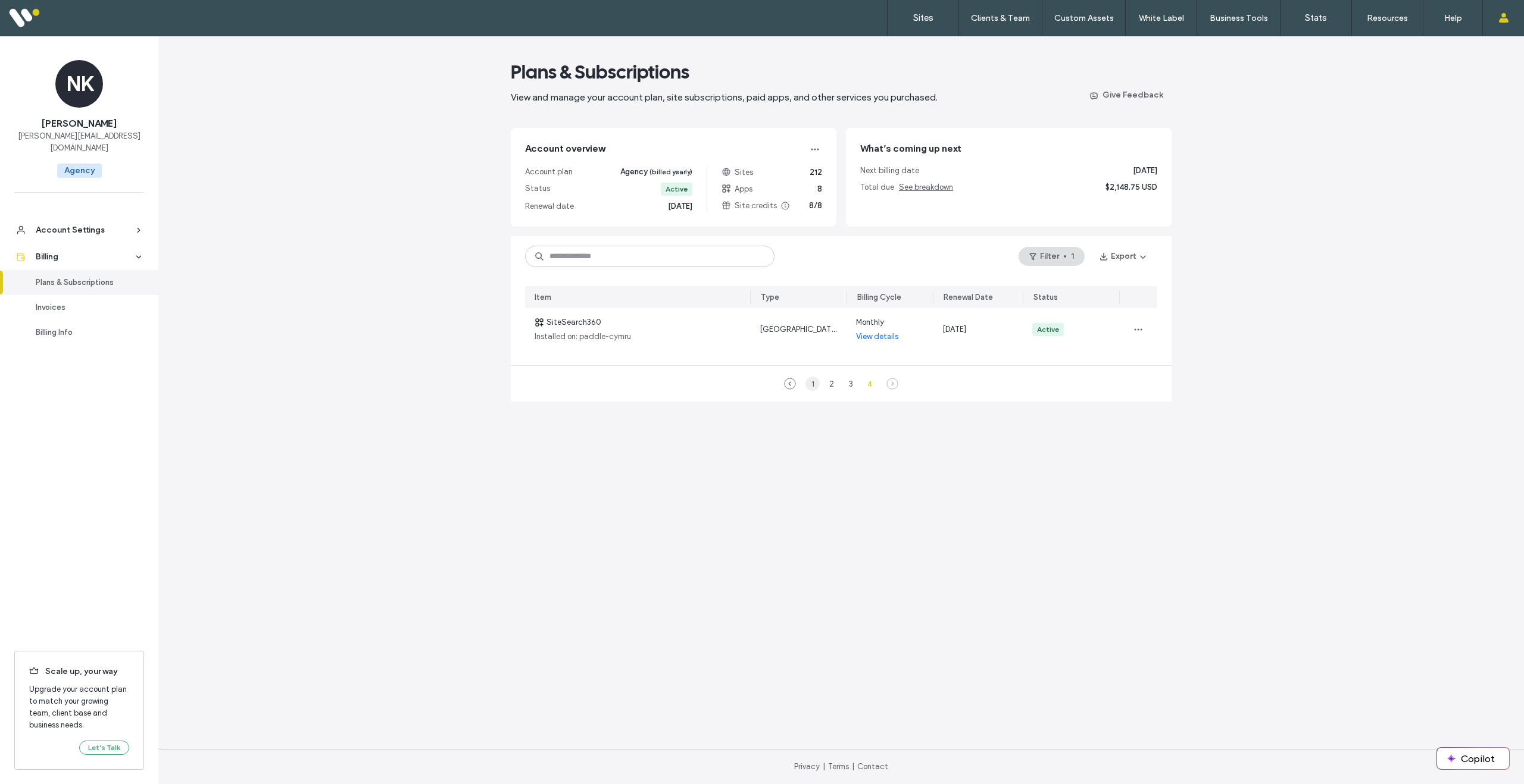
click at [808, 383] on div "1" at bounding box center [812, 384] width 14 height 14
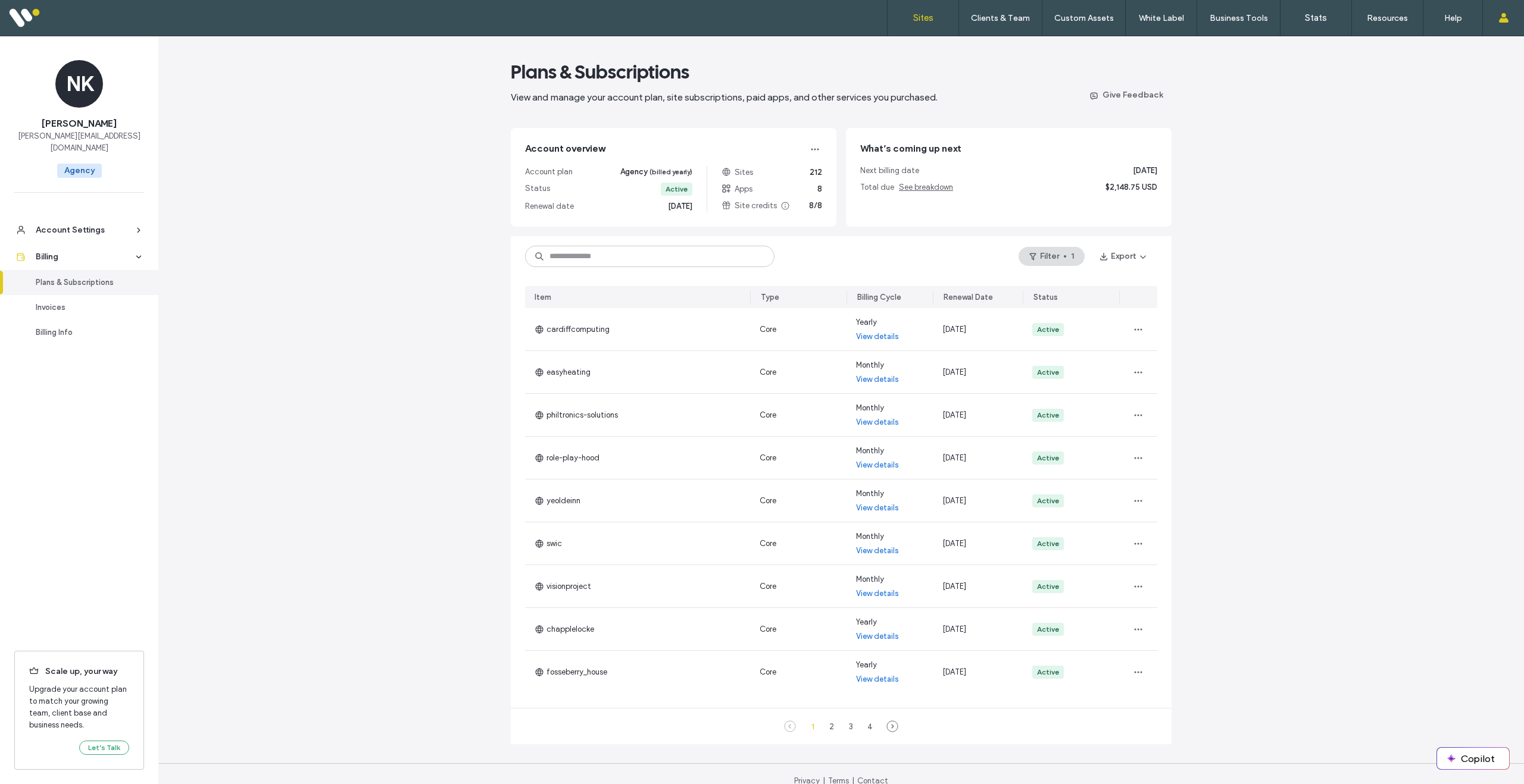
click at [926, 18] on label "Sites" at bounding box center [923, 18] width 20 height 10
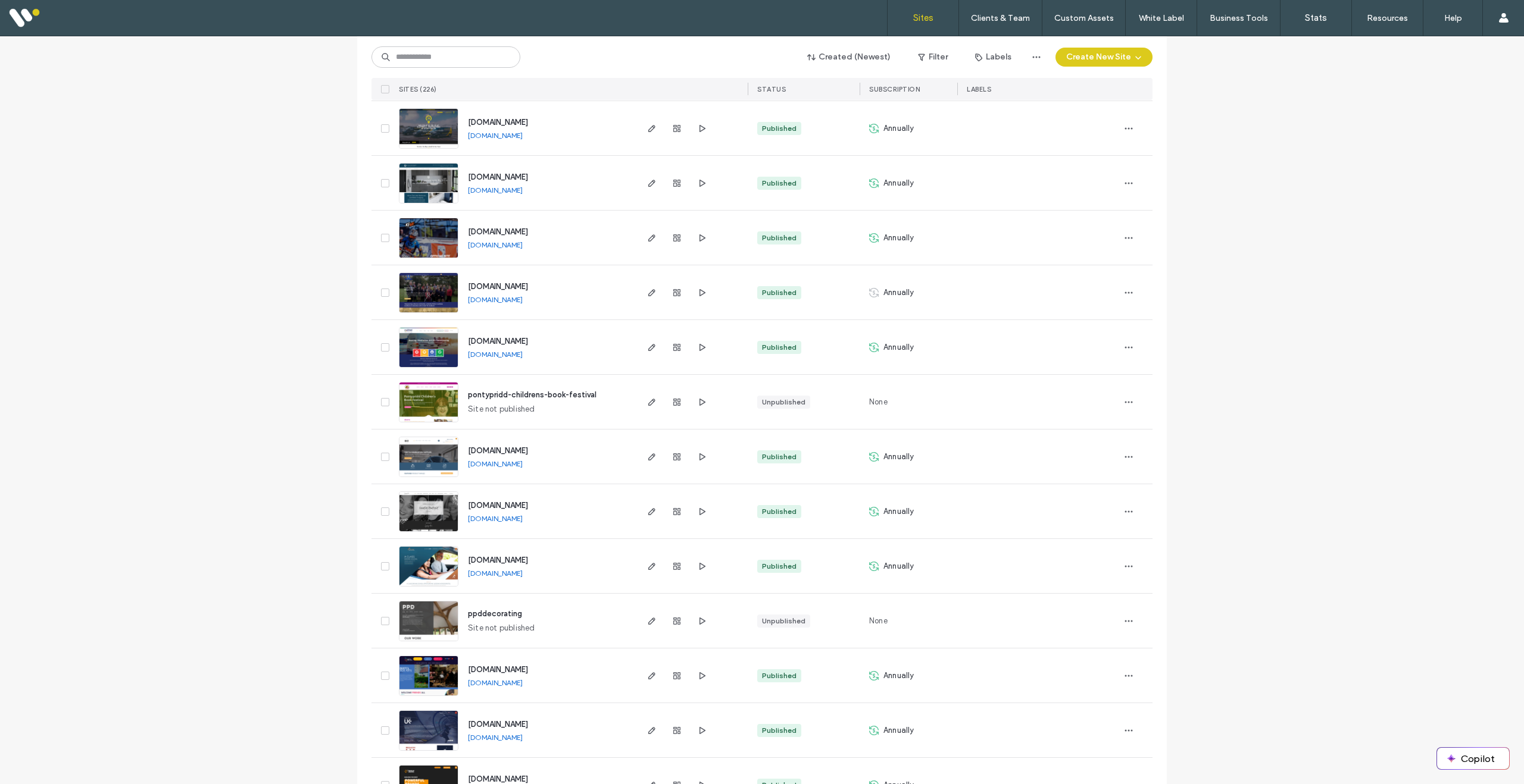
scroll to position [3599, 0]
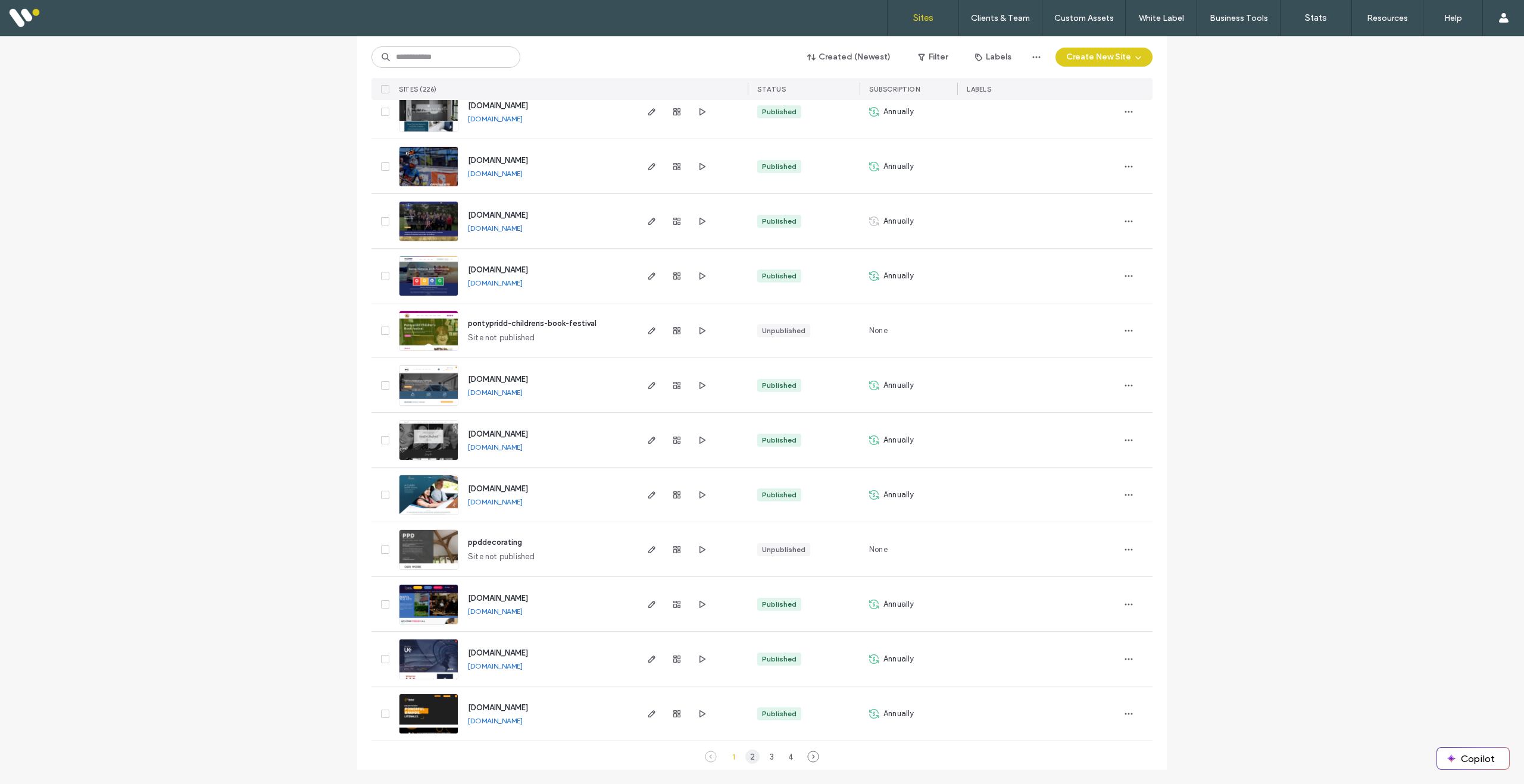
click at [748, 759] on div "2" at bounding box center [752, 757] width 14 height 14
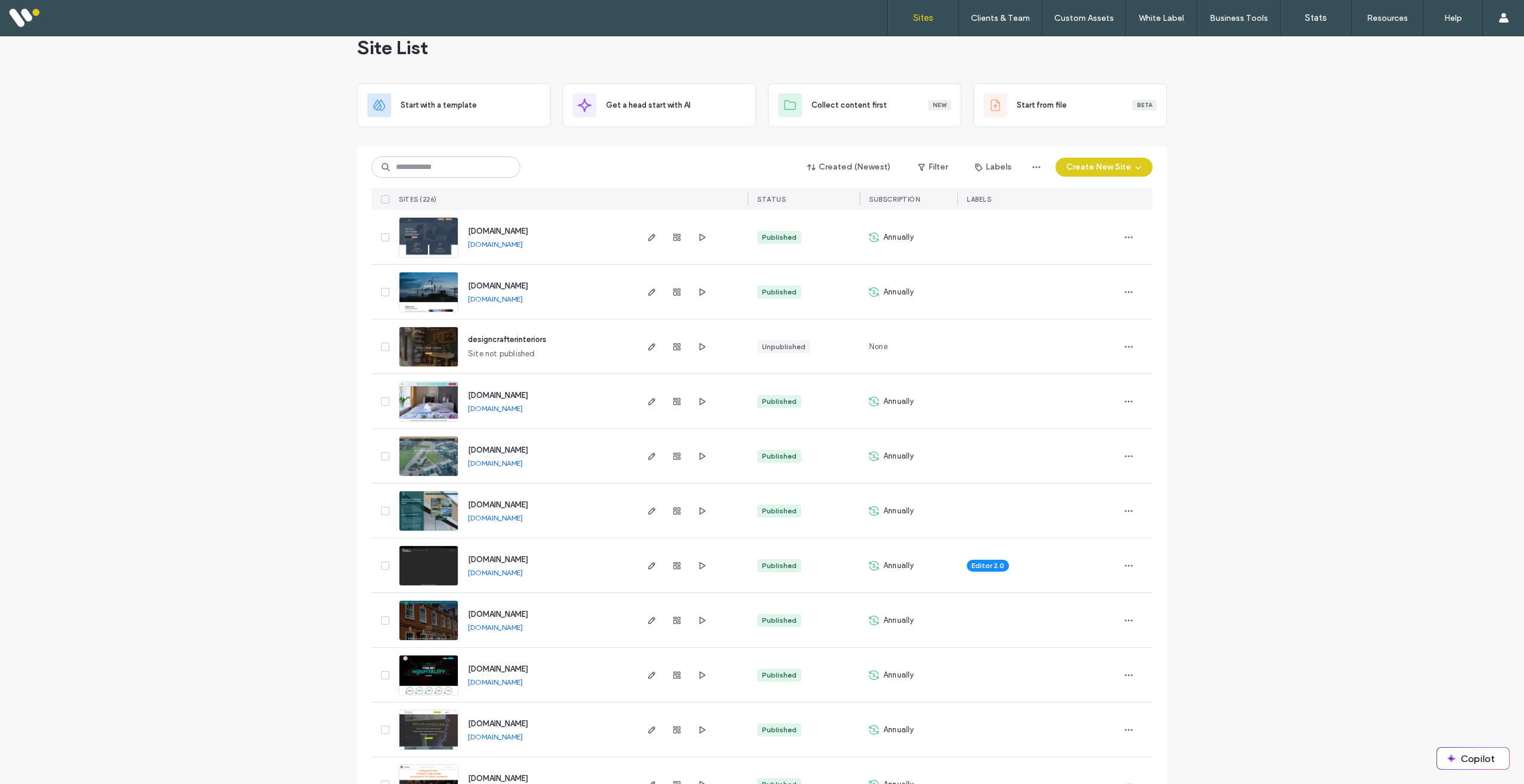
scroll to position [0, 0]
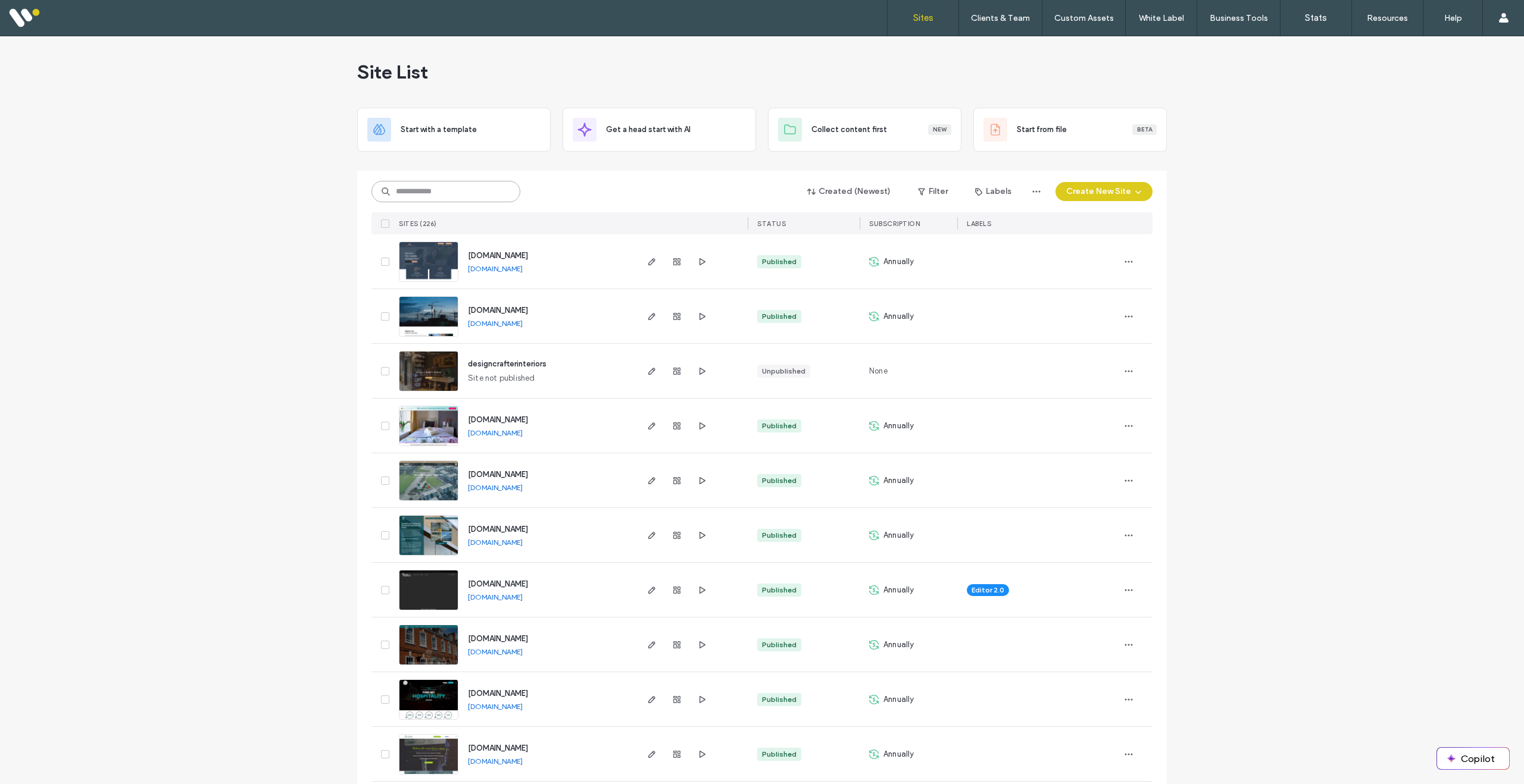
click at [465, 188] on input at bounding box center [446, 191] width 149 height 22
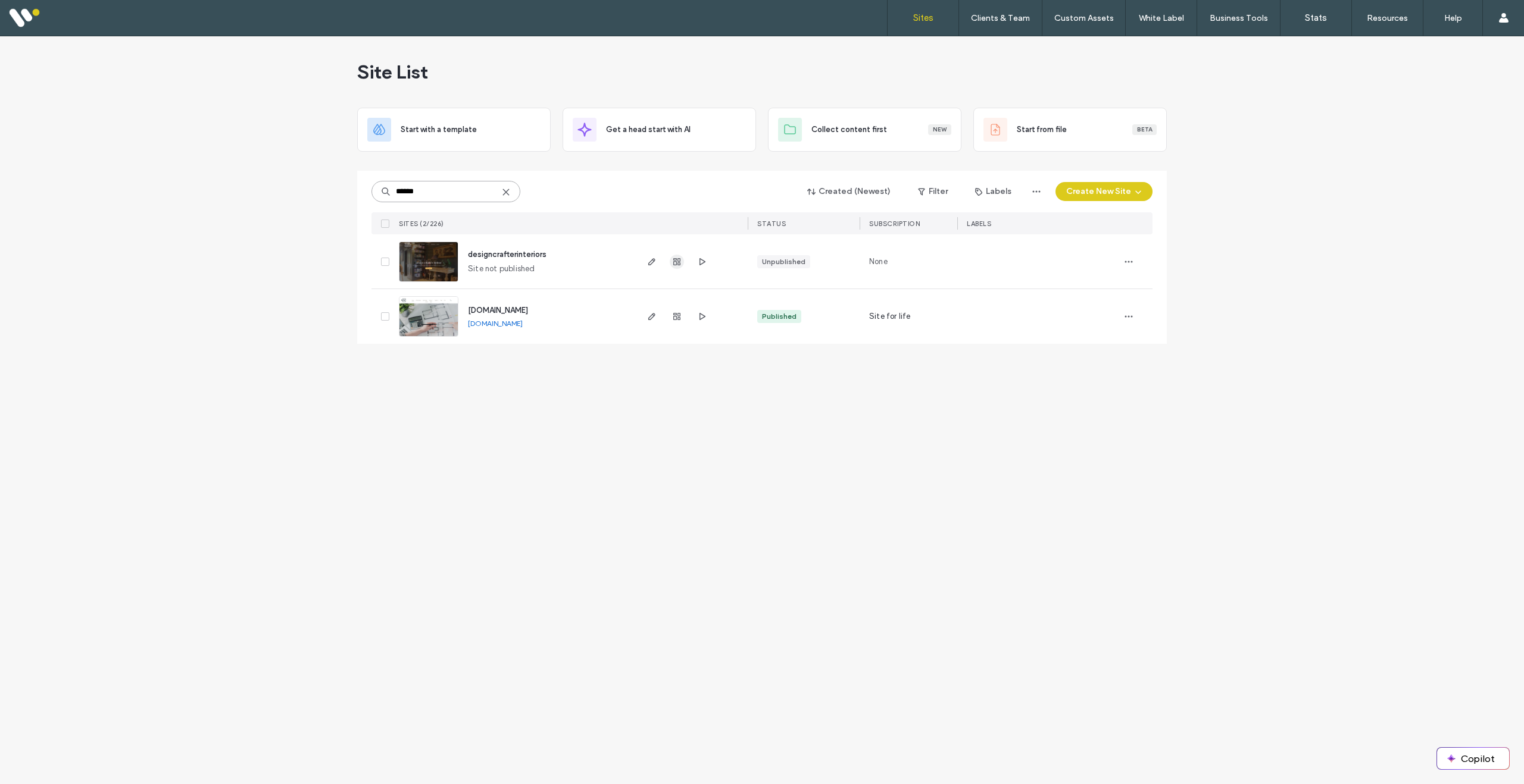
type input "******"
click at [678, 262] on use "button" at bounding box center [677, 261] width 7 height 7
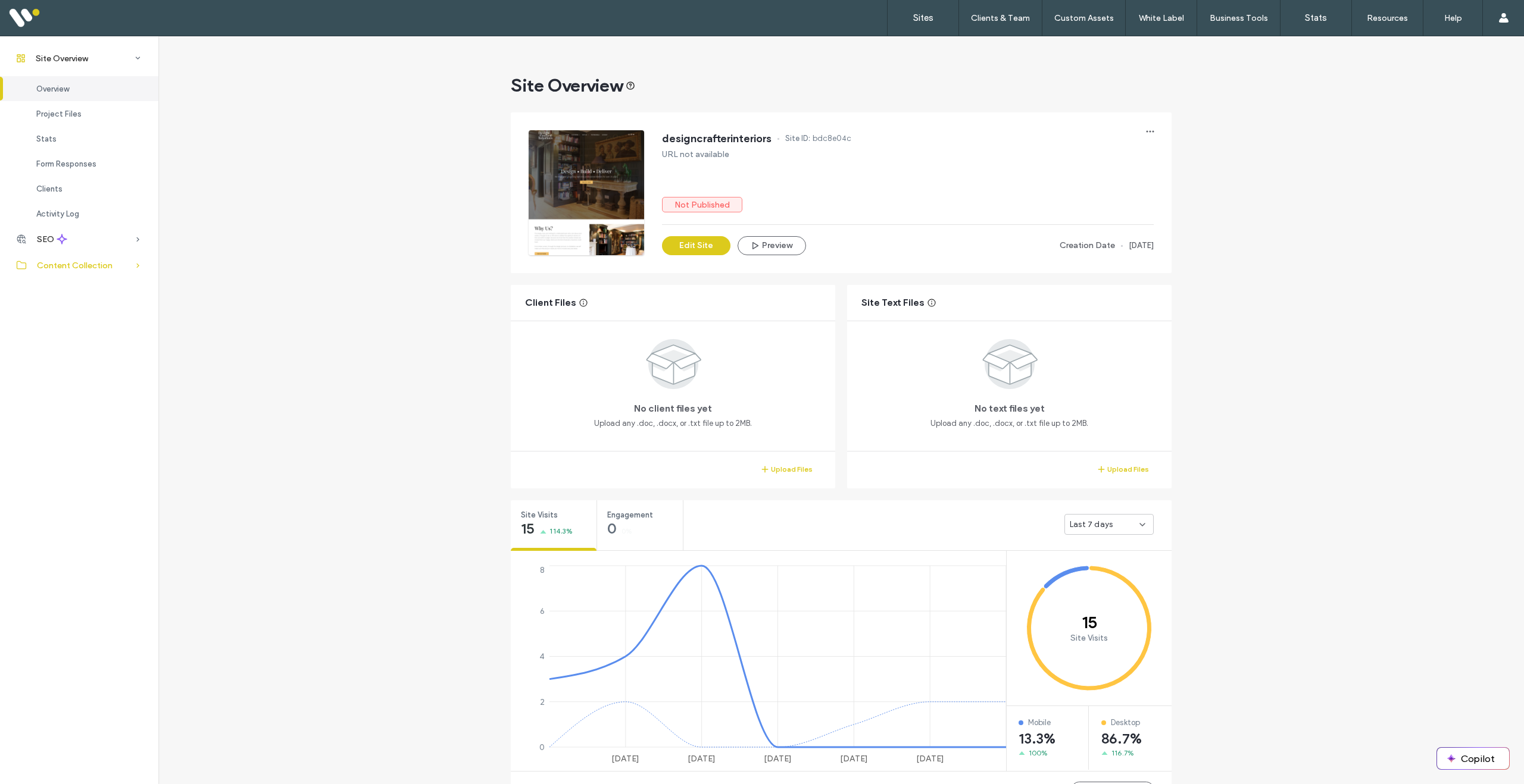
click at [92, 266] on span "Content Collection" at bounding box center [74, 265] width 76 height 10
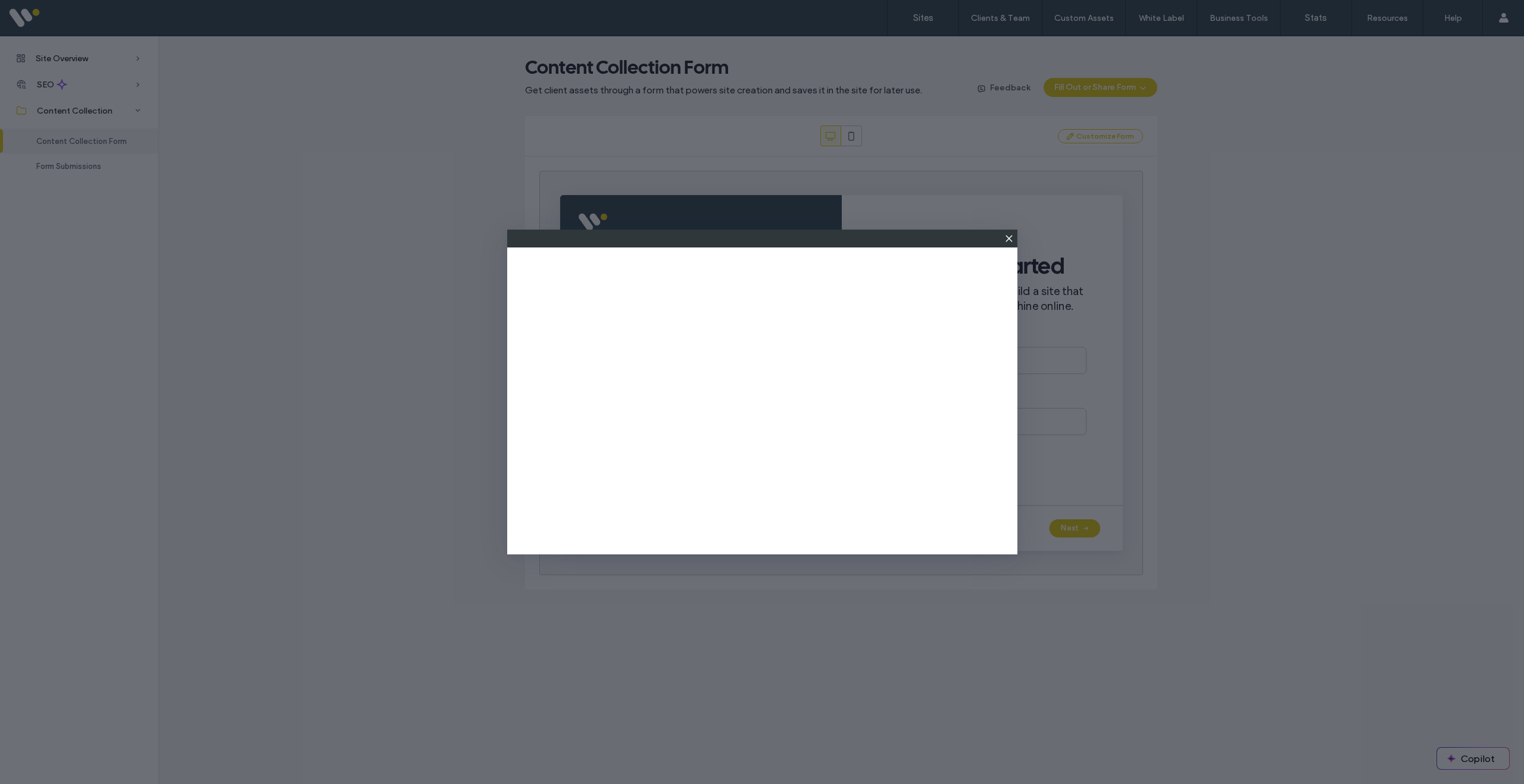
click at [1010, 238] on icon at bounding box center [1009, 239] width 10 height 10
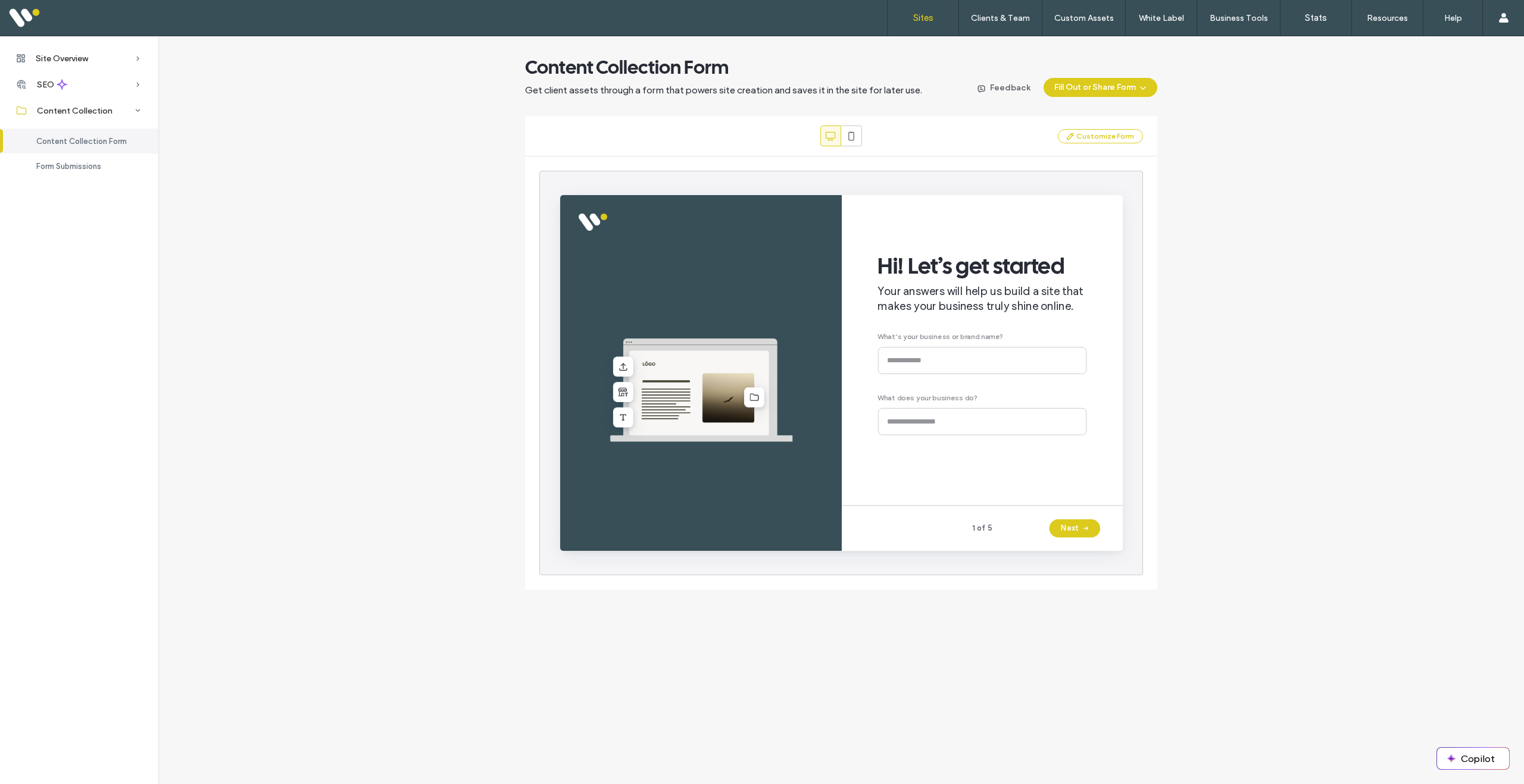
click at [926, 19] on label "Sites" at bounding box center [923, 18] width 20 height 10
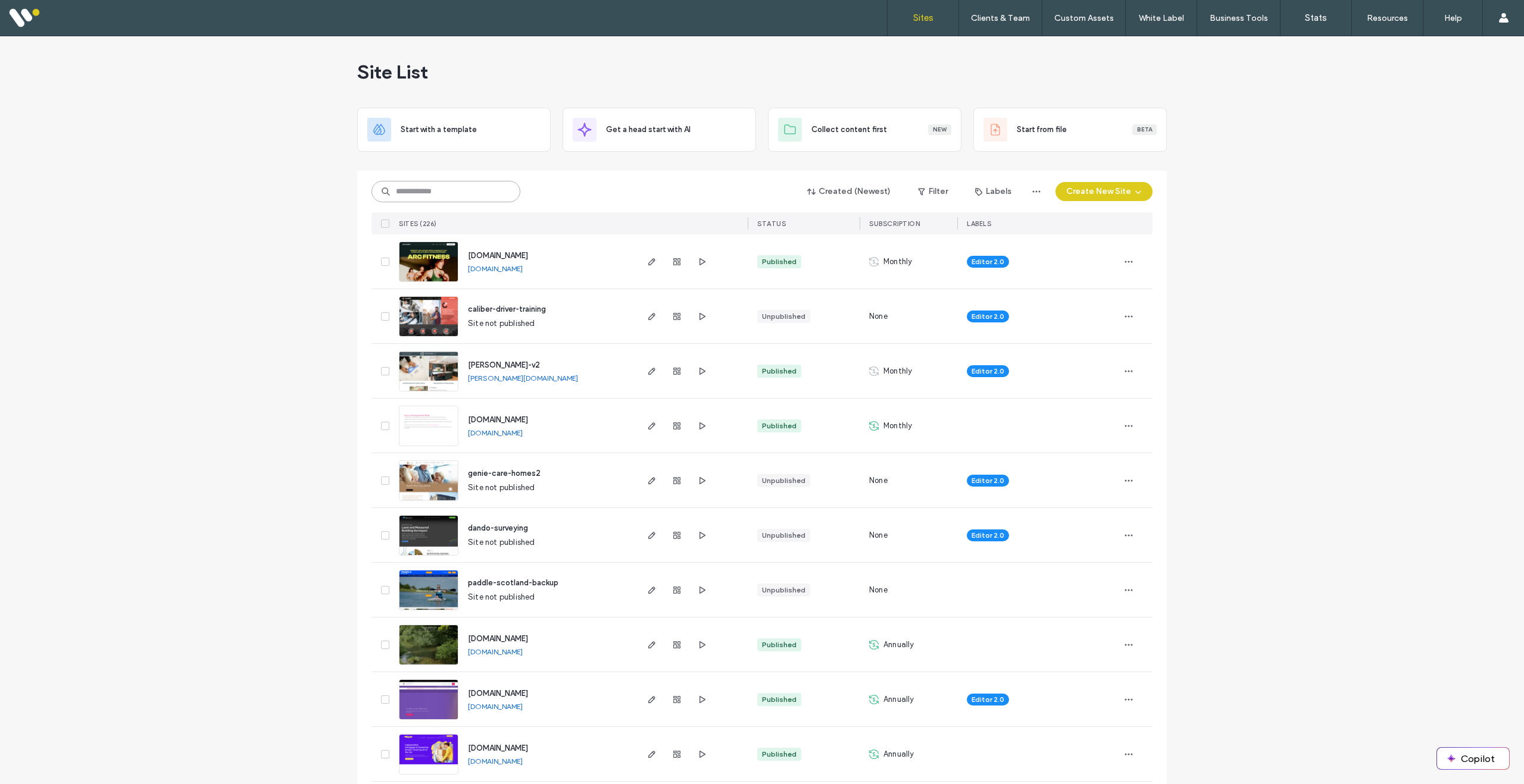
click at [465, 195] on input at bounding box center [446, 191] width 149 height 22
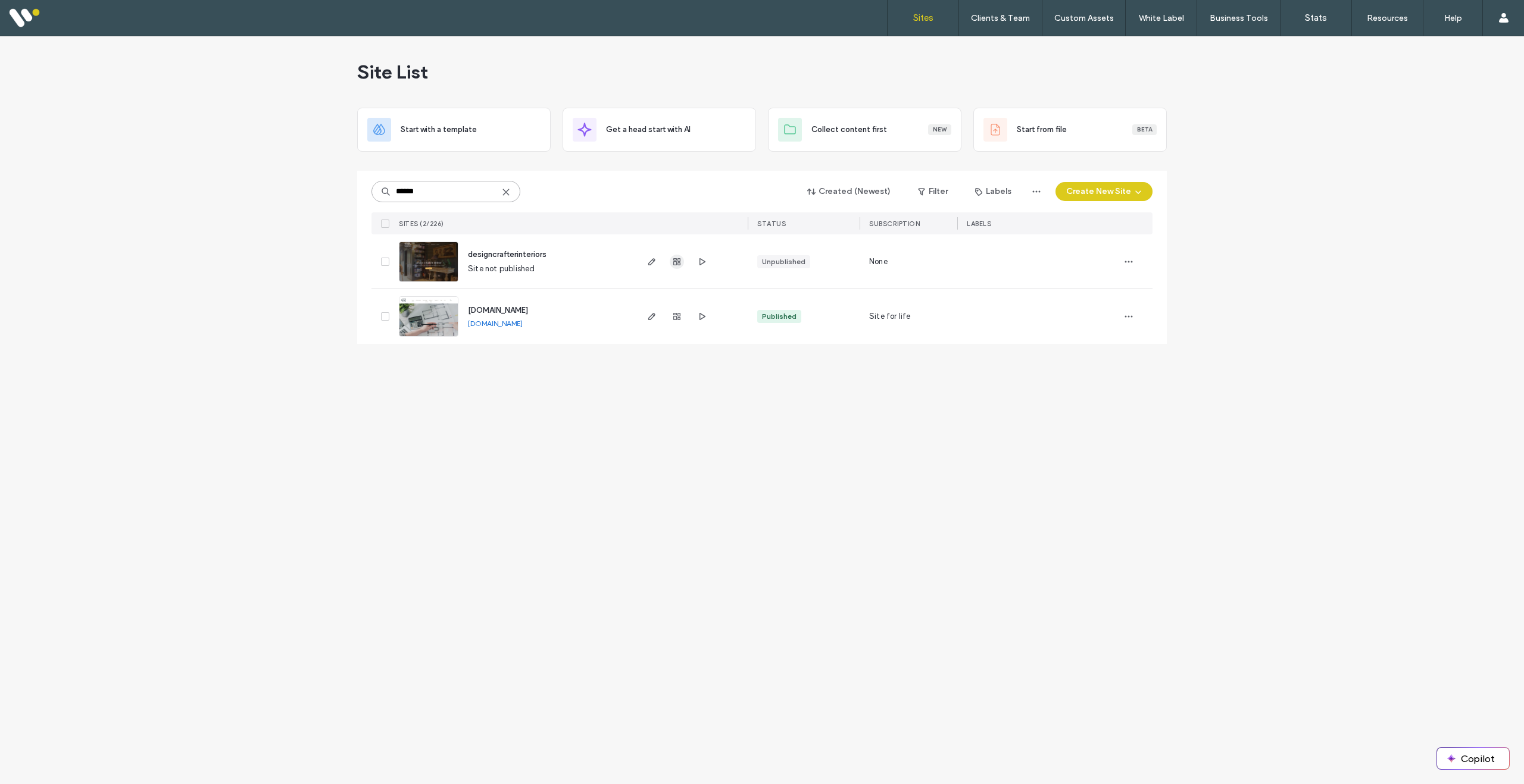
type input "******"
click at [678, 263] on use "button" at bounding box center [677, 261] width 7 height 7
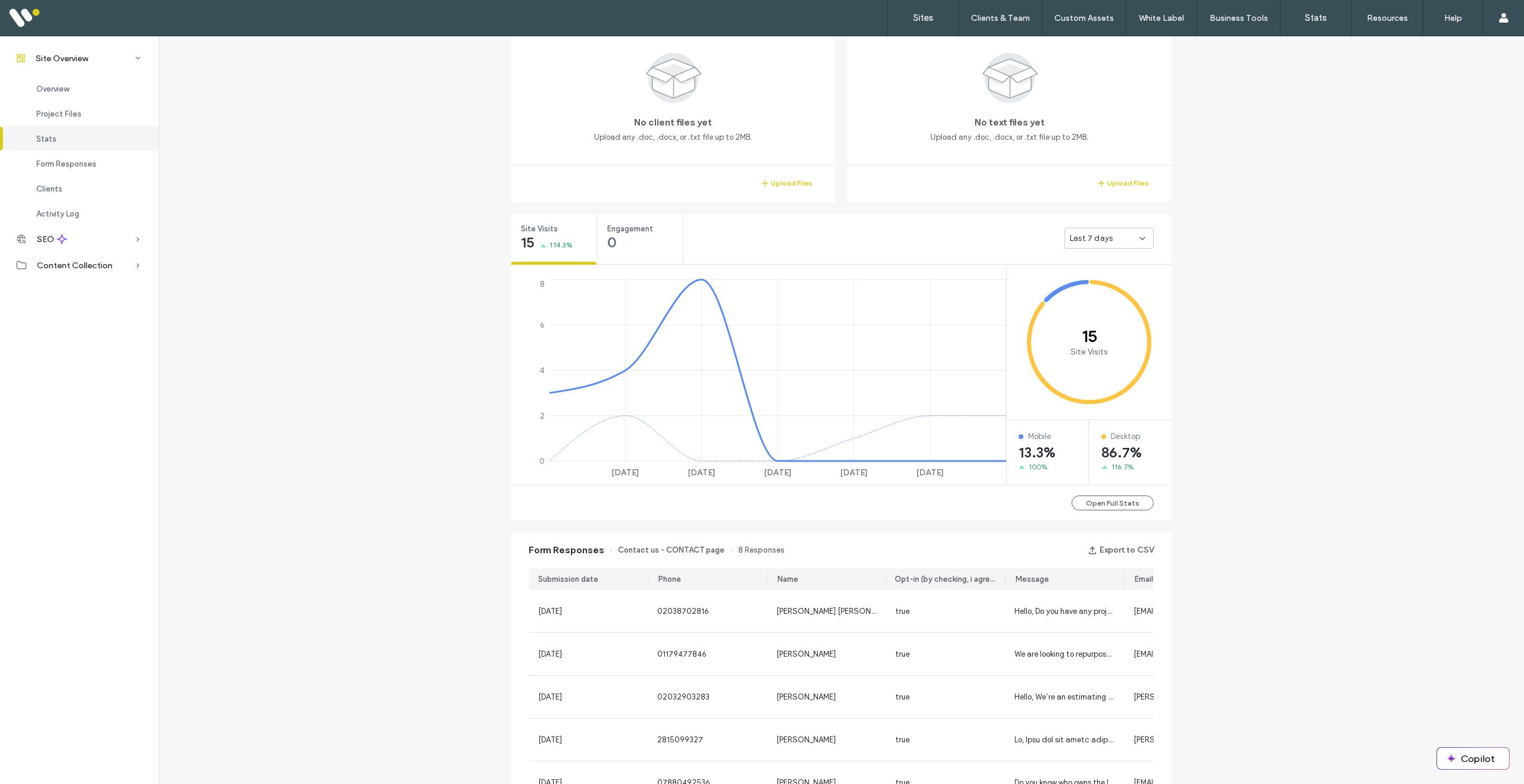
scroll to position [283, 0]
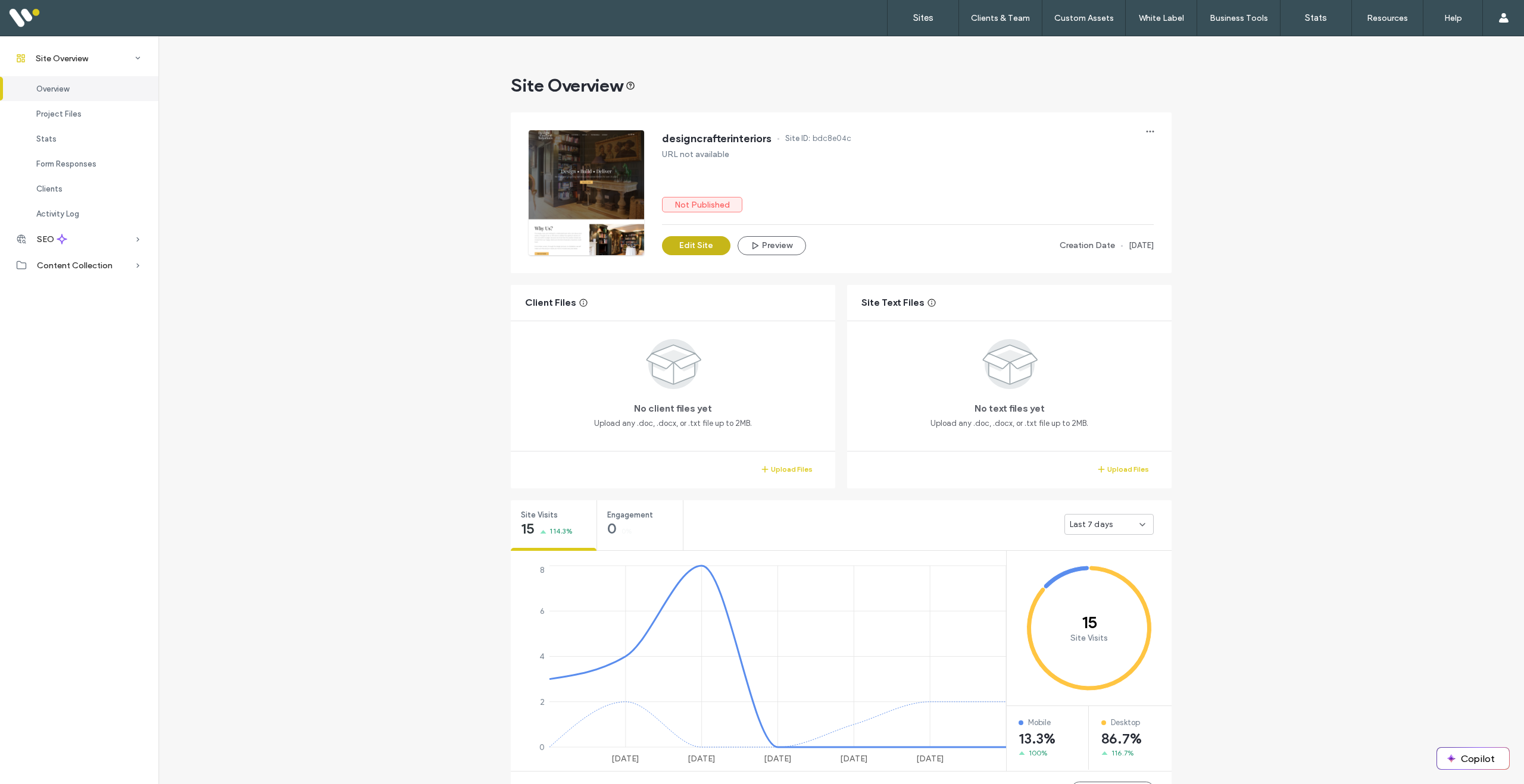
click at [690, 245] on button "Edit Site" at bounding box center [696, 245] width 69 height 19
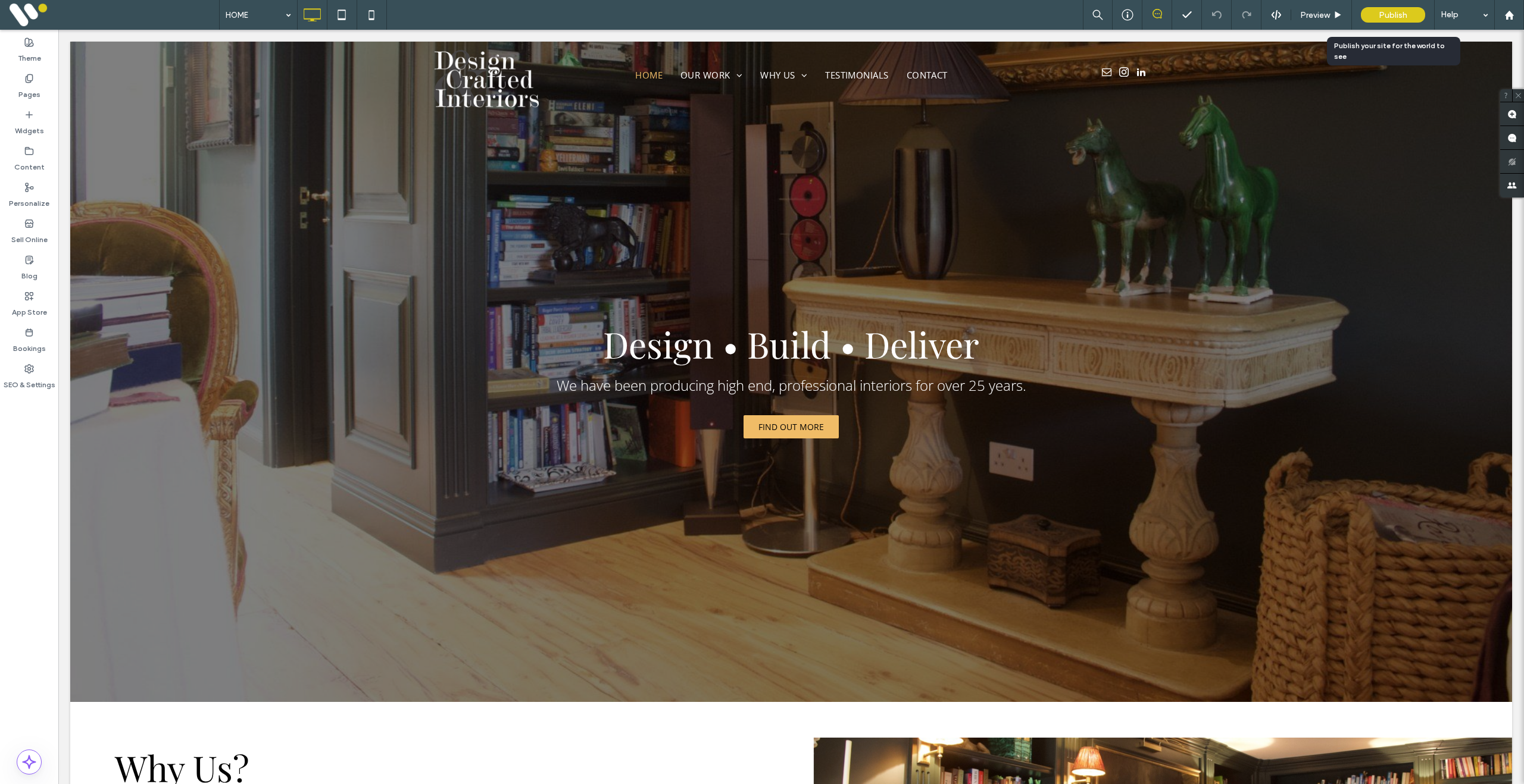
click at [1400, 17] on span "Publish" at bounding box center [1393, 15] width 29 height 10
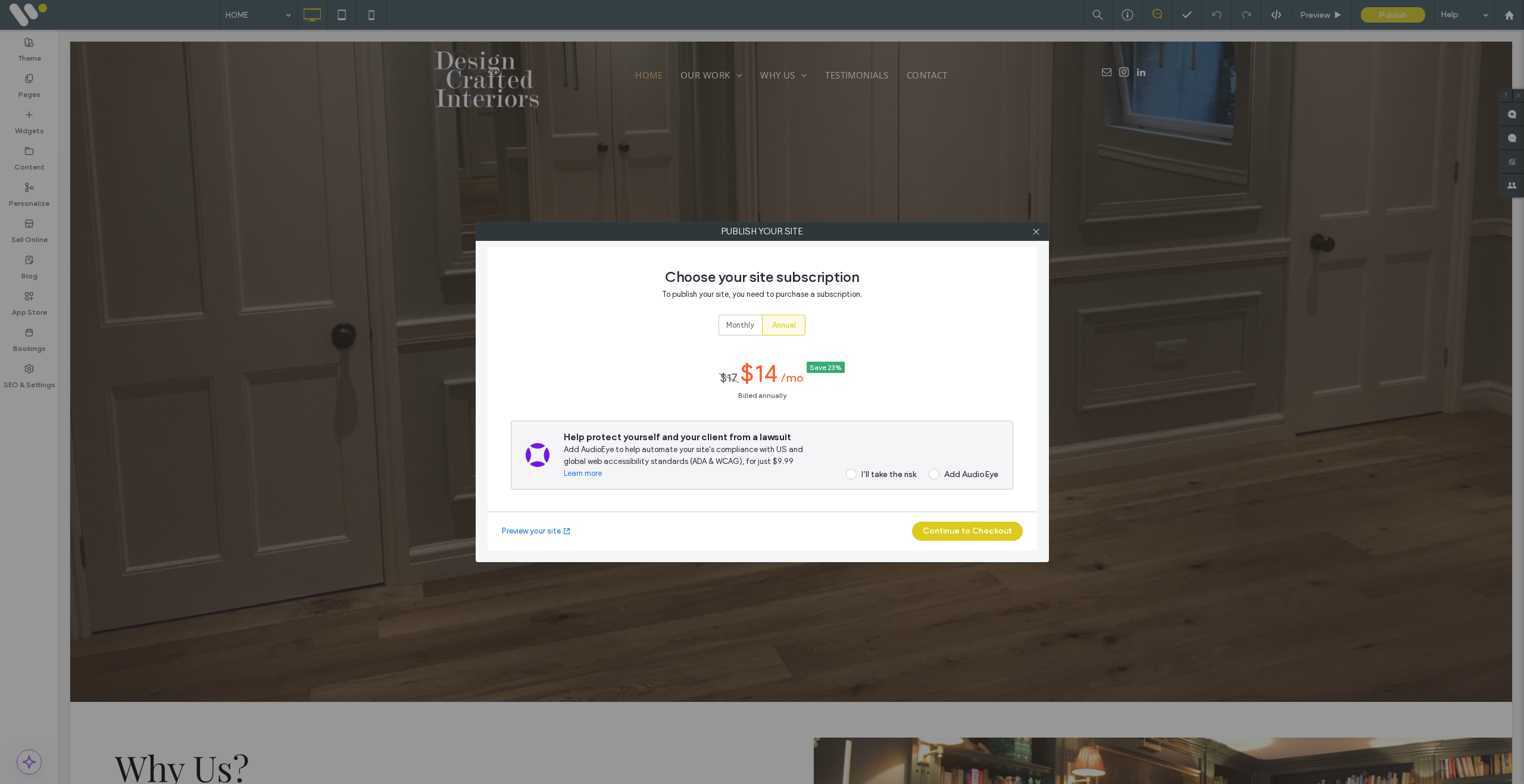
click at [851, 473] on span at bounding box center [850, 473] width 10 height 10
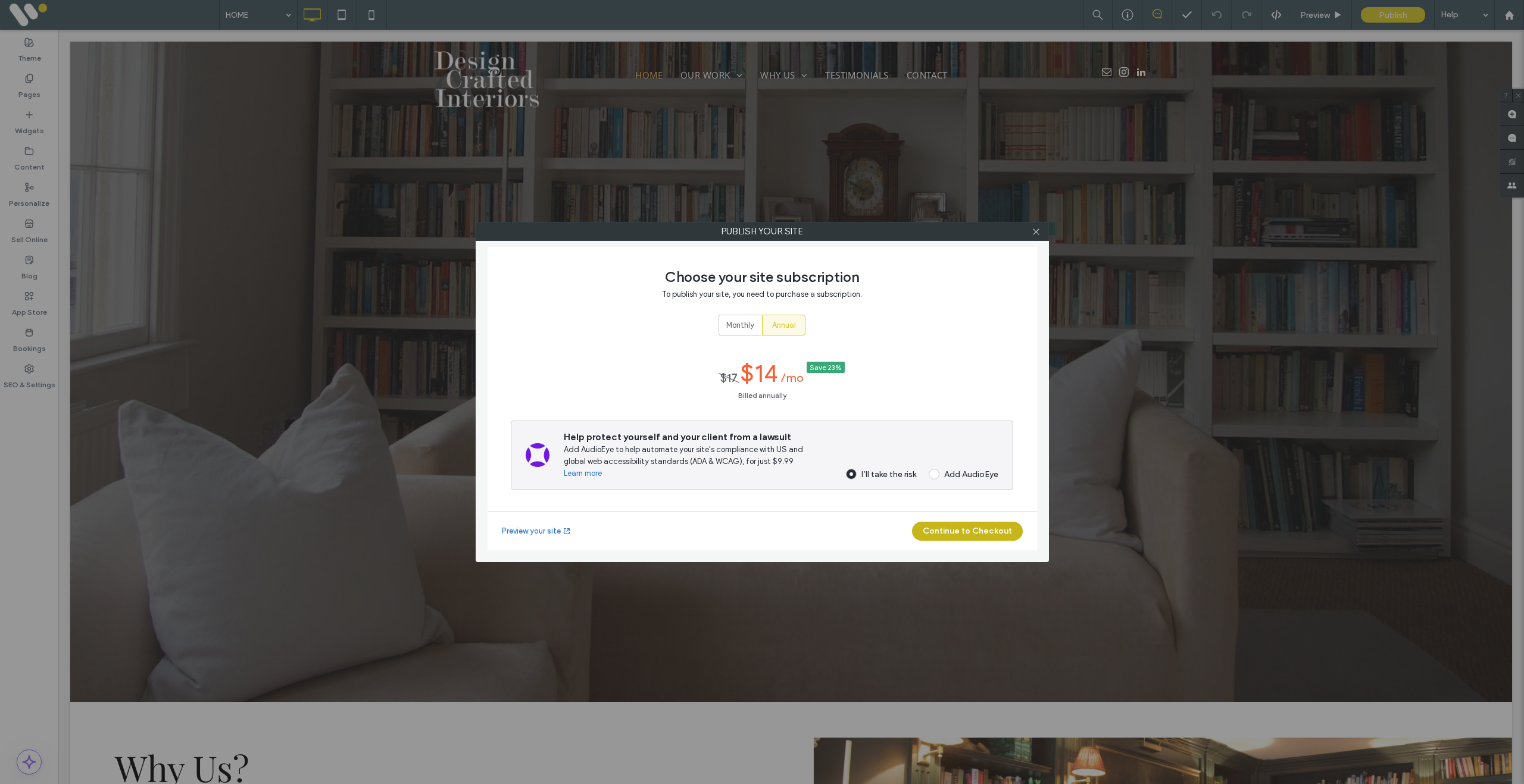
click at [967, 532] on button "Continue to Checkout" at bounding box center [967, 531] width 111 height 19
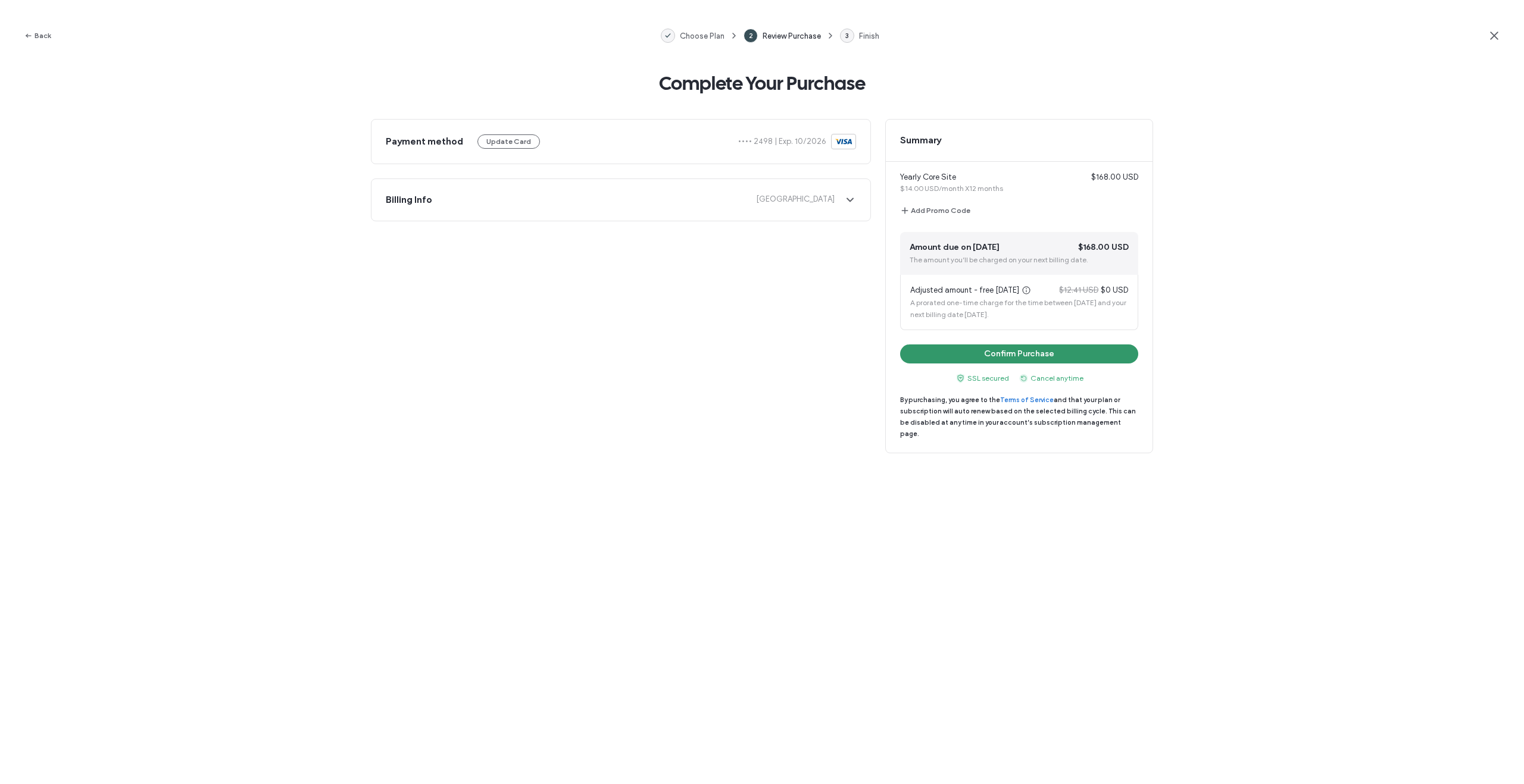
click at [1021, 359] on button "Confirm Purchase" at bounding box center [1019, 354] width 238 height 19
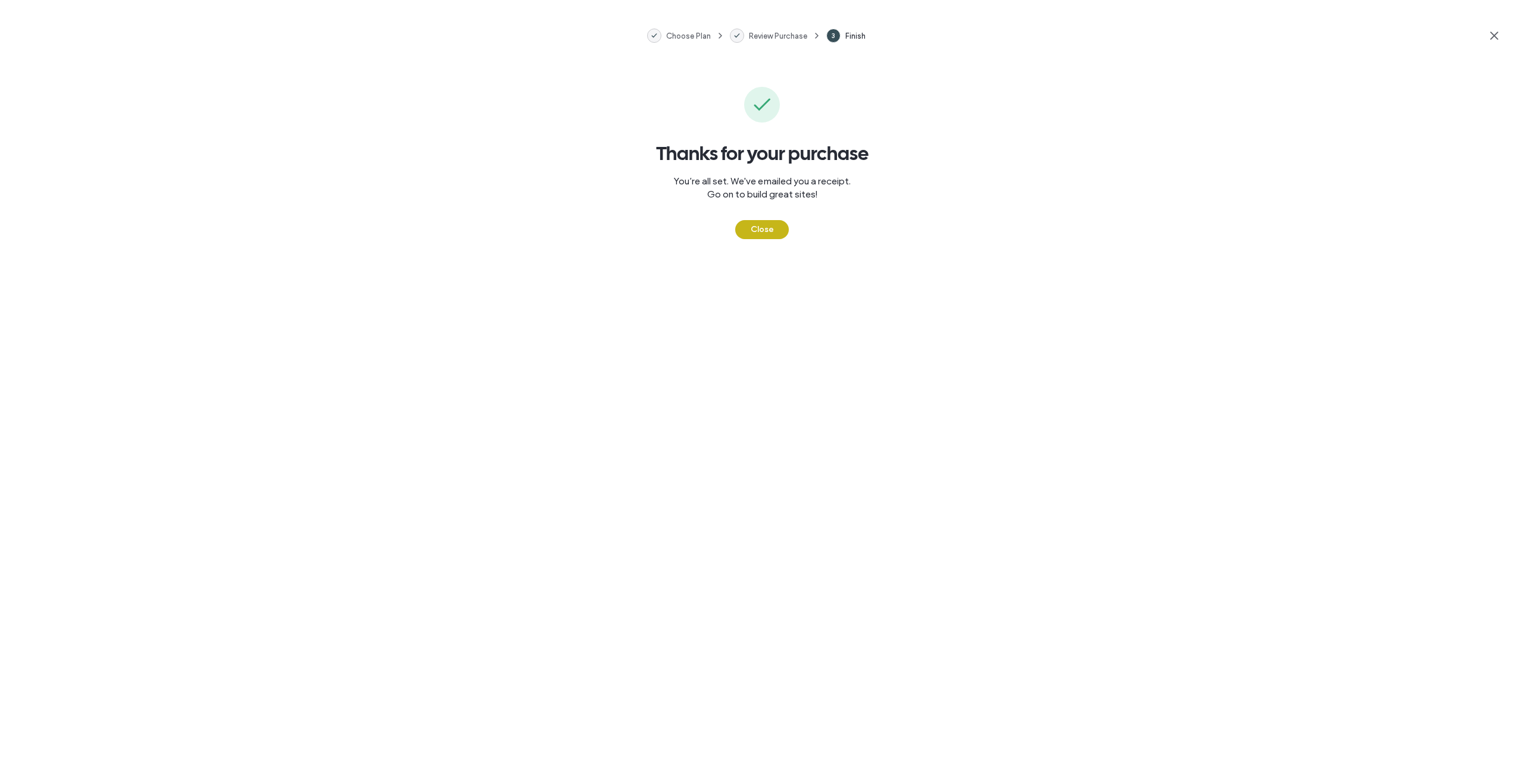
click at [764, 227] on button "Close" at bounding box center [761, 229] width 53 height 19
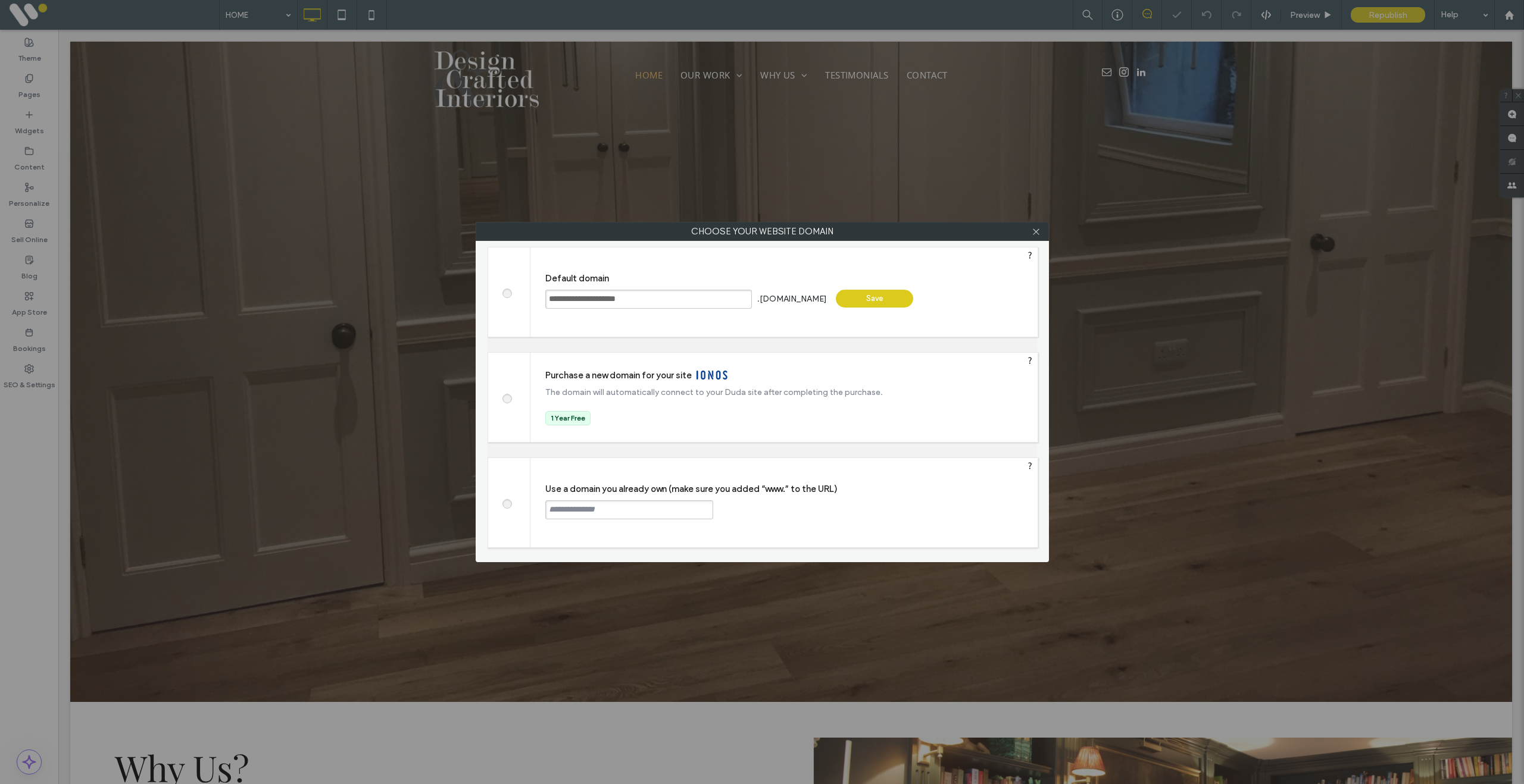
click at [507, 500] on span at bounding box center [507, 502] width 0 height 9
click at [599, 513] on input "text" at bounding box center [629, 510] width 168 height 19
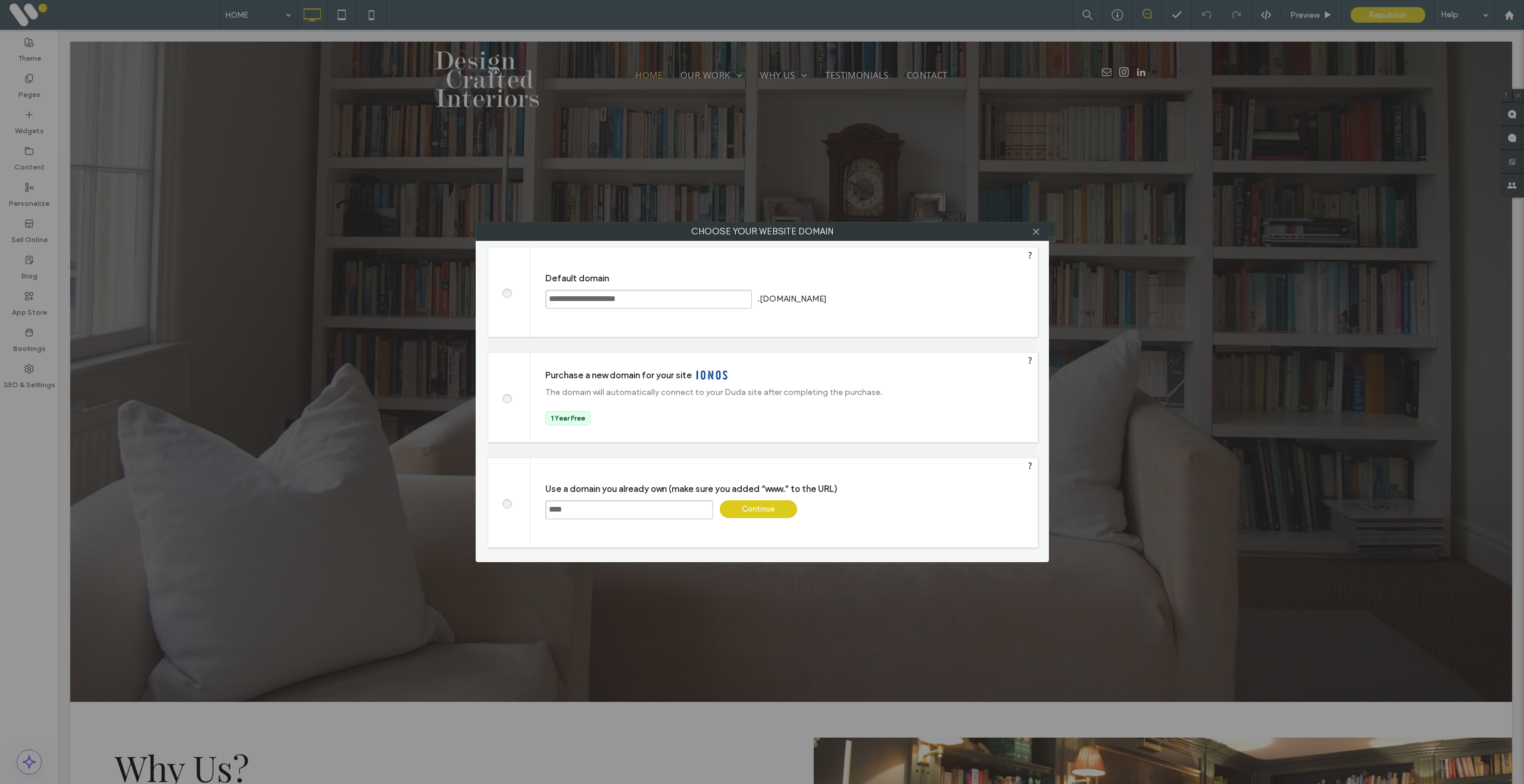
paste input "**********"
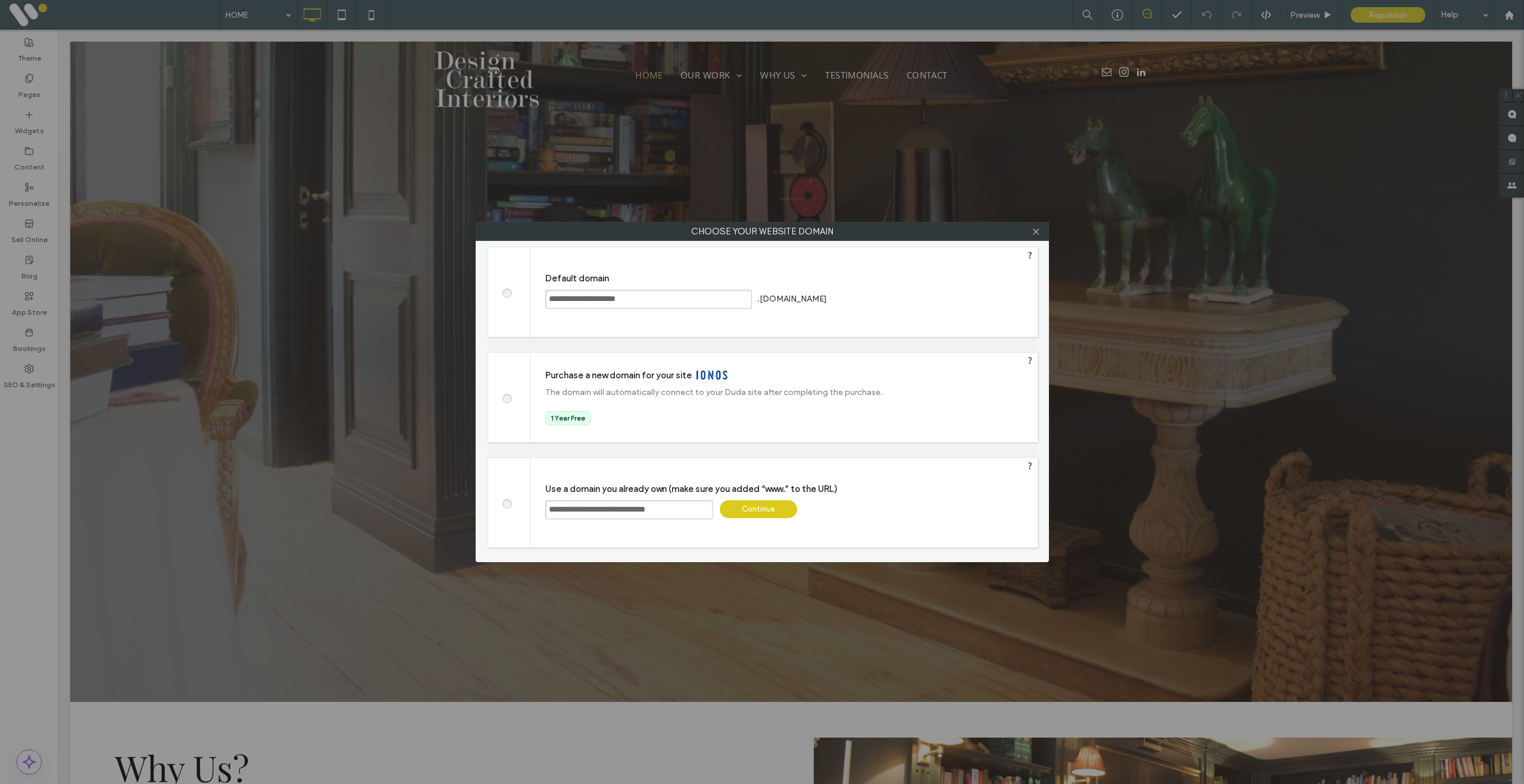
type input "**********"
click at [750, 509] on div "Continue" at bounding box center [758, 509] width 77 height 18
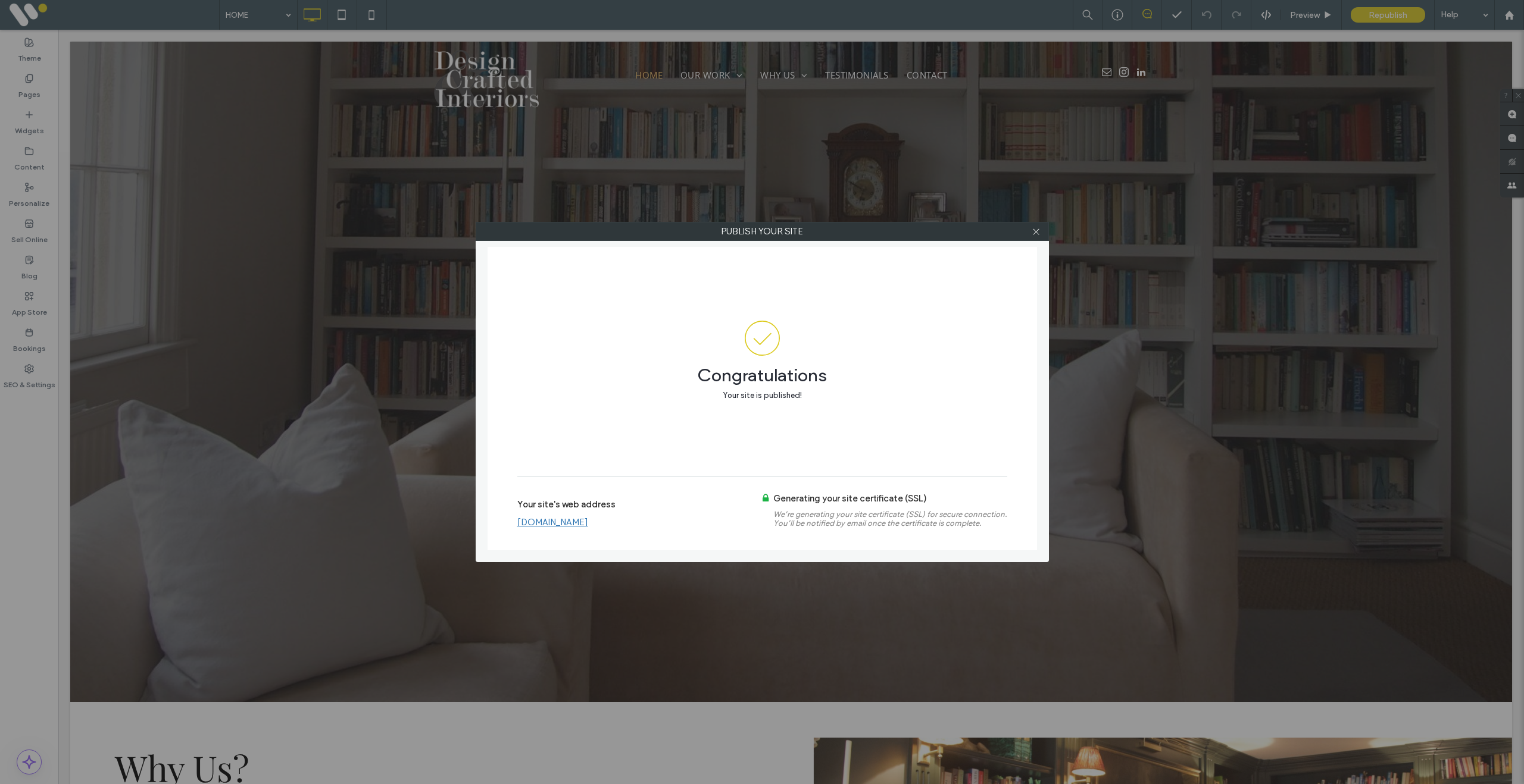
click at [587, 523] on link "[DOMAIN_NAME]" at bounding box center [552, 522] width 71 height 10
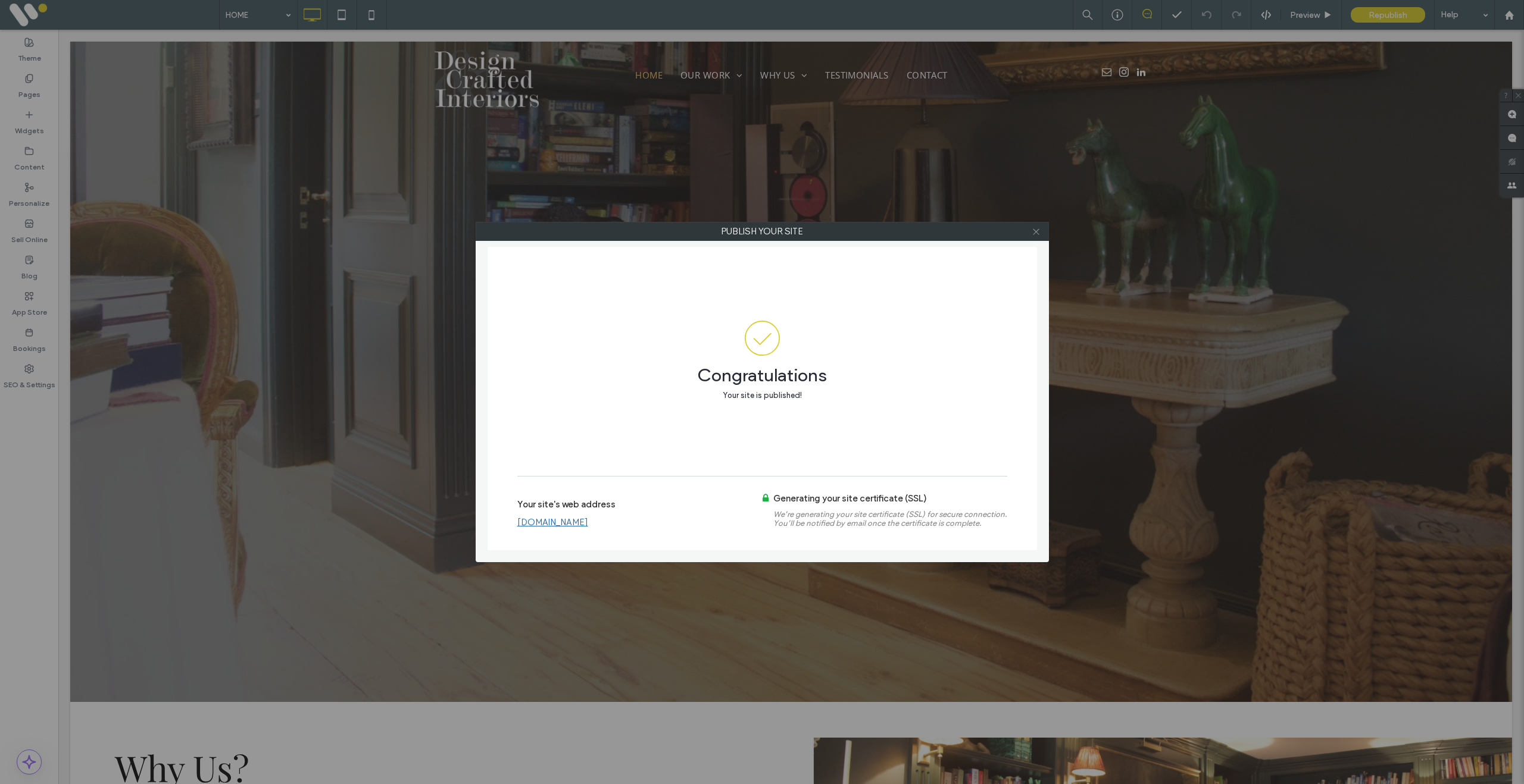
click at [1035, 234] on icon at bounding box center [1035, 231] width 9 height 9
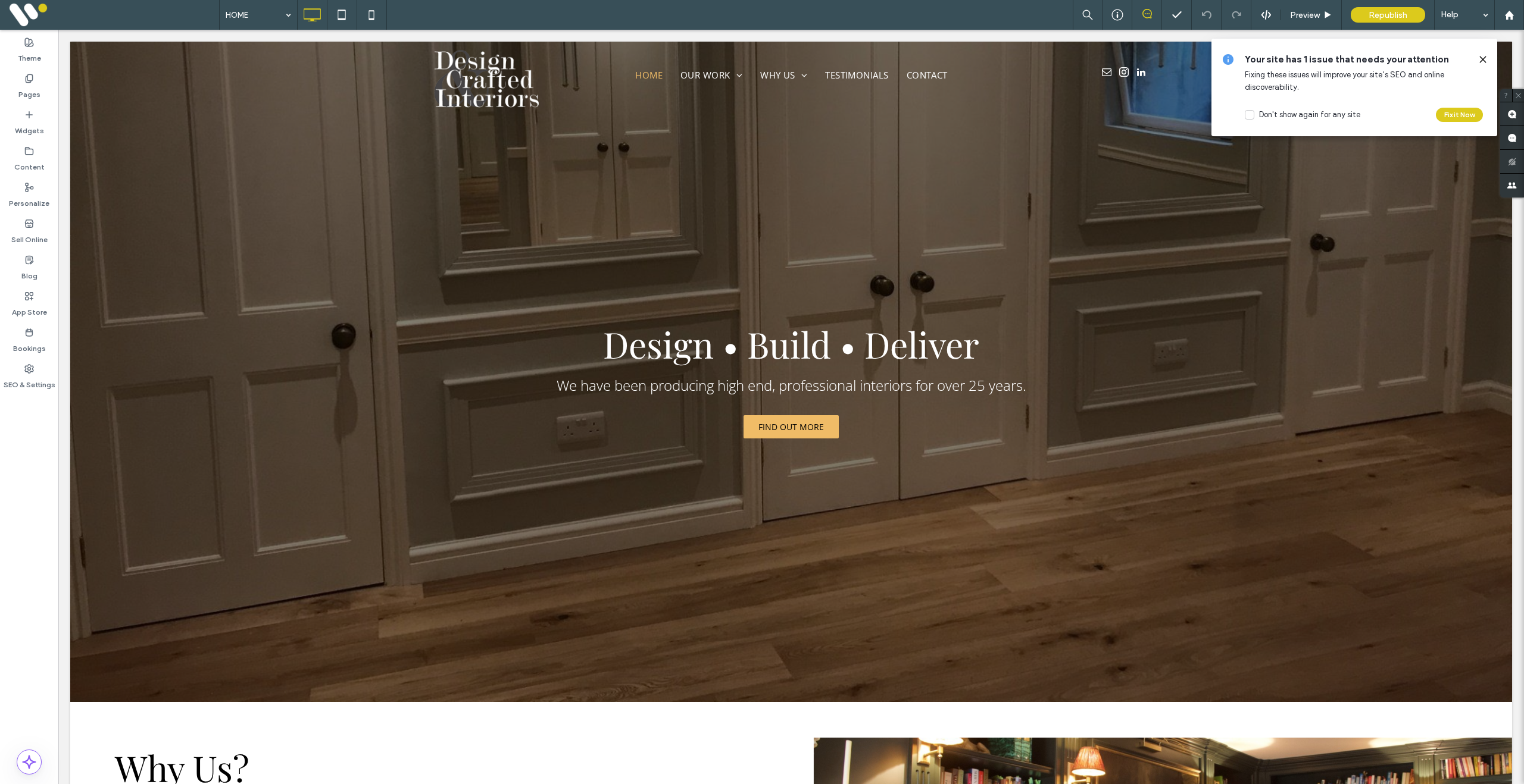
click at [1485, 57] on use at bounding box center [1483, 59] width 6 height 6
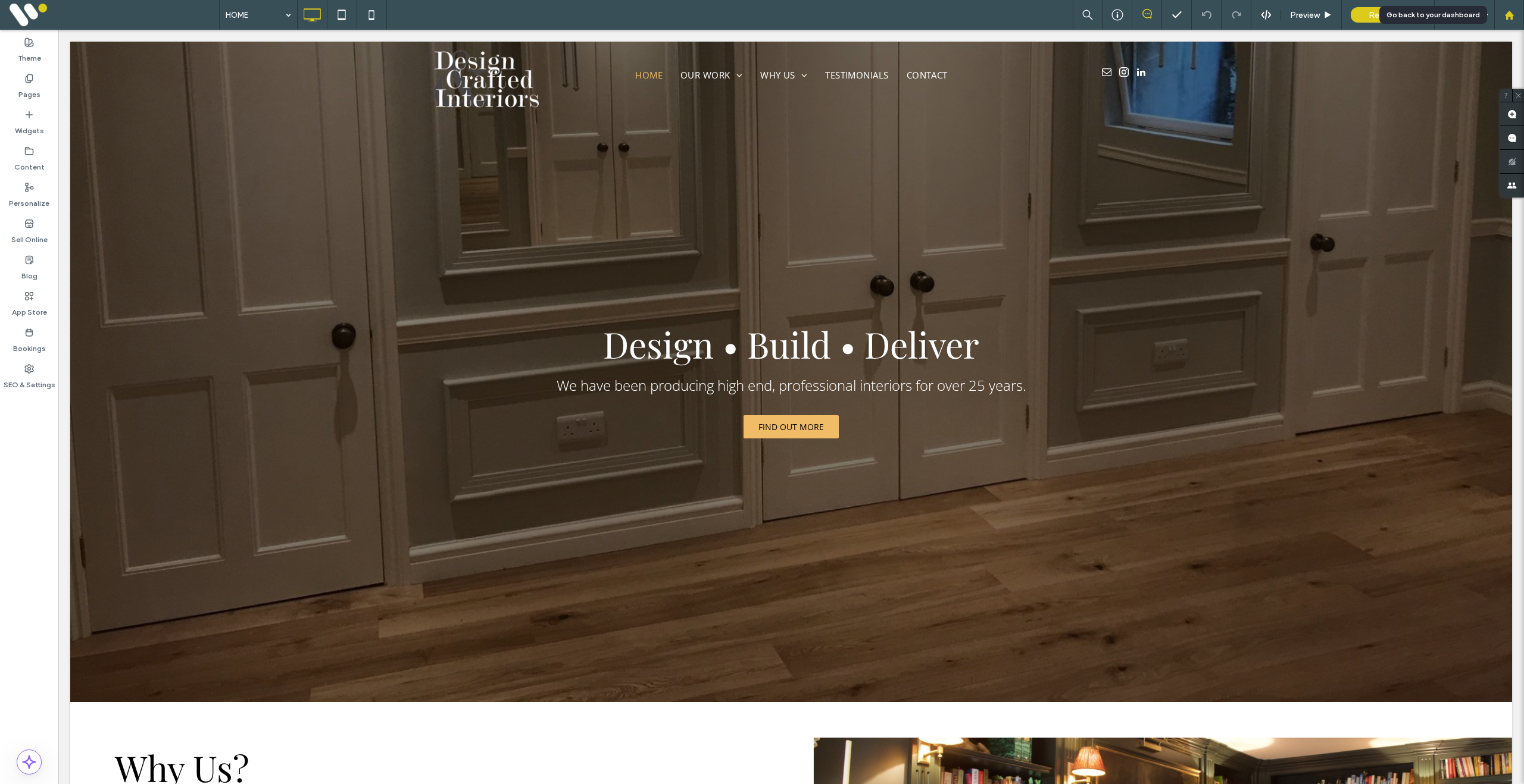
drag, startPoint x: 1511, startPoint y: 16, endPoint x: 1494, endPoint y: 25, distance: 19.2
click at [1511, 15] on use at bounding box center [1508, 14] width 9 height 9
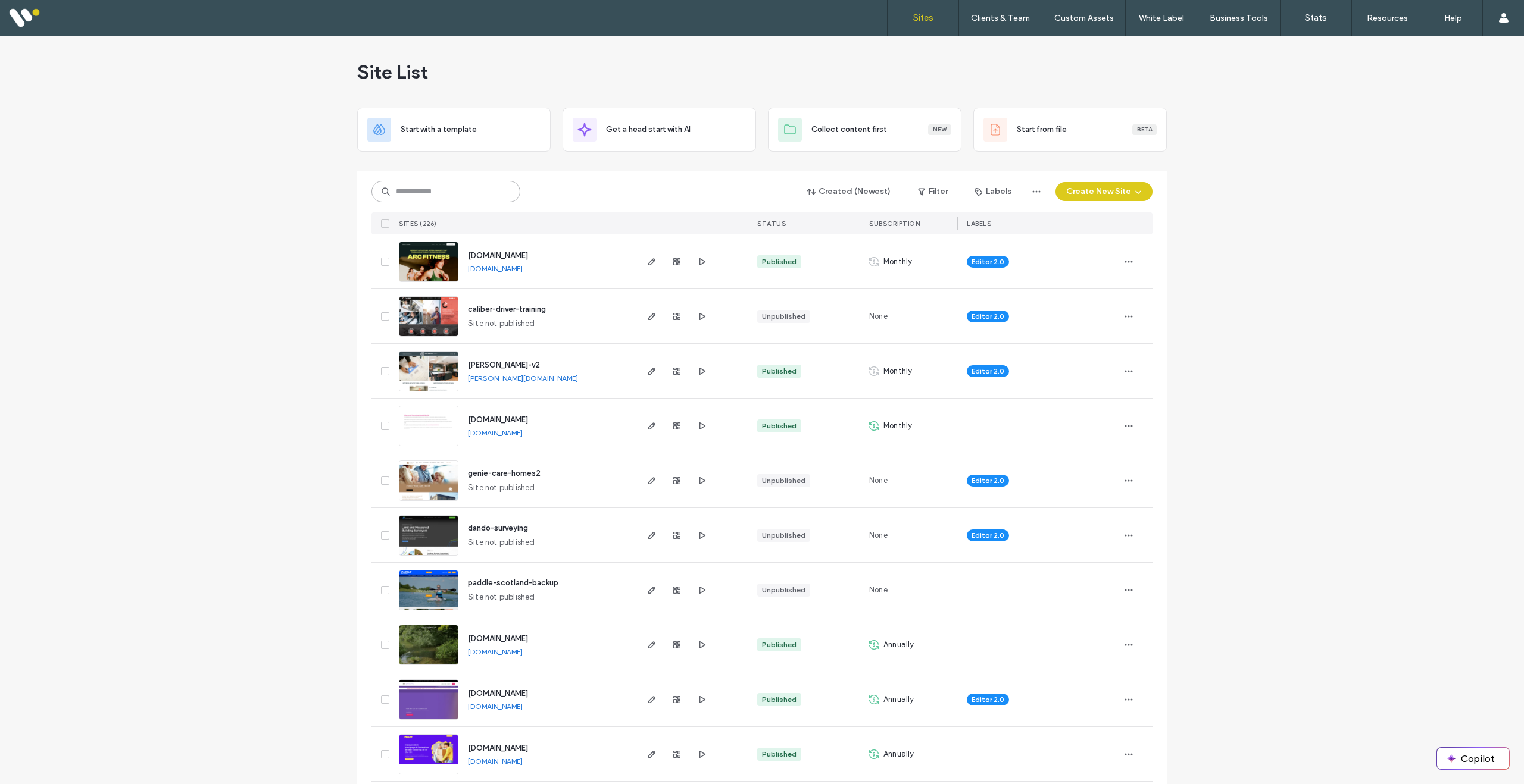
click at [450, 182] on input at bounding box center [446, 191] width 149 height 22
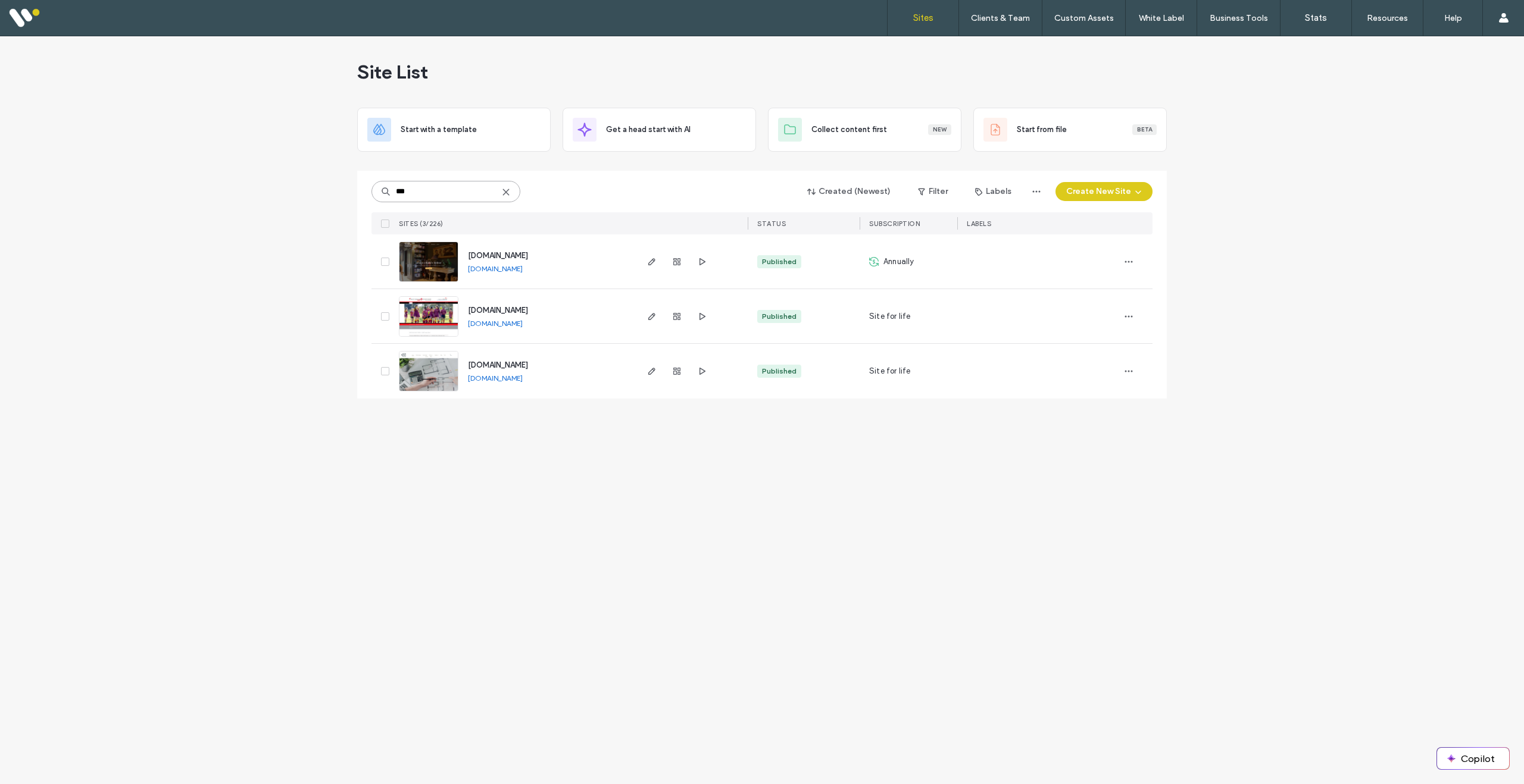
type input "***"
click at [520, 270] on link "[DOMAIN_NAME]" at bounding box center [495, 269] width 55 height 9
click at [675, 261] on icon "button" at bounding box center [677, 262] width 10 height 10
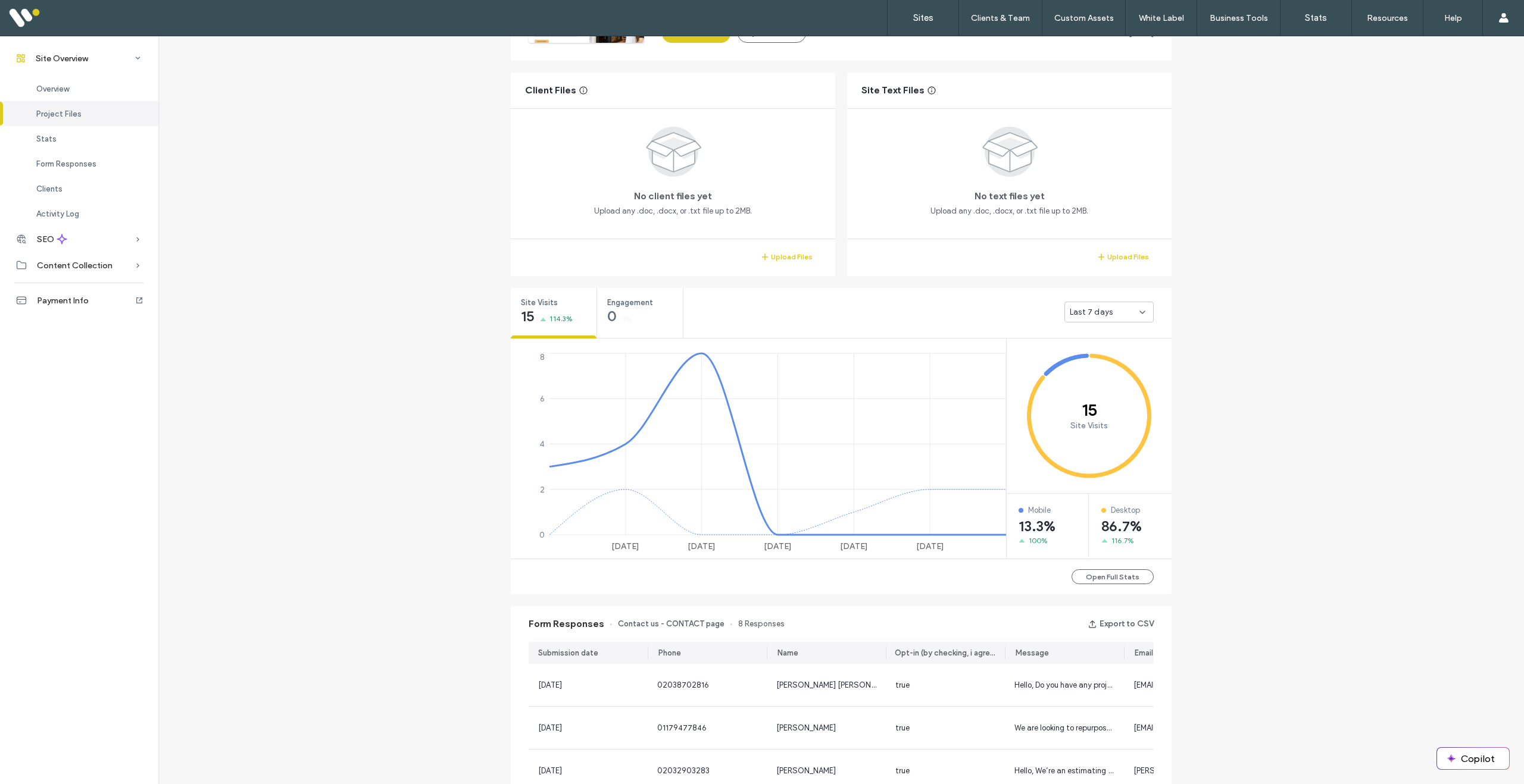
scroll to position [215, 0]
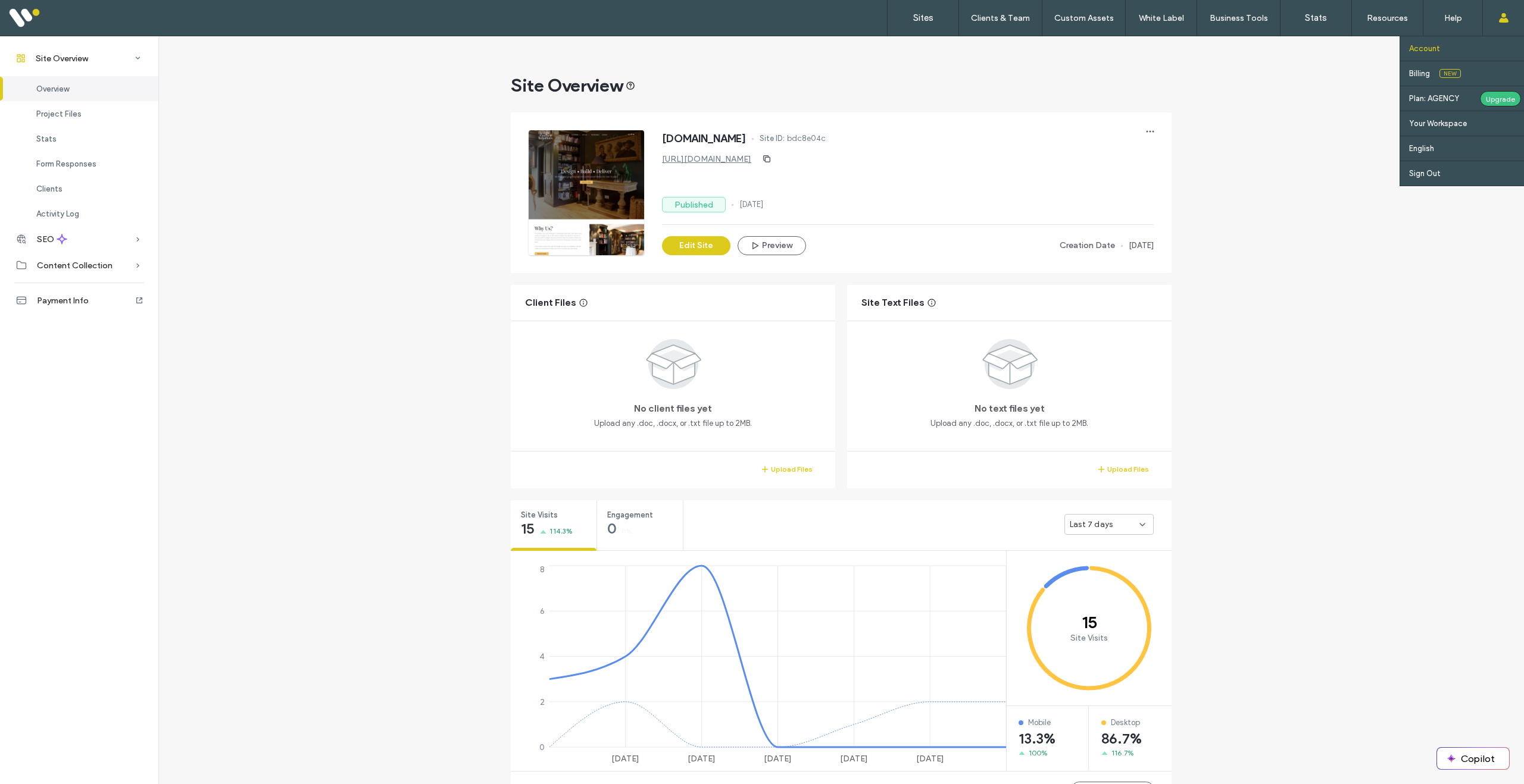
click at [1423, 49] on label "Account" at bounding box center [1424, 48] width 31 height 9
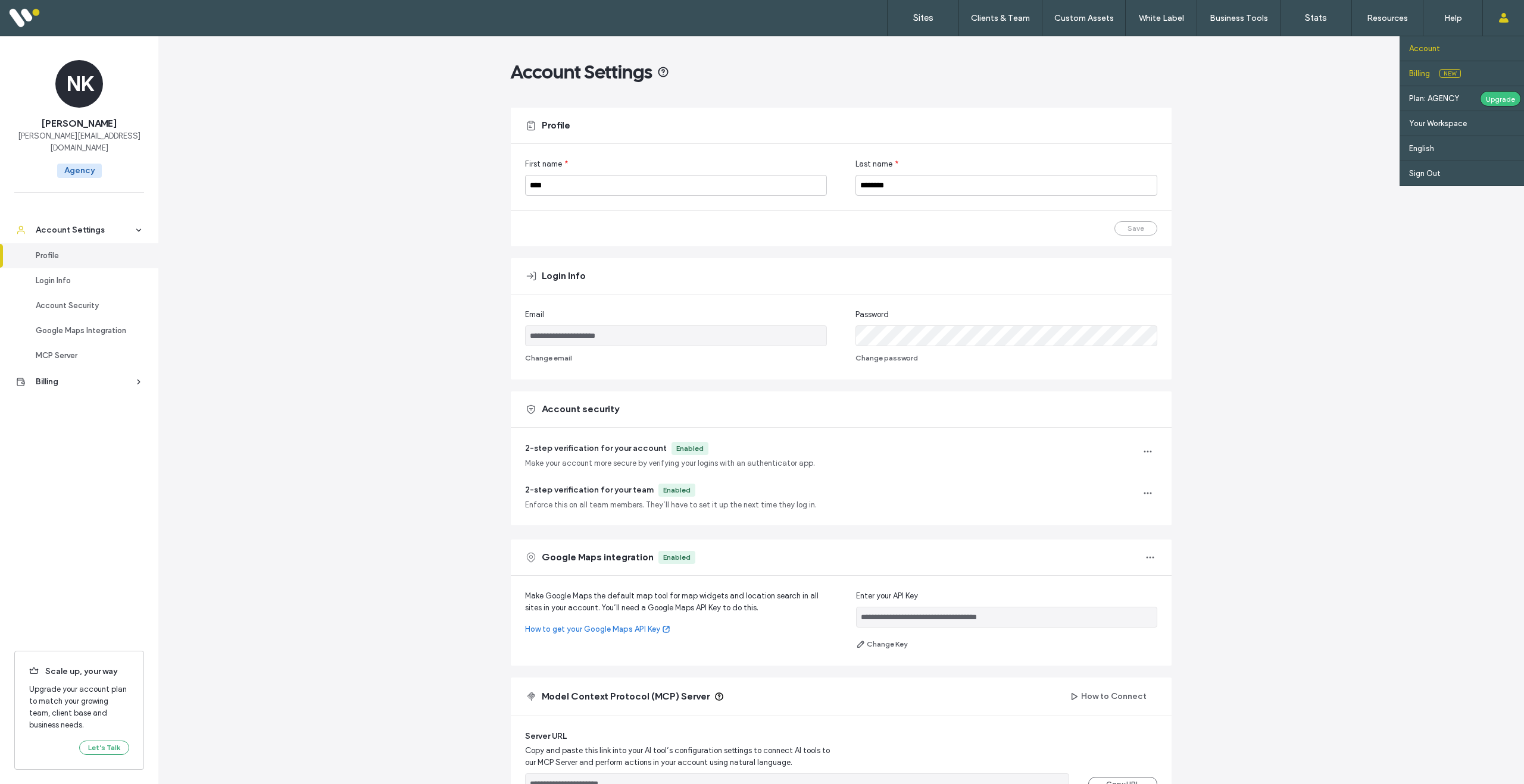
click at [1428, 72] on label "Billing" at bounding box center [1420, 73] width 21 height 9
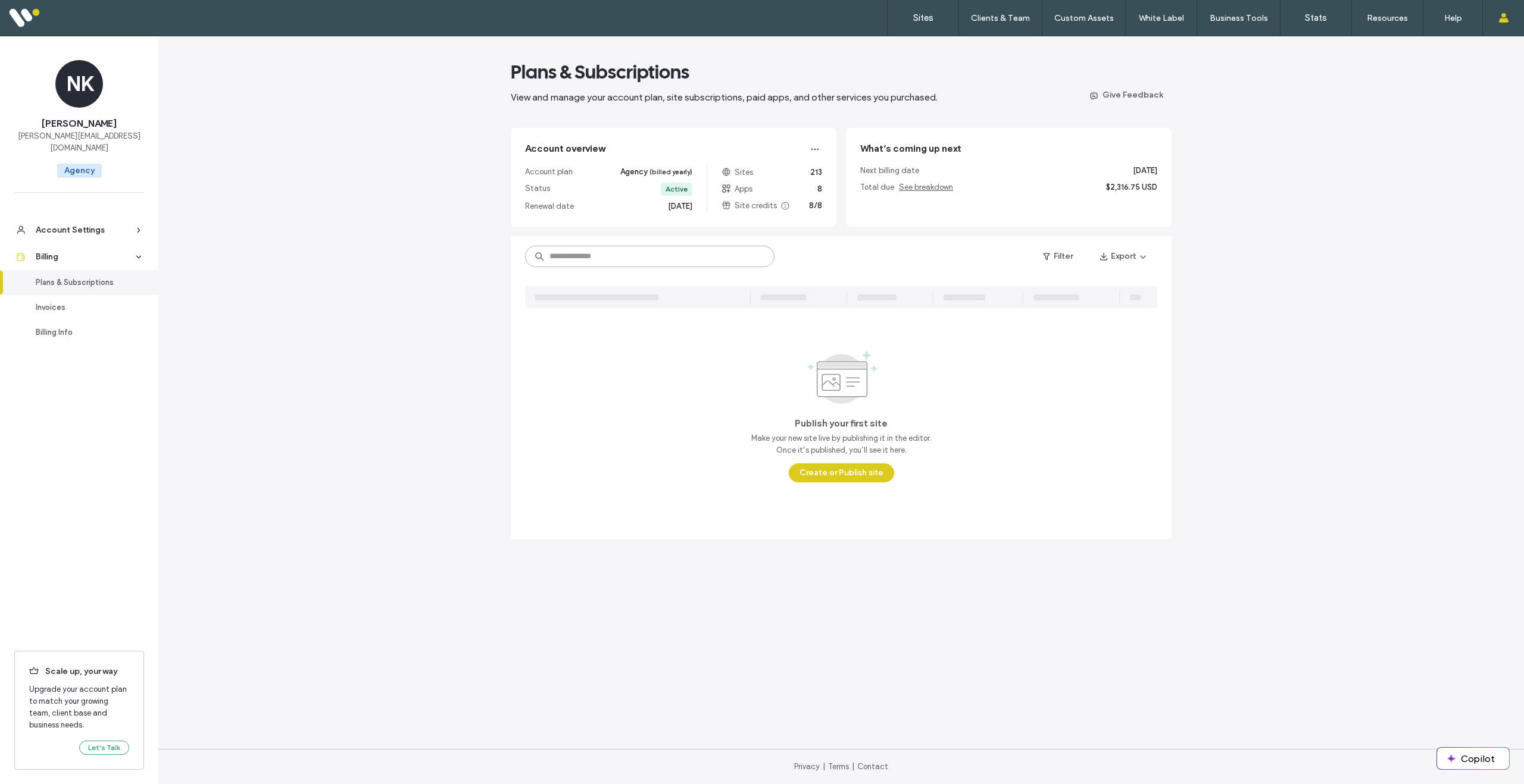
click at [640, 260] on input at bounding box center [650, 256] width 249 height 22
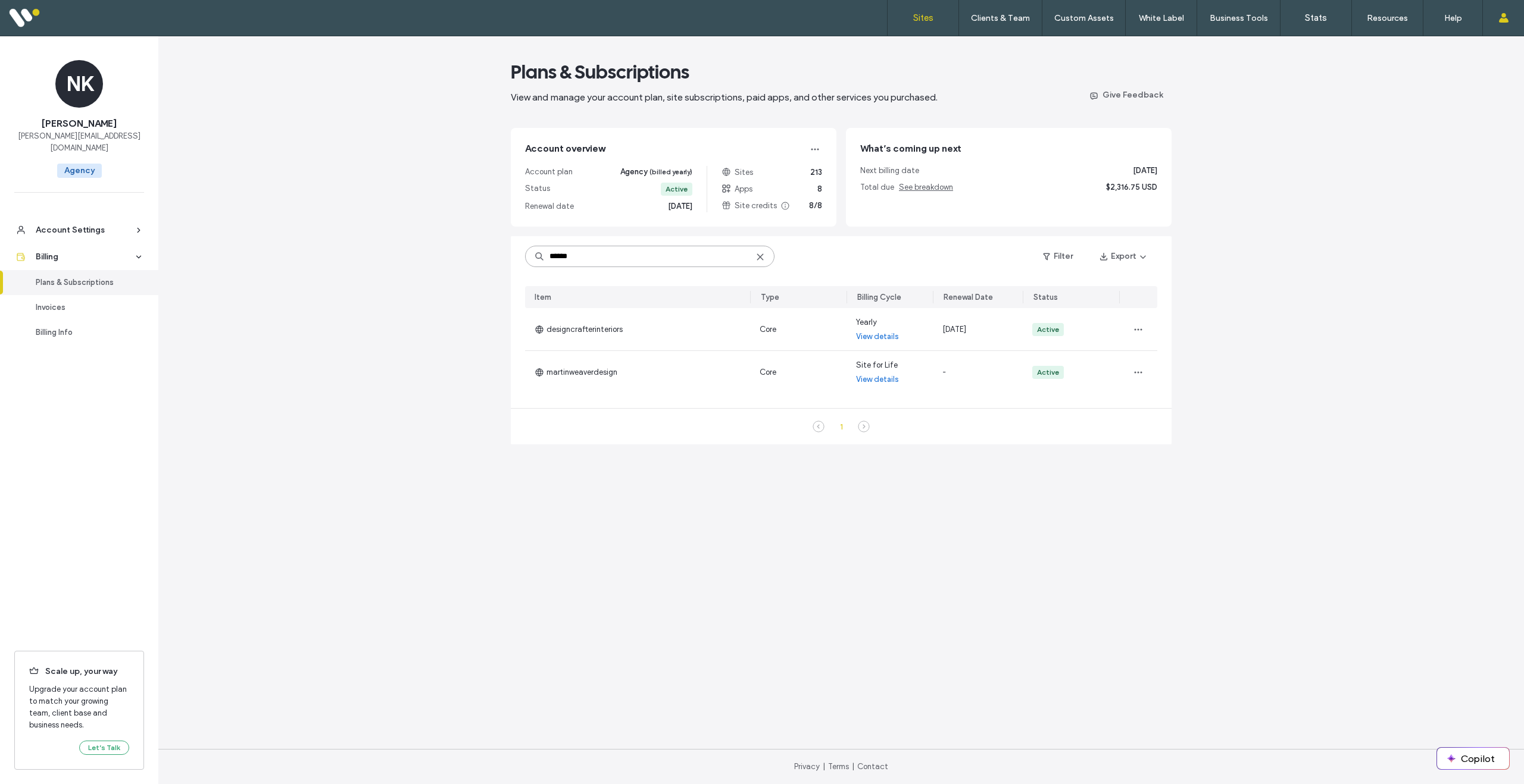
type input "******"
click at [925, 18] on label "Sites" at bounding box center [923, 18] width 20 height 10
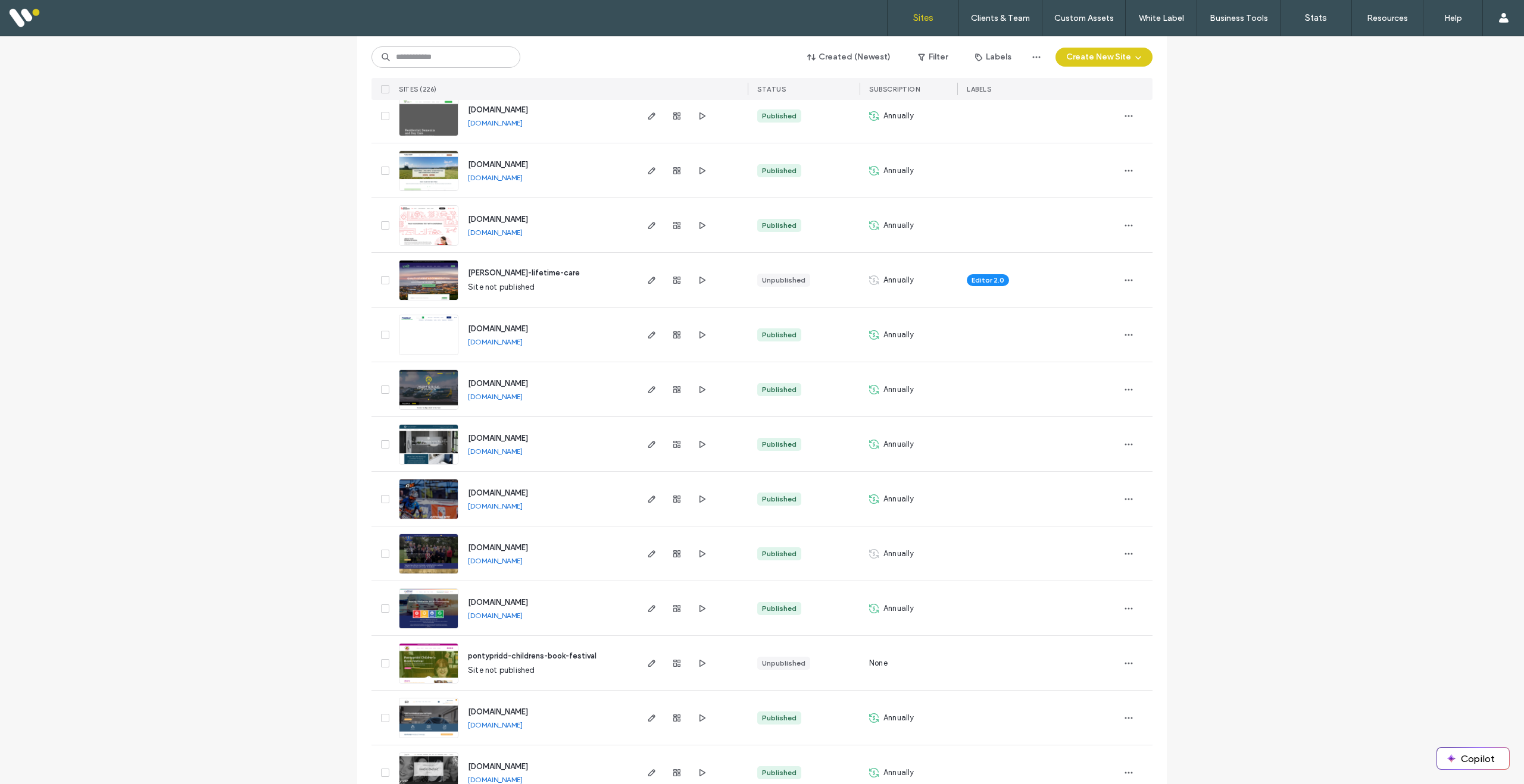
scroll to position [3599, 0]
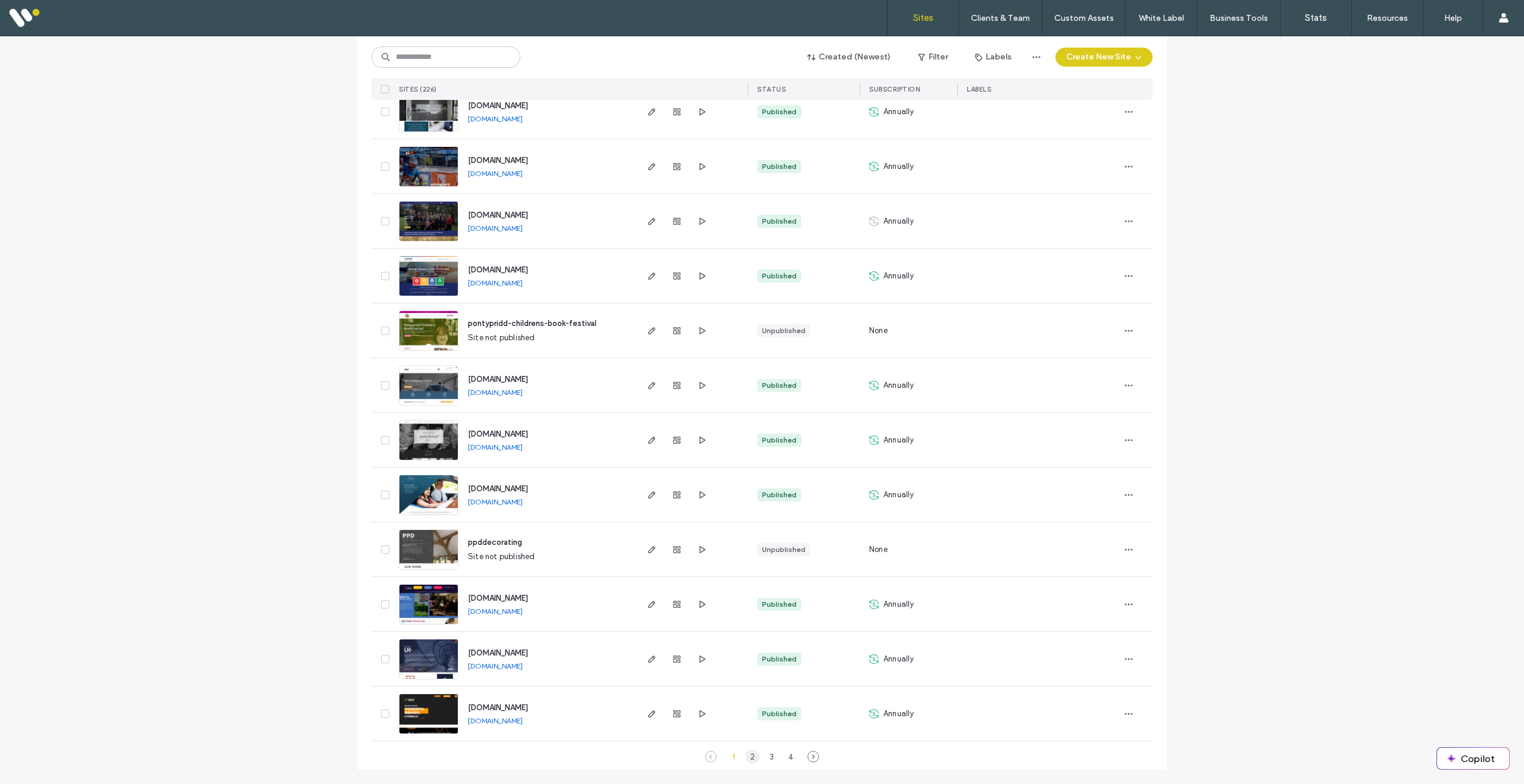
click at [749, 759] on div "2" at bounding box center [752, 757] width 14 height 14
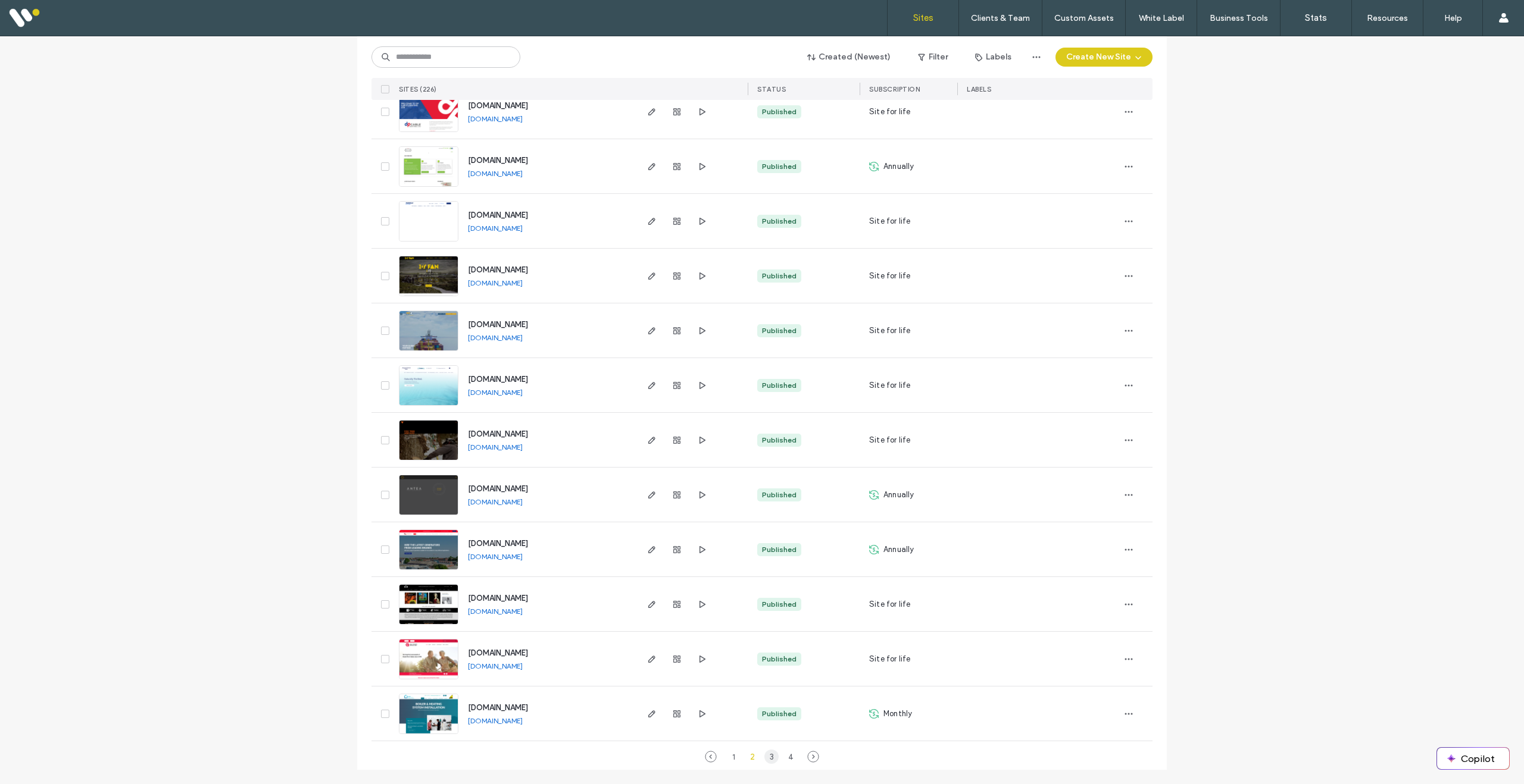
click at [768, 759] on div "3" at bounding box center [772, 757] width 14 height 14
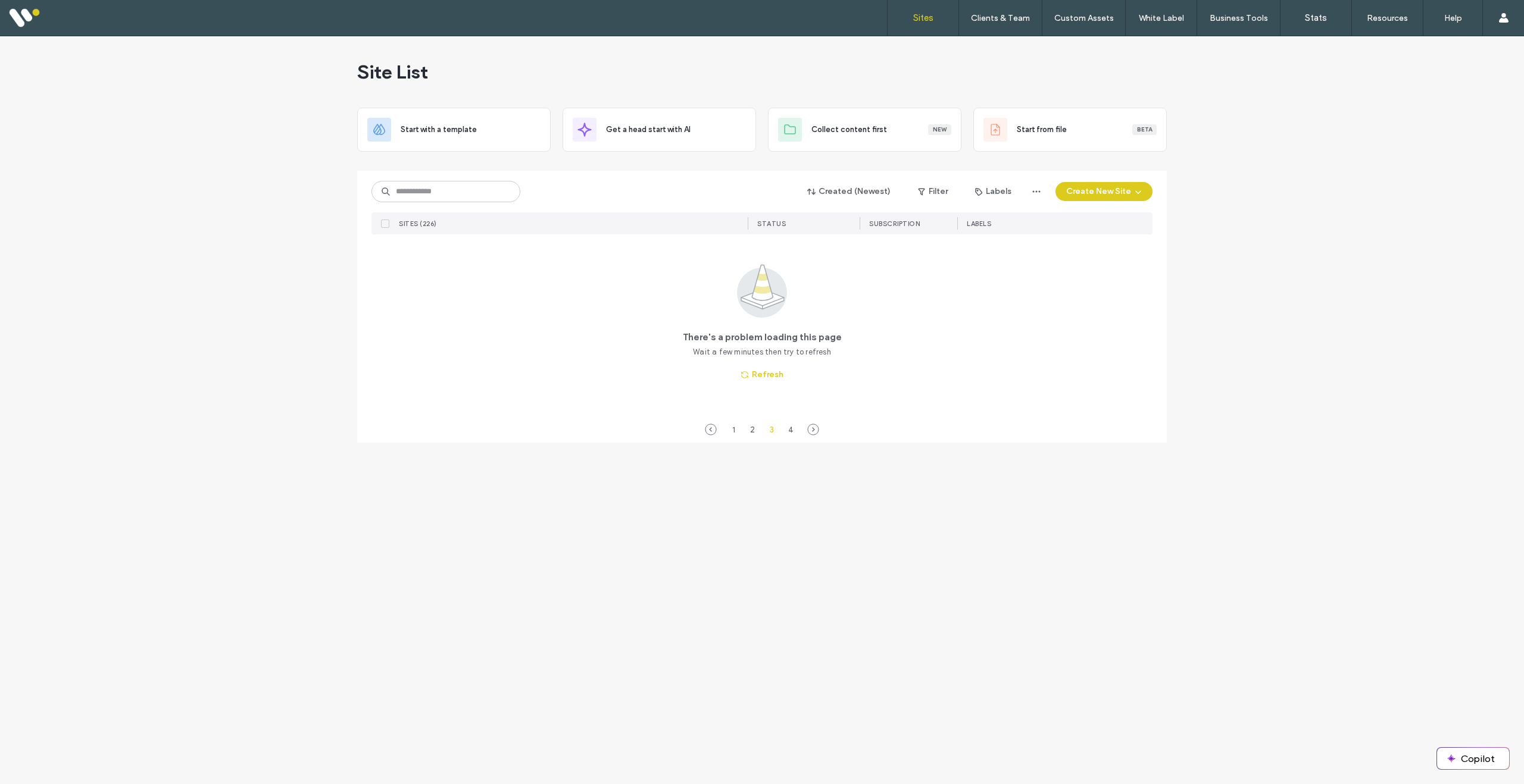
scroll to position [0, 0]
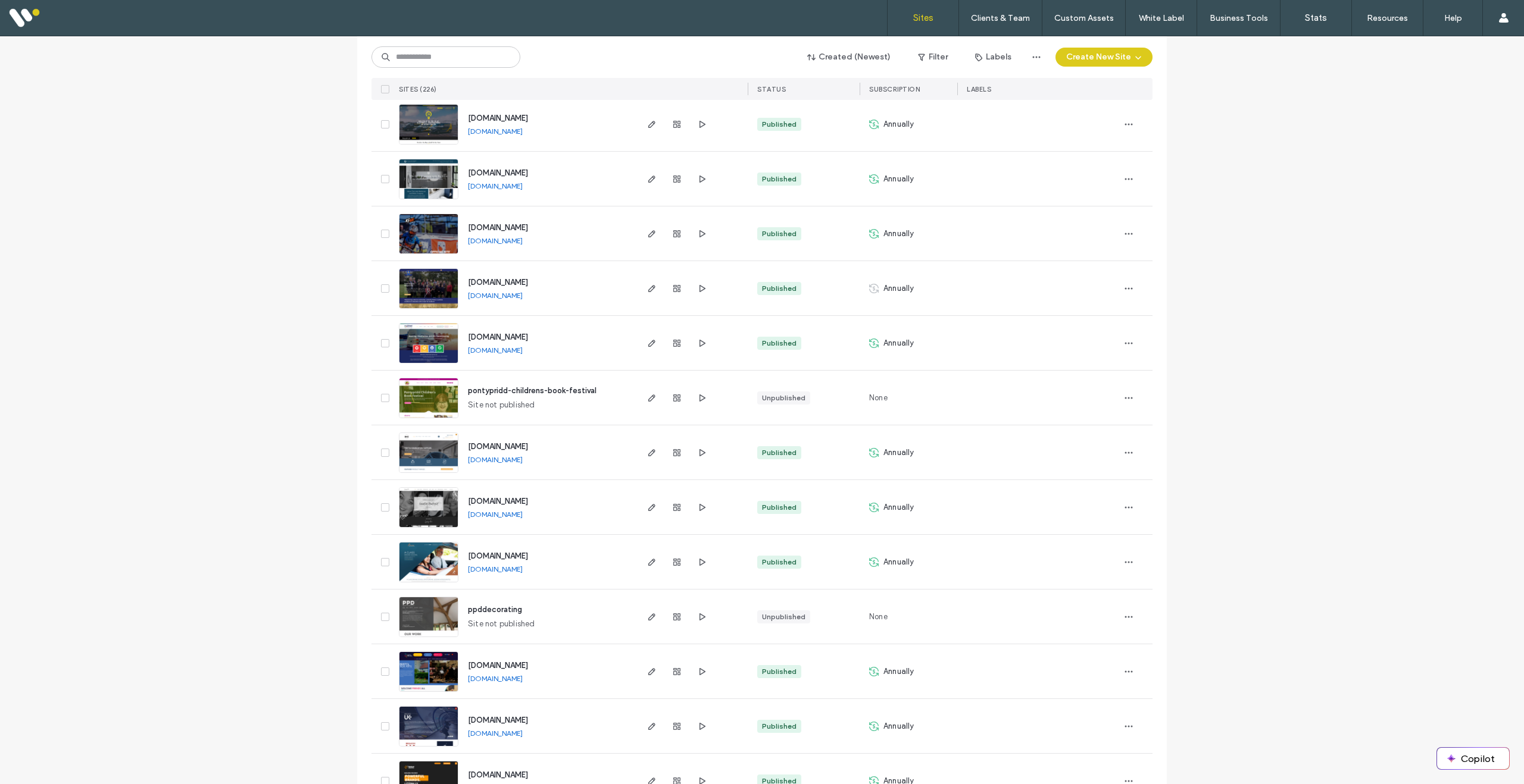
scroll to position [3599, 0]
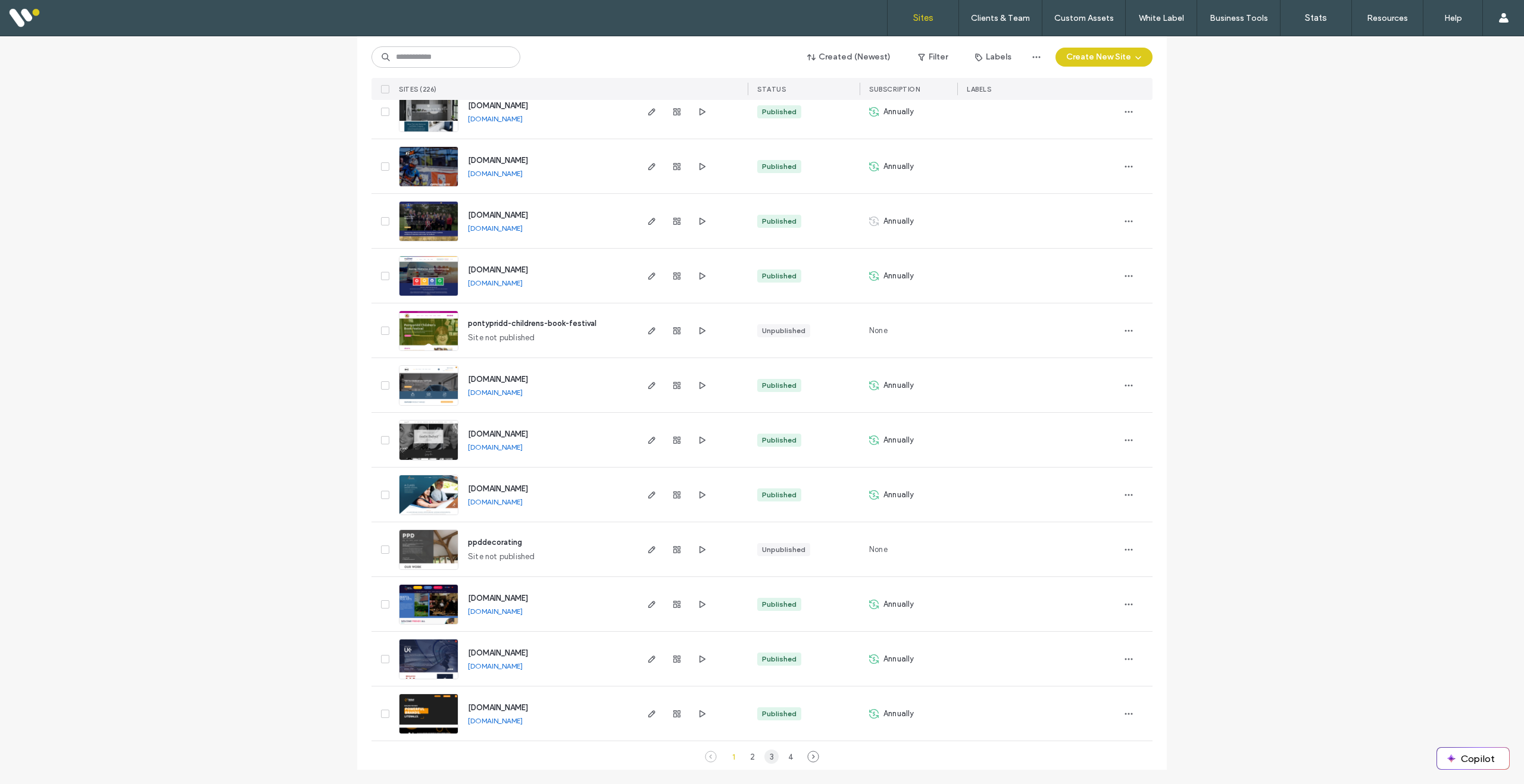
click at [767, 755] on div "3" at bounding box center [772, 757] width 14 height 14
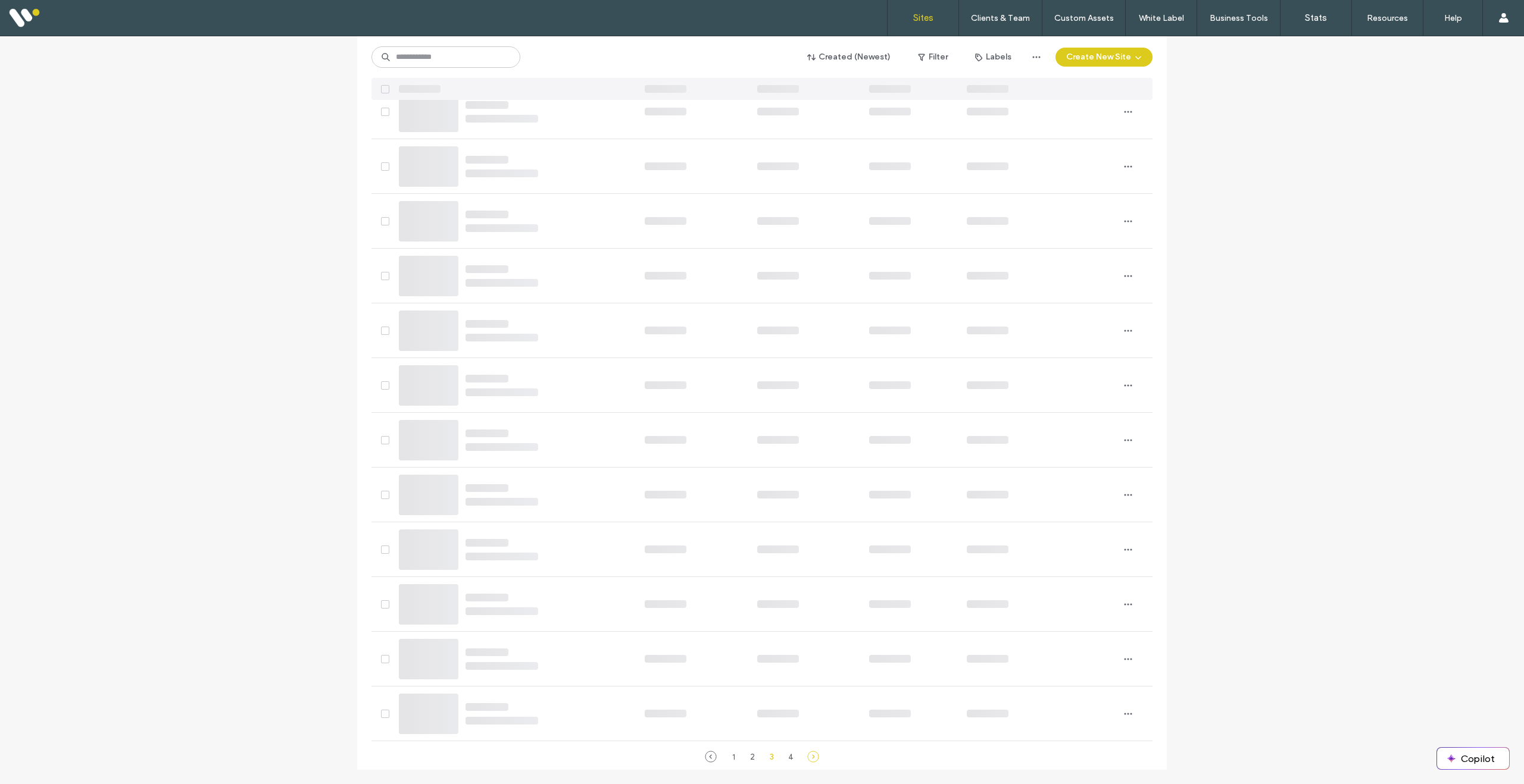
click at [809, 758] on use at bounding box center [812, 756] width 10 height 10
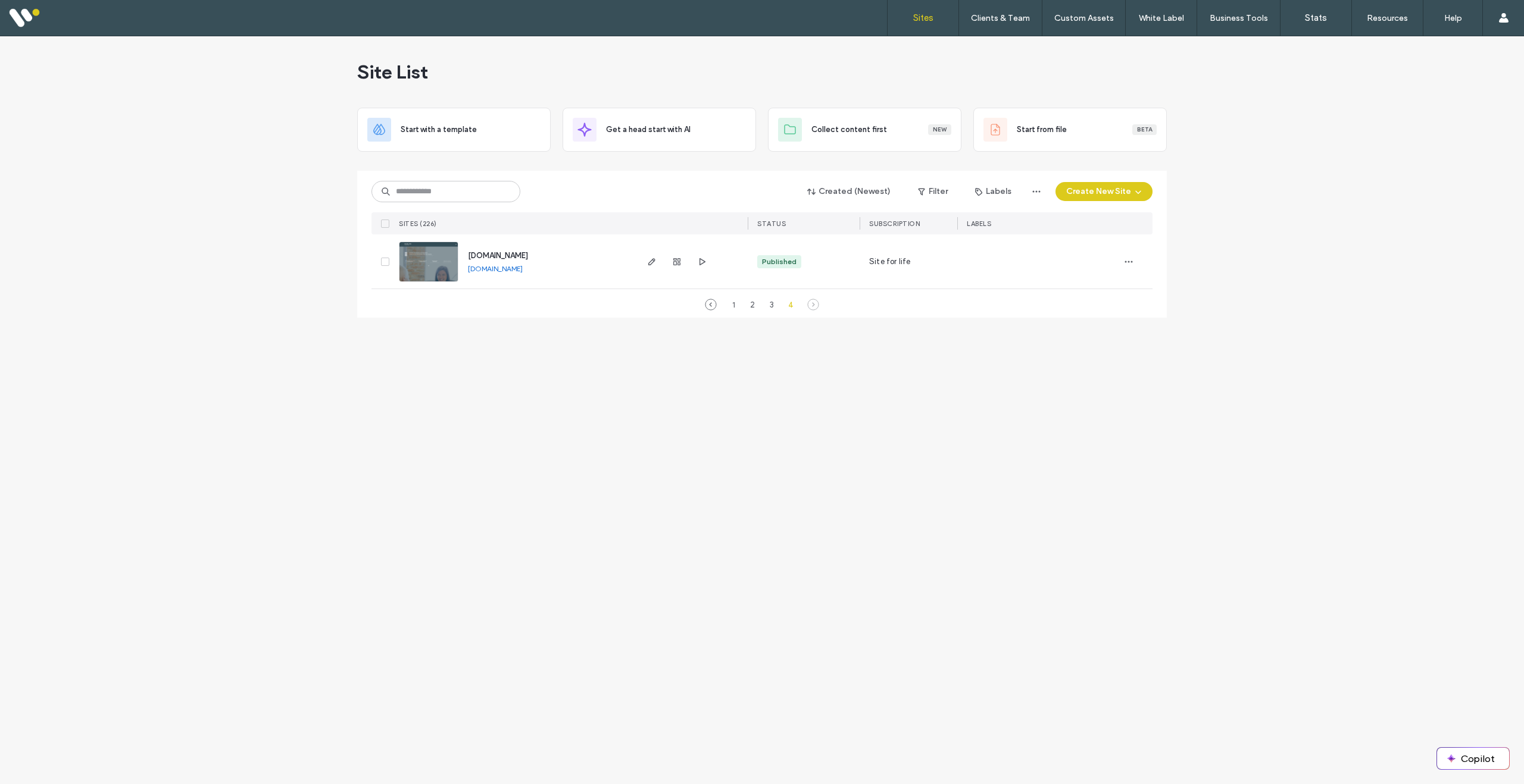
scroll to position [0, 0]
click at [773, 306] on div "3" at bounding box center [772, 304] width 14 height 14
click at [712, 304] on icon at bounding box center [710, 304] width 12 height 12
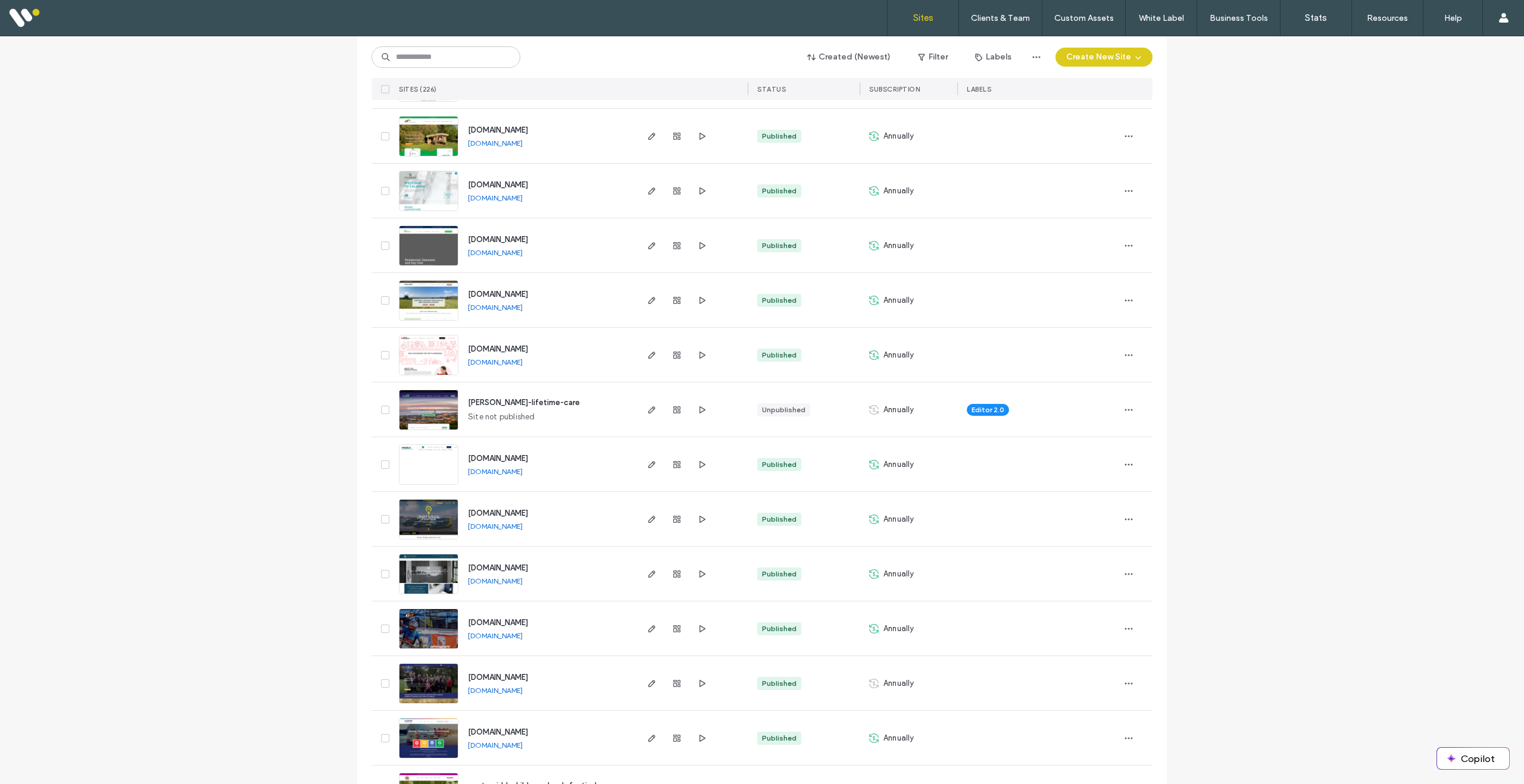
scroll to position [3599, 0]
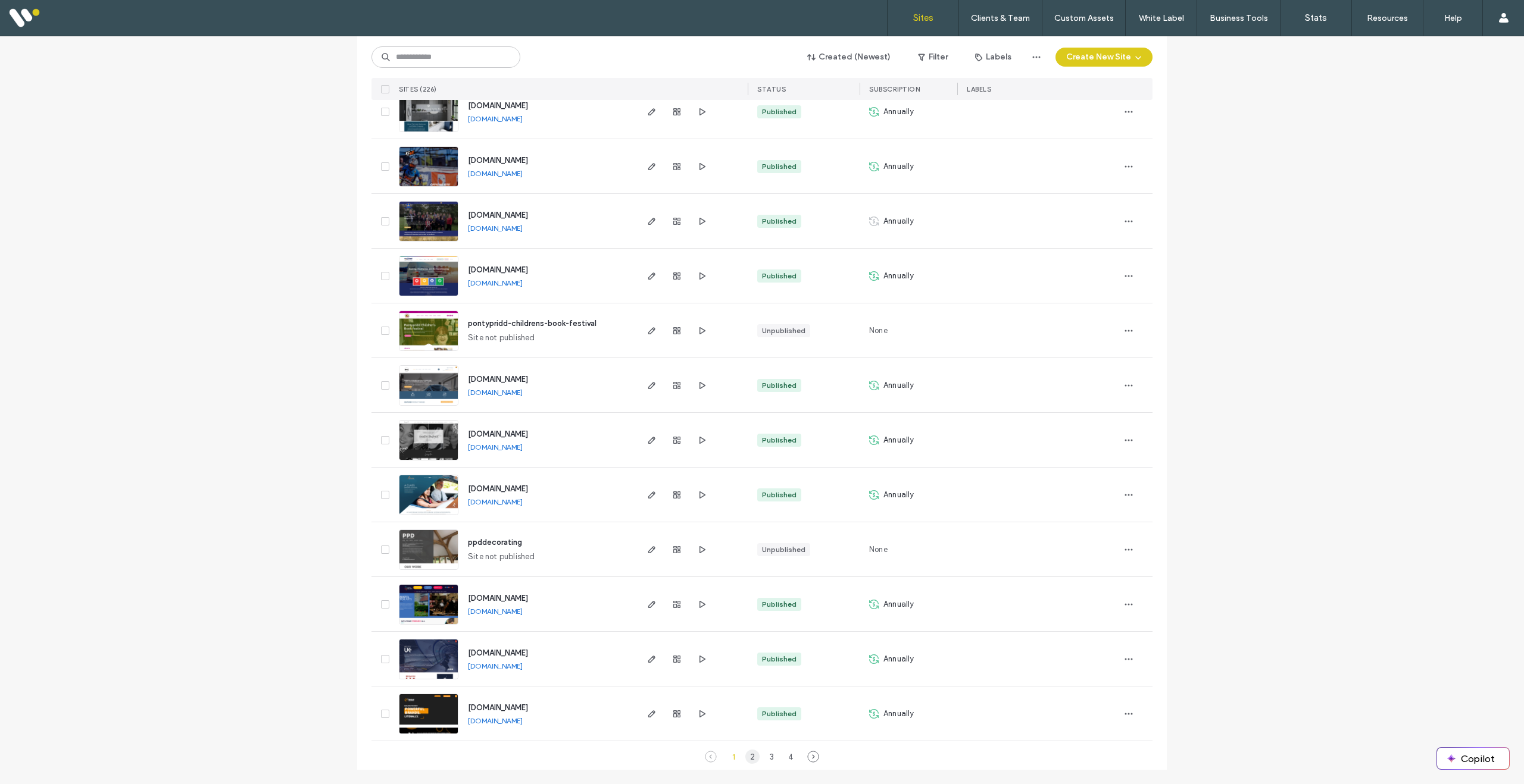
click at [748, 754] on div "2" at bounding box center [752, 757] width 14 height 14
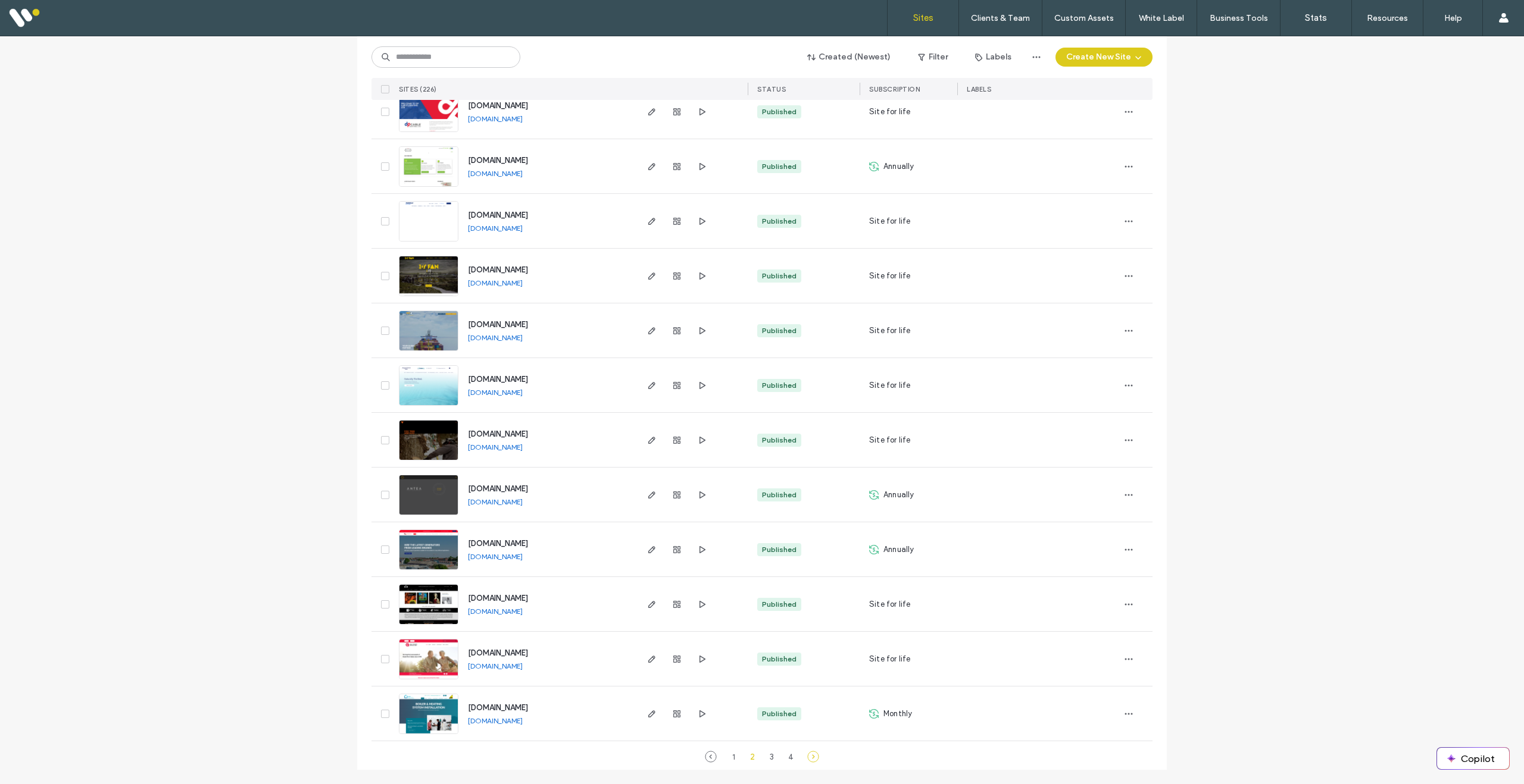
click at [807, 759] on icon at bounding box center [813, 756] width 12 height 12
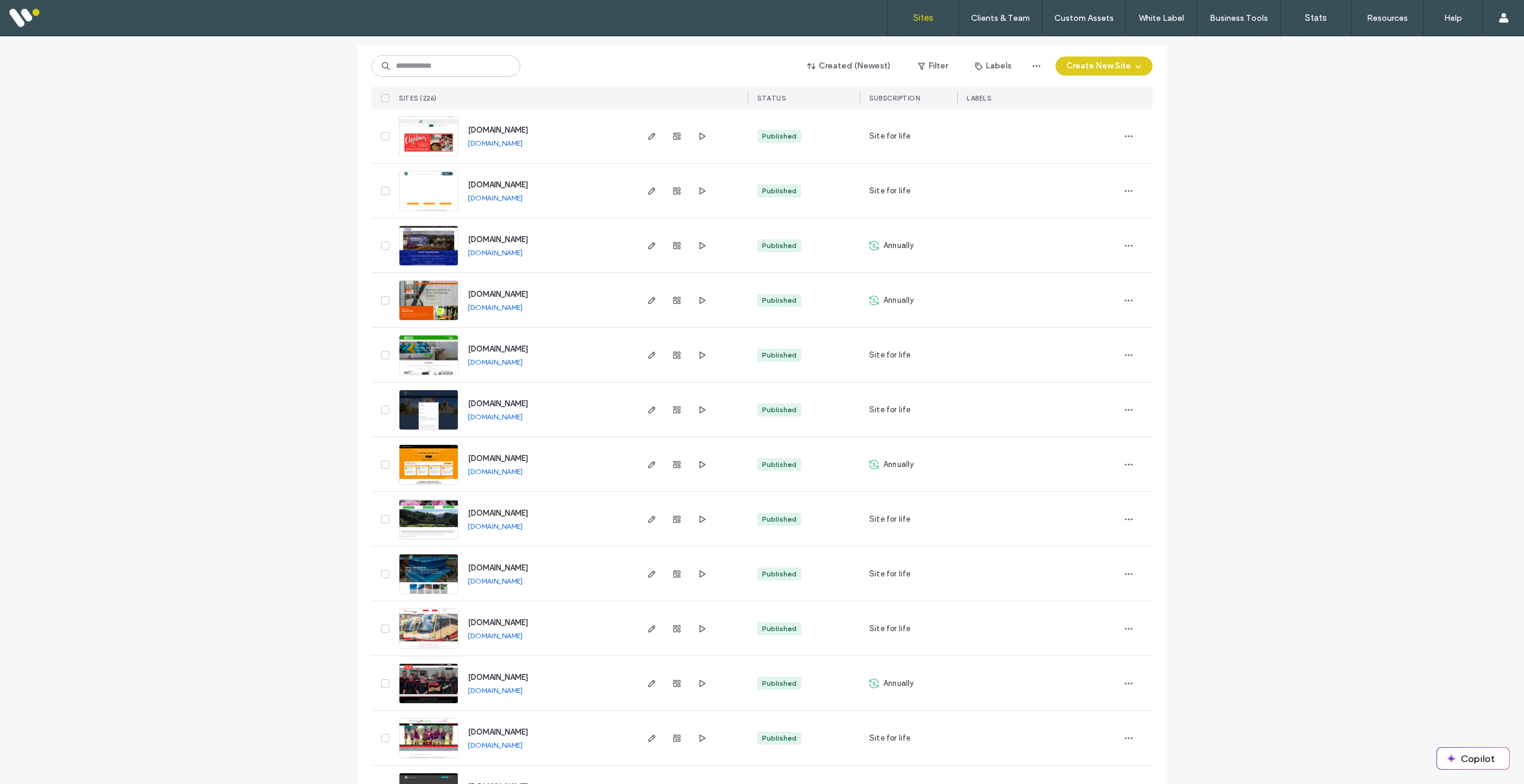
scroll to position [168, 0]
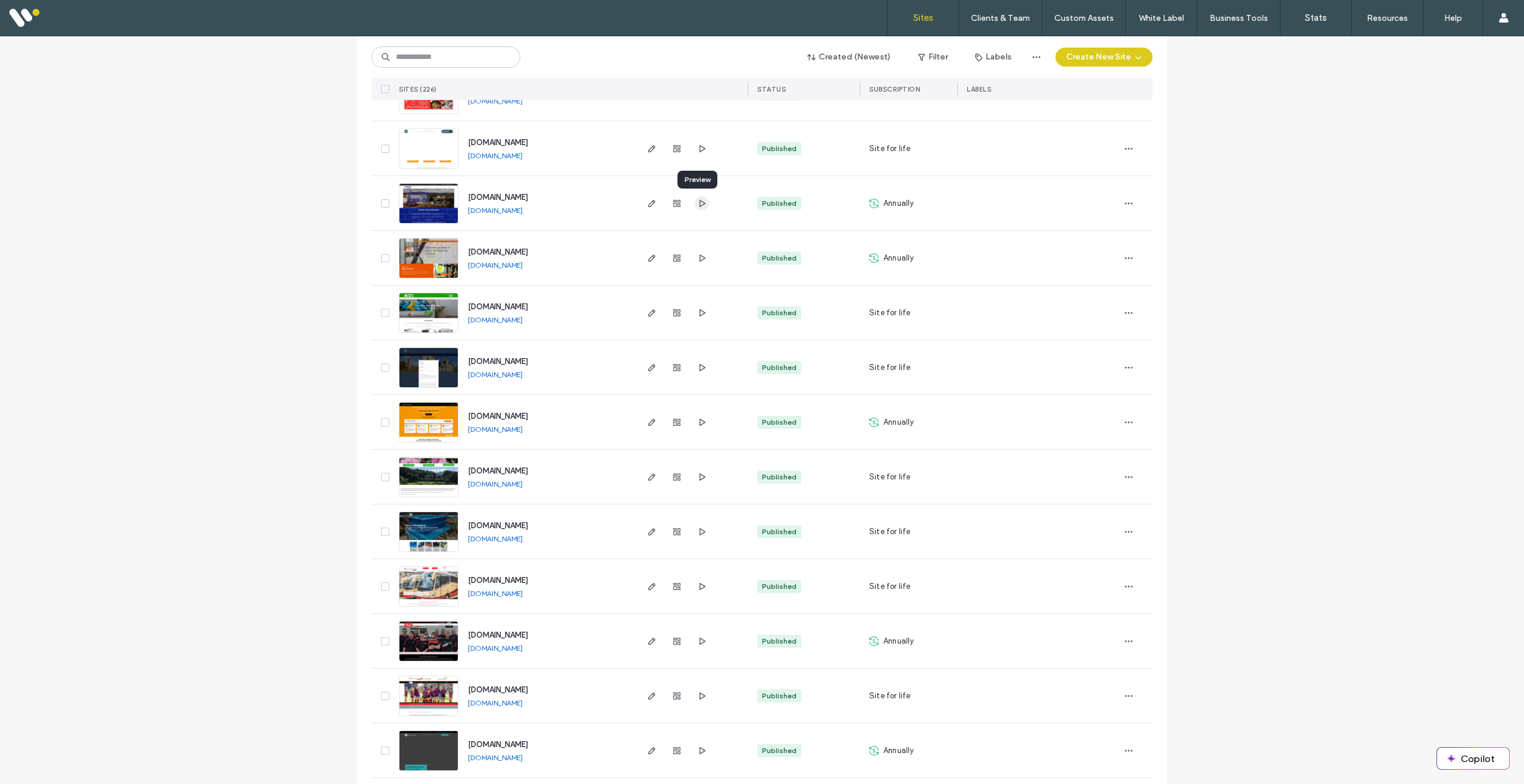
click at [698, 199] on icon "button" at bounding box center [702, 203] width 10 height 10
click at [422, 203] on img at bounding box center [428, 225] width 58 height 81
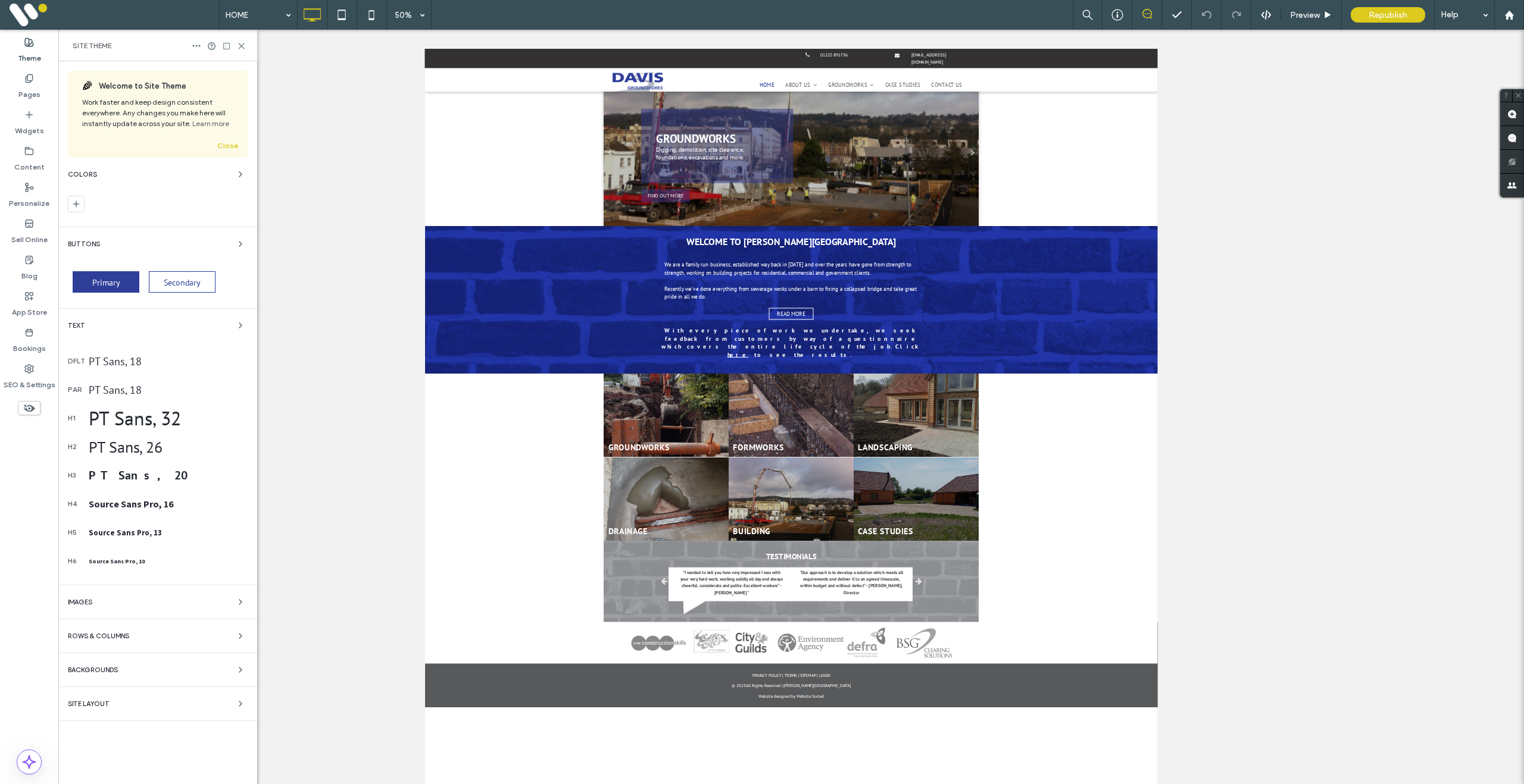
click at [32, 53] on label "Theme" at bounding box center [29, 55] width 23 height 17
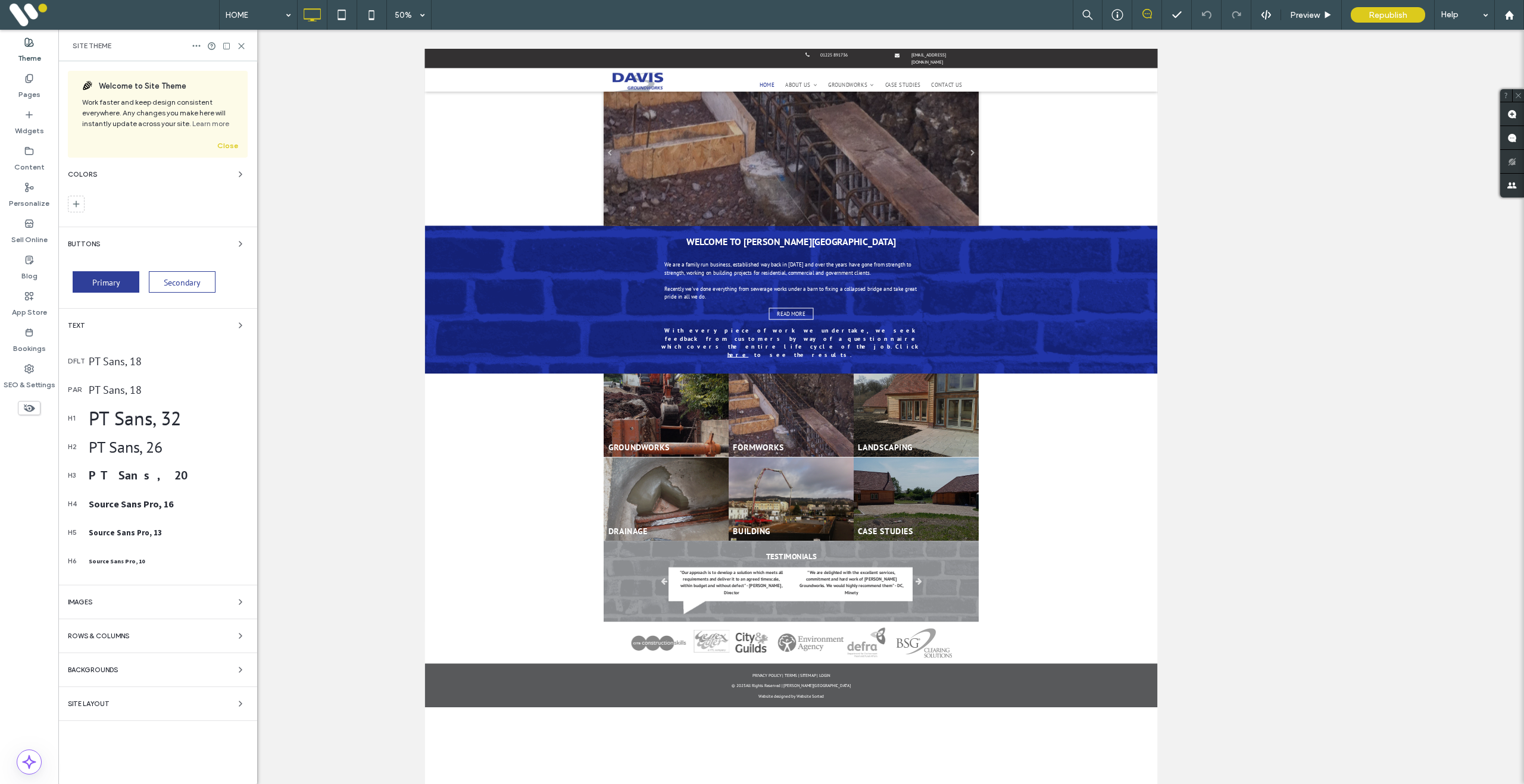
click at [101, 701] on span "Site Layout" at bounding box center [88, 704] width 41 height 6
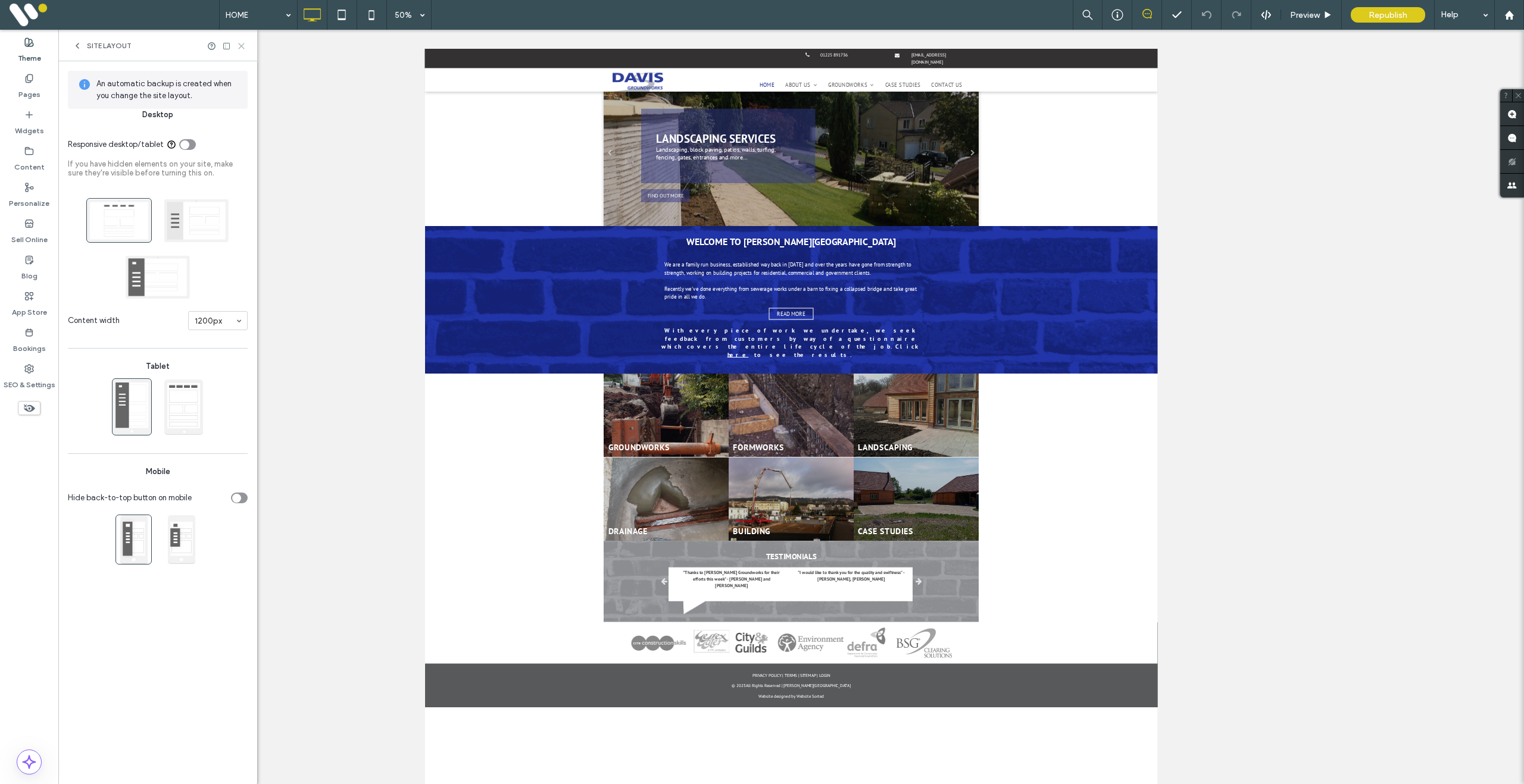
drag, startPoint x: 242, startPoint y: 44, endPoint x: 236, endPoint y: 104, distance: 60.3
click at [242, 44] on icon at bounding box center [241, 45] width 9 height 9
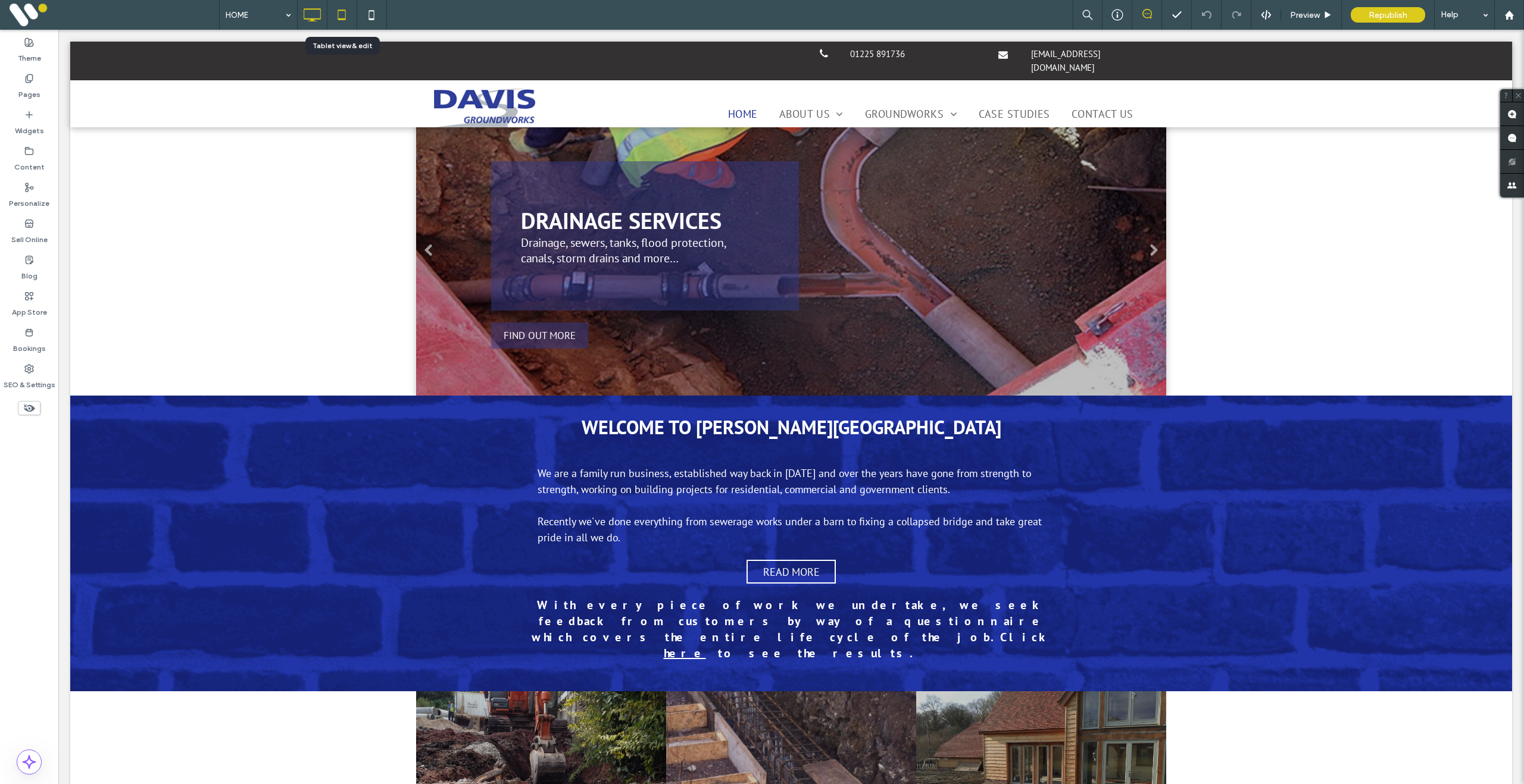
click at [344, 14] on icon at bounding box center [342, 15] width 24 height 24
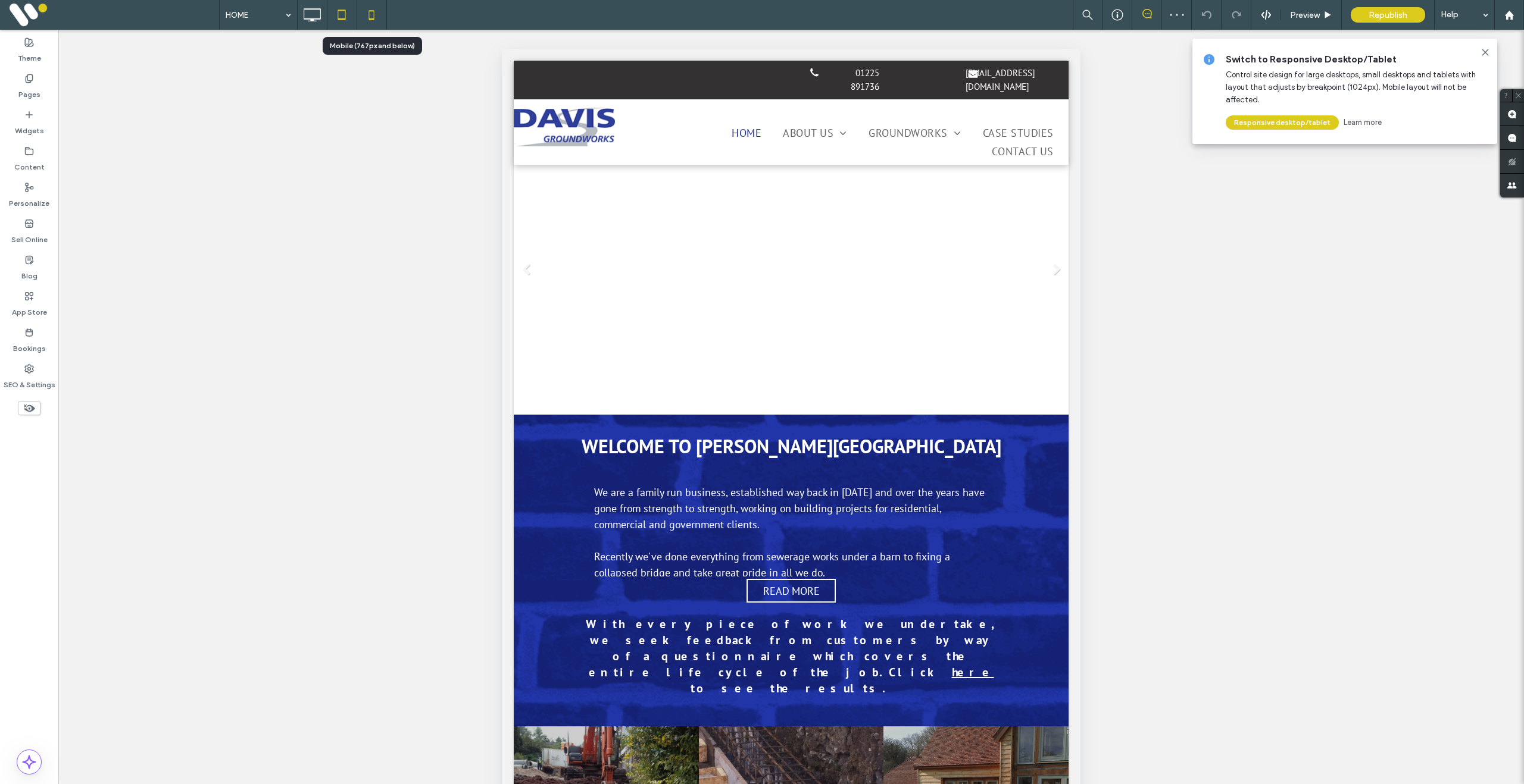
click at [375, 19] on icon at bounding box center [371, 15] width 24 height 24
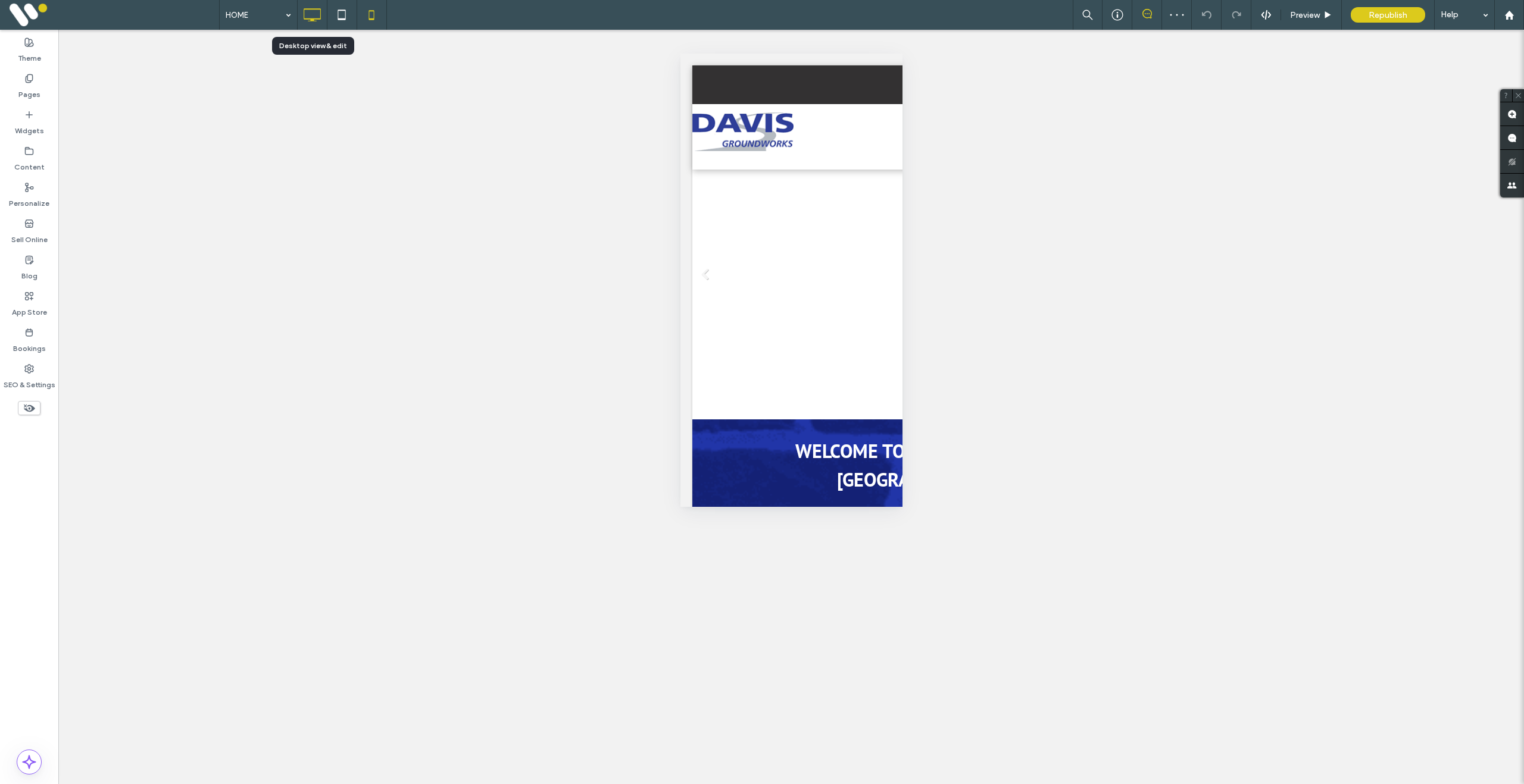
click at [317, 15] on icon at bounding box center [312, 15] width 24 height 24
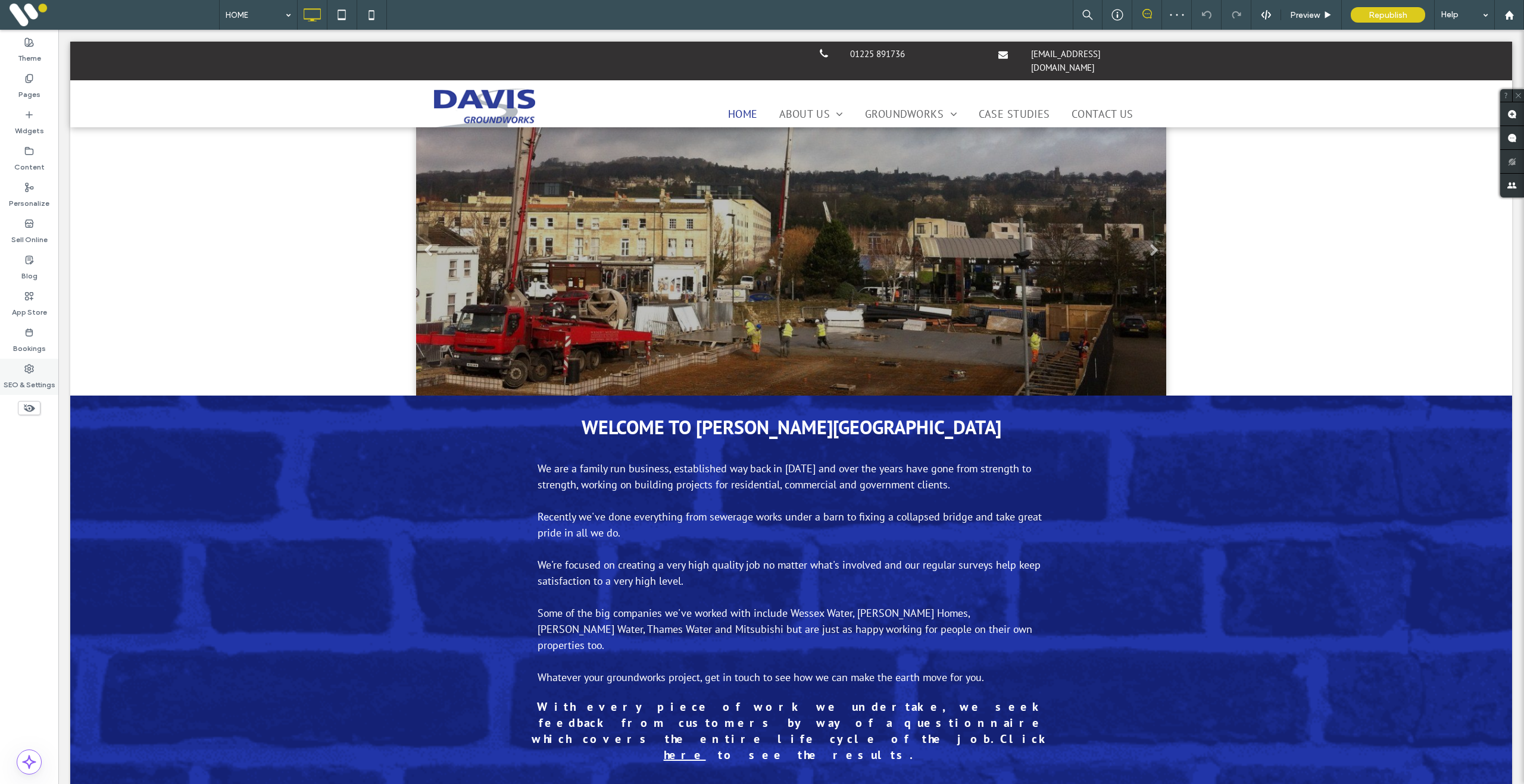
click at [34, 378] on label "SEO & Settings" at bounding box center [29, 382] width 52 height 17
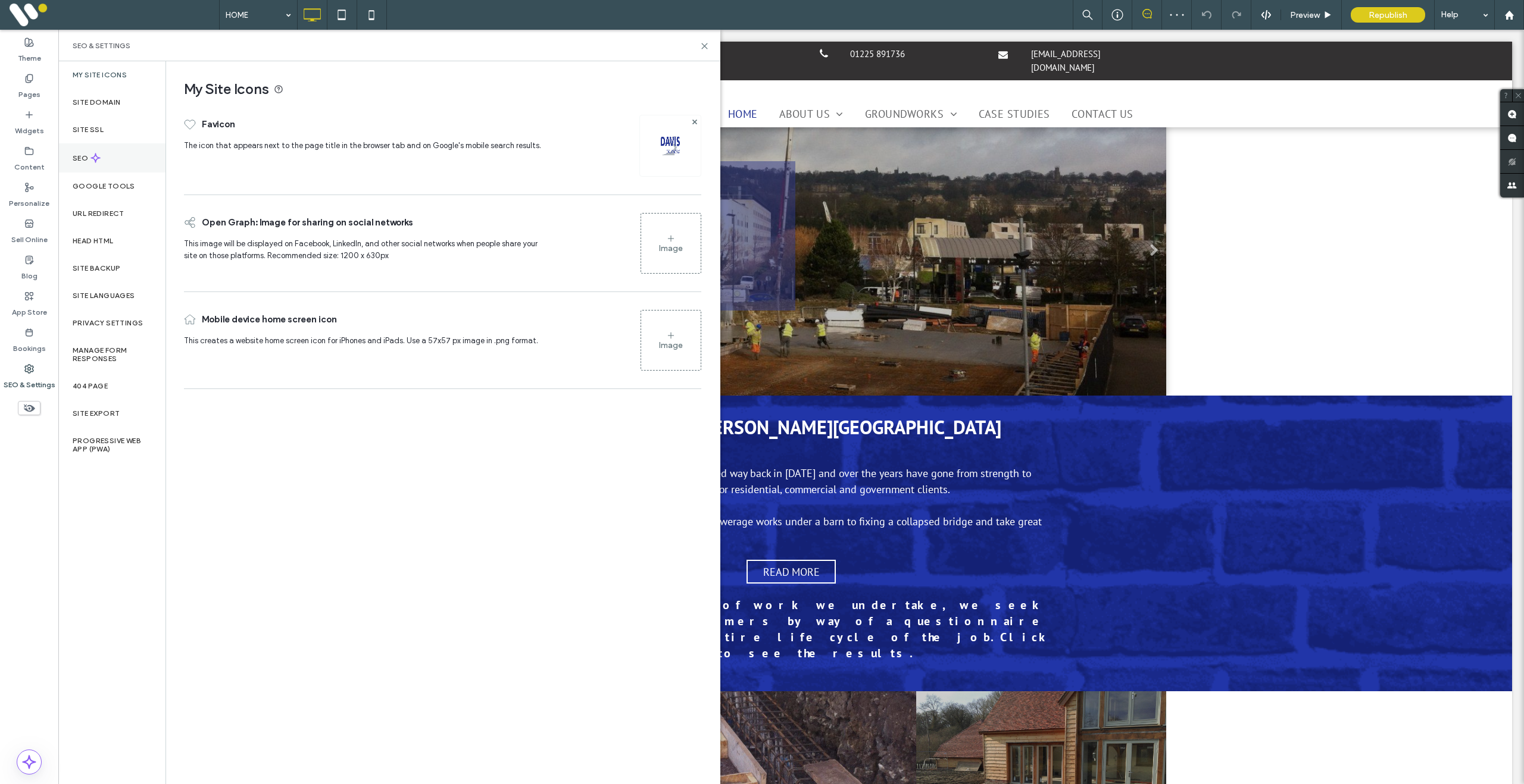
click at [91, 151] on div "SEO" at bounding box center [112, 158] width 107 height 29
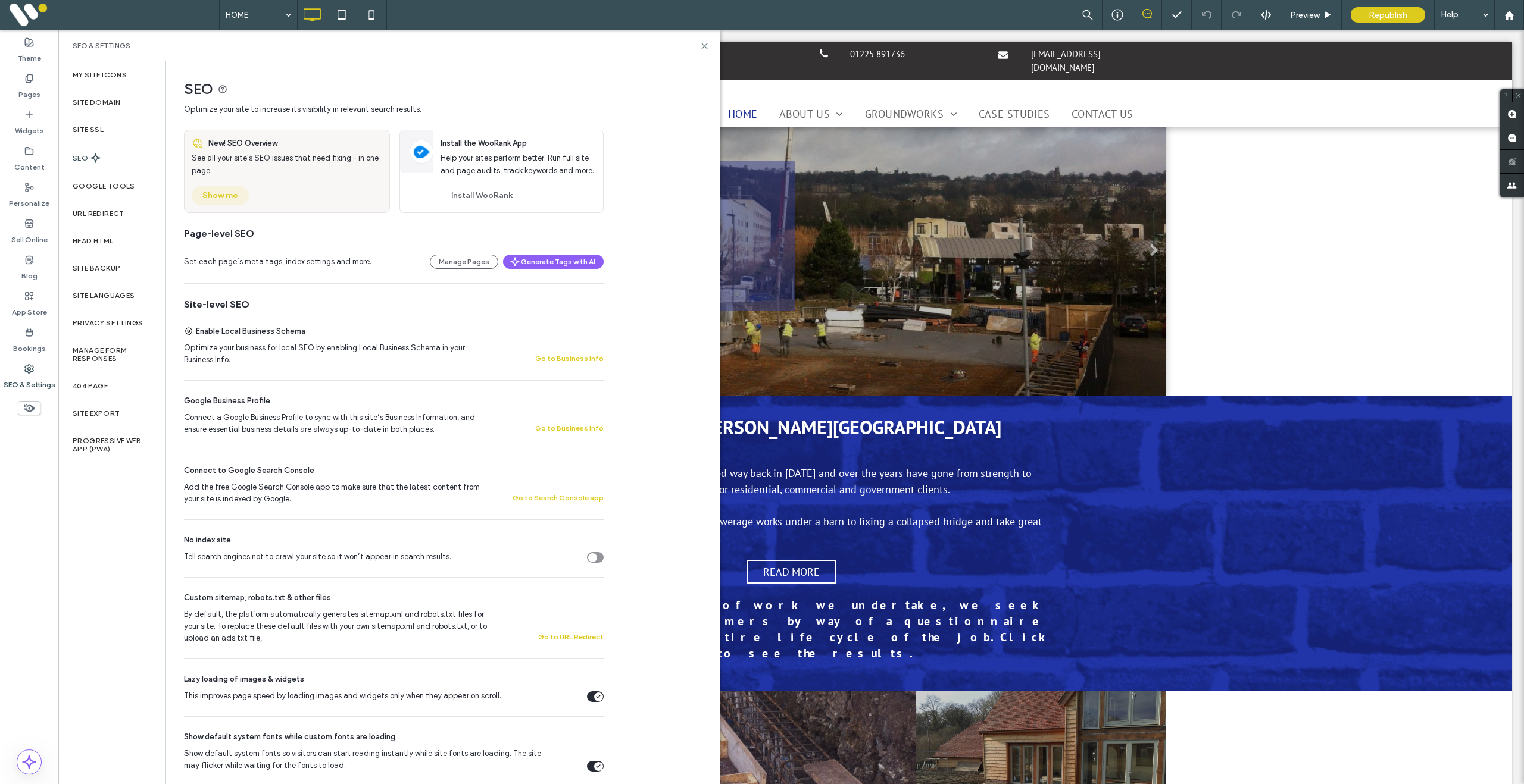
click at [220, 203] on button "Show me" at bounding box center [220, 196] width 57 height 19
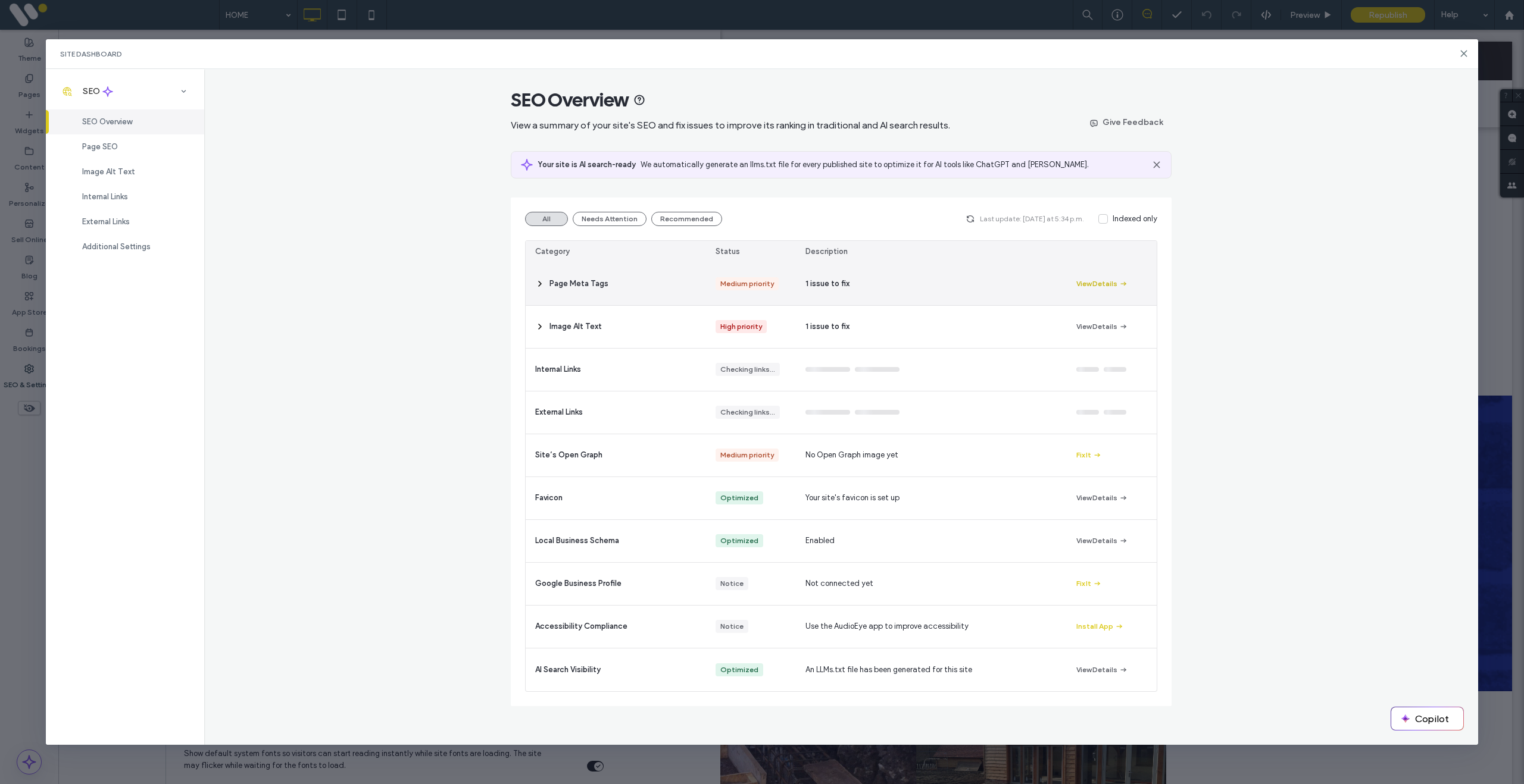
click at [1093, 288] on button "View Details" at bounding box center [1102, 284] width 52 height 14
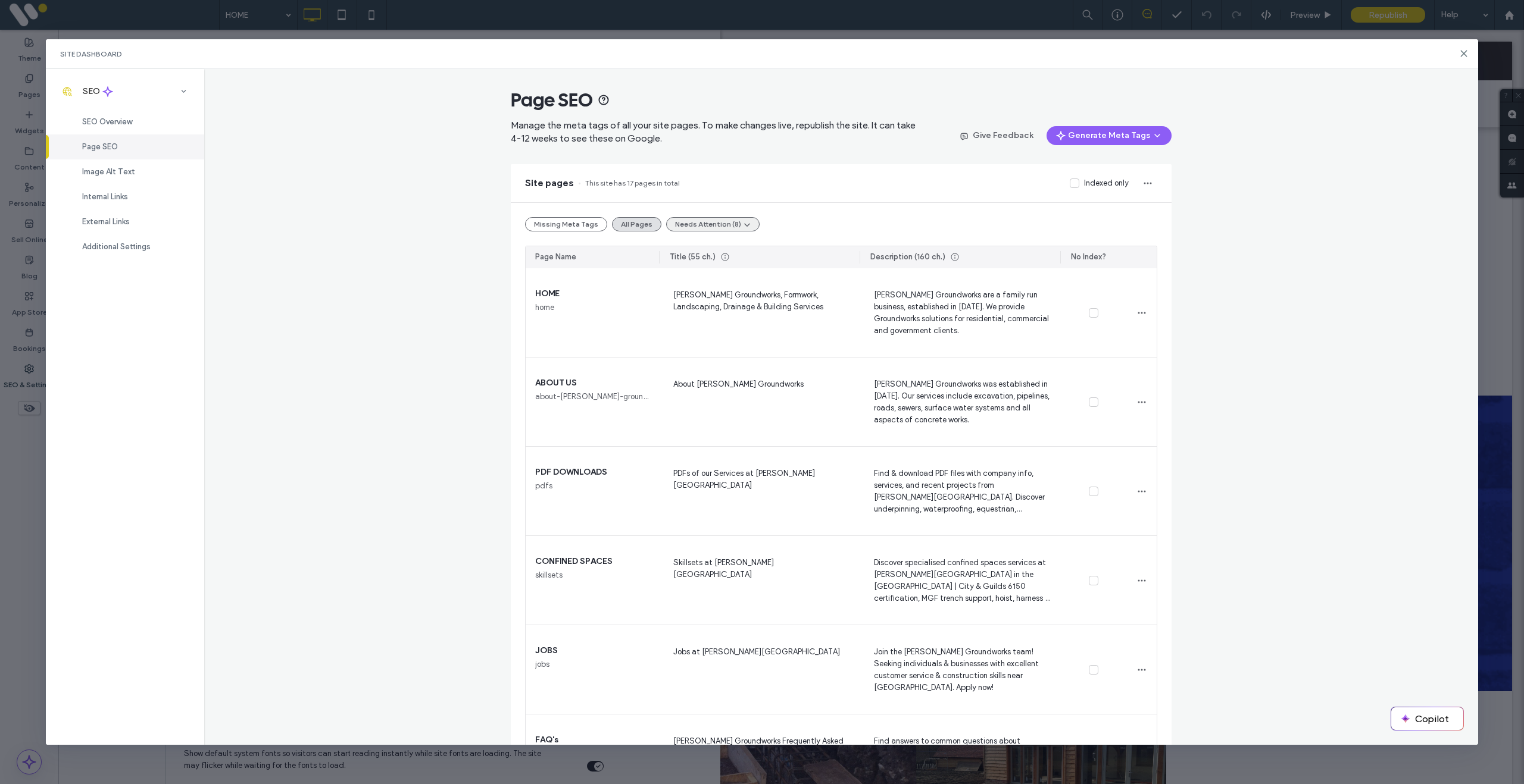
click at [730, 221] on button "Needs Attention (8)" at bounding box center [713, 225] width 93 height 14
click at [723, 253] on span "Tags Too Long (8)" at bounding box center [703, 253] width 62 height 12
click at [121, 123] on span "SEO Overview" at bounding box center [107, 121] width 50 height 9
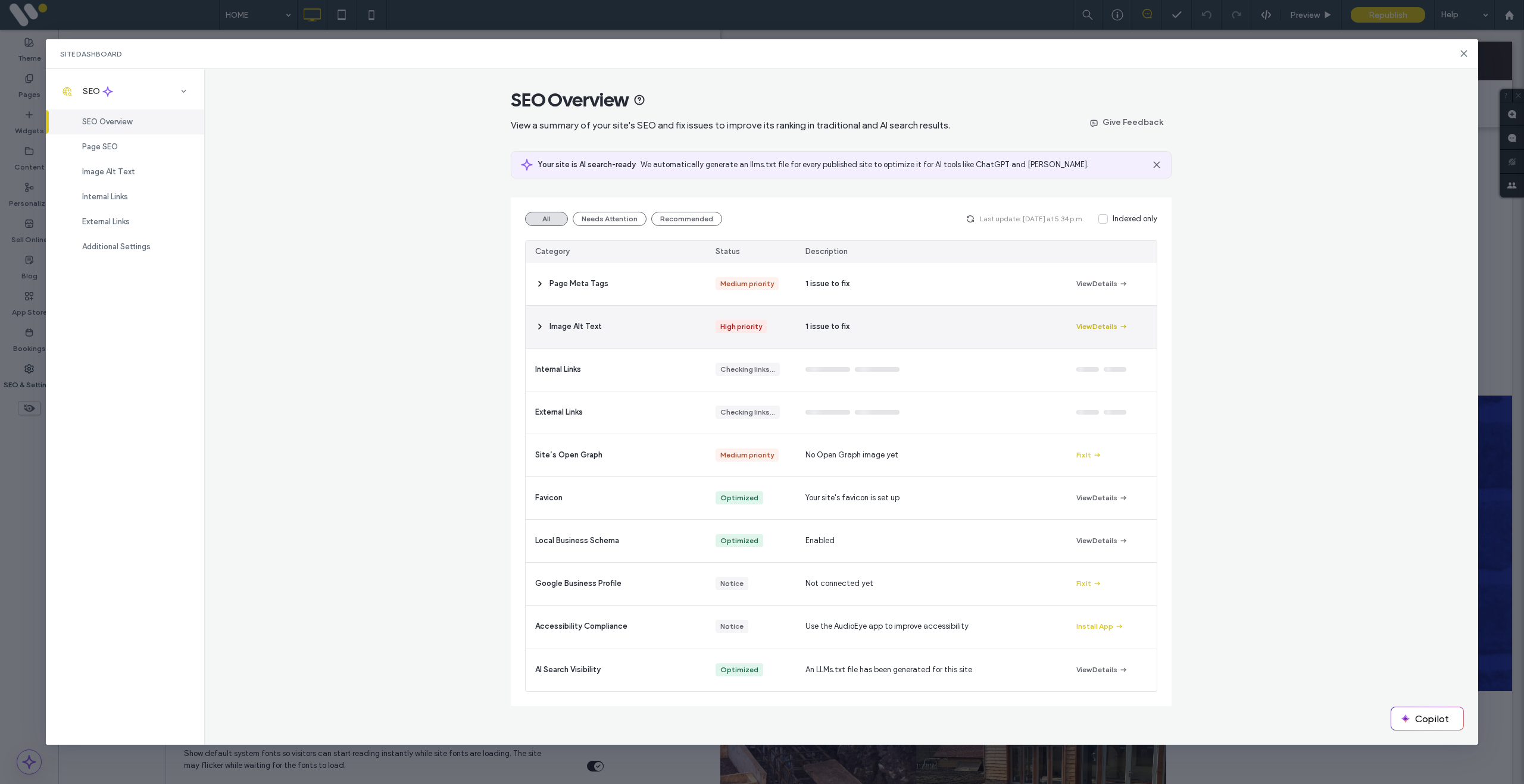
click at [1094, 327] on button "View Details" at bounding box center [1102, 327] width 52 height 14
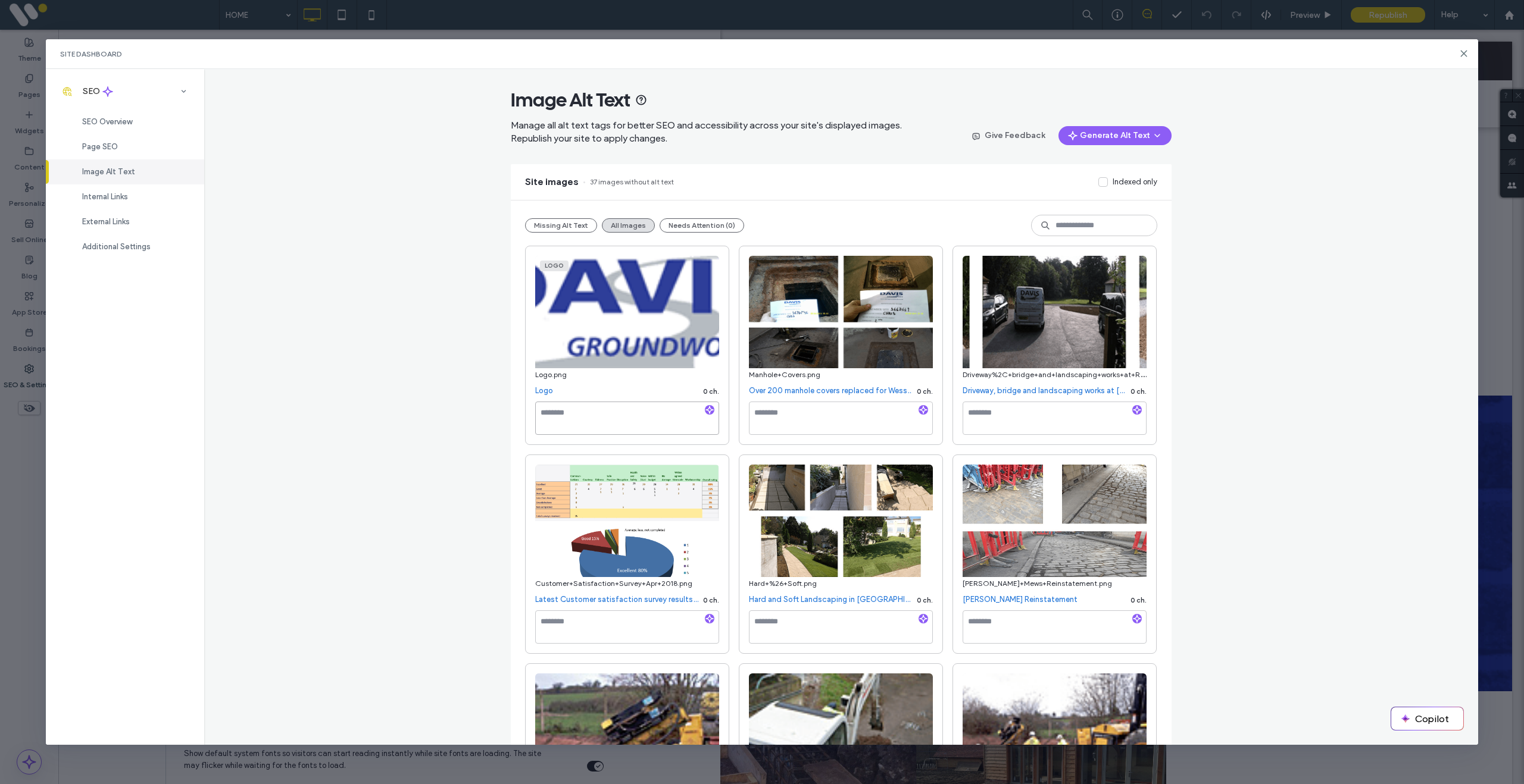
click at [636, 425] on textarea at bounding box center [626, 418] width 184 height 33
type textarea "**********"
click at [788, 427] on textarea at bounding box center [840, 418] width 184 height 33
click at [794, 421] on textarea at bounding box center [840, 418] width 184 height 33
click at [1145, 138] on button "Generate Alt Text" at bounding box center [1115, 135] width 113 height 19
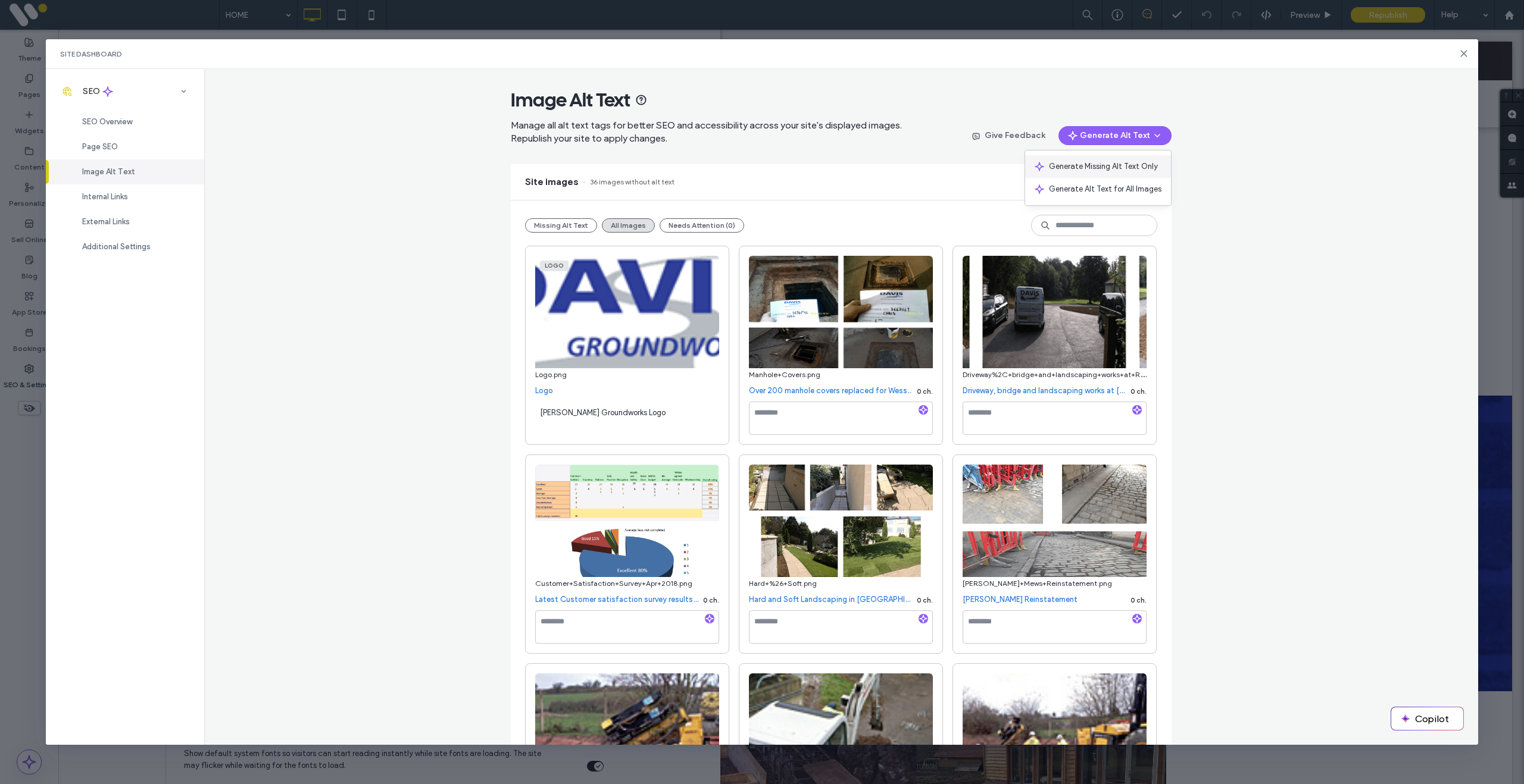
click at [1125, 167] on span "Generate Missing Alt Text Only" at bounding box center [1103, 167] width 109 height 12
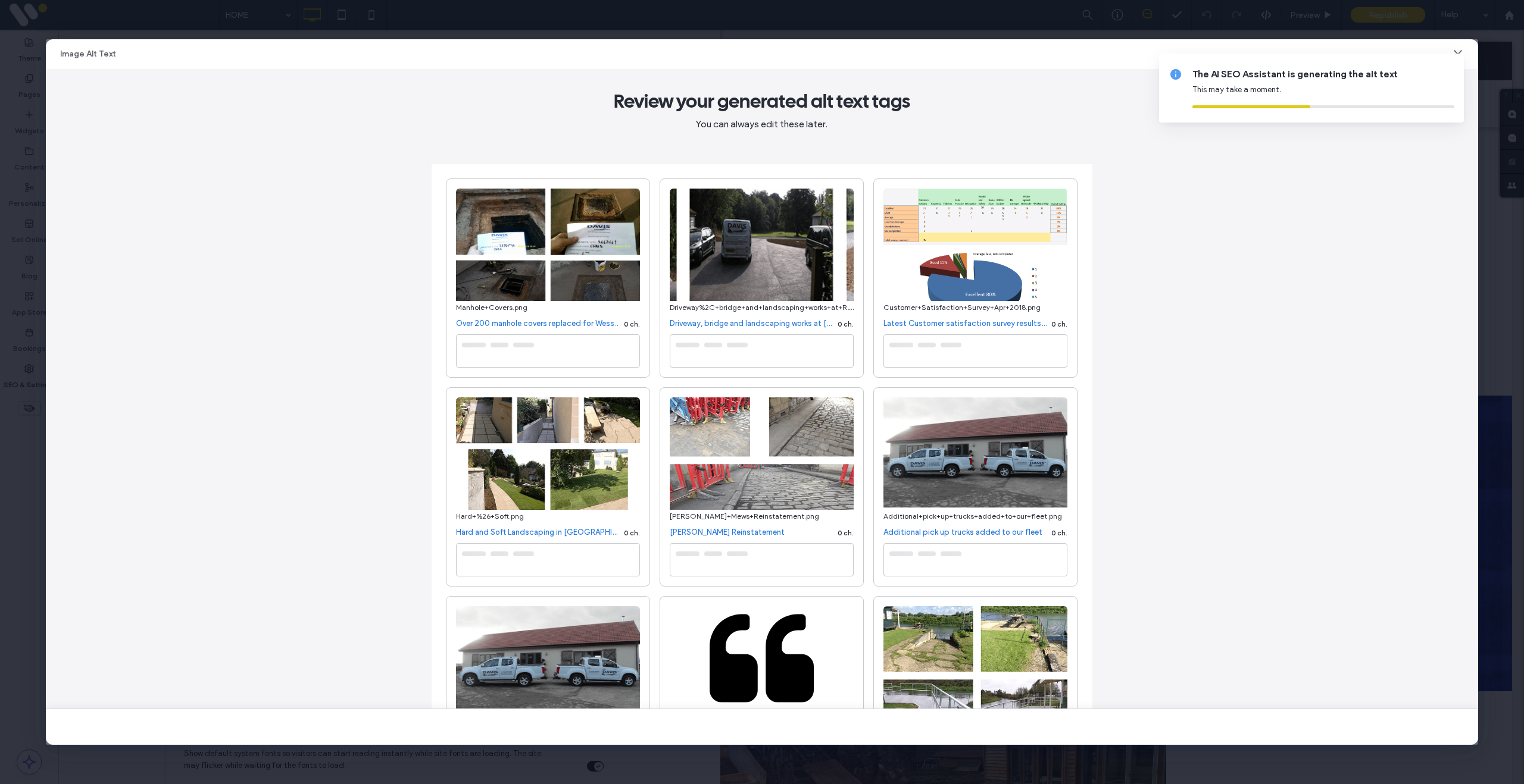
type textarea "**********"
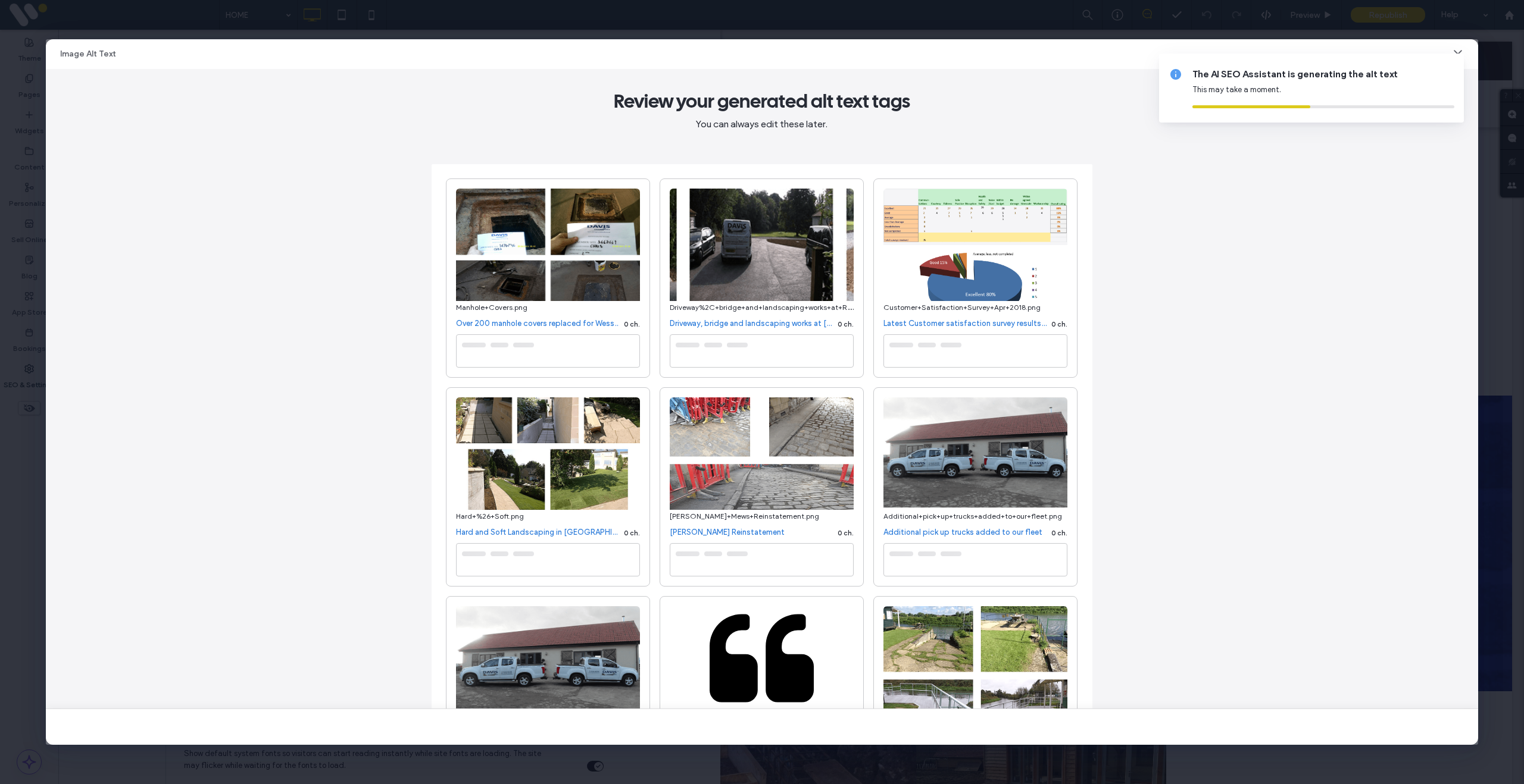
type textarea "**********"
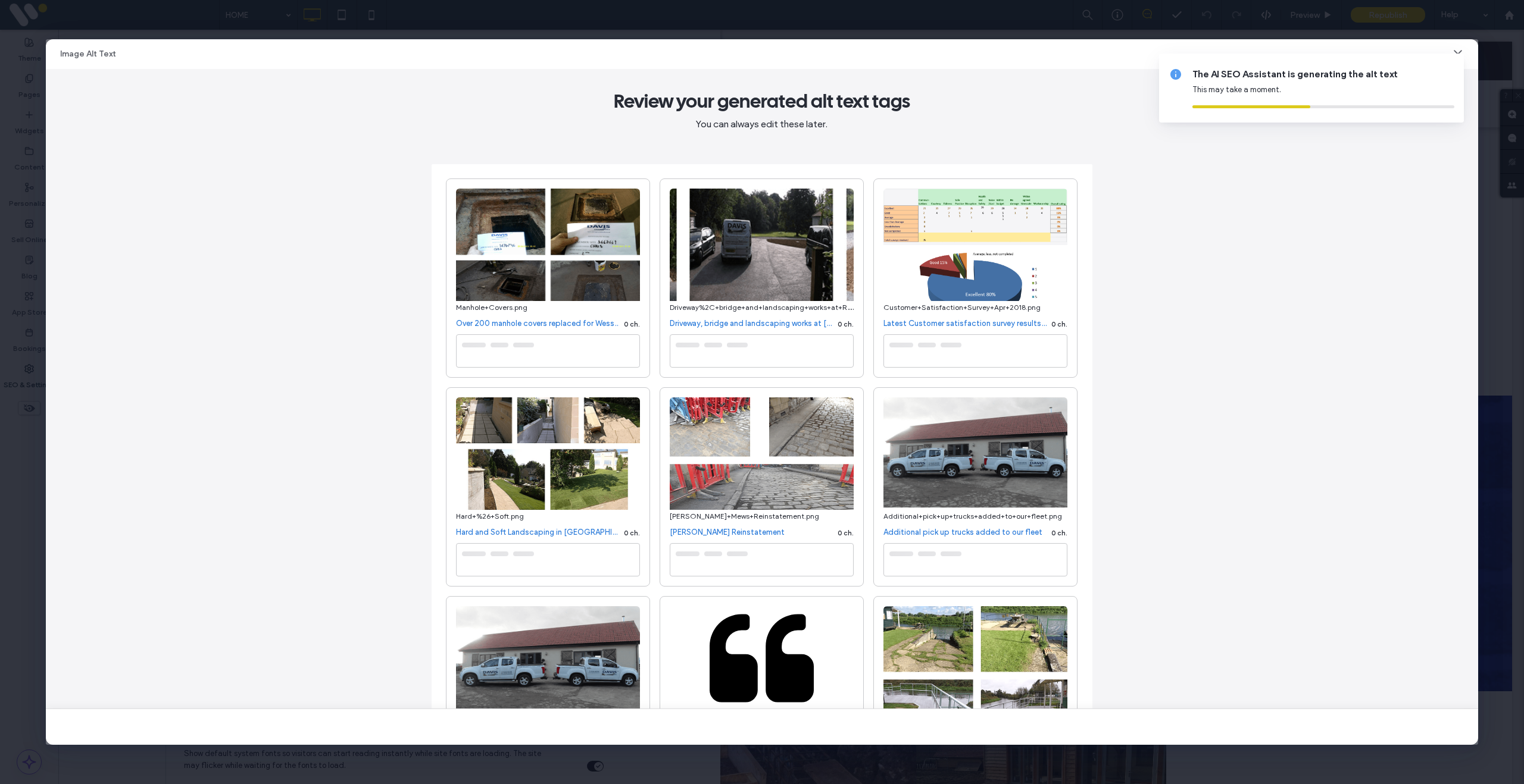
type textarea "**********"
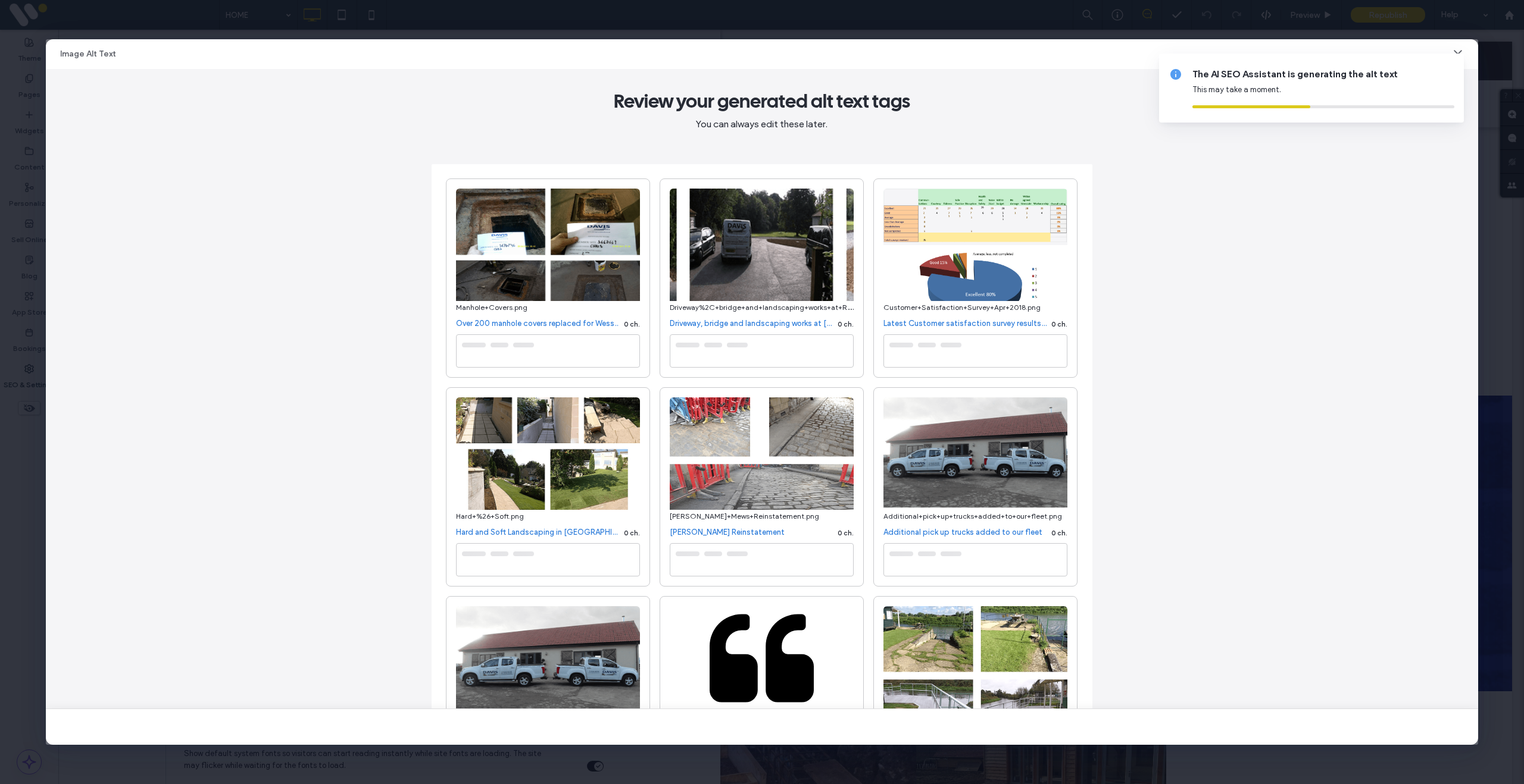
type textarea "**********"
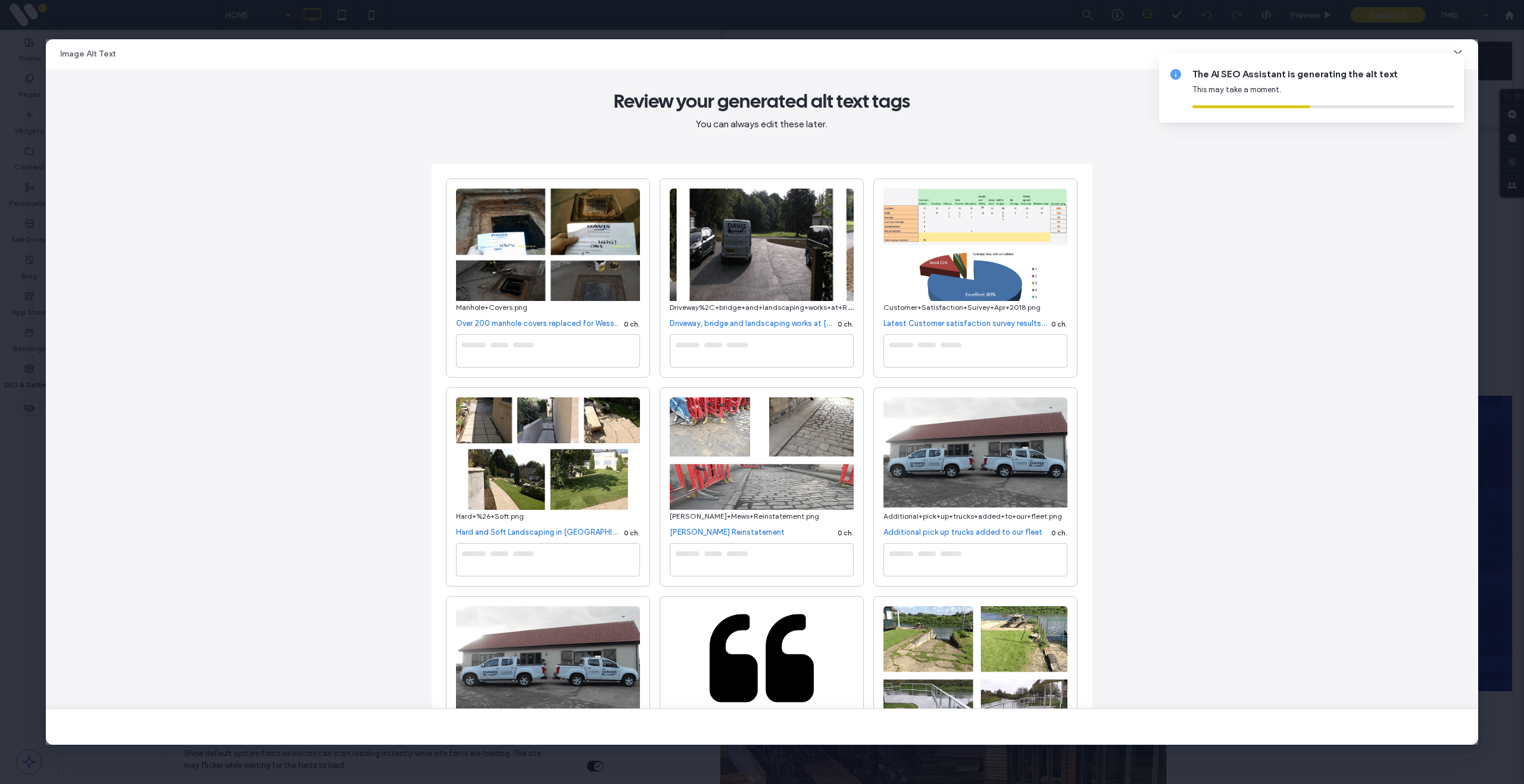
type textarea "**********"
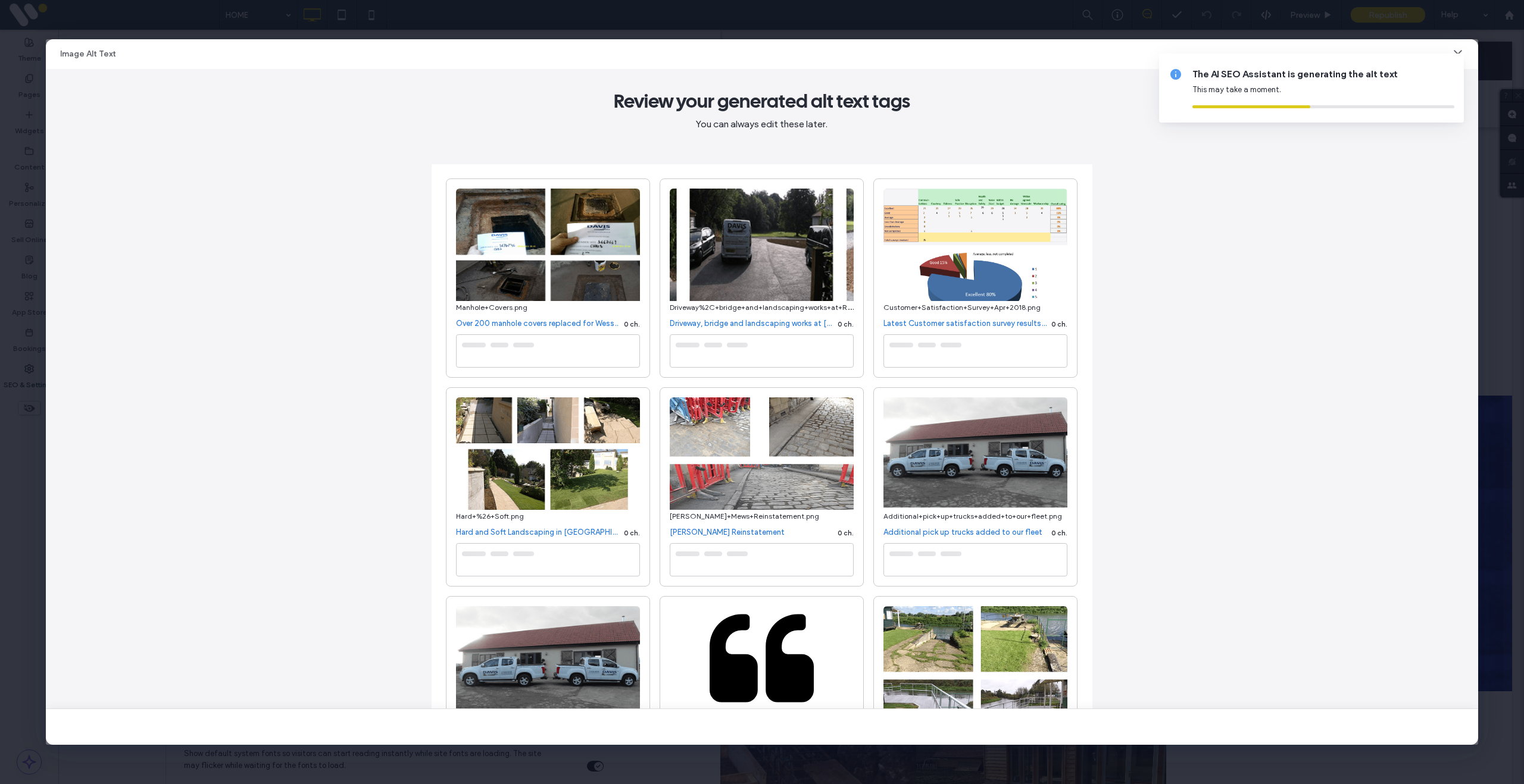
type textarea "**********"
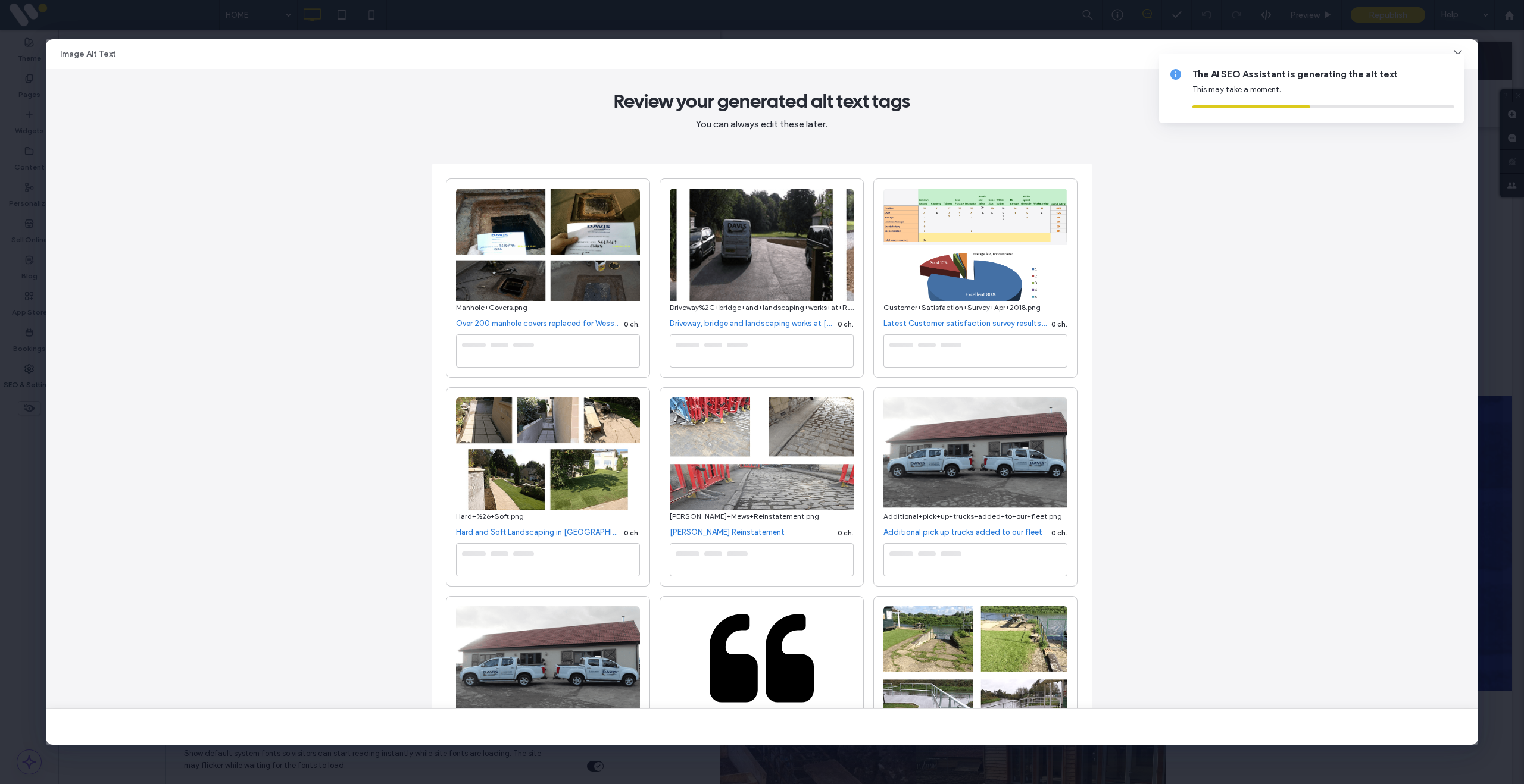
type textarea "**********"
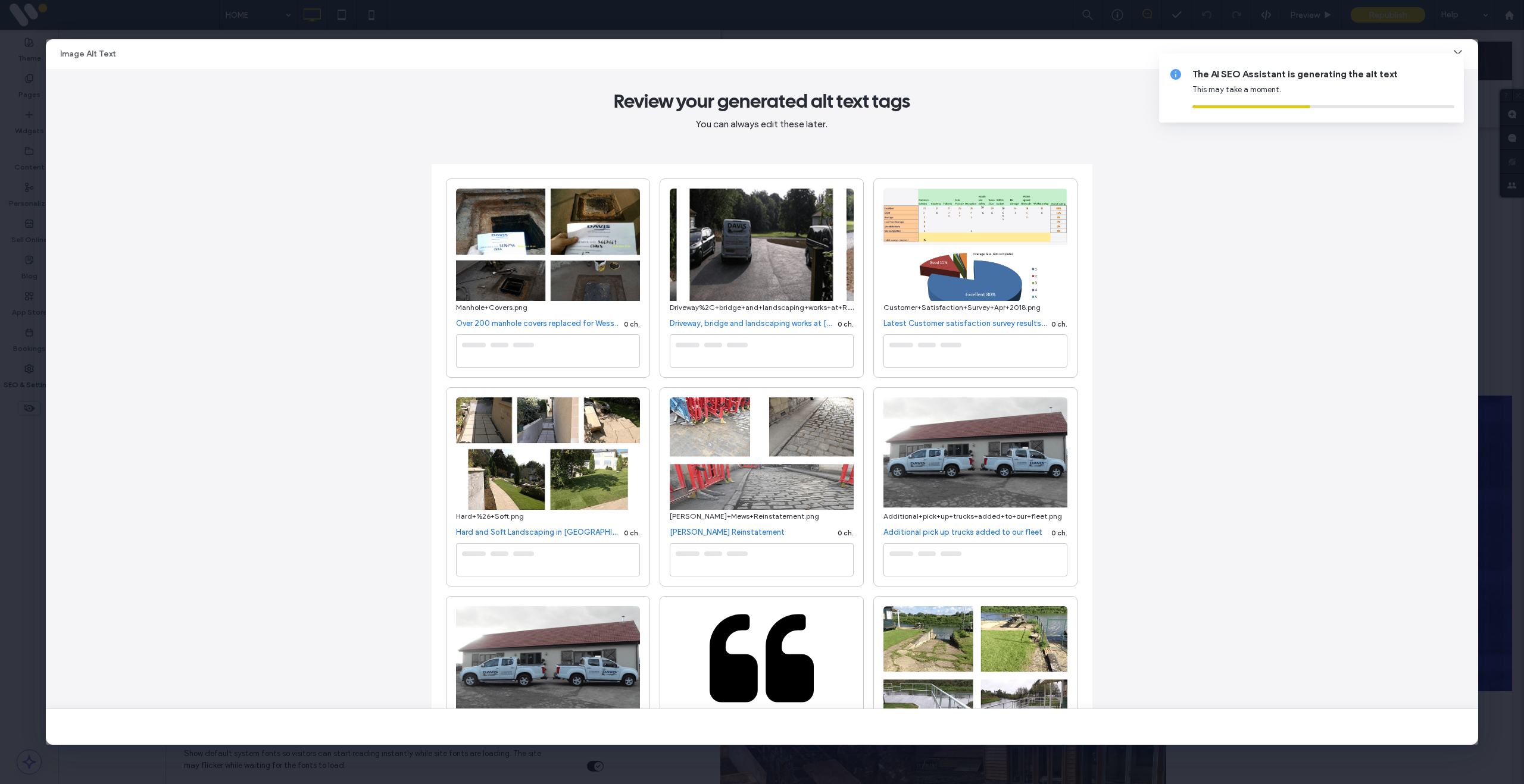
type textarea "**********"
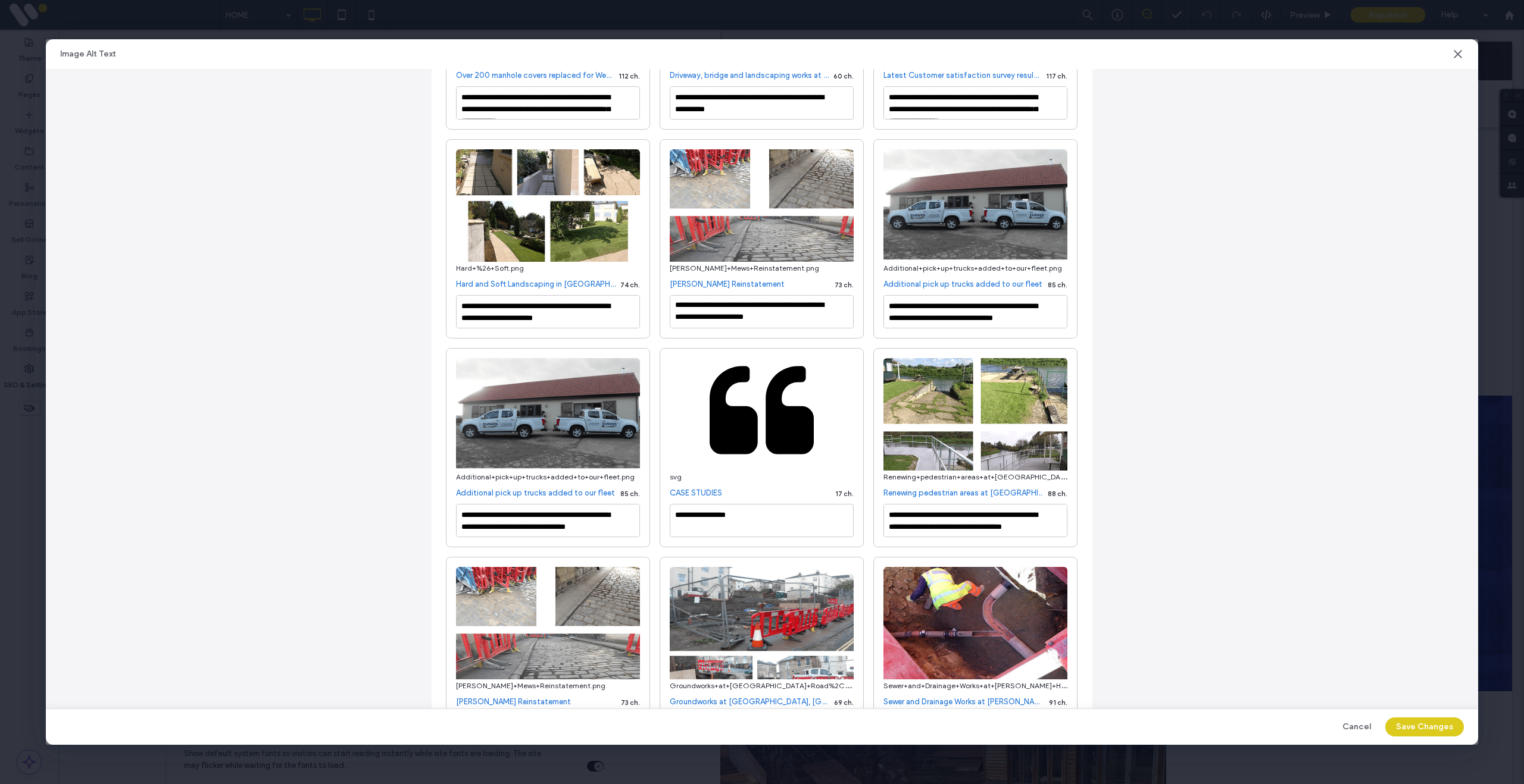
scroll to position [303, 0]
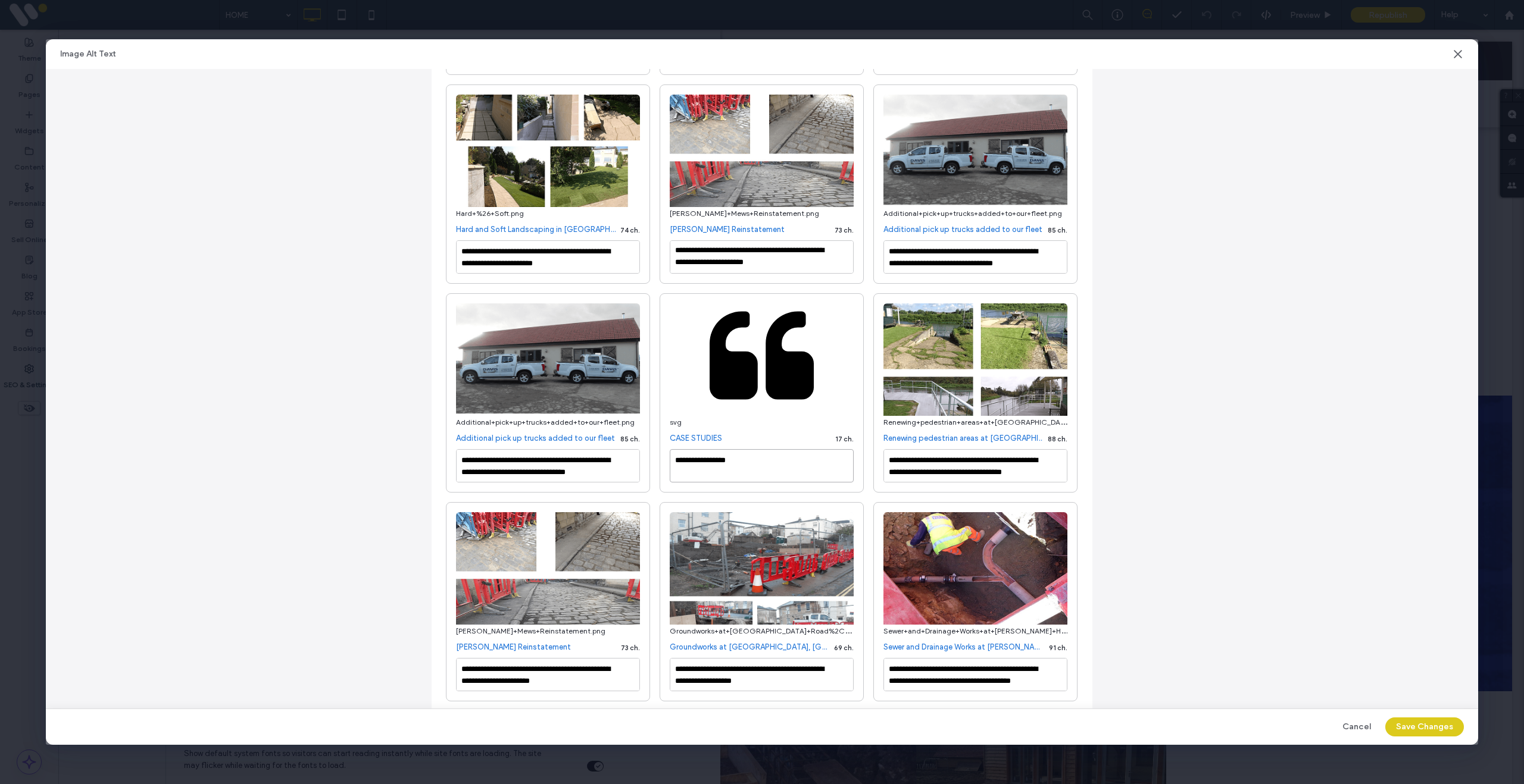
drag, startPoint x: 753, startPoint y: 480, endPoint x: 662, endPoint y: 475, distance: 91.1
click at [662, 475] on div "**********" at bounding box center [761, 393] width 204 height 199
drag, startPoint x: 805, startPoint y: 485, endPoint x: 836, endPoint y: 485, distance: 31.0
click at [807, 483] on textarea "**********" at bounding box center [761, 466] width 184 height 33
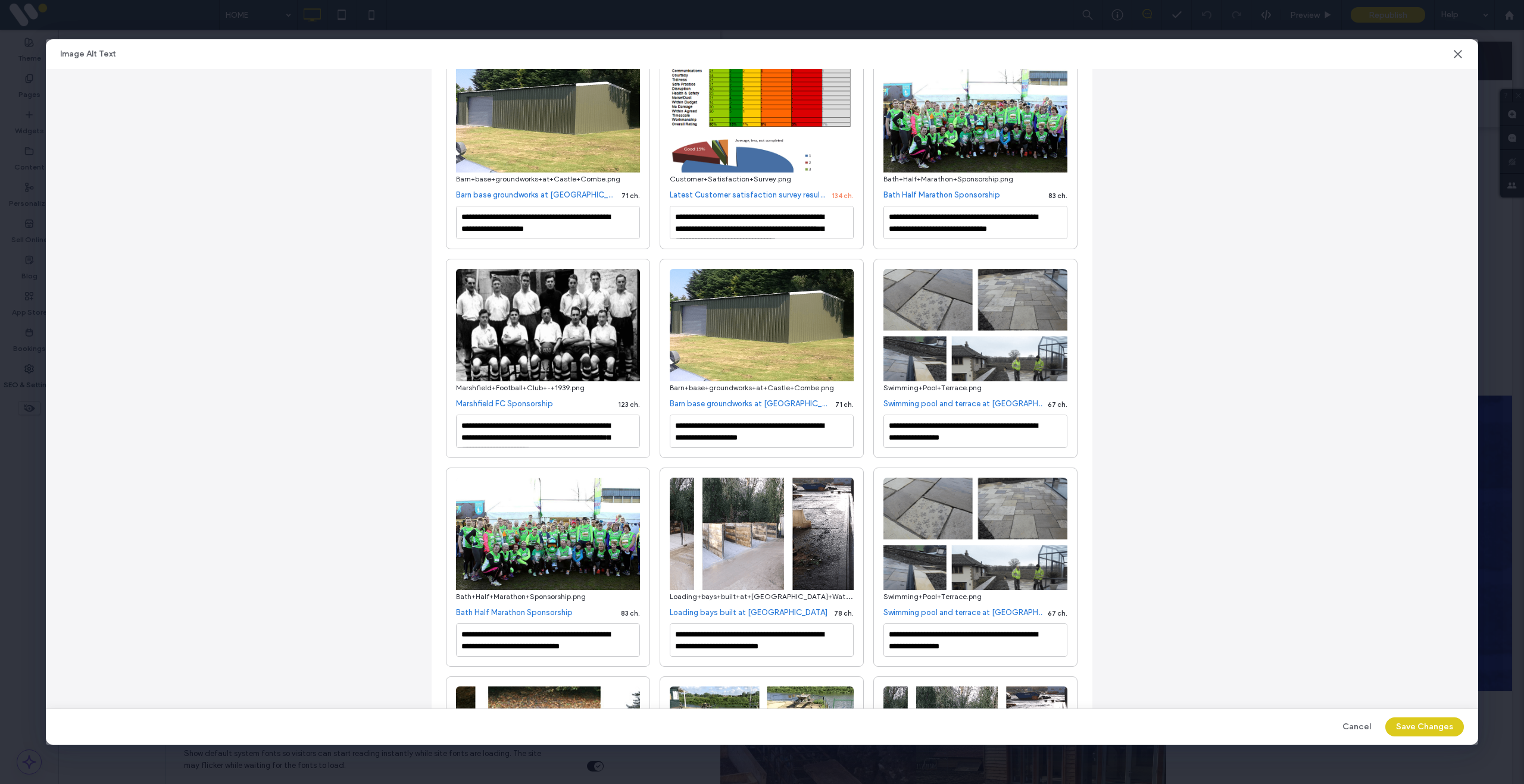
scroll to position [1822, 0]
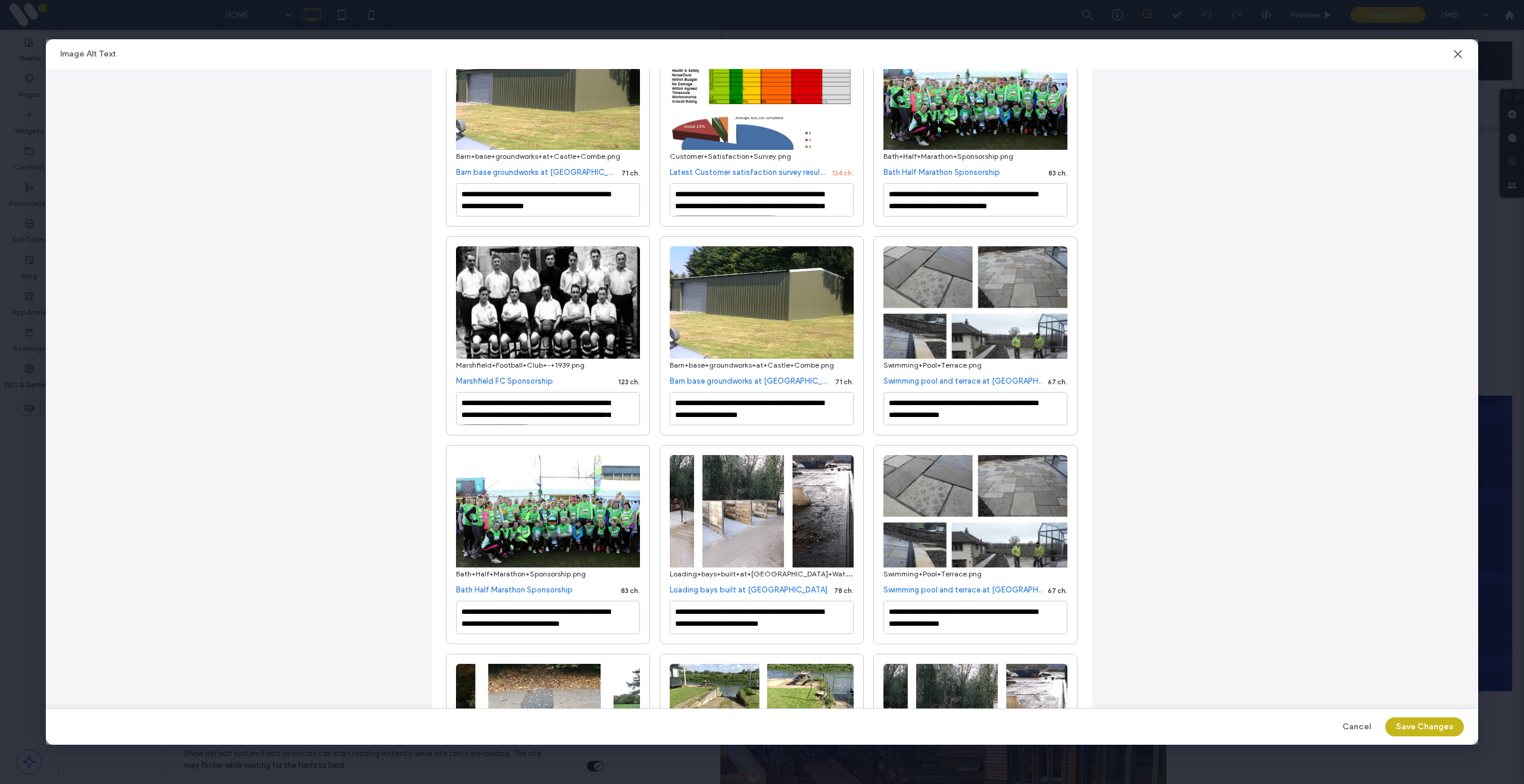
type textarea "**********"
click at [1429, 728] on button "Save Changes" at bounding box center [1424, 727] width 79 height 19
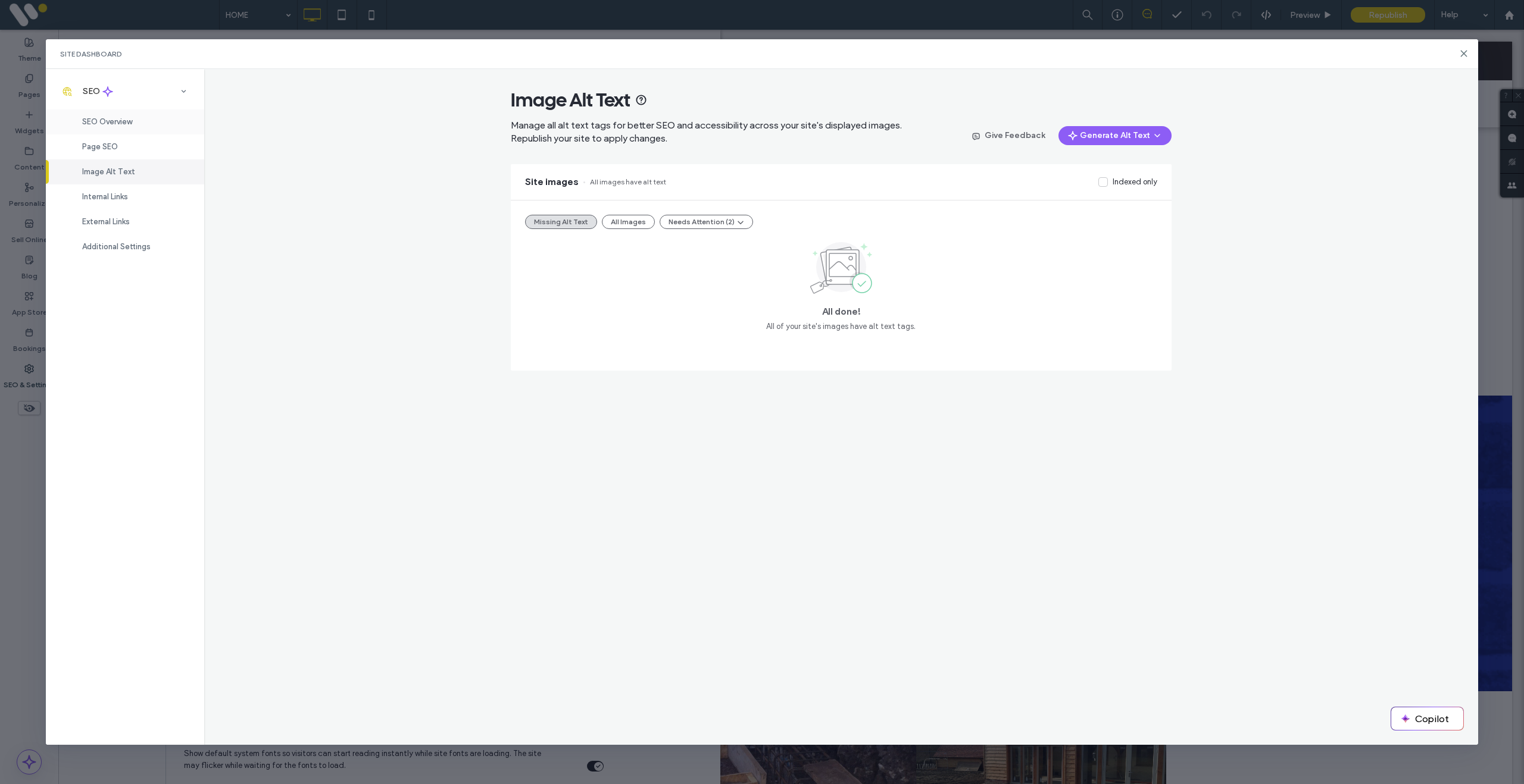
click at [106, 124] on span "SEO Overview" at bounding box center [107, 121] width 50 height 9
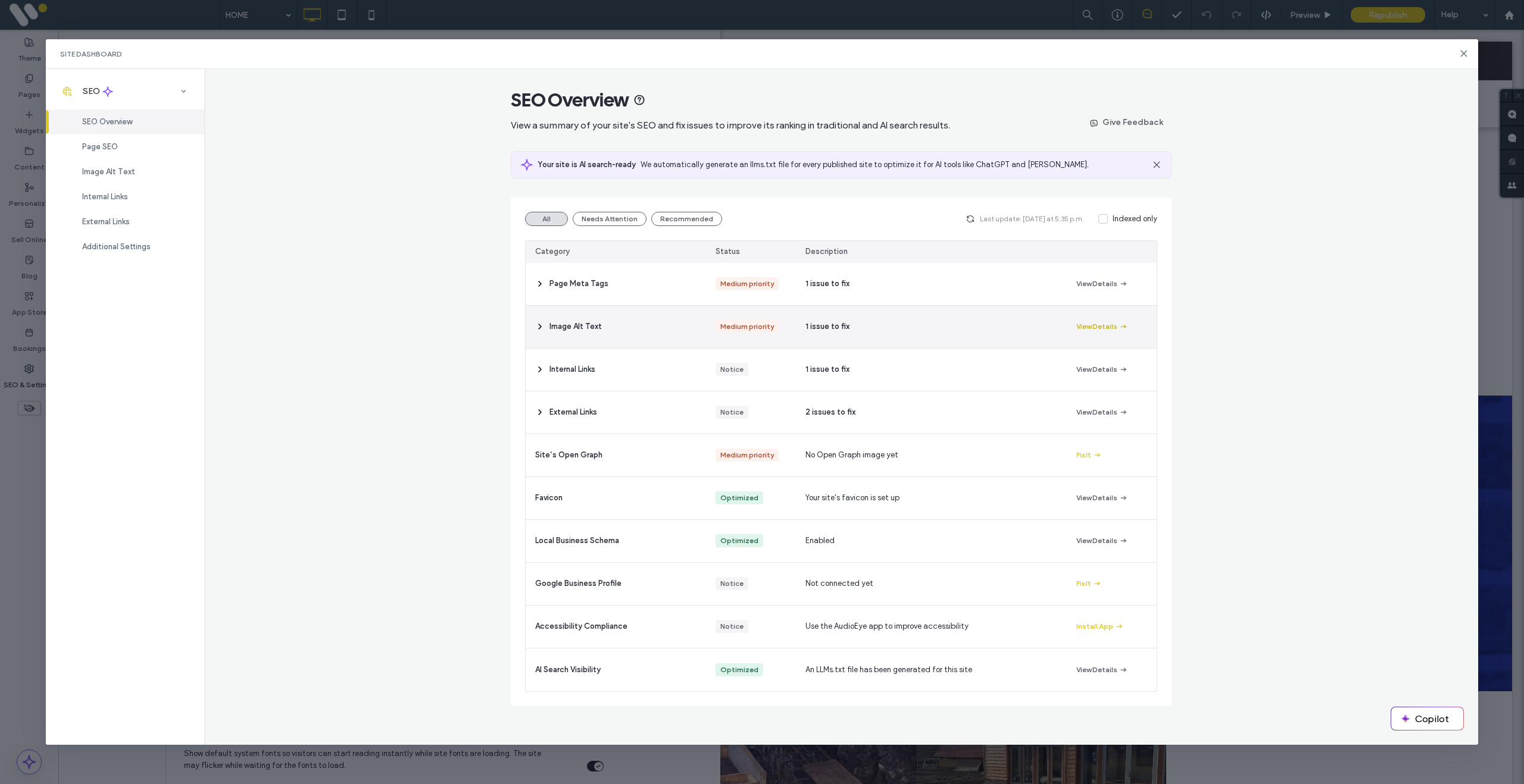
click at [1098, 327] on button "View Details" at bounding box center [1102, 327] width 52 height 14
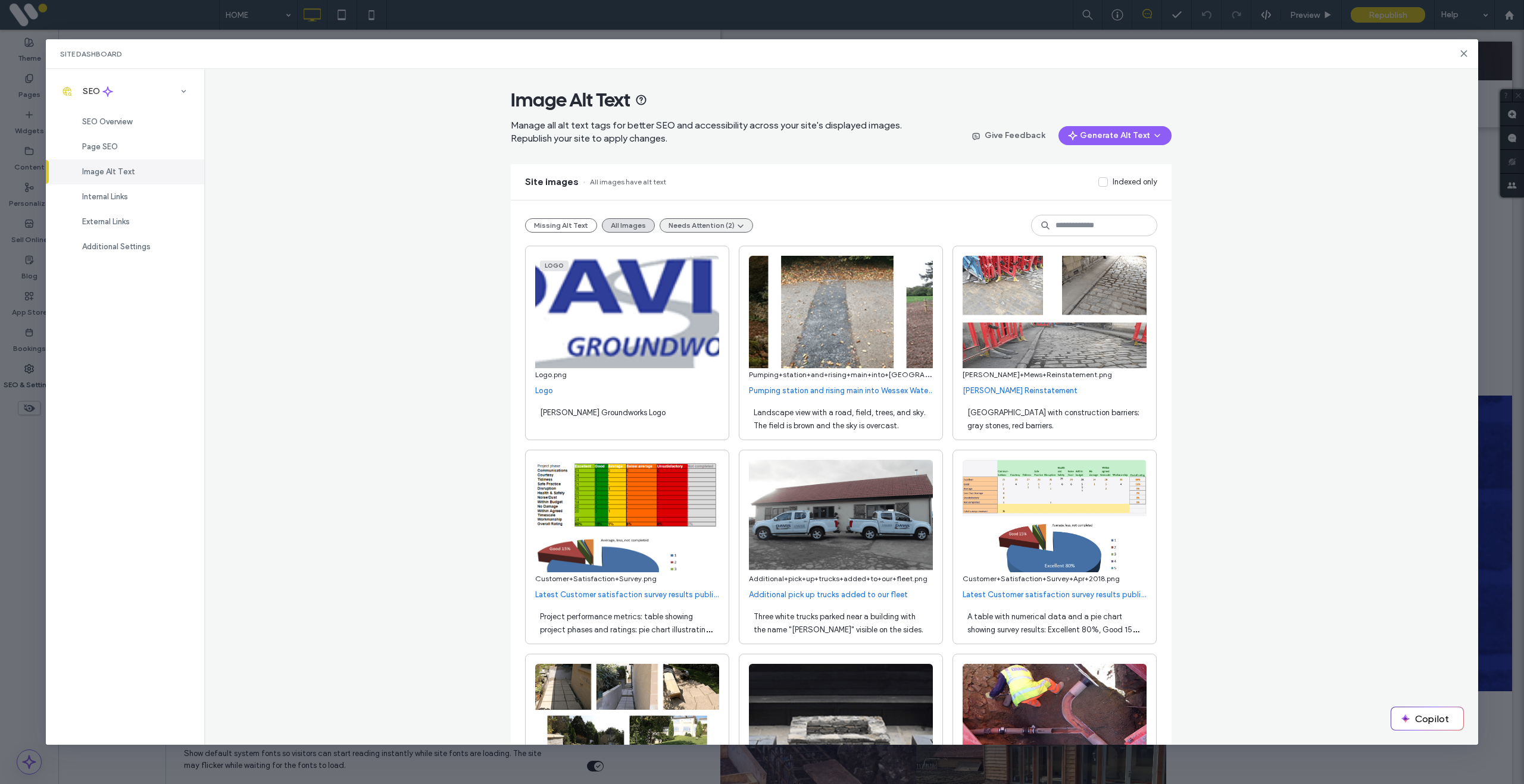
click at [711, 225] on button "Needs Attention (2)" at bounding box center [705, 225] width 93 height 14
click at [716, 249] on span "Alt text too long (2)" at bounding box center [701, 253] width 69 height 12
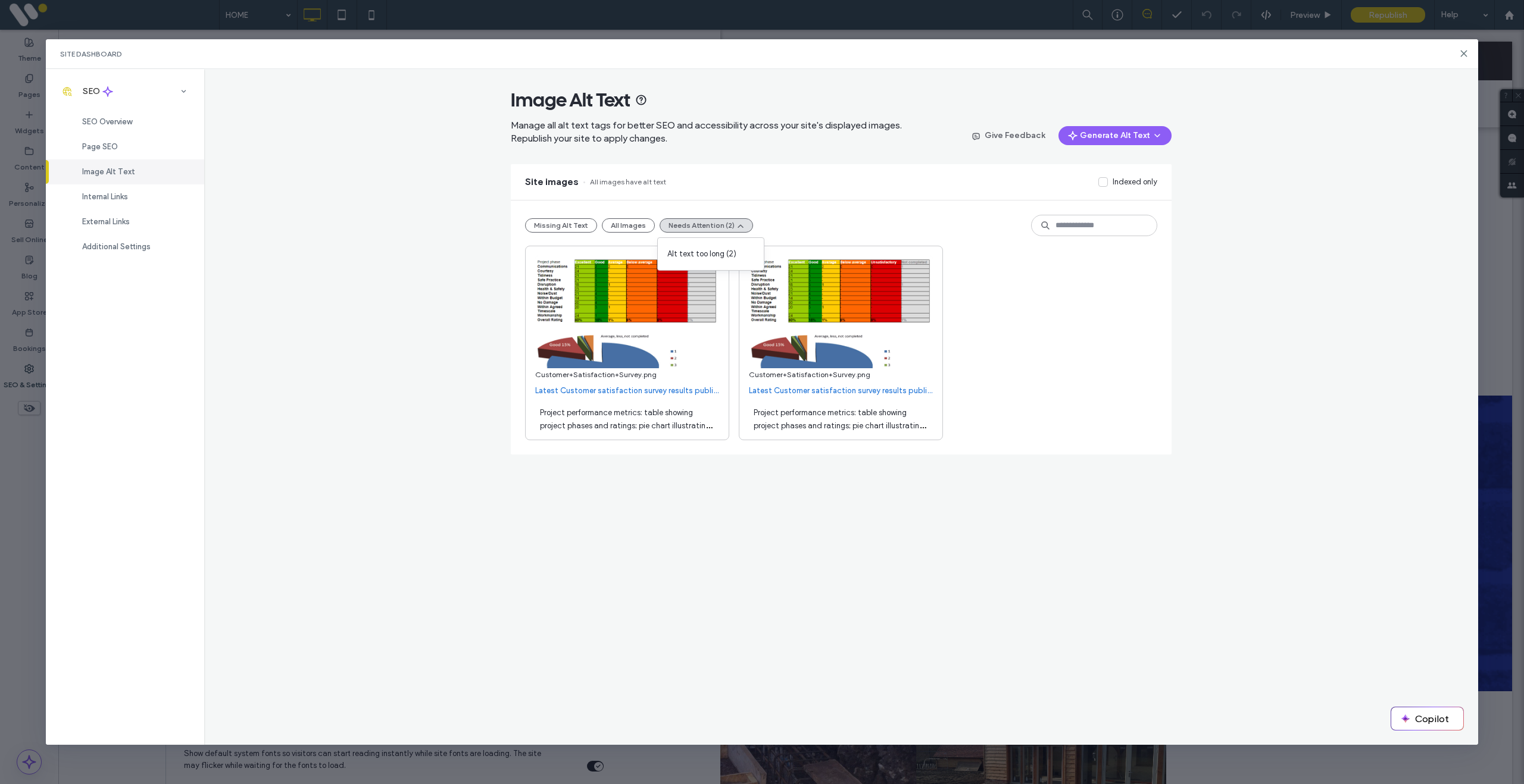
drag, startPoint x: 697, startPoint y: 425, endPoint x: 721, endPoint y: 427, distance: 24.1
click at [697, 425] on div "Project performance metrics: table showing project phases and ratings; pie char…" at bounding box center [626, 418] width 184 height 33
click at [108, 128] on div "SEO Overview" at bounding box center [125, 121] width 159 height 25
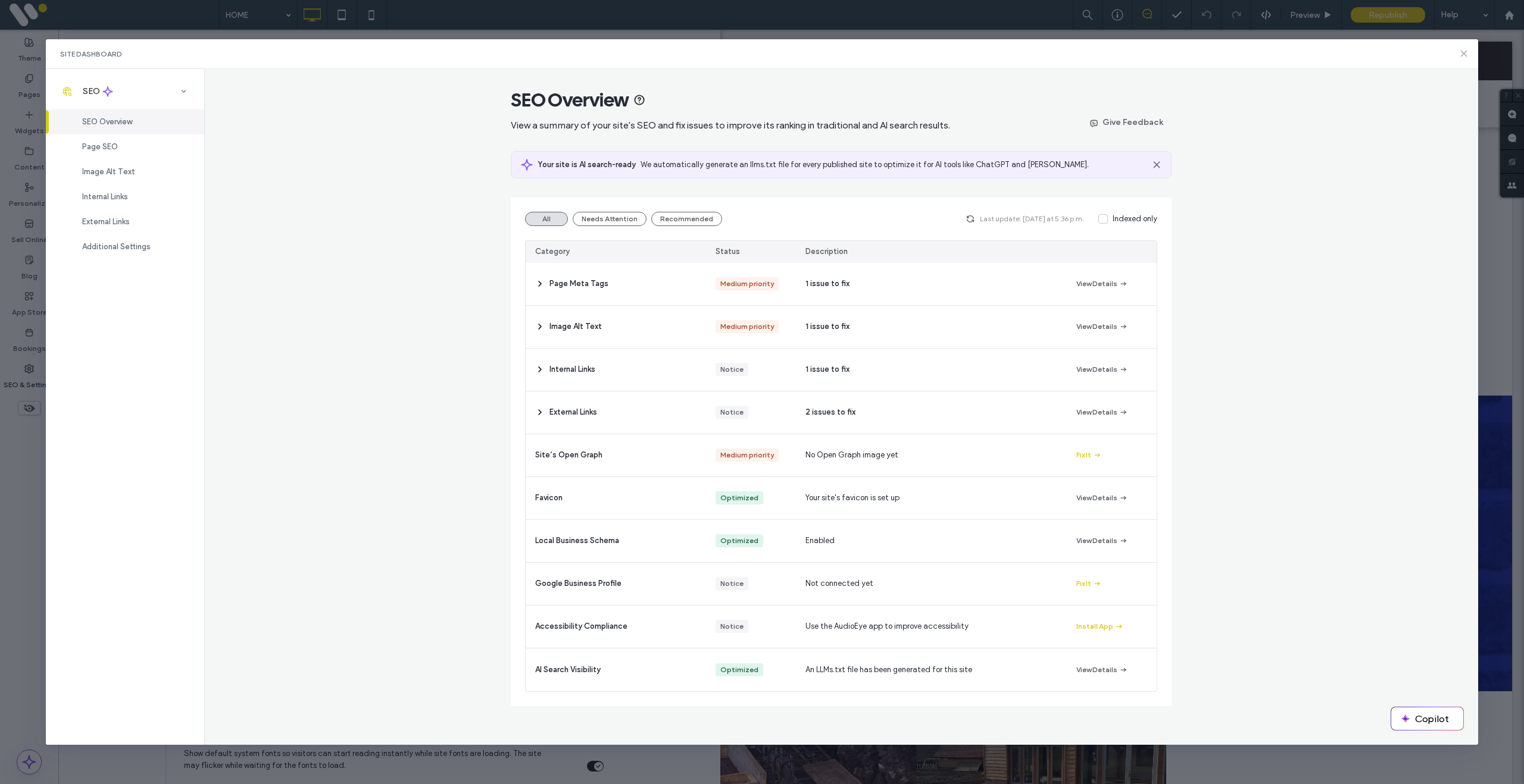
click at [1463, 55] on icon at bounding box center [1463, 53] width 10 height 10
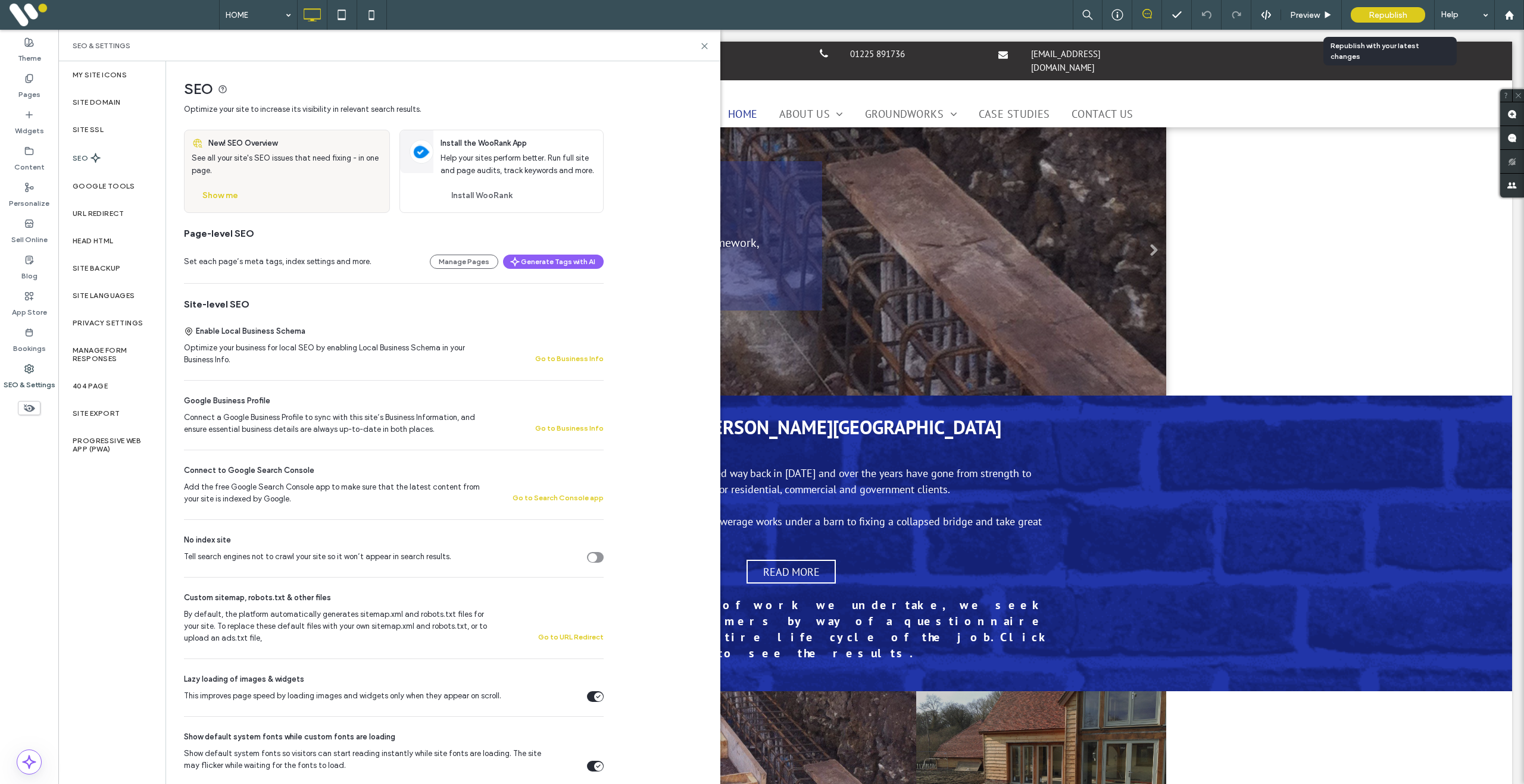
click at [1381, 14] on span "Republish" at bounding box center [1388, 15] width 39 height 10
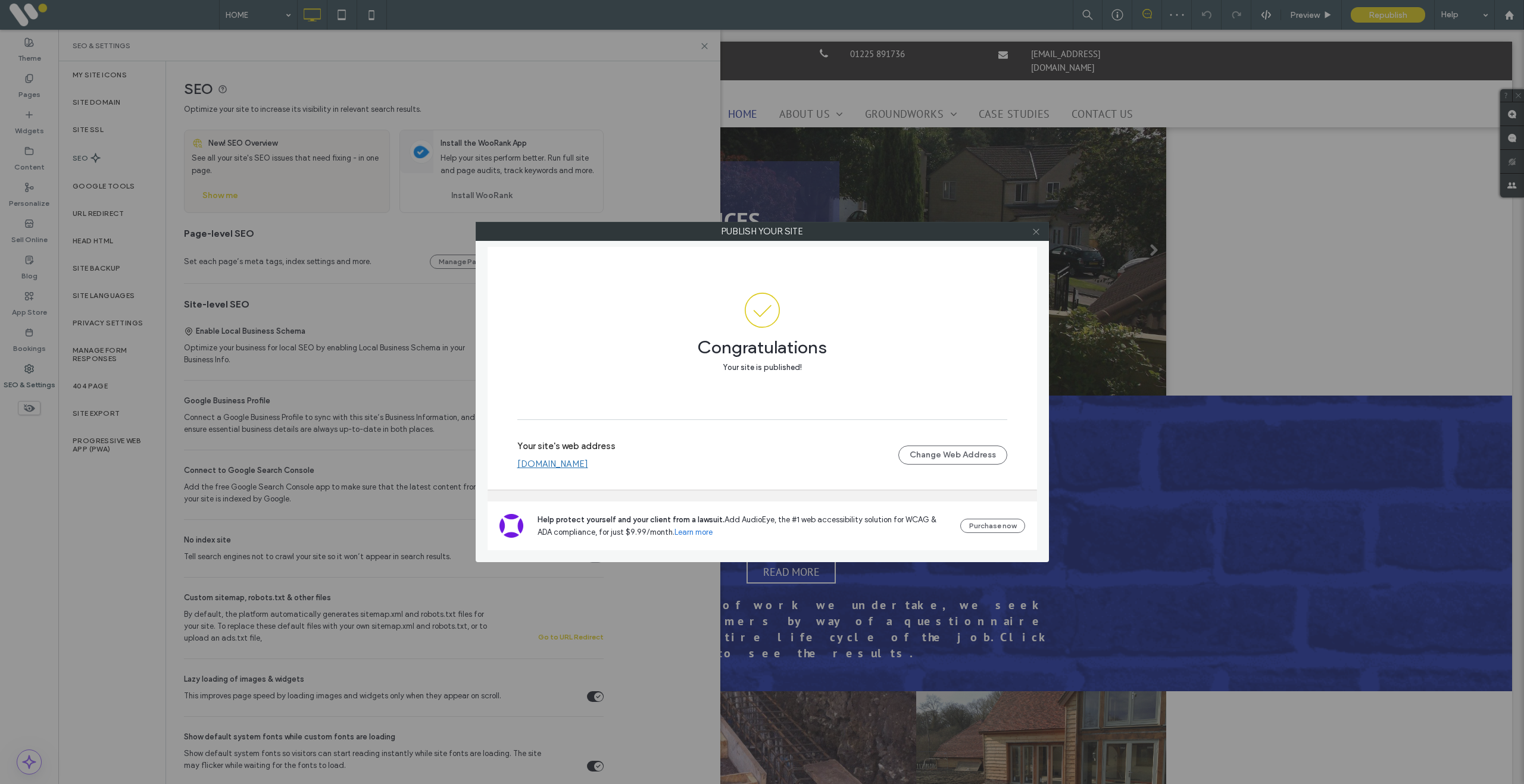
click at [1035, 236] on span at bounding box center [1035, 231] width 9 height 18
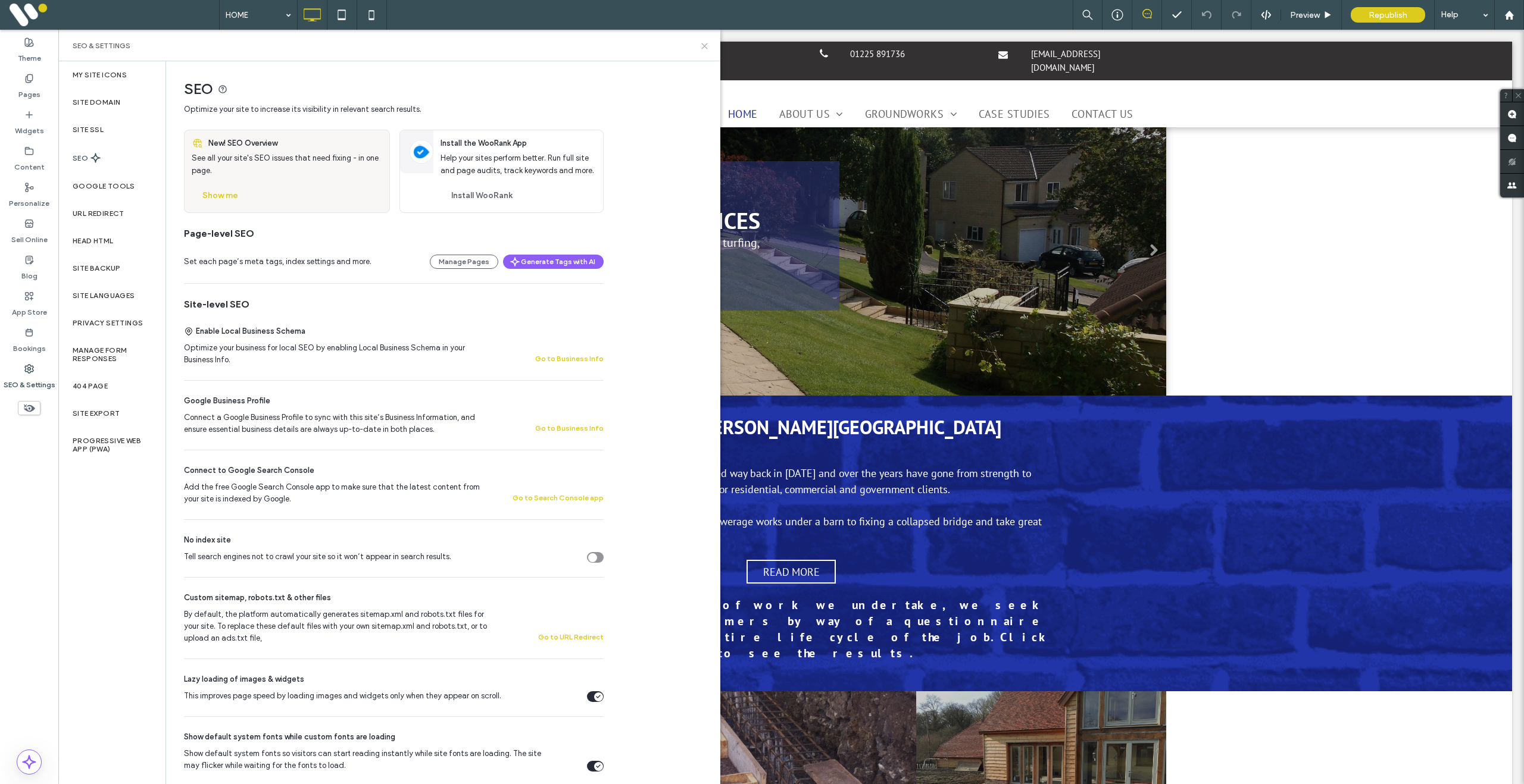
drag, startPoint x: 707, startPoint y: 46, endPoint x: 669, endPoint y: 85, distance: 54.5
click at [707, 46] on icon at bounding box center [704, 45] width 9 height 9
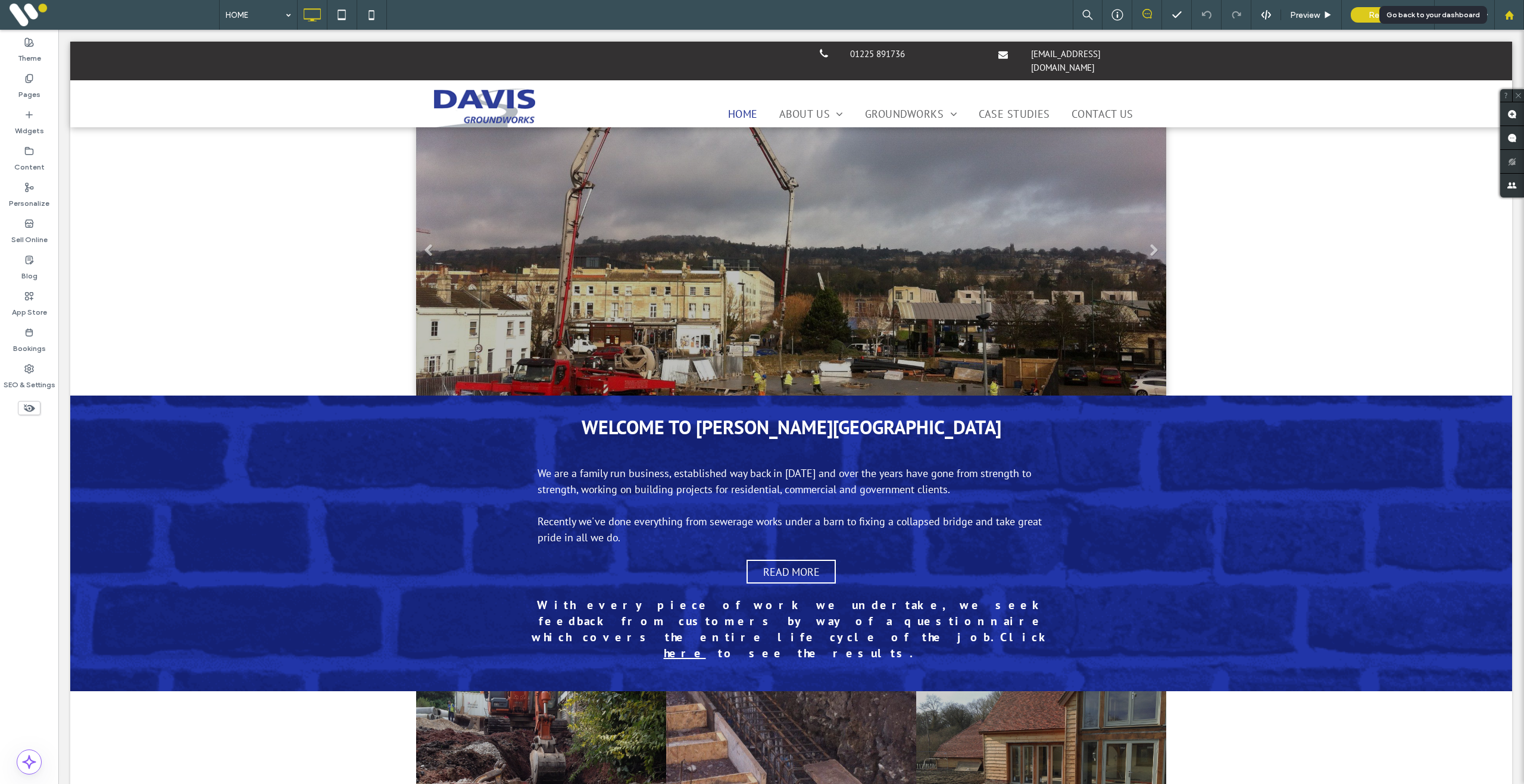
click at [1509, 11] on use at bounding box center [1508, 14] width 9 height 9
